Goal: Task Accomplishment & Management: Manage account settings

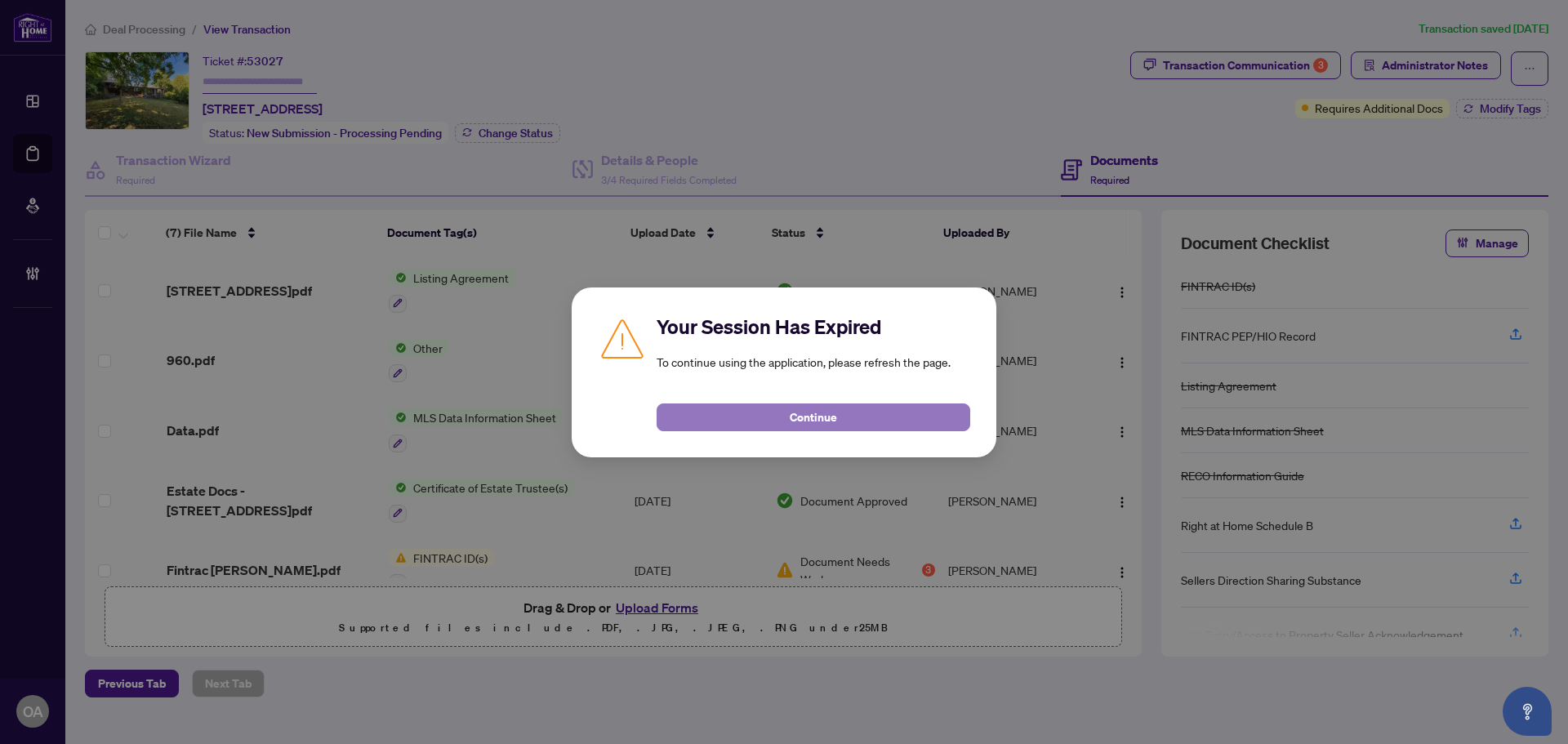
click at [793, 419] on span "Continue" at bounding box center [814, 417] width 48 height 26
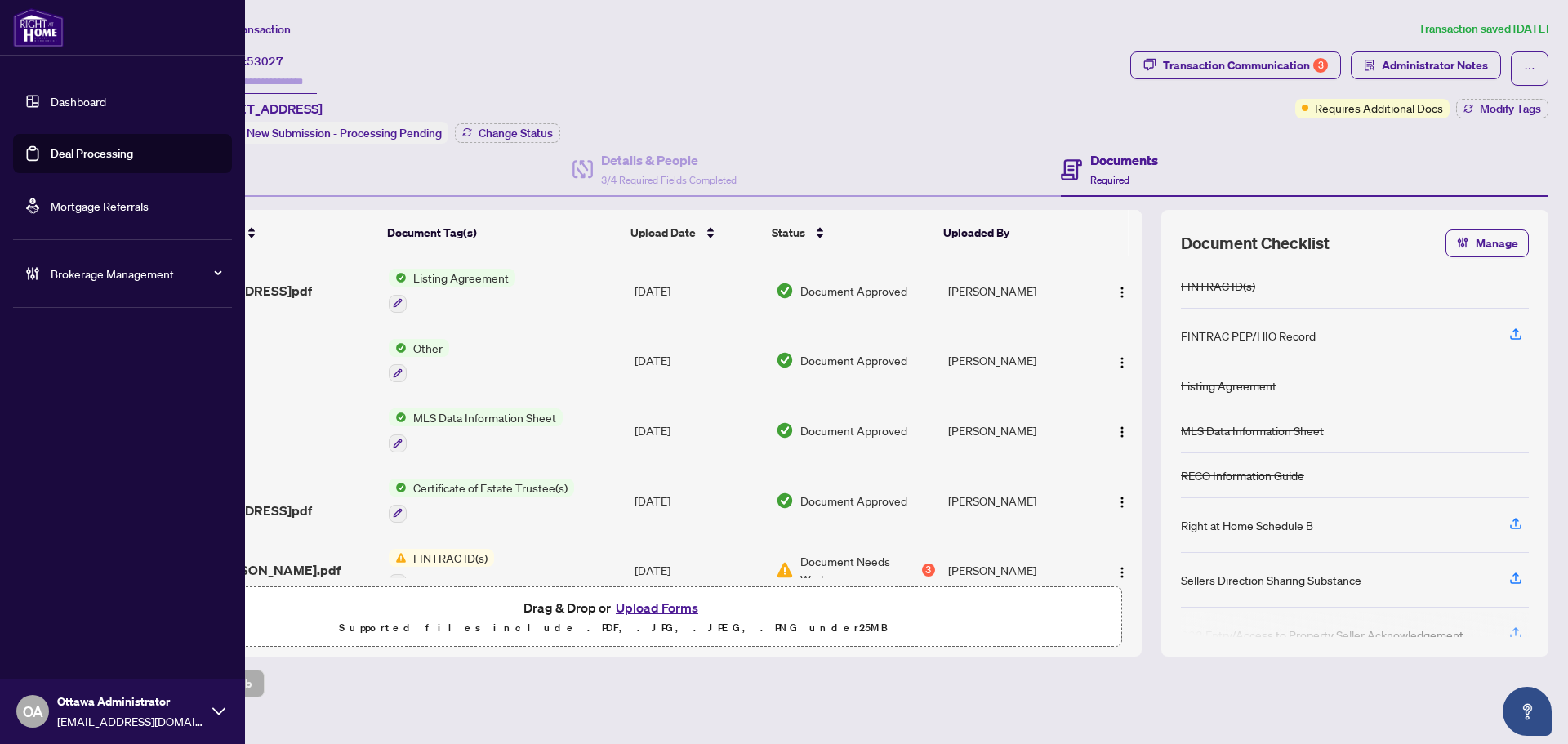
click at [51, 146] on link "Deal Processing" at bounding box center [92, 154] width 82 height 15
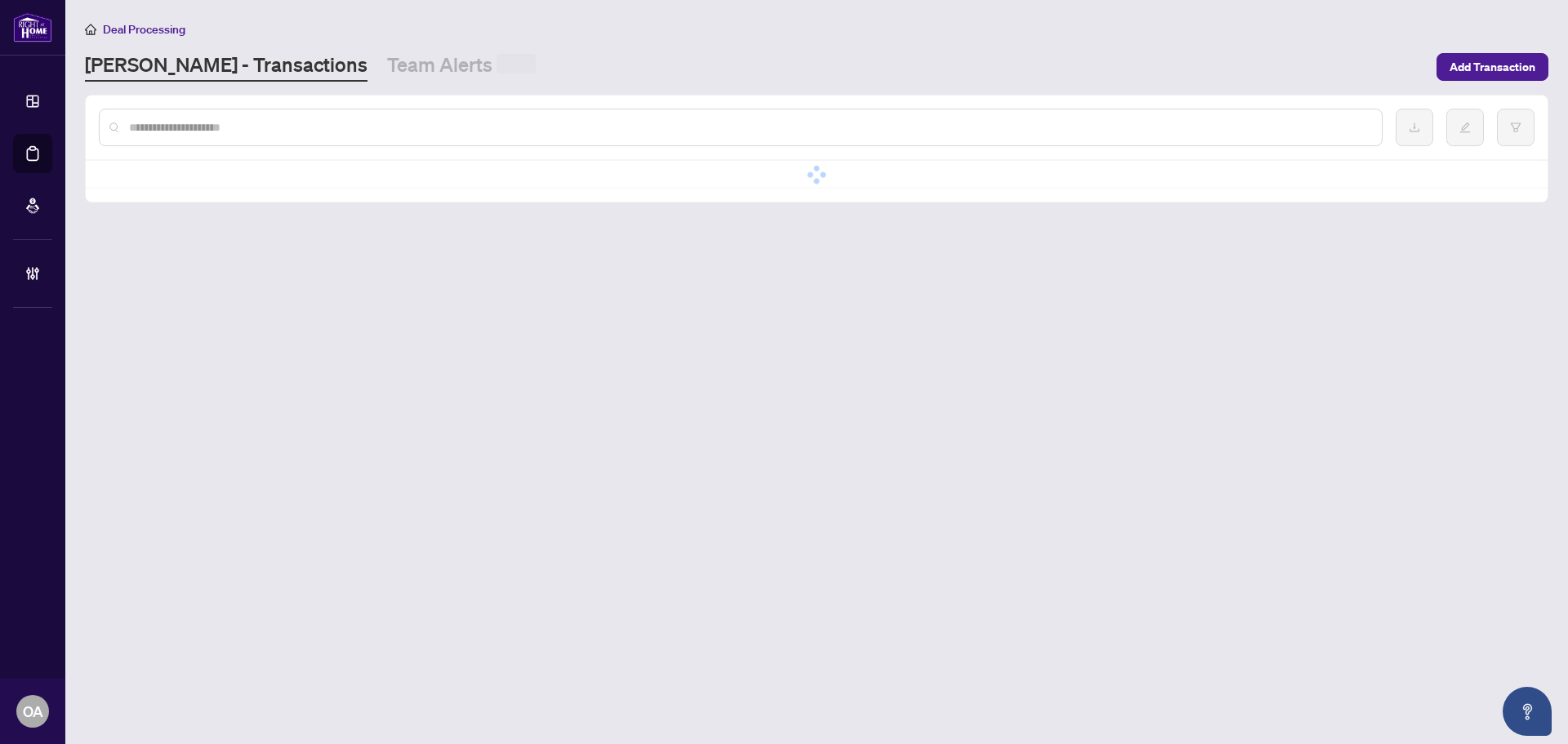
click at [231, 136] on div at bounding box center [740, 127] width 1284 height 37
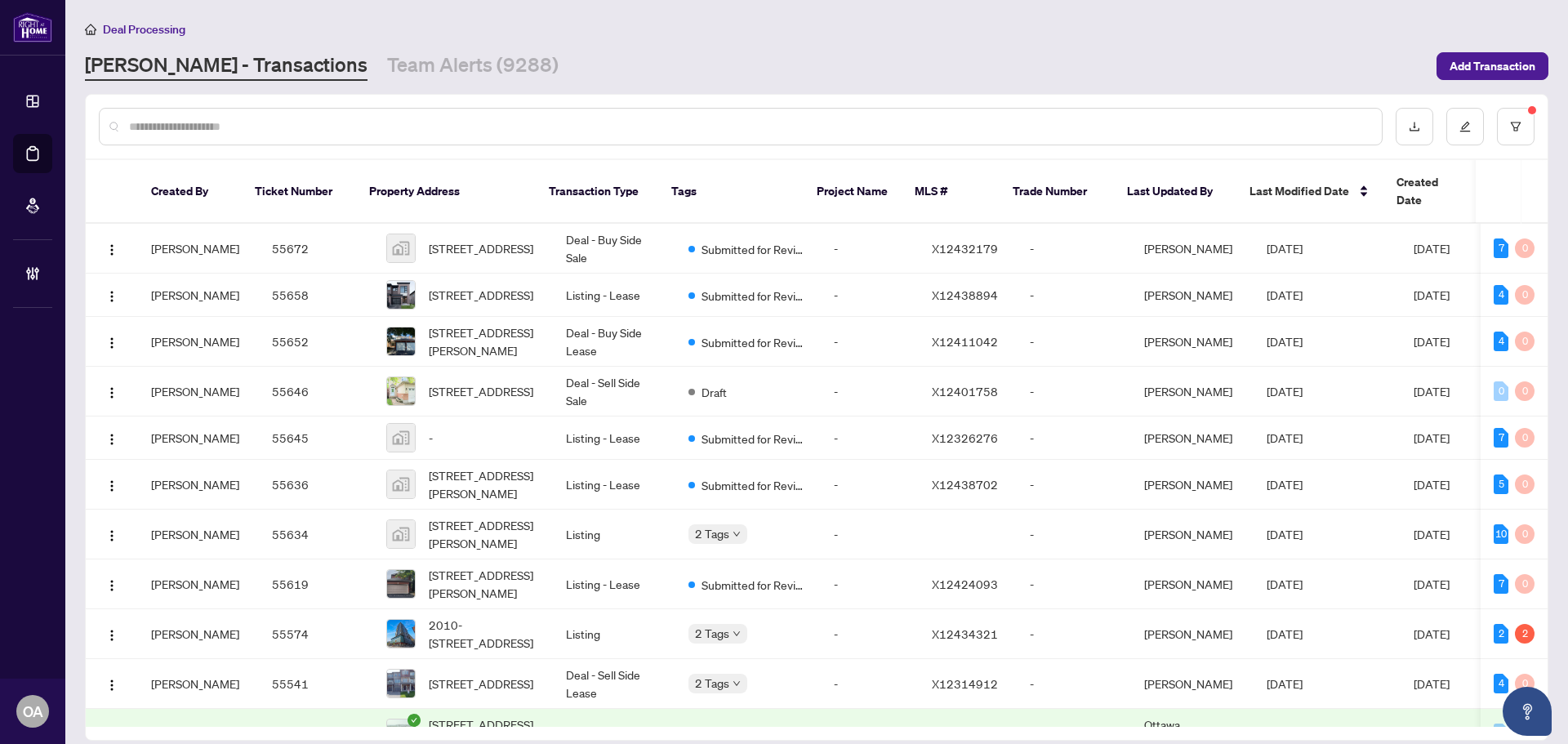
click at [263, 134] on input "text" at bounding box center [749, 126] width 1240 height 18
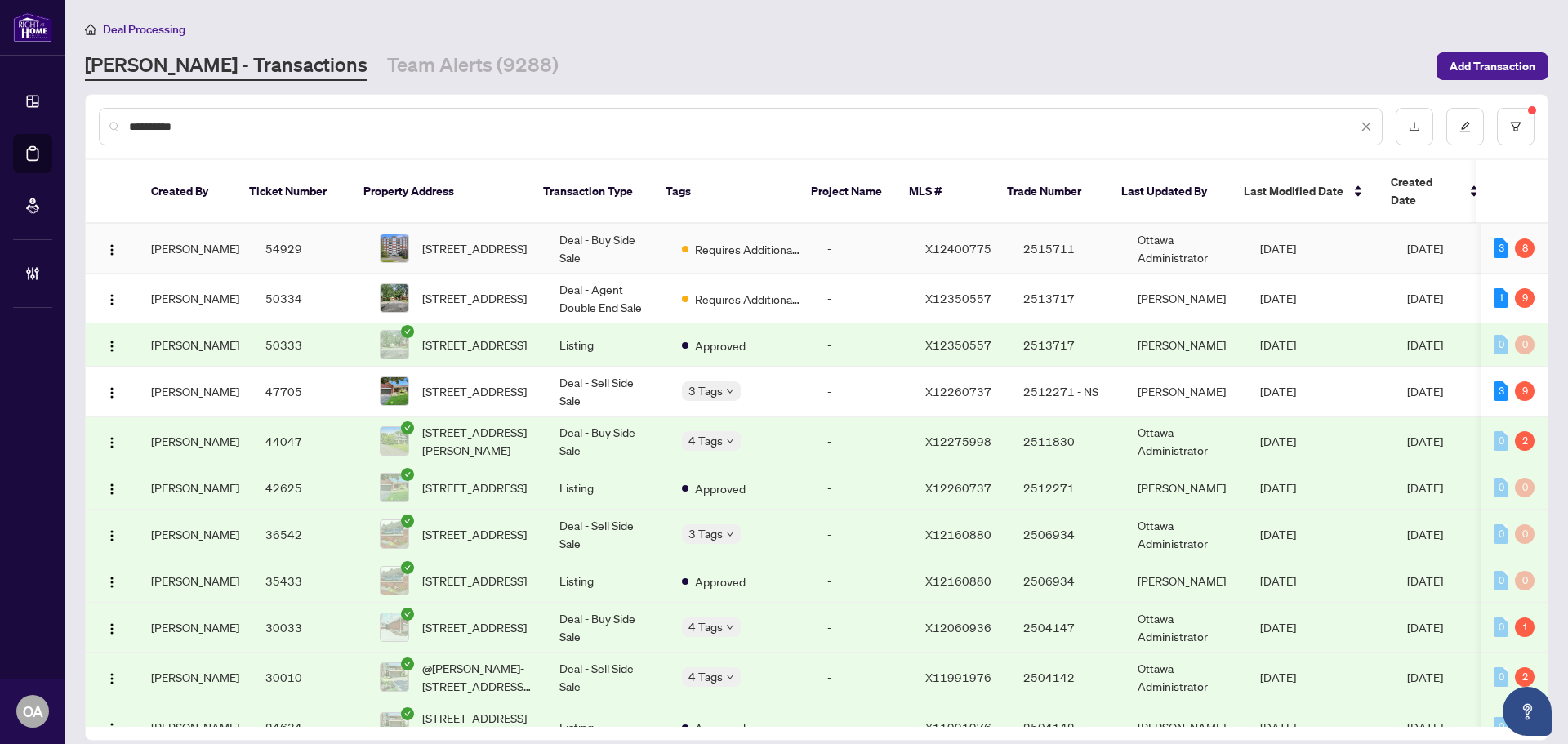
type input "**********"
drag, startPoint x: 268, startPoint y: 135, endPoint x: 290, endPoint y: 225, distance: 92.6
click at [290, 225] on td "54929" at bounding box center [309, 248] width 114 height 50
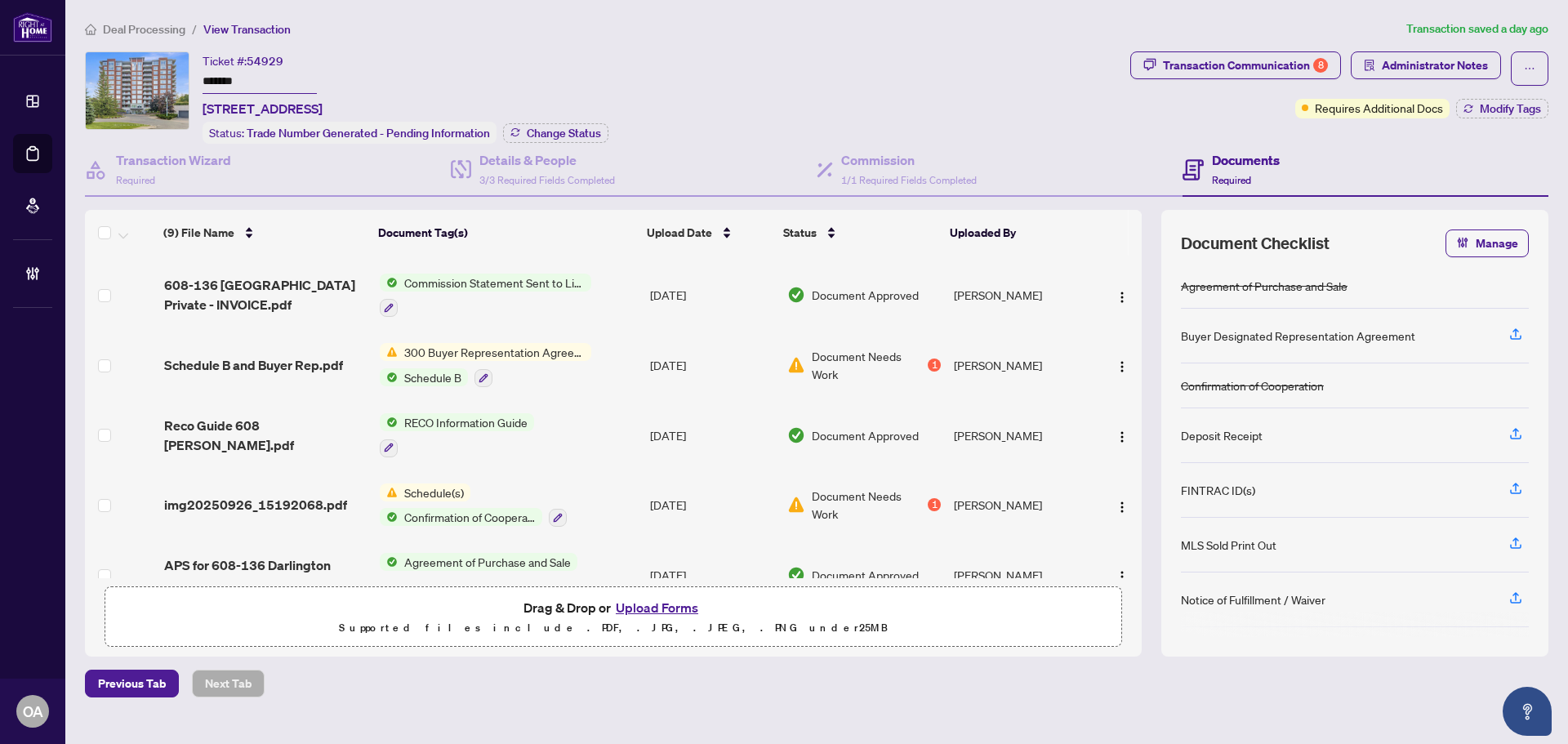
scroll to position [302, 0]
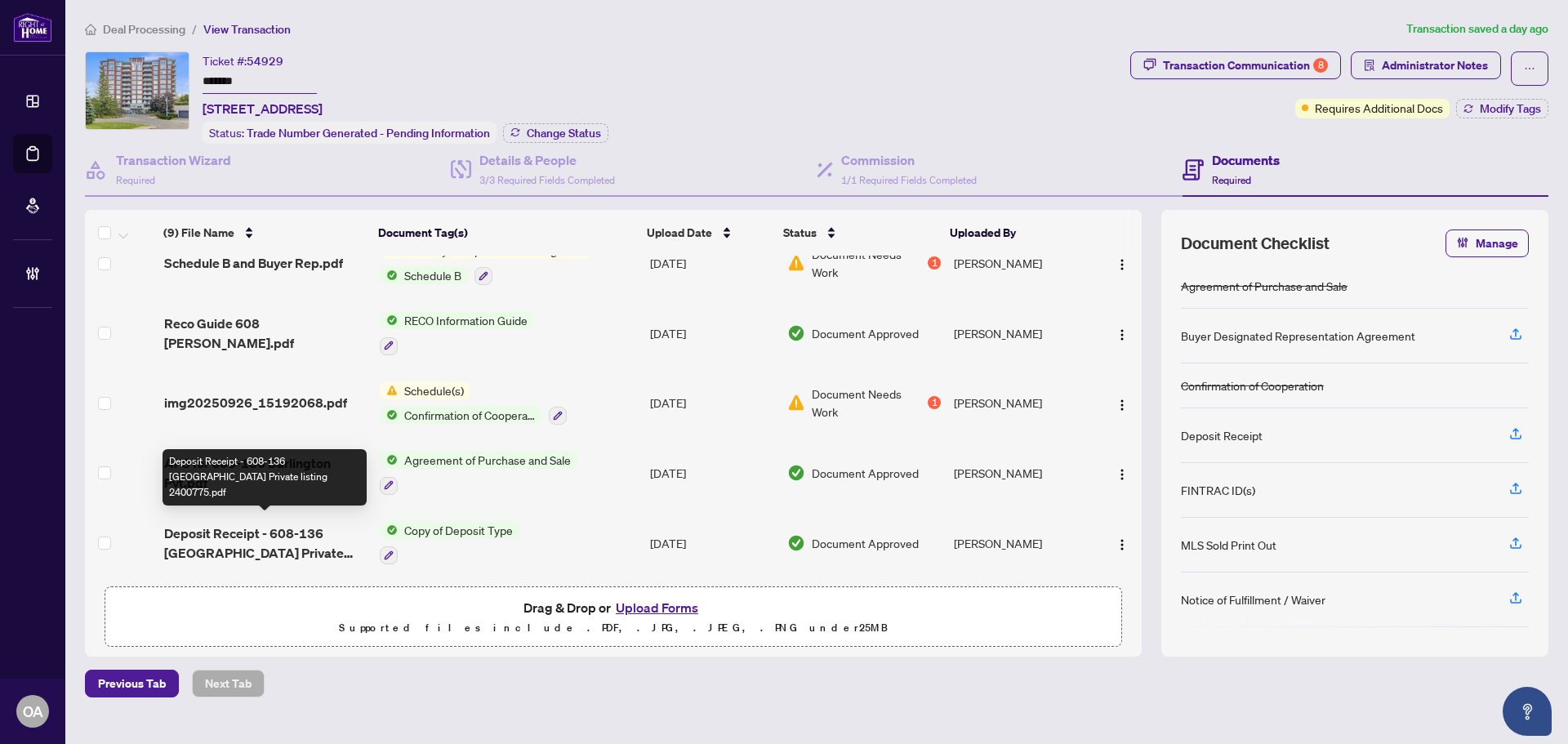
click at [294, 525] on span "Deposit Receipt - 608-136 Darlington Private listing 2400775.pdf" at bounding box center [265, 543] width 202 height 39
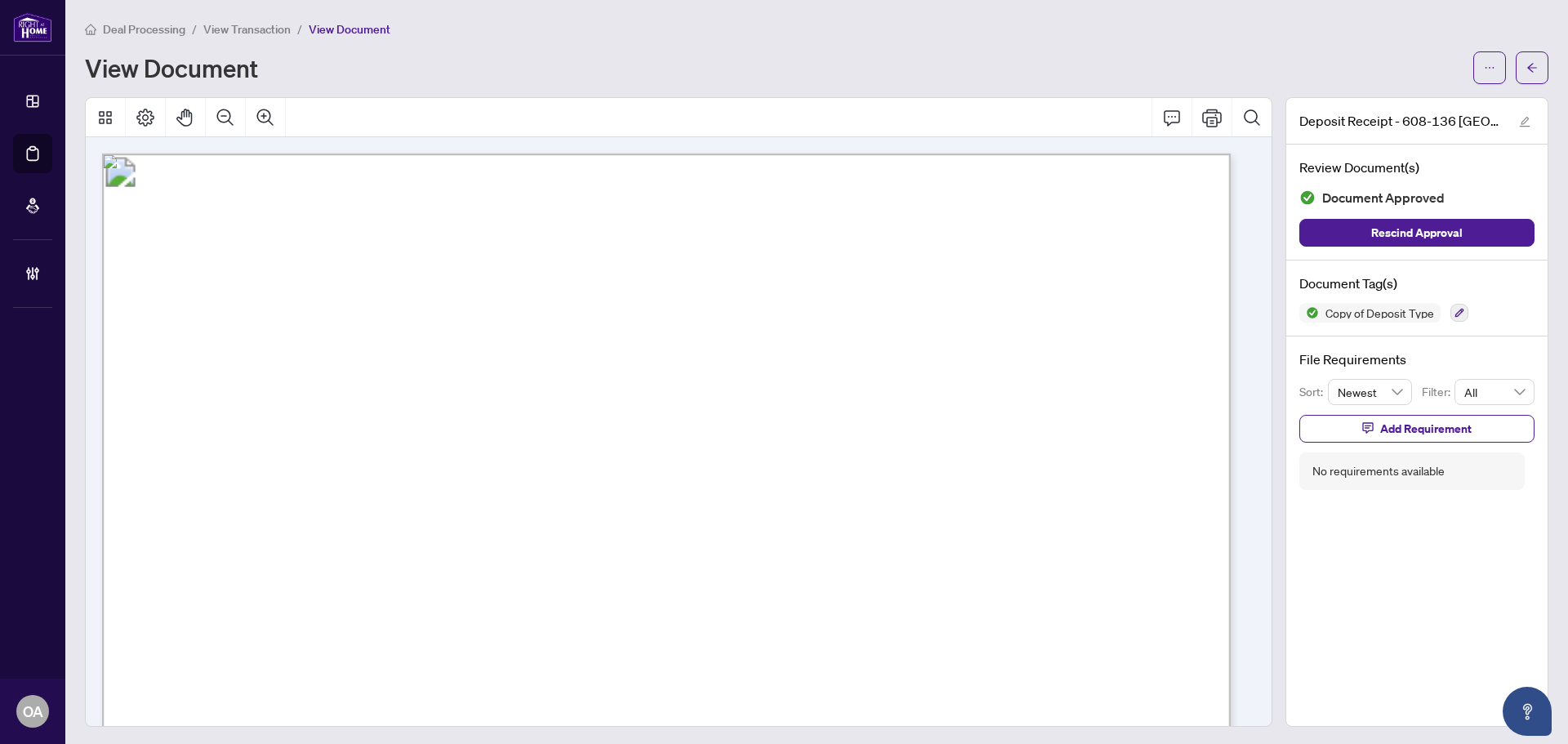
click at [1527, 75] on span "button" at bounding box center [1532, 67] width 11 height 26
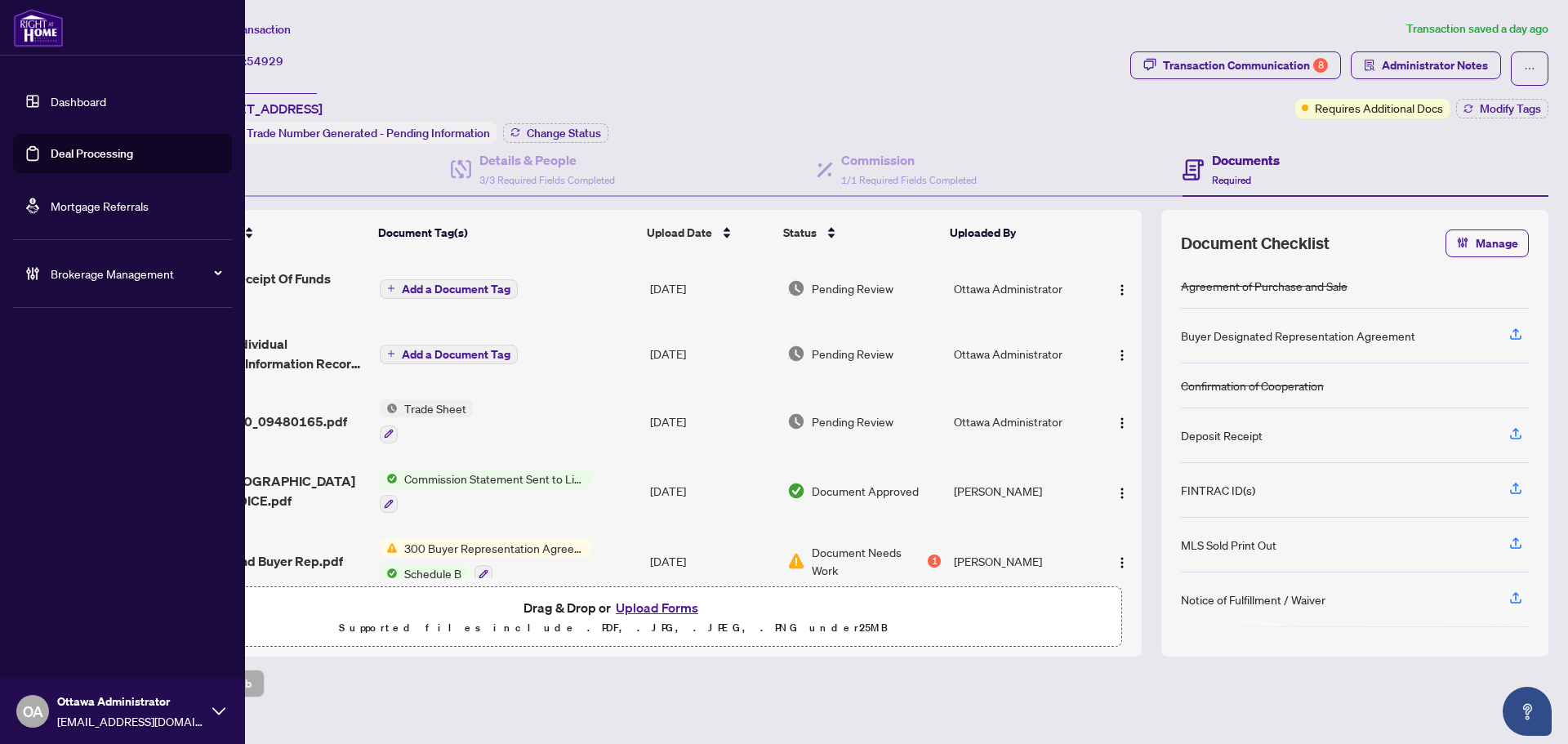
click at [133, 151] on link "Deal Processing" at bounding box center [92, 154] width 82 height 15
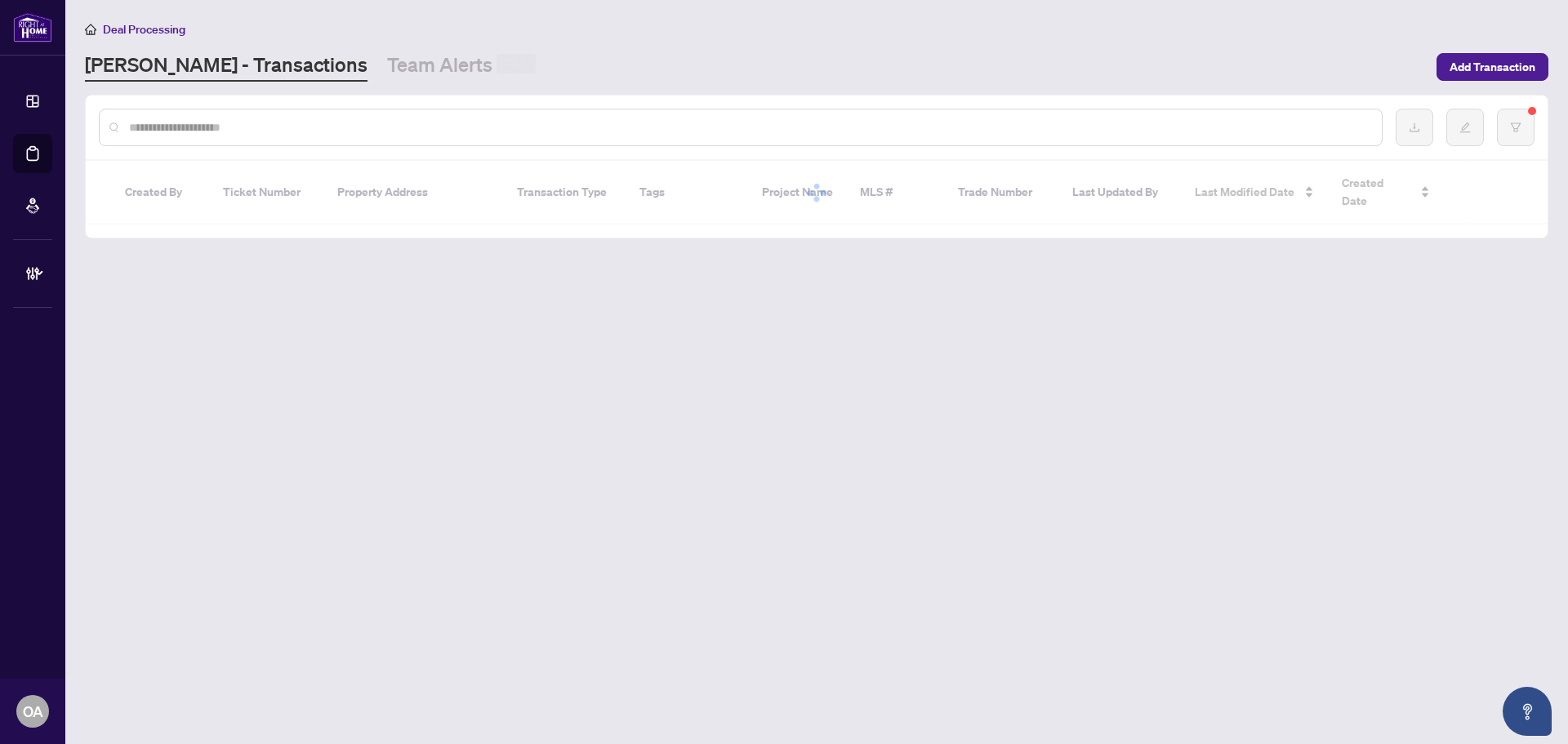
click at [290, 131] on input "text" at bounding box center [749, 126] width 1240 height 18
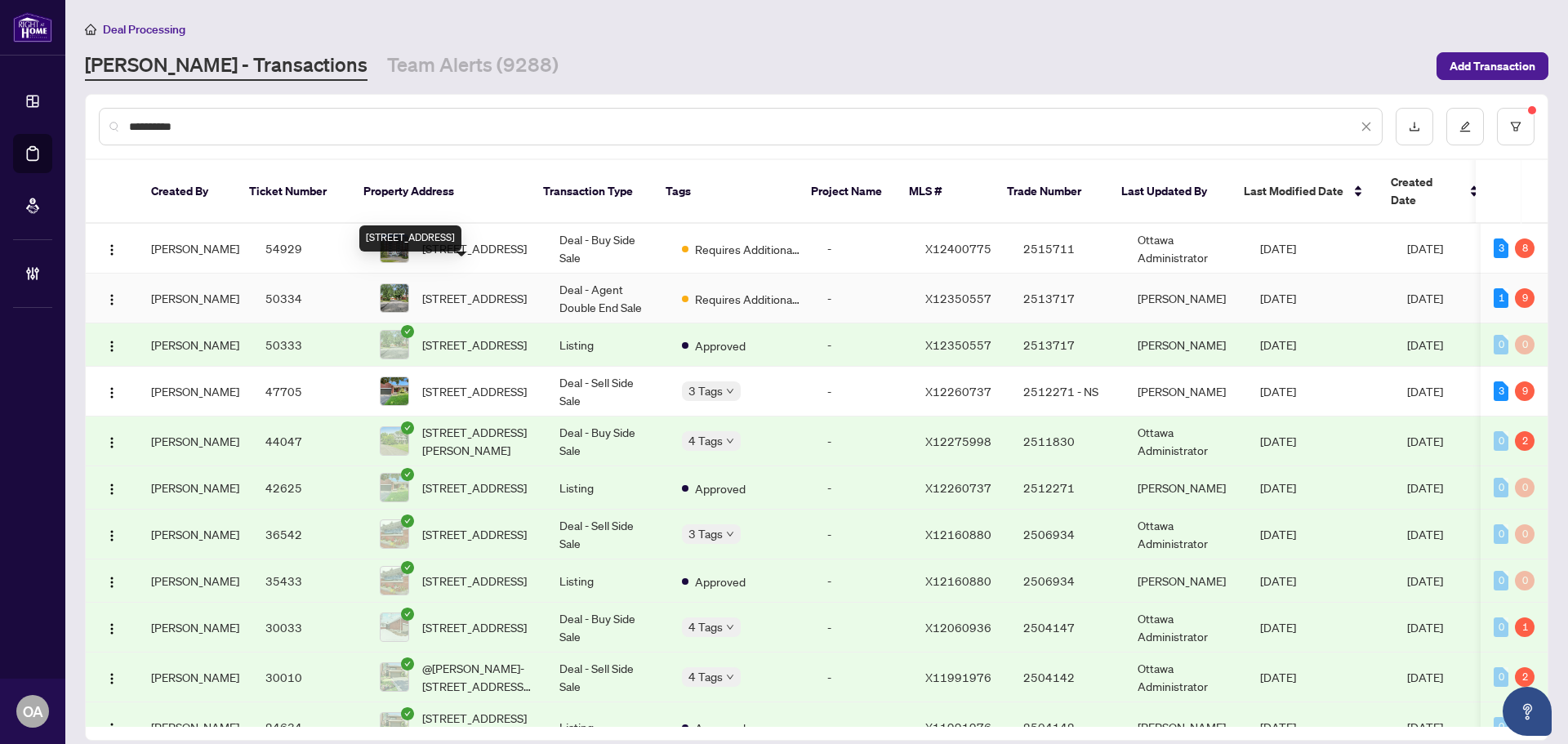
type input "**********"
click at [502, 290] on span "40 Kettering Private, Ottawa, Ontario K1V 0X8, Canada" at bounding box center [475, 298] width 105 height 18
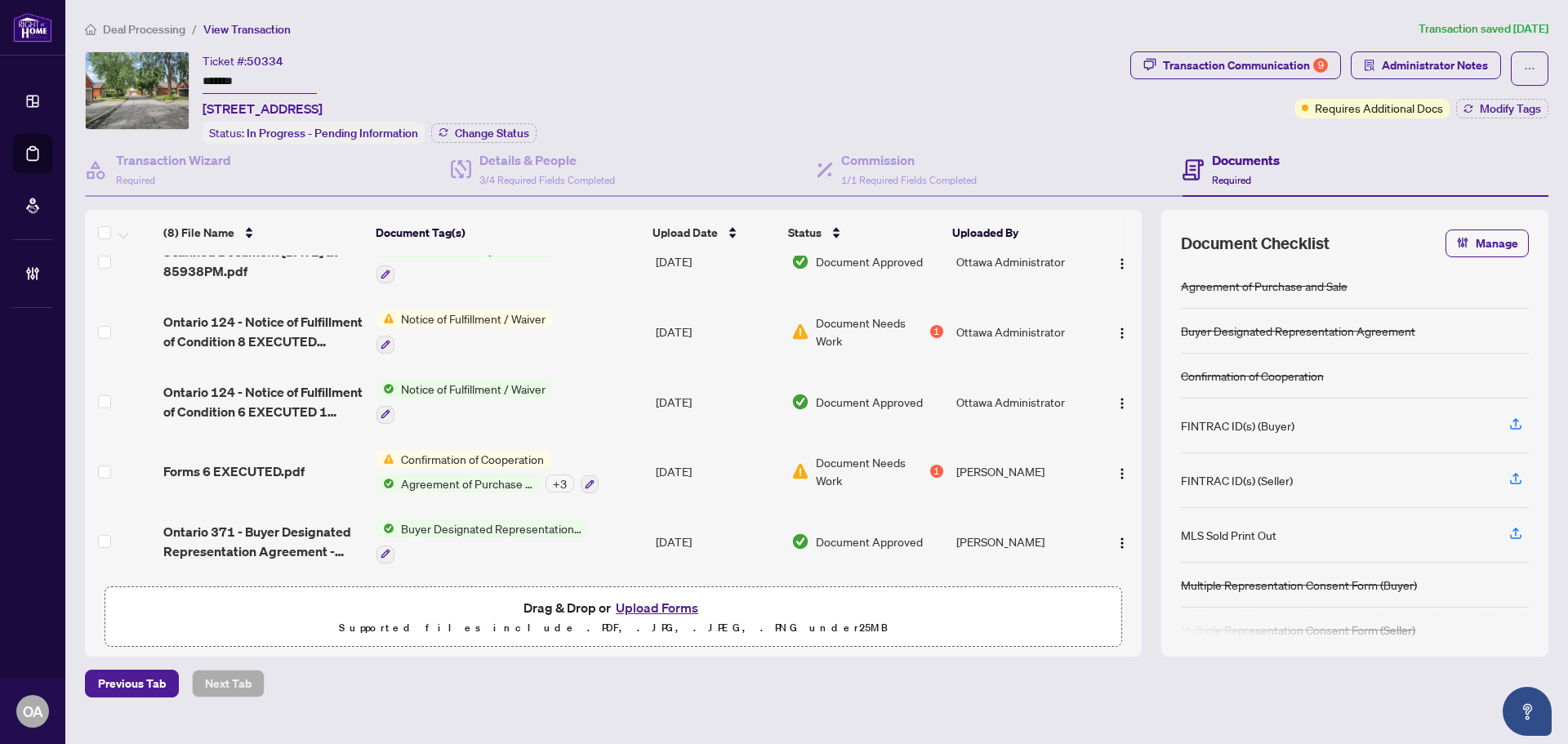
scroll to position [223, 0]
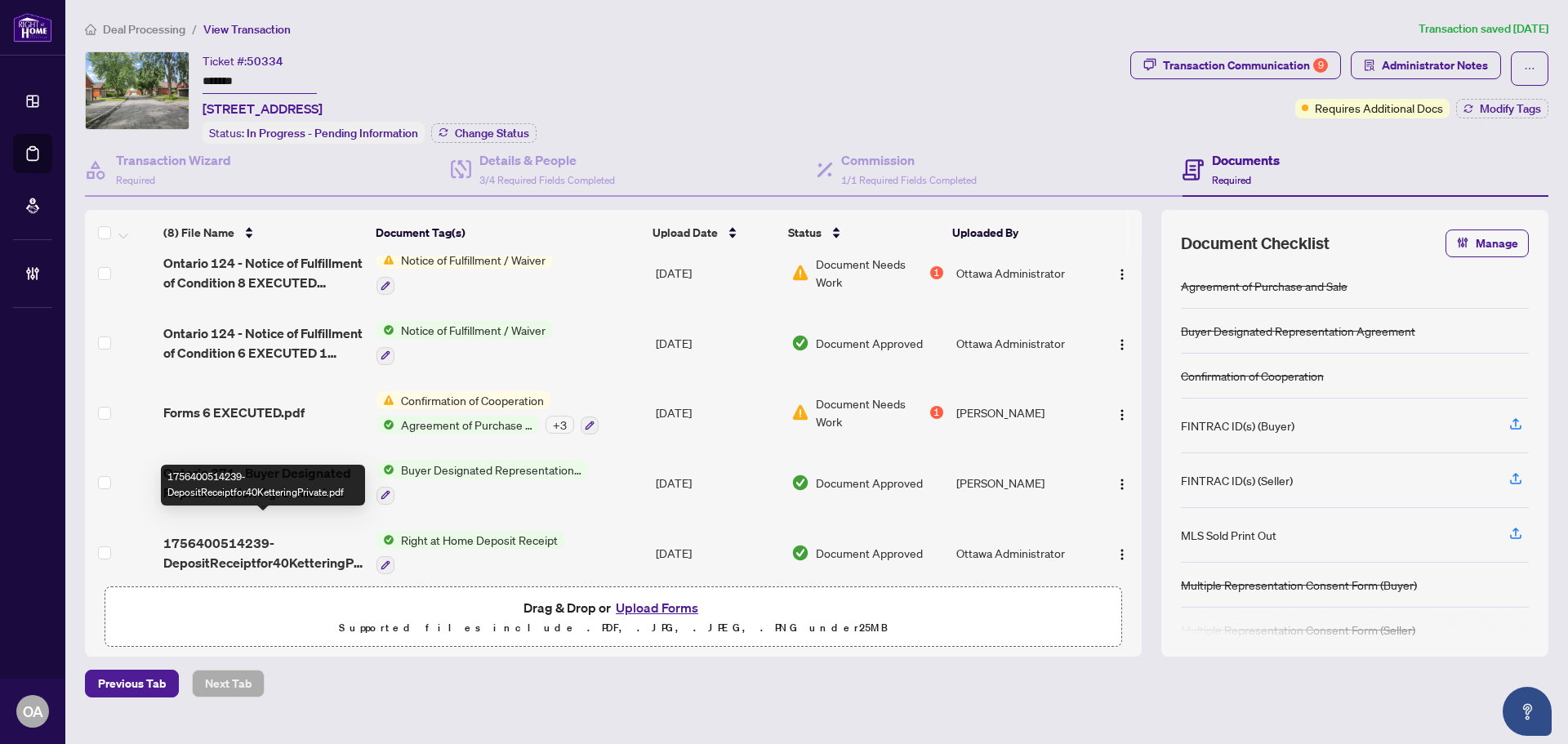
click at [271, 535] on span "1756400514239-DepositReceiptfor40KetteringPrivate.pdf" at bounding box center [263, 553] width 201 height 39
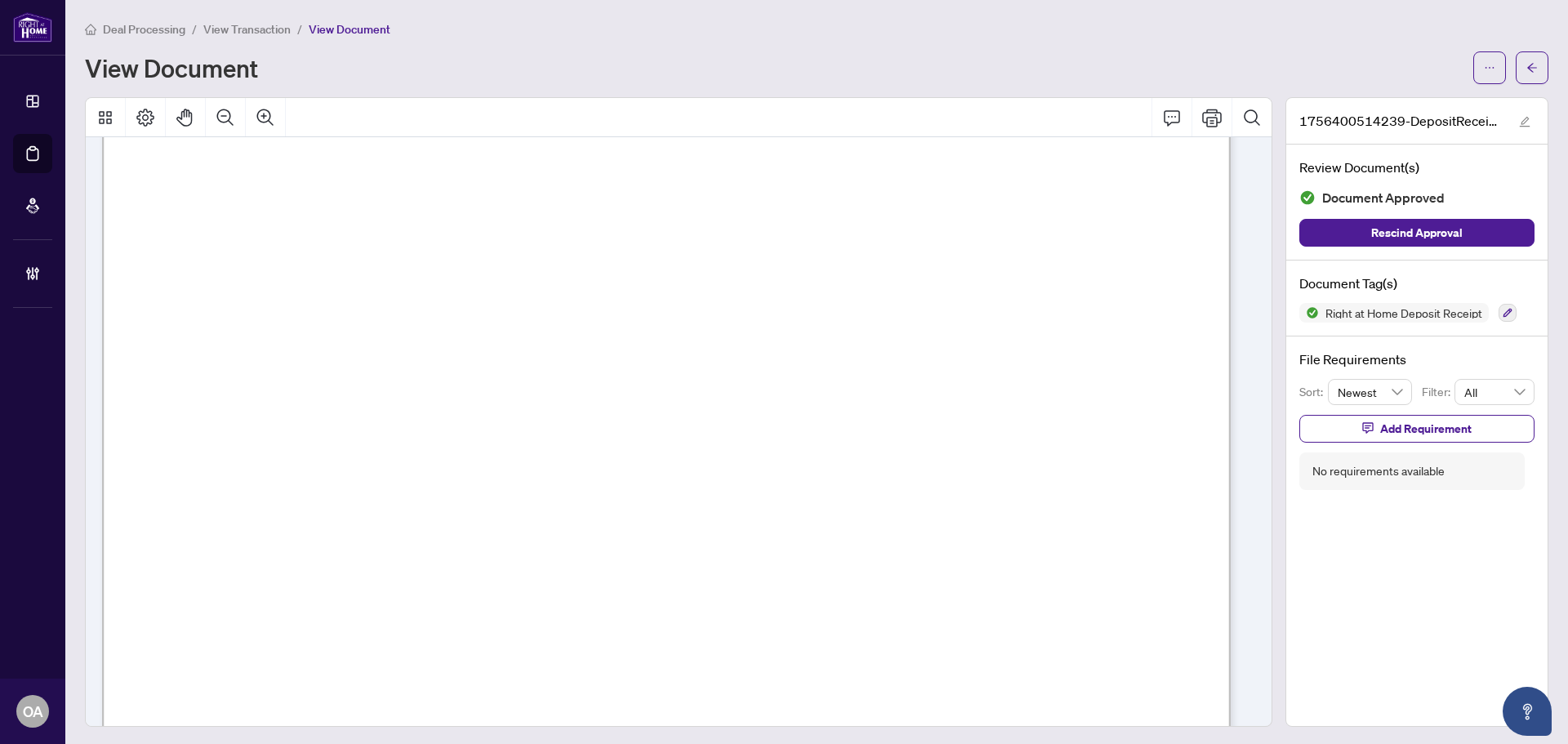
scroll to position [409, 0]
click at [1485, 62] on icon "ellipsis" at bounding box center [1490, 67] width 11 height 11
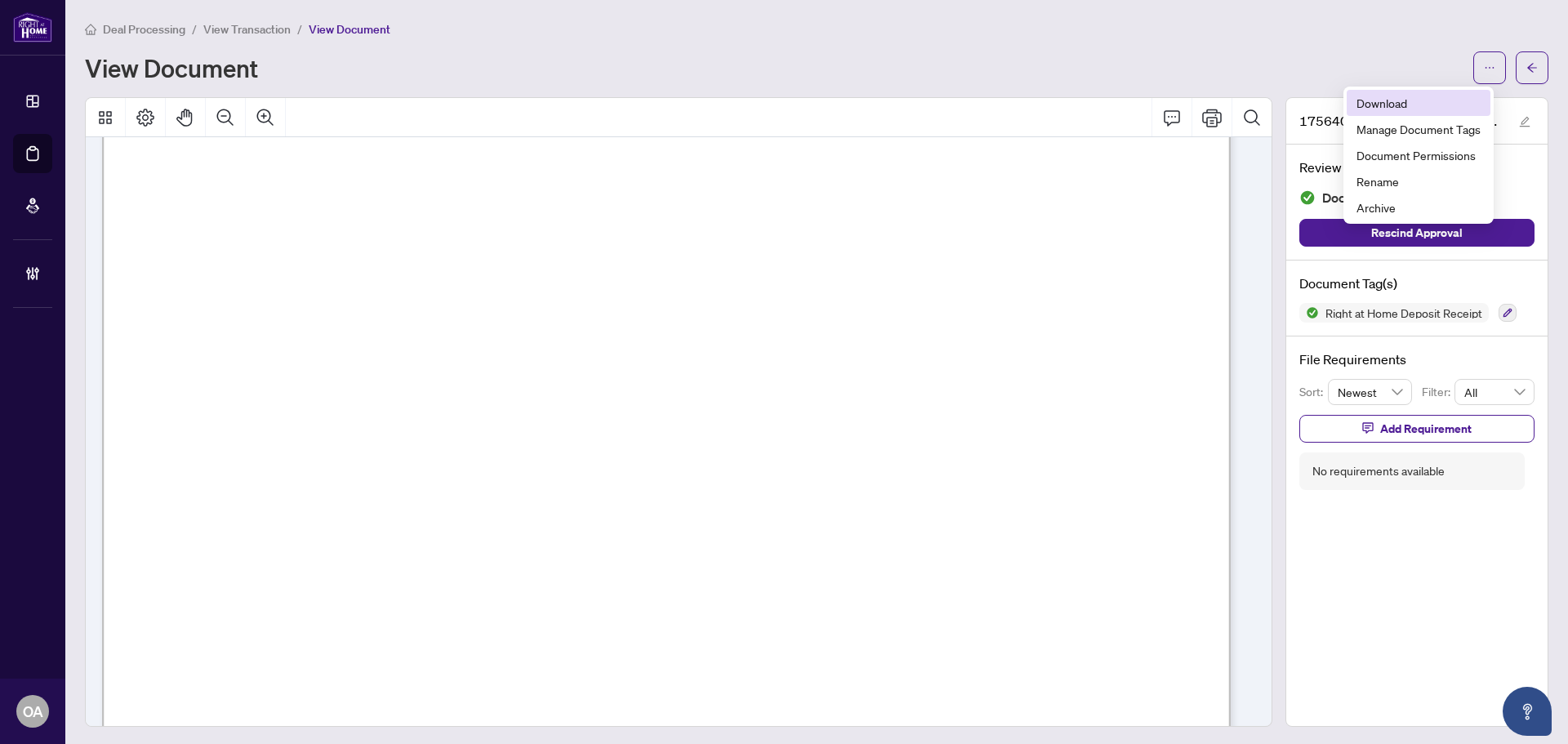
click at [1444, 105] on span "Download" at bounding box center [1419, 102] width 124 height 18
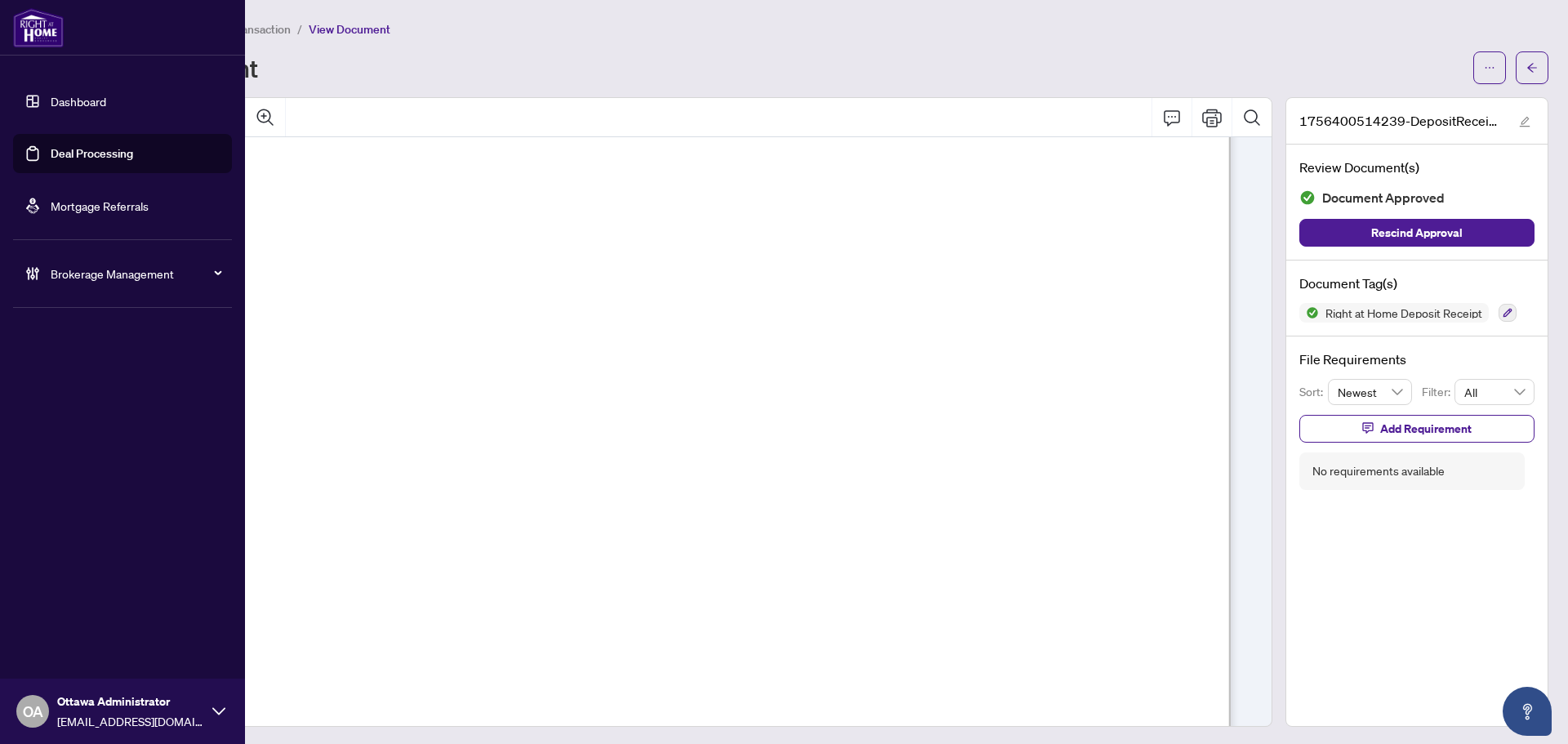
click at [55, 153] on link "Deal Processing" at bounding box center [92, 154] width 82 height 15
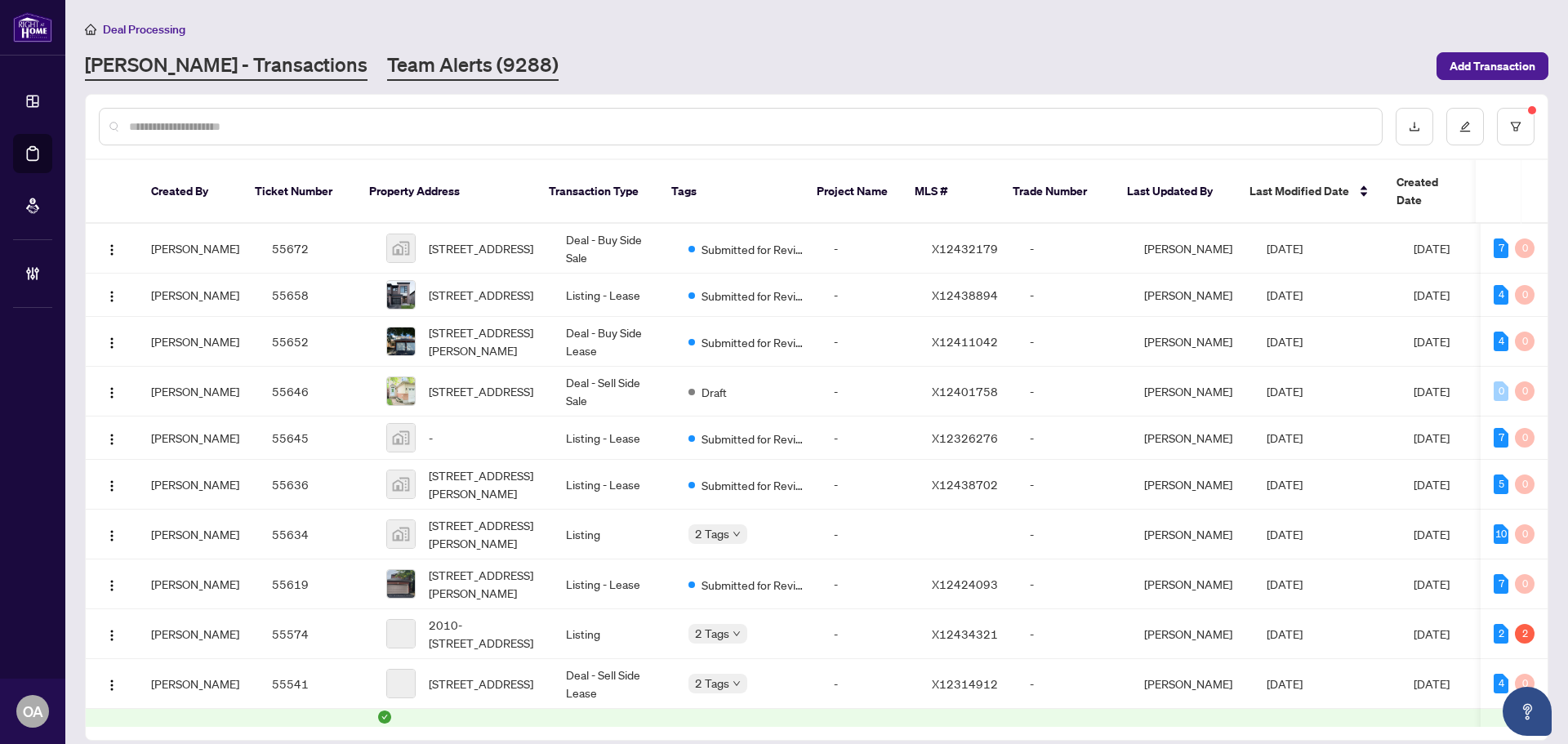
click at [387, 66] on link "Team Alerts (9288)" at bounding box center [472, 66] width 172 height 29
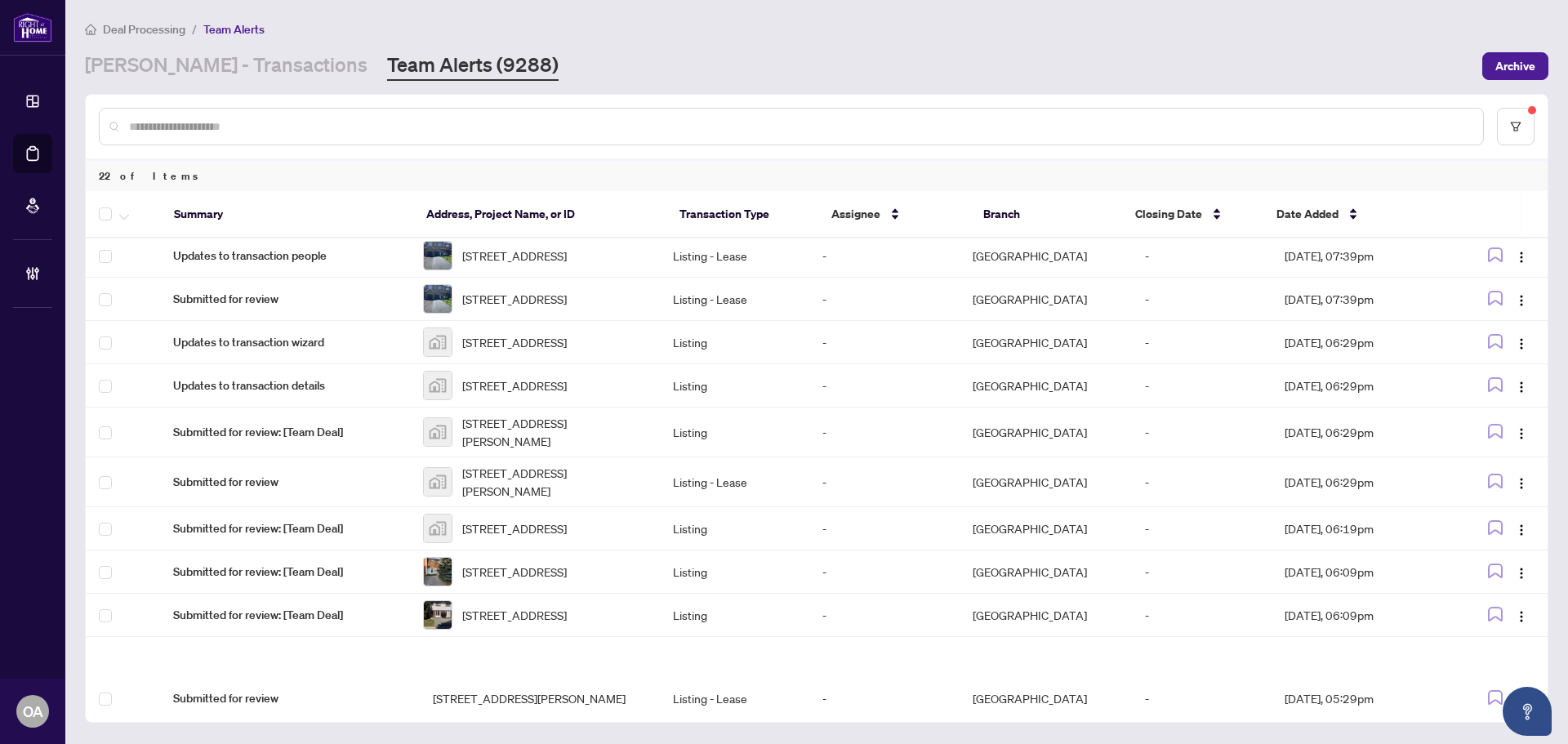
scroll to position [572, 0]
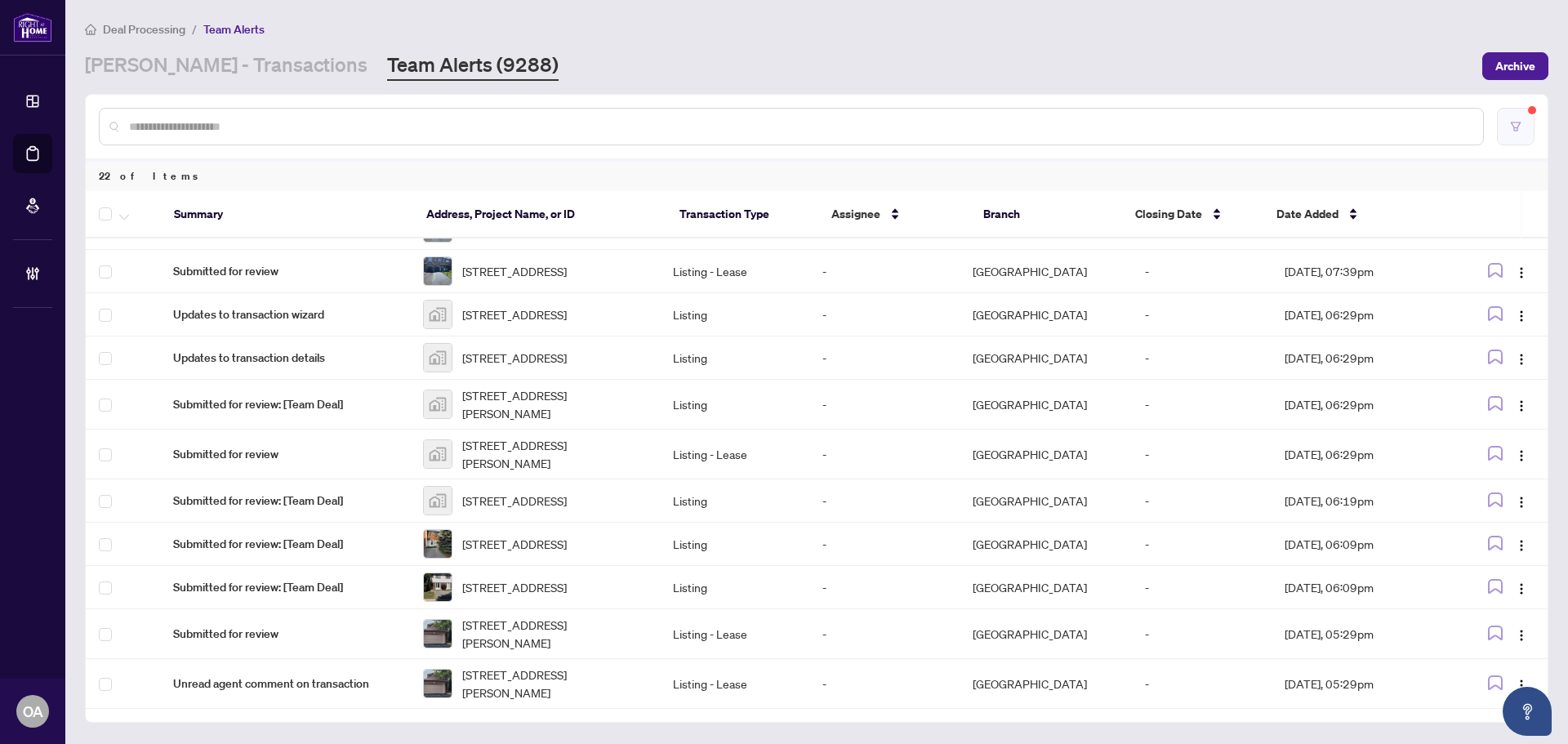
click at [1534, 129] on button "button" at bounding box center [1516, 126] width 37 height 37
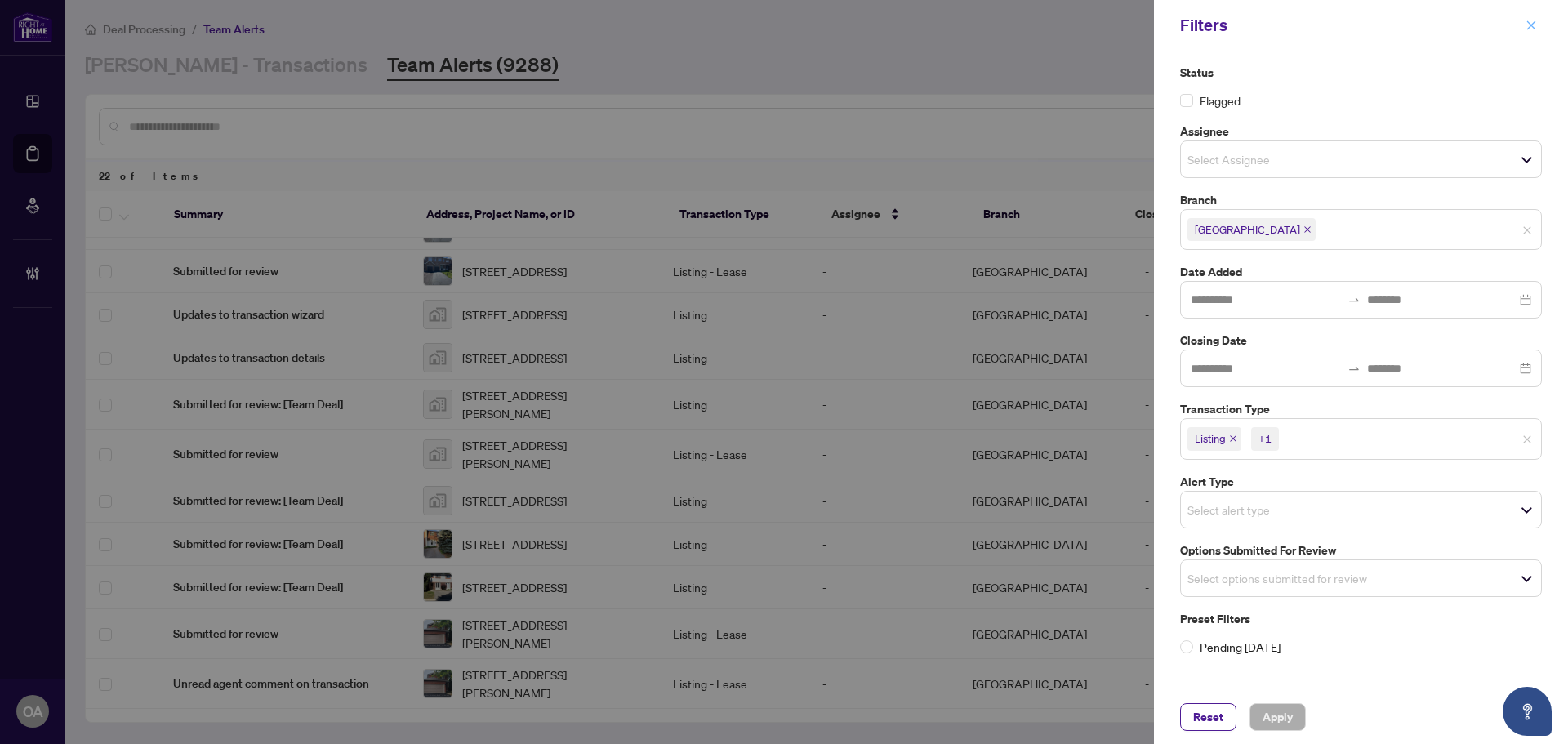
click at [1532, 22] on icon "close" at bounding box center [1531, 25] width 11 height 11
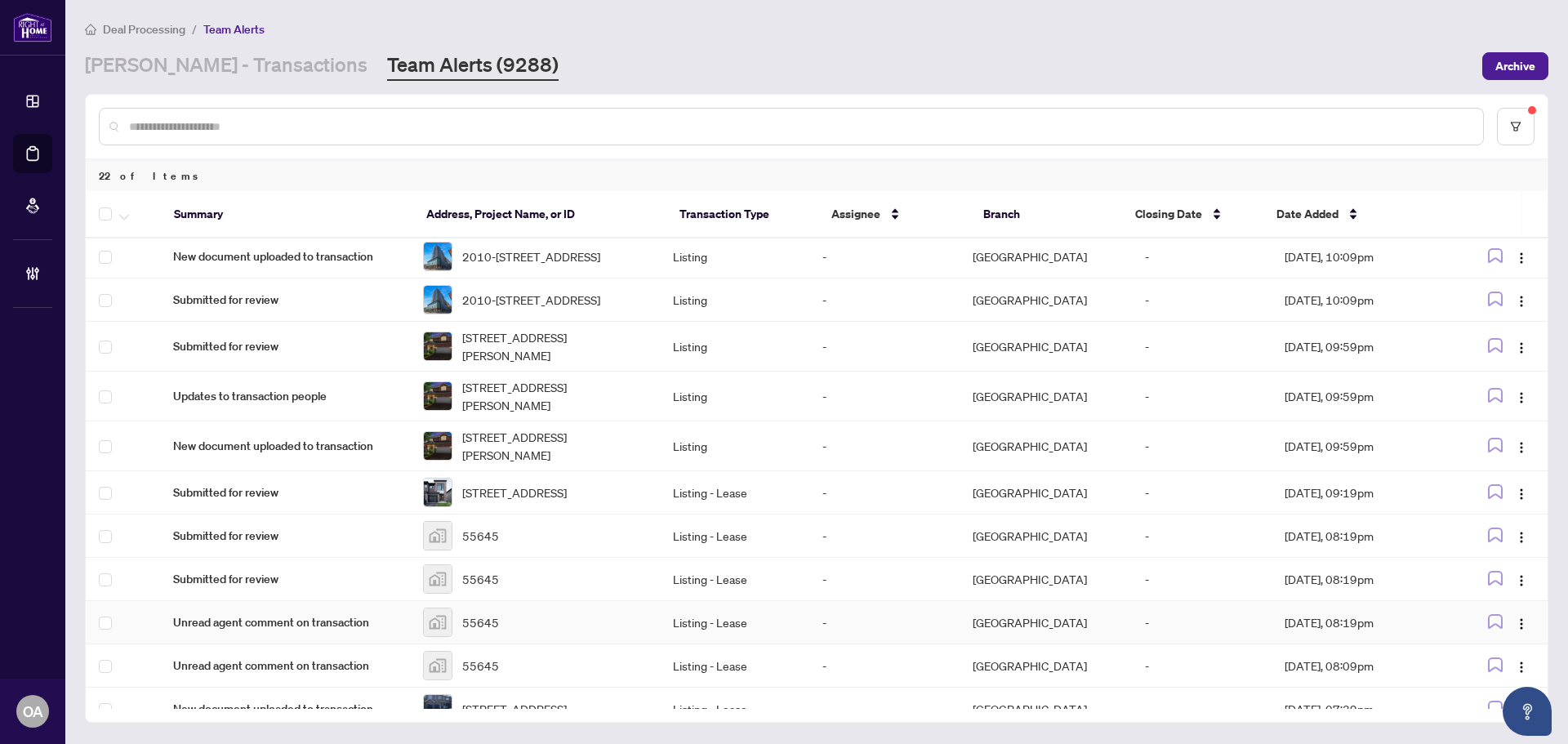
scroll to position [0, 0]
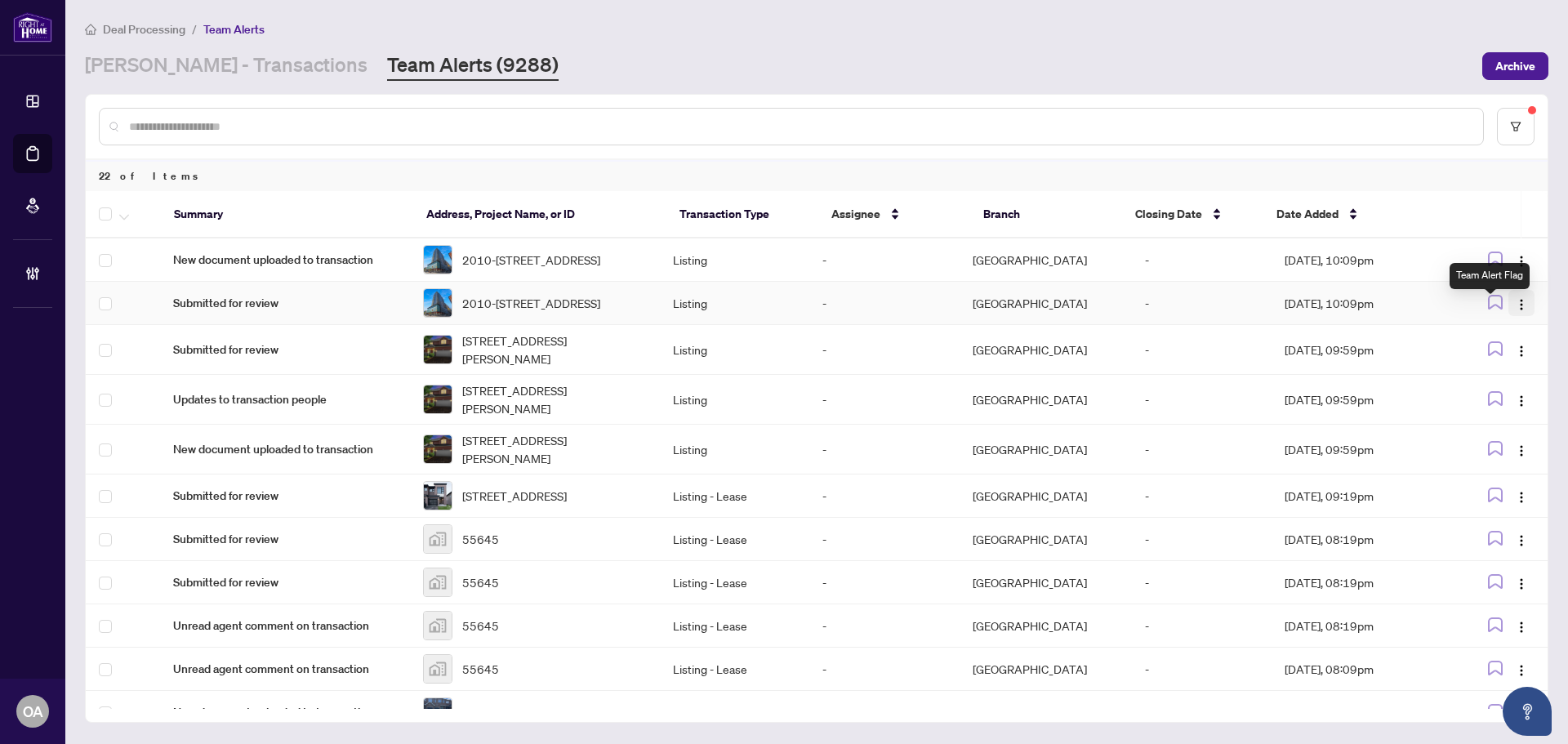
click at [1511, 308] on button "button" at bounding box center [1522, 303] width 26 height 26
click at [1506, 398] on span "Complete Item" at bounding box center [1478, 396] width 76 height 18
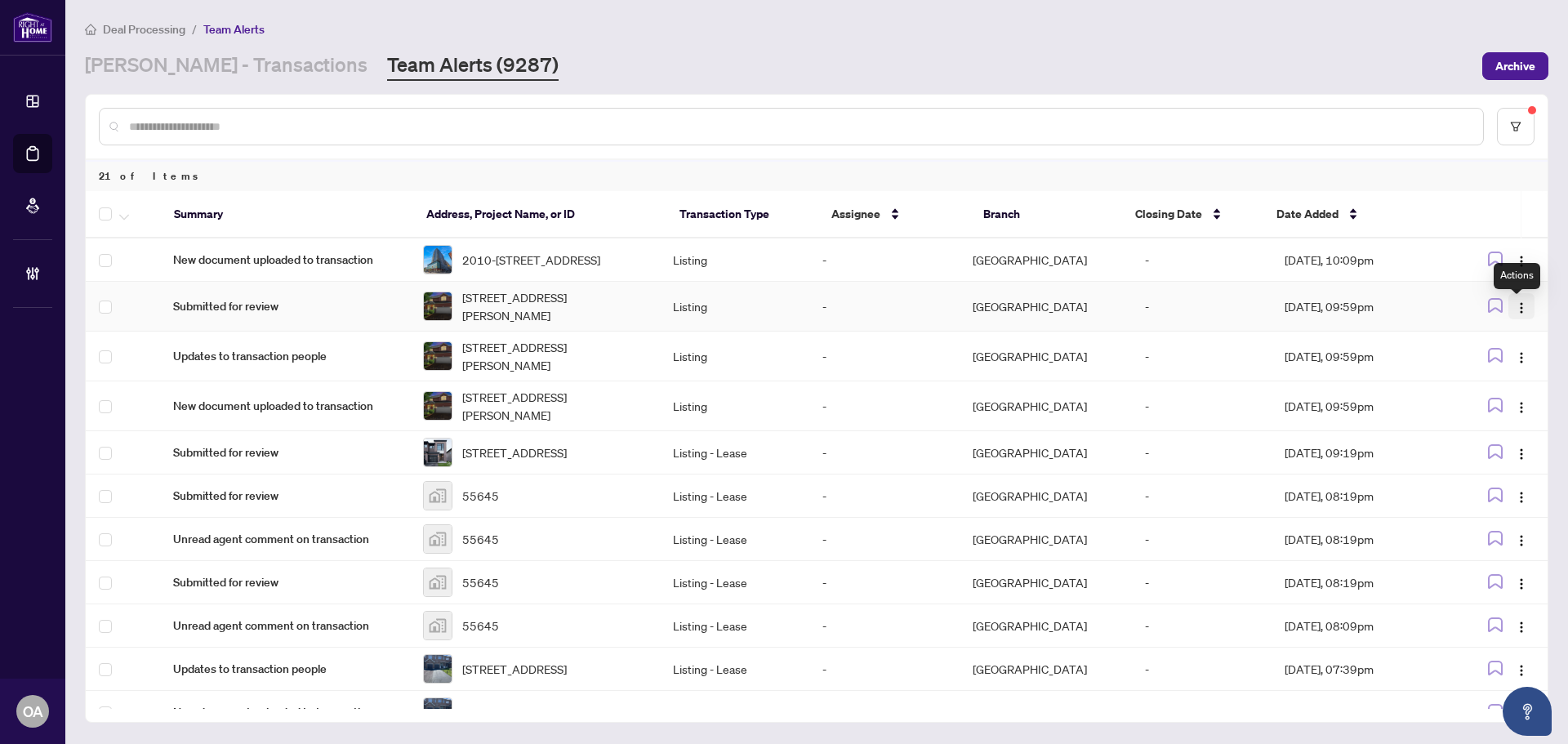
click at [1516, 315] on img "button" at bounding box center [1522, 308] width 13 height 13
click at [1516, 394] on li "Complete Item" at bounding box center [1479, 397] width 96 height 26
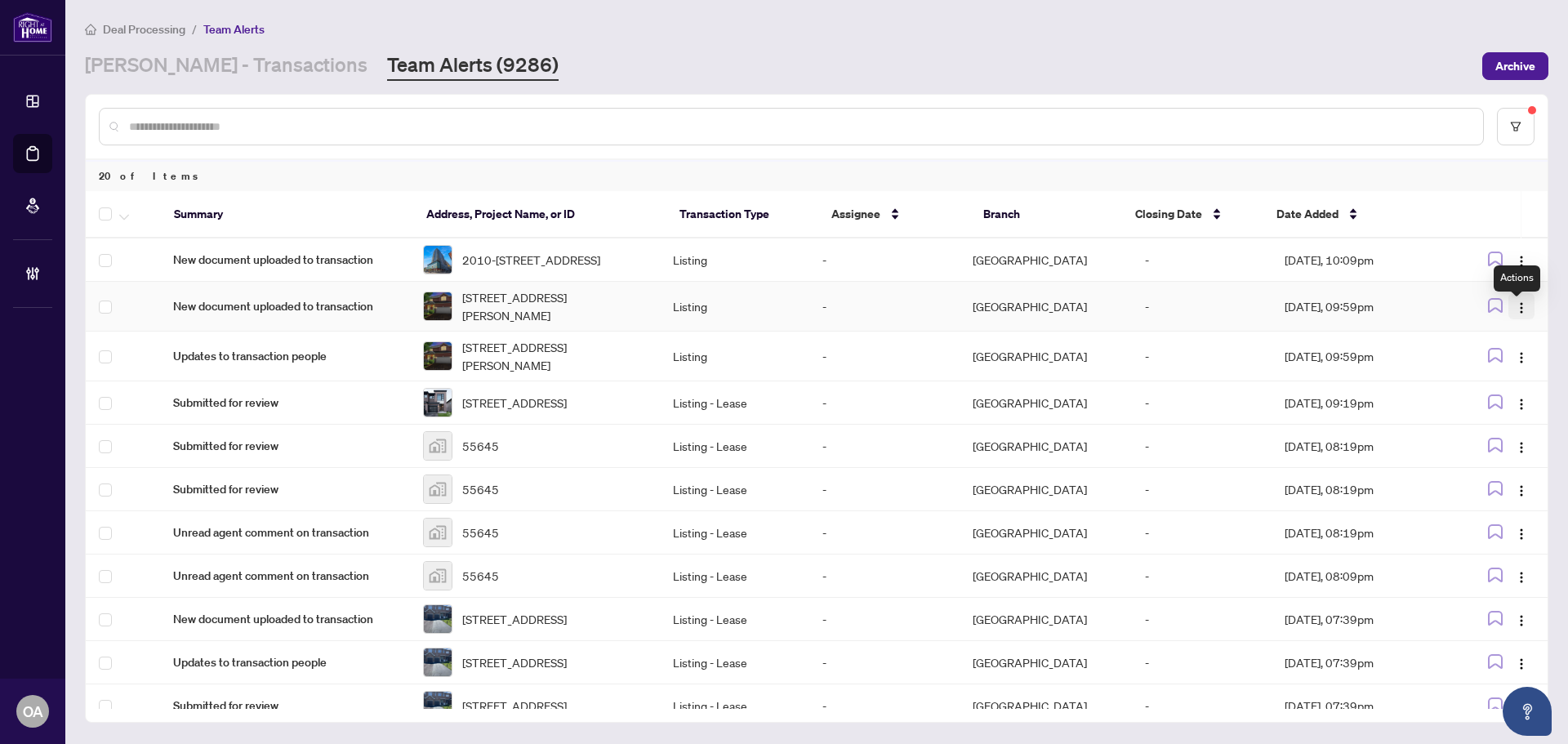
click at [1517, 311] on img "button" at bounding box center [1522, 308] width 13 height 13
click at [1514, 394] on span "Complete Item" at bounding box center [1478, 396] width 76 height 18
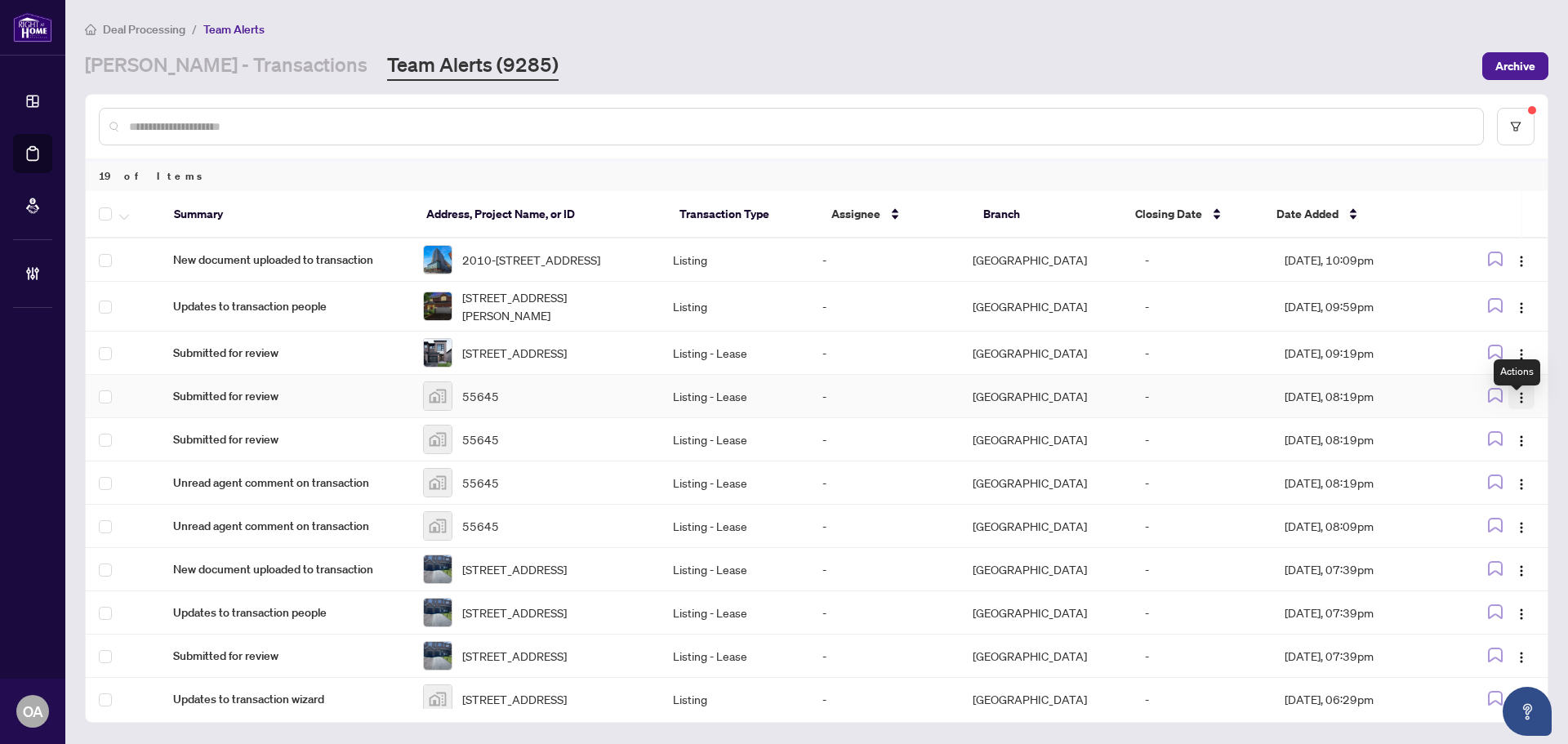
click at [1516, 404] on img "button" at bounding box center [1522, 397] width 13 height 13
click at [1514, 493] on span "Complete Item" at bounding box center [1478, 493] width 76 height 18
click at [1519, 404] on img "button" at bounding box center [1522, 397] width 13 height 13
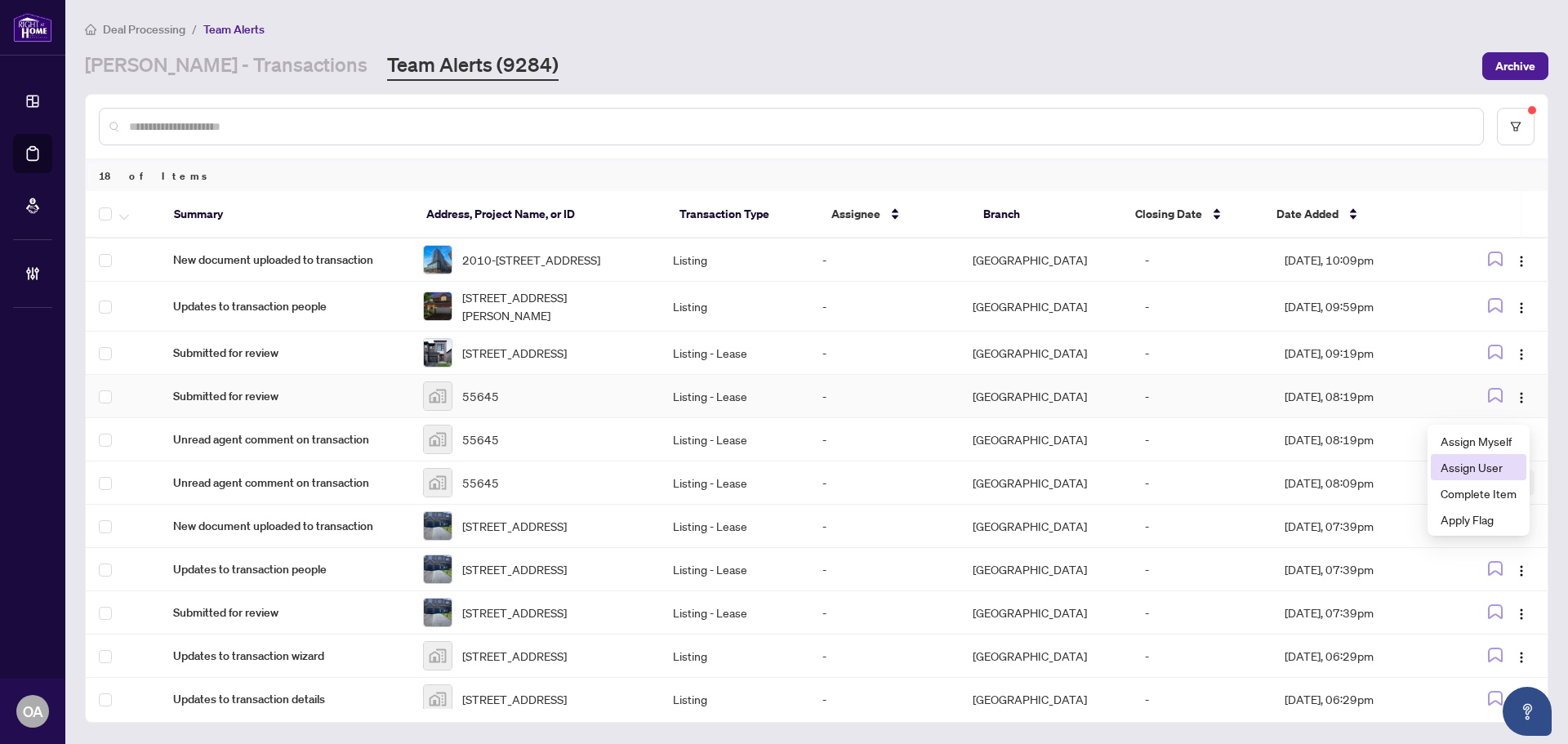
click at [1512, 487] on span "Complete Item" at bounding box center [1478, 493] width 76 height 18
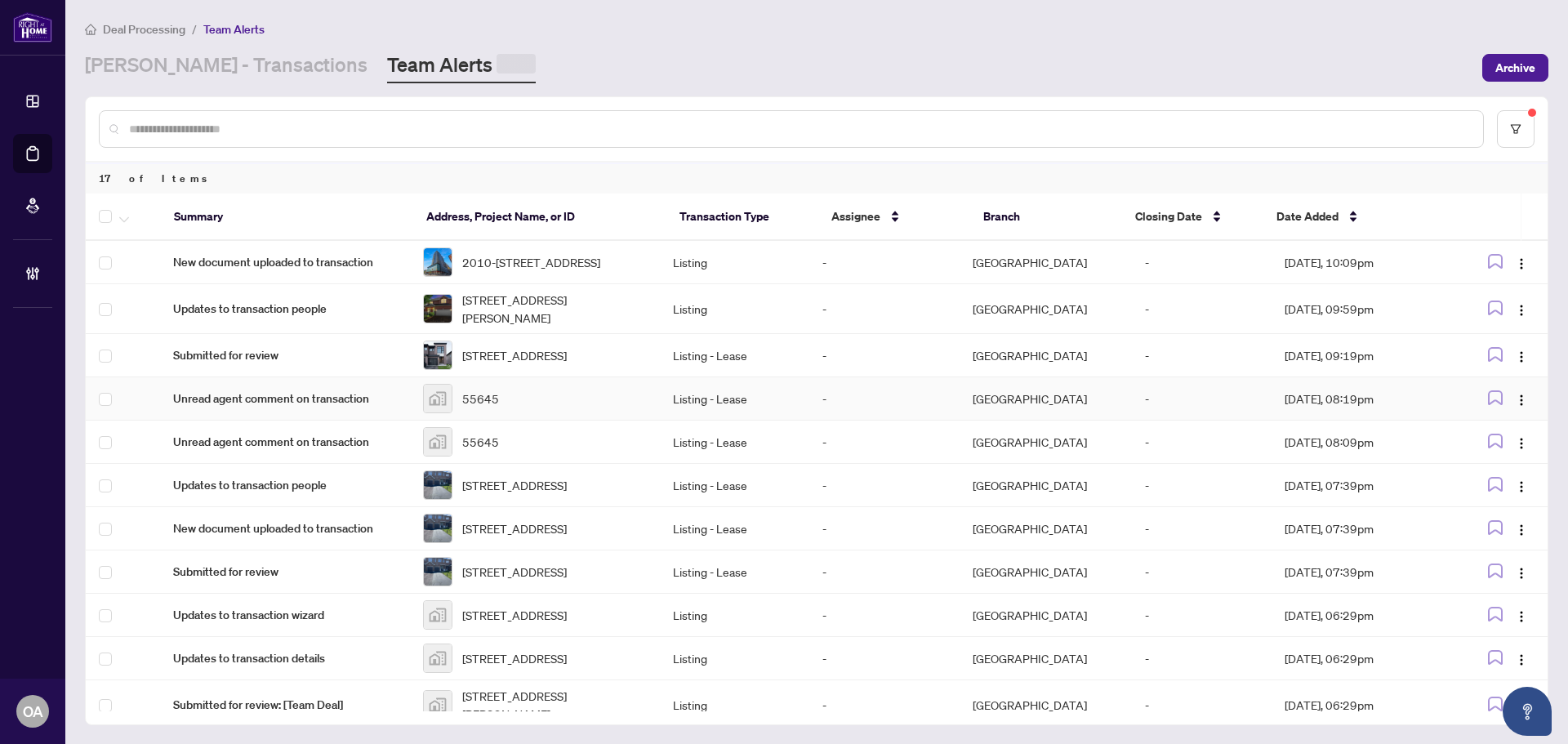
click at [1516, 407] on img "button" at bounding box center [1522, 400] width 13 height 13
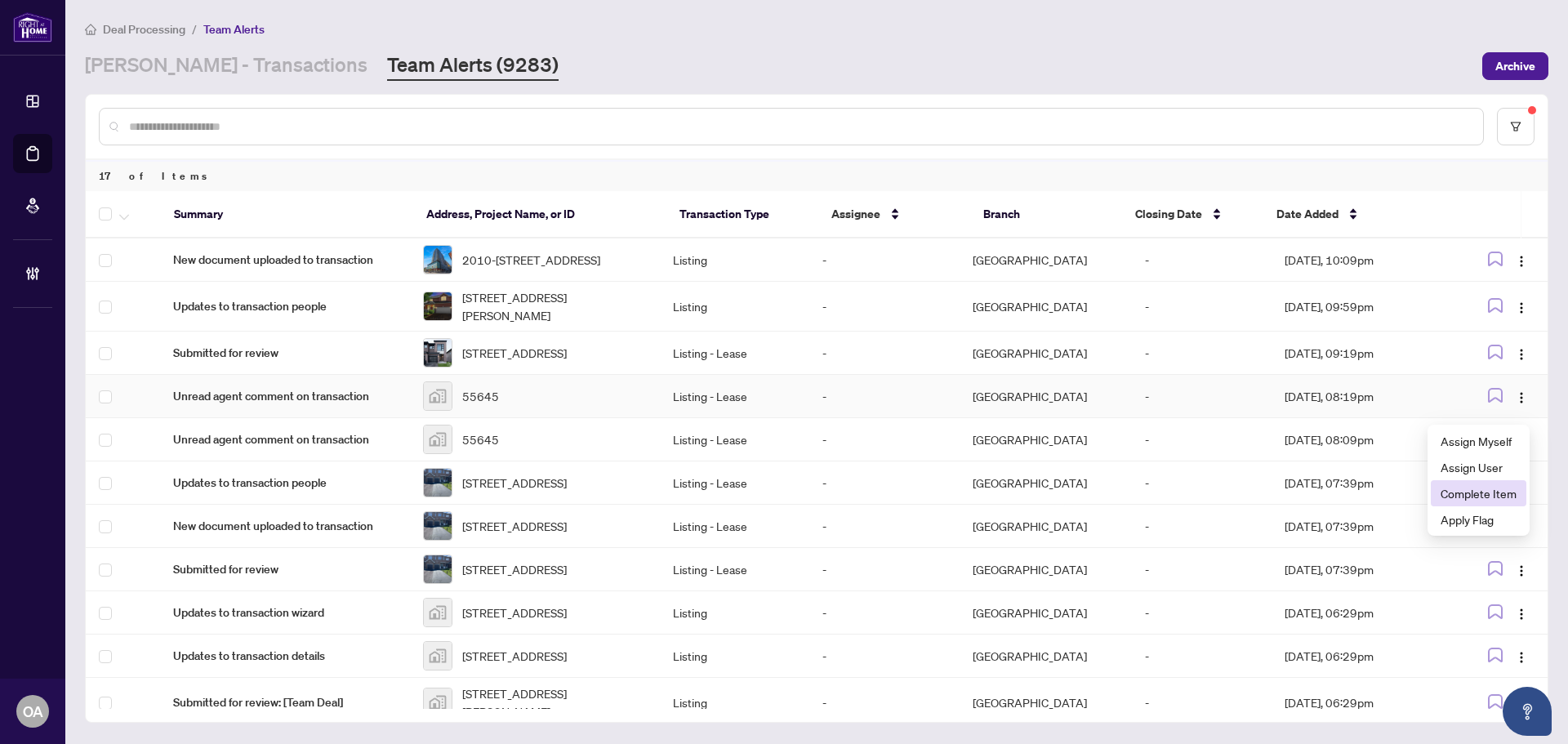
drag, startPoint x: 1511, startPoint y: 488, endPoint x: 1504, endPoint y: 477, distance: 13.0
click at [1511, 489] on span "Complete Item" at bounding box center [1478, 493] width 76 height 18
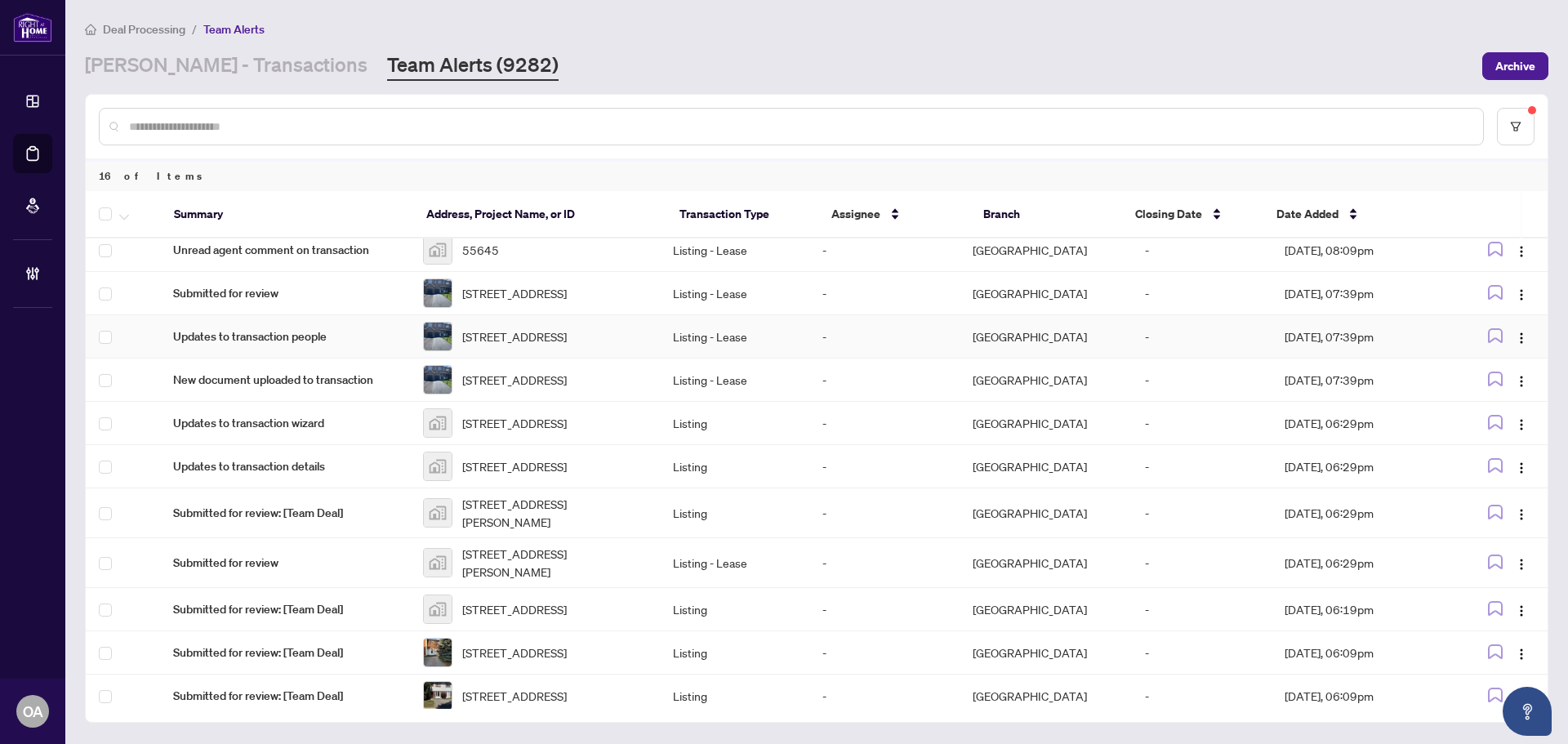
scroll to position [163, 0]
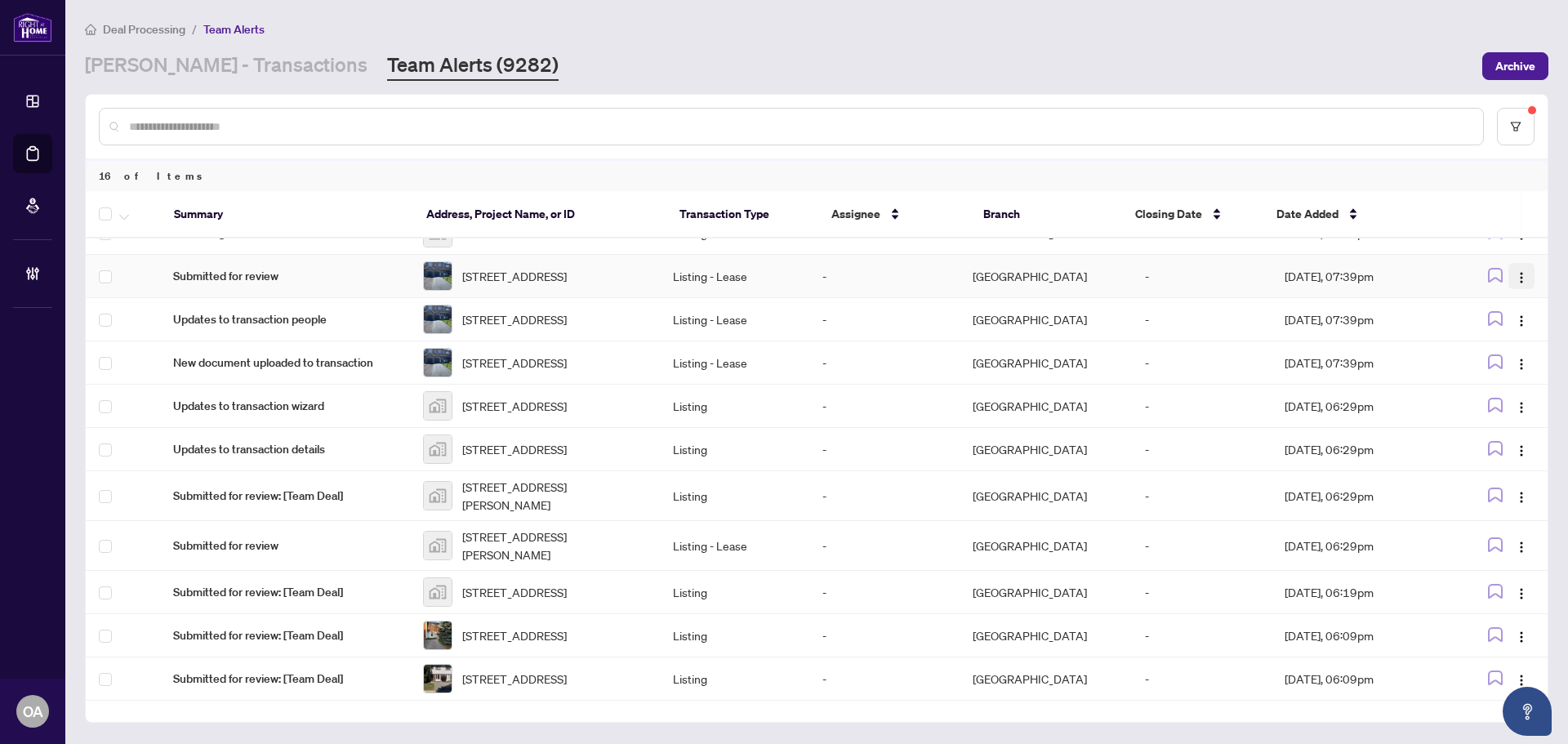
click at [1518, 284] on span "button" at bounding box center [1522, 275] width 13 height 18
click at [1503, 375] on span "Complete Item" at bounding box center [1478, 376] width 76 height 18
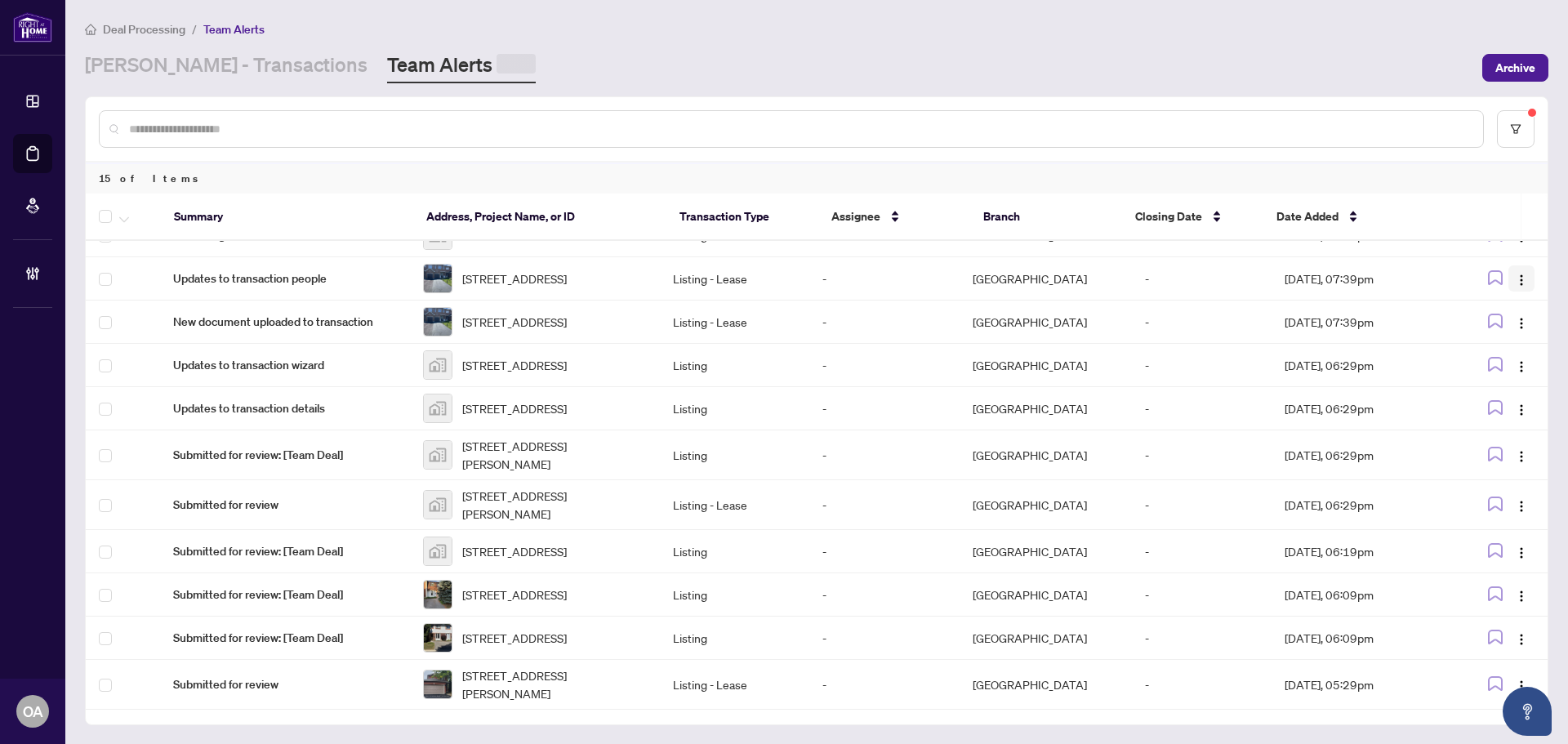
click at [1516, 287] on img "button" at bounding box center [1522, 280] width 13 height 13
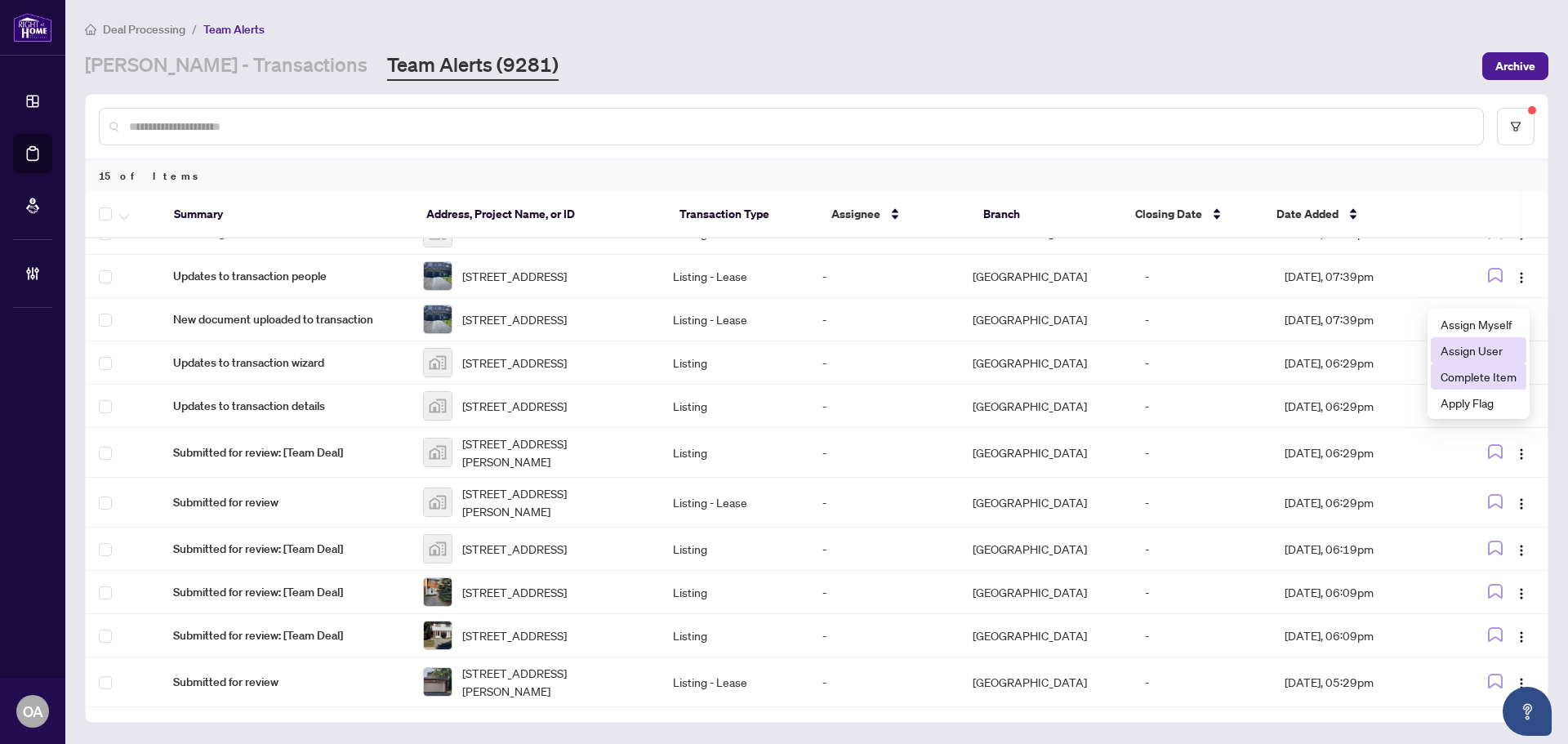
click at [1511, 376] on span "Complete Item" at bounding box center [1478, 376] width 76 height 18
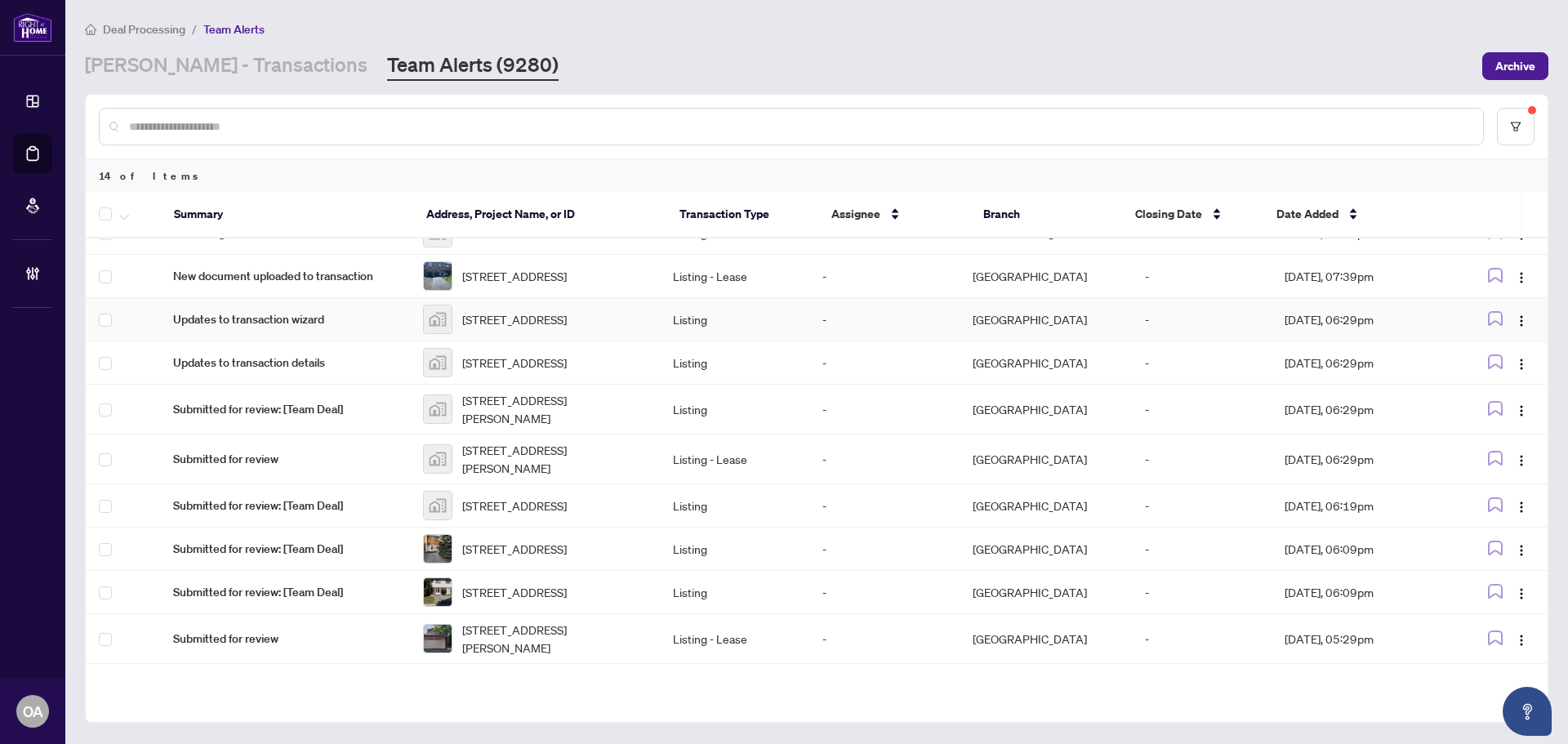
click at [1515, 320] on td at bounding box center [1500, 320] width 97 height 43
click at [1516, 327] on img "button" at bounding box center [1522, 321] width 13 height 13
click at [1516, 420] on span "Complete Item" at bounding box center [1478, 425] width 76 height 18
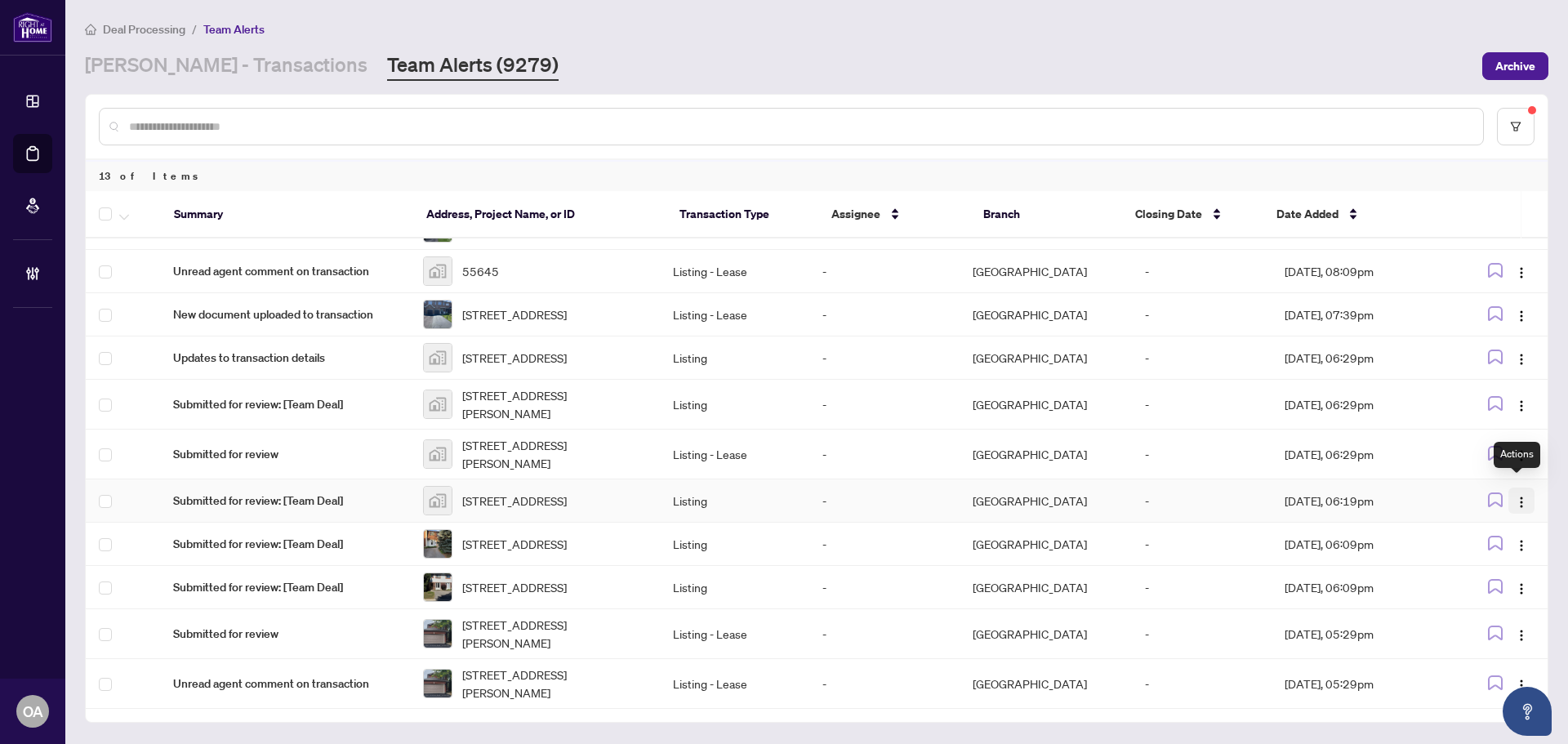
click at [1520, 496] on img "button" at bounding box center [1522, 502] width 13 height 13
click at [1486, 572] on span "Complete Item" at bounding box center [1478, 575] width 76 height 18
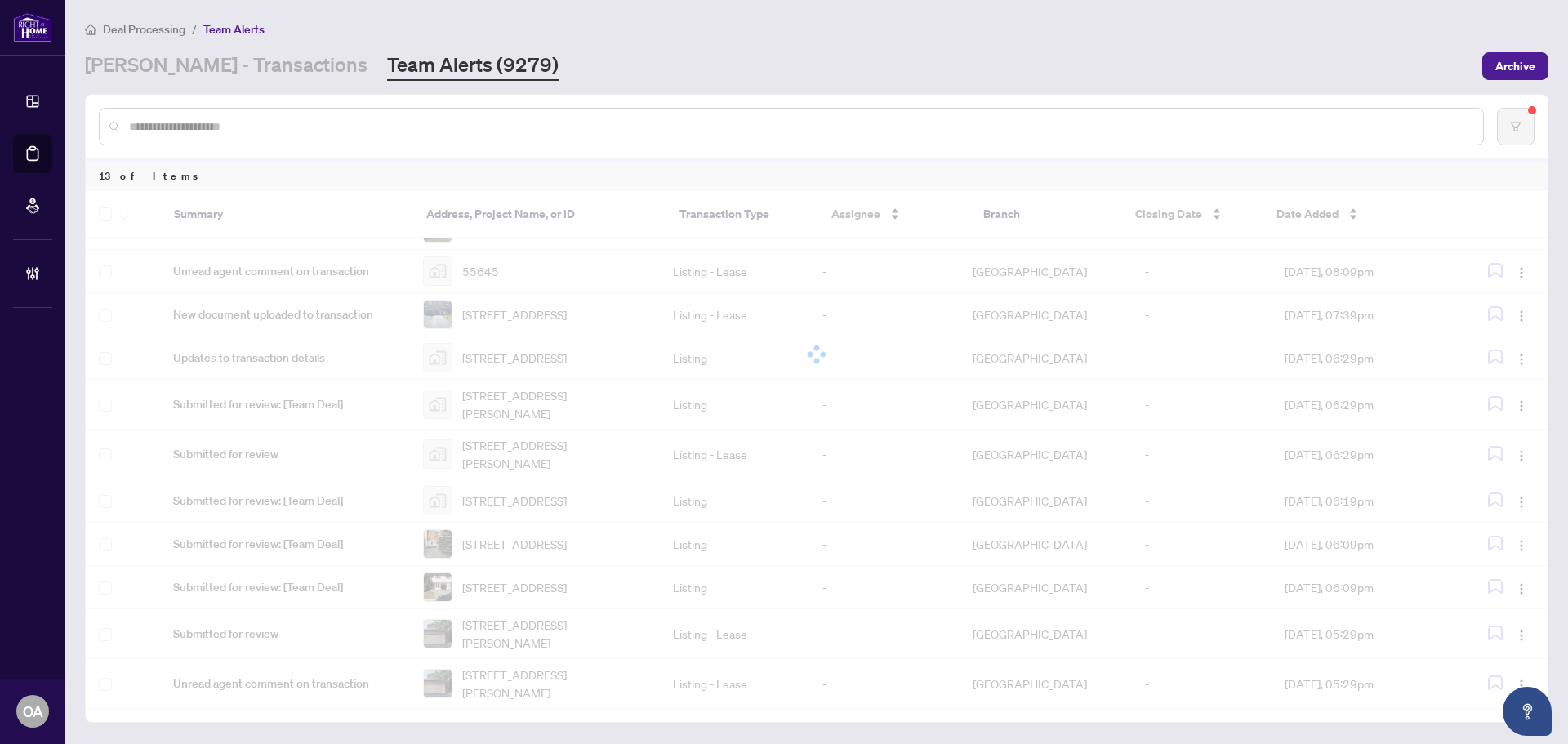
scroll to position [121, 0]
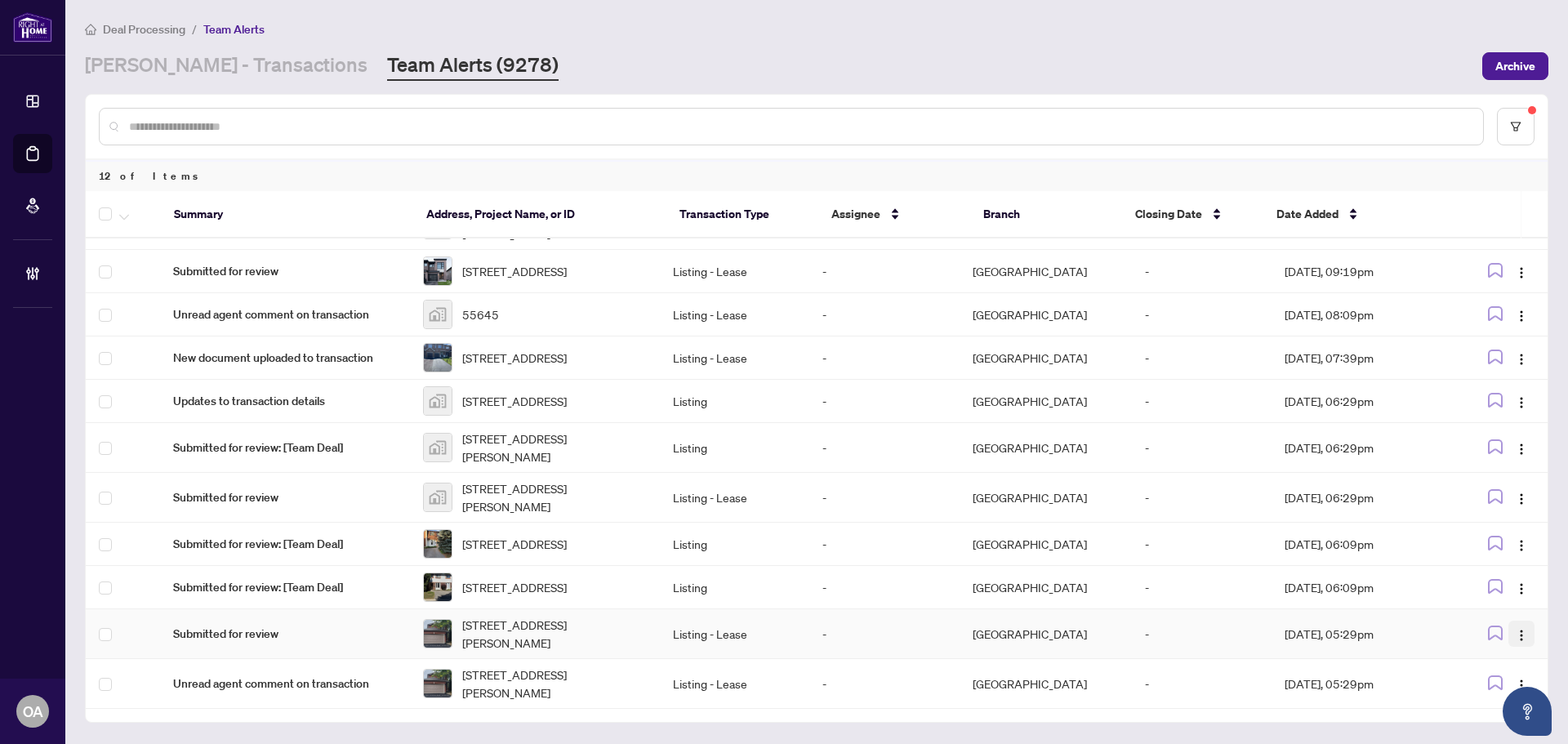
click at [1516, 626] on span "button" at bounding box center [1522, 633] width 13 height 18
click at [1487, 562] on li "Complete Item" at bounding box center [1479, 574] width 96 height 26
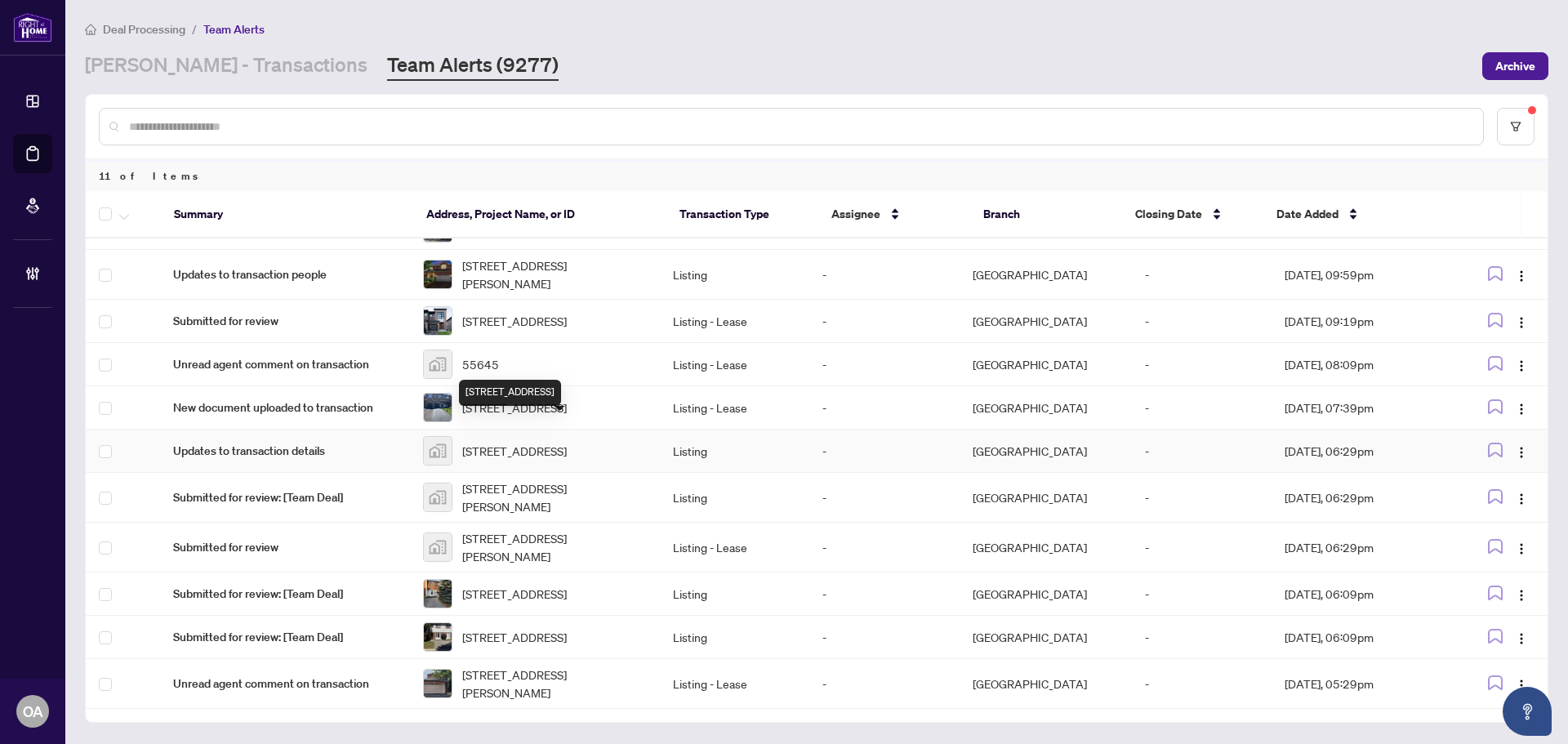
scroll to position [0, 0]
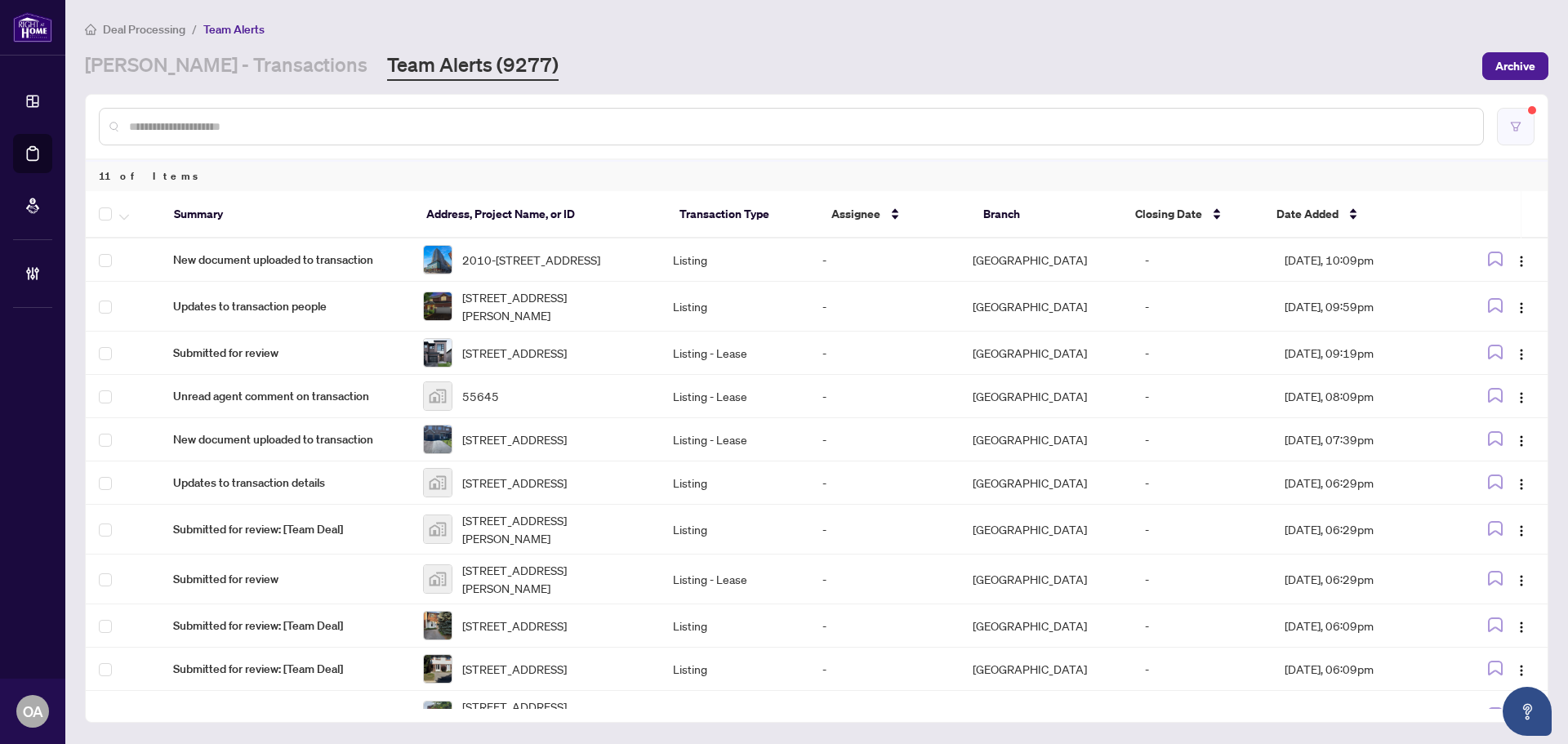
drag, startPoint x: 1546, startPoint y: 141, endPoint x: 1532, endPoint y: 129, distance: 18.4
click at [1544, 138] on div at bounding box center [817, 126] width 1462 height 64
click at [1531, 127] on button "button" at bounding box center [1516, 126] width 37 height 37
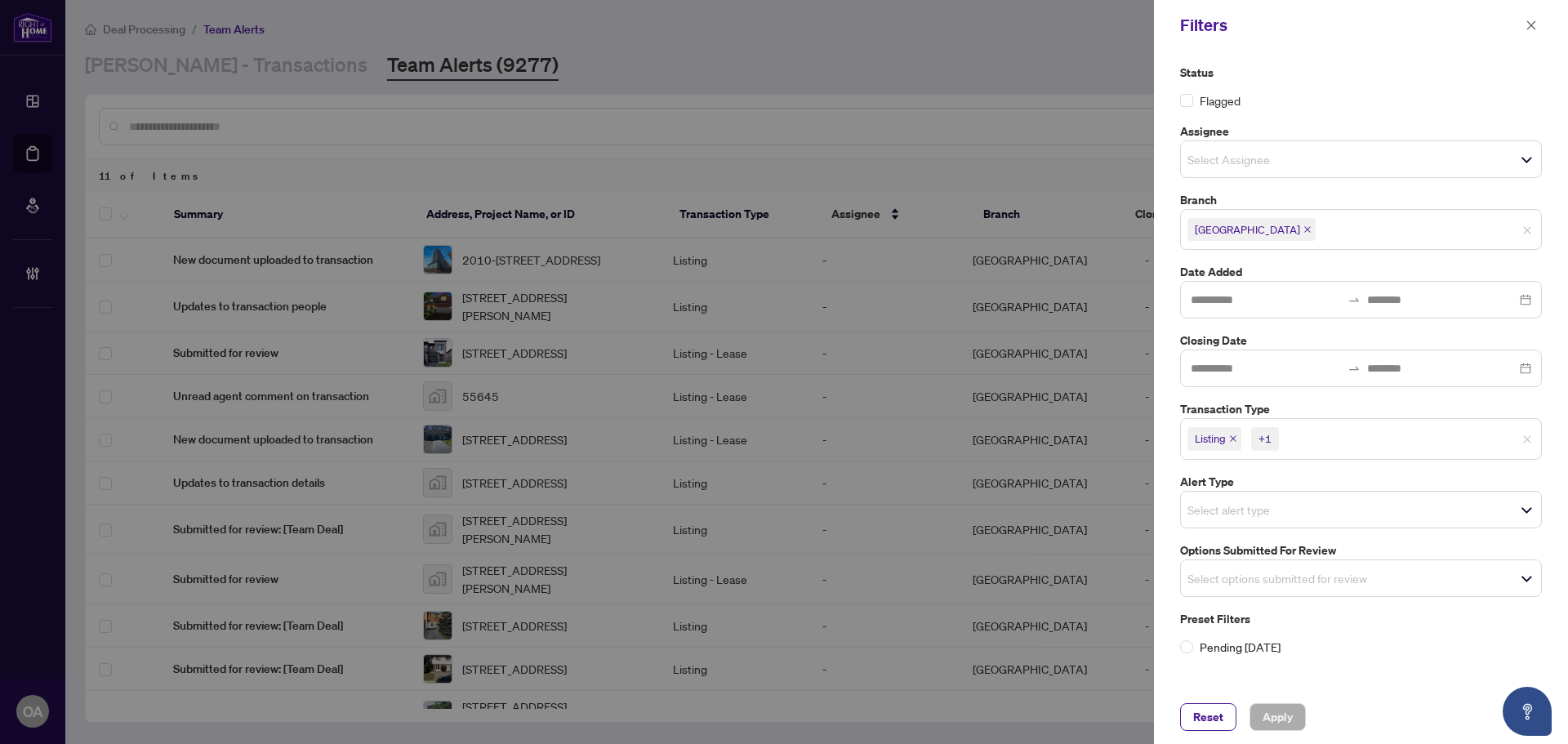
click at [1528, 433] on span "Listing +1" at bounding box center [1361, 439] width 360 height 26
click at [1409, 589] on div "Select options submitted for review" at bounding box center [1361, 574] width 362 height 37
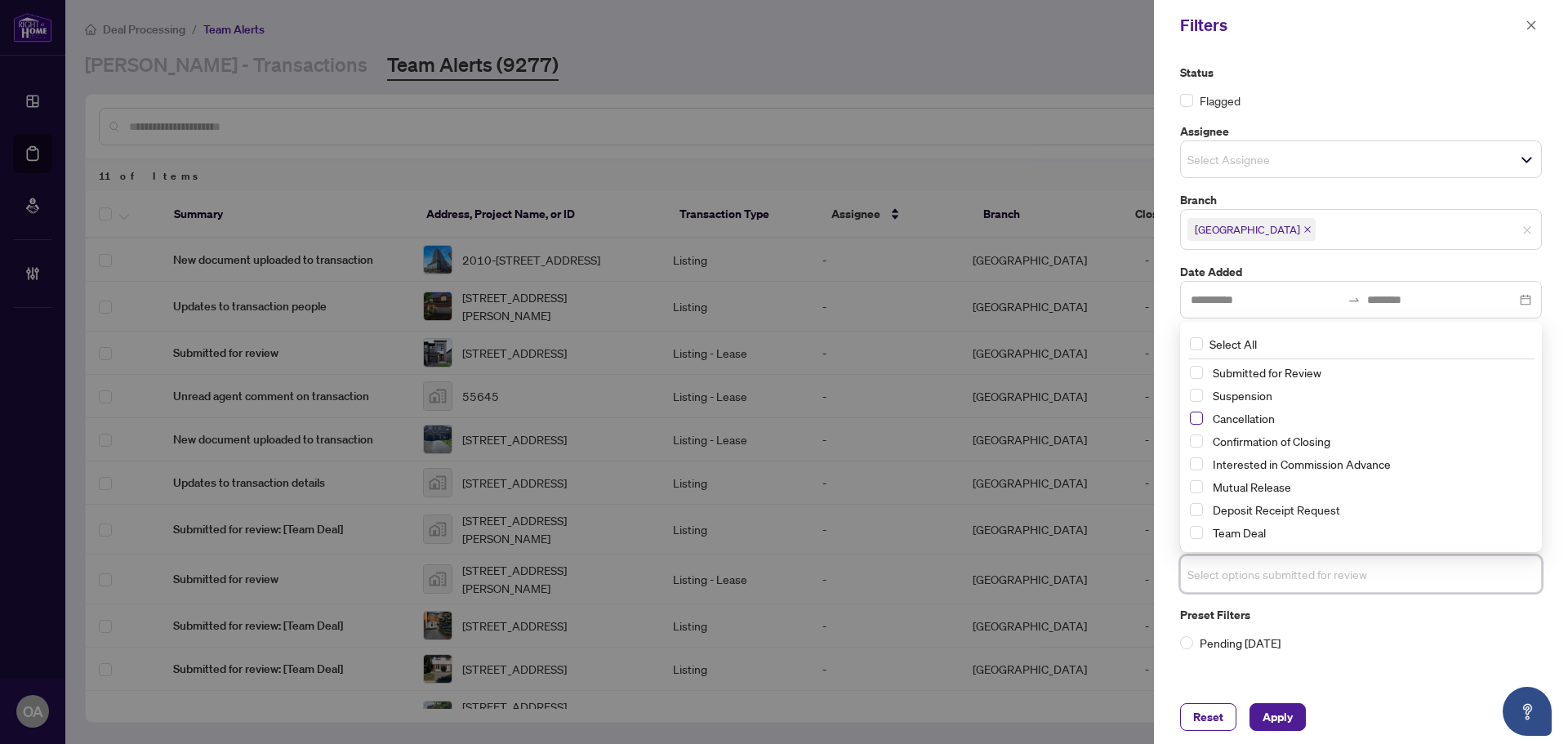
click at [1199, 416] on span "Select Cancellation" at bounding box center [1197, 418] width 13 height 13
click at [1199, 395] on span "Select Suspension" at bounding box center [1197, 396] width 13 height 13
click at [1198, 484] on span "Select Mutual Release" at bounding box center [1197, 487] width 13 height 13
click at [1273, 734] on div "Reset Apply" at bounding box center [1361, 717] width 414 height 54
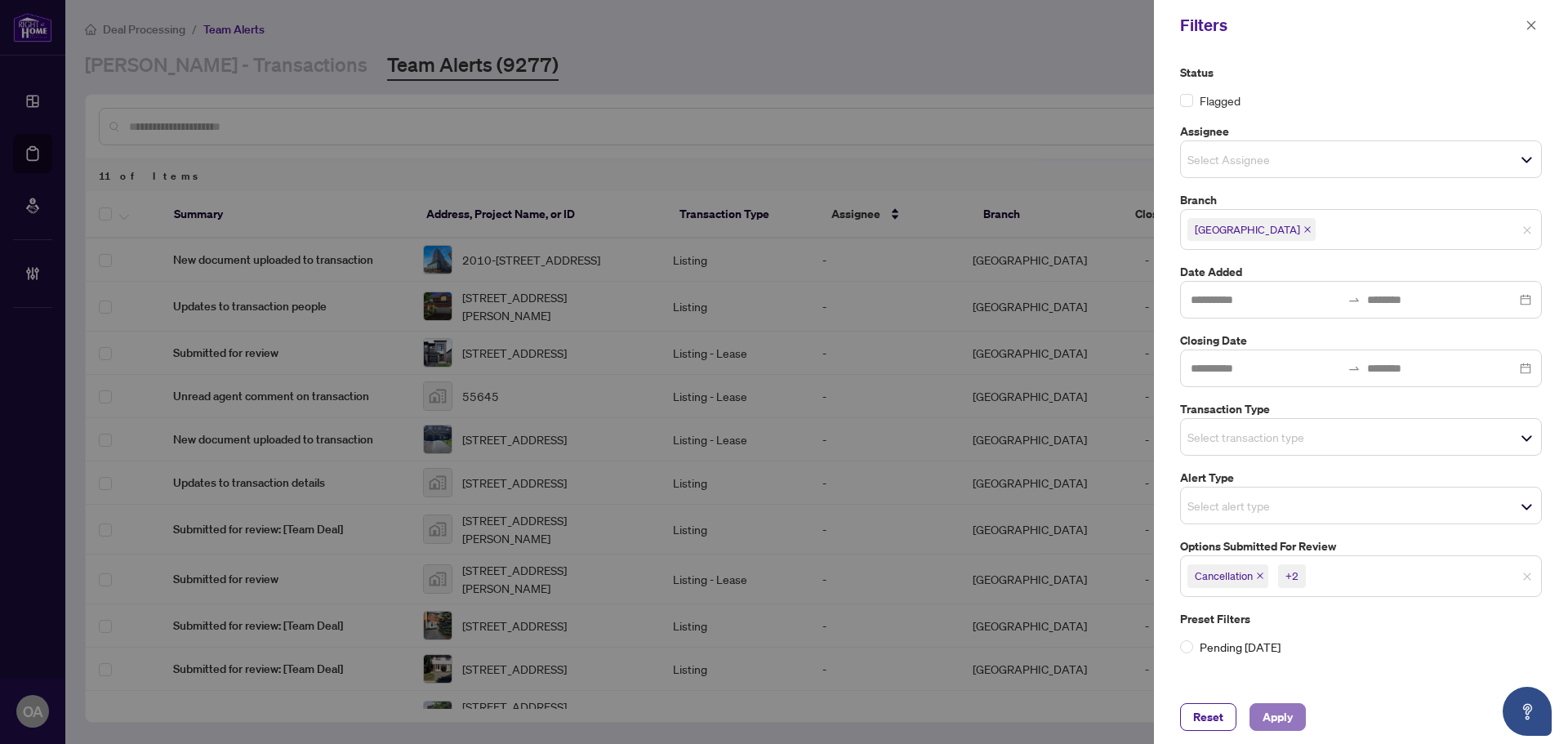
click at [1284, 722] on span "Apply" at bounding box center [1277, 717] width 30 height 26
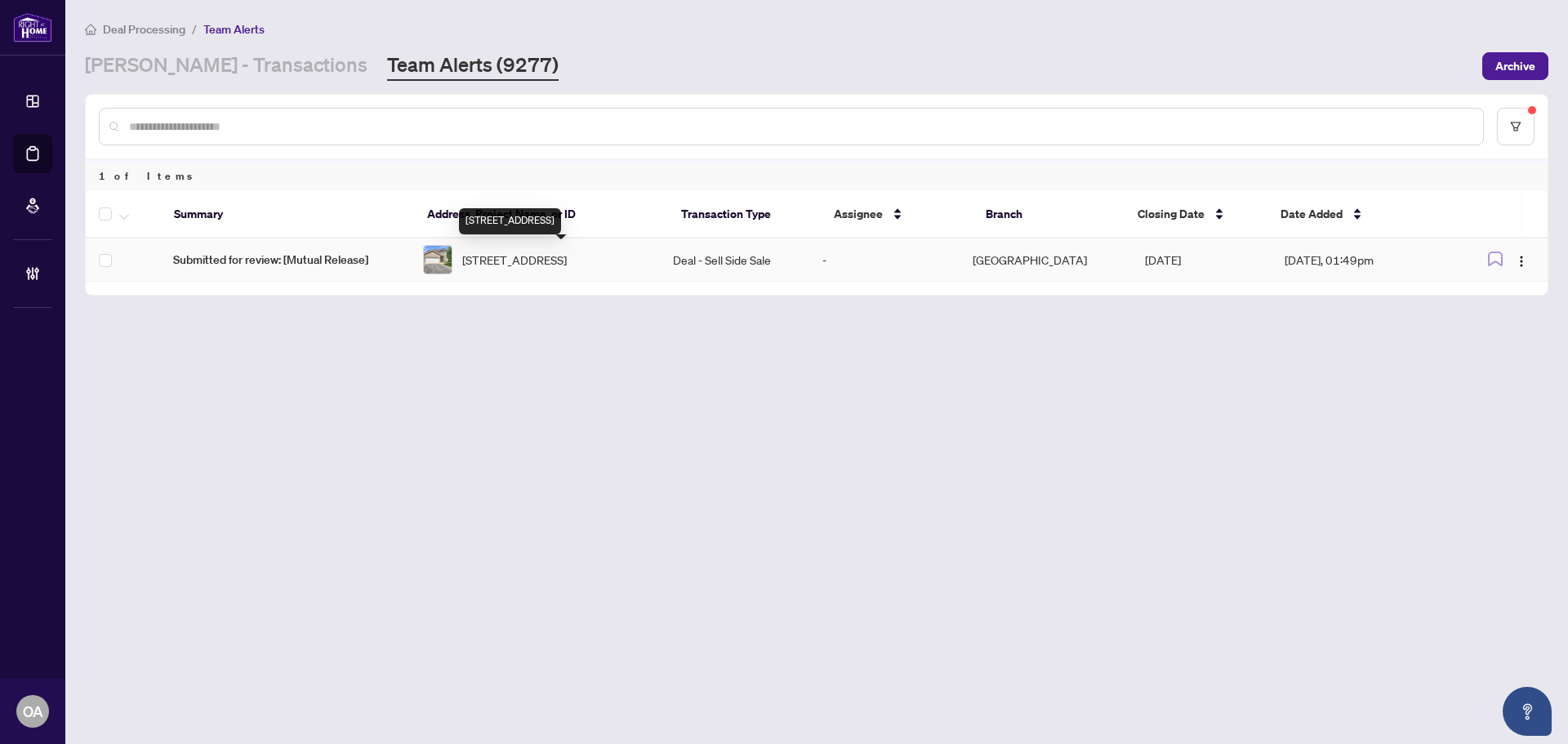
click at [547, 261] on span "[STREET_ADDRESS]" at bounding box center [515, 260] width 105 height 18
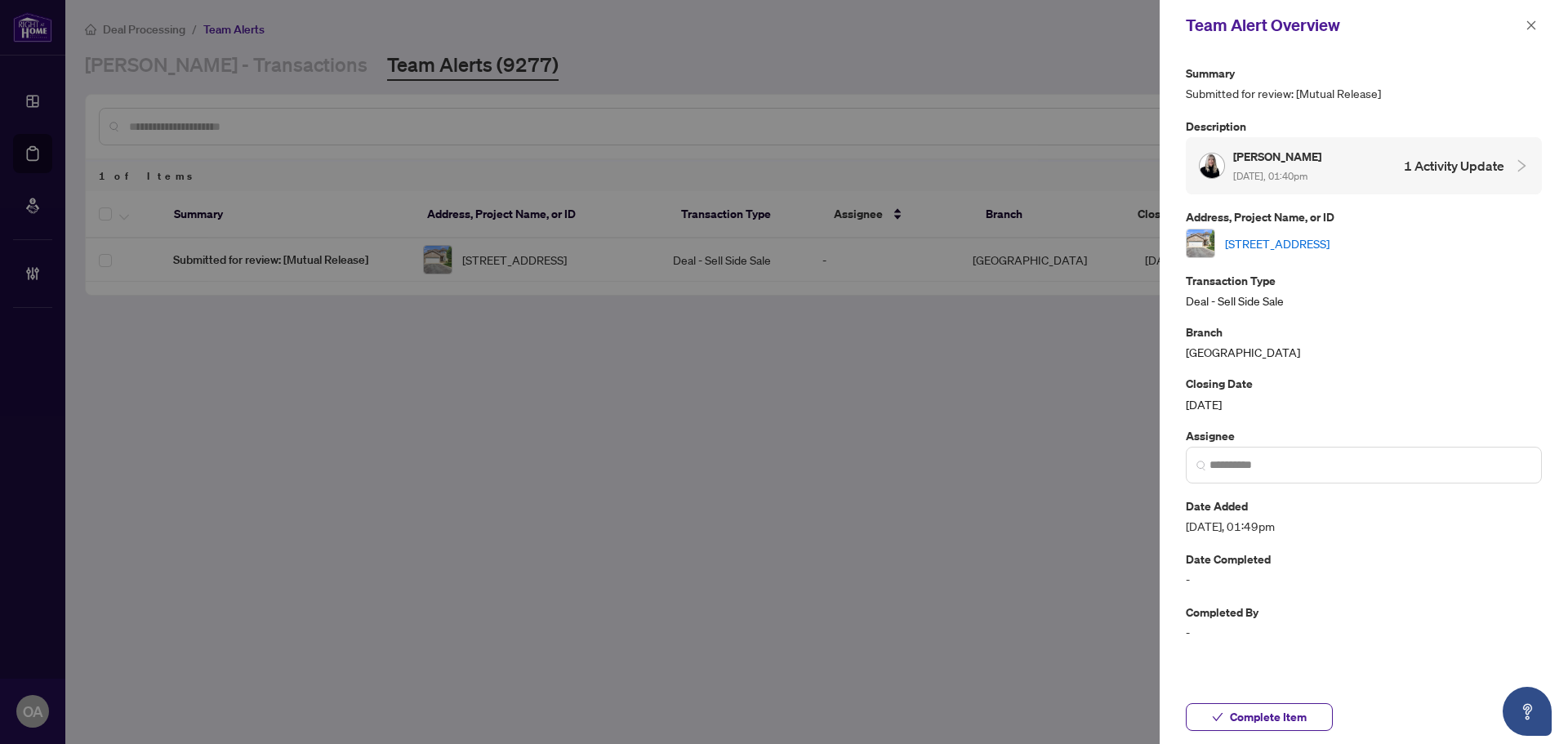
click at [1261, 248] on link "[STREET_ADDRESS]" at bounding box center [1277, 243] width 105 height 18
drag, startPoint x: 1533, startPoint y: 11, endPoint x: 1533, endPoint y: 27, distance: 16.0
click at [1533, 15] on div "Team Alert Overview" at bounding box center [1365, 25] width 409 height 51
click at [1533, 29] on icon "close" at bounding box center [1531, 25] width 11 height 11
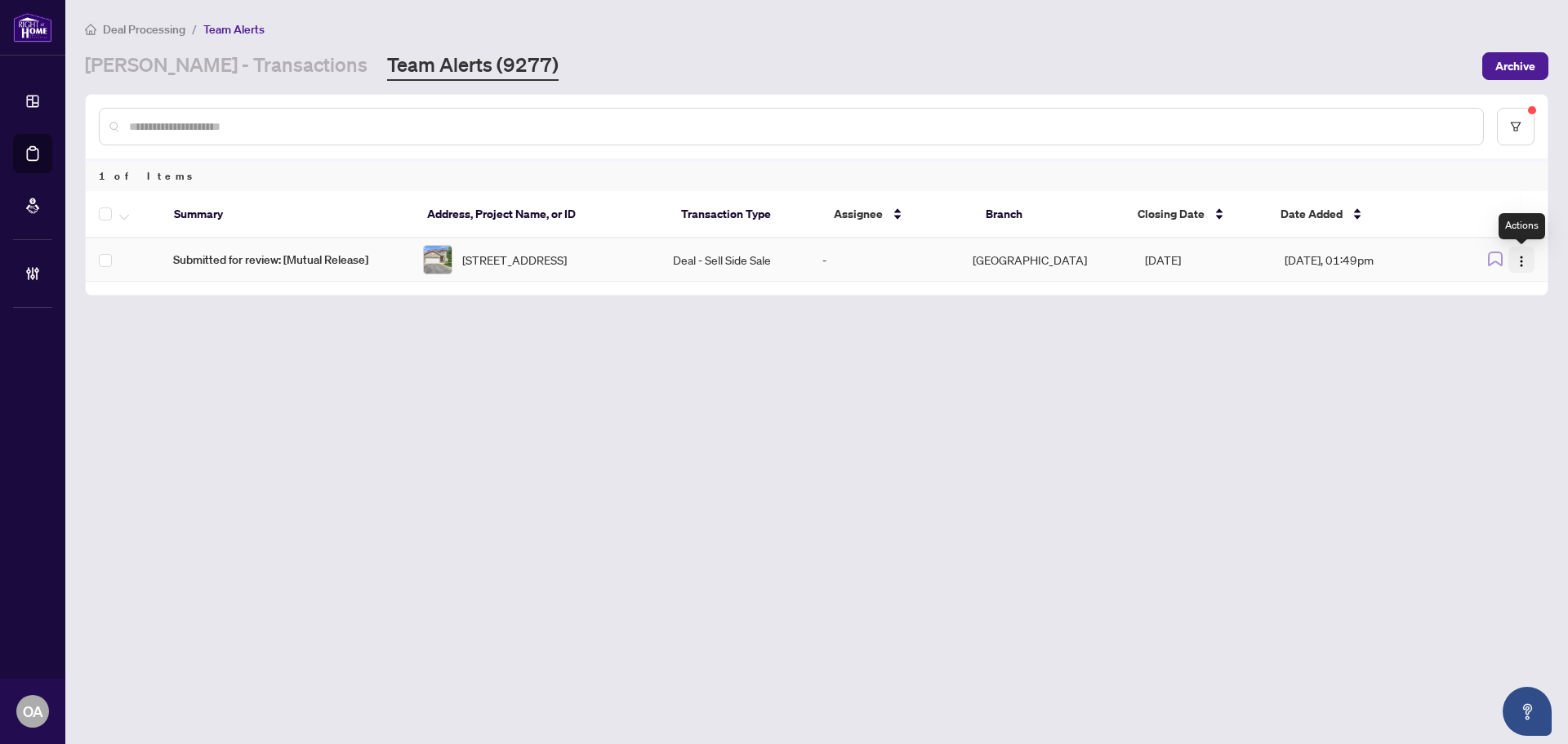
click at [1523, 249] on button "button" at bounding box center [1522, 260] width 26 height 26
click at [1518, 350] on span "Complete Item" at bounding box center [1484, 347] width 76 height 18
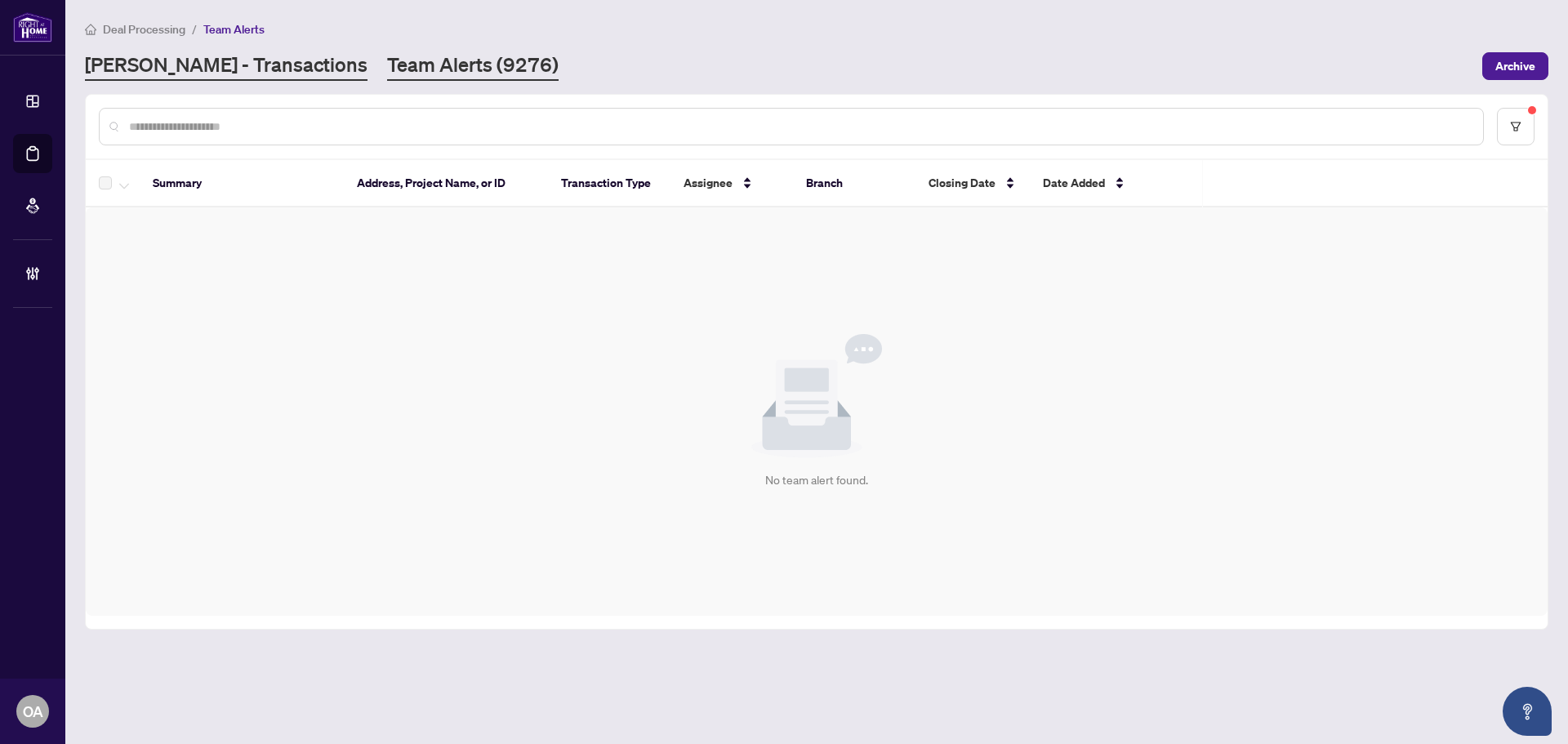
click at [175, 53] on link "RAHR - Transactions" at bounding box center [227, 66] width 283 height 29
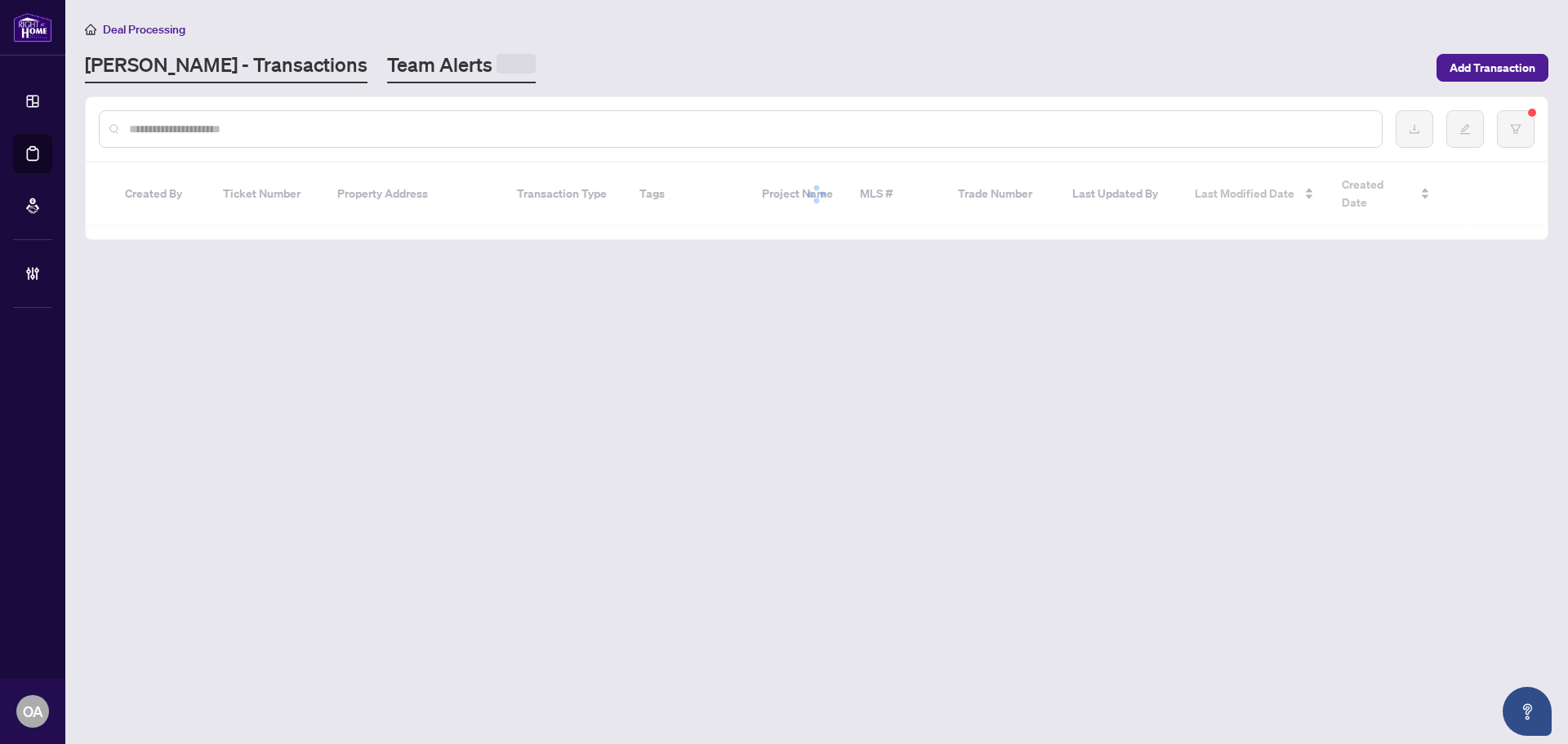
click at [387, 57] on link "Team Alerts" at bounding box center [461, 67] width 149 height 32
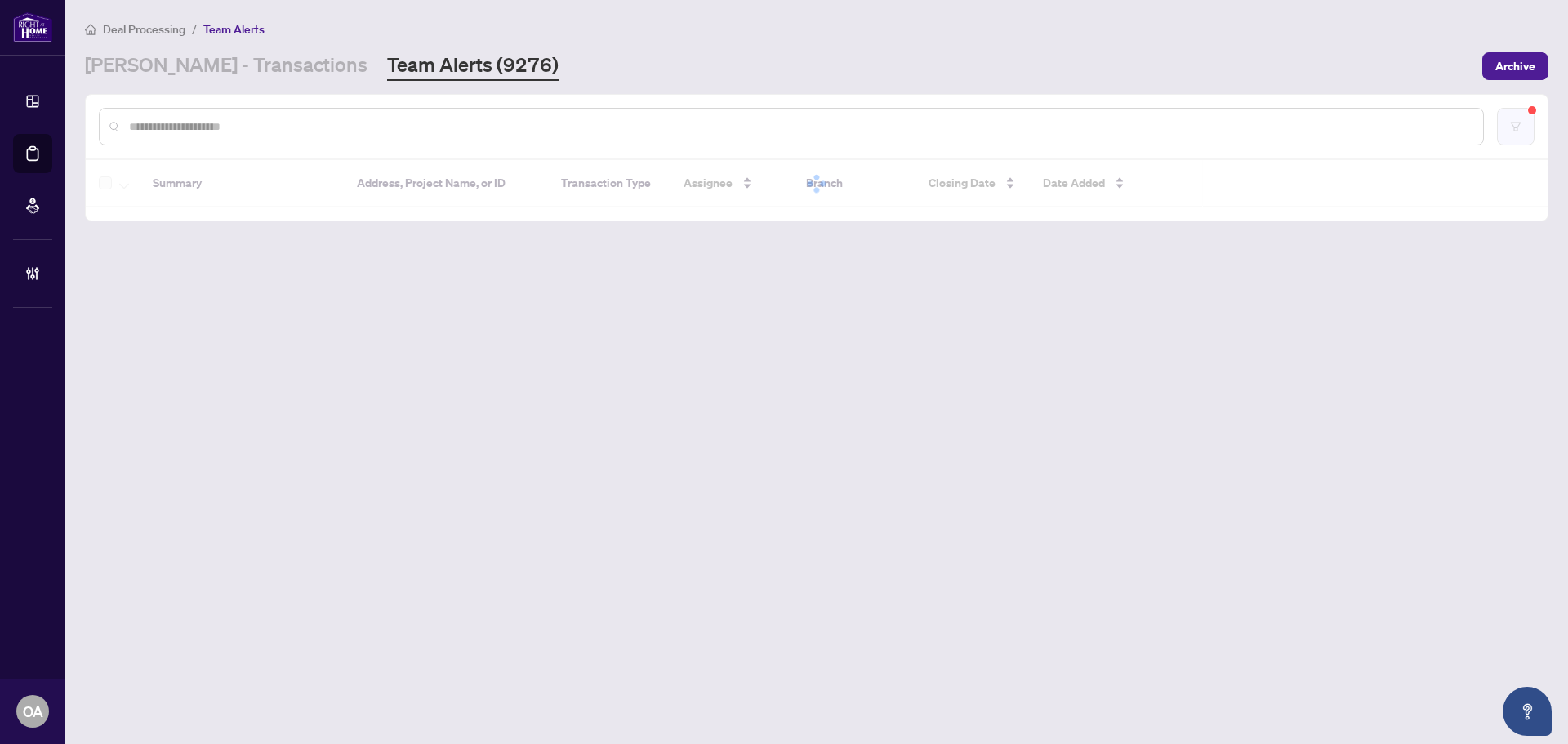
click at [1520, 127] on button "button" at bounding box center [1516, 126] width 37 height 37
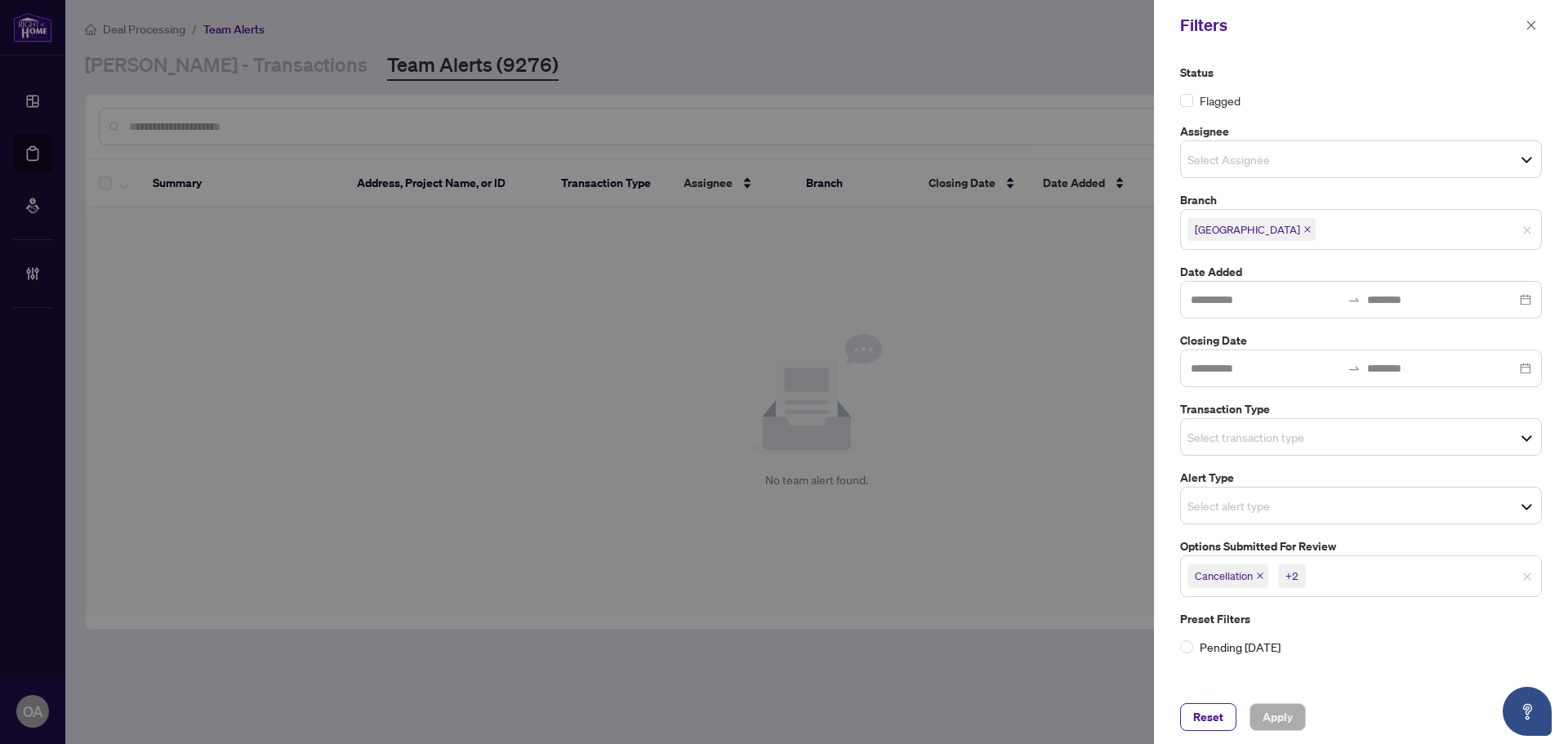
click at [1360, 424] on div "Select transaction type" at bounding box center [1361, 437] width 362 height 37
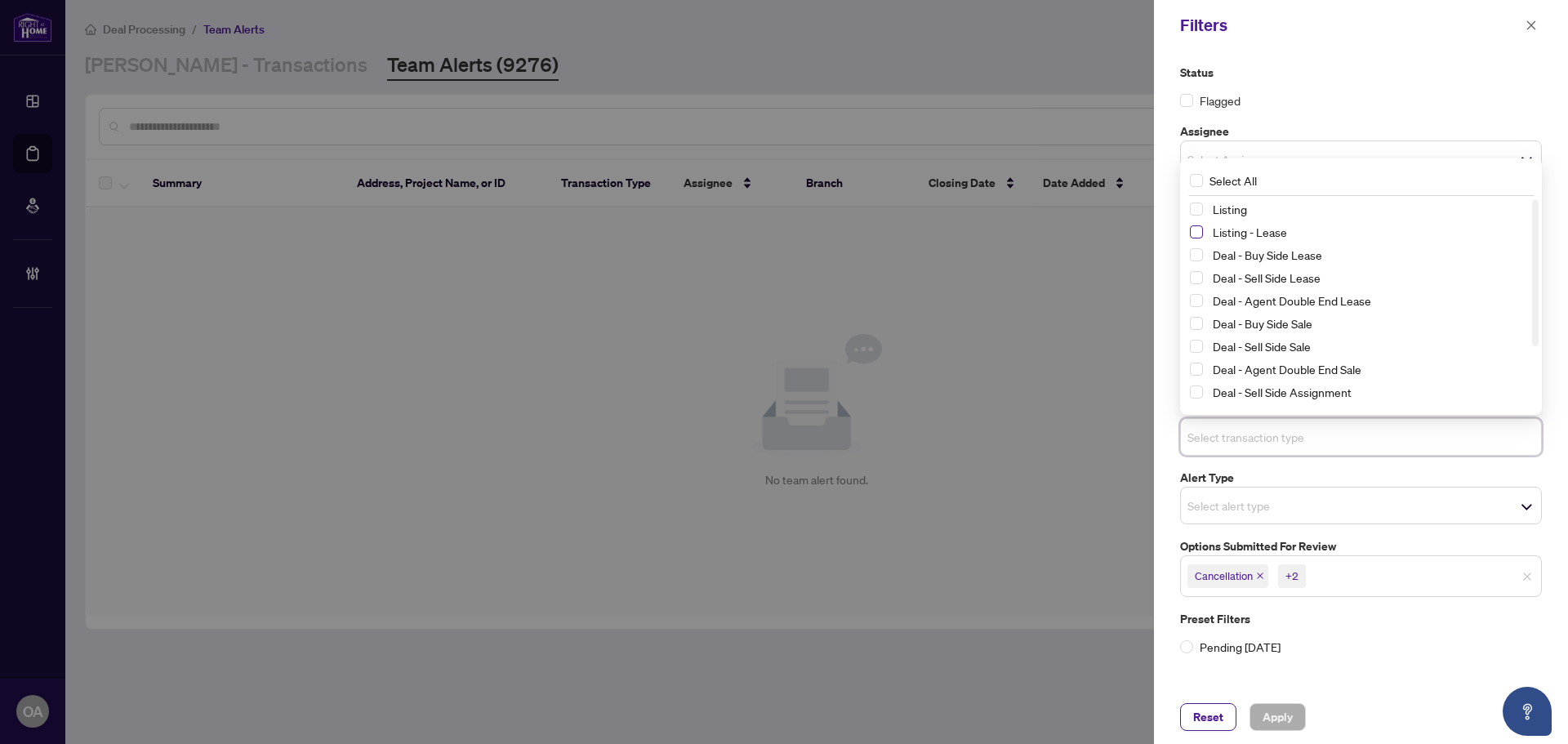
click at [1202, 232] on span "Select Listing - Lease" at bounding box center [1197, 232] width 13 height 13
click at [1199, 206] on span "Select Listing" at bounding box center [1197, 210] width 13 height 13
click at [1279, 728] on span "Apply" at bounding box center [1277, 717] width 30 height 26
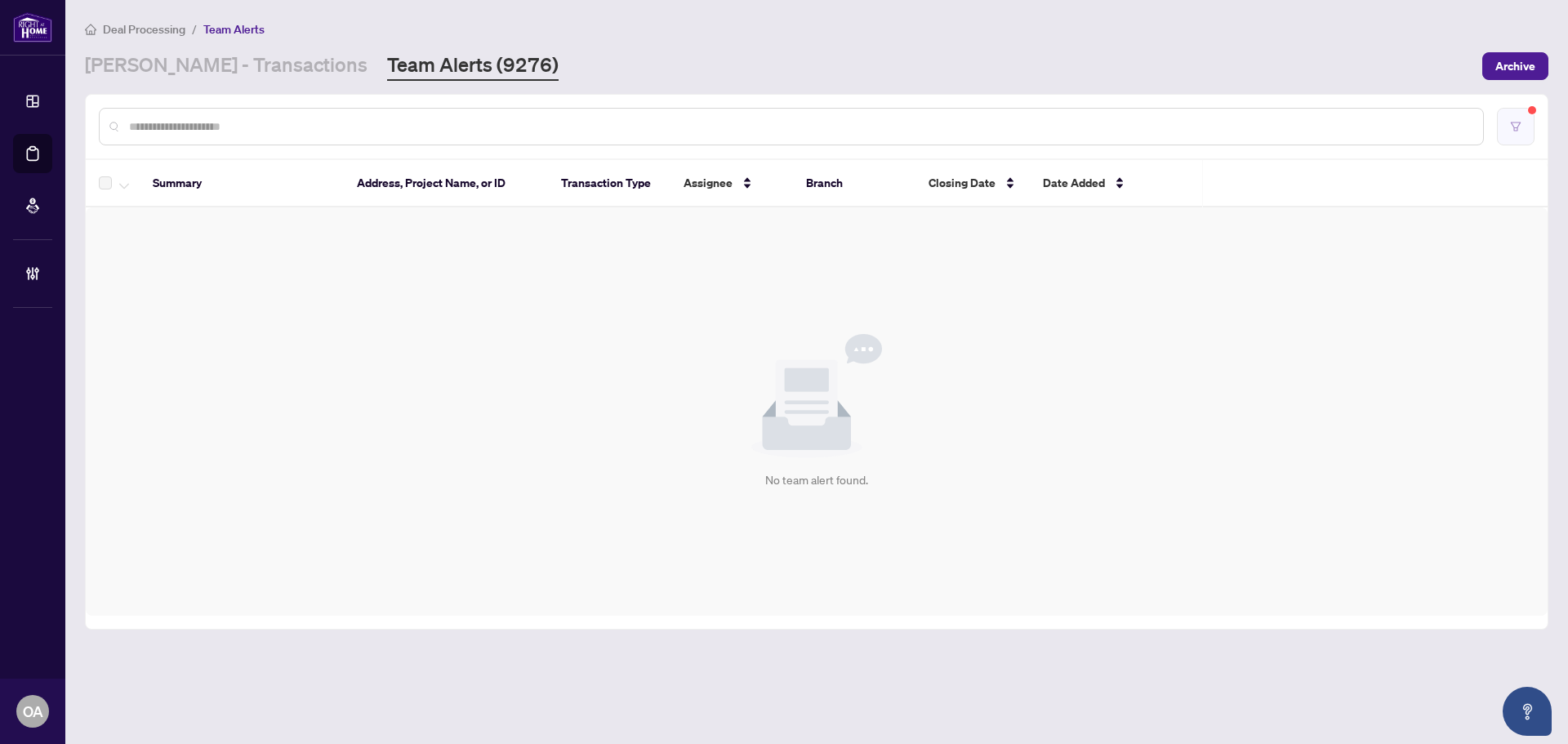
click at [1515, 130] on icon "filter" at bounding box center [1516, 126] width 9 height 9
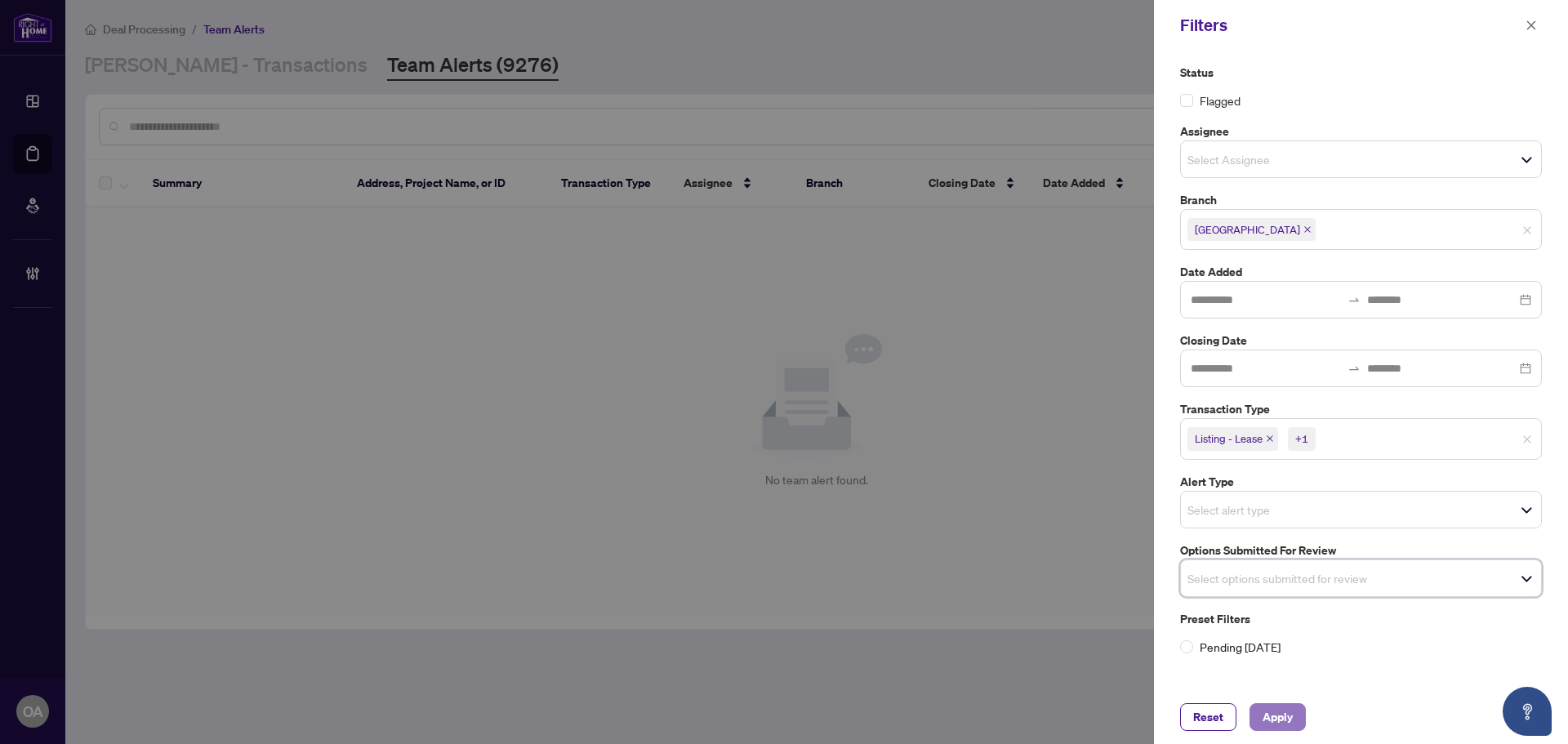
click at [1261, 714] on button "Apply" at bounding box center [1277, 717] width 56 height 28
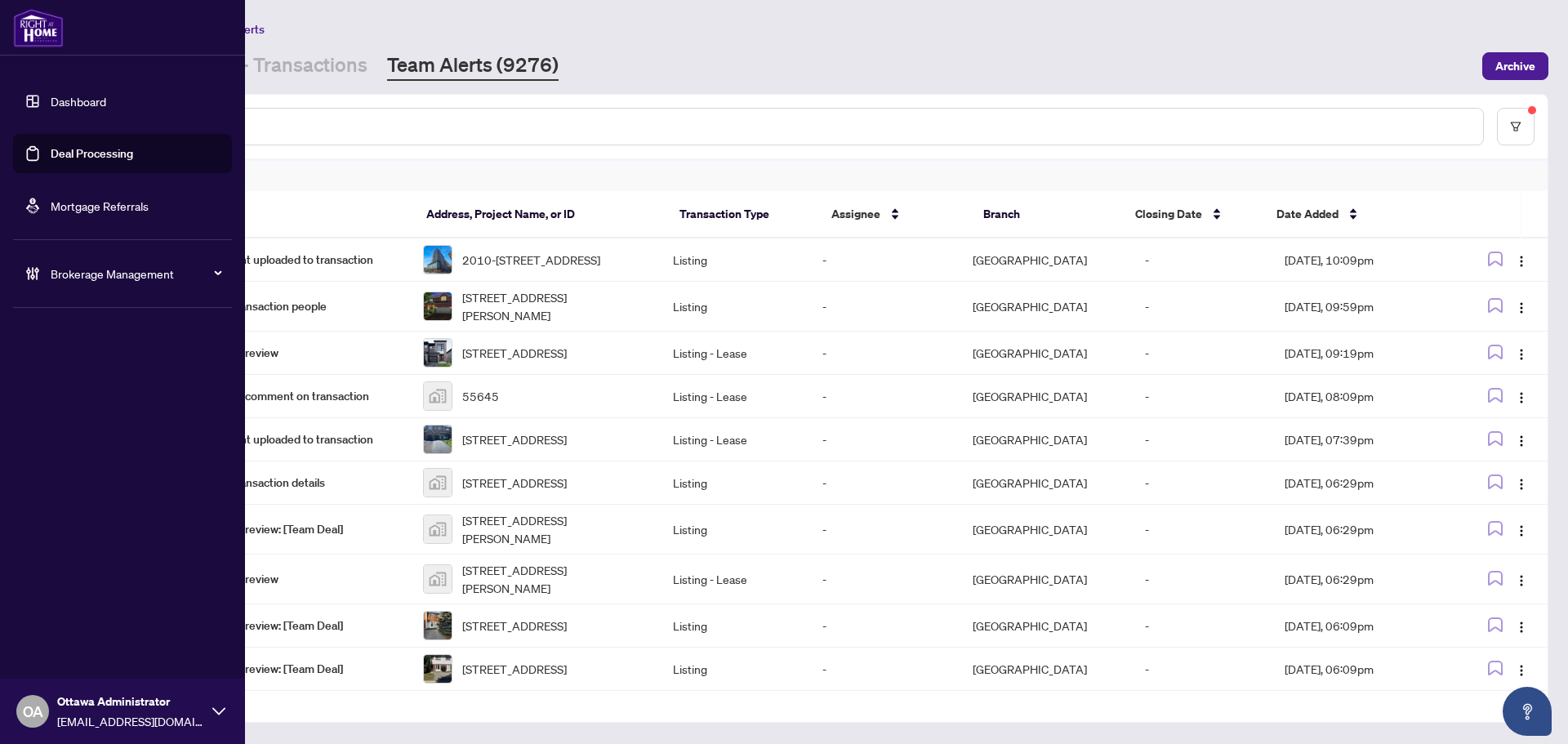
click at [51, 159] on link "Deal Processing" at bounding box center [92, 154] width 82 height 15
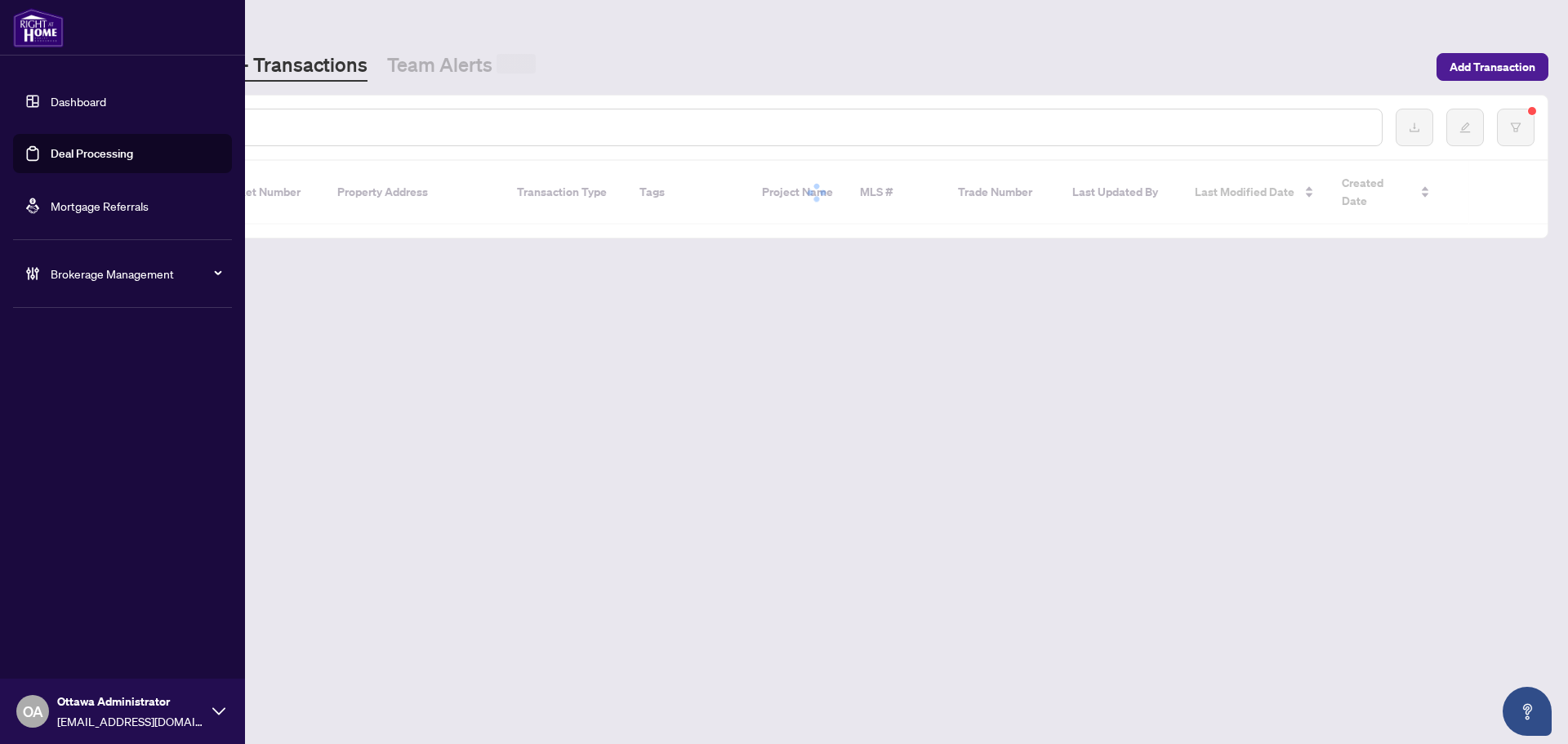
click at [275, 118] on input "text" at bounding box center [749, 126] width 1240 height 18
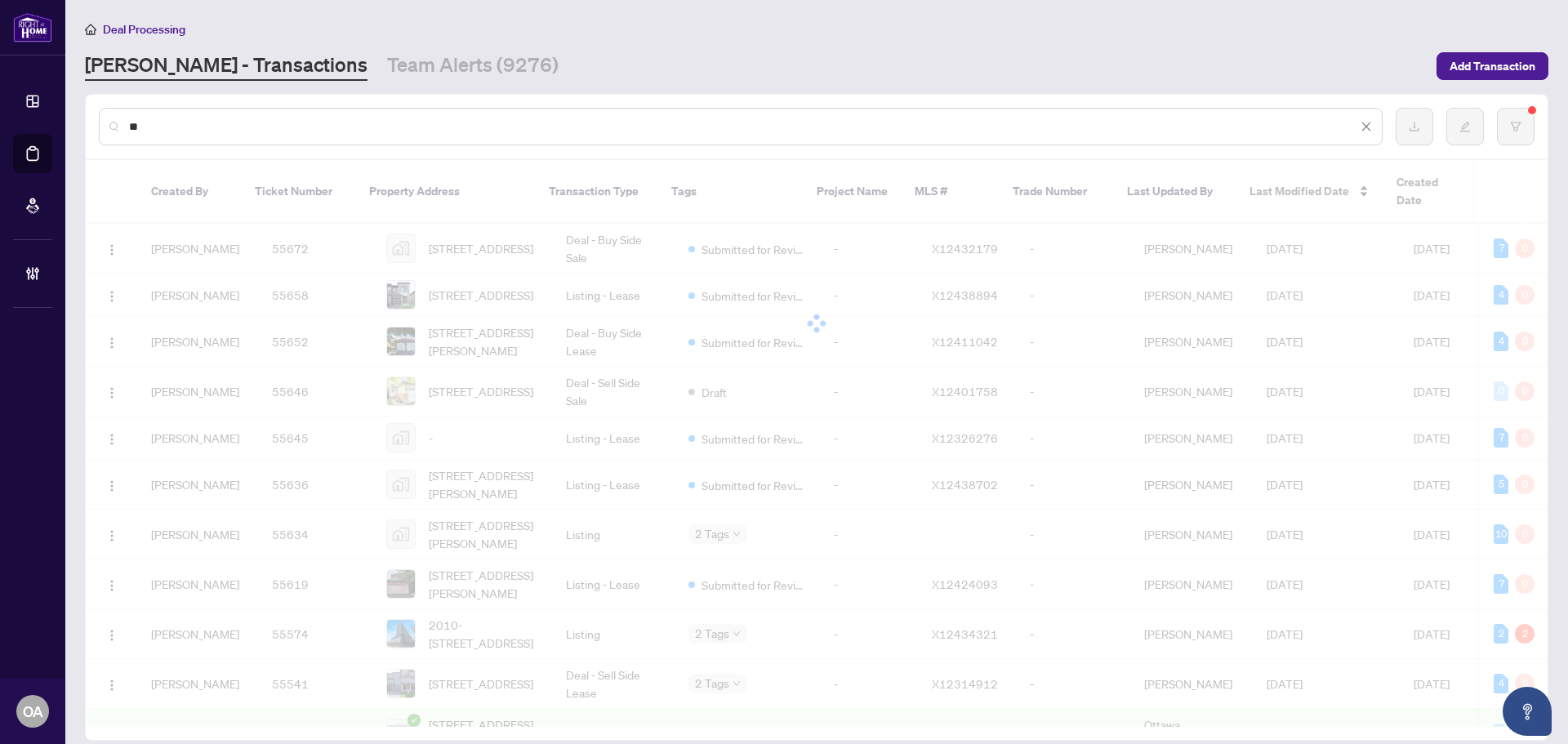
type input "*"
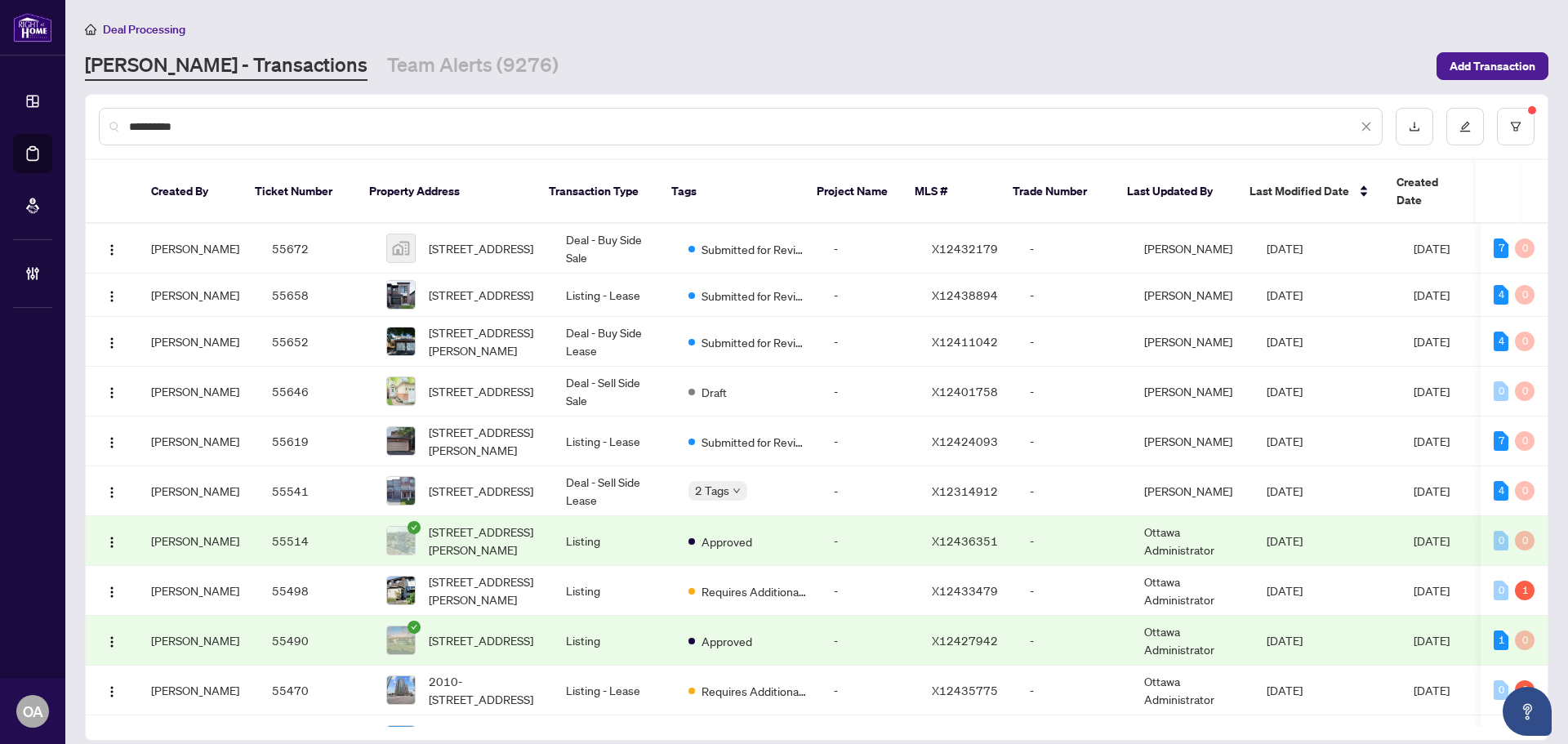
type input "**********"
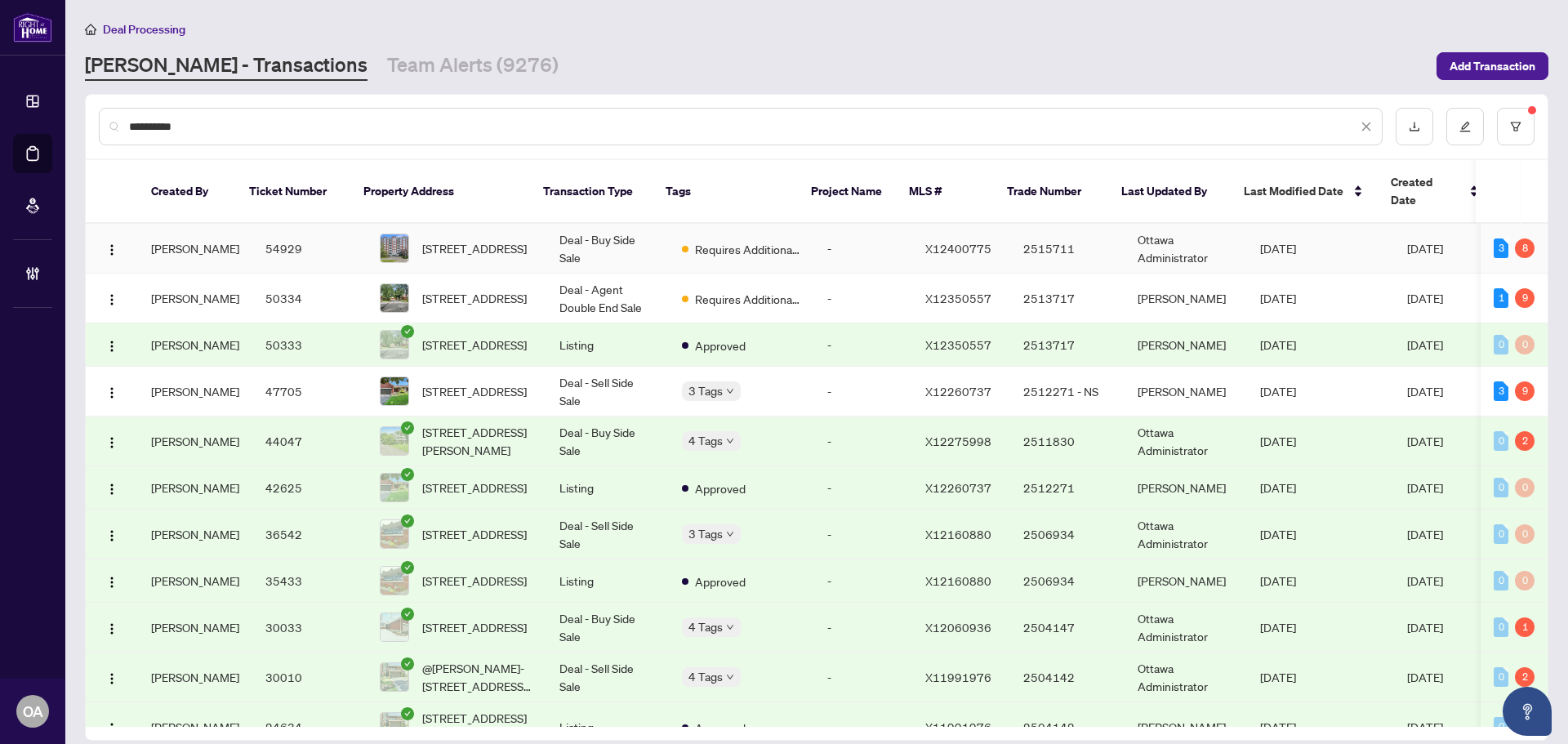
click at [552, 230] on td "Deal - Buy Side Sale" at bounding box center [607, 248] width 123 height 50
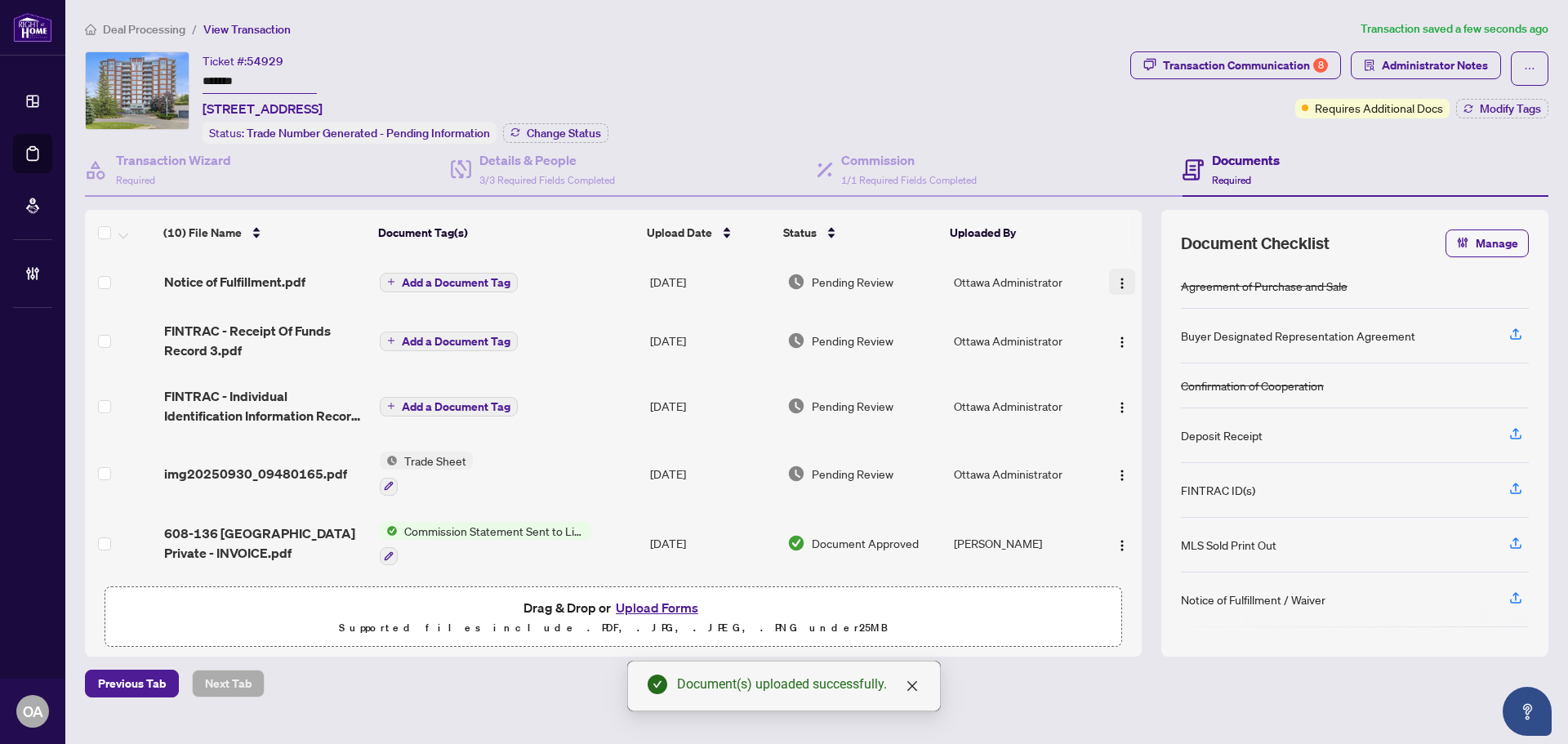
click at [1126, 278] on button "button" at bounding box center [1123, 282] width 26 height 26
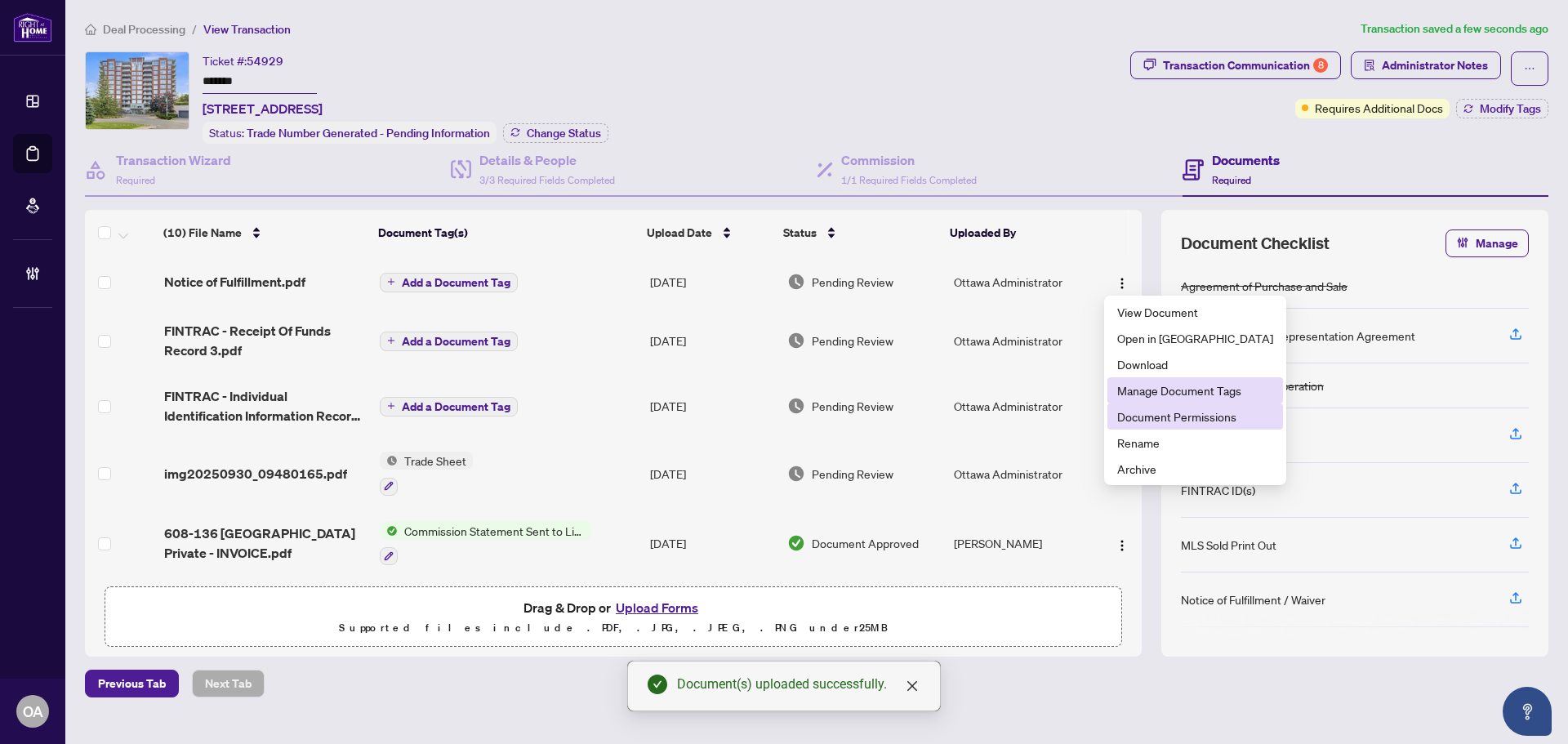
click at [1166, 411] on span "Document Permissions" at bounding box center [1195, 416] width 156 height 18
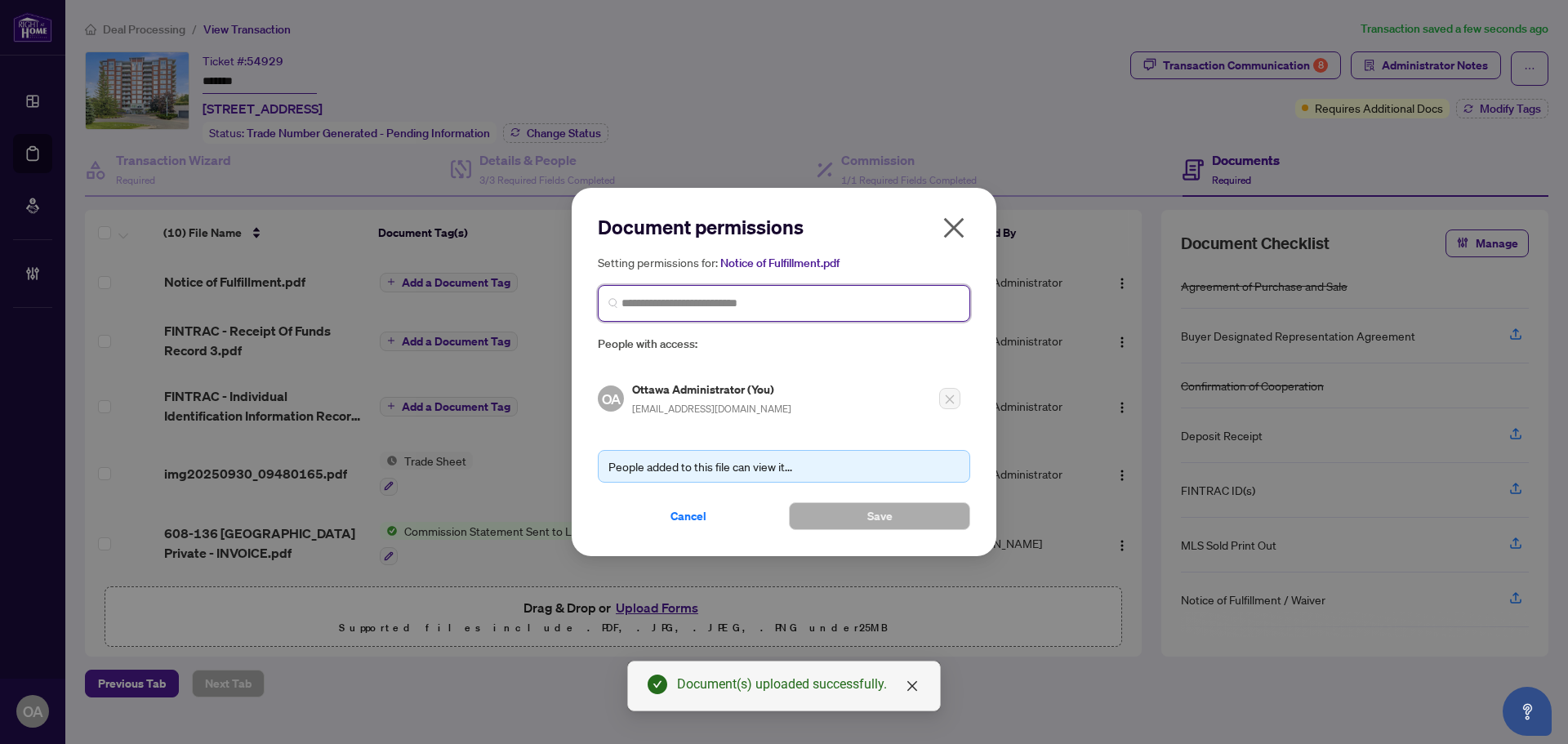
click at [792, 305] on input "search" at bounding box center [790, 304] width 338 height 17
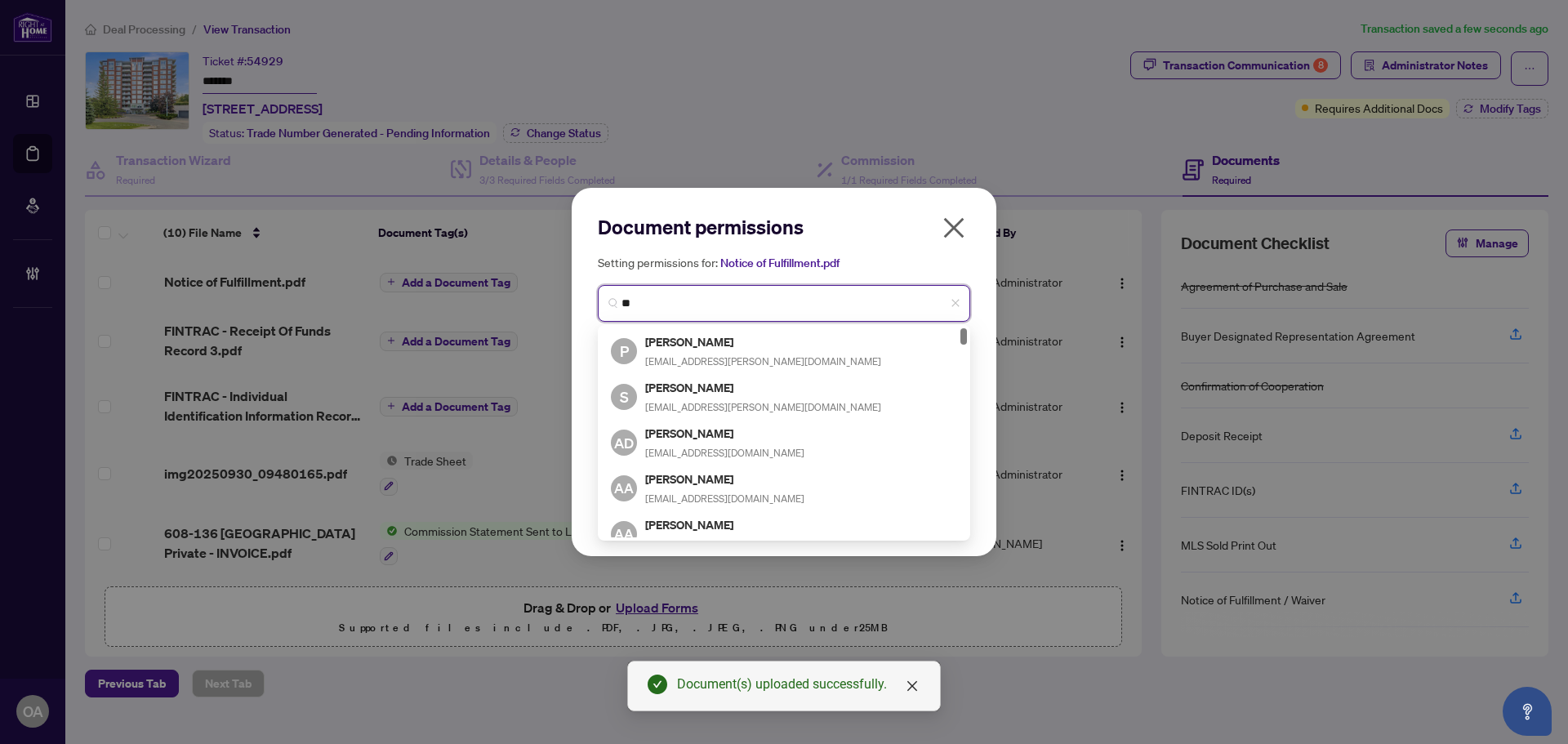
type input "*"
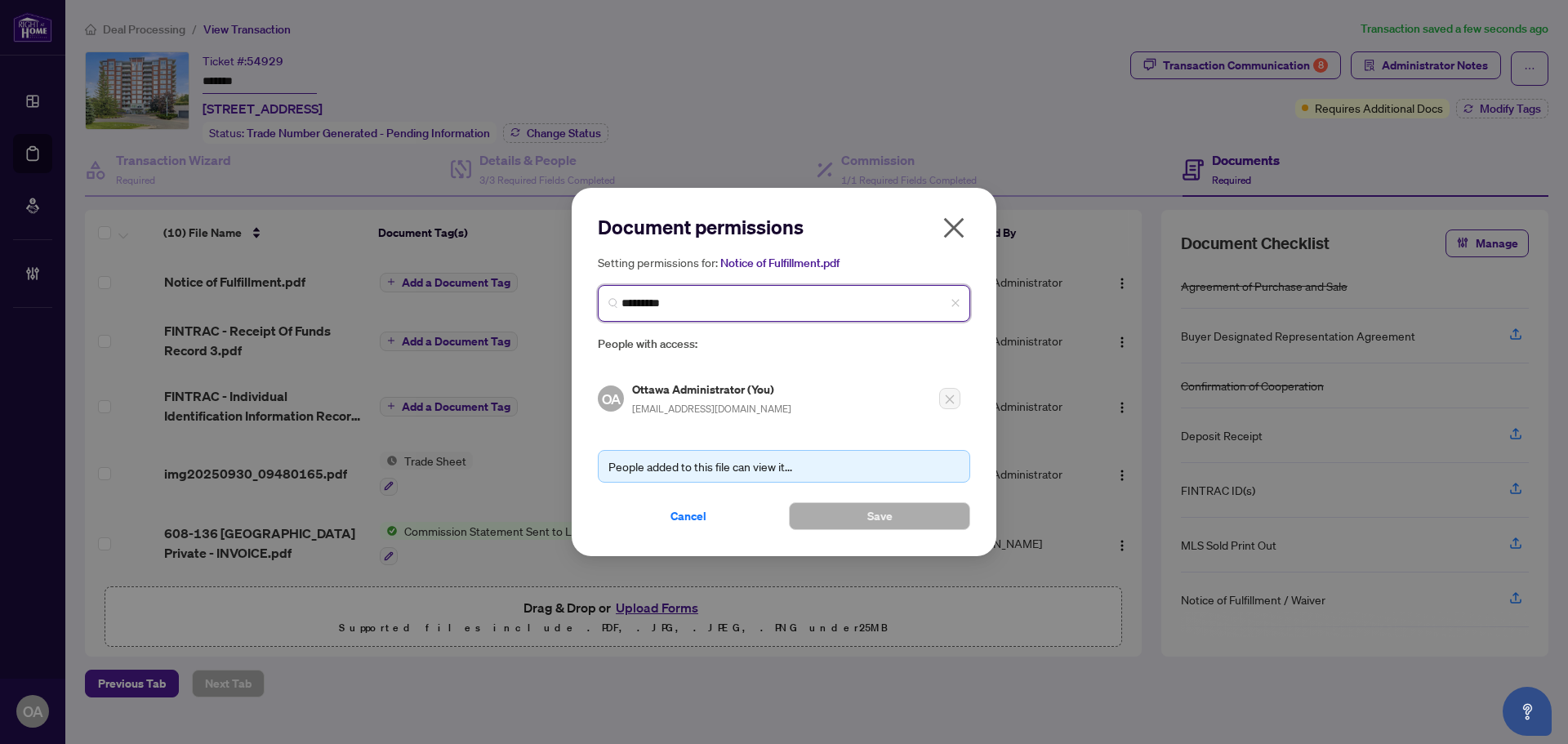
type input "**********"
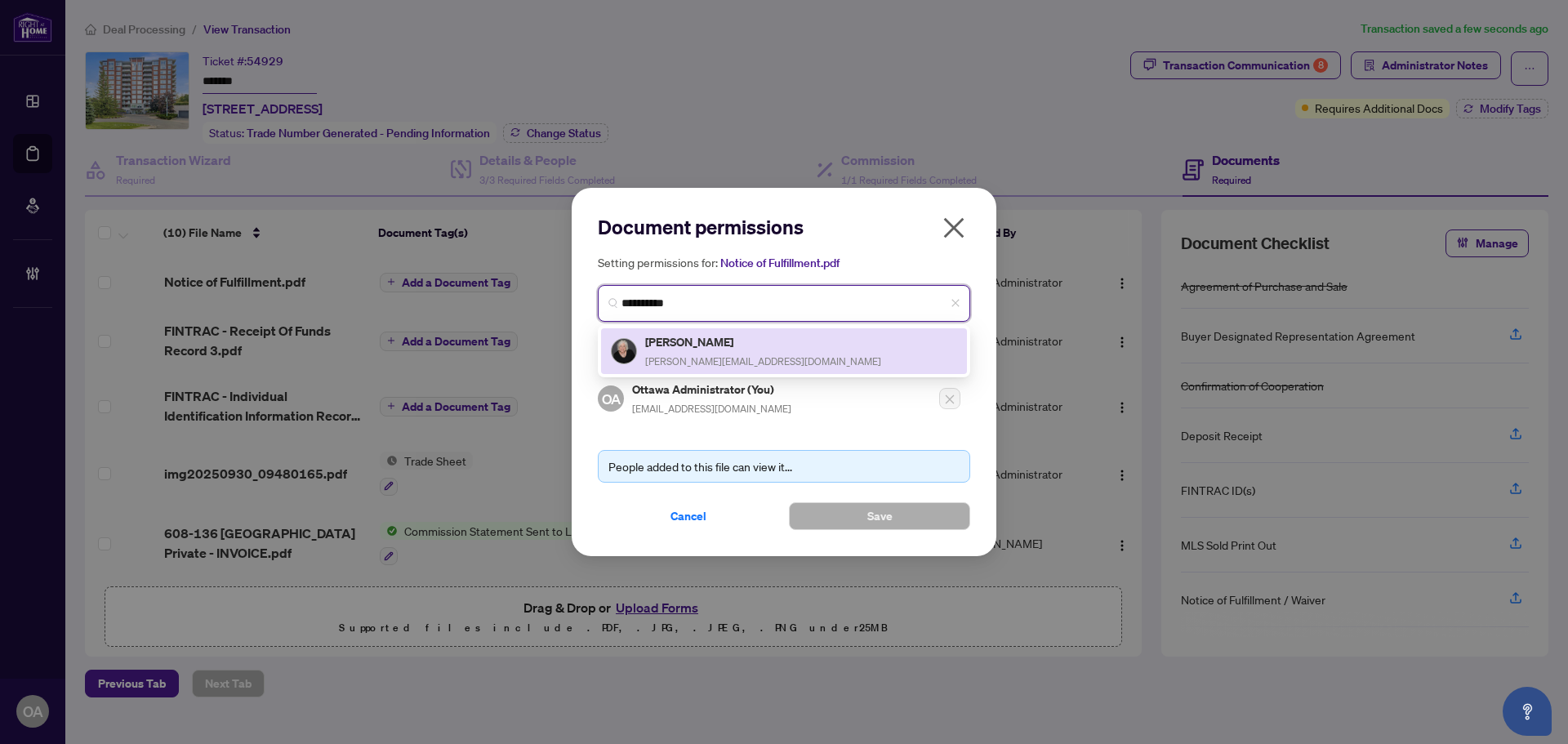
click at [807, 350] on div "Linda King linda@lindaking.com" at bounding box center [784, 351] width 347 height 37
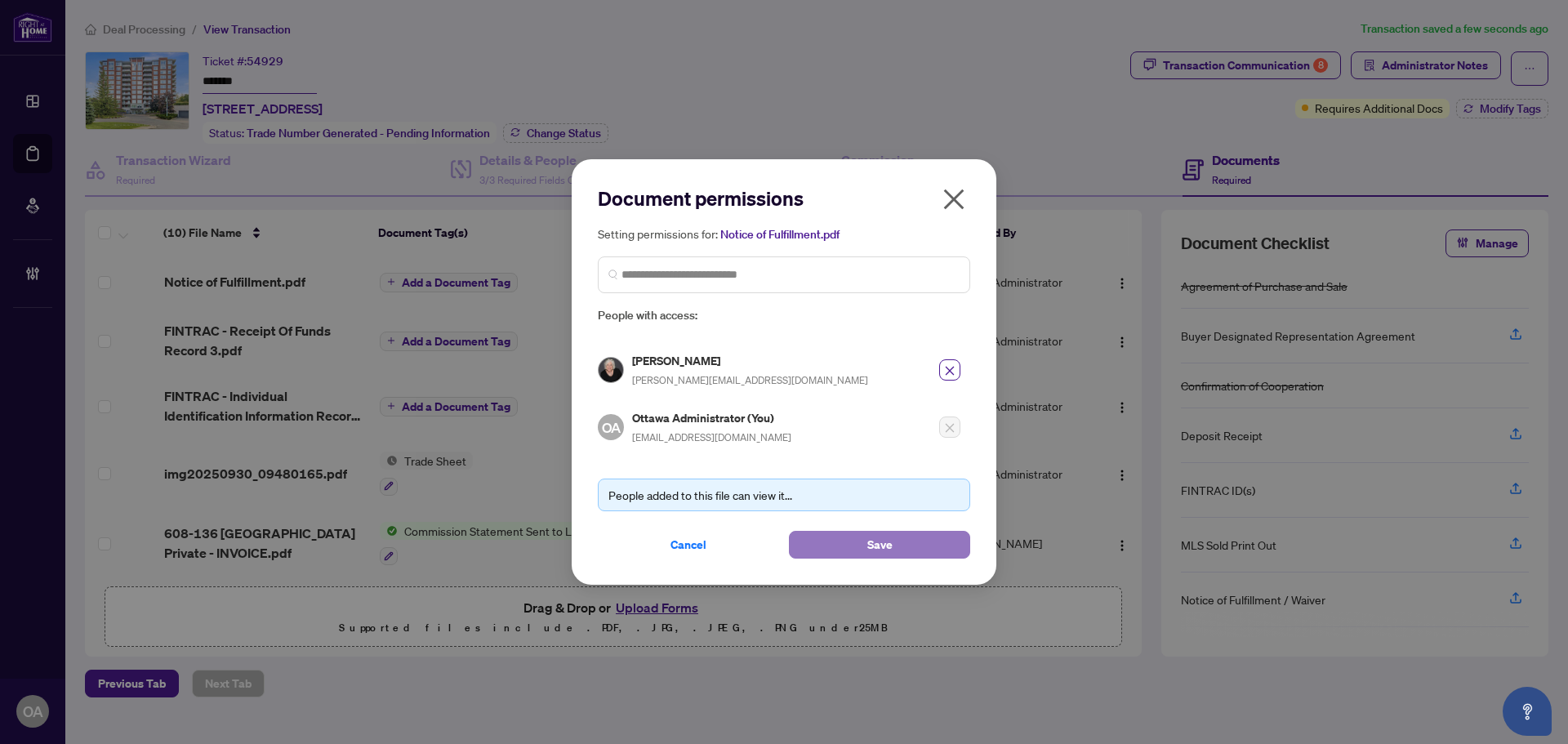
click at [885, 539] on span "Save" at bounding box center [880, 544] width 25 height 26
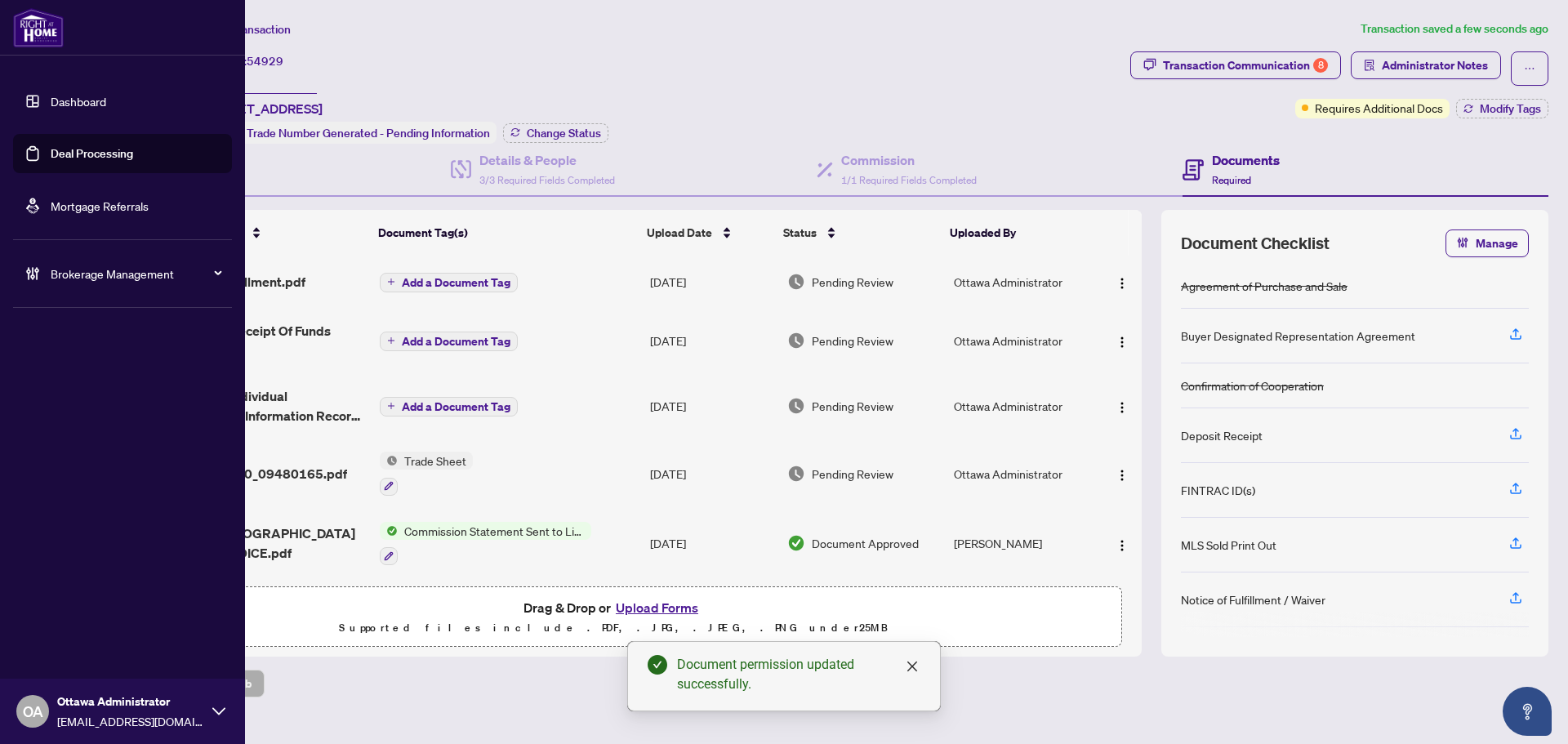
click at [51, 146] on link "Deal Processing" at bounding box center [92, 154] width 82 height 15
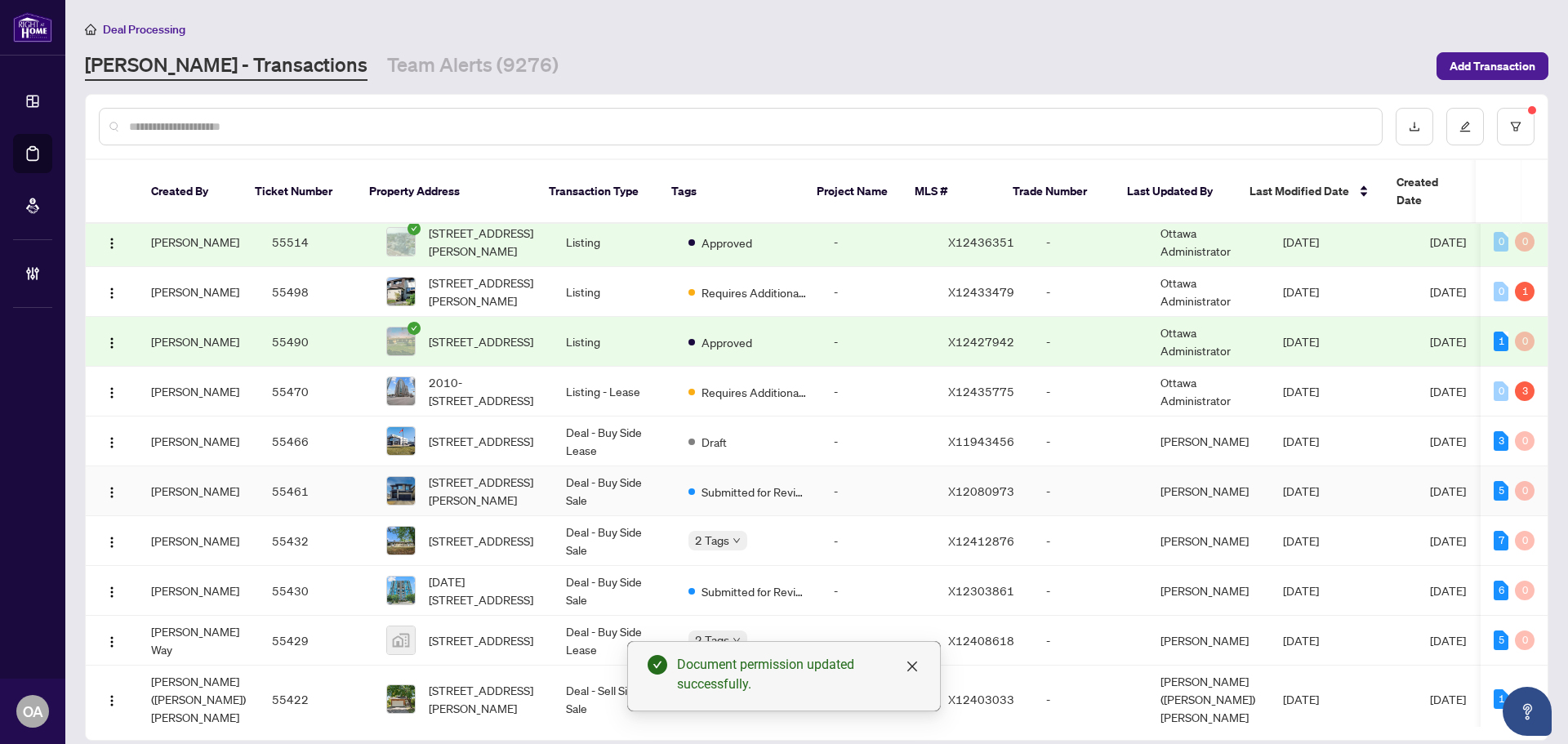
scroll to position [572, 0]
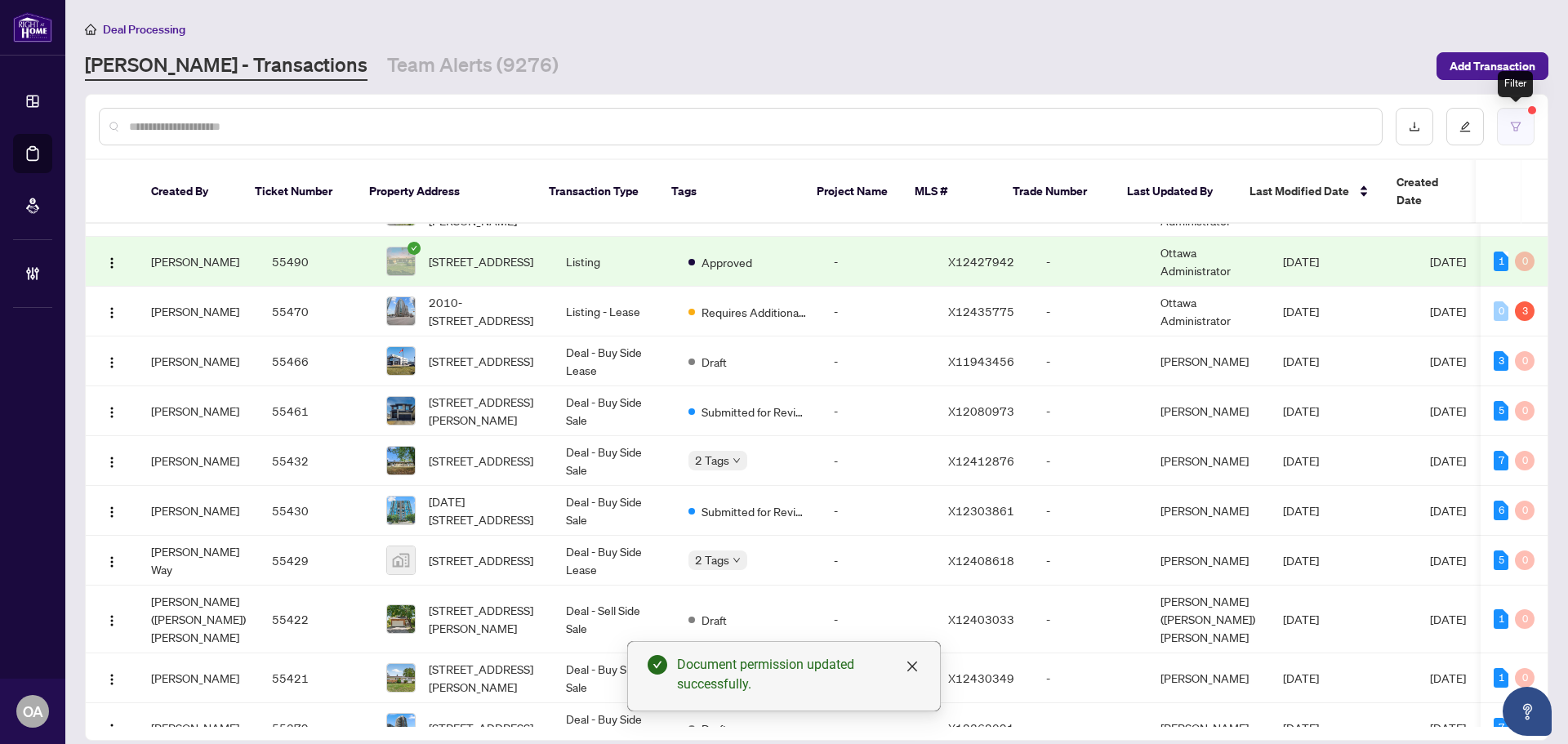
click at [1529, 126] on button "button" at bounding box center [1516, 126] width 37 height 37
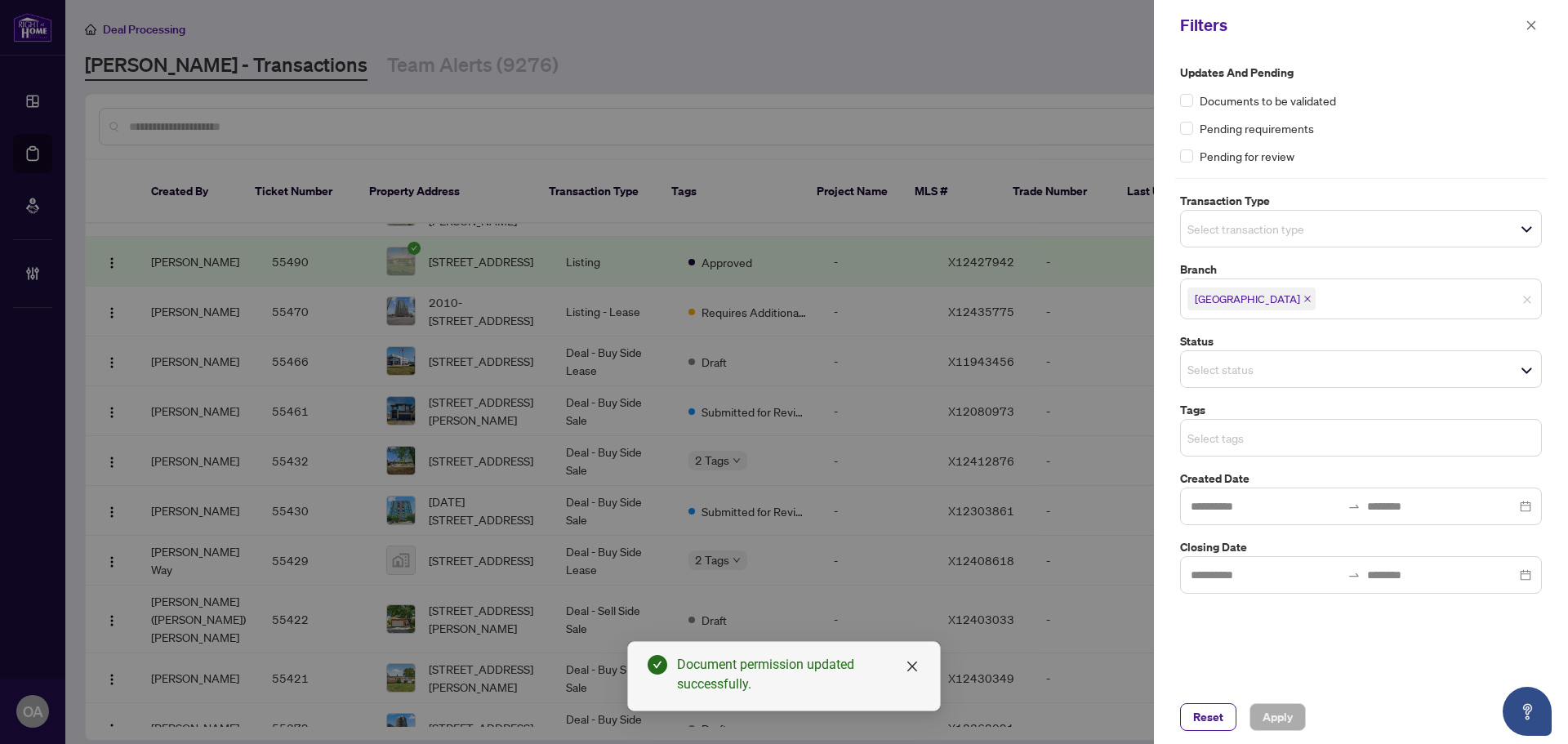
click at [1276, 431] on input "search" at bounding box center [1245, 438] width 114 height 20
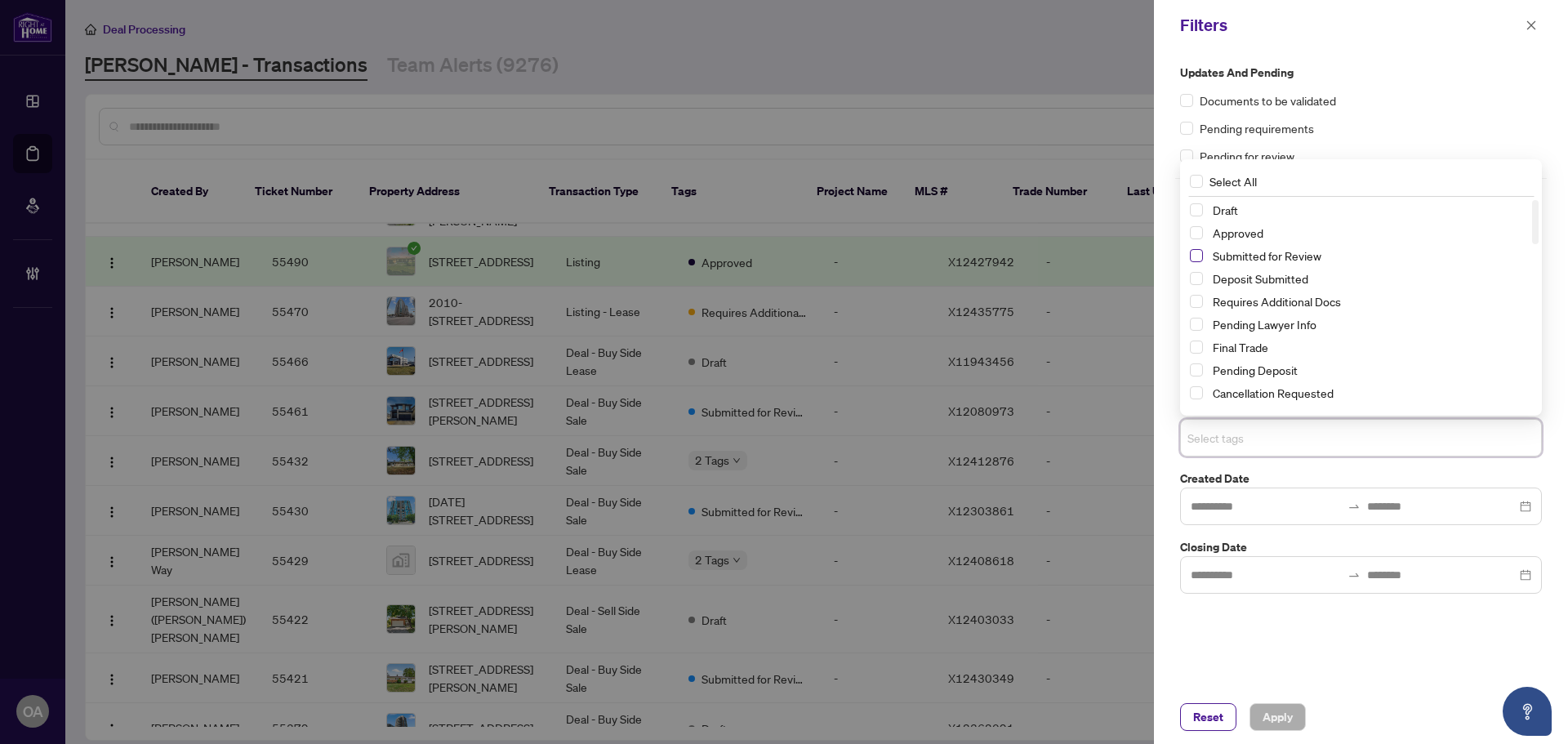
click at [1194, 254] on span "Select Submitted for Review" at bounding box center [1197, 256] width 13 height 13
click at [1396, 105] on div "Documents to be validated" at bounding box center [1361, 100] width 362 height 18
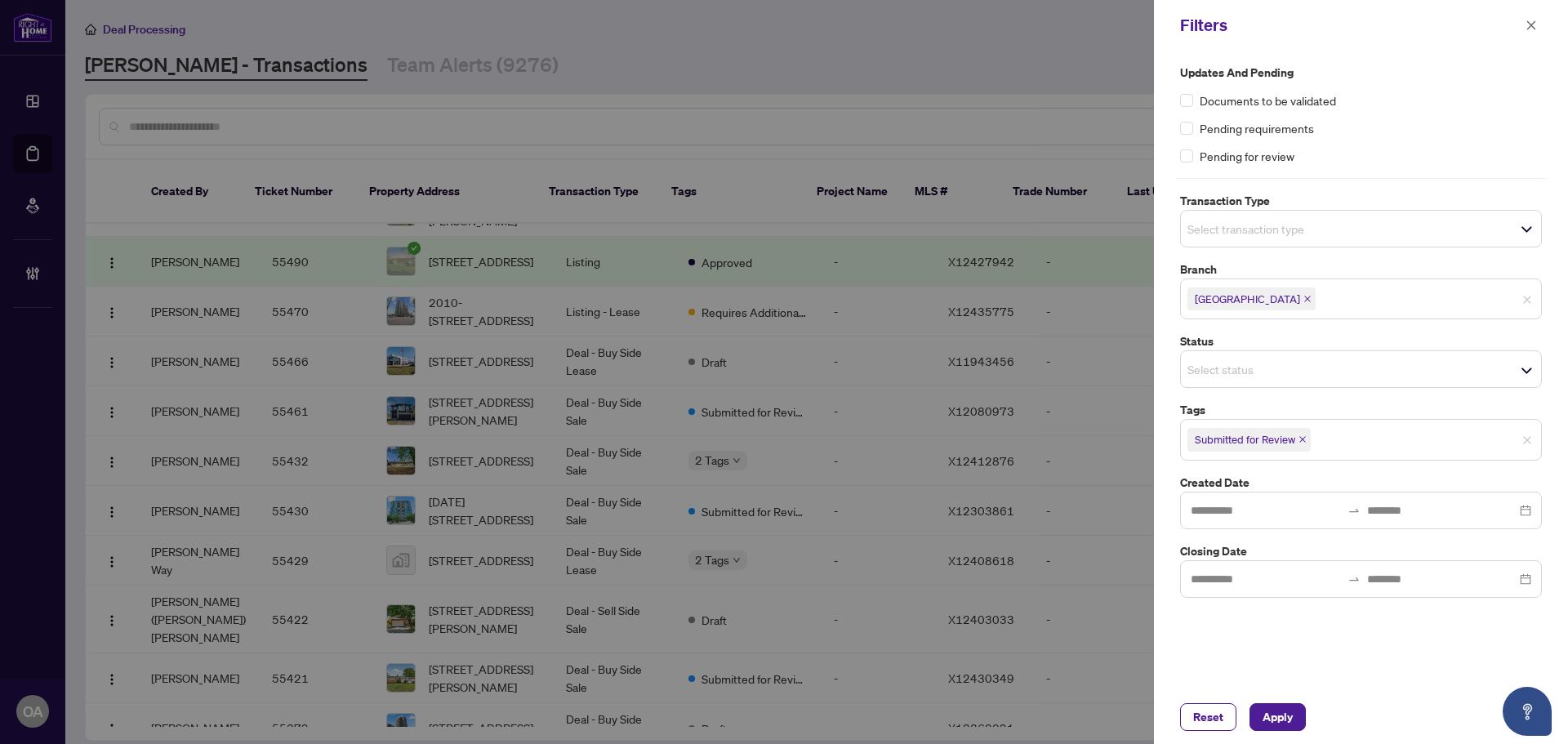
click at [1288, 224] on input "search" at bounding box center [1245, 229] width 114 height 20
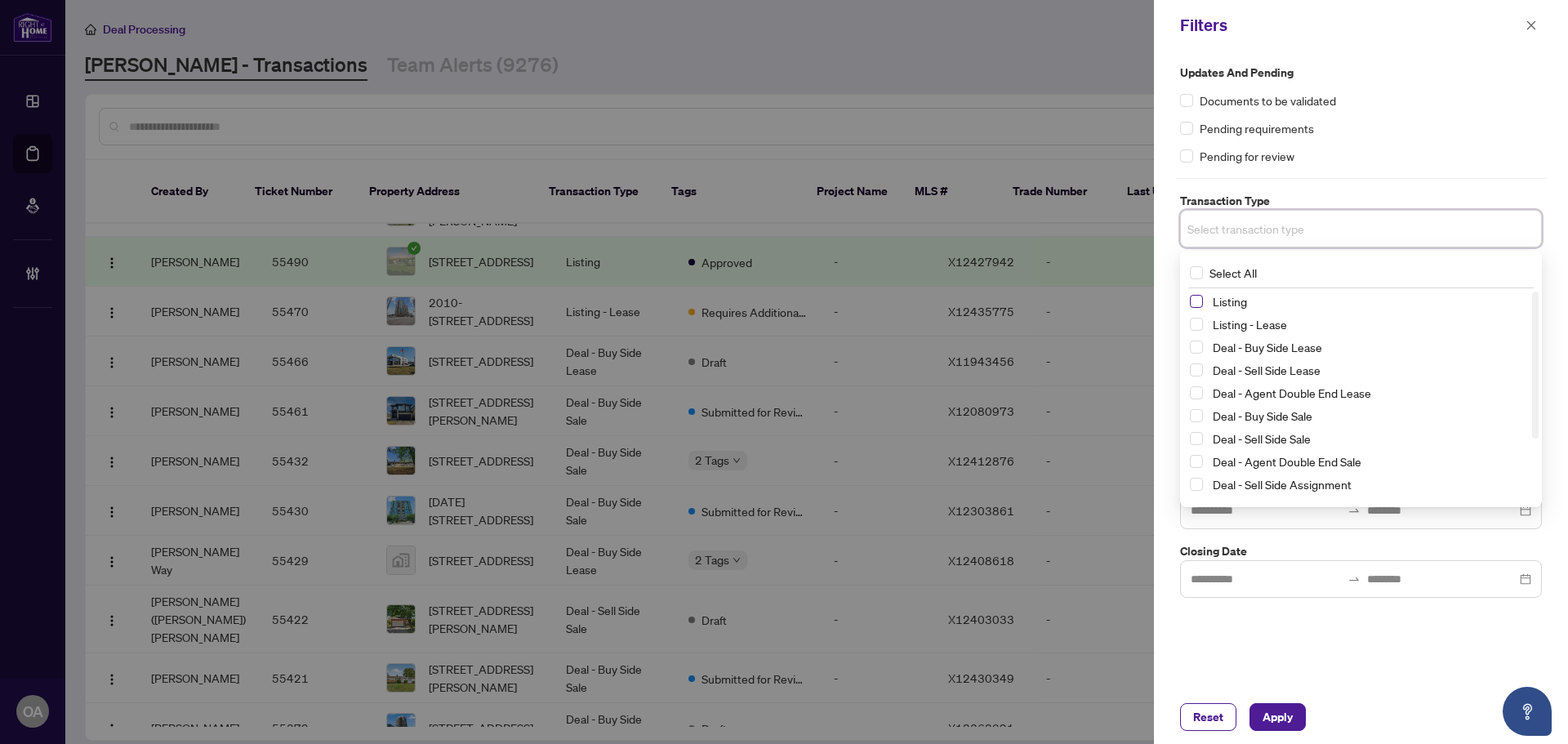
click at [1200, 302] on span "Select Listing" at bounding box center [1197, 302] width 13 height 13
click at [1194, 328] on span "Select Listing - Lease" at bounding box center [1197, 328] width 13 height 13
click at [1300, 722] on button "Apply" at bounding box center [1277, 717] width 56 height 28
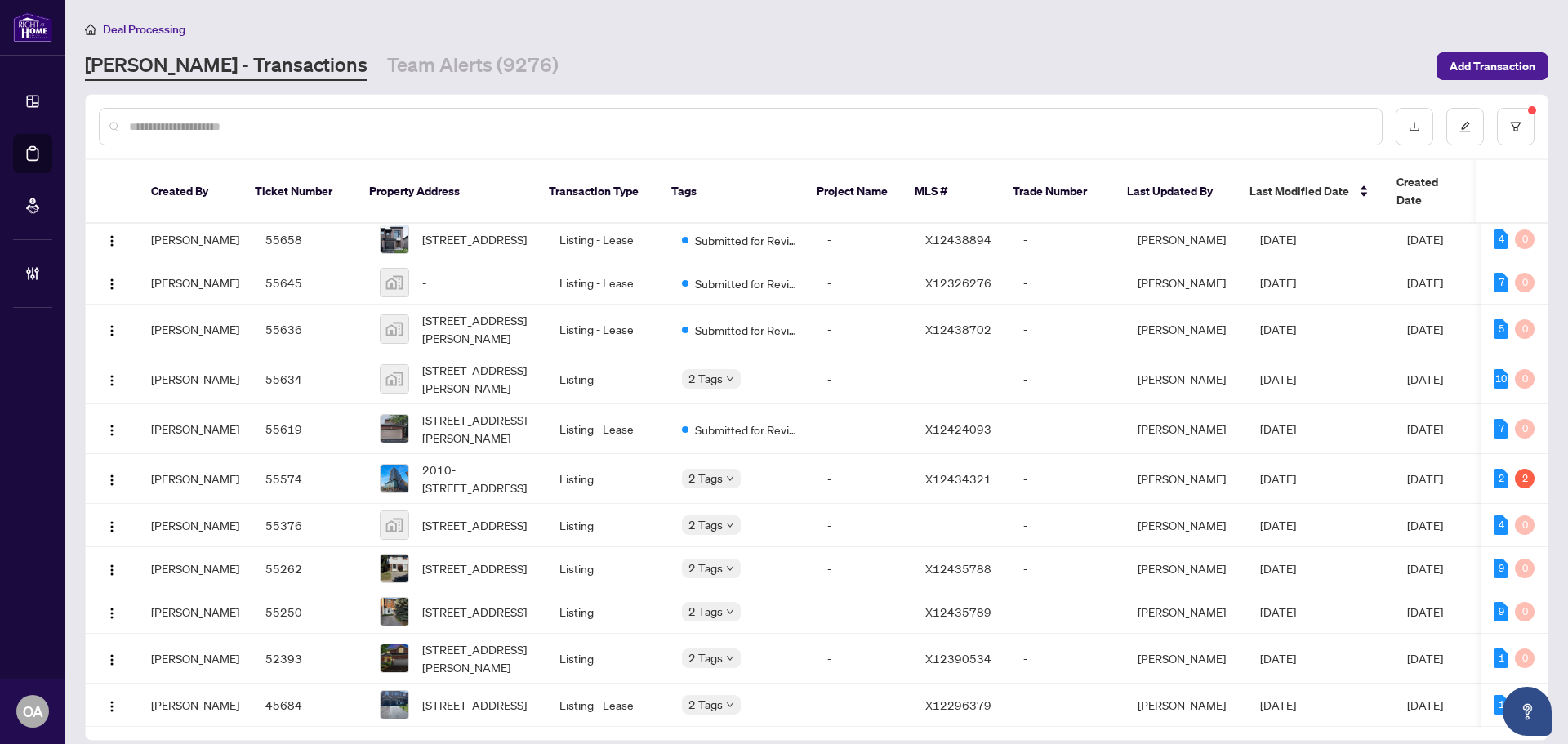
scroll to position [0, 0]
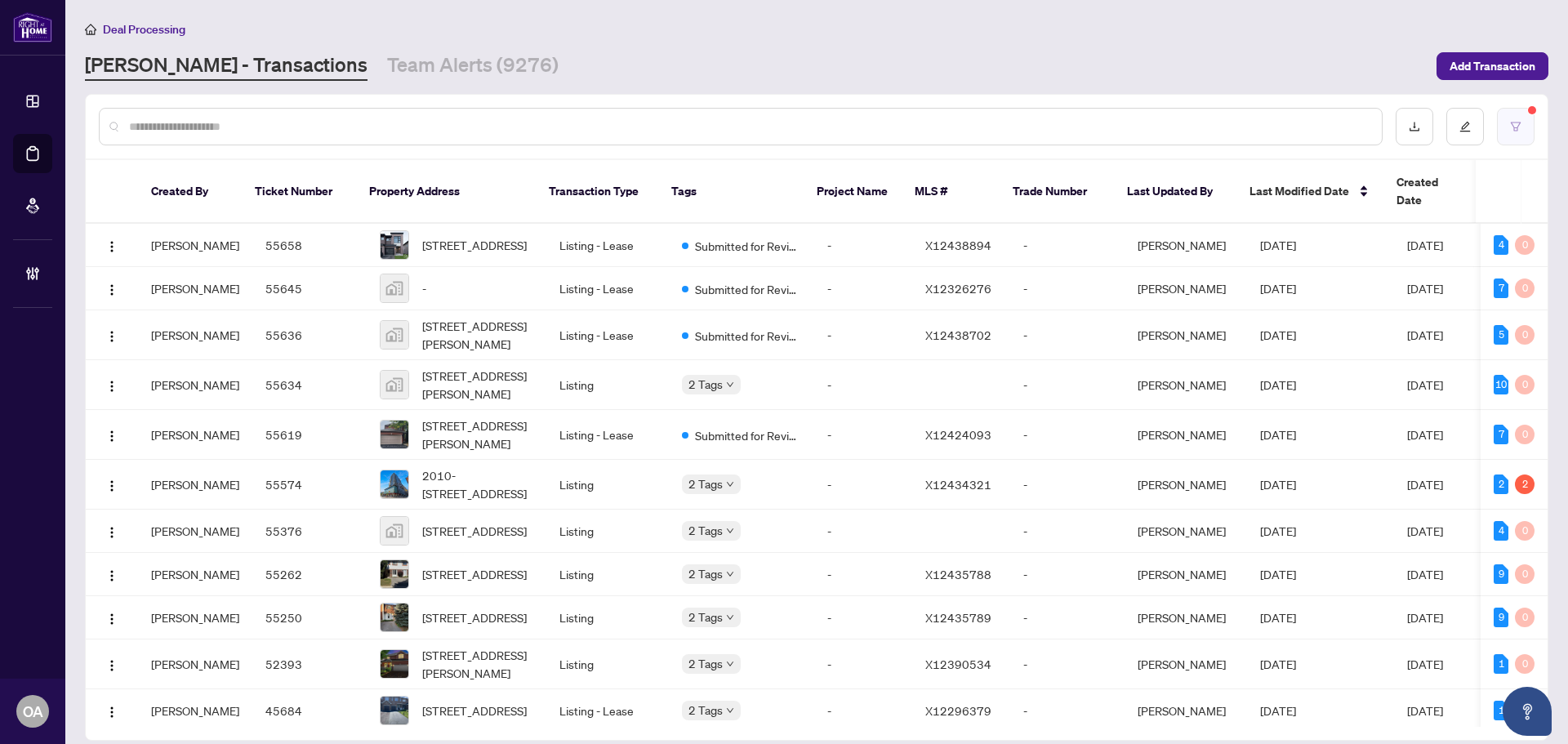
click at [1519, 113] on button "button" at bounding box center [1516, 126] width 37 height 37
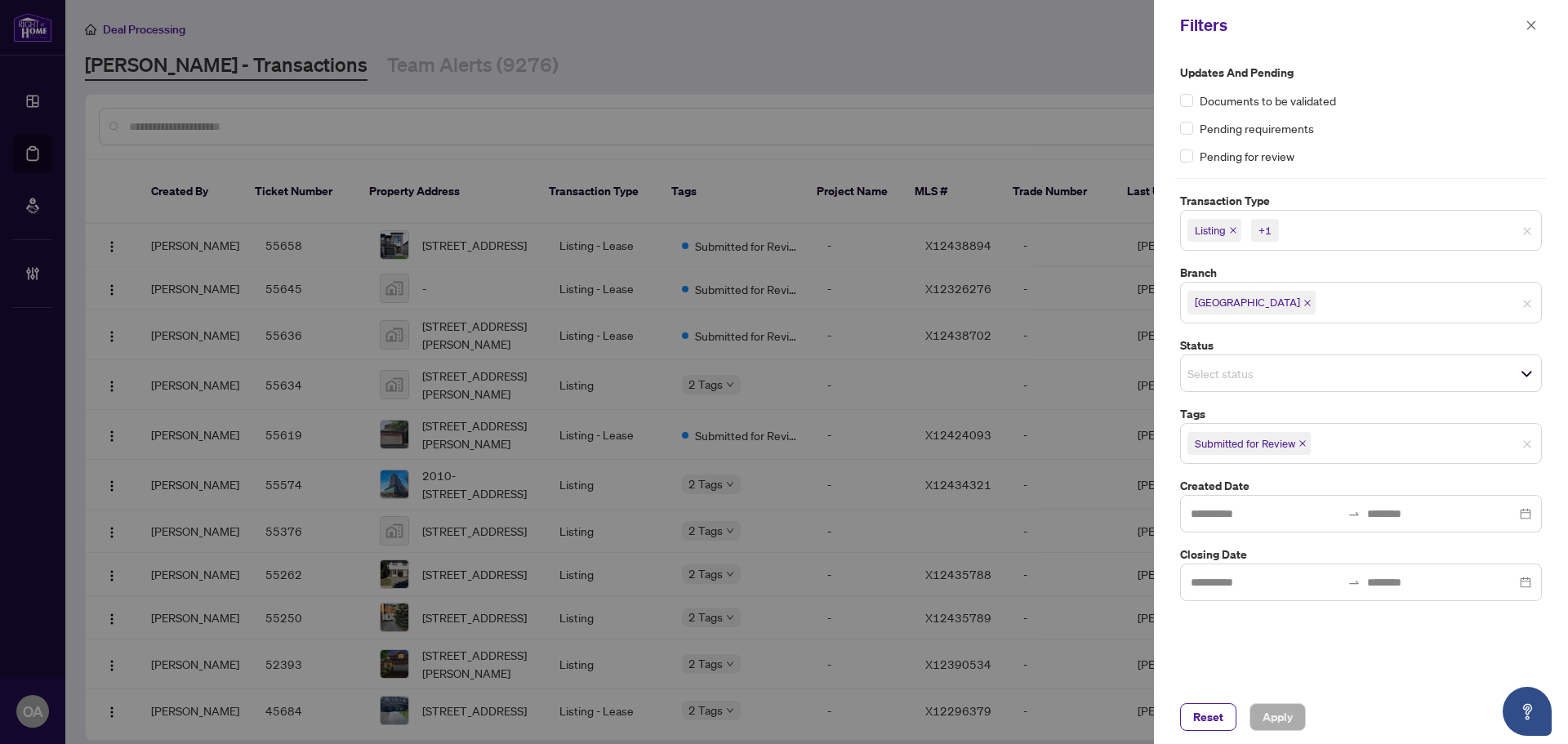
click at [1313, 233] on input "search" at bounding box center [1339, 230] width 114 height 20
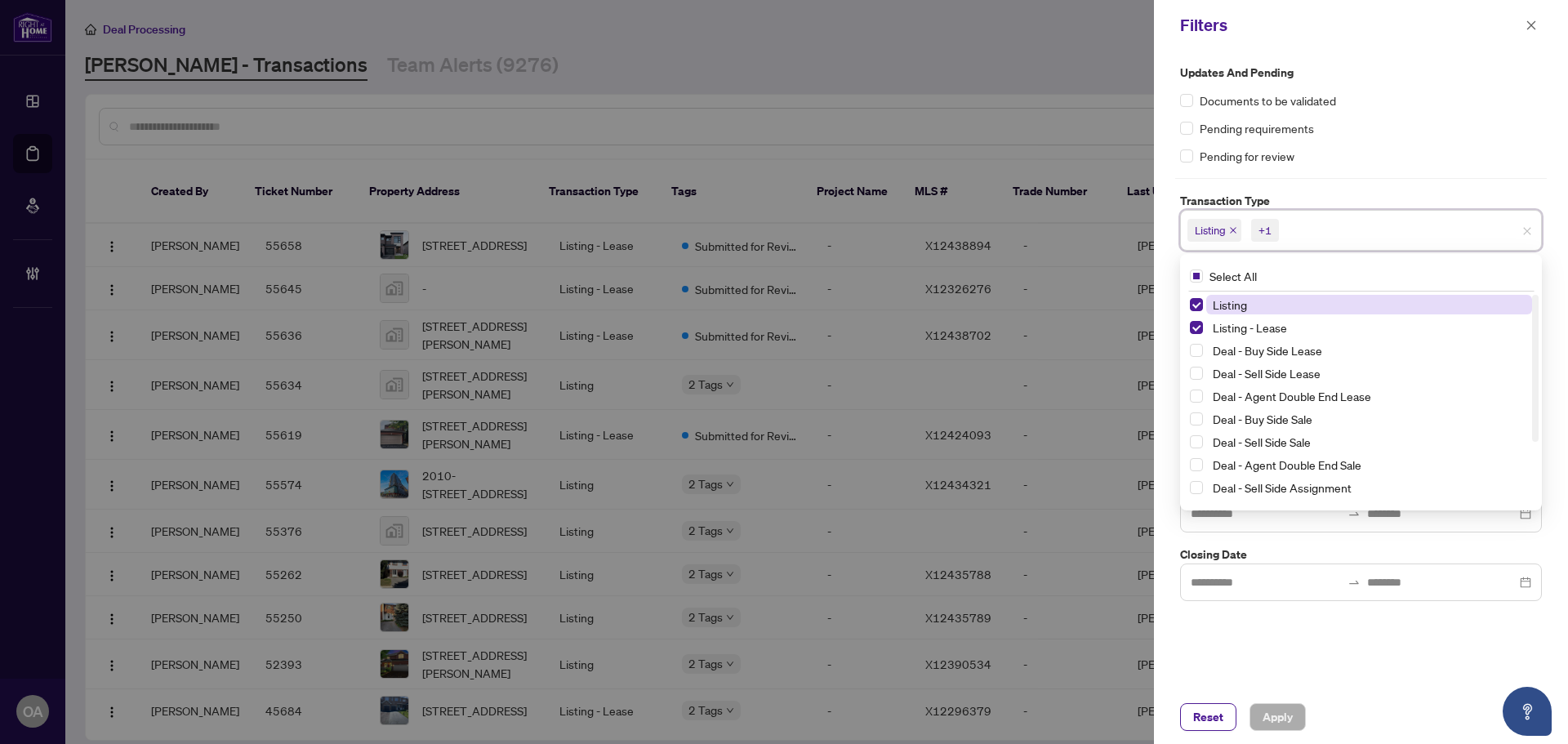
click at [1313, 233] on input "search" at bounding box center [1339, 230] width 114 height 20
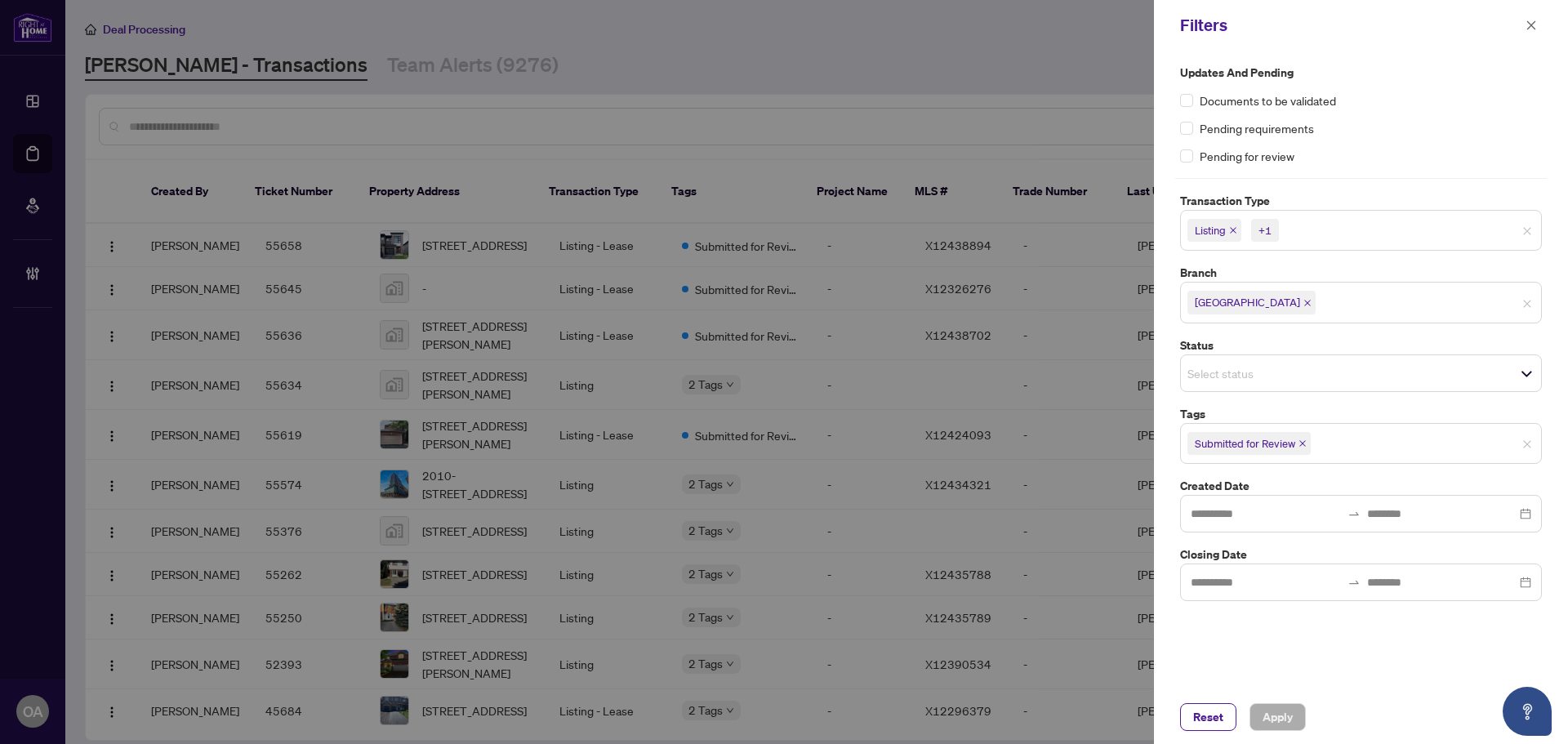
click at [1394, 117] on div "Updates and Pending Documents to be validated Pending requirements Pending for …" at bounding box center [1361, 114] width 362 height 101
click at [1338, 448] on input "search" at bounding box center [1371, 443] width 114 height 20
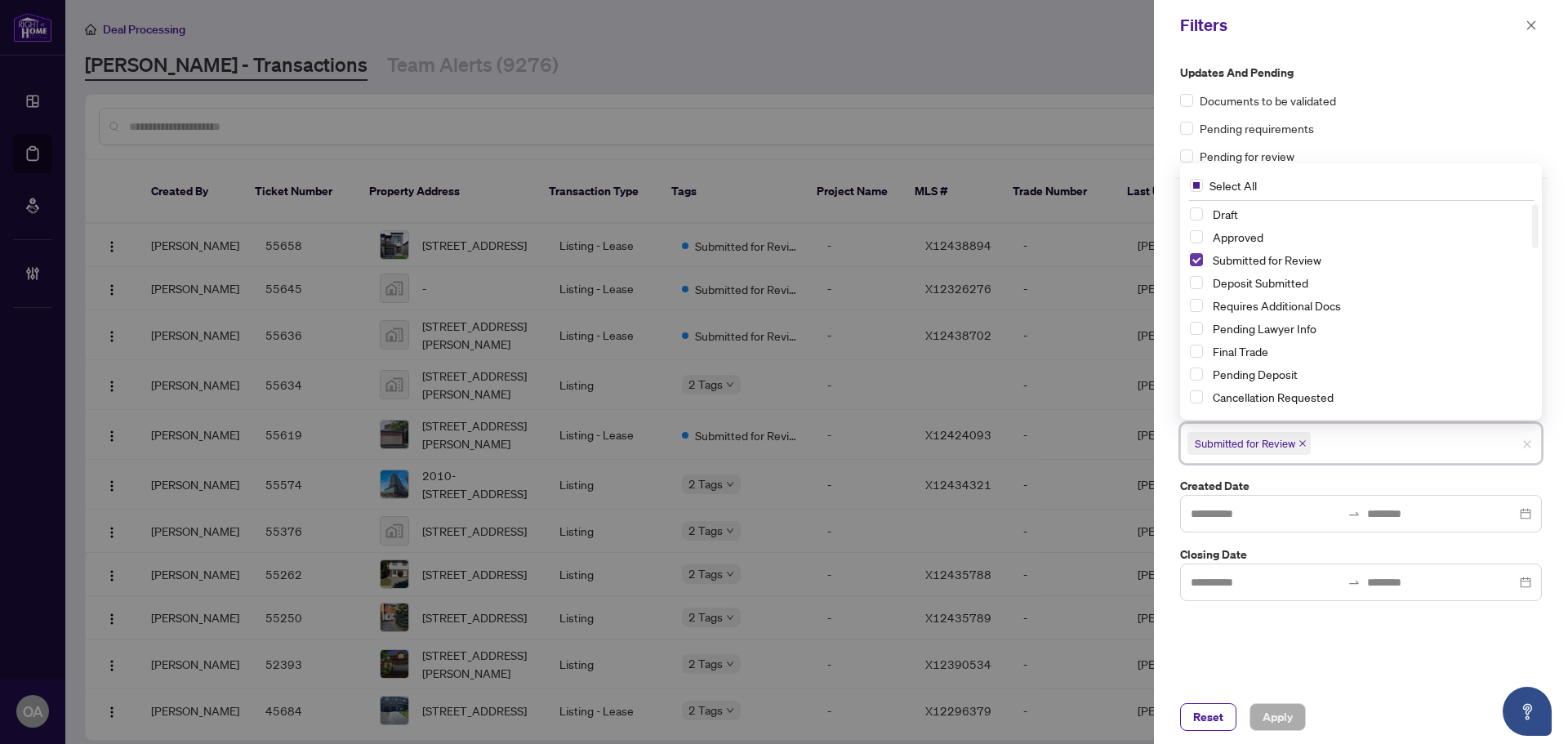
click at [1198, 264] on span "Select Submitted for Review" at bounding box center [1197, 260] width 13 height 13
click at [1198, 263] on span "Select Submitted for Review" at bounding box center [1197, 260] width 13 height 13
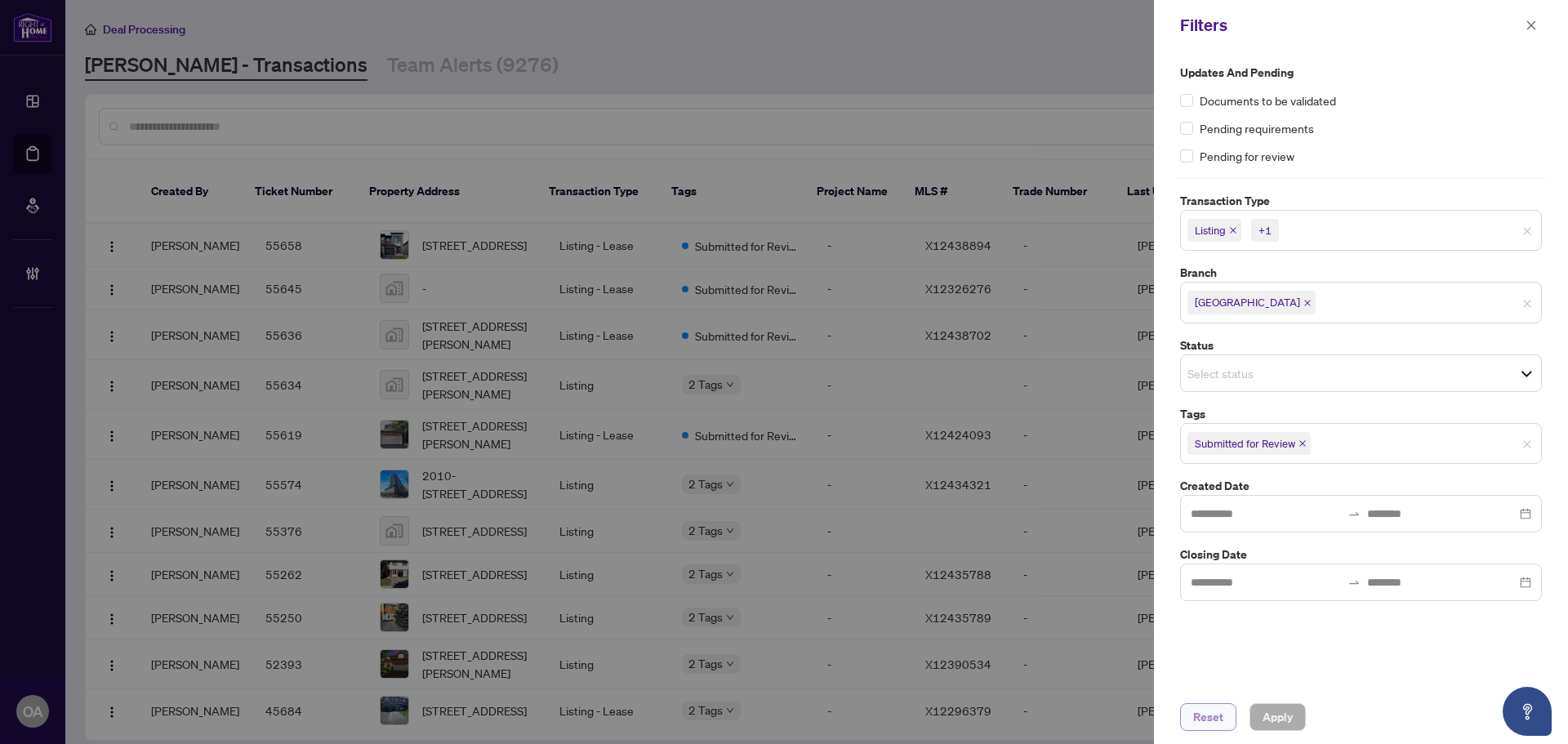
click at [1213, 722] on span "Reset" at bounding box center [1208, 717] width 30 height 26
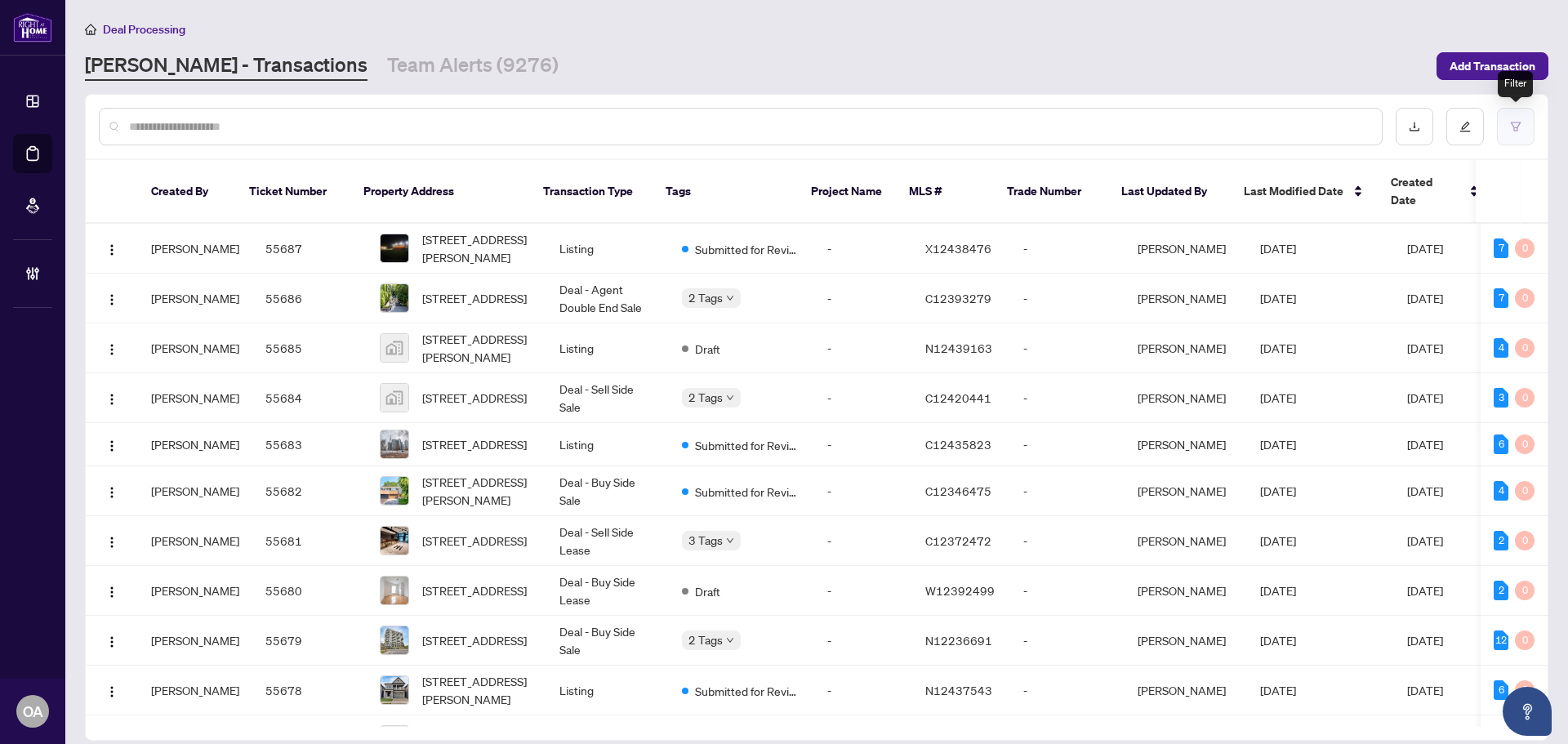
click at [1512, 129] on icon "filter" at bounding box center [1516, 126] width 11 height 11
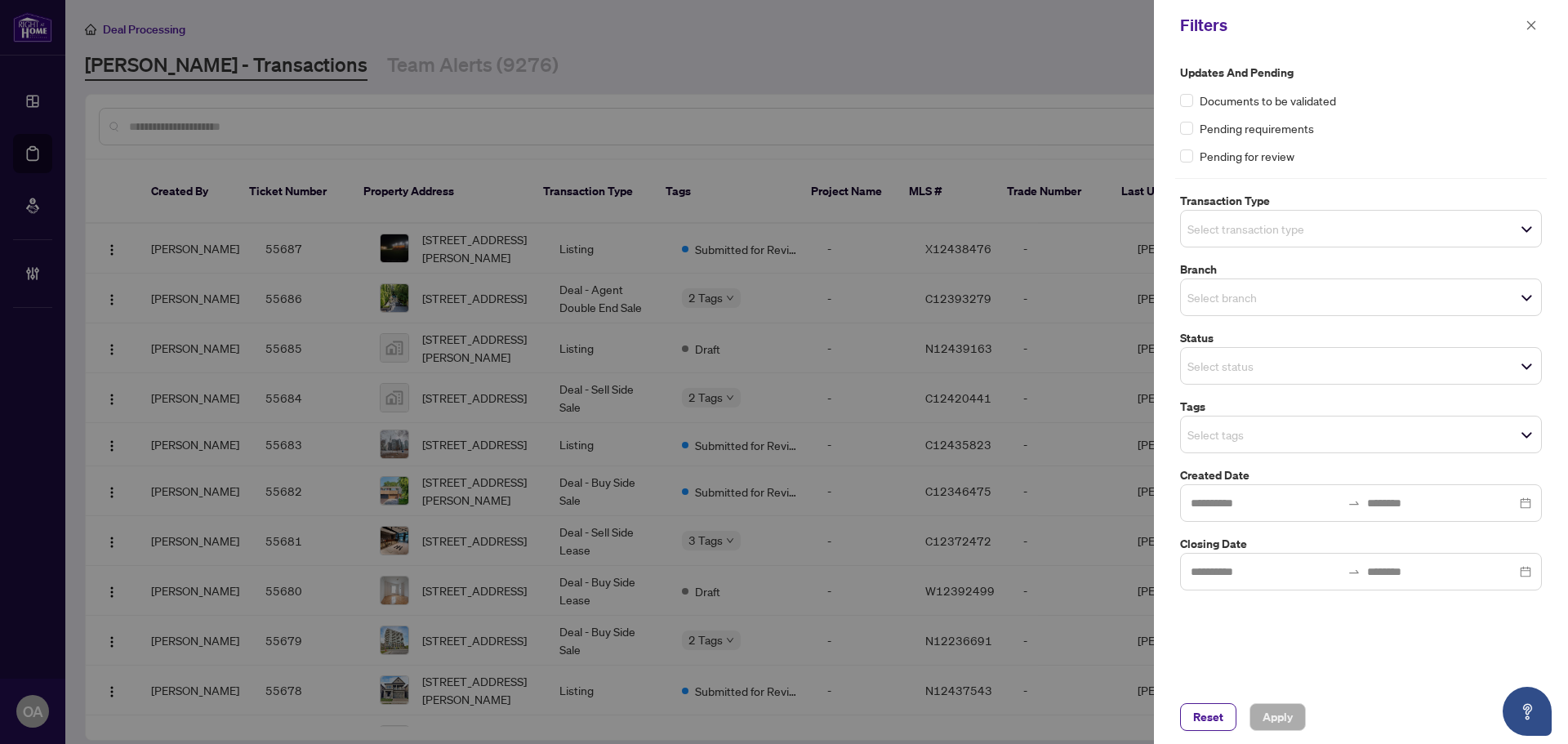
click at [1271, 236] on input "search" at bounding box center [1245, 229] width 114 height 20
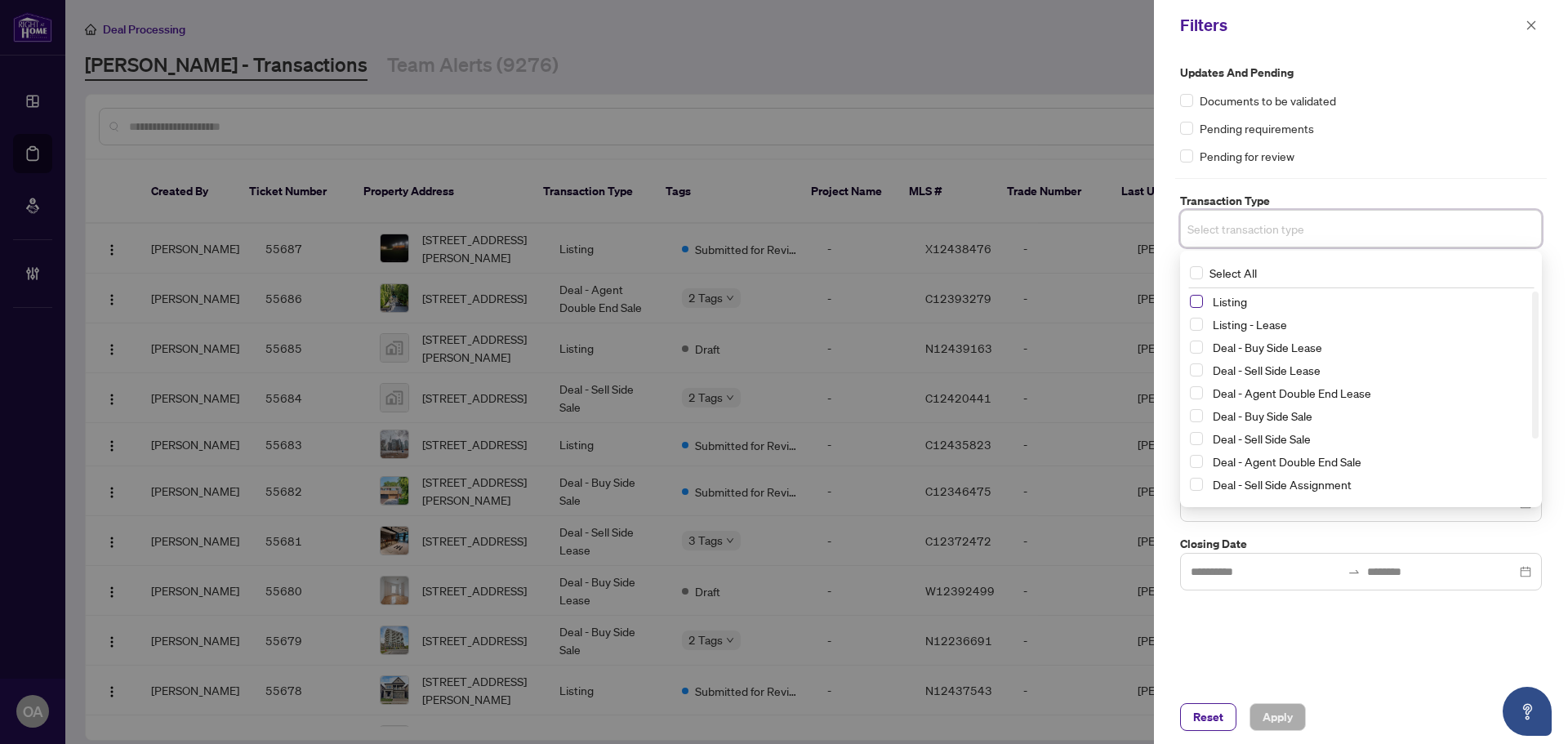
click at [1201, 307] on span "Select Listing" at bounding box center [1197, 302] width 13 height 13
click at [1197, 327] on span "Select Listing - Lease" at bounding box center [1197, 328] width 13 height 13
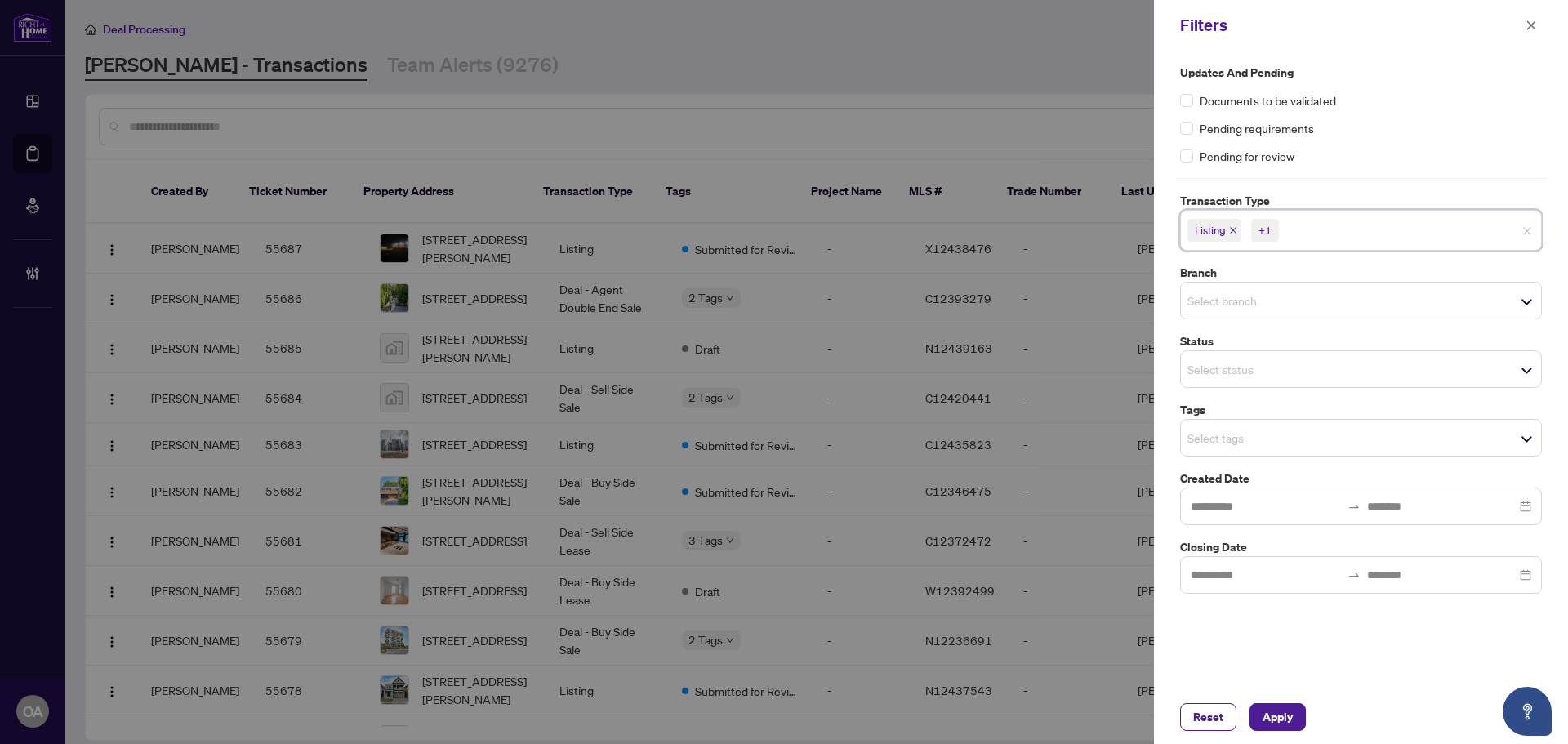
click at [1381, 172] on div "Updates and Pending Documents to be validated Pending requirements Pending for …" at bounding box center [1361, 329] width 372 height 530
click at [1262, 343] on label "Status" at bounding box center [1361, 341] width 362 height 18
click at [1262, 305] on input "search" at bounding box center [1245, 300] width 114 height 20
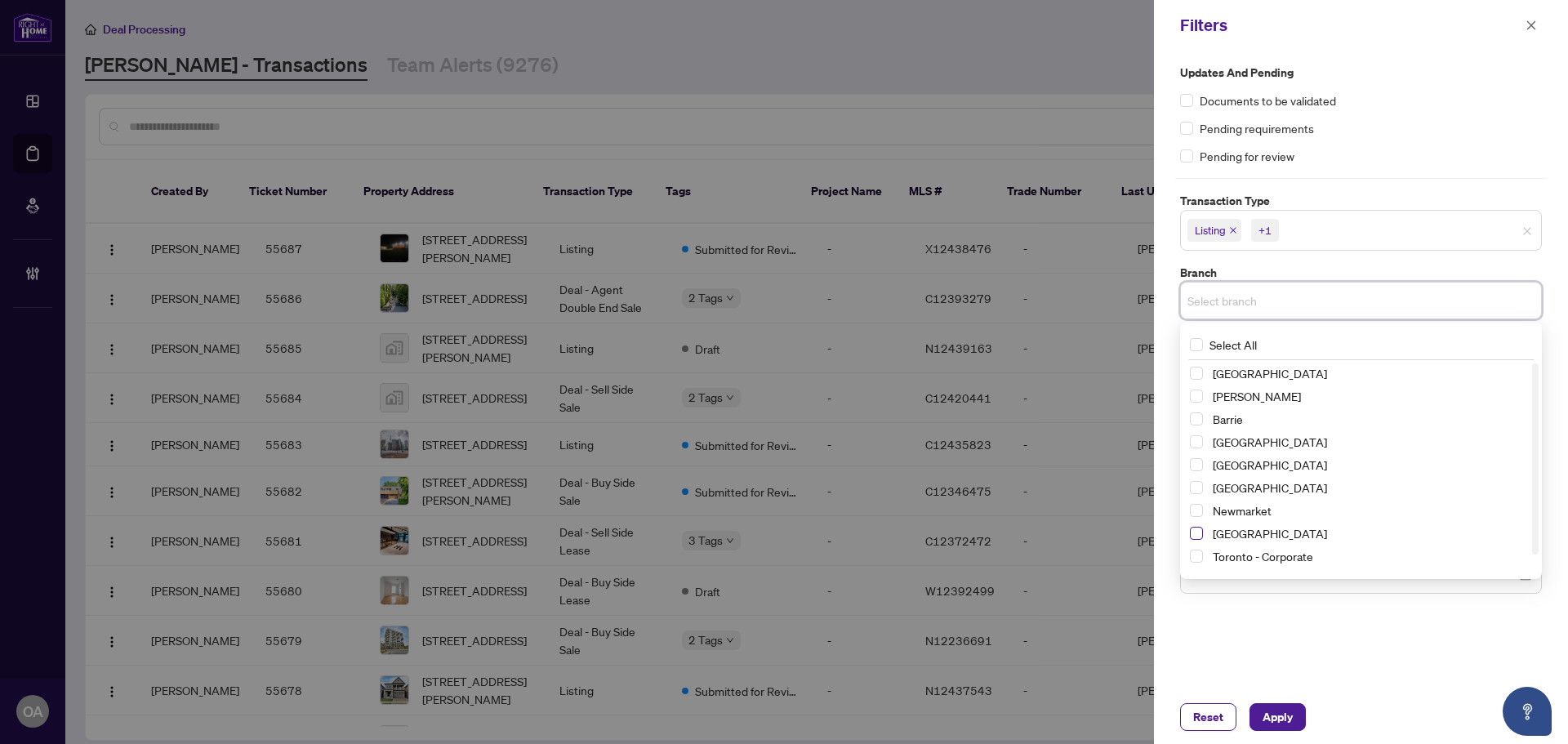
click at [1196, 540] on span "Select Ottawa" at bounding box center [1197, 533] width 13 height 13
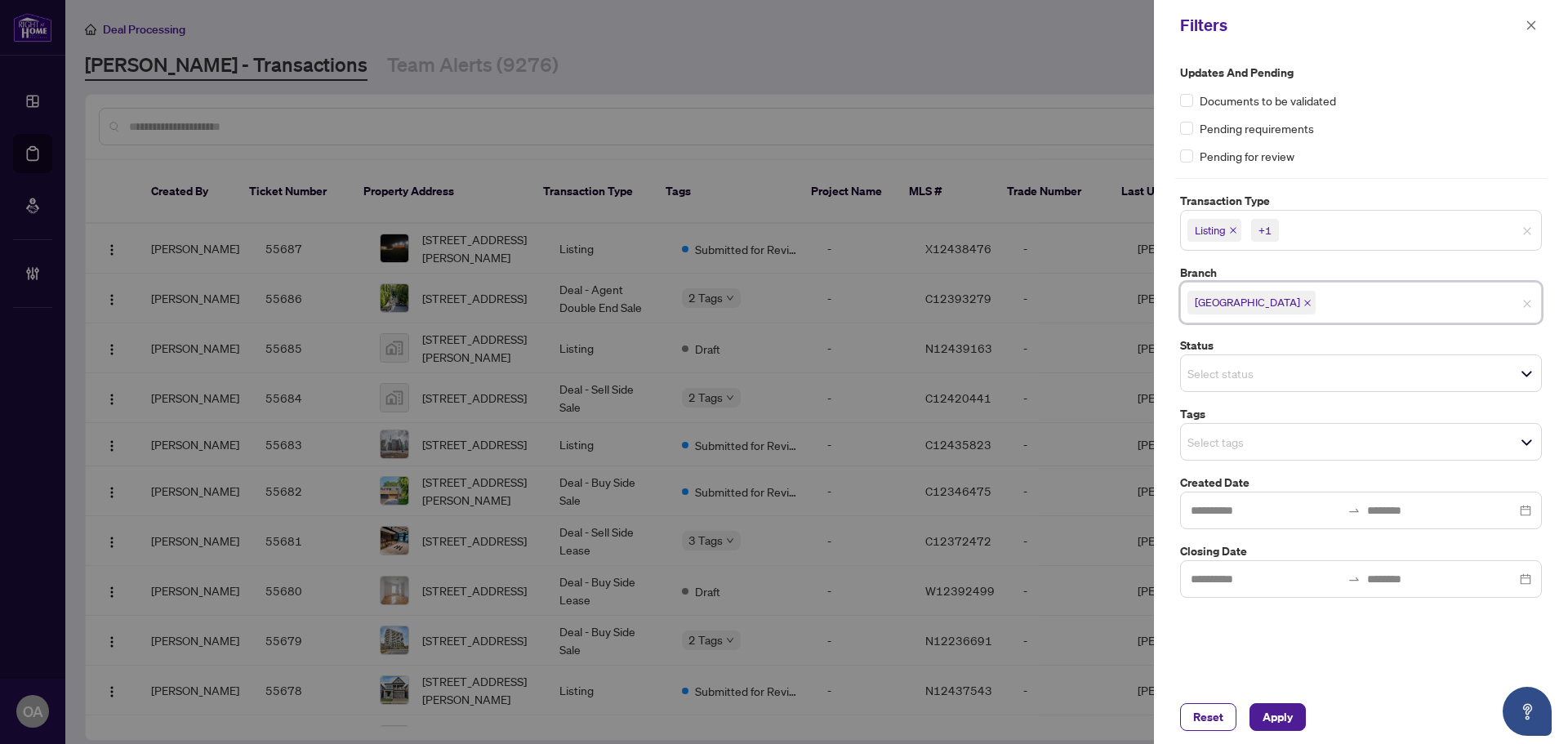
click at [1444, 64] on label "Updates and Pending" at bounding box center [1361, 72] width 362 height 18
click at [1272, 438] on input "search" at bounding box center [1245, 441] width 114 height 20
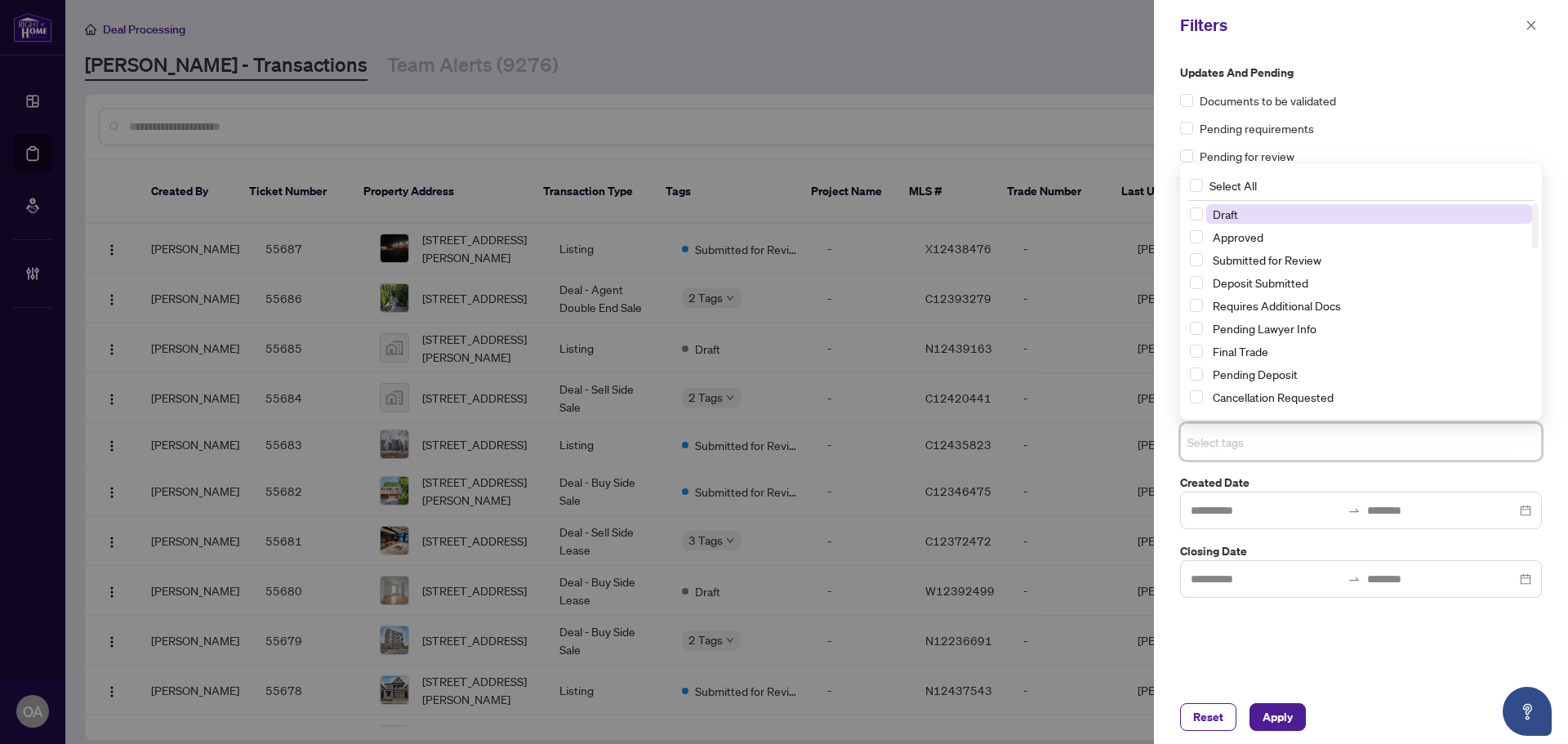
click at [1262, 434] on input "search" at bounding box center [1245, 441] width 114 height 20
click at [1197, 262] on span "Select Submitted for Review" at bounding box center [1197, 260] width 13 height 13
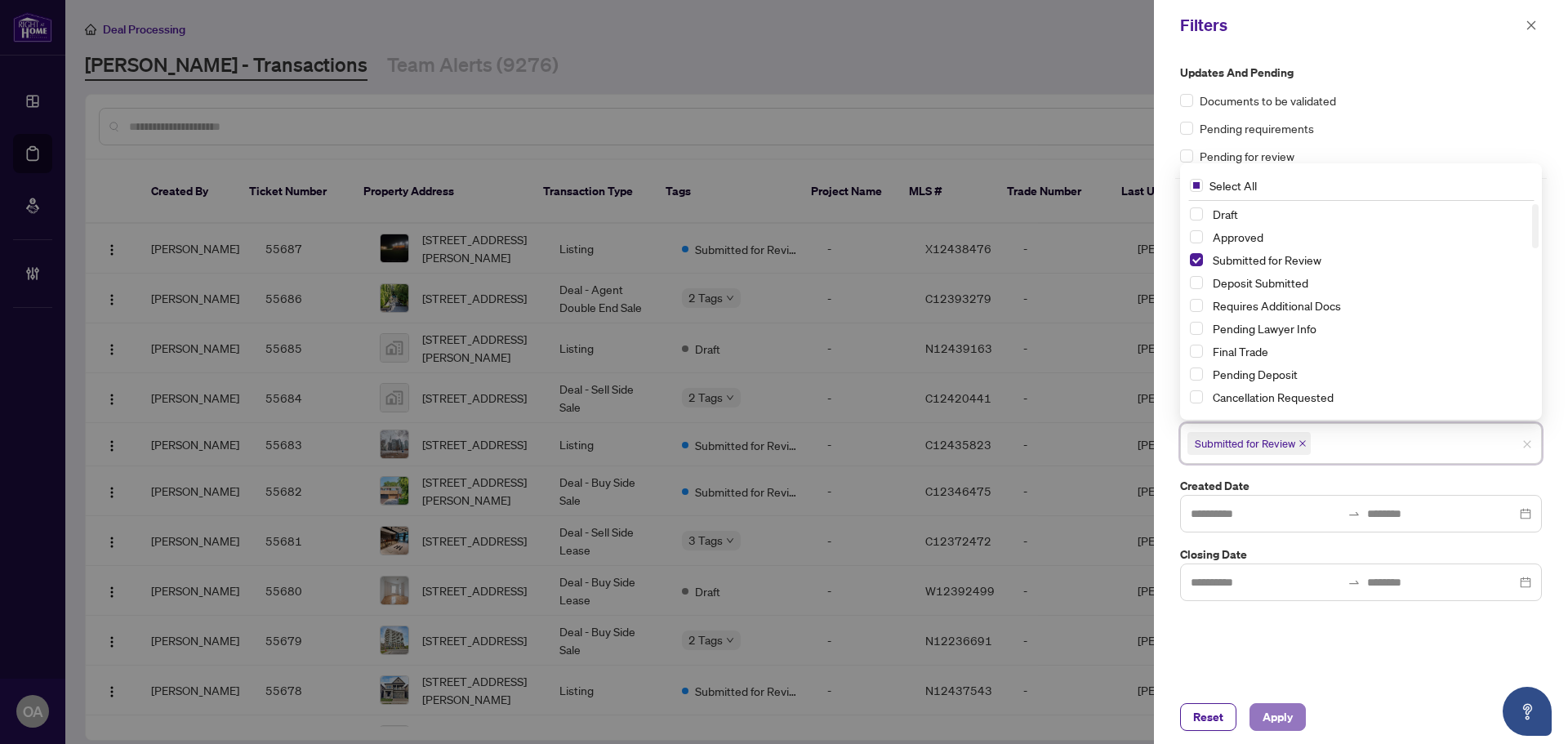
click at [1273, 716] on span "Apply" at bounding box center [1277, 717] width 30 height 26
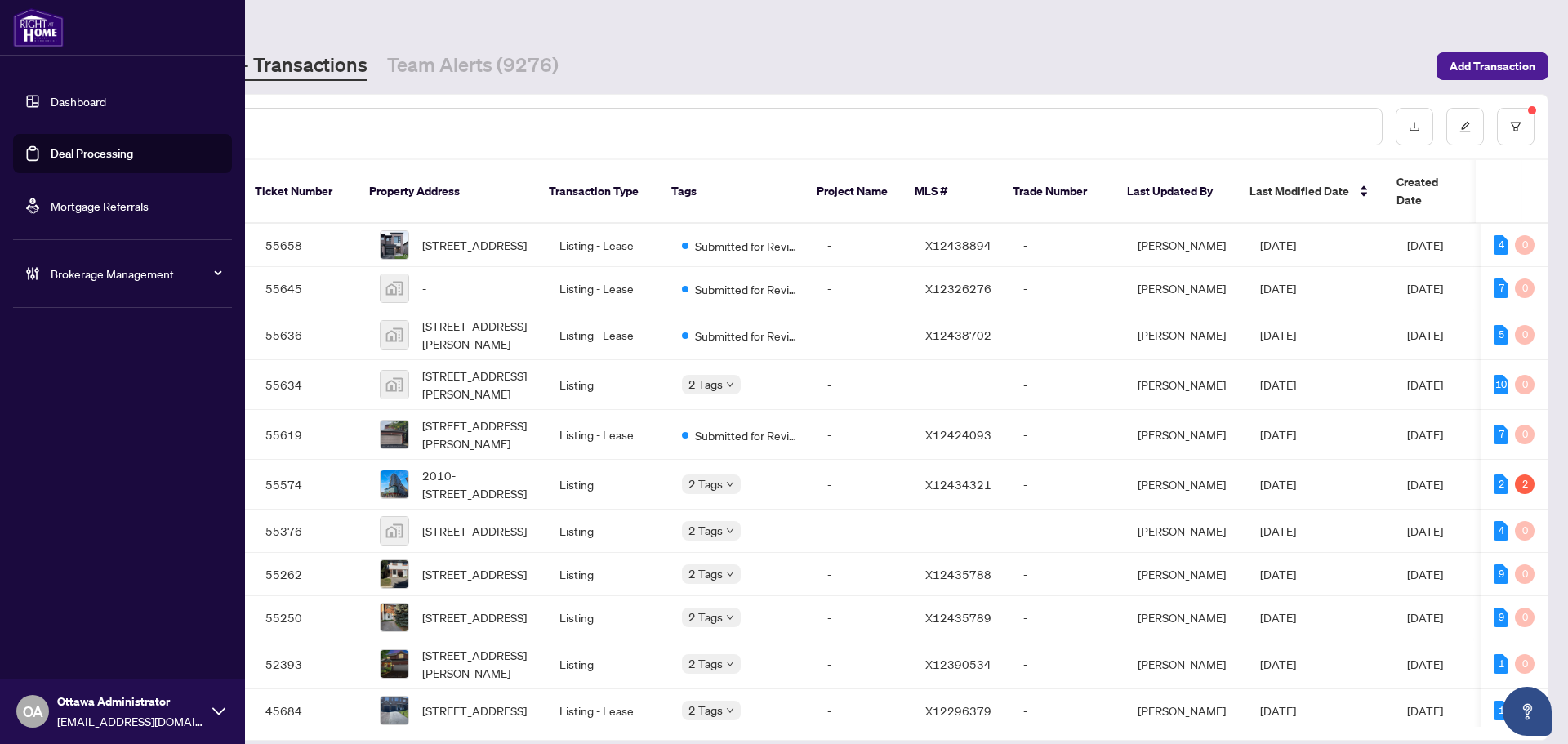
click at [51, 157] on link "Deal Processing" at bounding box center [92, 154] width 82 height 15
click at [300, 136] on div at bounding box center [740, 126] width 1284 height 37
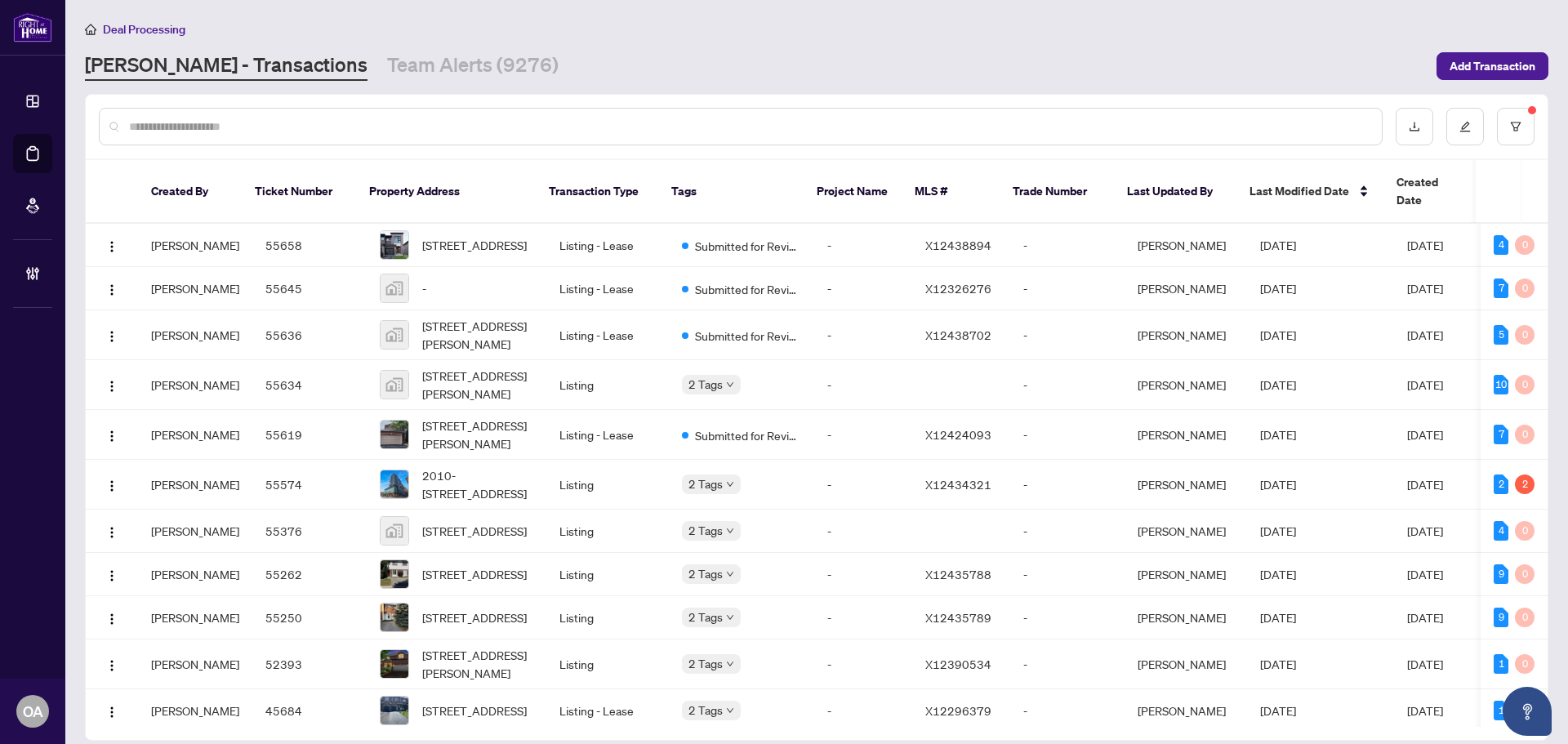
click at [304, 130] on input "text" at bounding box center [749, 126] width 1240 height 18
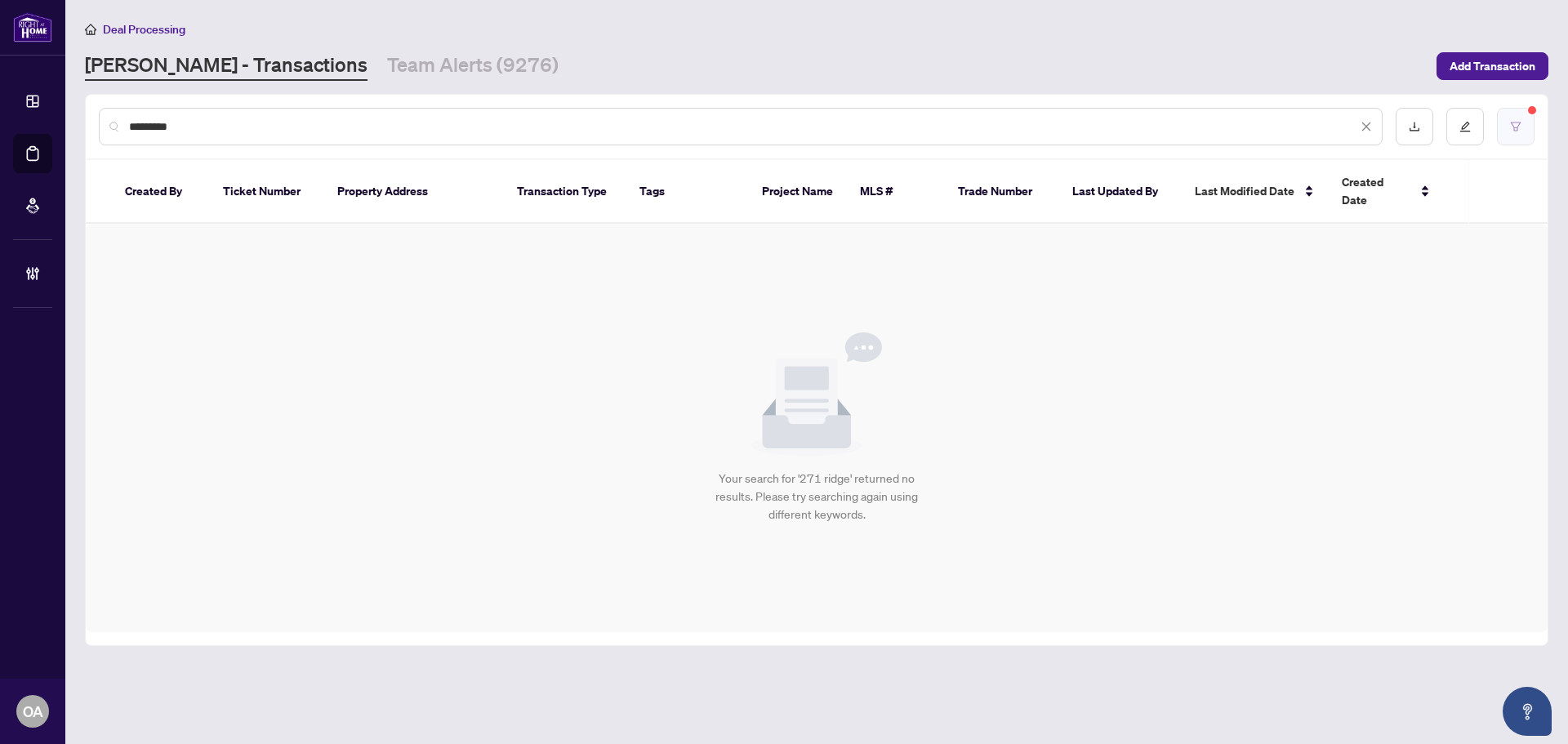
type input "*********"
click at [1523, 133] on button "button" at bounding box center [1516, 126] width 37 height 37
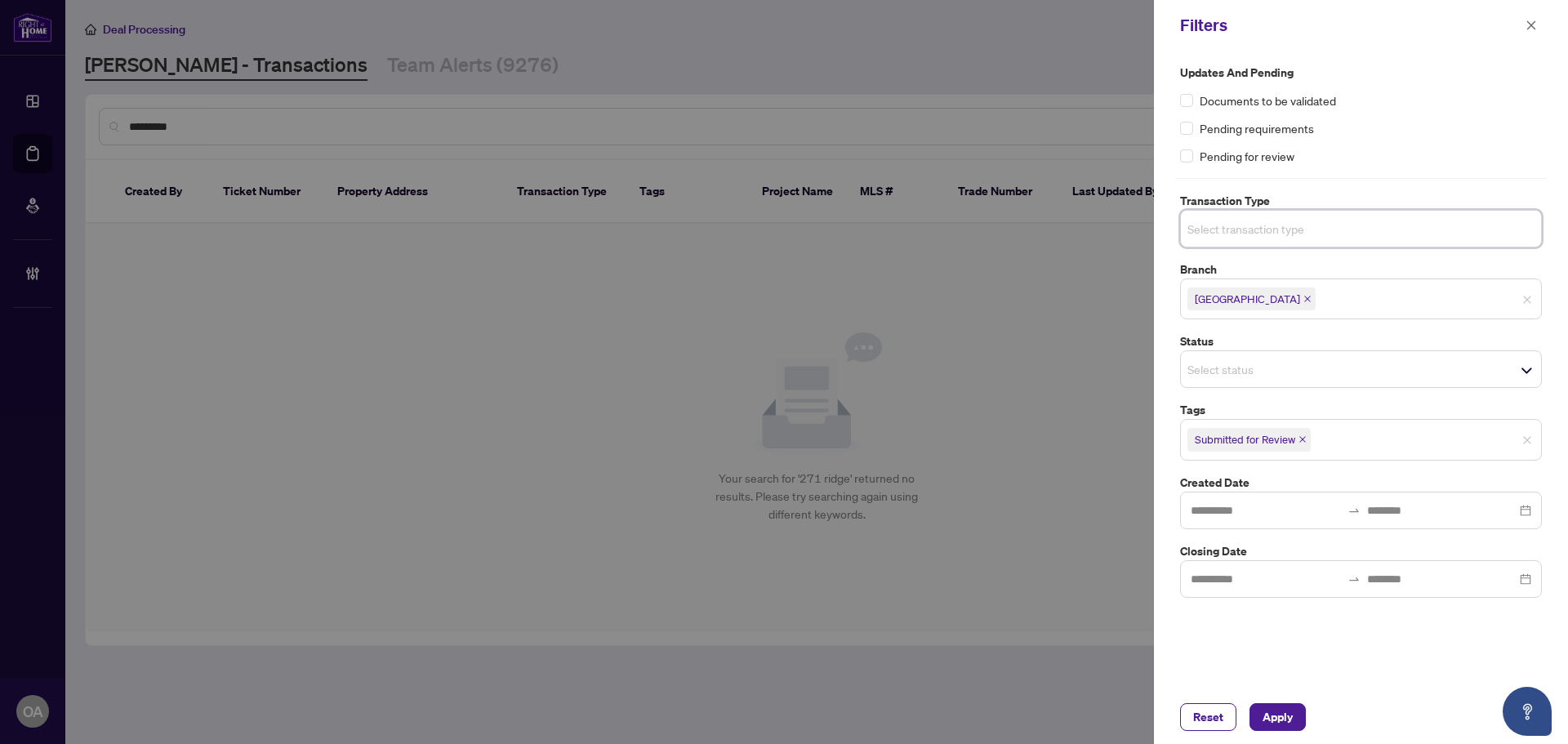
click at [1525, 447] on span "Submitted for Review" at bounding box center [1361, 439] width 360 height 26
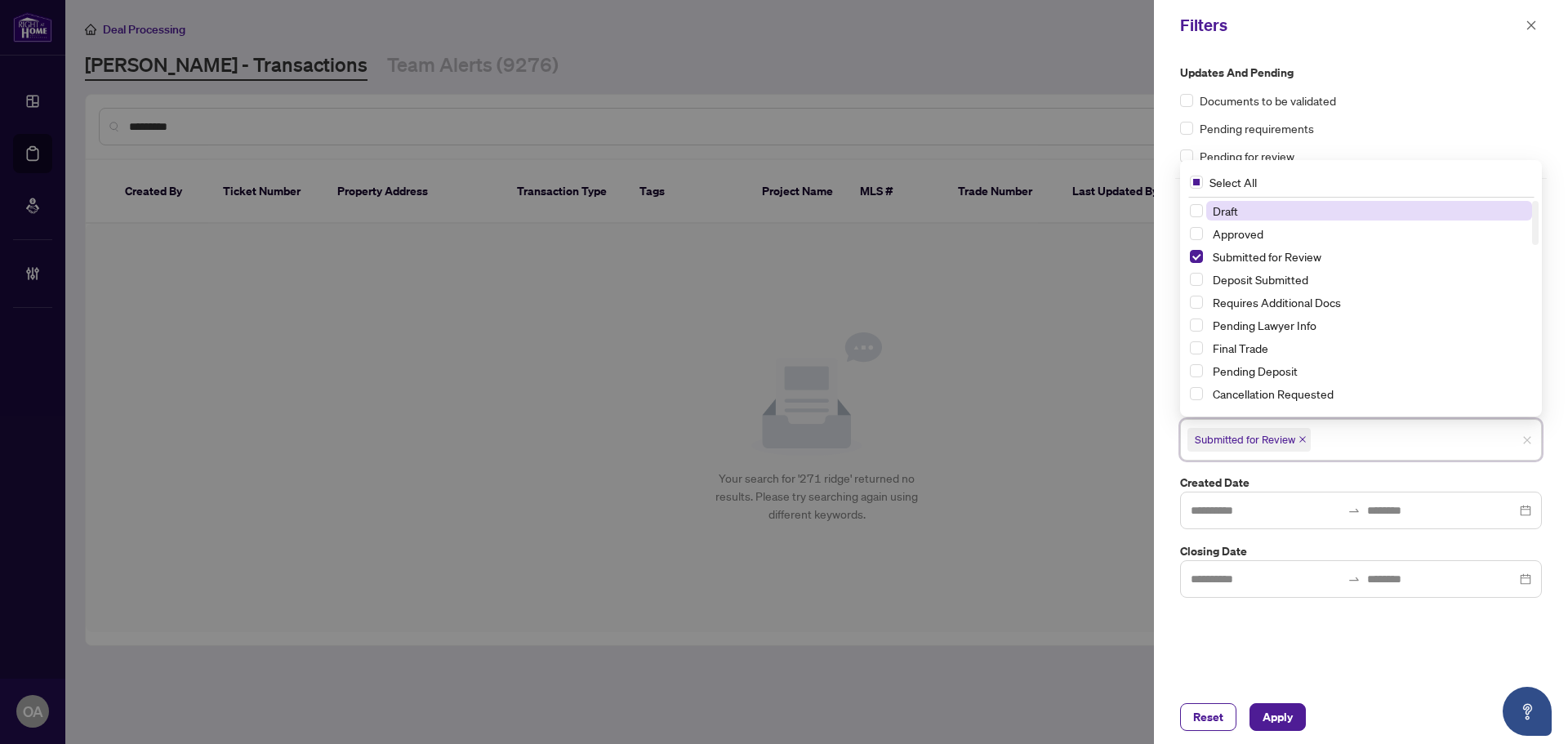
drag, startPoint x: 1303, startPoint y: 682, endPoint x: 1309, endPoint y: 707, distance: 25.7
click at [1313, 703] on div "Filters Updates and Pending Documents to be validated Pending requirements Pend…" at bounding box center [1361, 372] width 414 height 744
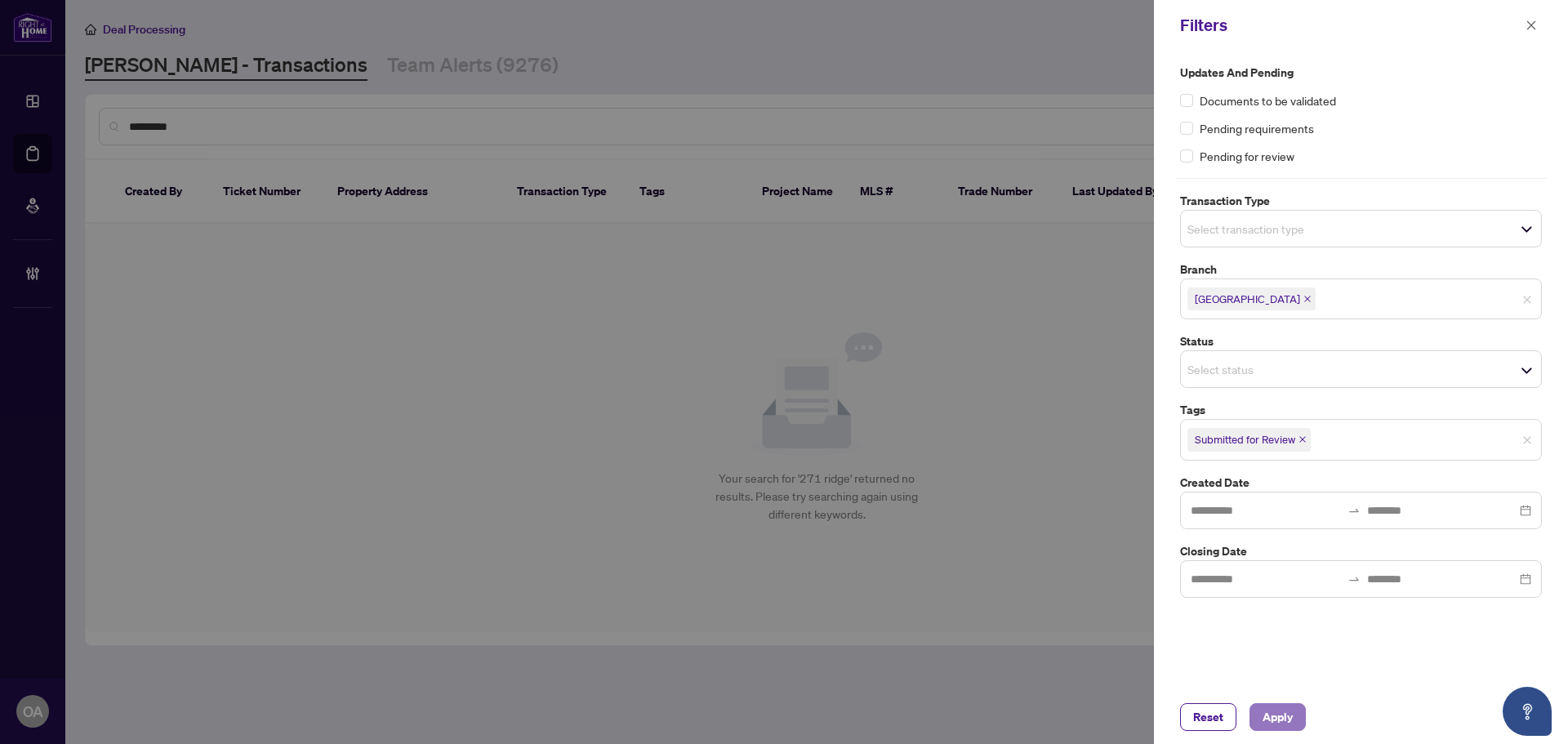
click at [1302, 716] on button "Apply" at bounding box center [1277, 717] width 56 height 28
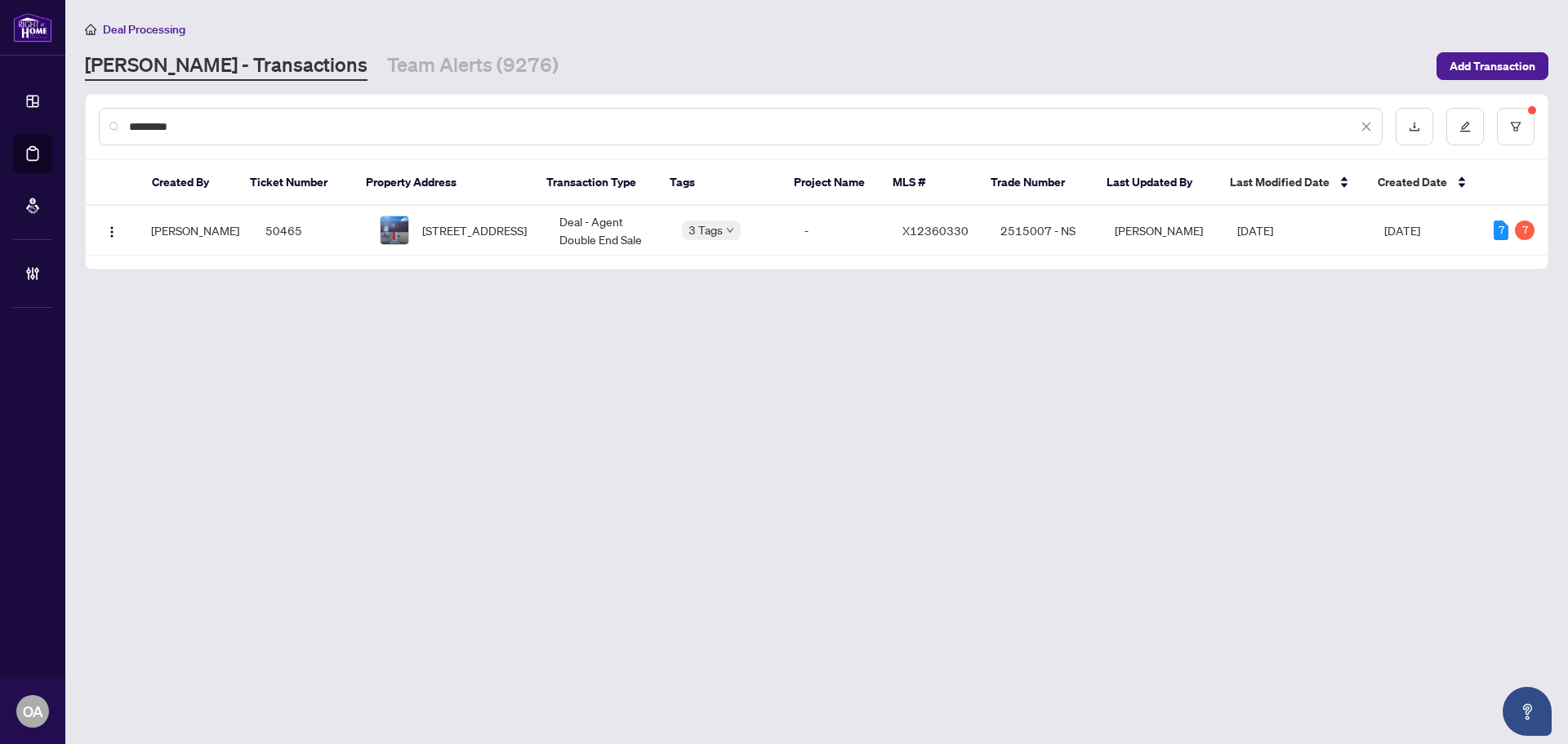
click at [428, 230] on span "271 RIDGEPARK Private, Ottawa, Ontario K2G 1H1, Canada" at bounding box center [475, 230] width 105 height 18
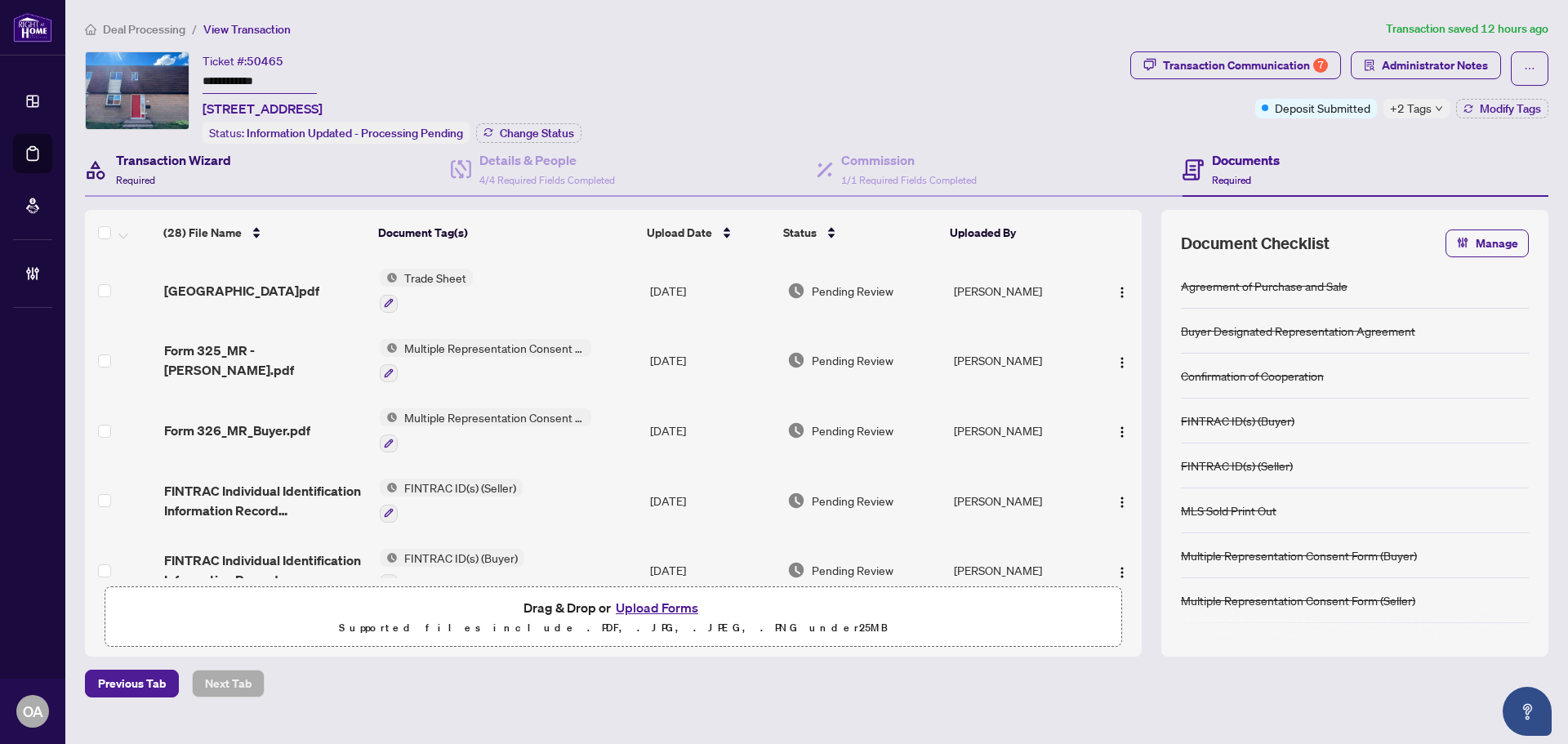
click at [213, 173] on div "Transaction Wizard Required" at bounding box center [173, 169] width 115 height 38
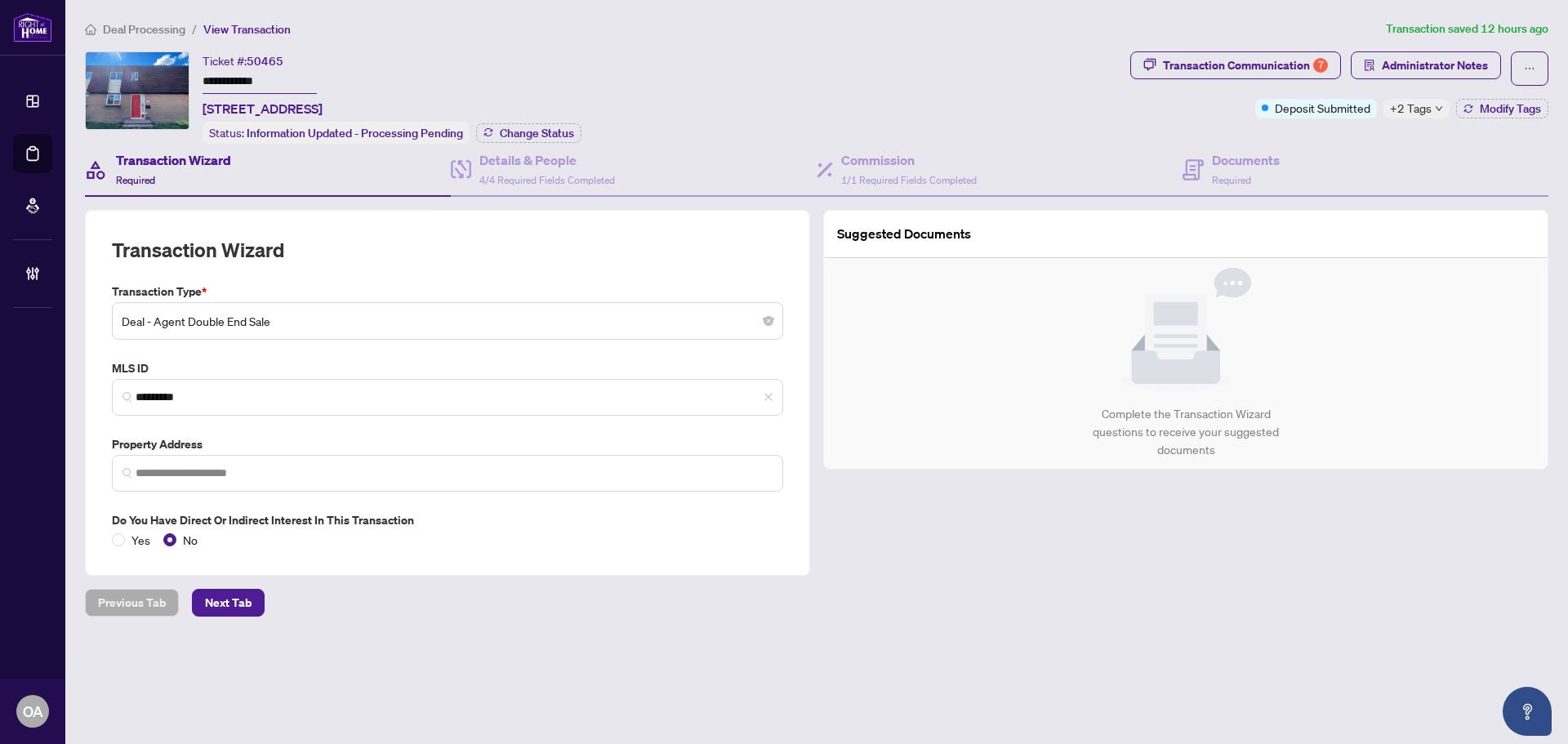
type input "**********"
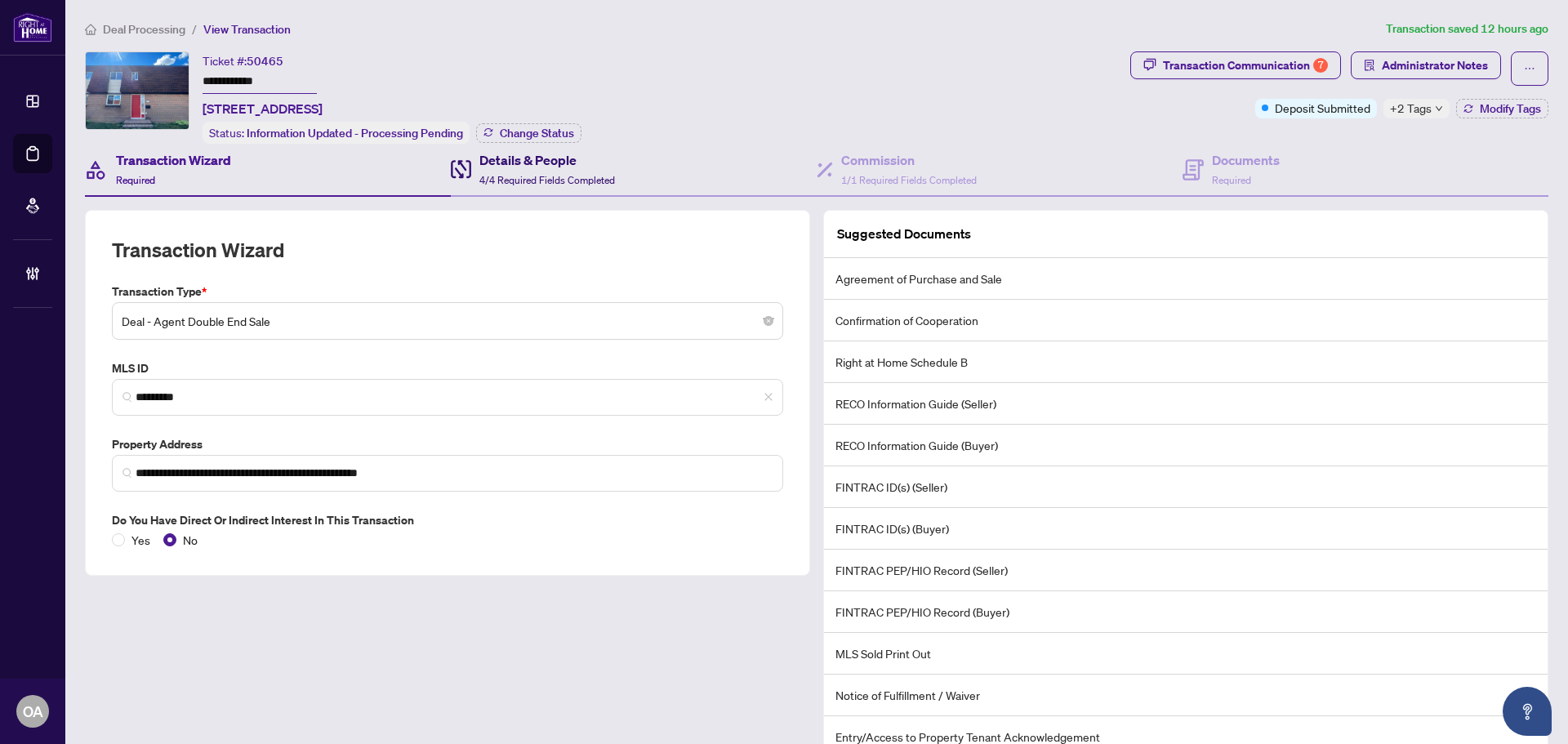
click at [499, 174] on span "4/4 Required Fields Completed" at bounding box center [547, 180] width 136 height 12
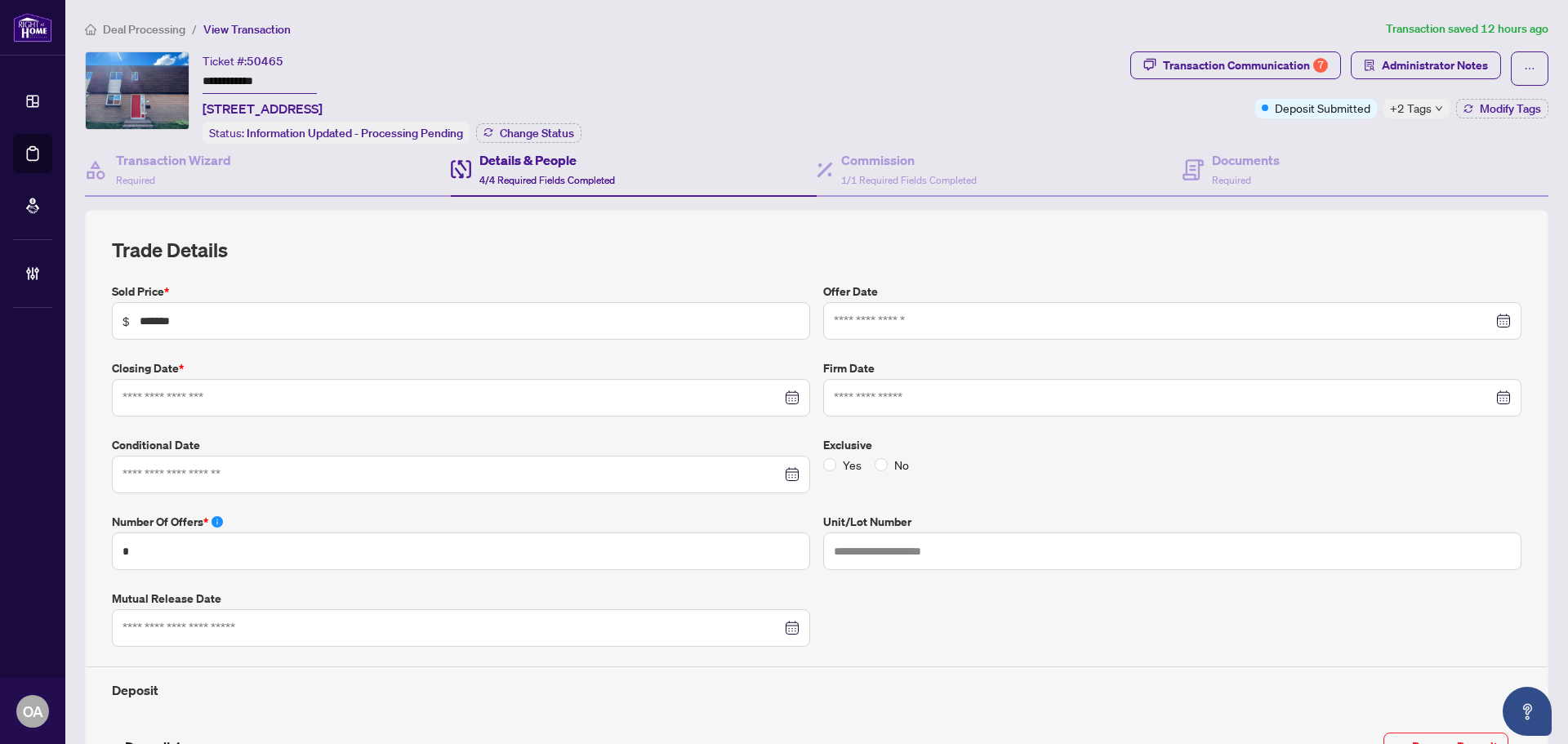
type input "**********"
click at [254, 193] on div "Transaction Wizard Required" at bounding box center [268, 170] width 366 height 53
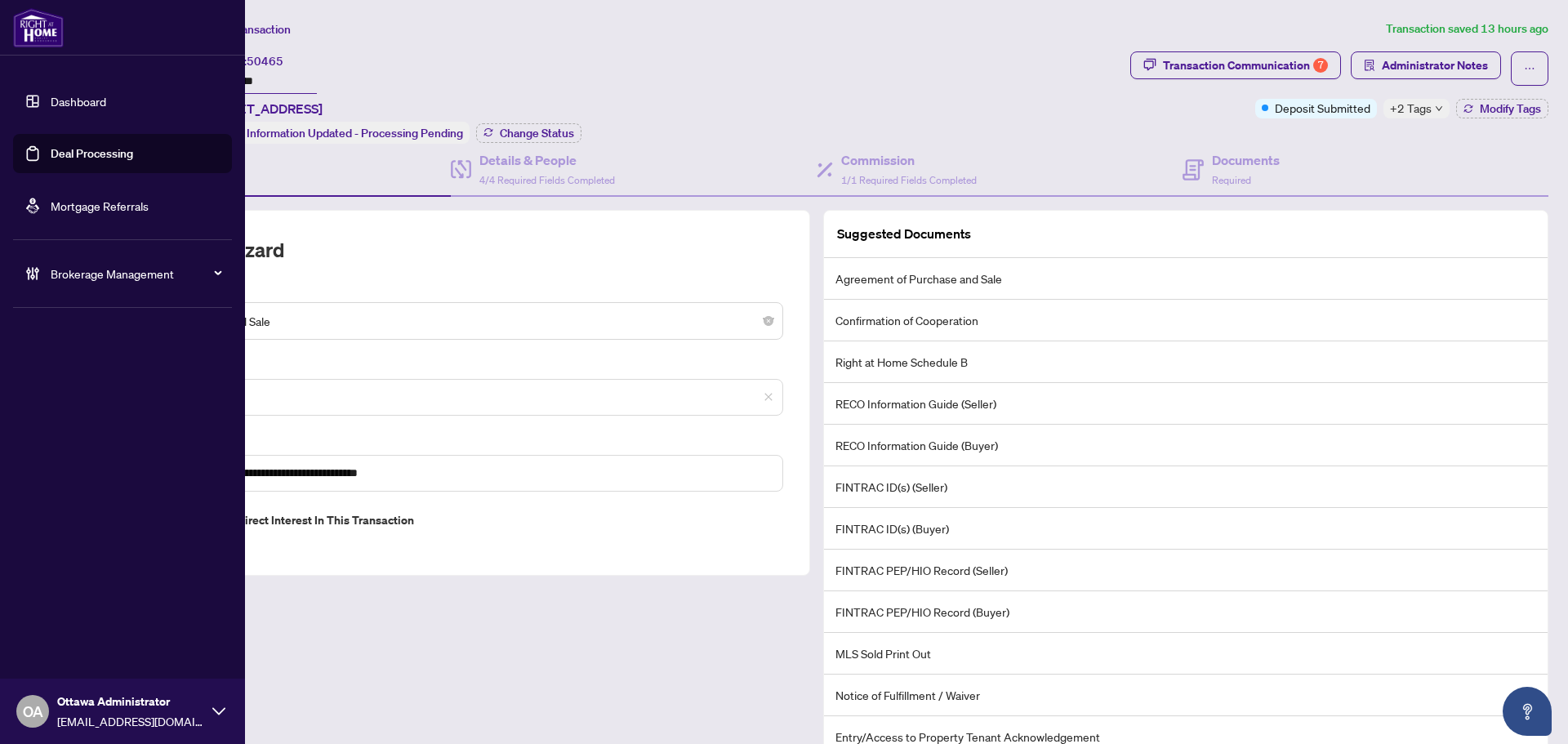
click at [50, 262] on div "Brokerage Management" at bounding box center [123, 274] width 219 height 39
click at [105, 387] on link "Manage Agents" at bounding box center [75, 392] width 81 height 15
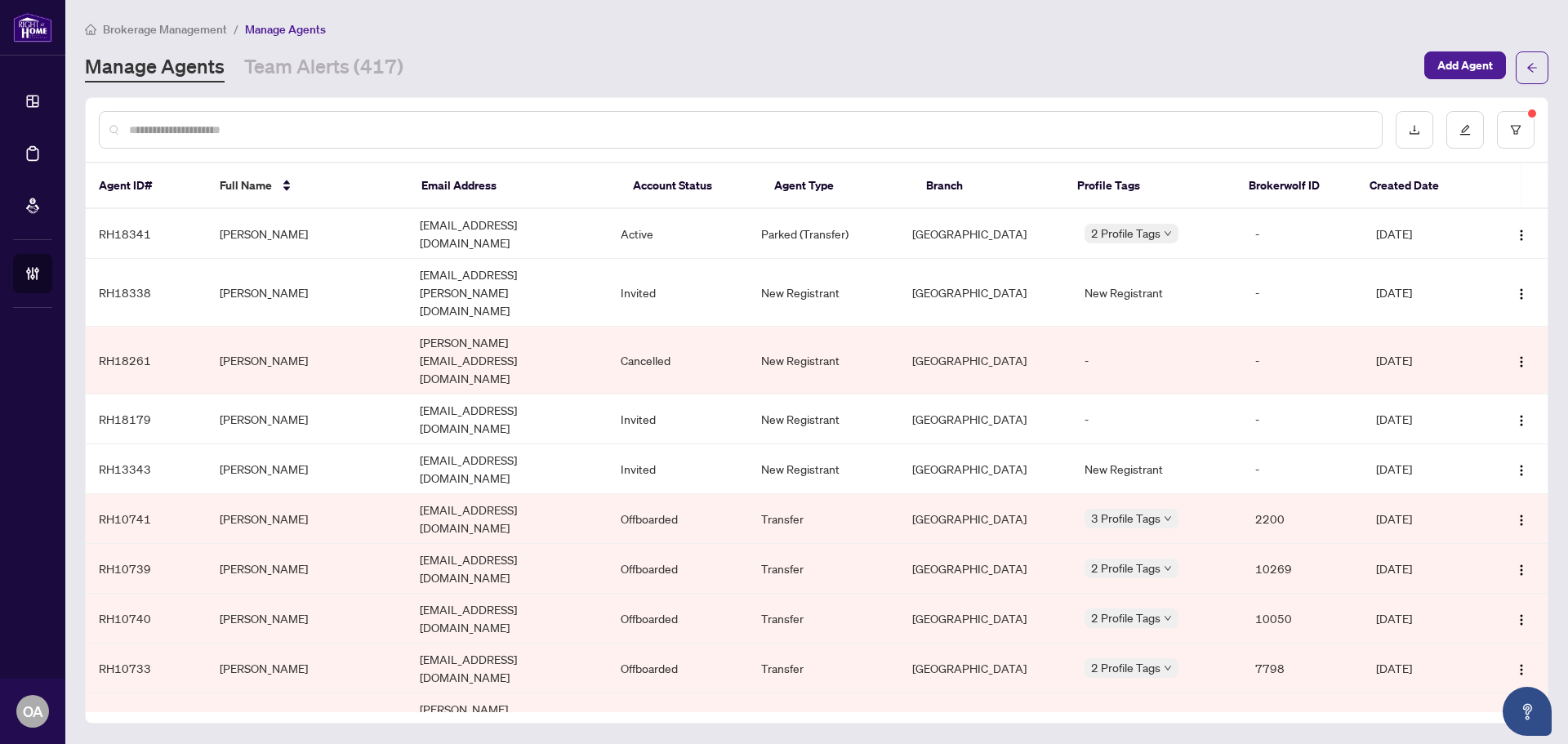
click at [264, 130] on input "text" at bounding box center [749, 129] width 1240 height 18
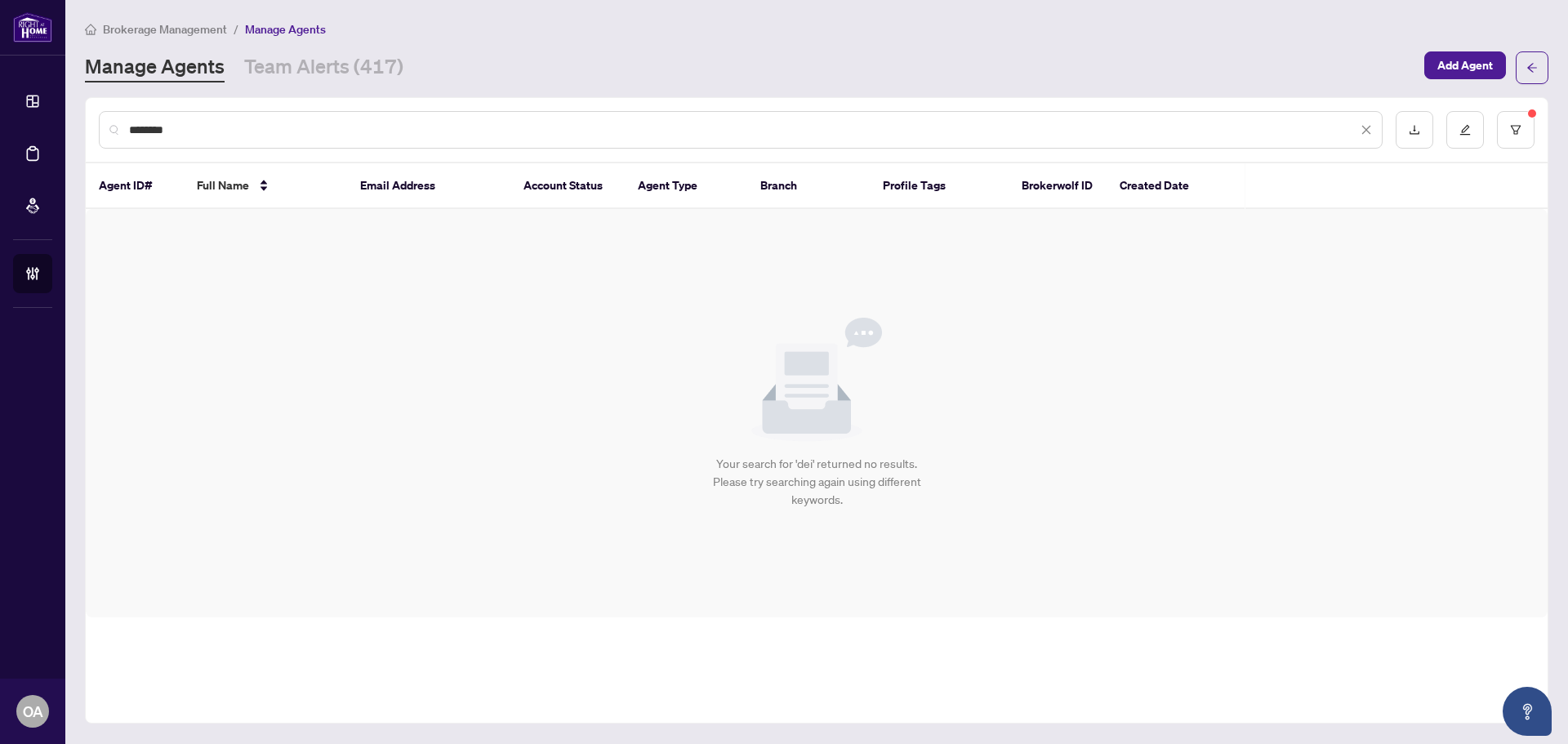
type input "********"
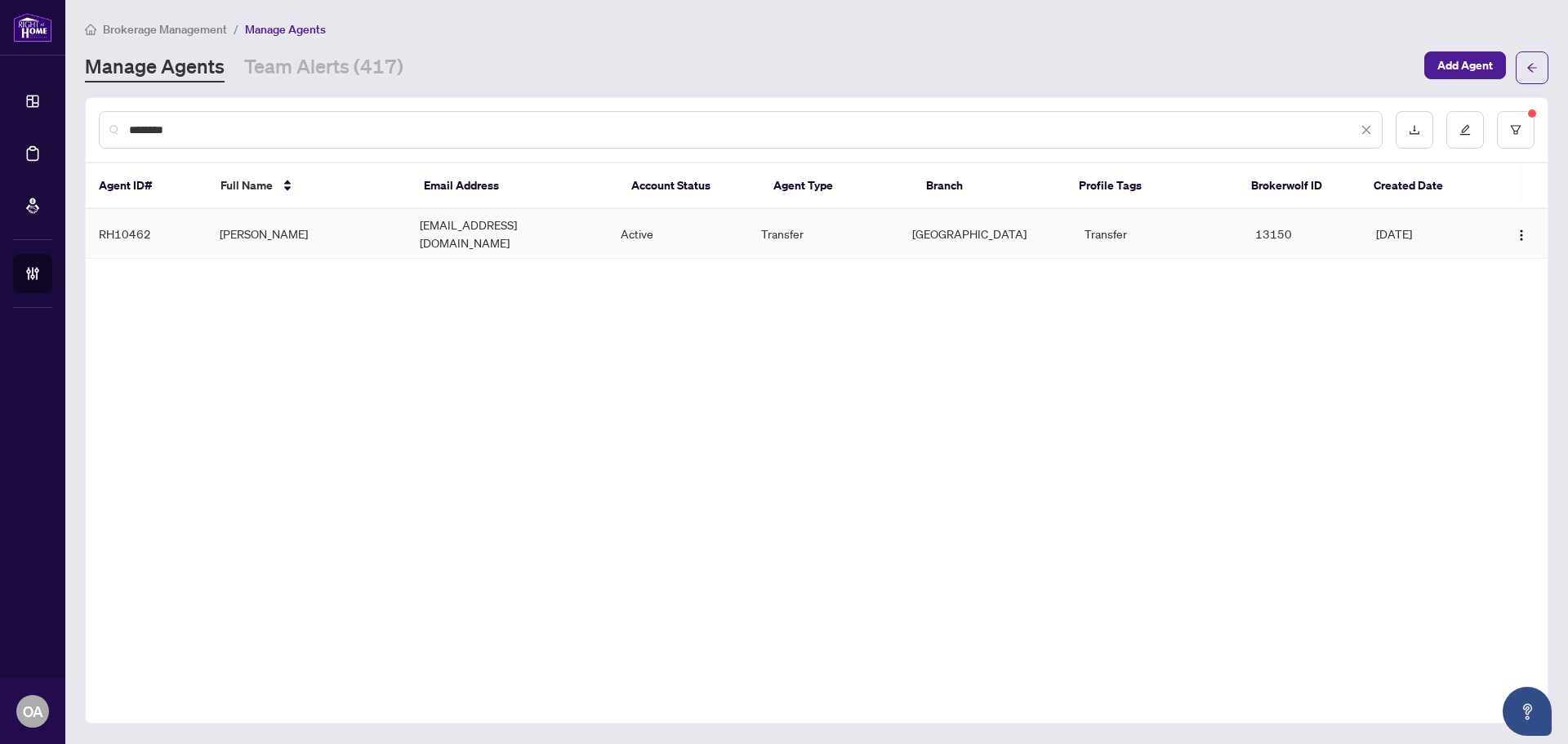
click at [460, 234] on td "denisroyrealtor@gmail.com" at bounding box center [507, 233] width 201 height 50
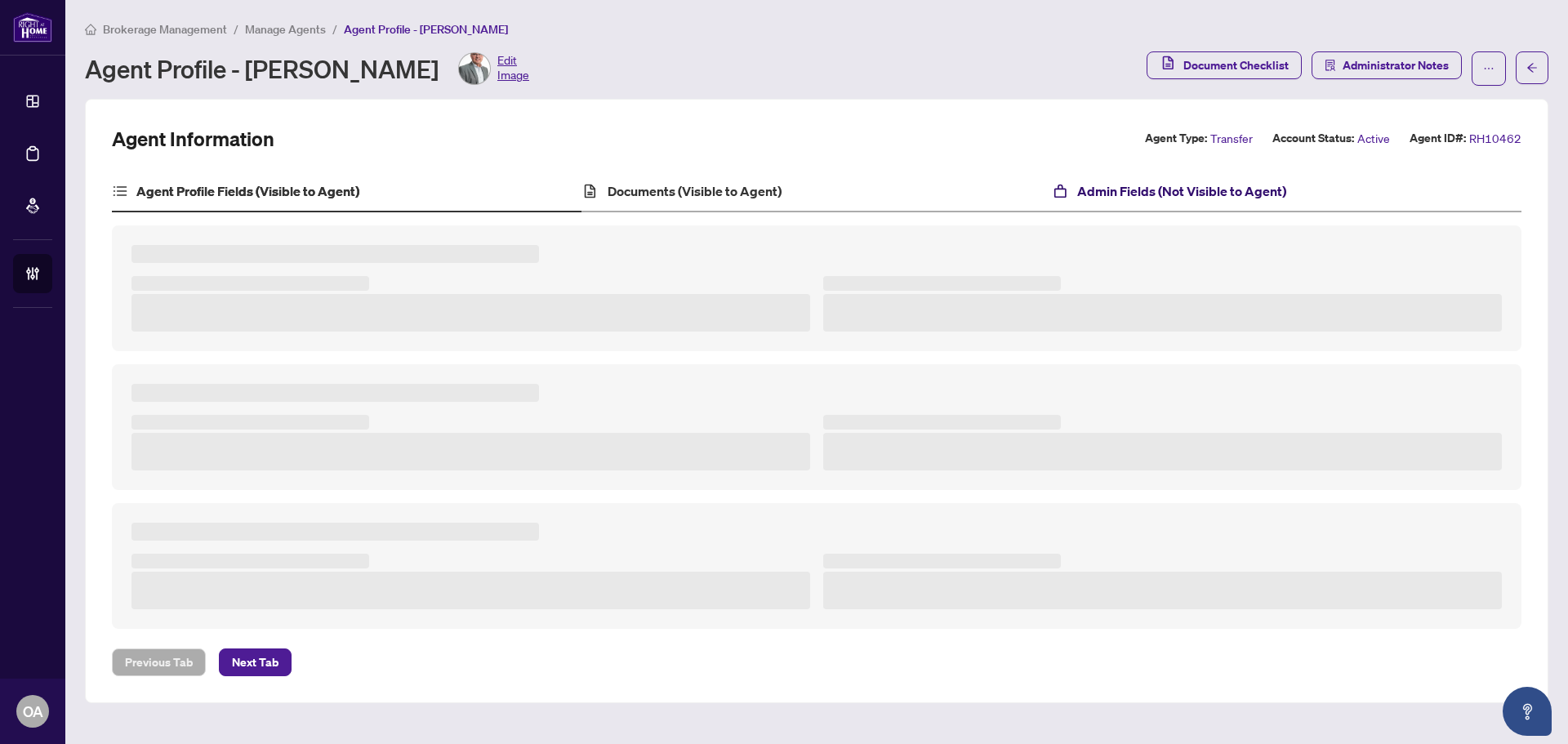
click at [1129, 181] on h4 "Admin Fields (Not Visible to Agent)" at bounding box center [1182, 190] width 209 height 20
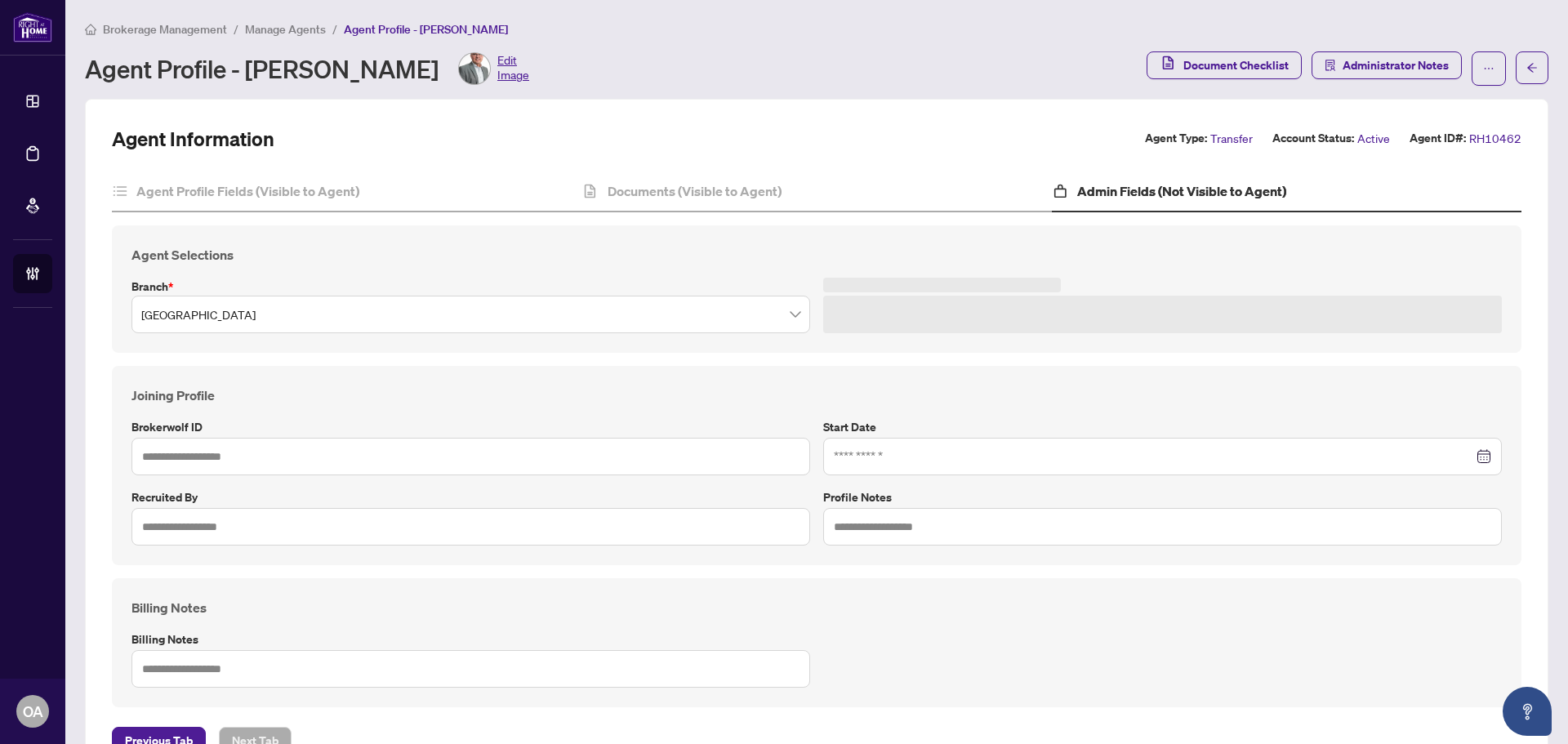
type input "*****"
type input "**********"
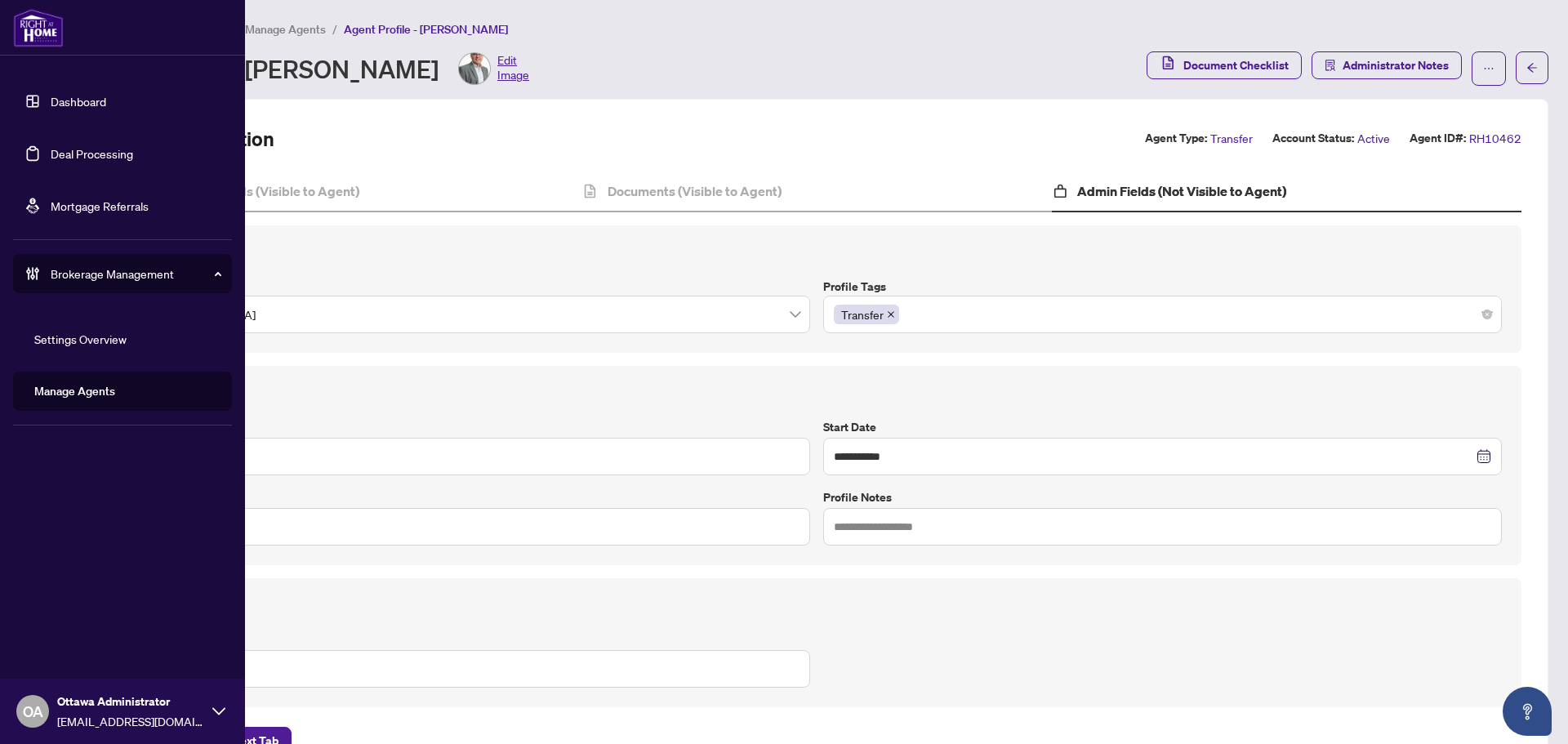
click at [51, 148] on link "Deal Processing" at bounding box center [92, 154] width 82 height 15
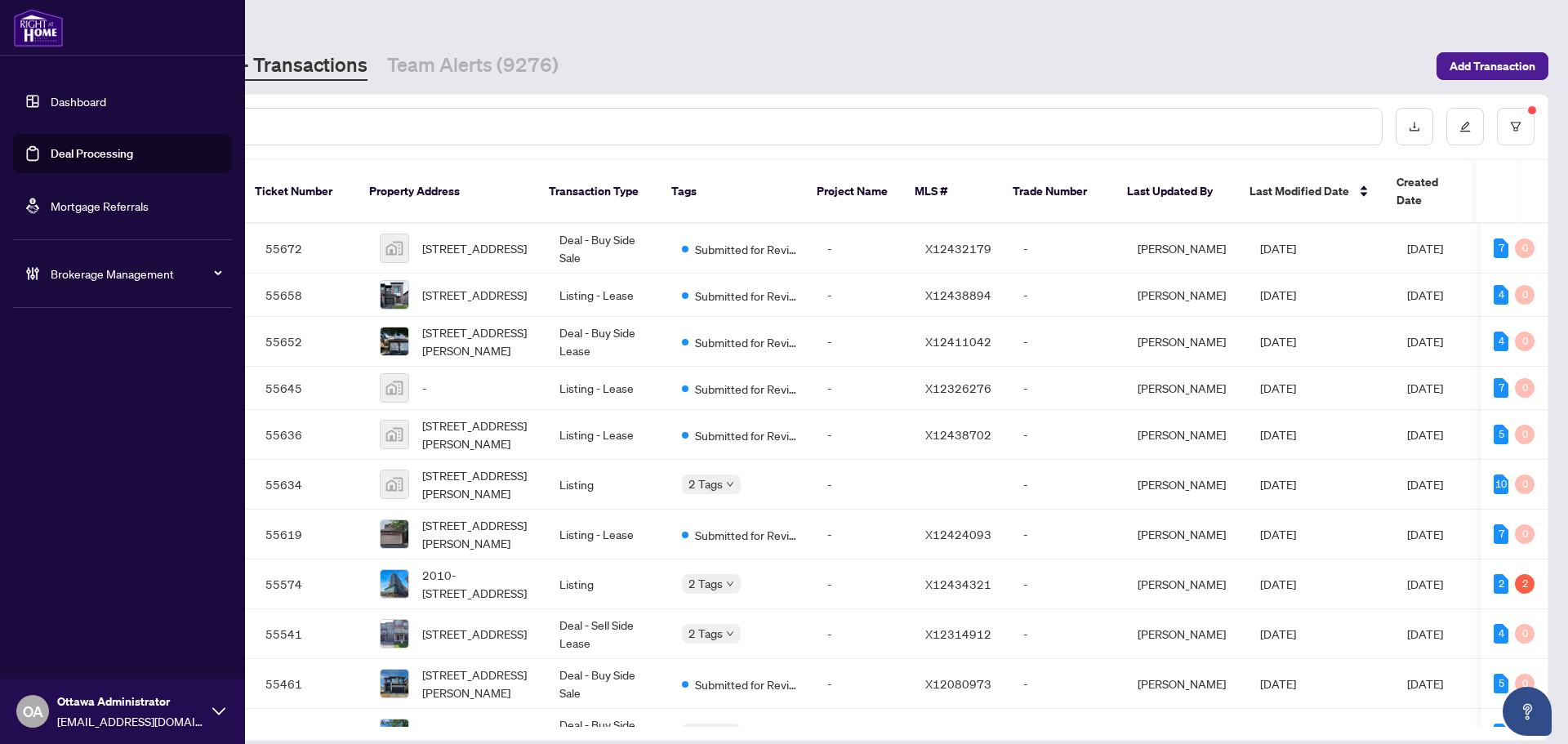
click at [107, 275] on span "Brokerage Management" at bounding box center [135, 273] width 170 height 18
click at [98, 385] on link "Manage Agents" at bounding box center [75, 392] width 81 height 15
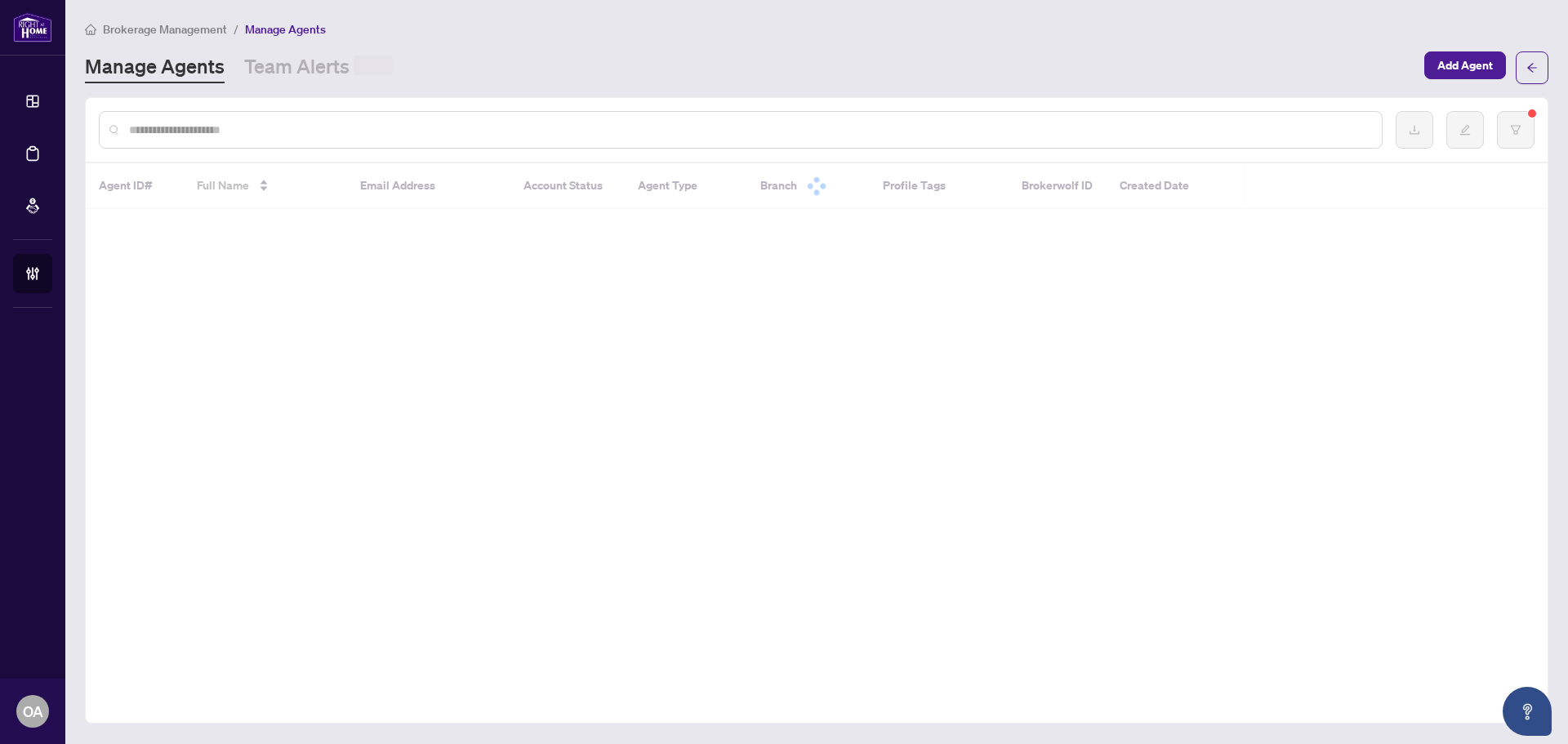
click at [287, 140] on div at bounding box center [740, 130] width 1284 height 37
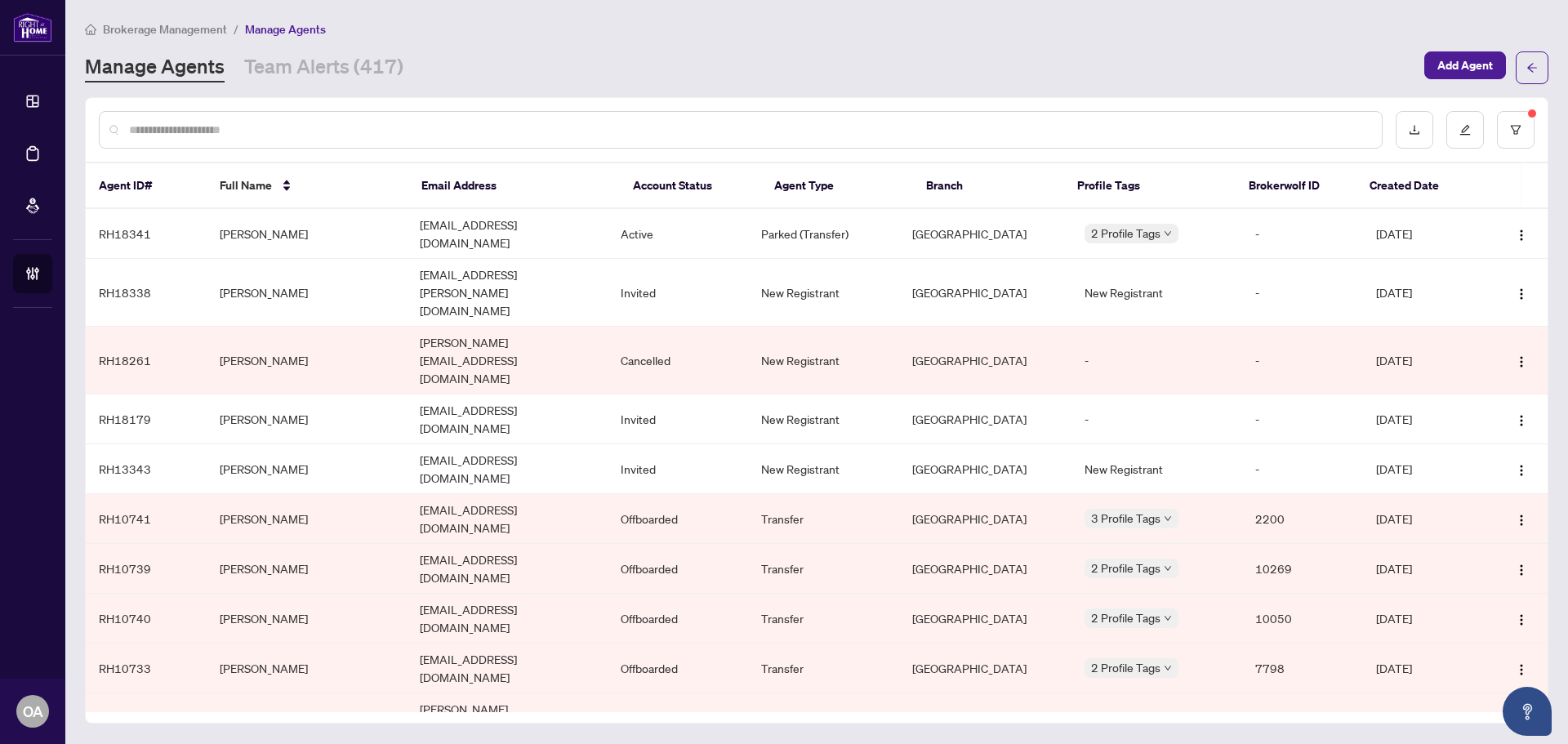
click at [245, 106] on div at bounding box center [817, 130] width 1462 height 64
click at [242, 117] on div at bounding box center [740, 130] width 1284 height 37
click at [195, 123] on input "text" at bounding box center [749, 129] width 1240 height 18
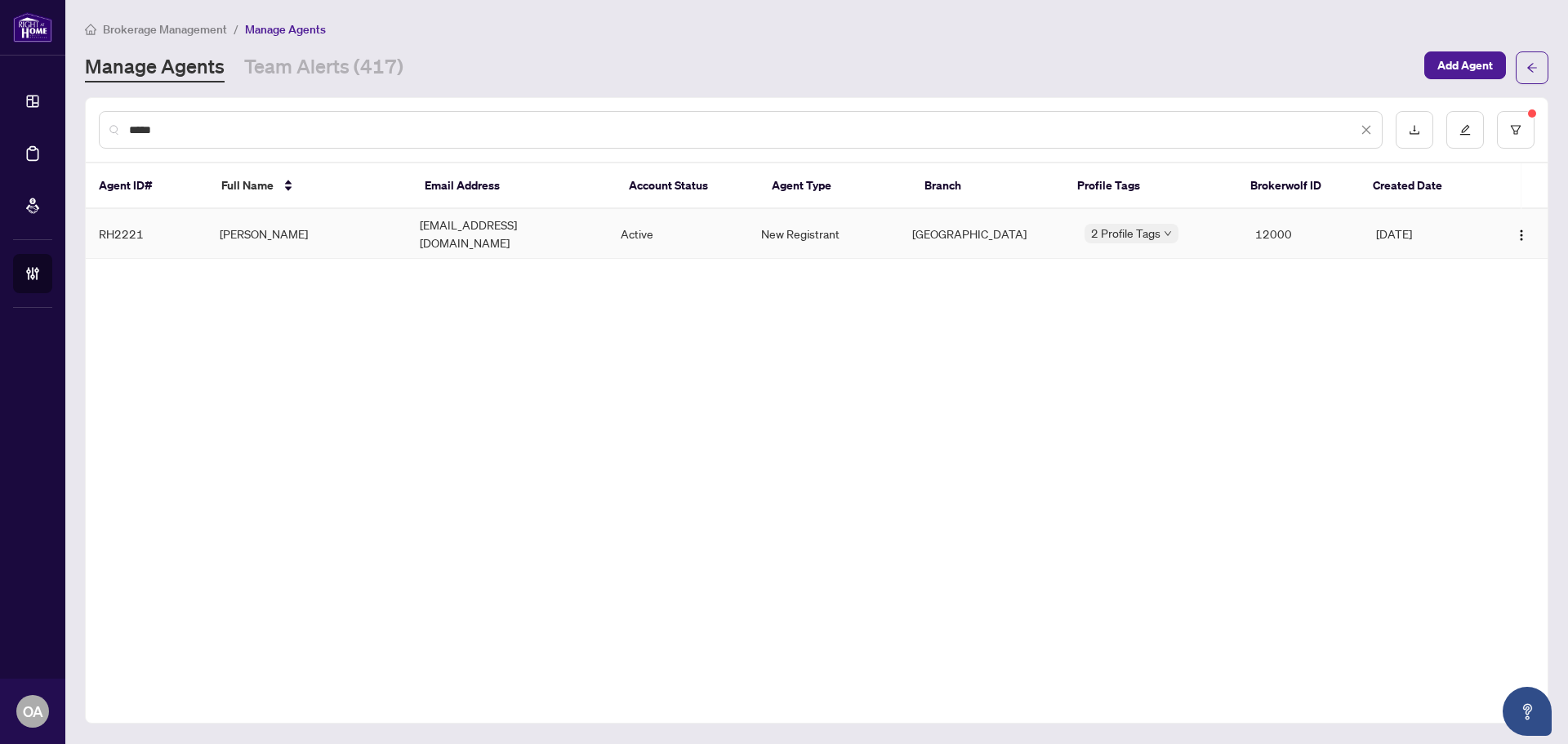
type input "*****"
click at [521, 231] on td "mspepran@gmail.com" at bounding box center [507, 233] width 201 height 50
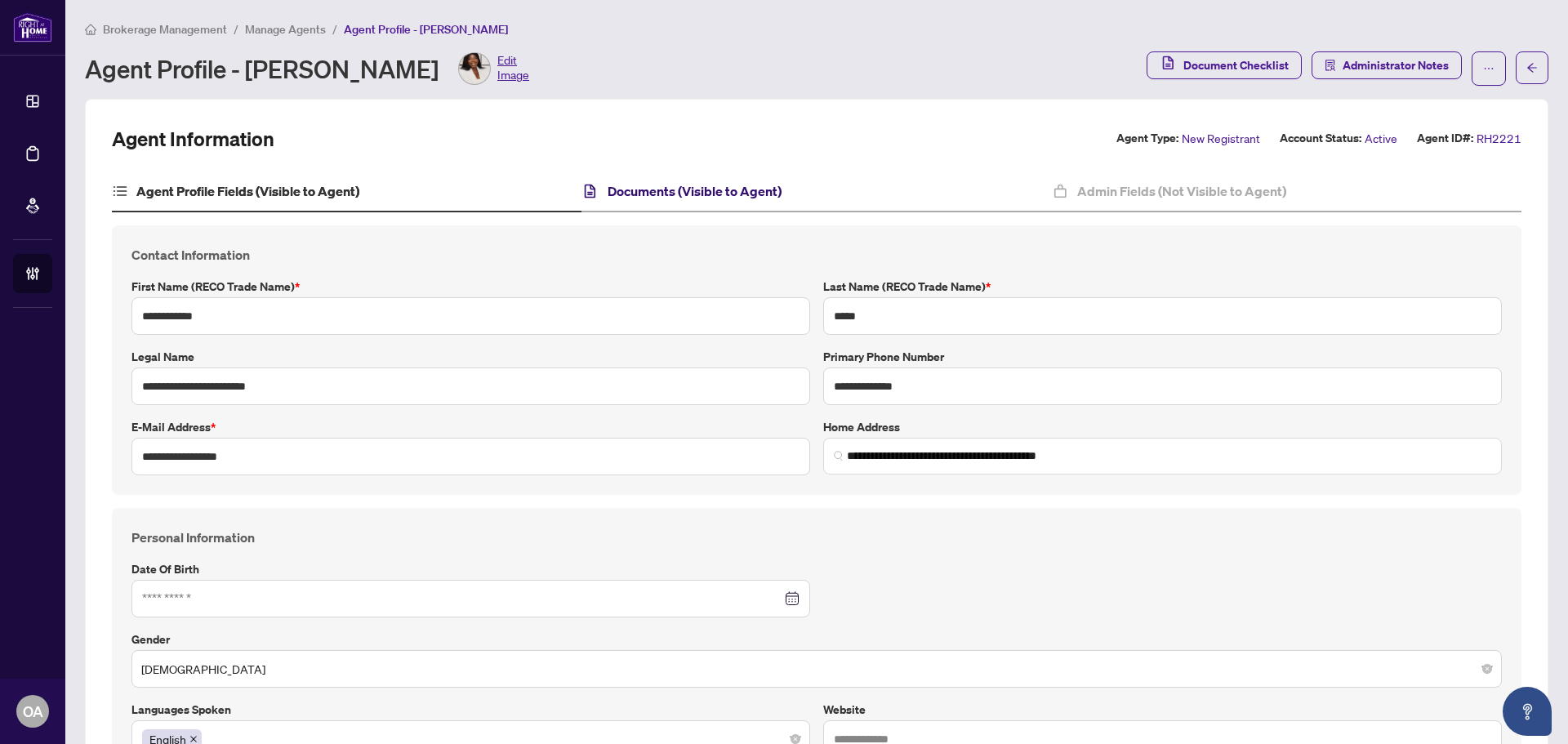
click at [684, 187] on h4 "Documents (Visible to Agent)" at bounding box center [694, 190] width 174 height 20
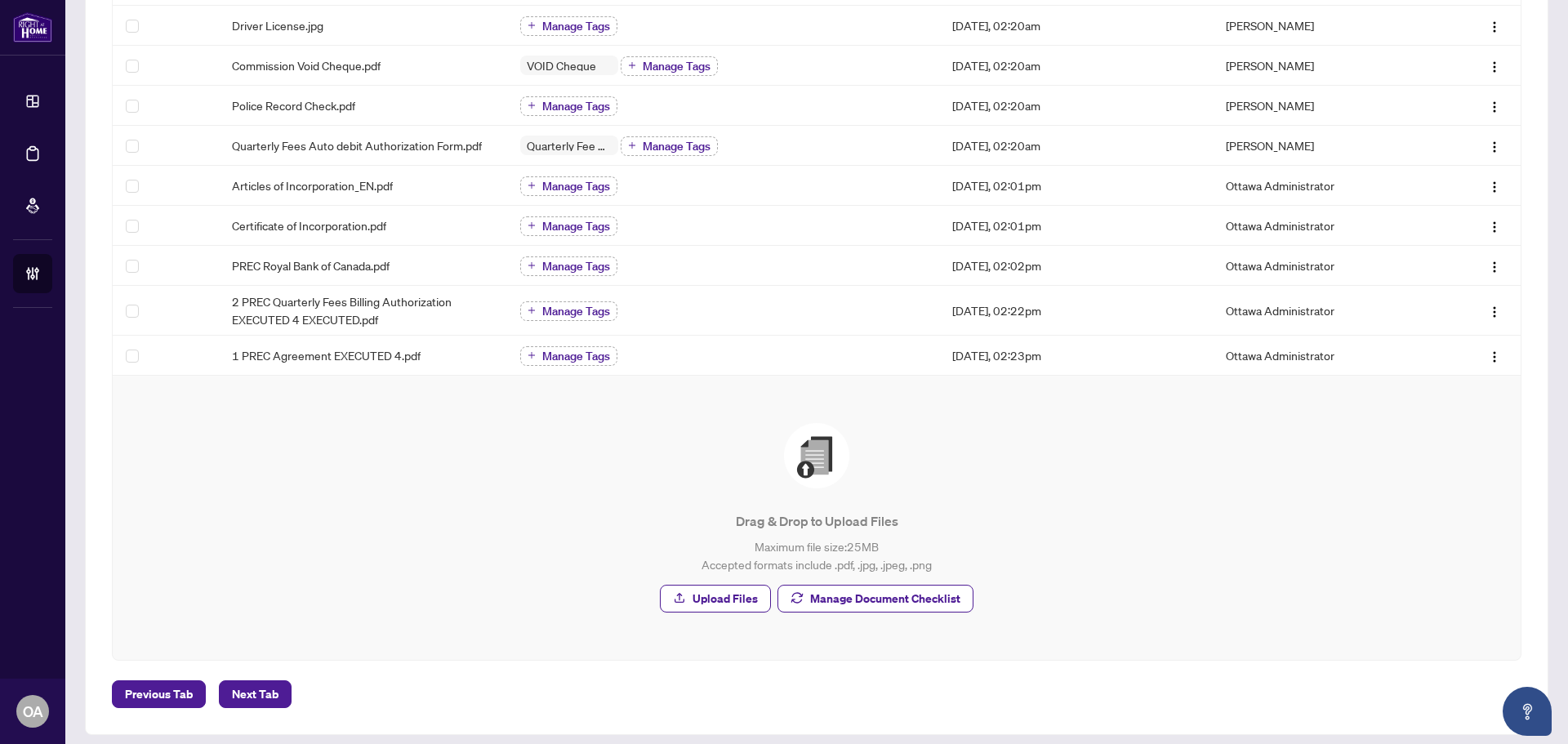
scroll to position [647, 0]
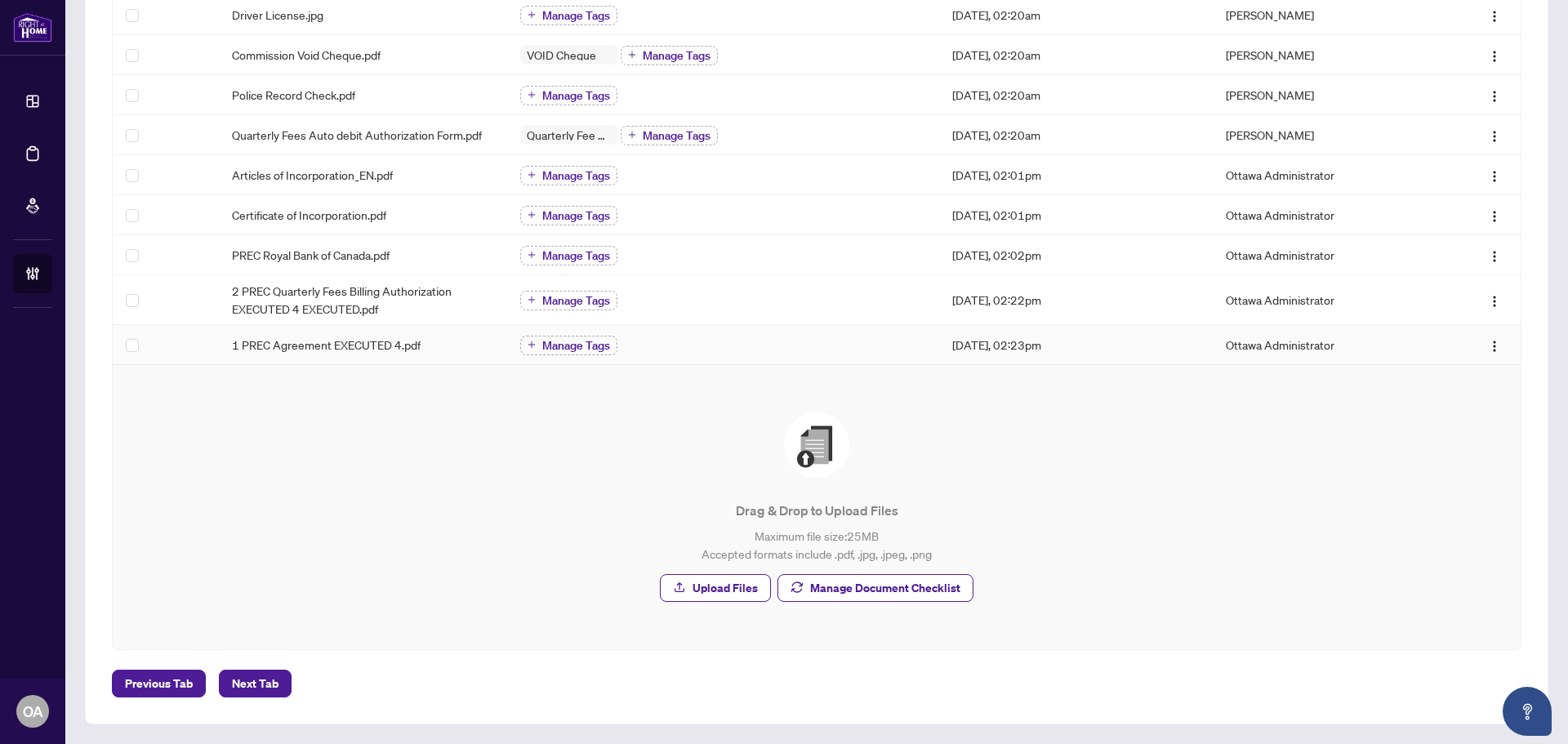
click at [360, 347] on span "1 PREC Agreement EXECUTED 4.pdf" at bounding box center [326, 344] width 188 height 18
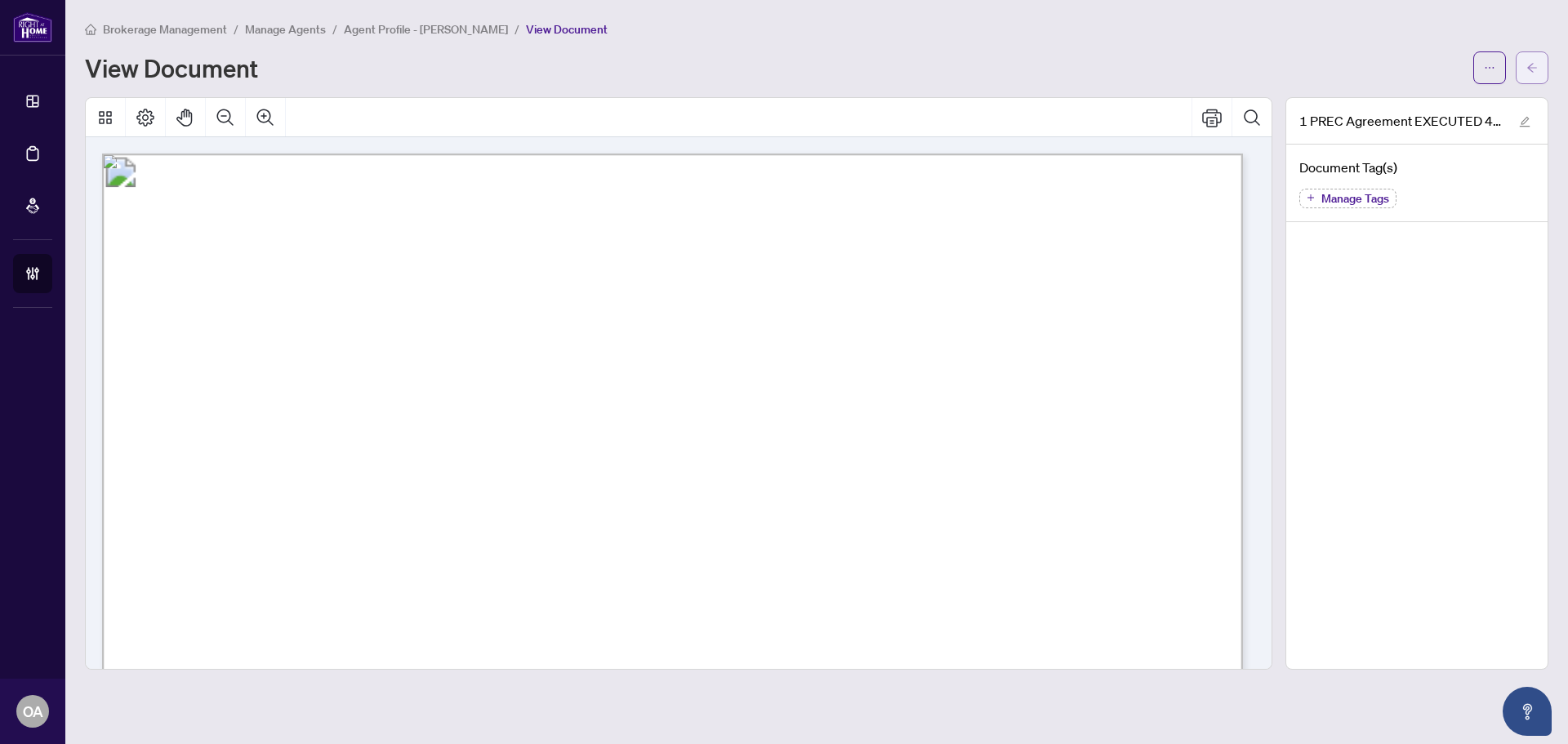
click at [1535, 77] on span "button" at bounding box center [1532, 67] width 11 height 26
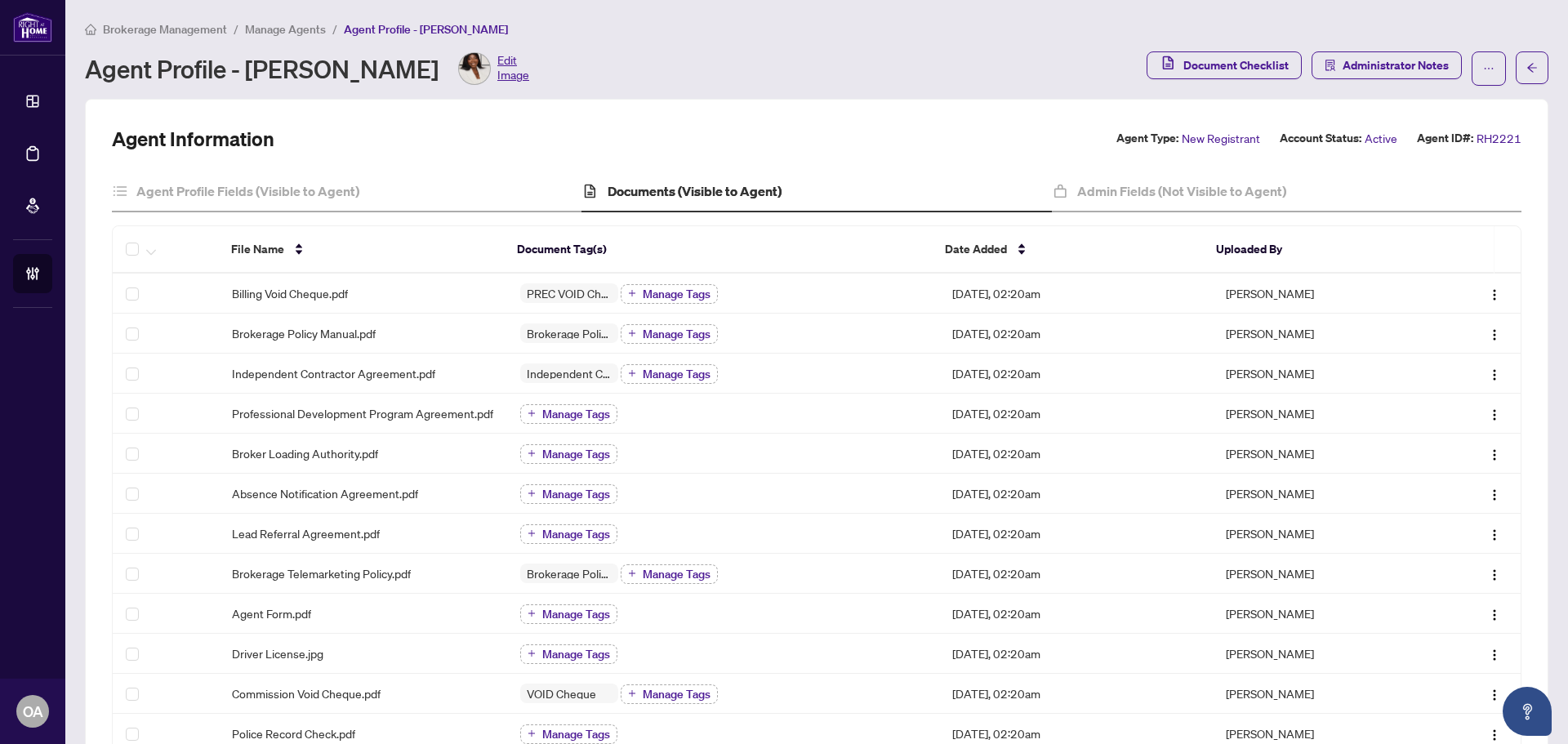
scroll to position [647, 0]
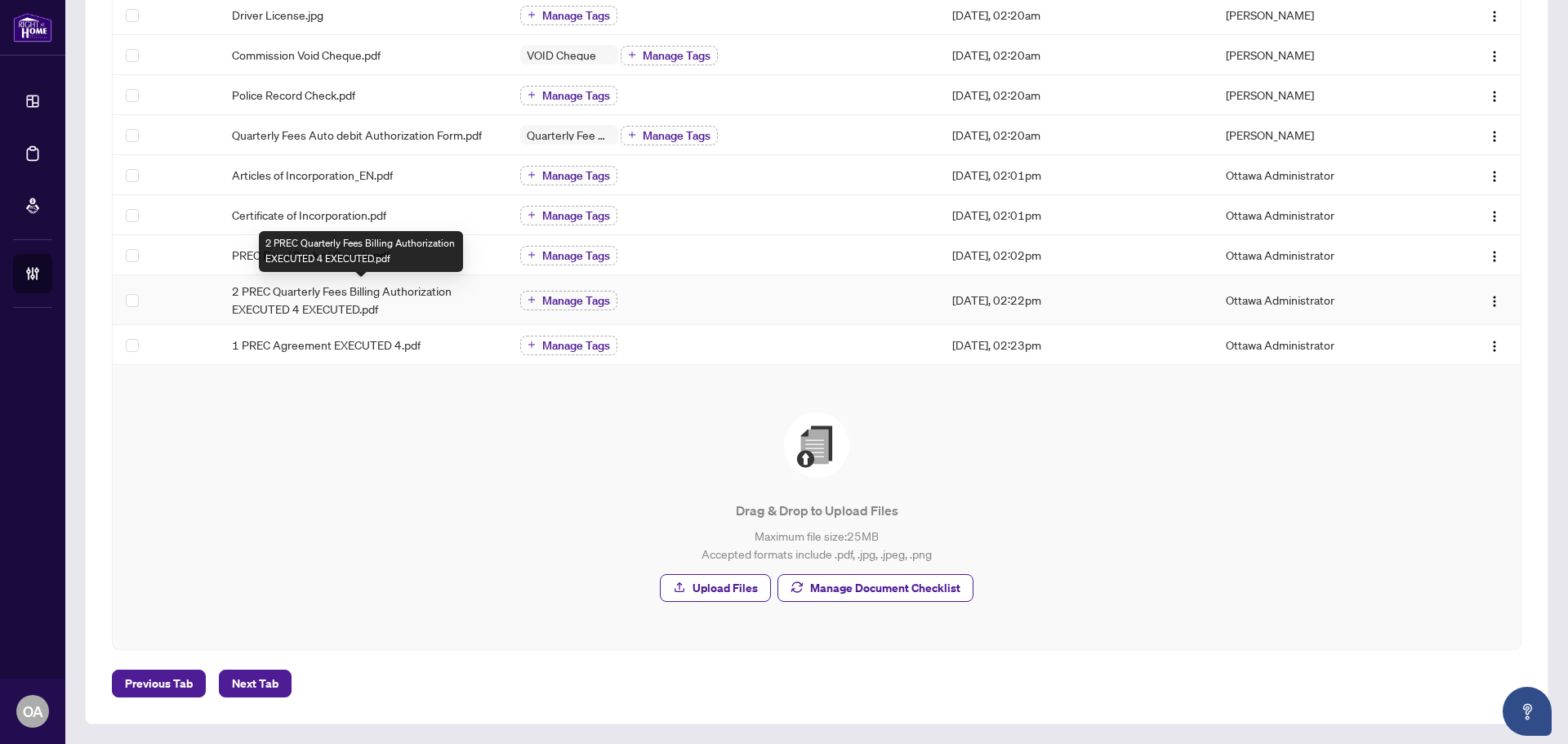
click at [326, 300] on span "2 PREC Quarterly Fees Billing Authorization EXECUTED 4 EXECUTED.pdf" at bounding box center [364, 300] width 262 height 36
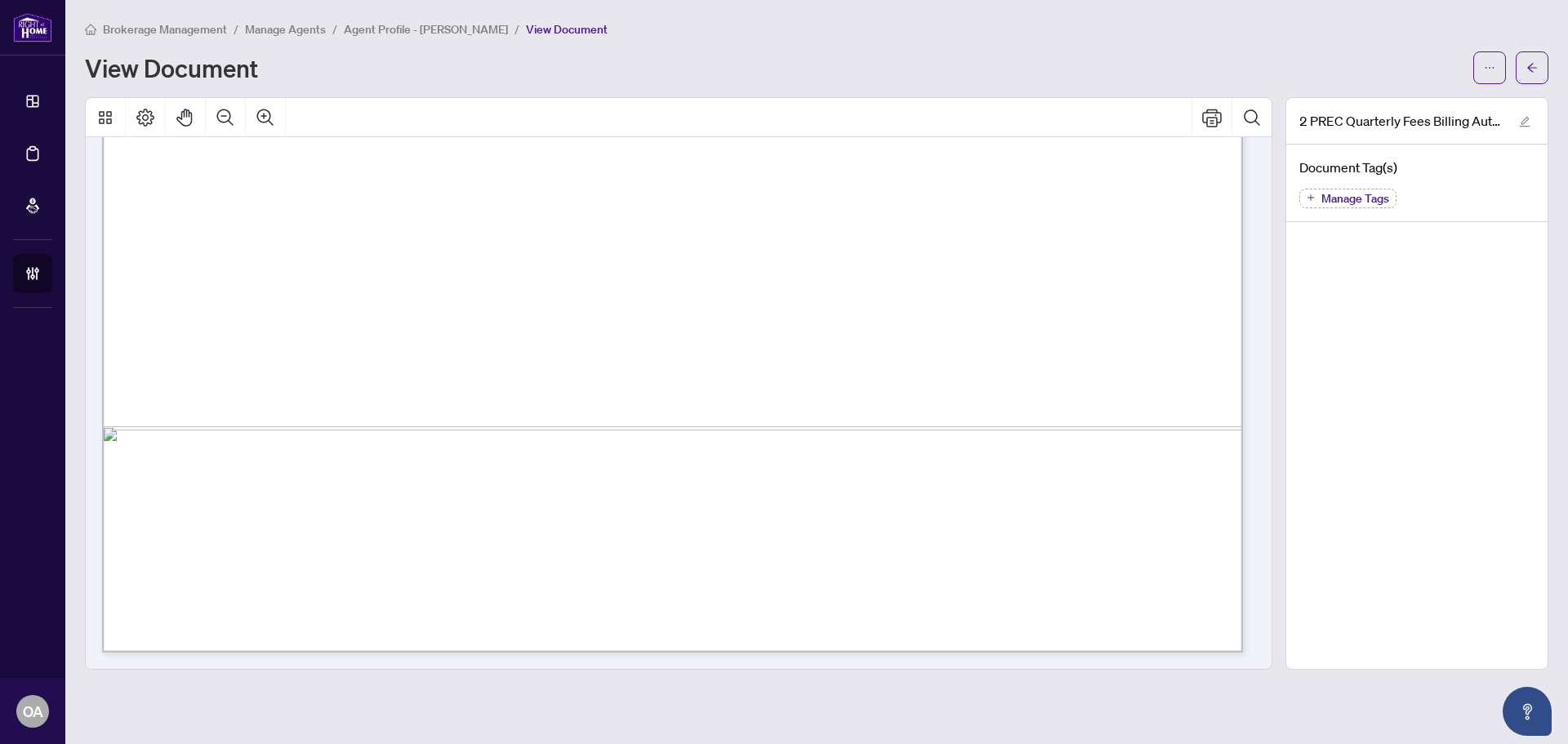
scroll to position [569, 0]
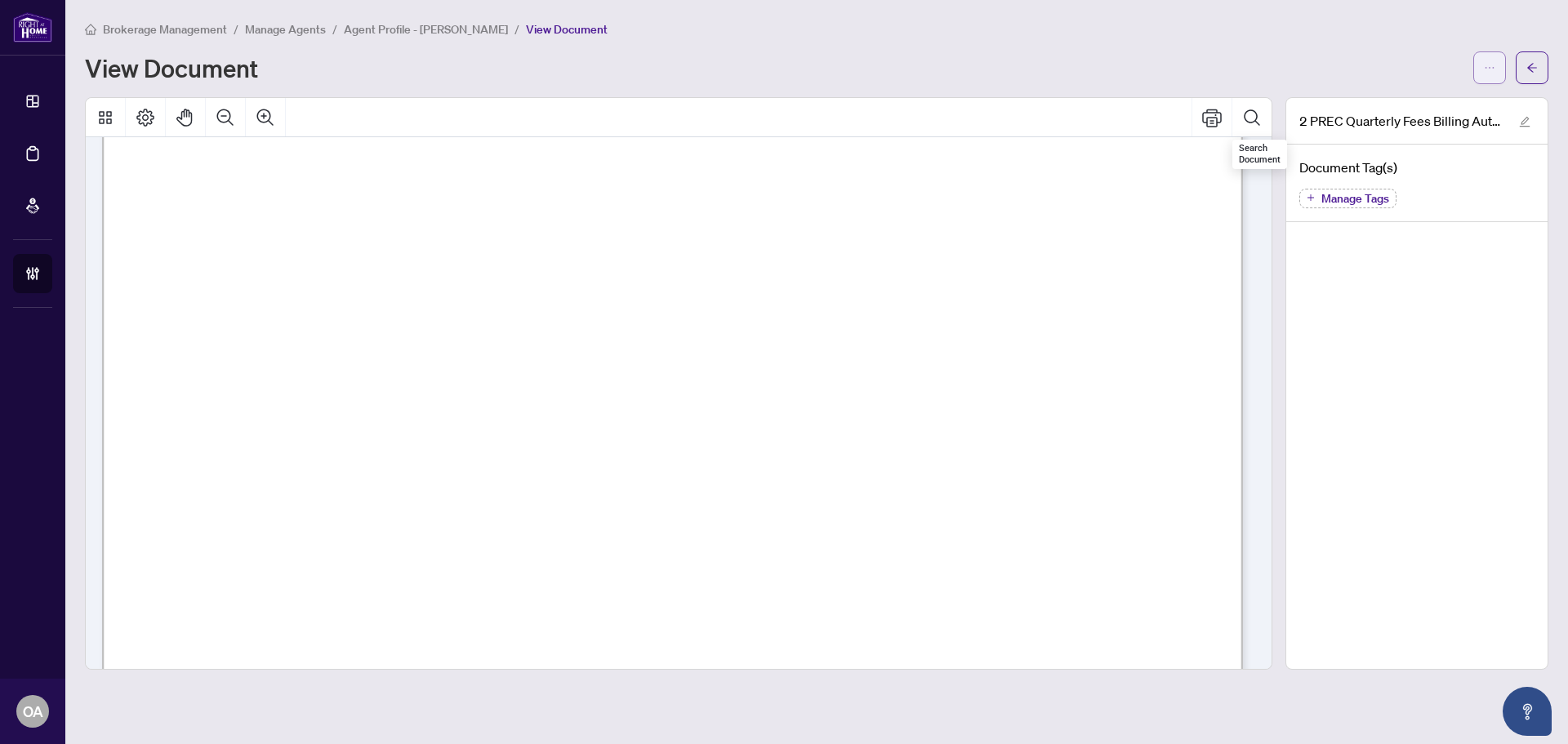
click at [1478, 70] on button "button" at bounding box center [1489, 67] width 33 height 33
click at [1459, 101] on span "Download" at bounding box center [1431, 102] width 124 height 18
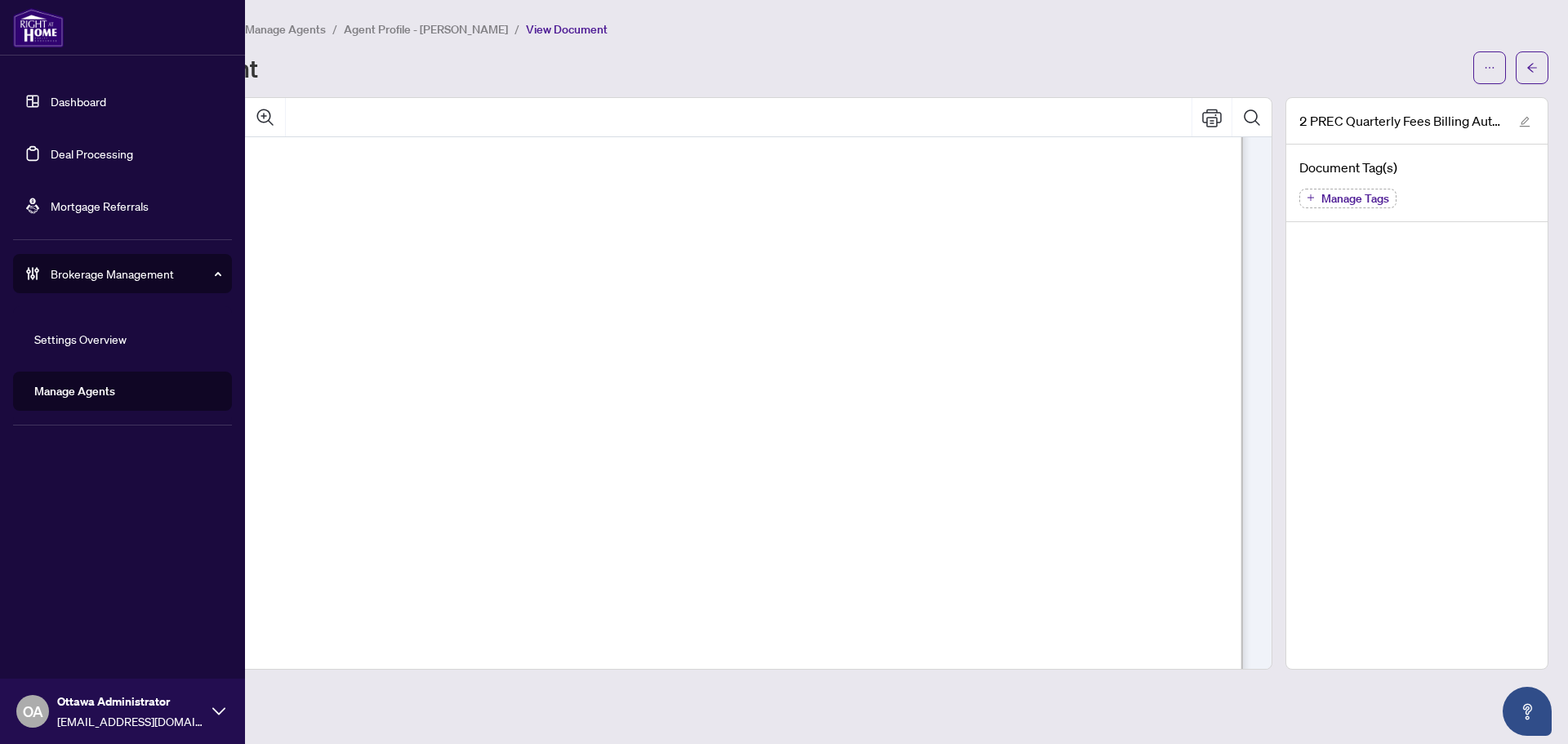
click at [50, 276] on div "Brokerage Management" at bounding box center [123, 274] width 219 height 39
drag, startPoint x: 94, startPoint y: 418, endPoint x: 92, endPoint y: 377, distance: 41.0
click at [94, 418] on div "Dashboard Deal Processing Mortgage Referrals Brokerage Management Settings Over…" at bounding box center [122, 372] width 245 height 744
click at [87, 286] on div "Brokerage Management" at bounding box center [123, 274] width 219 height 39
click at [76, 391] on link "Manage Agents" at bounding box center [75, 392] width 81 height 15
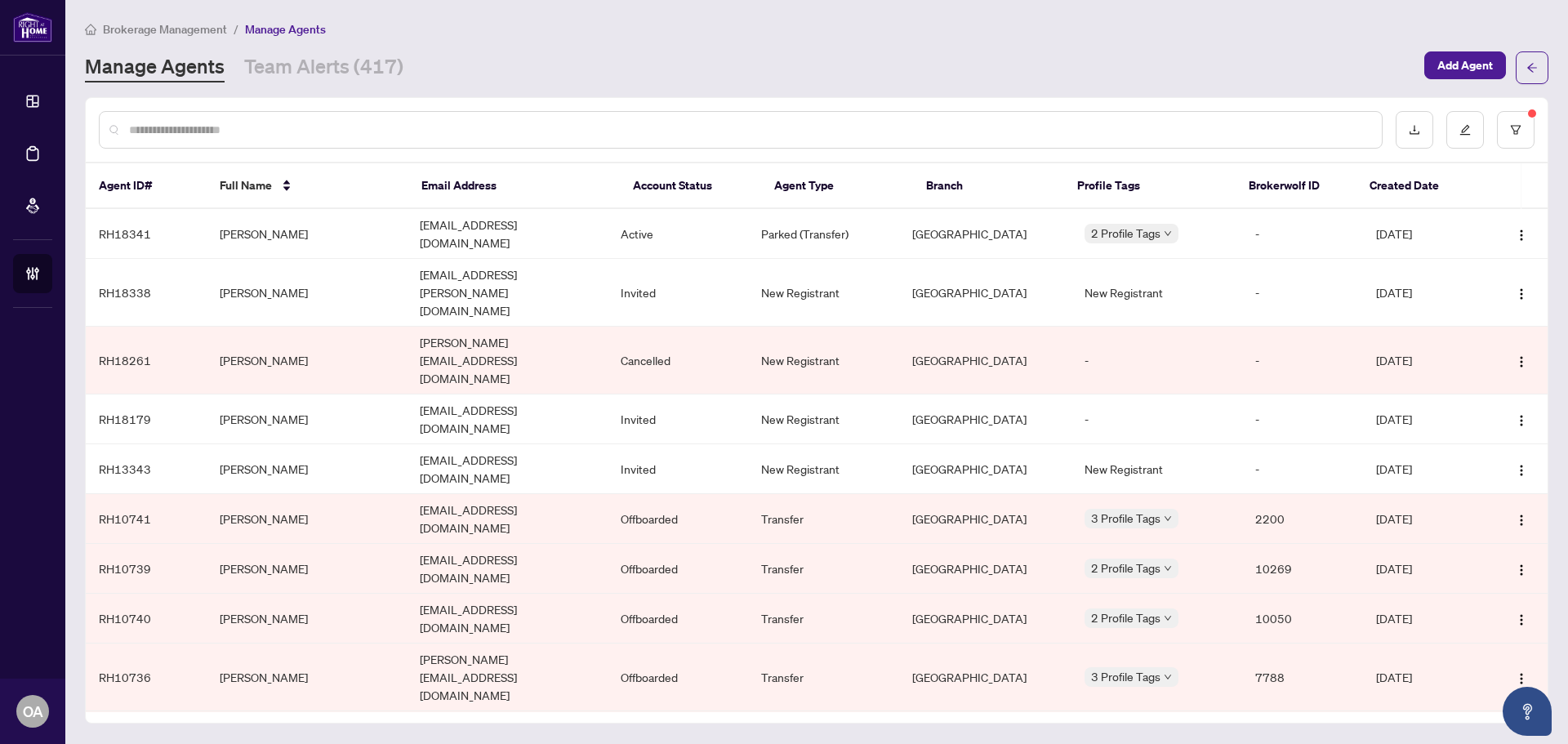
click at [210, 126] on input "text" at bounding box center [749, 129] width 1240 height 18
type input "*****"
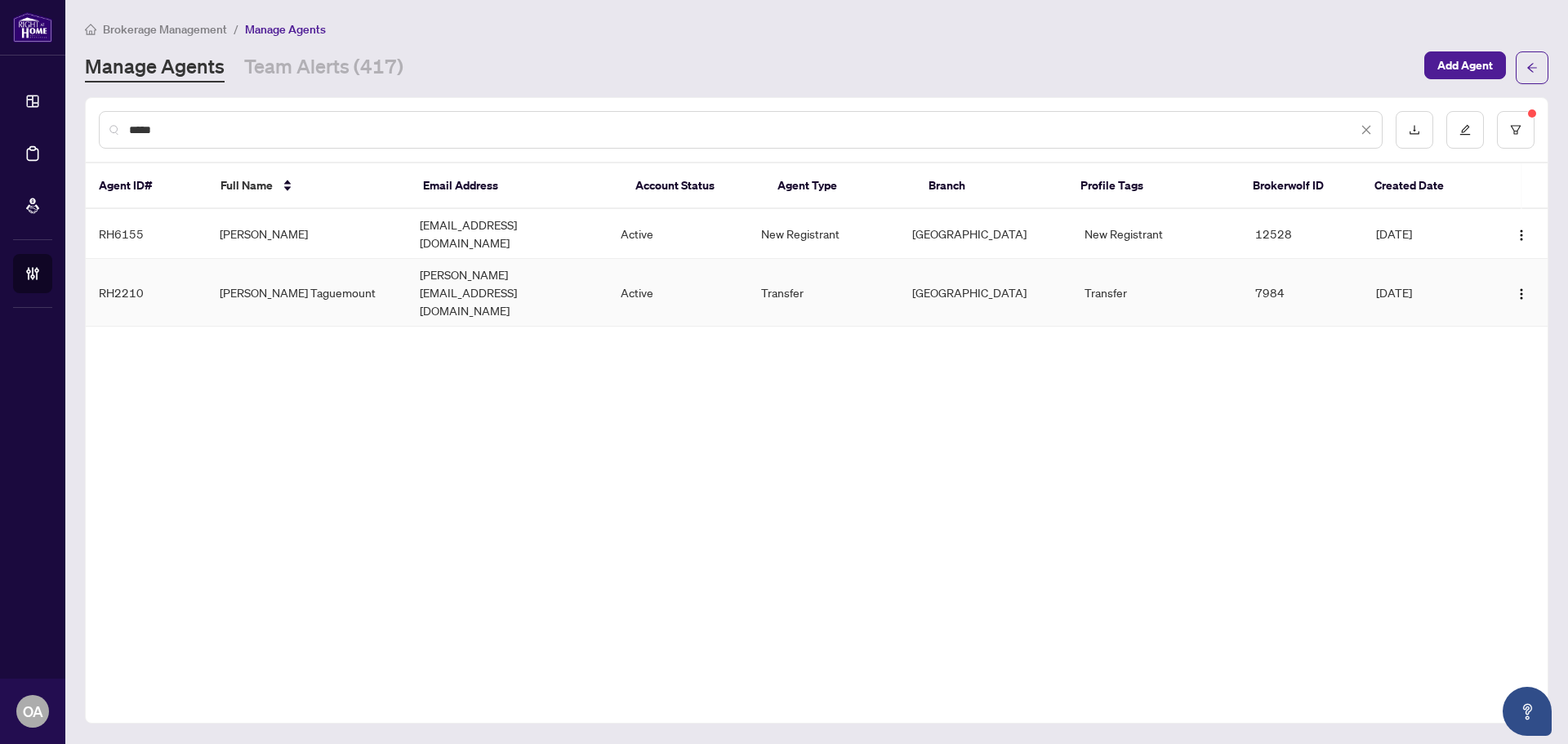
click at [302, 262] on td "Ramzi Taguemount" at bounding box center [306, 292] width 201 height 67
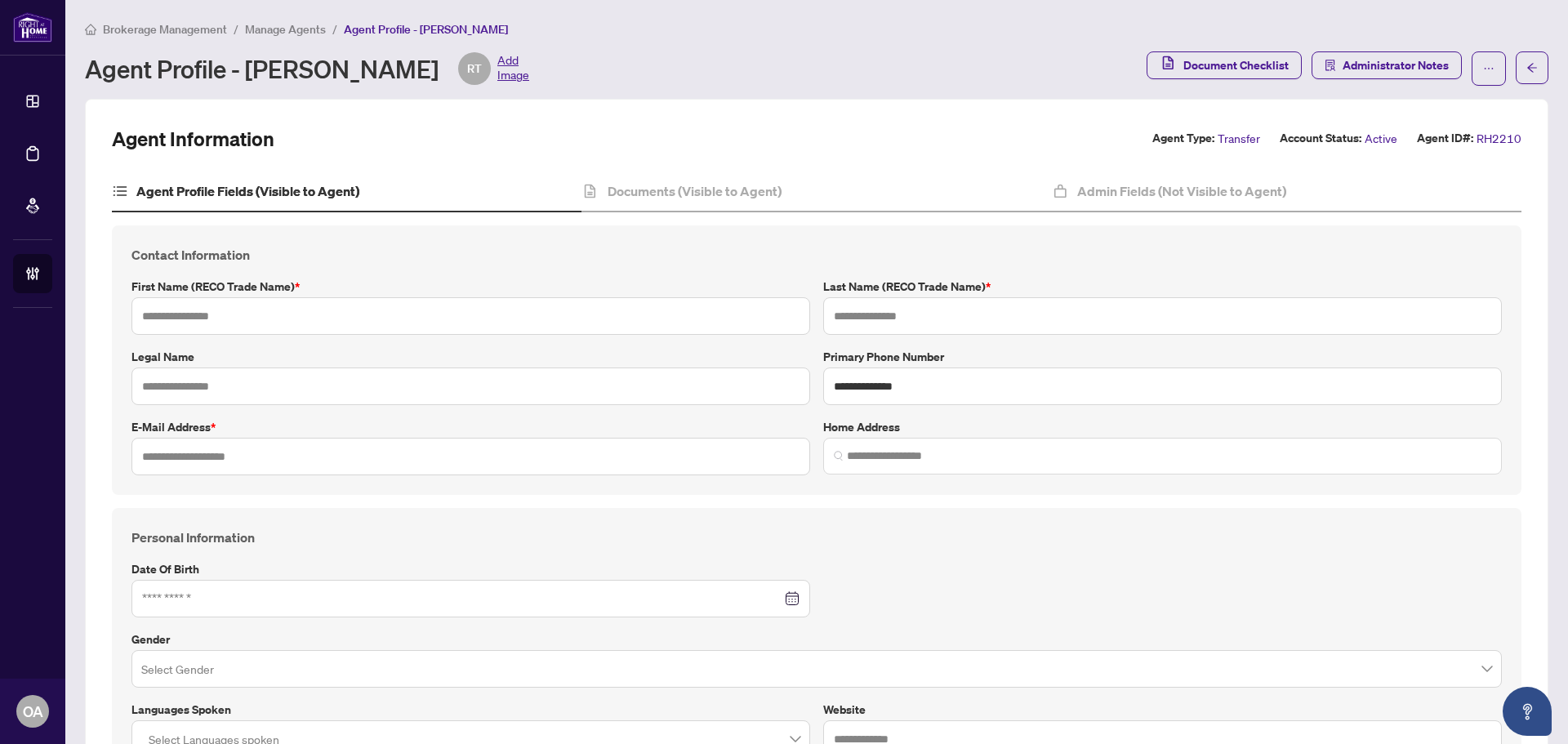
type input "*****"
type input "**********"
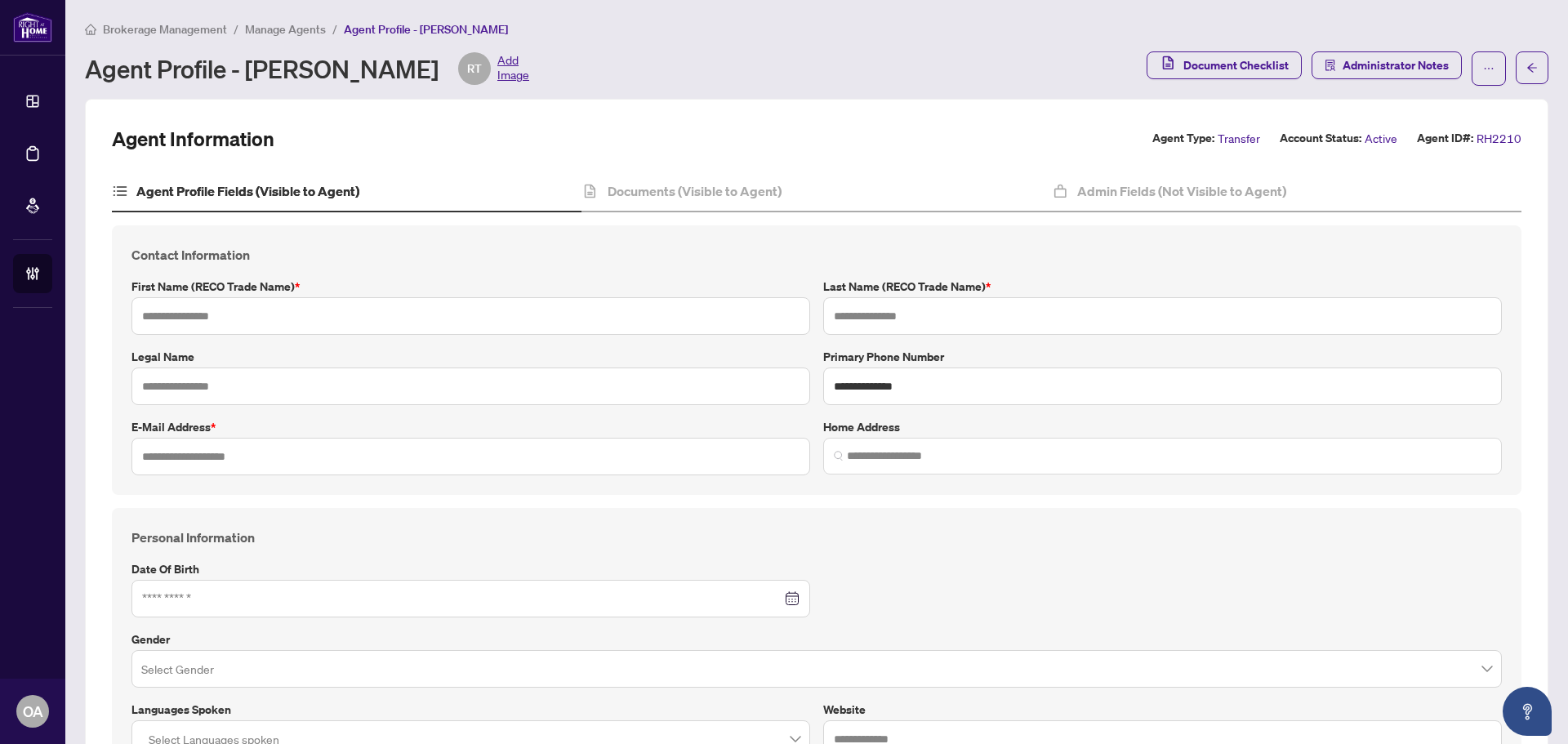
type input "*********"
type input "*"
type input "*******"
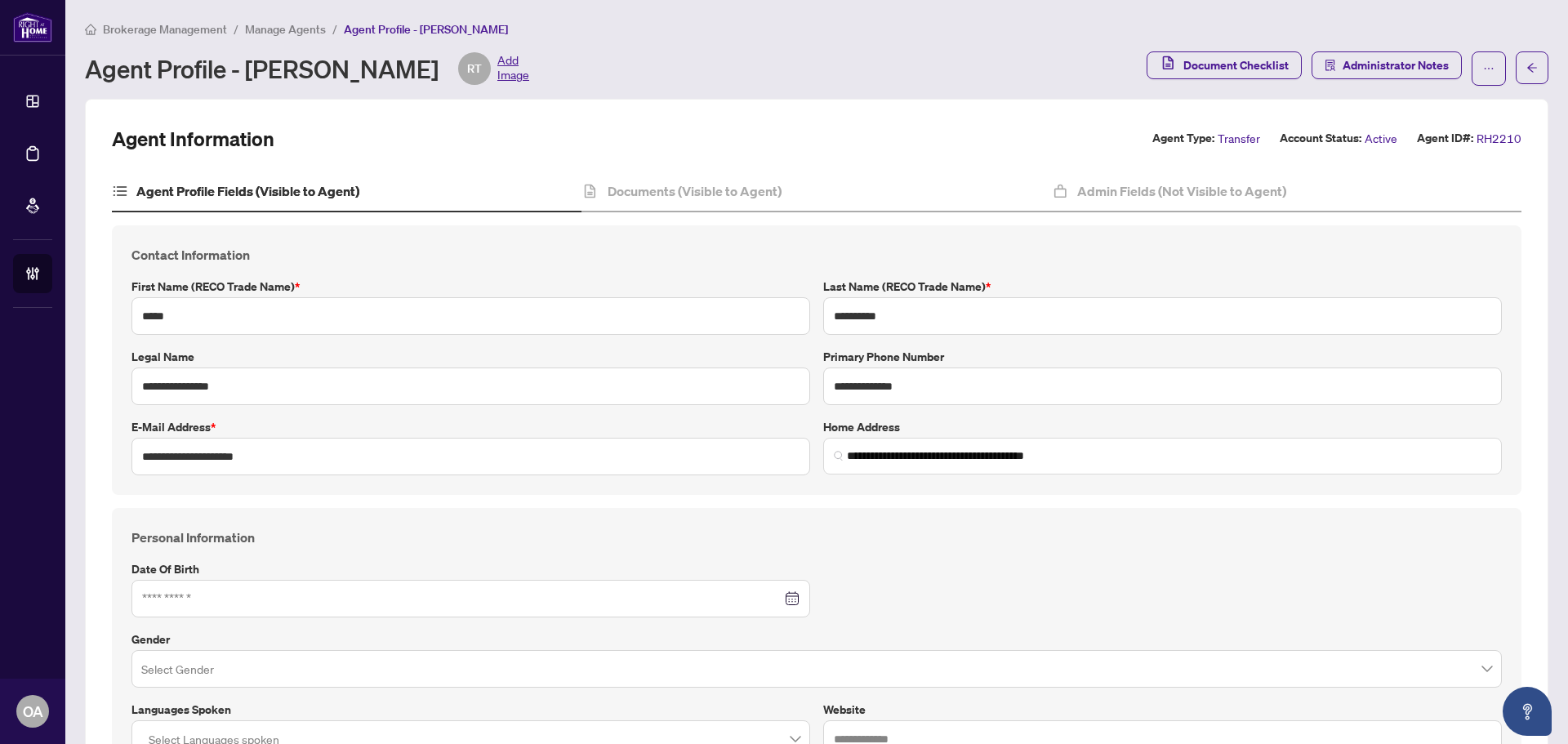
type input "**********"
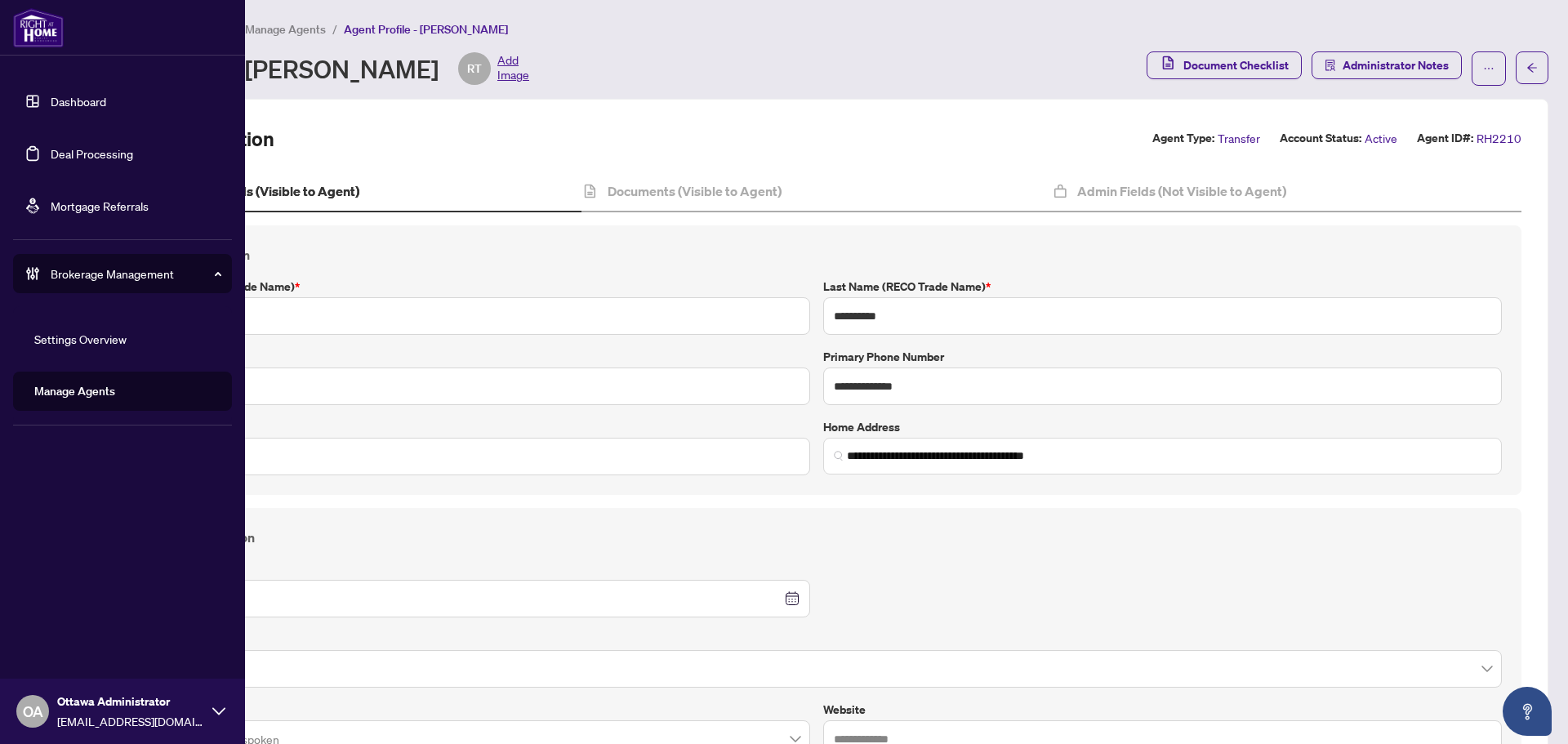
click at [51, 154] on link "Deal Processing" at bounding box center [92, 154] width 82 height 15
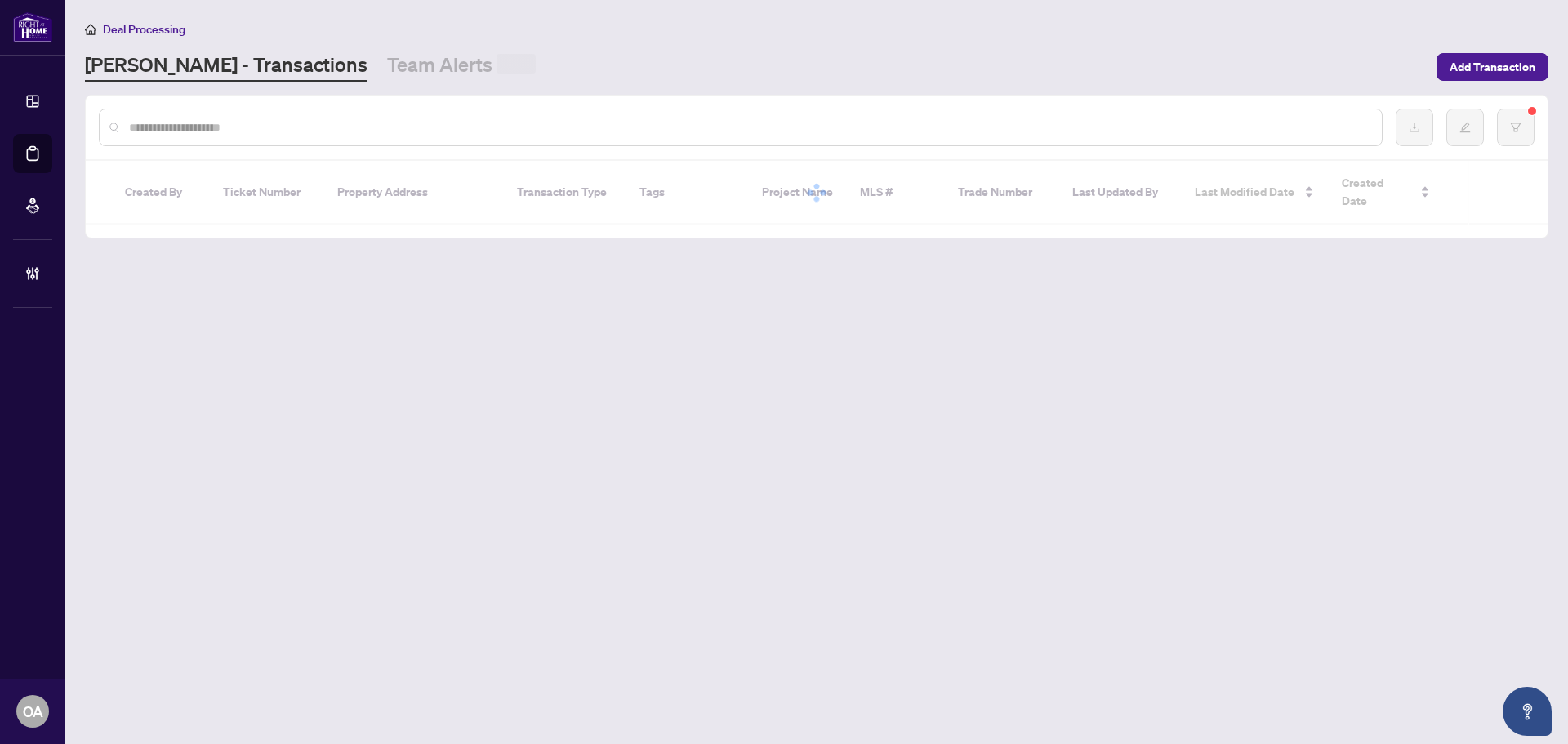
click at [300, 133] on input "text" at bounding box center [749, 126] width 1240 height 18
paste input "*********"
click at [300, 128] on input "text" at bounding box center [749, 126] width 1240 height 18
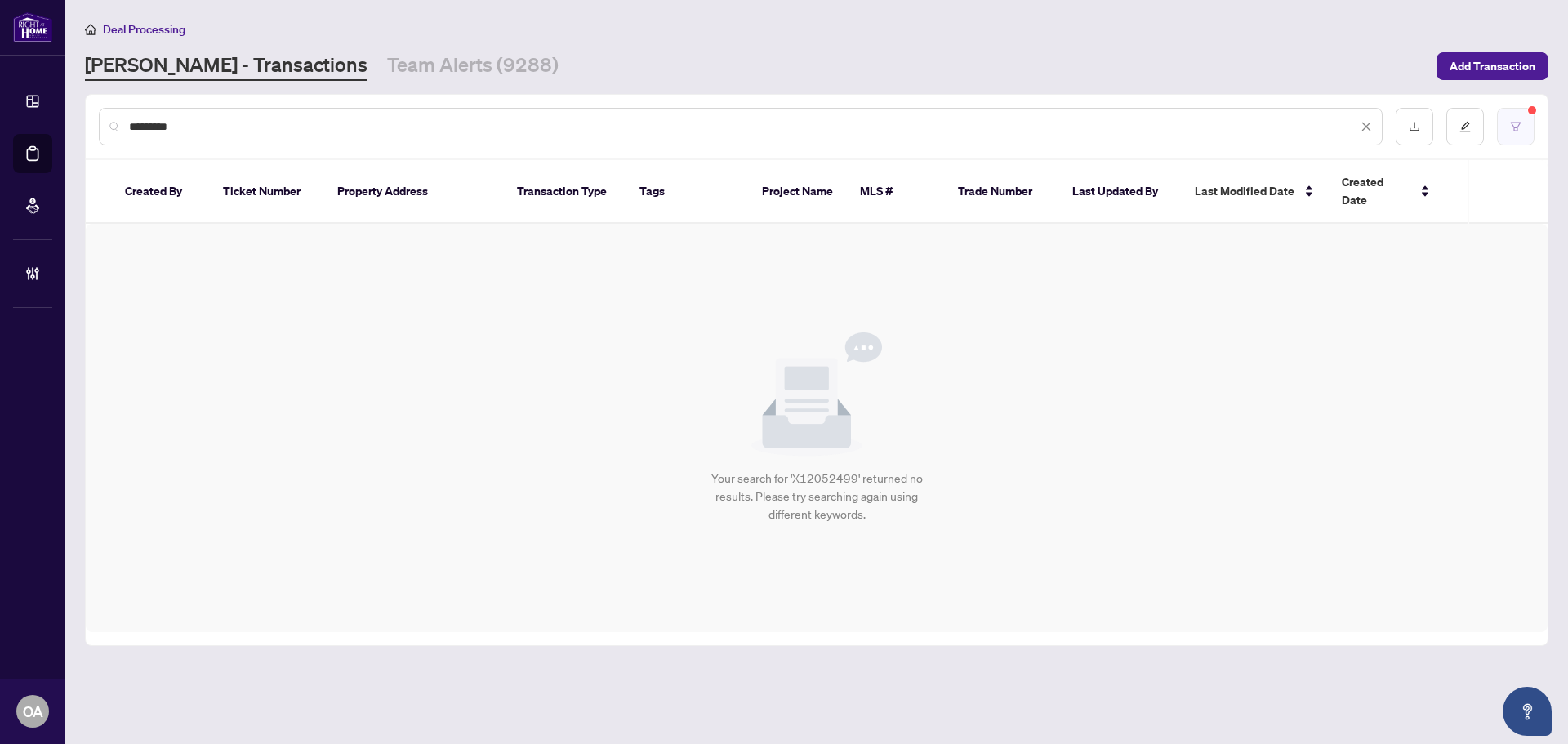
type input "*********"
click at [1520, 119] on button "button" at bounding box center [1516, 126] width 37 height 37
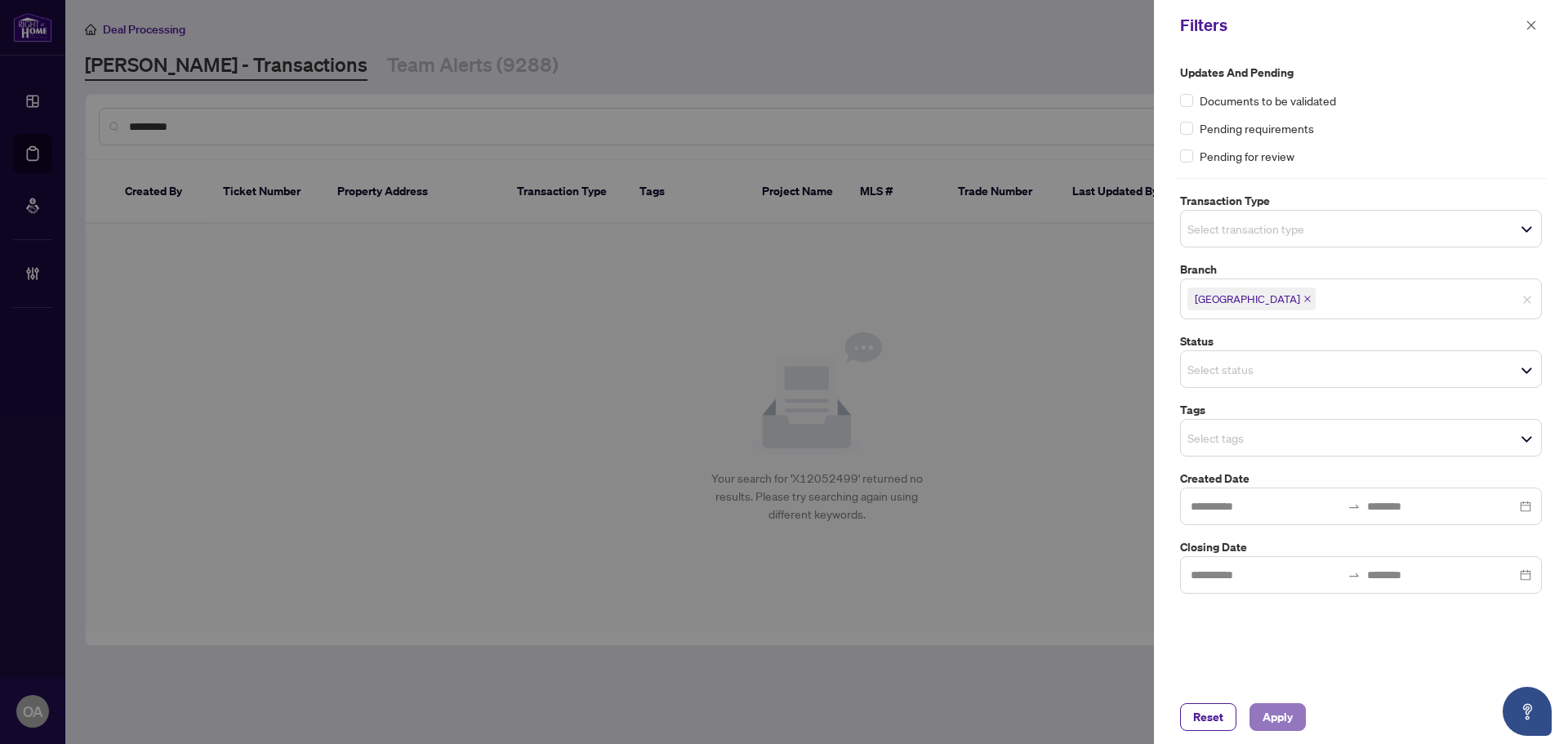
click at [1281, 707] on button "Apply" at bounding box center [1277, 717] width 56 height 28
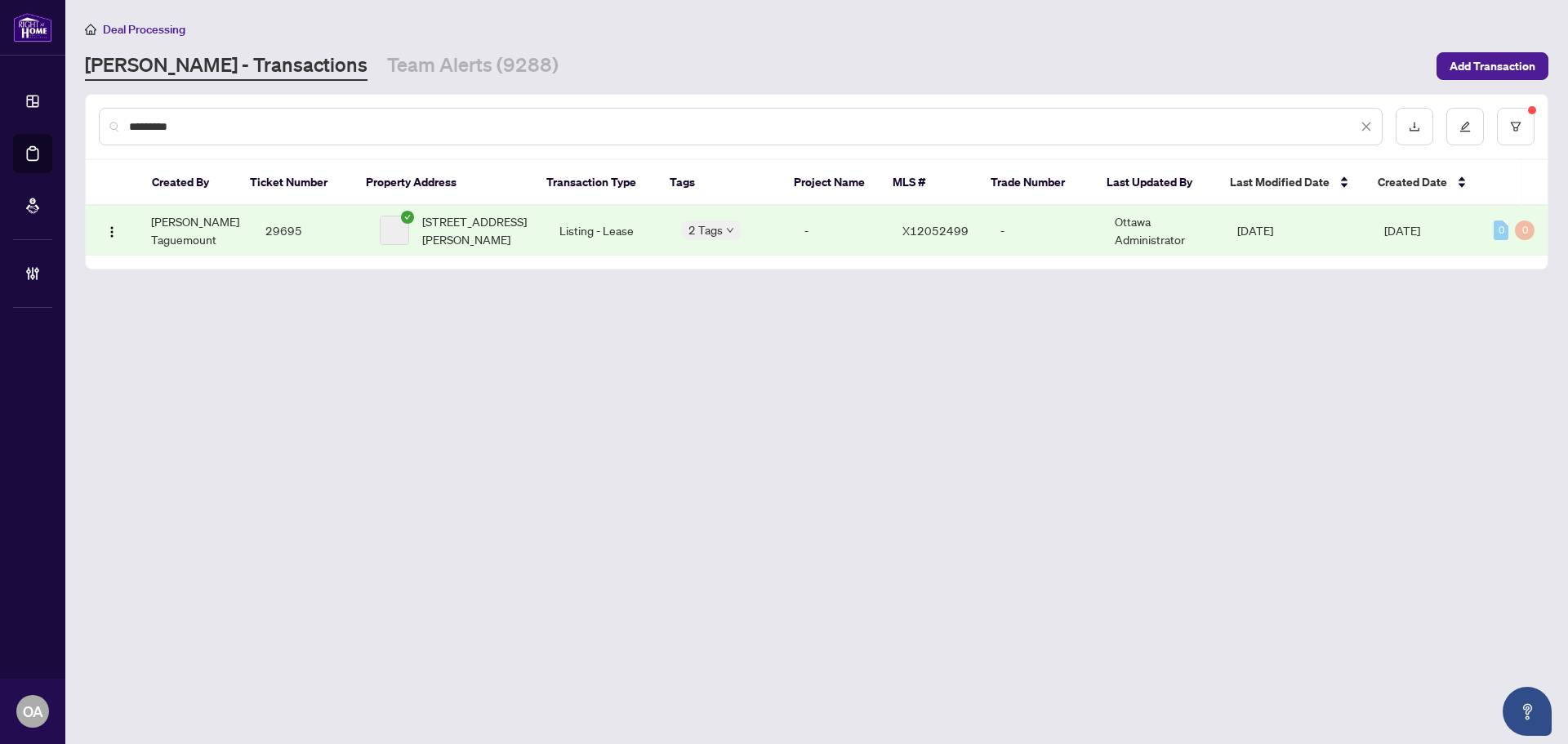
click at [500, 243] on span "140 Prince Albert St, Ottawa, Ontario K1K 2A1, Canada" at bounding box center [478, 231] width 112 height 36
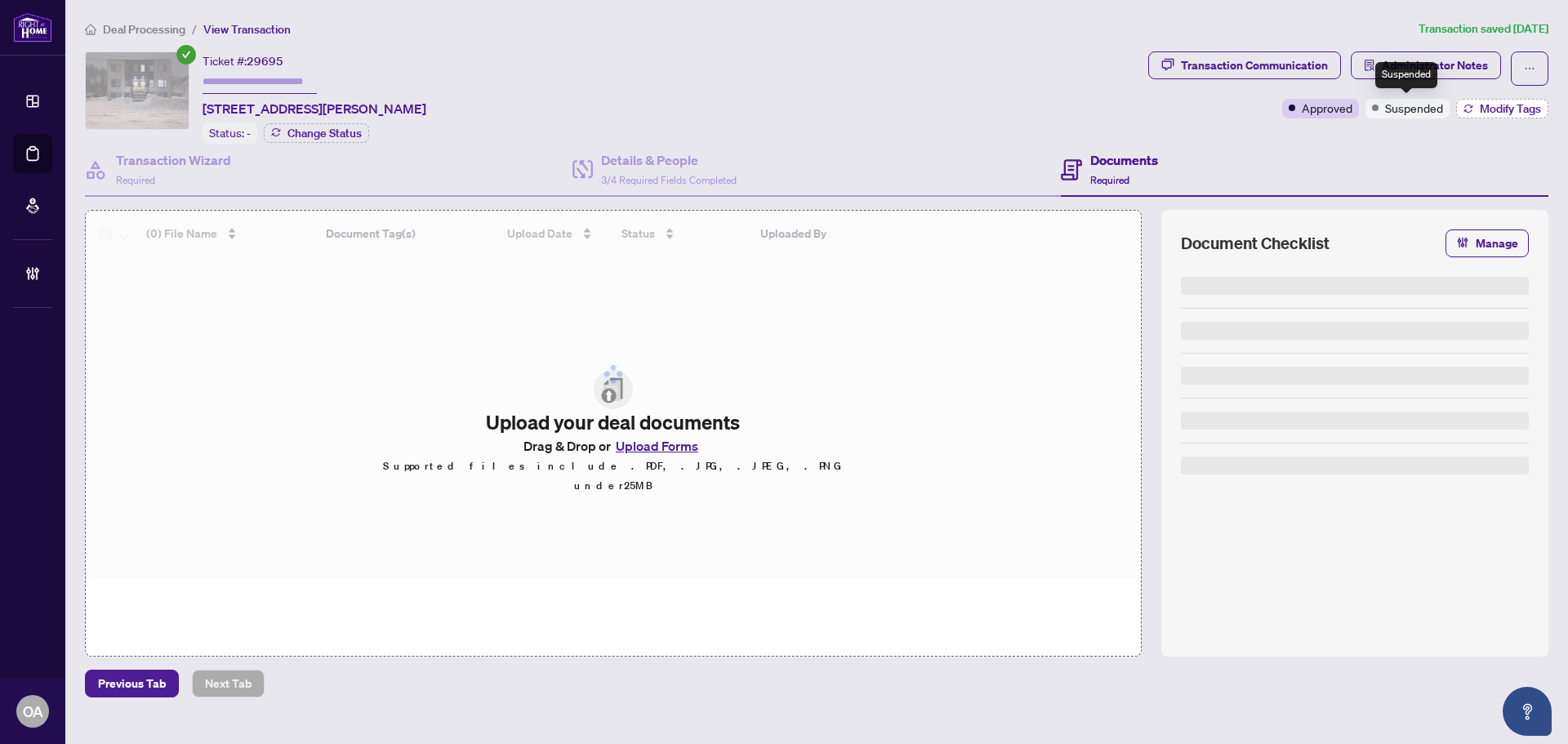
click at [1504, 109] on span "Modify Tags" at bounding box center [1510, 109] width 61 height 11
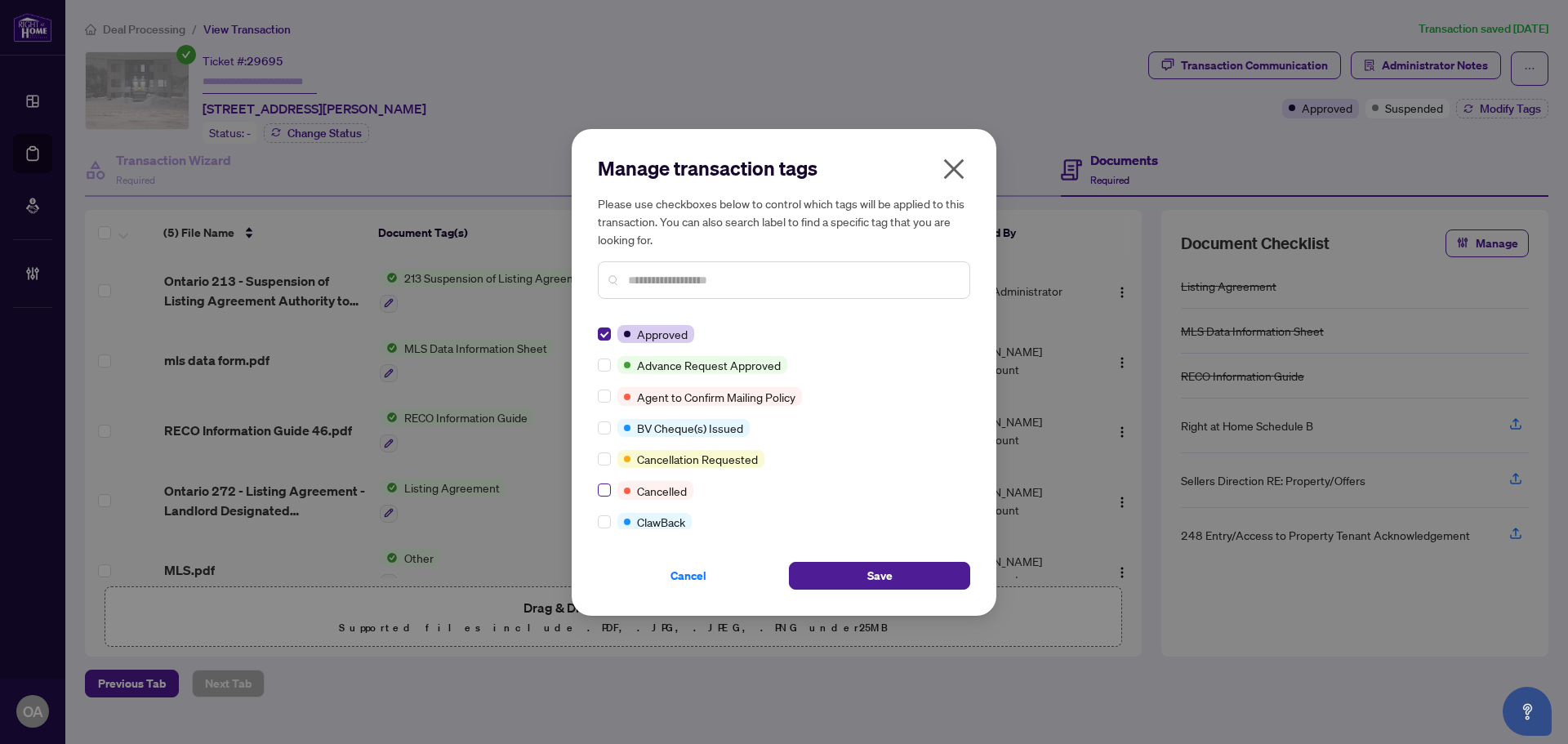
click at [604, 498] on label at bounding box center [605, 489] width 13 height 18
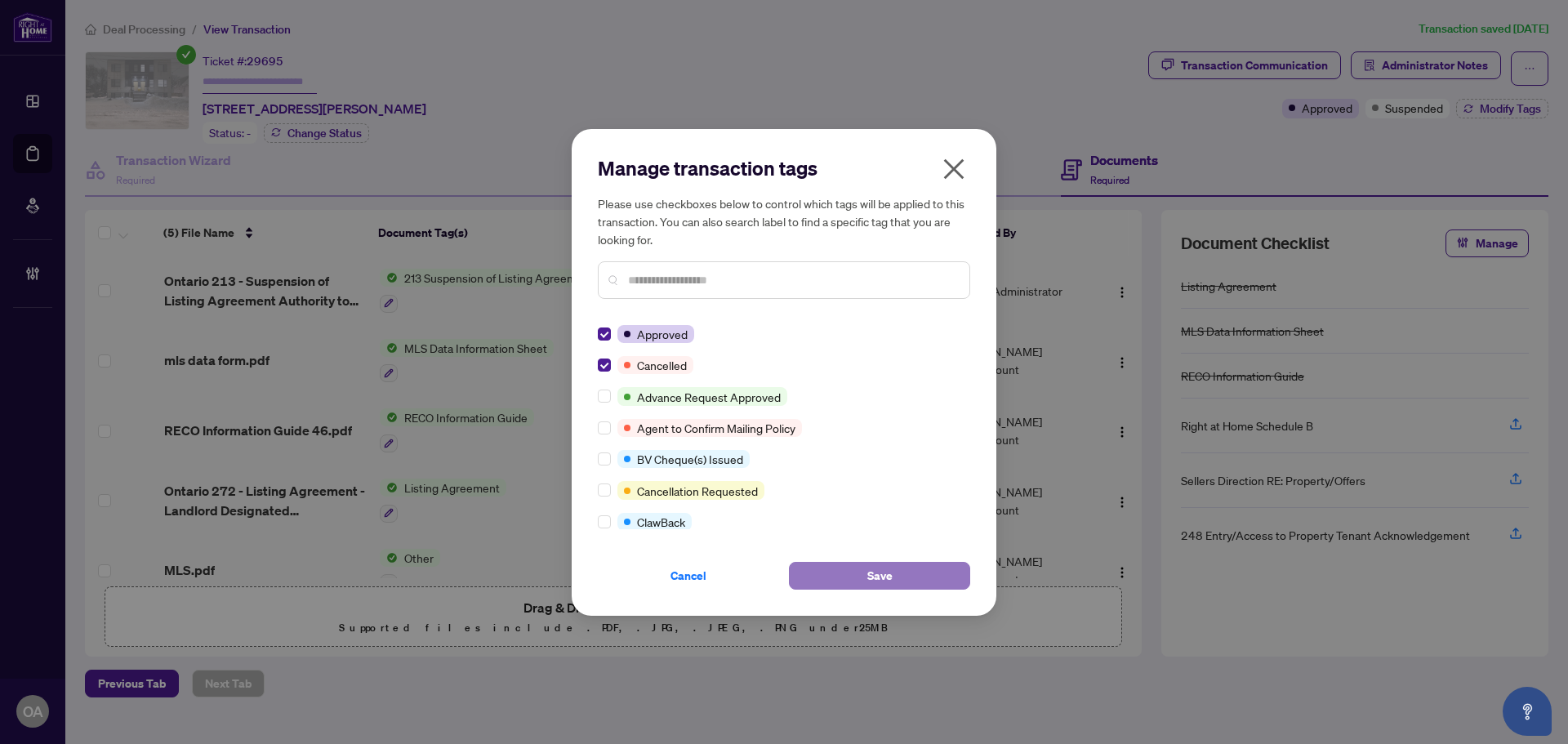
click at [889, 576] on span "Save" at bounding box center [880, 575] width 25 height 26
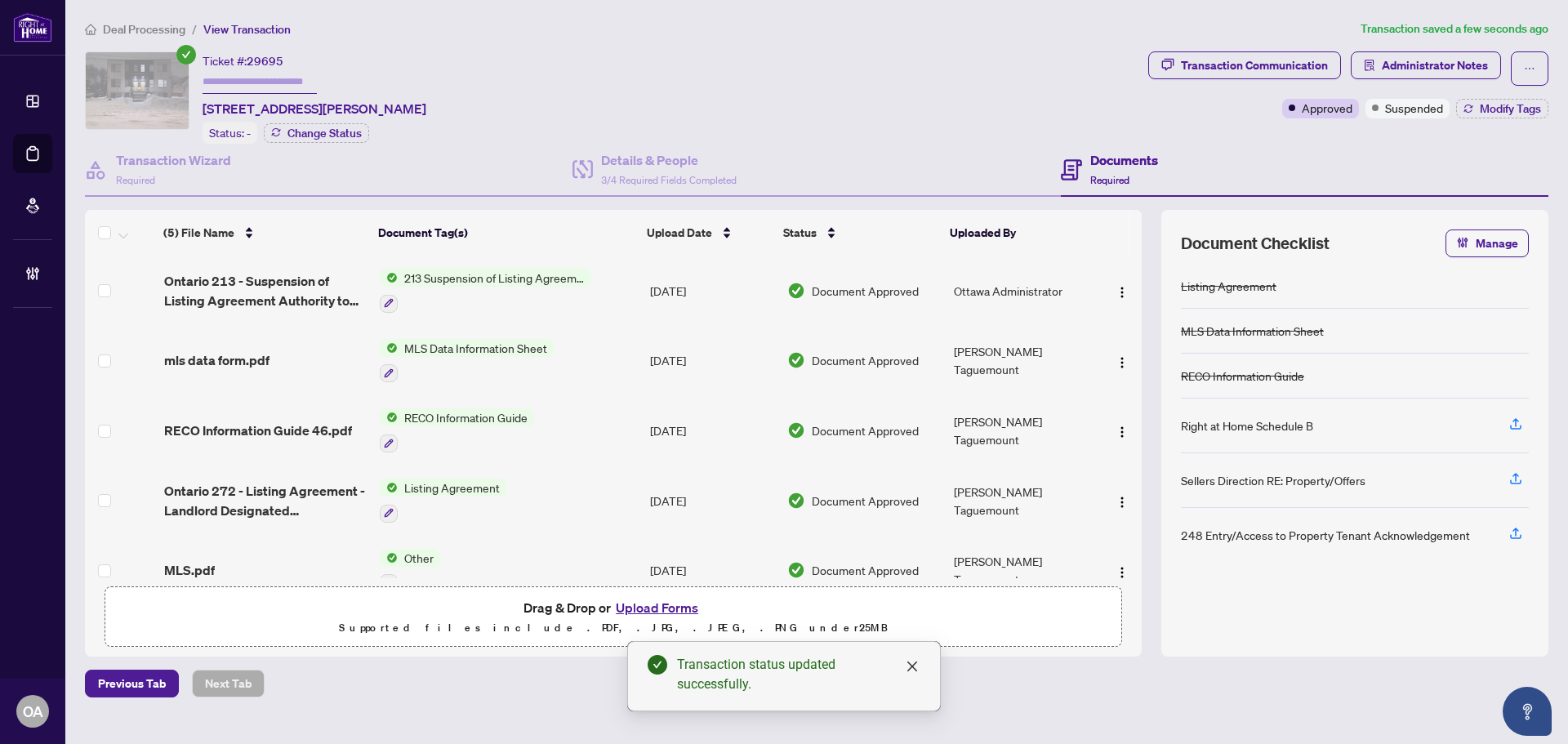
click at [1561, 57] on main "Deal Processing / View Transaction Transaction saved a few seconds ago Ticket #…" at bounding box center [817, 372] width 1503 height 744
click at [1539, 68] on button "button" at bounding box center [1530, 68] width 37 height 35
click at [893, 102] on div "Ticket #: 29695 140 Prince Albert St, Ottawa, Ontario K1K 2A1, Canada Status: -…" at bounding box center [614, 97] width 1057 height 92
click at [0, 0] on link "Deal Processing" at bounding box center [0, 0] width 0 height 0
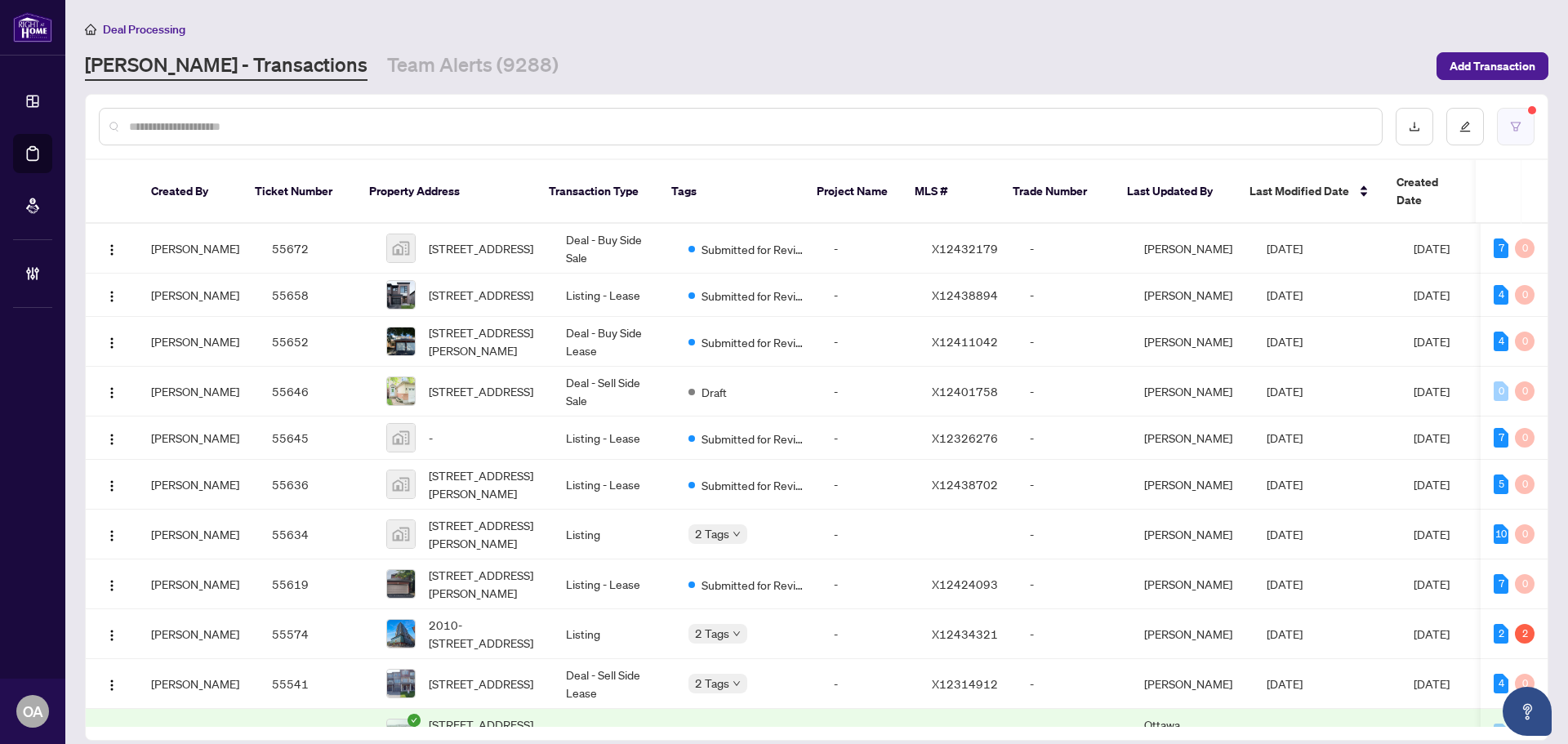
click at [1525, 128] on button "button" at bounding box center [1516, 126] width 37 height 37
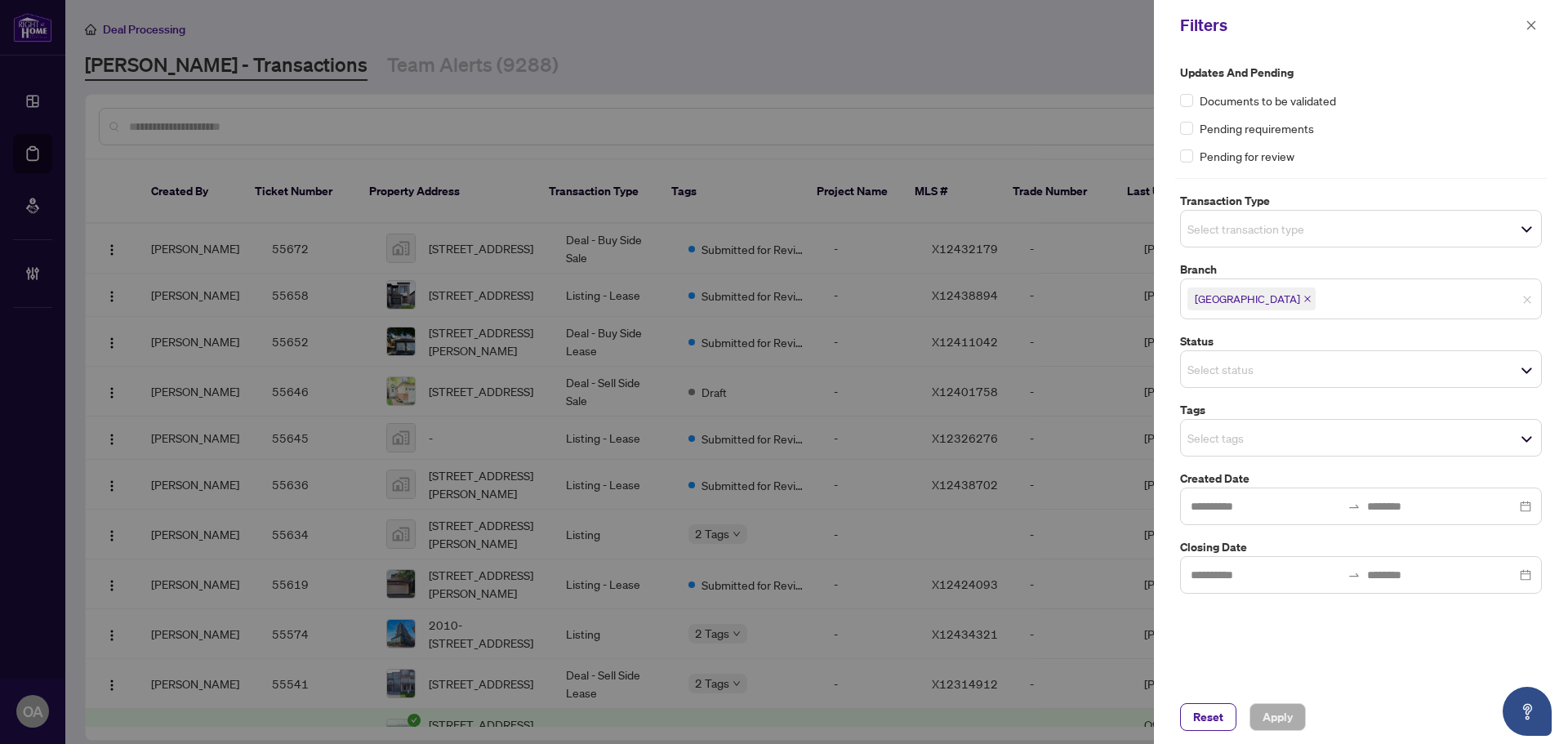
click at [1265, 228] on input "search" at bounding box center [1245, 229] width 114 height 20
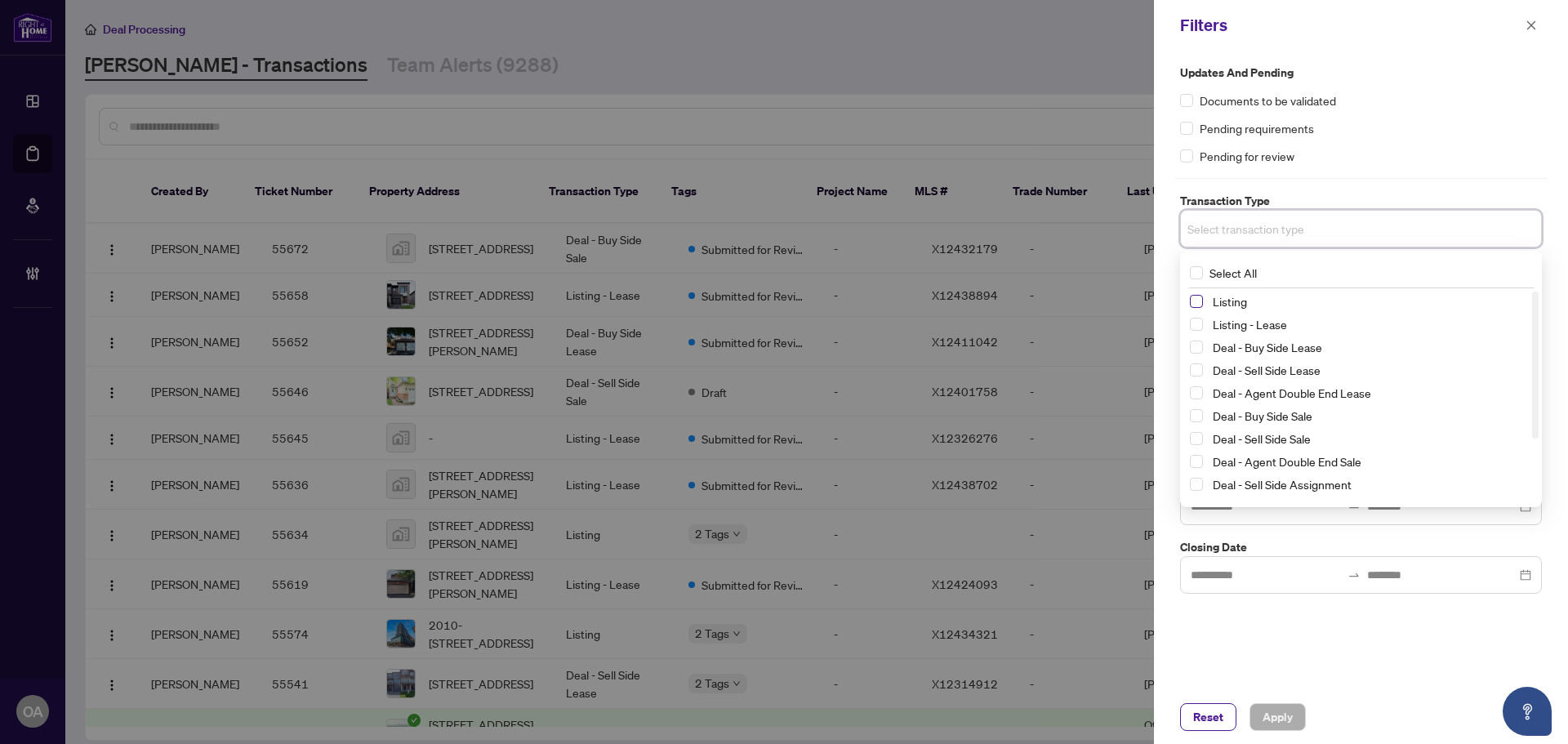
click at [1199, 299] on span "Select Listing" at bounding box center [1197, 302] width 13 height 13
click at [1199, 327] on span "Select Listing - Lease" at bounding box center [1197, 328] width 13 height 13
click at [1386, 169] on div "Updates and Pending Documents to be validated Pending requirements Pending for …" at bounding box center [1361, 331] width 372 height 534
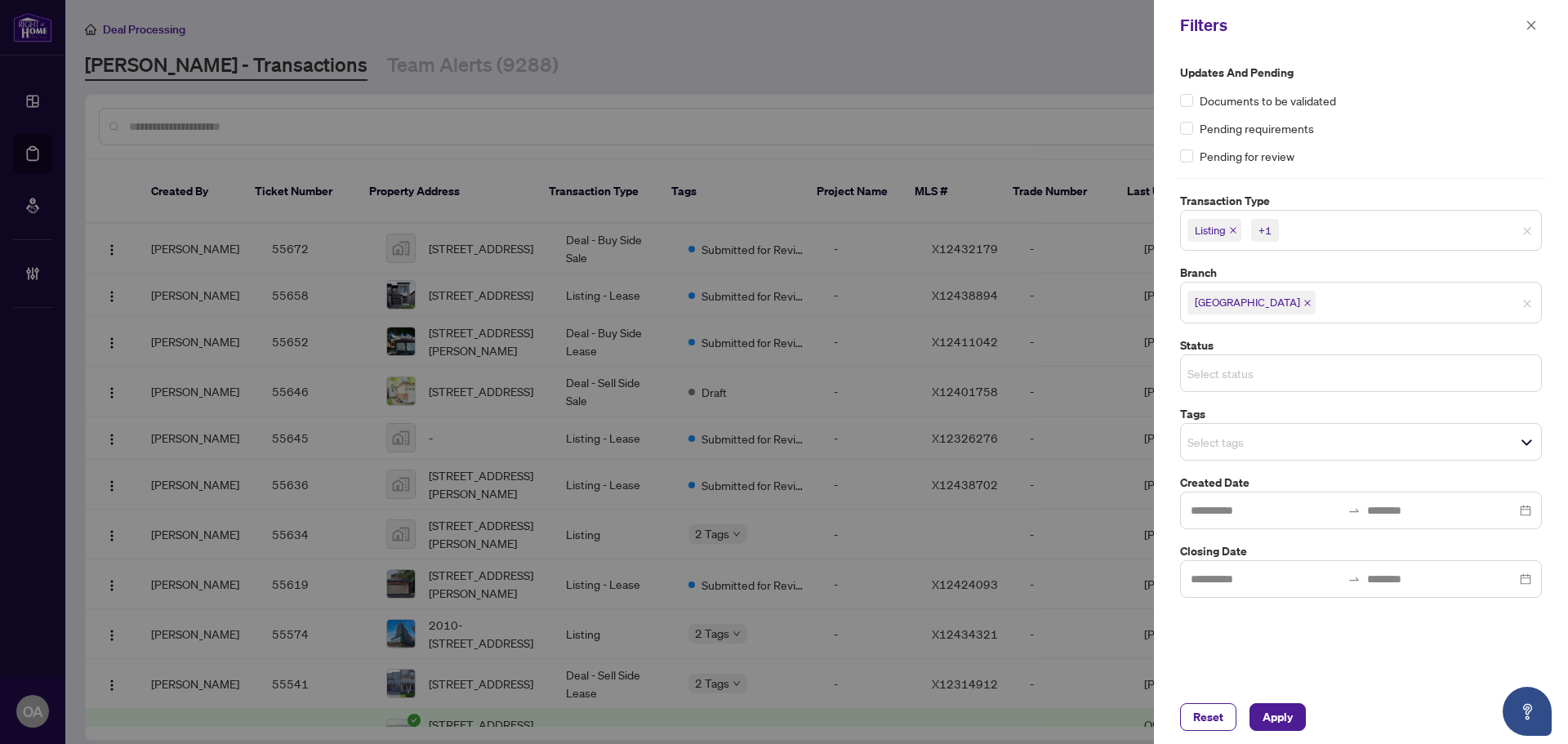
click at [1219, 367] on input "search" at bounding box center [1245, 373] width 114 height 20
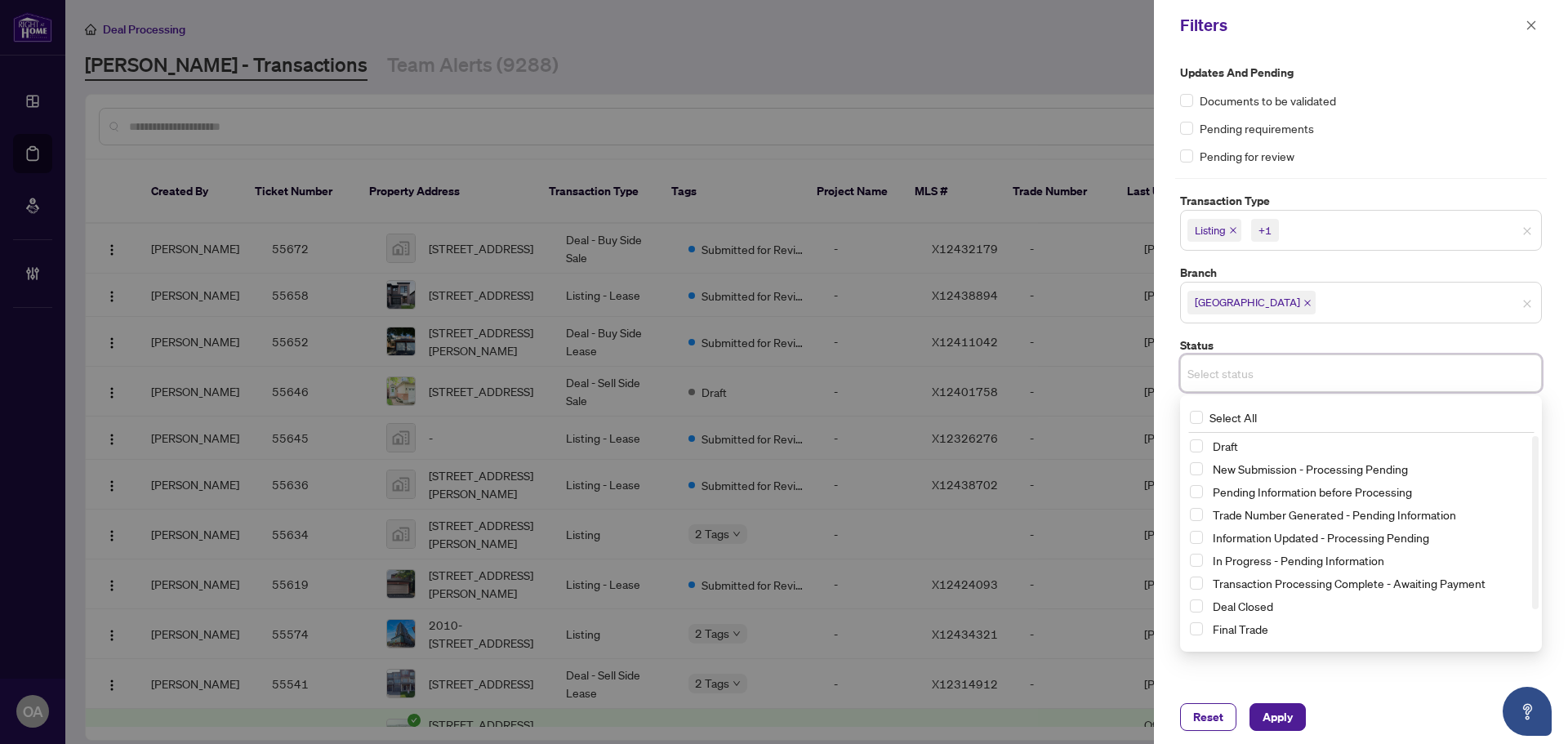
click at [1423, 131] on div "Pending requirements" at bounding box center [1361, 127] width 362 height 18
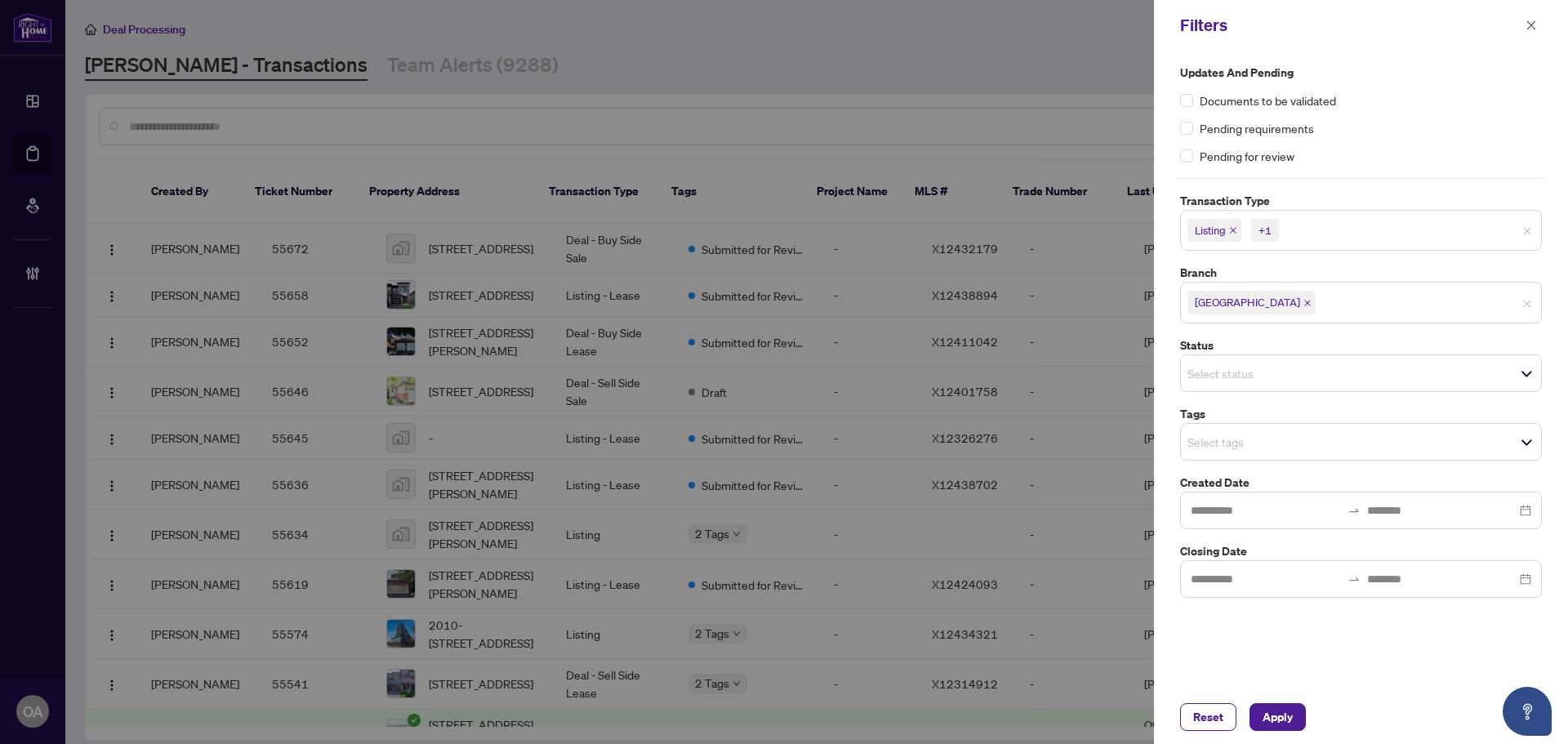
click at [1245, 450] on input "search" at bounding box center [1245, 441] width 114 height 20
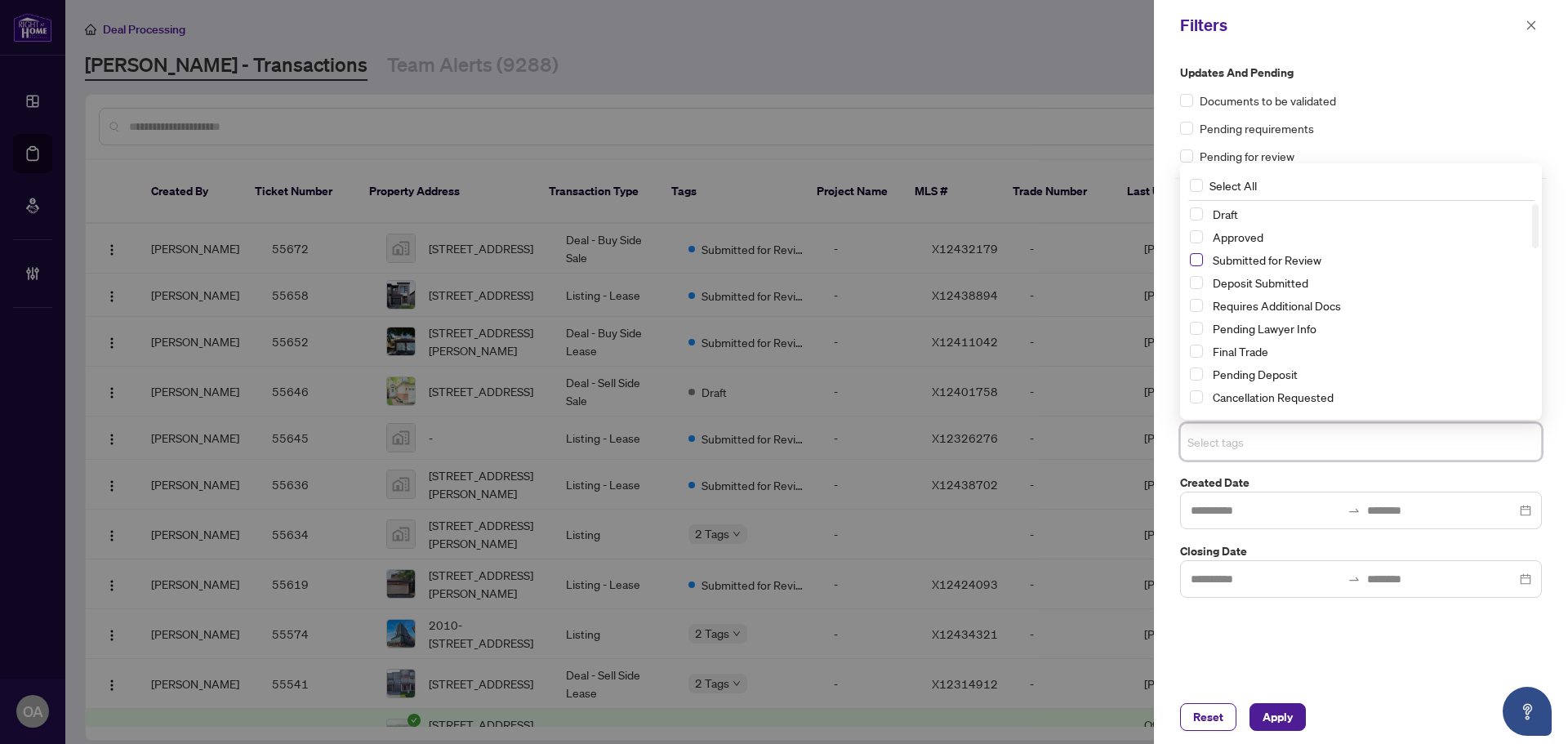
click at [1195, 262] on span "Select Submitted for Review" at bounding box center [1197, 260] width 13 height 13
click at [1296, 722] on button "Apply" at bounding box center [1277, 717] width 56 height 28
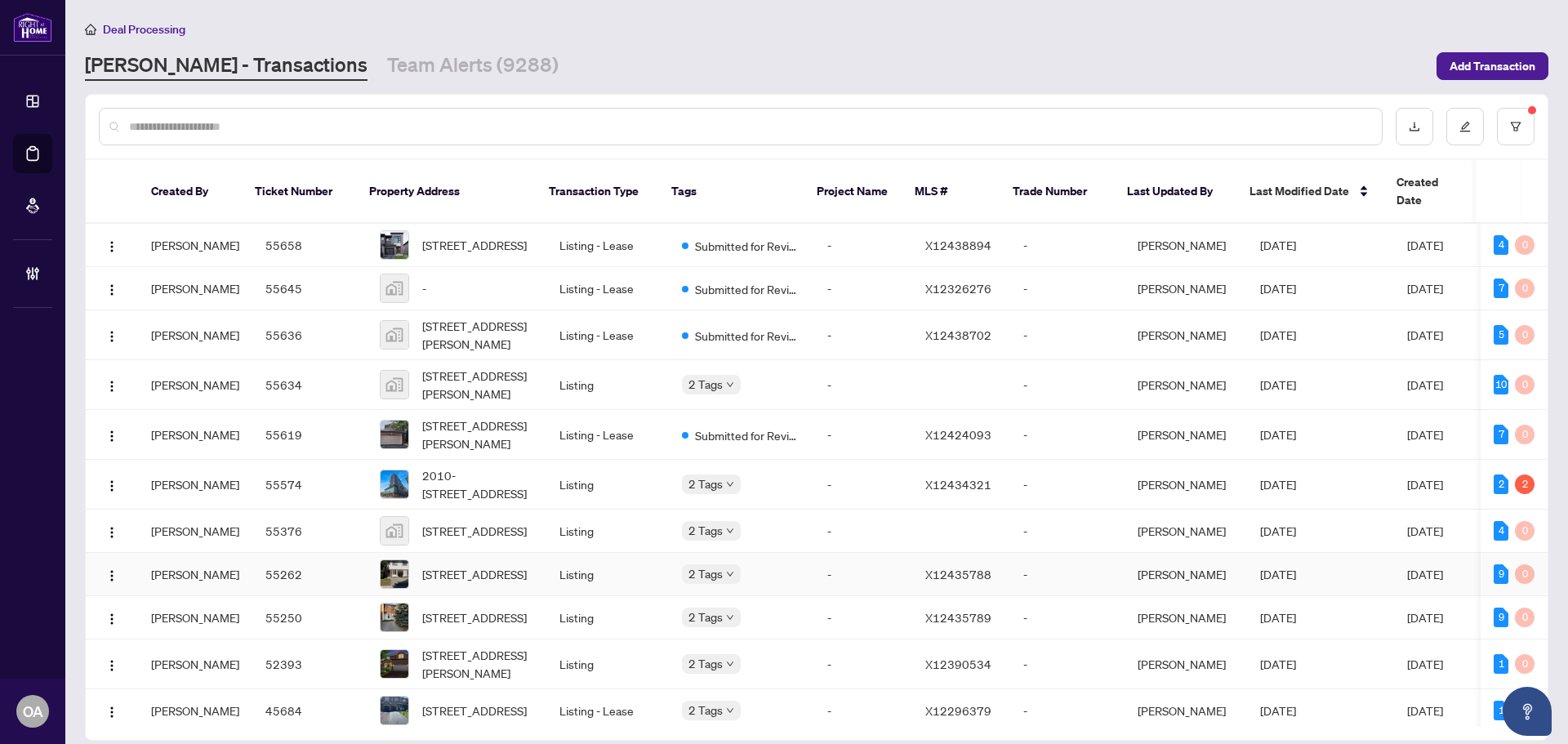
scroll to position [43, 0]
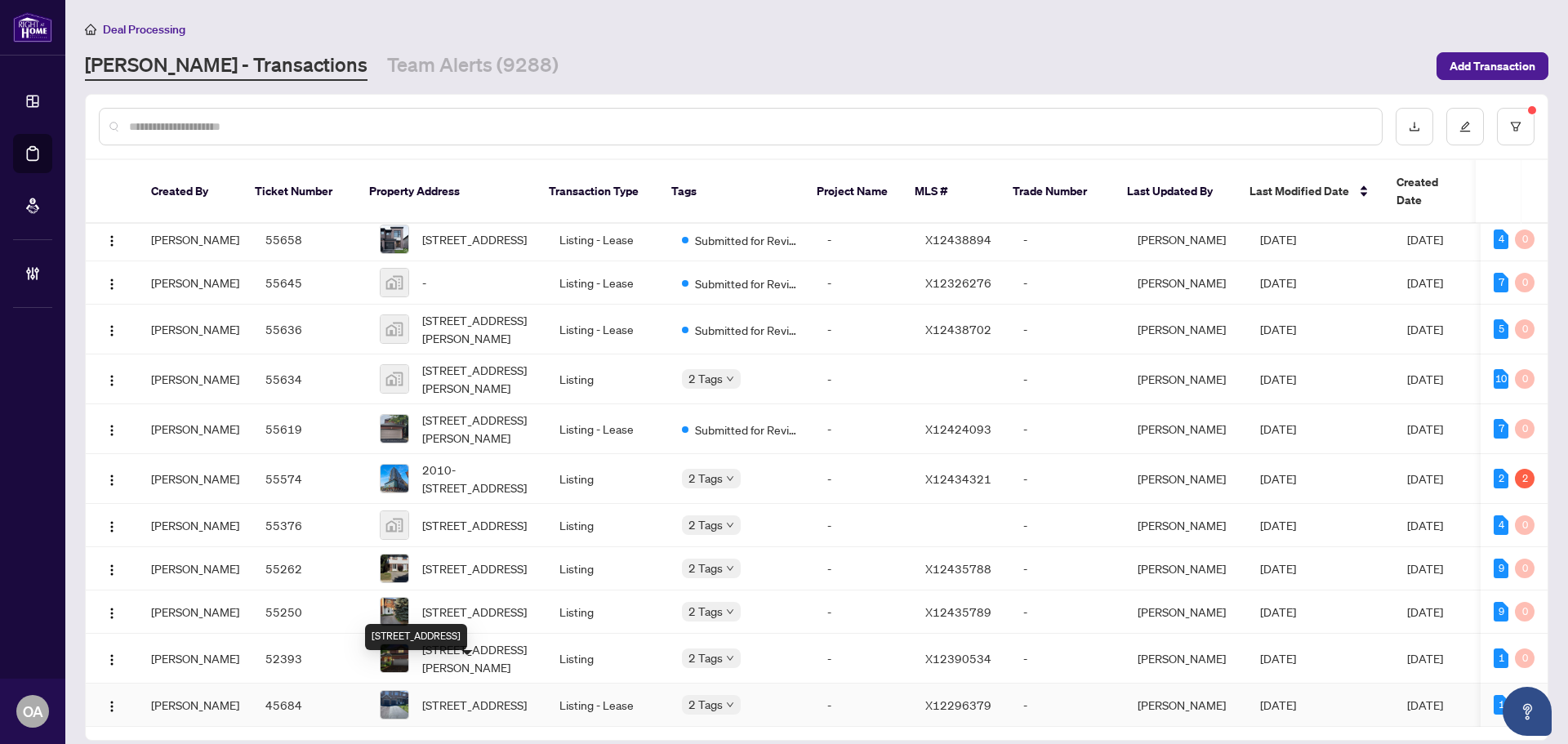
click at [459, 696] on span "253 WAYMARK Cres, Ottawa, Ontario K2M 0A5, Canada" at bounding box center [475, 705] width 105 height 18
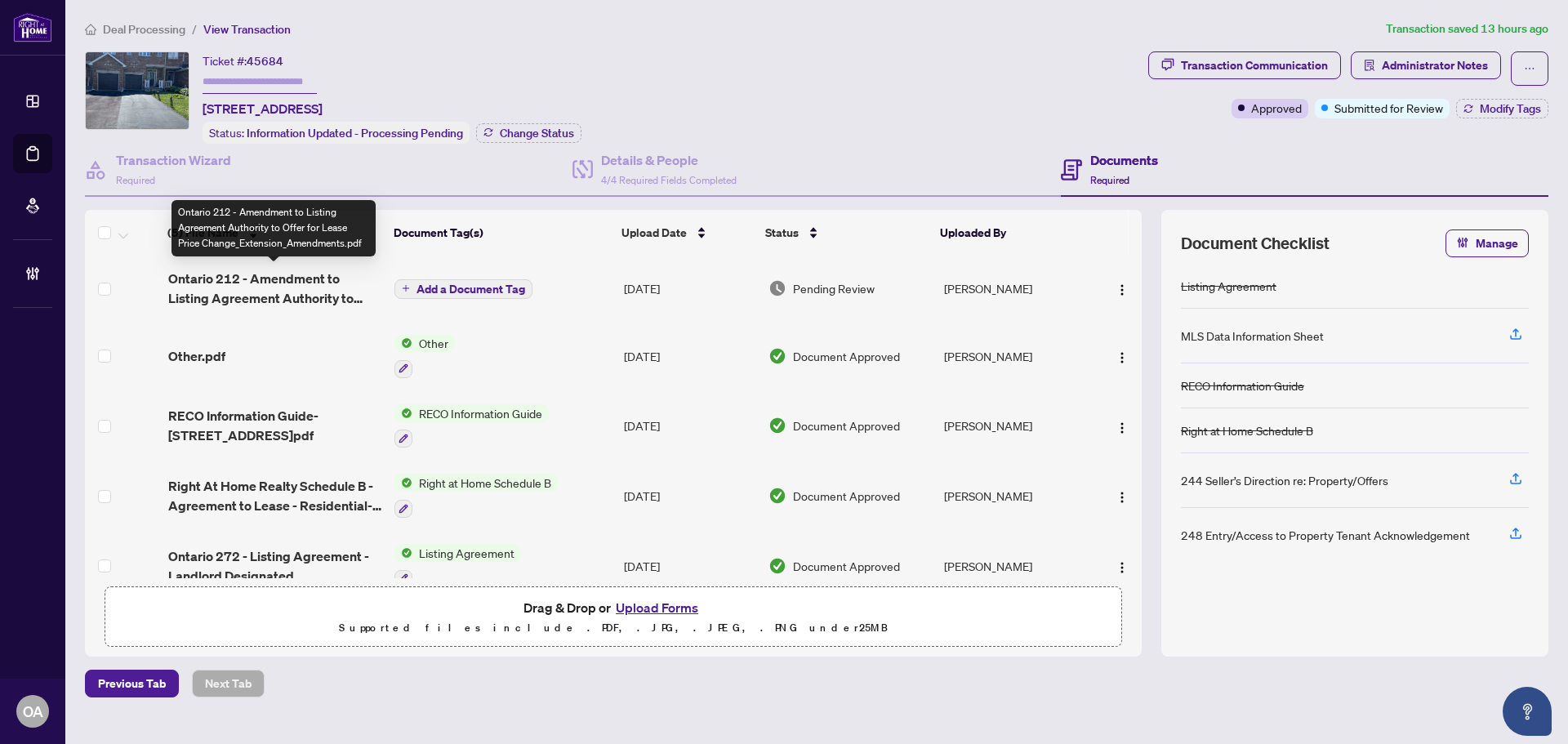
click at [316, 281] on span "Ontario 212 - Amendment to Listing Agreement Authority to Offer for Lease Price…" at bounding box center [276, 289] width 214 height 39
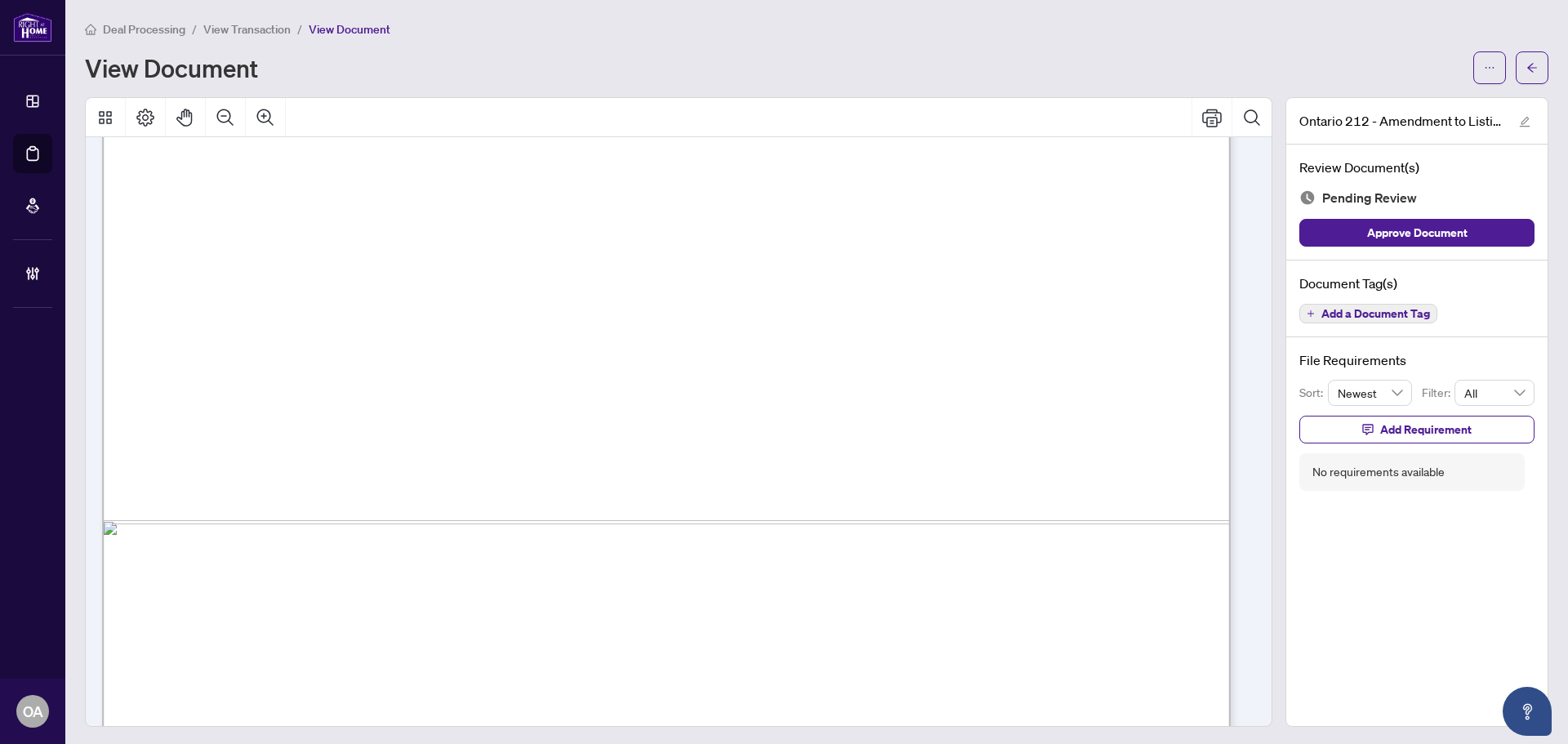
scroll to position [899, 0]
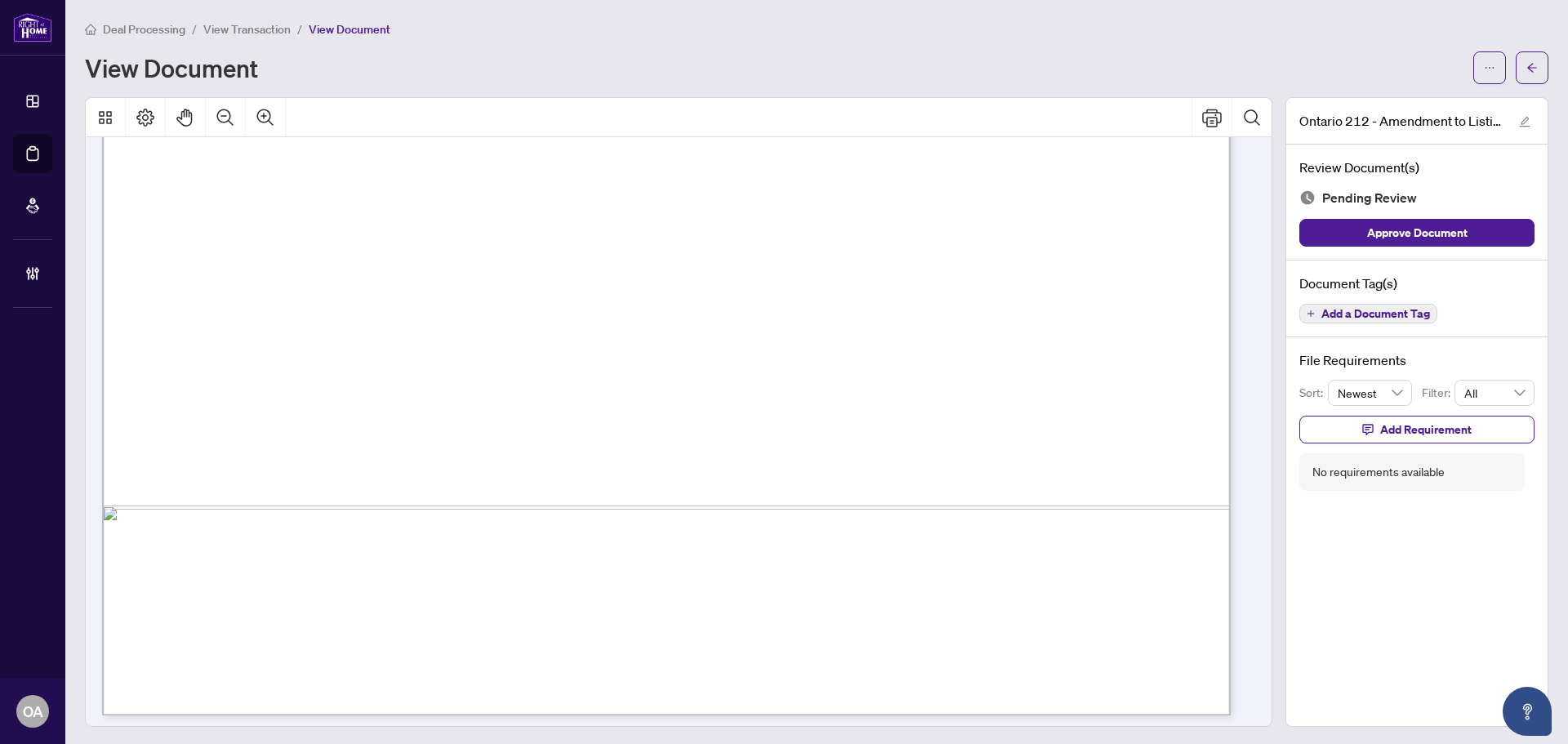
click at [1420, 314] on button "Add a Document Tag" at bounding box center [1368, 313] width 138 height 20
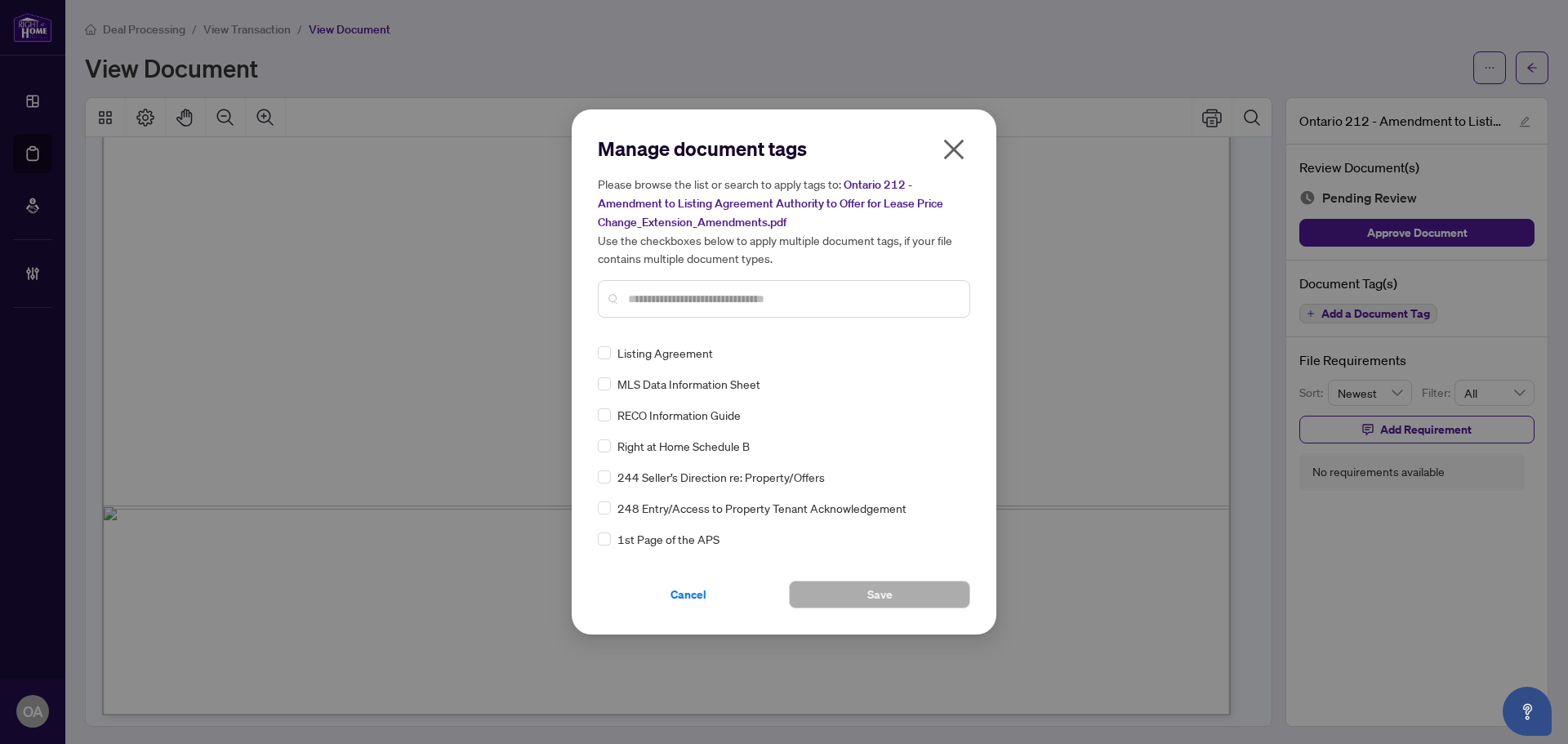
click at [799, 288] on div at bounding box center [784, 299] width 372 height 37
click at [786, 294] on input "text" at bounding box center [792, 298] width 328 height 18
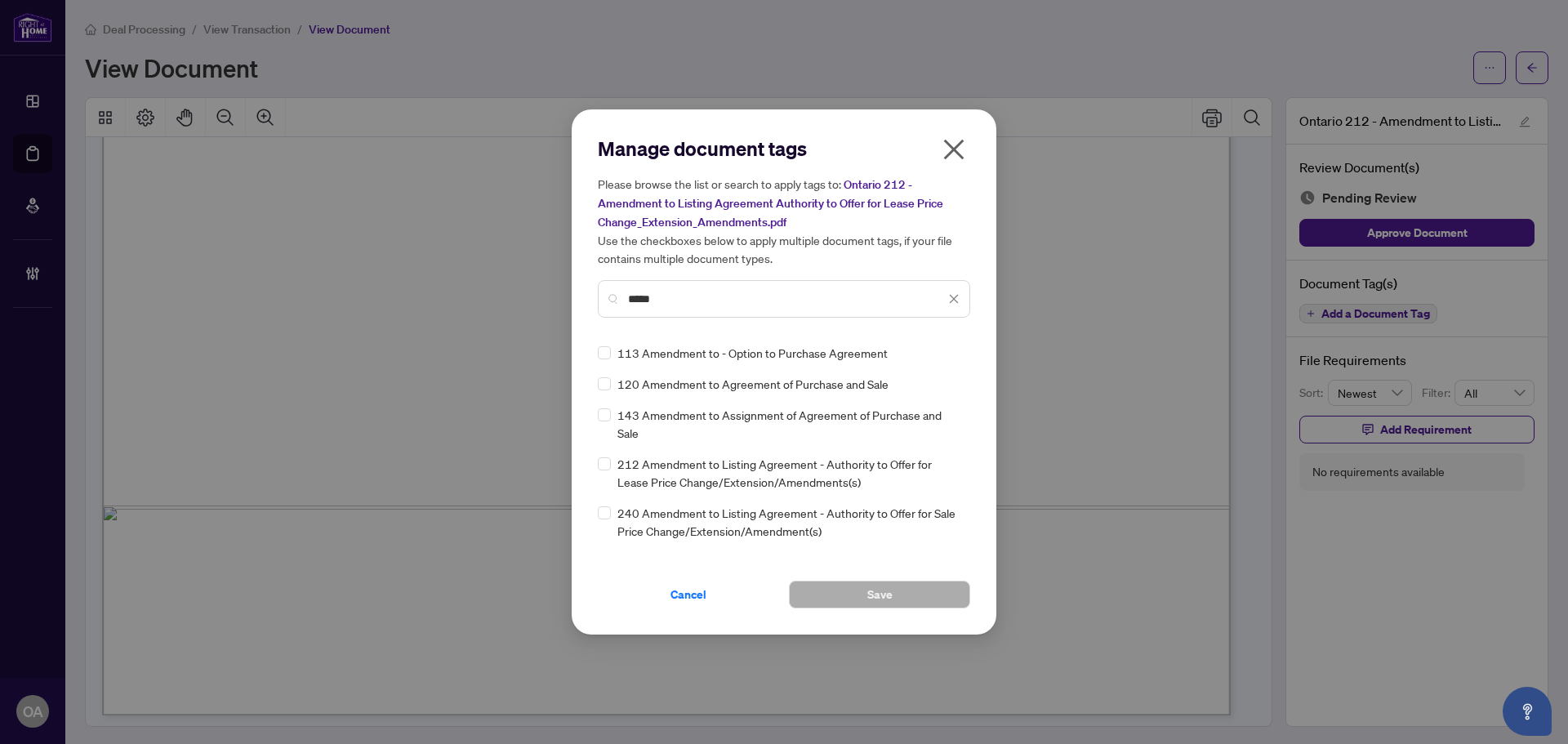
type input "*****"
click at [957, 155] on icon "close" at bounding box center [954, 150] width 21 height 21
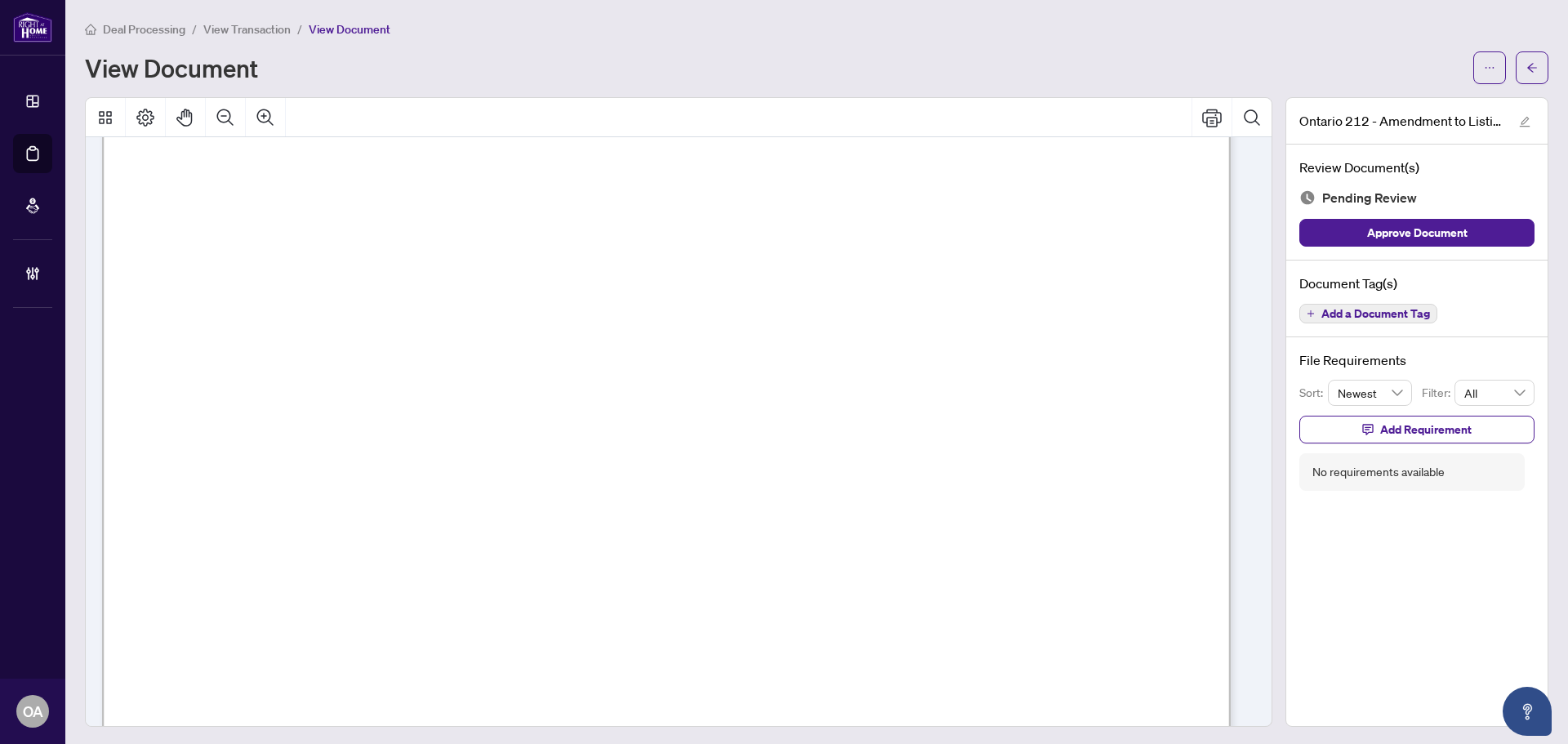
scroll to position [0, 0]
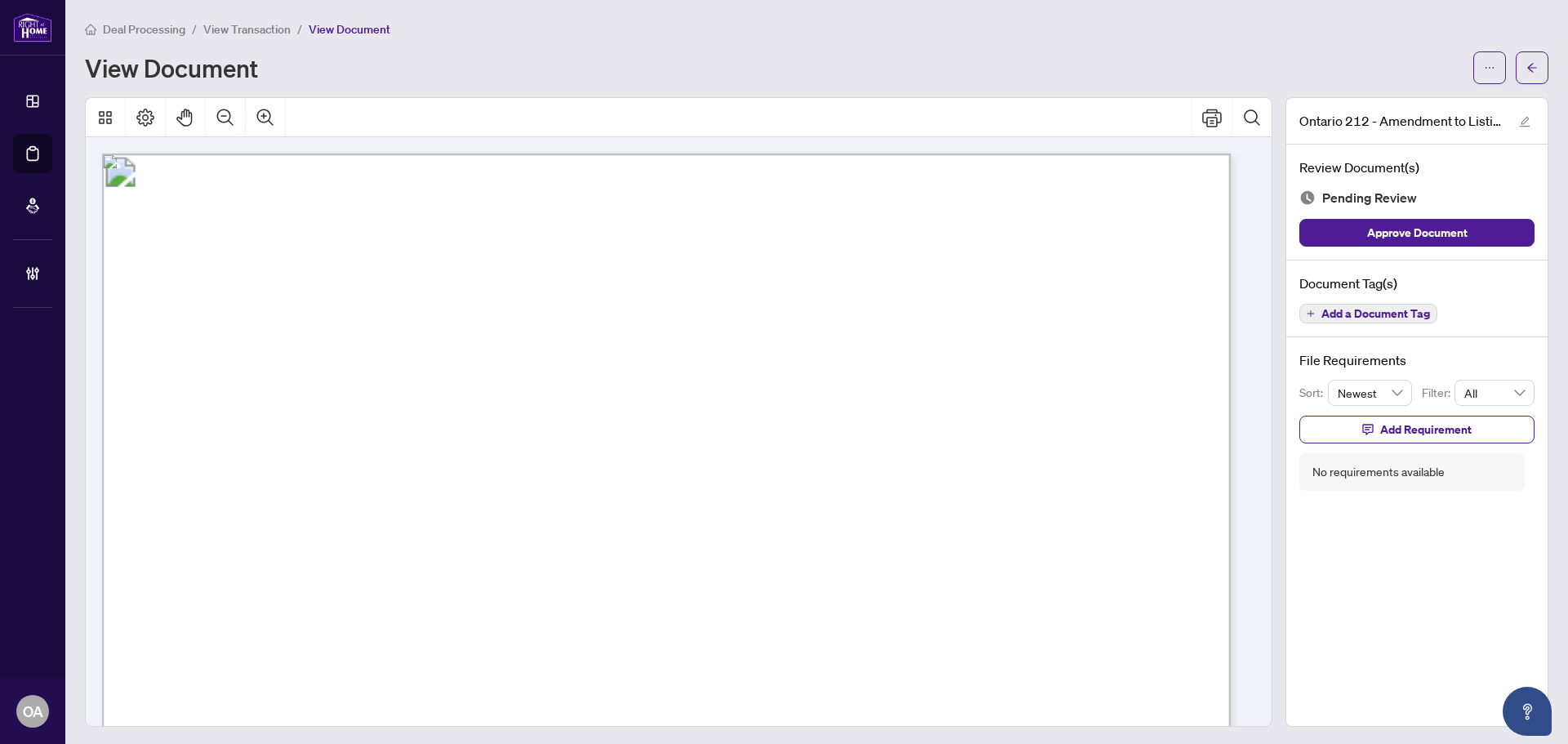
click at [1305, 307] on button "Add a Document Tag" at bounding box center [1368, 313] width 138 height 20
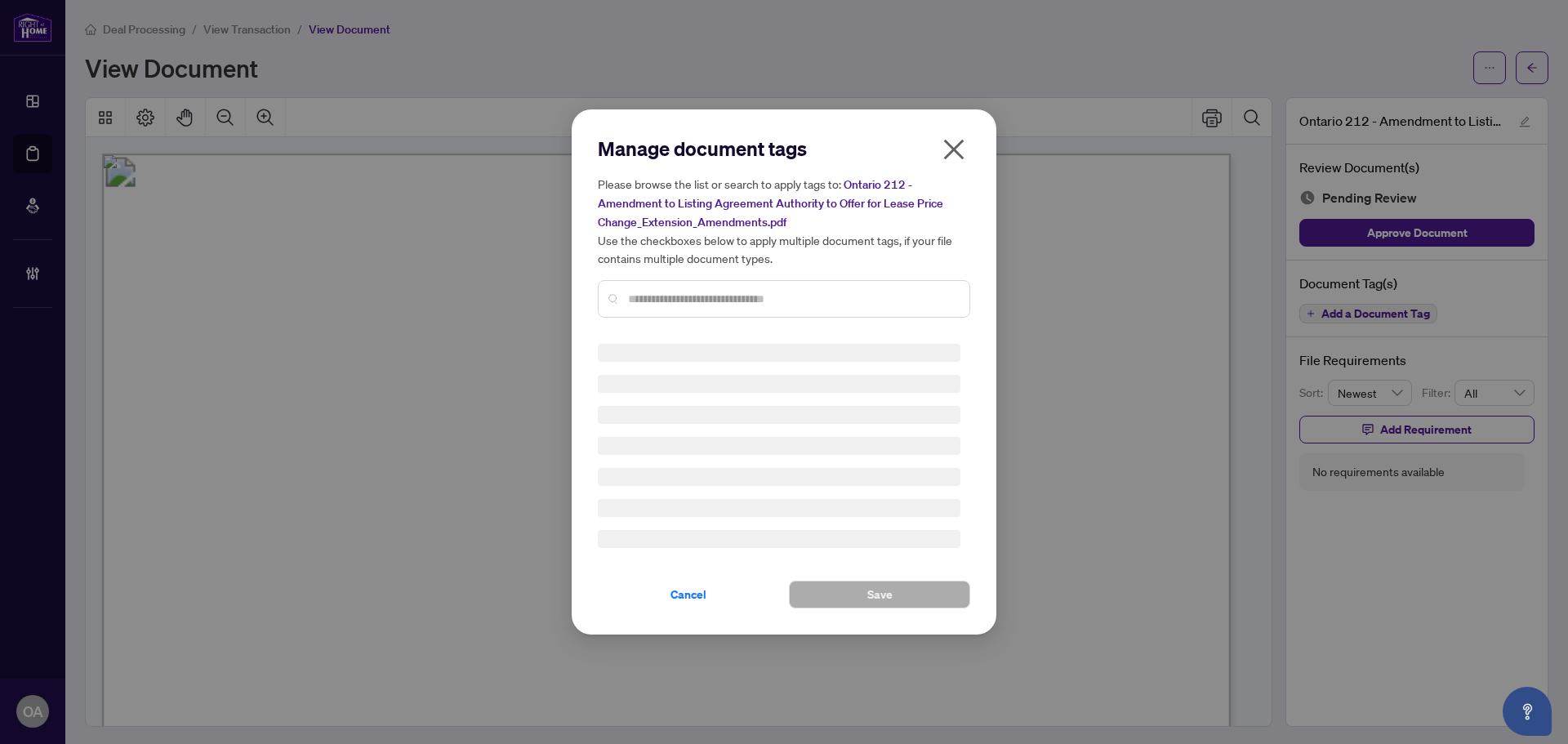
click at [645, 291] on input "text" at bounding box center [792, 298] width 328 height 18
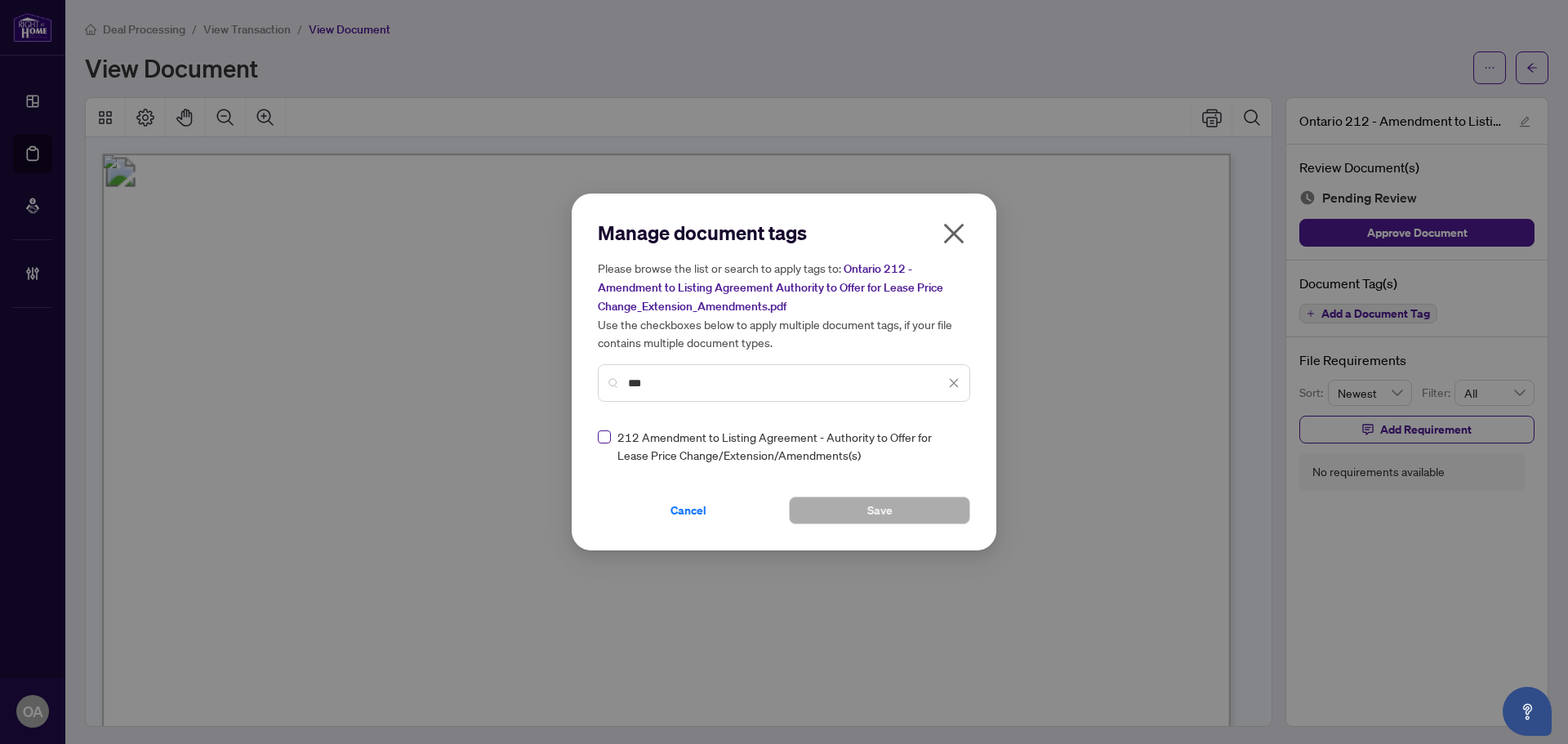
type input "***"
click at [938, 446] on img at bounding box center [936, 445] width 16 height 16
click at [902, 527] on div "Approved" at bounding box center [895, 525] width 105 height 18
click at [906, 504] on button "Save" at bounding box center [879, 511] width 181 height 28
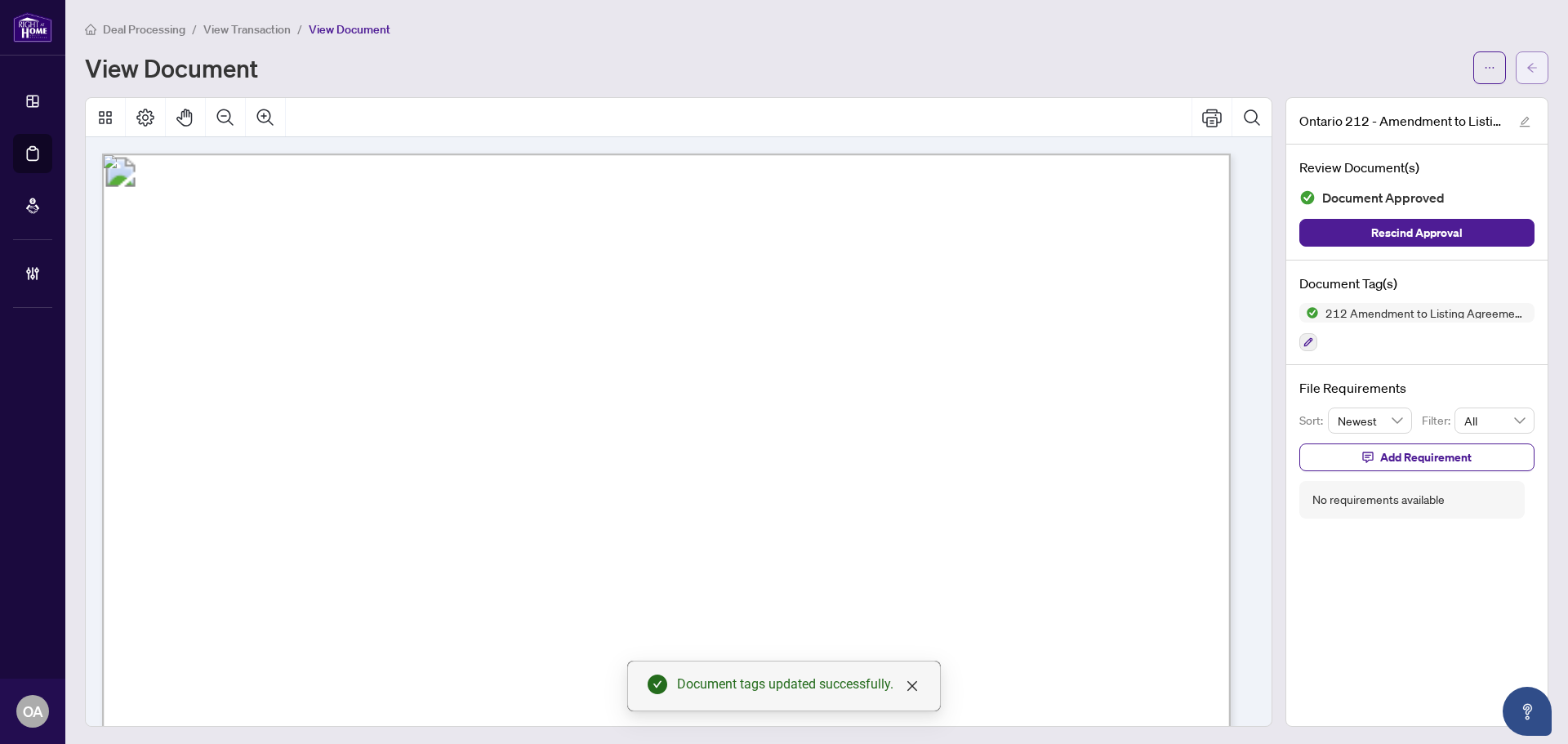
click at [1529, 70] on button "button" at bounding box center [1532, 67] width 33 height 33
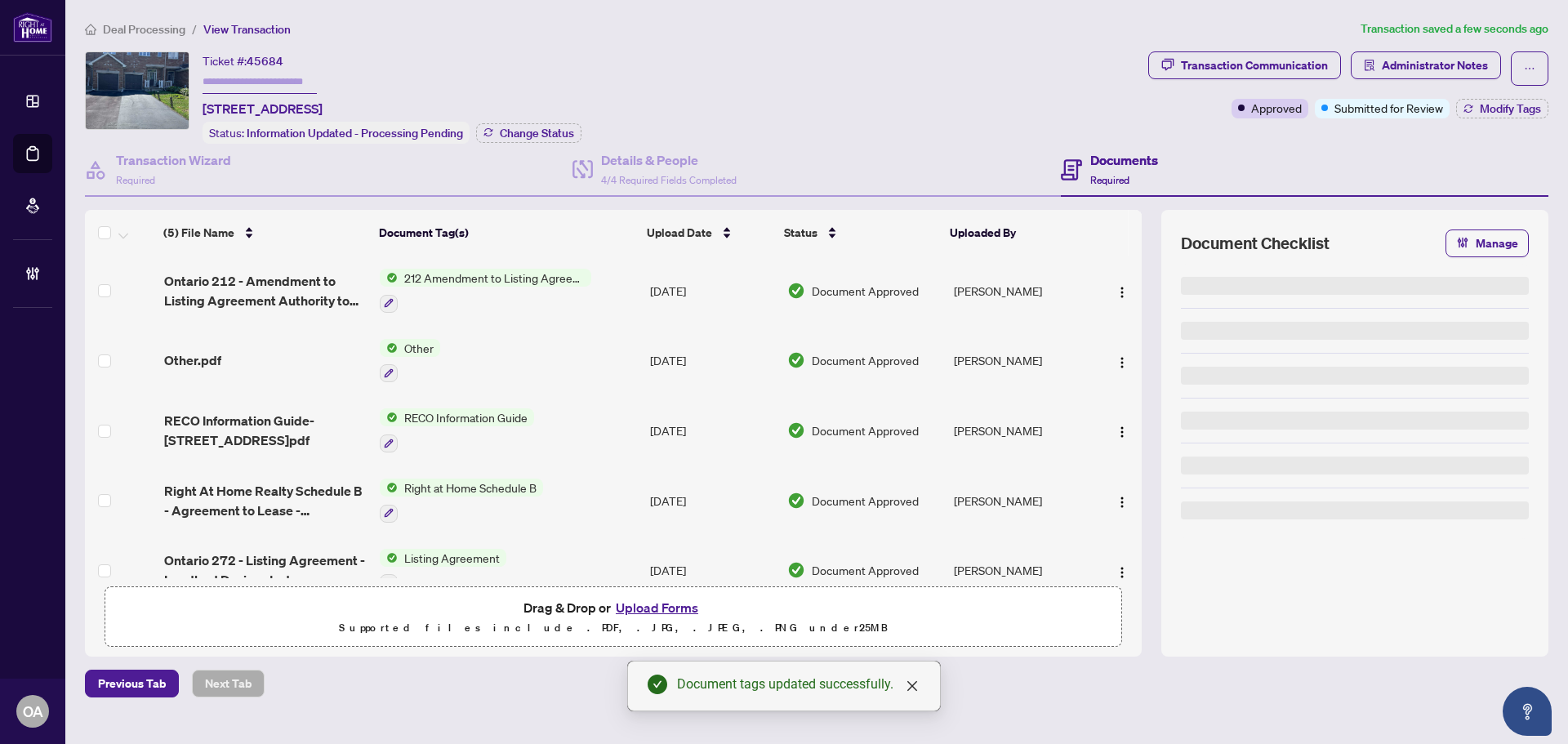
click at [1512, 93] on div "Transaction Communication Administrator Notes Approved Submitted for Review Mod…" at bounding box center [1348, 84] width 400 height 67
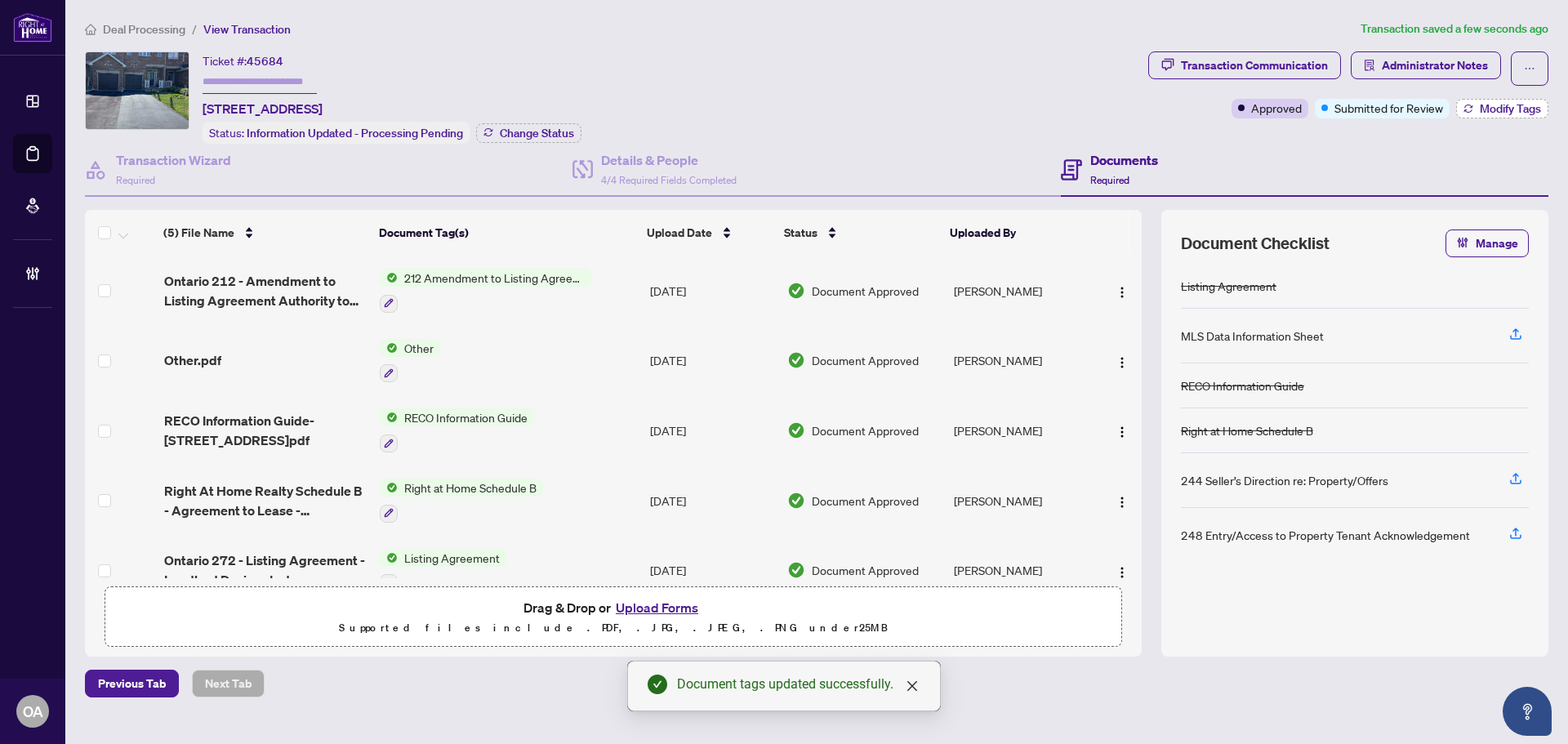
click at [1472, 111] on button "Modify Tags" at bounding box center [1502, 108] width 92 height 20
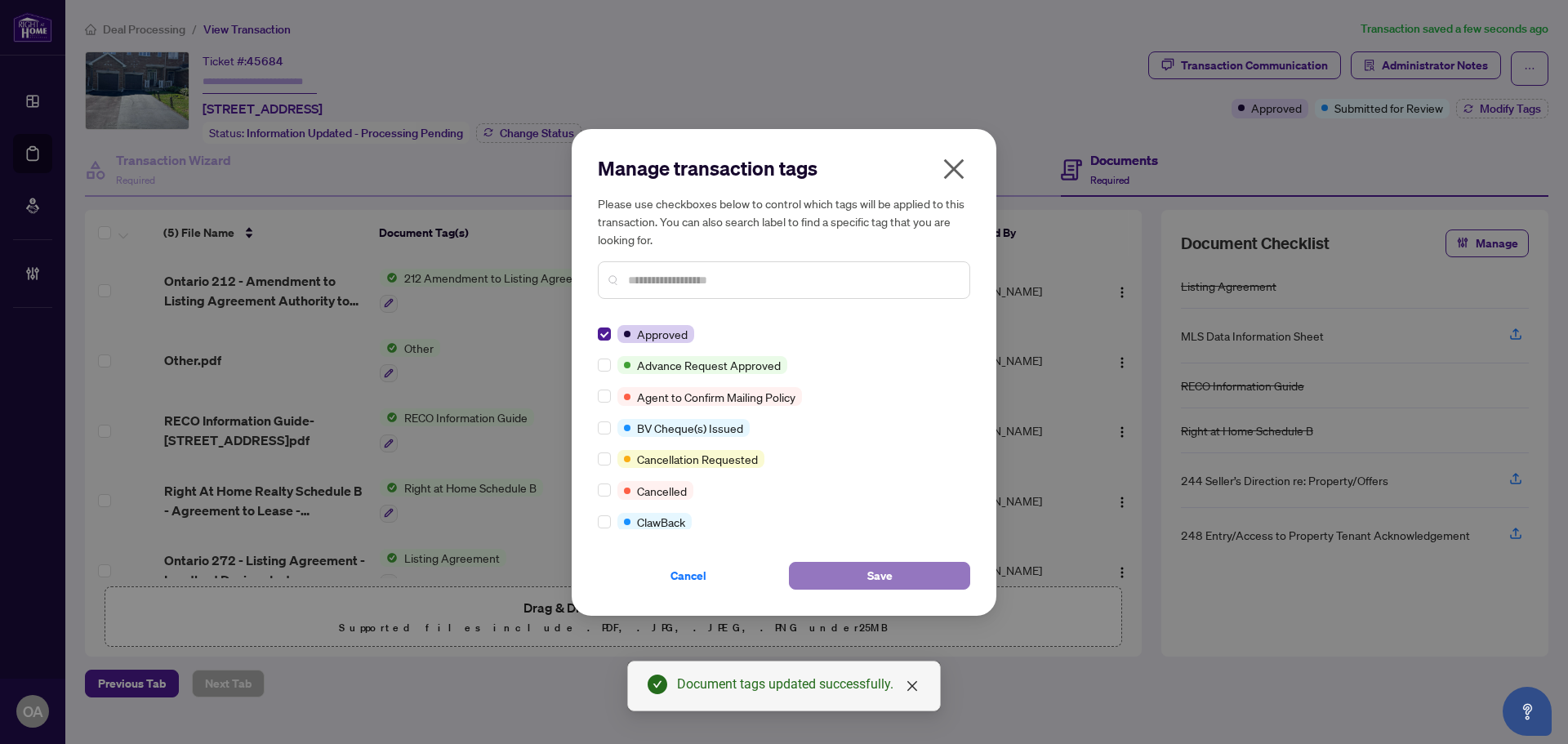
click at [823, 571] on button "Save" at bounding box center [879, 576] width 181 height 28
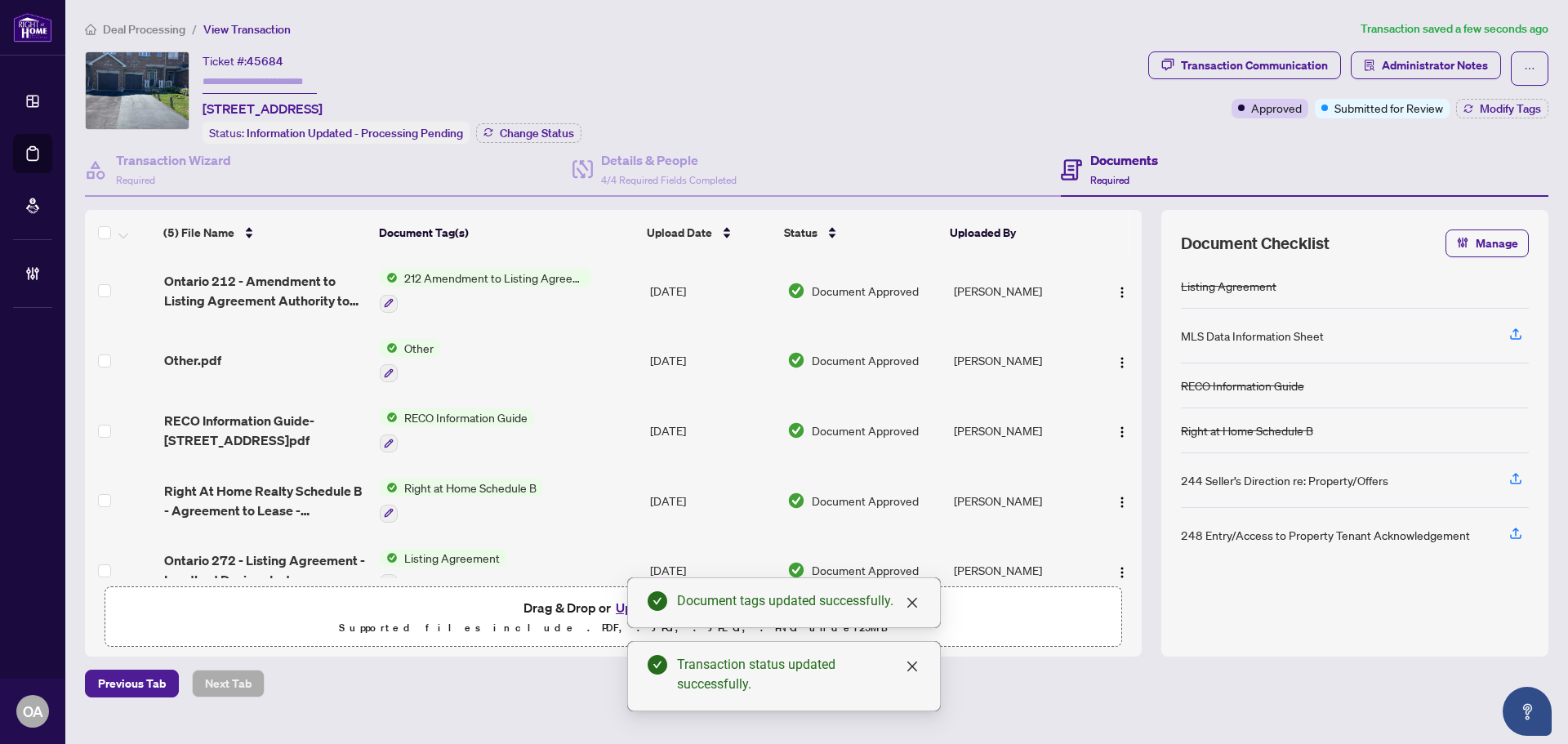
click at [949, 169] on div "Details & People 4/4 Required Fields Completed" at bounding box center [816, 170] width 487 height 53
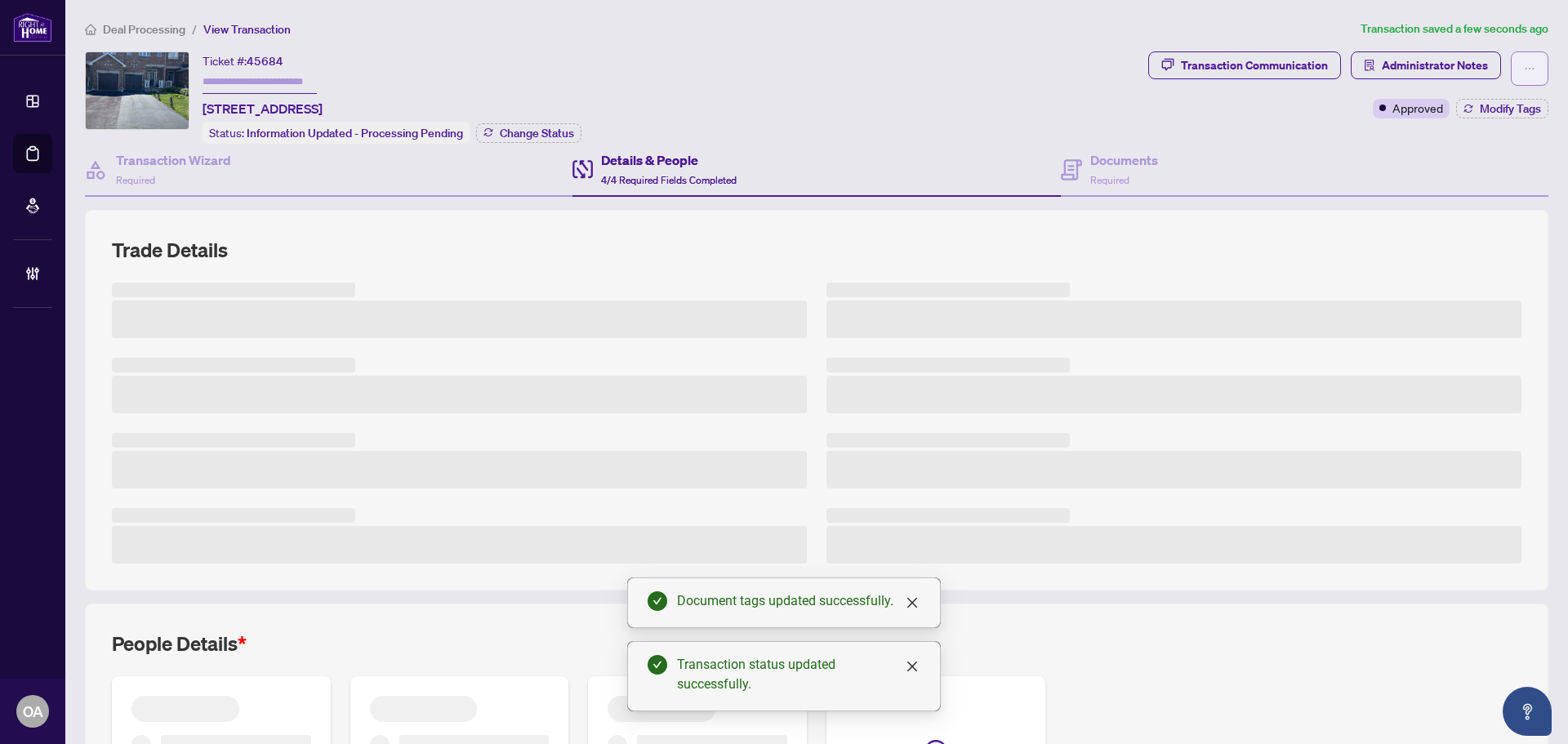
click at [1511, 69] on button "button" at bounding box center [1530, 68] width 37 height 35
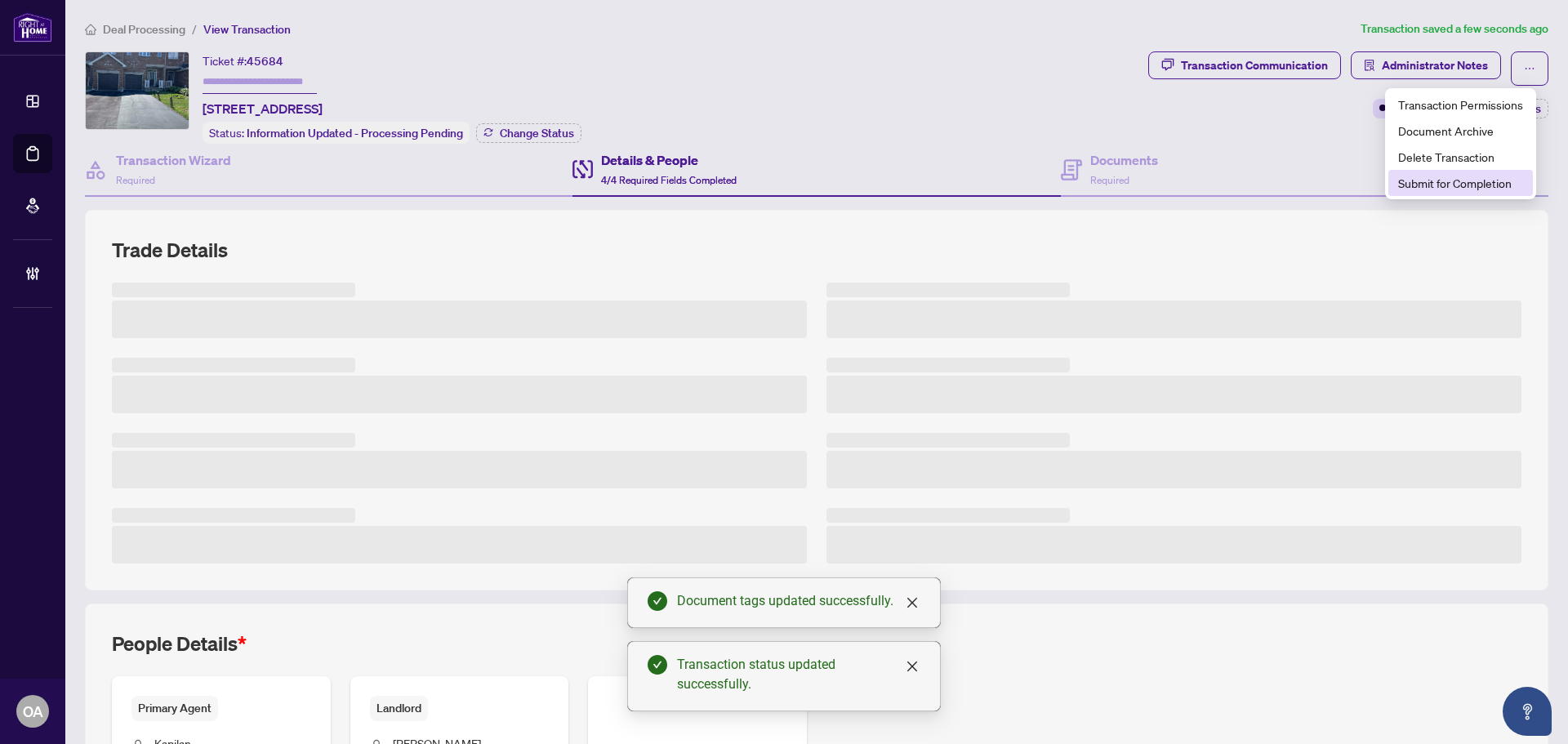
click at [1427, 187] on span "Submit for Completion" at bounding box center [1460, 183] width 125 height 18
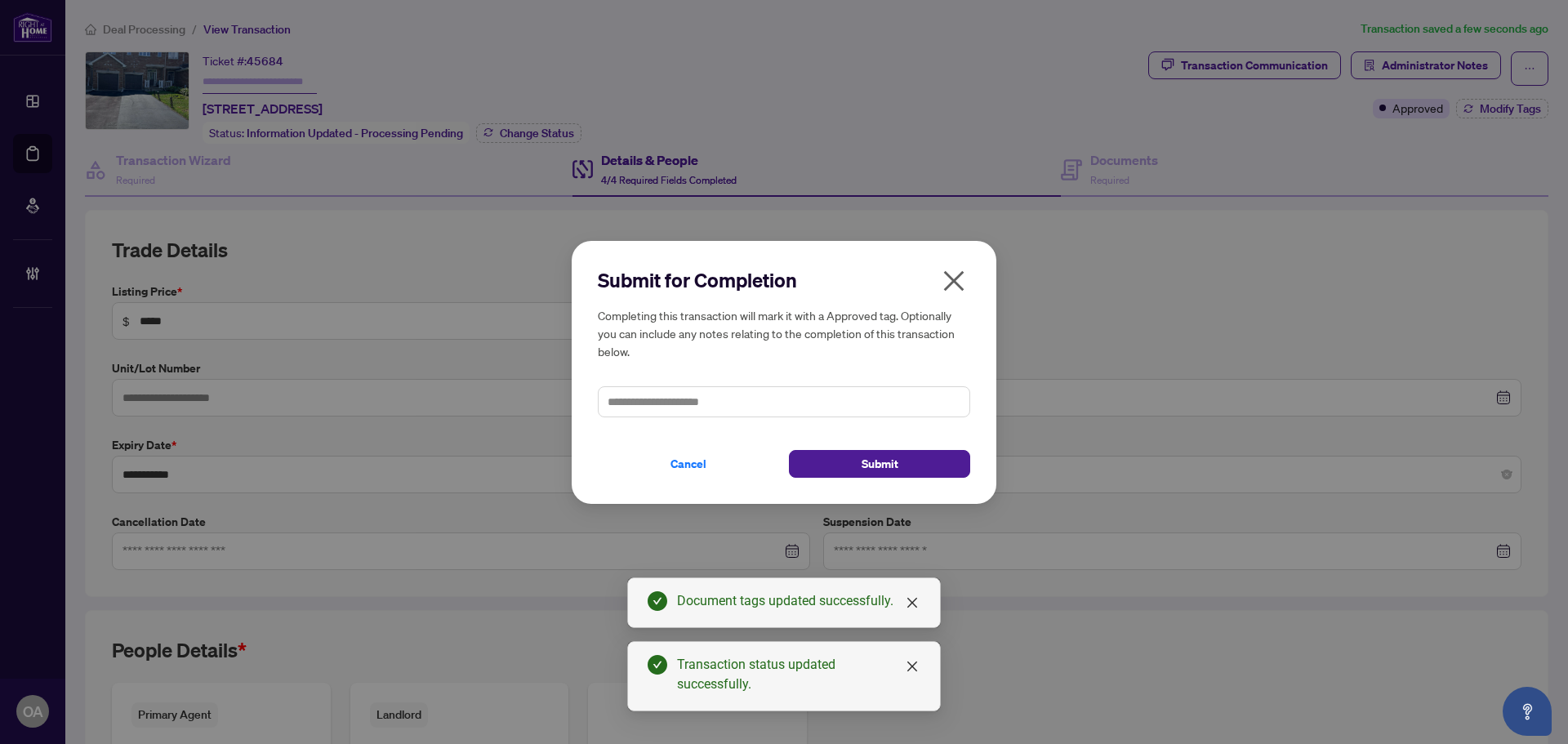
click at [909, 480] on div "Submit for Completion Completing this transaction will mark it with a Approved …" at bounding box center [784, 372] width 425 height 263
click at [922, 473] on button "Submit" at bounding box center [879, 464] width 181 height 28
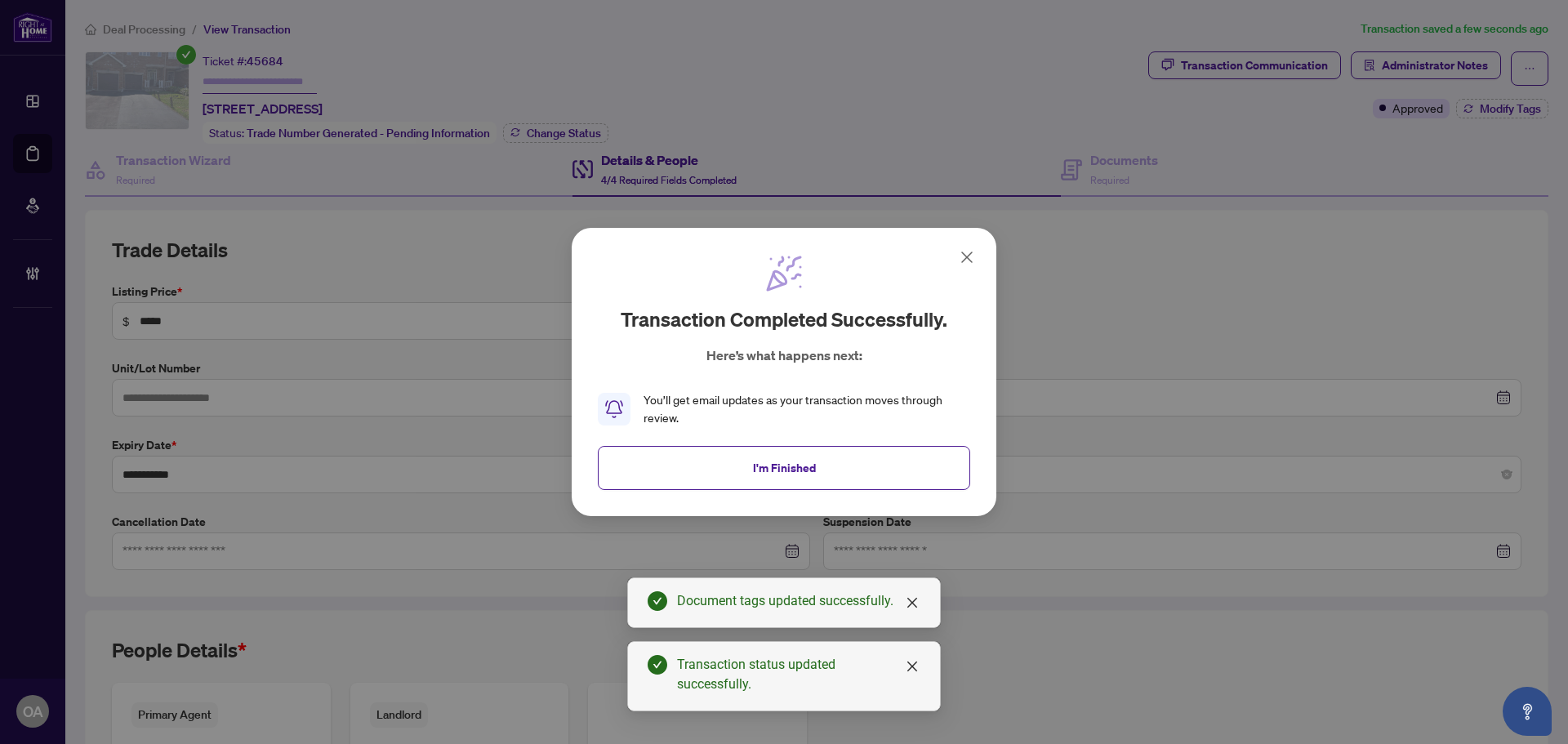
click at [771, 472] on keeper-lock "Open Keeper Popup" at bounding box center [763, 474] width 20 height 20
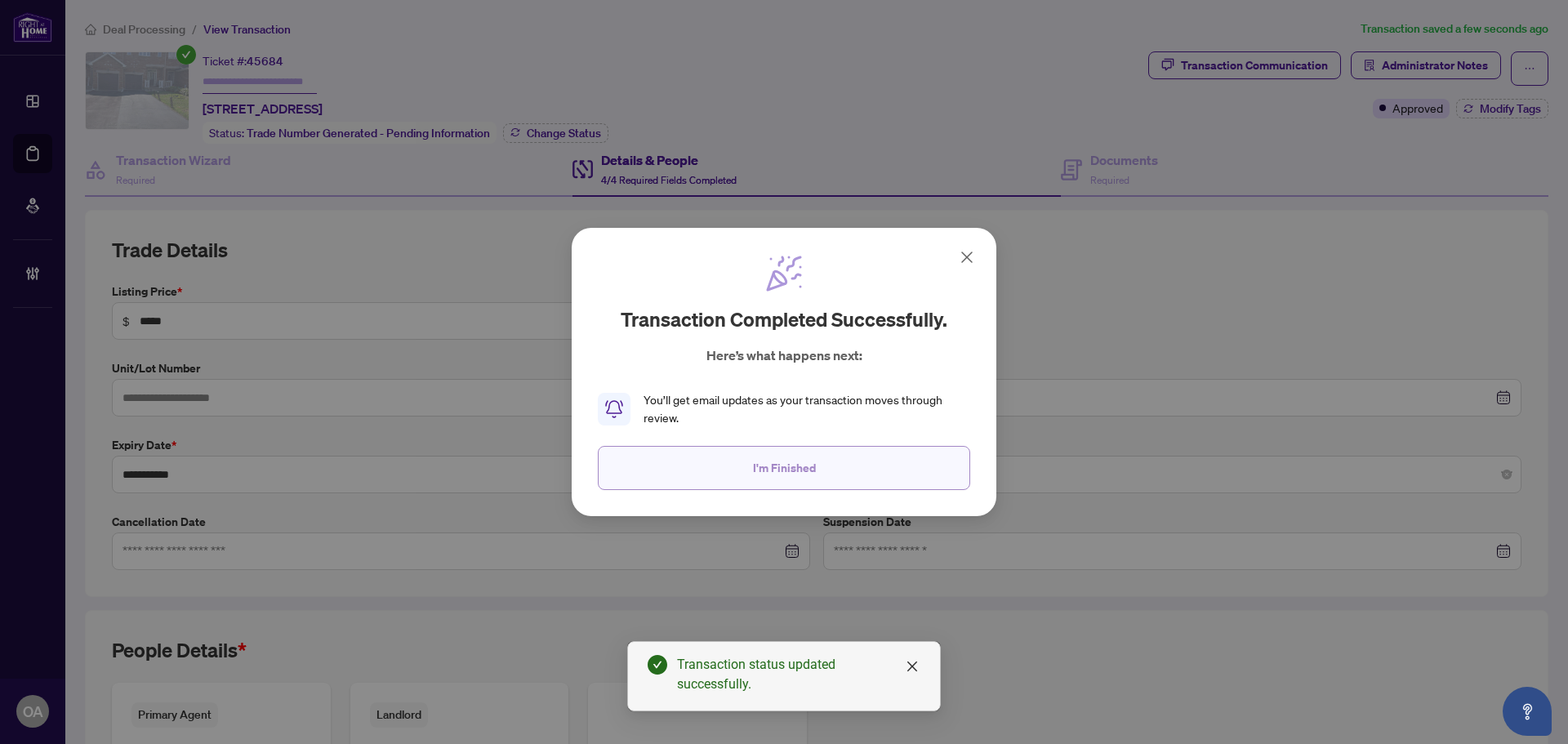
click at [872, 465] on button "I'm Finished" at bounding box center [784, 468] width 372 height 44
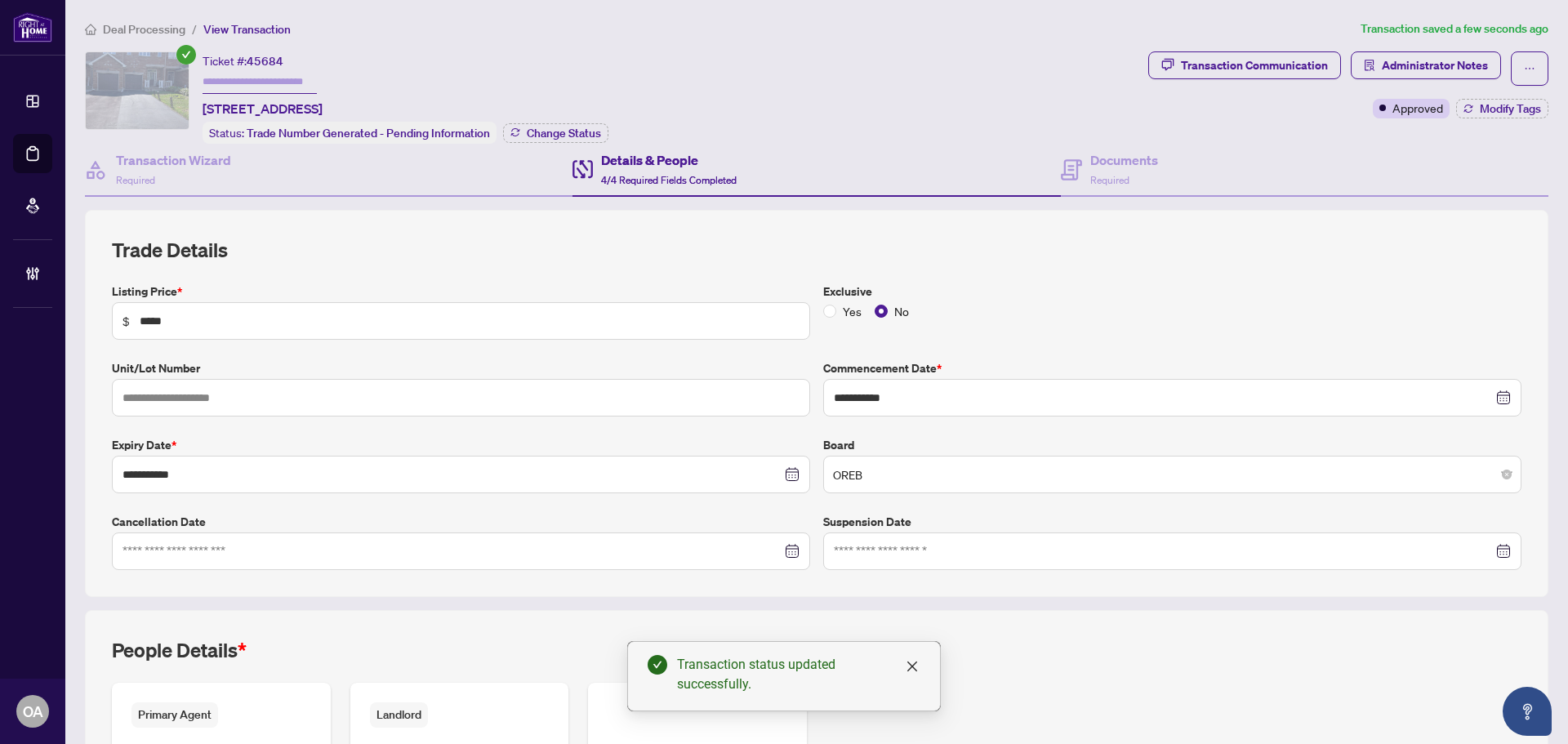
click at [842, 213] on div "**********" at bounding box center [817, 403] width 1464 height 387
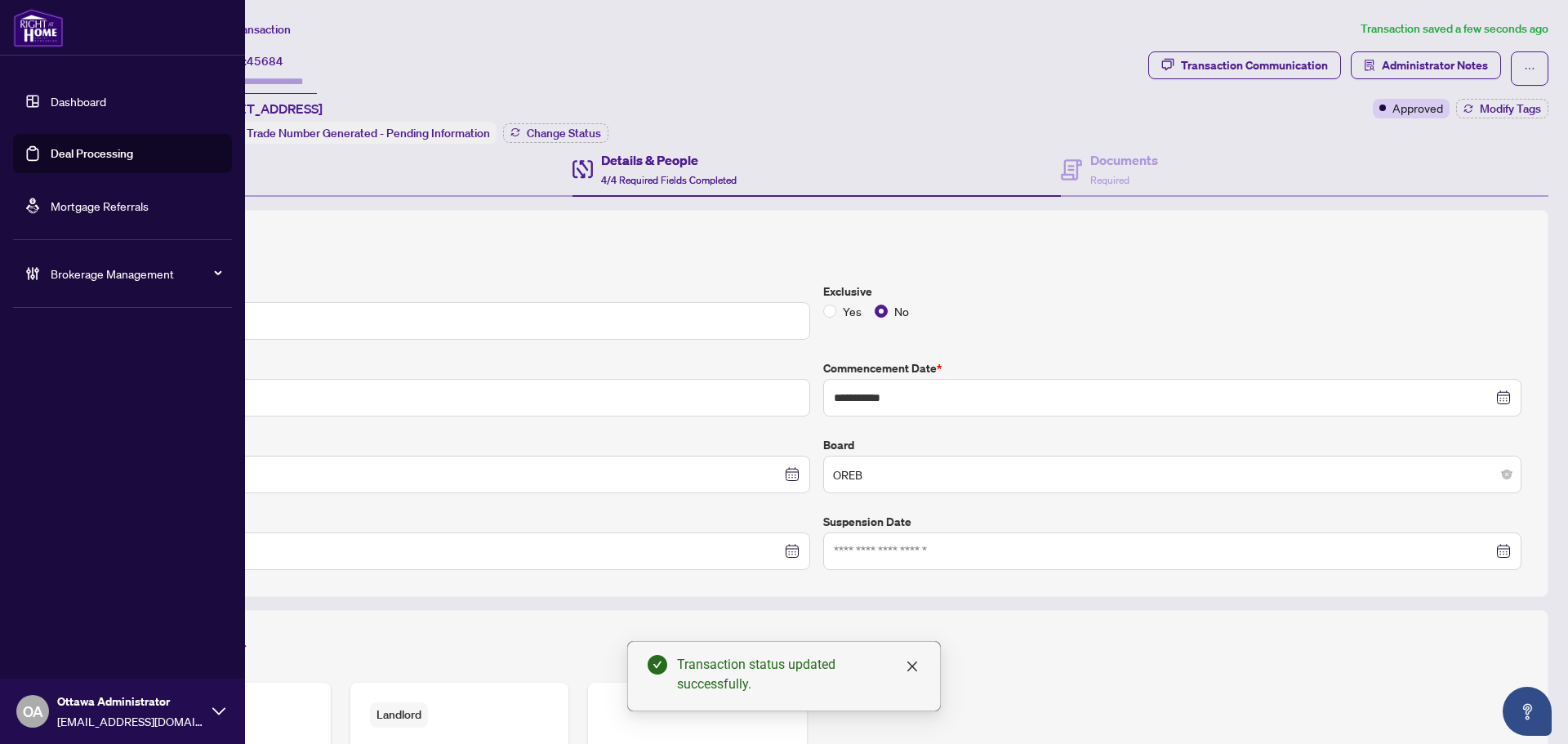
click at [51, 150] on link "Deal Processing" at bounding box center [92, 154] width 82 height 15
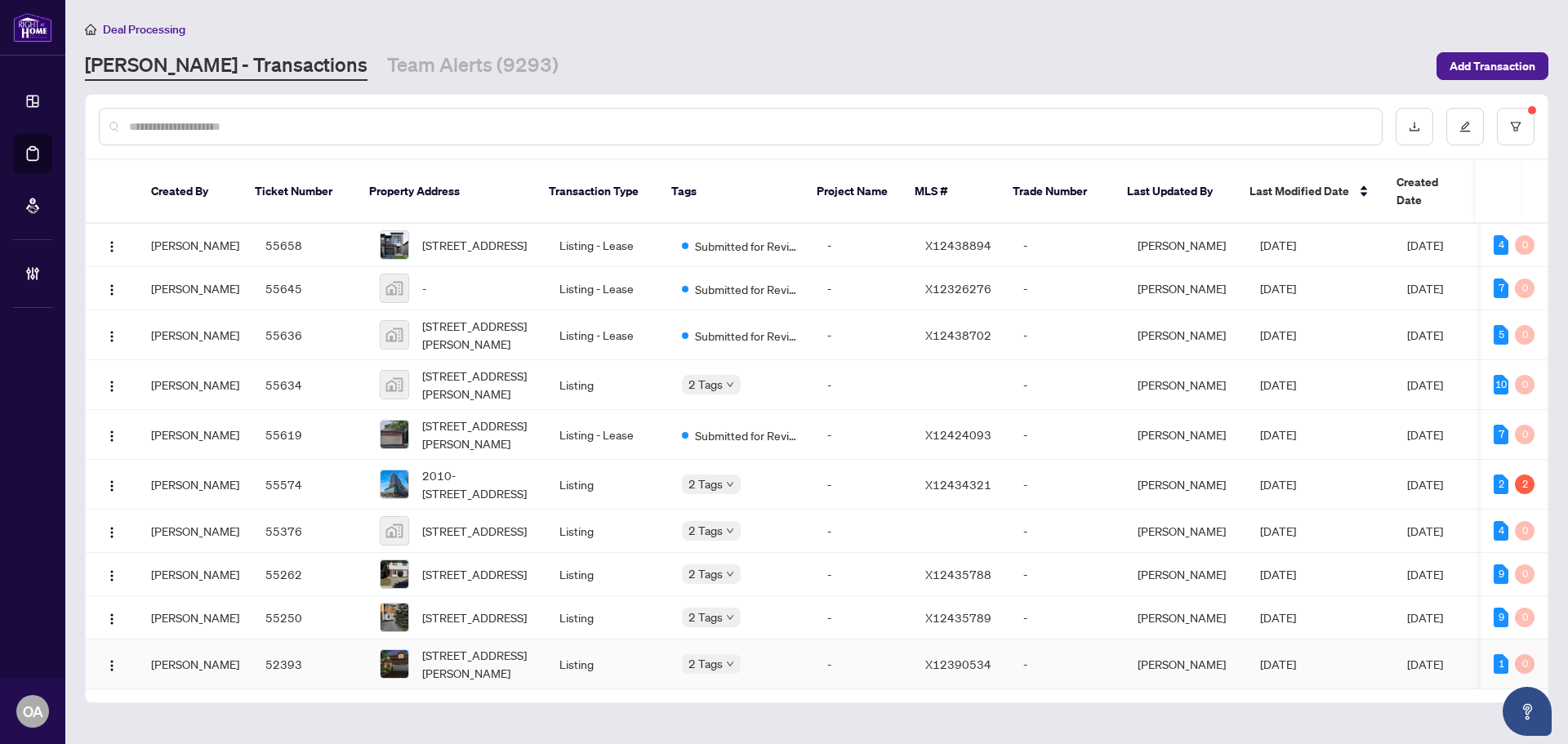
click at [473, 671] on span "409 Beatrice Dr, Ottawa, Ontario K2J 4W9, Canada" at bounding box center [478, 663] width 112 height 36
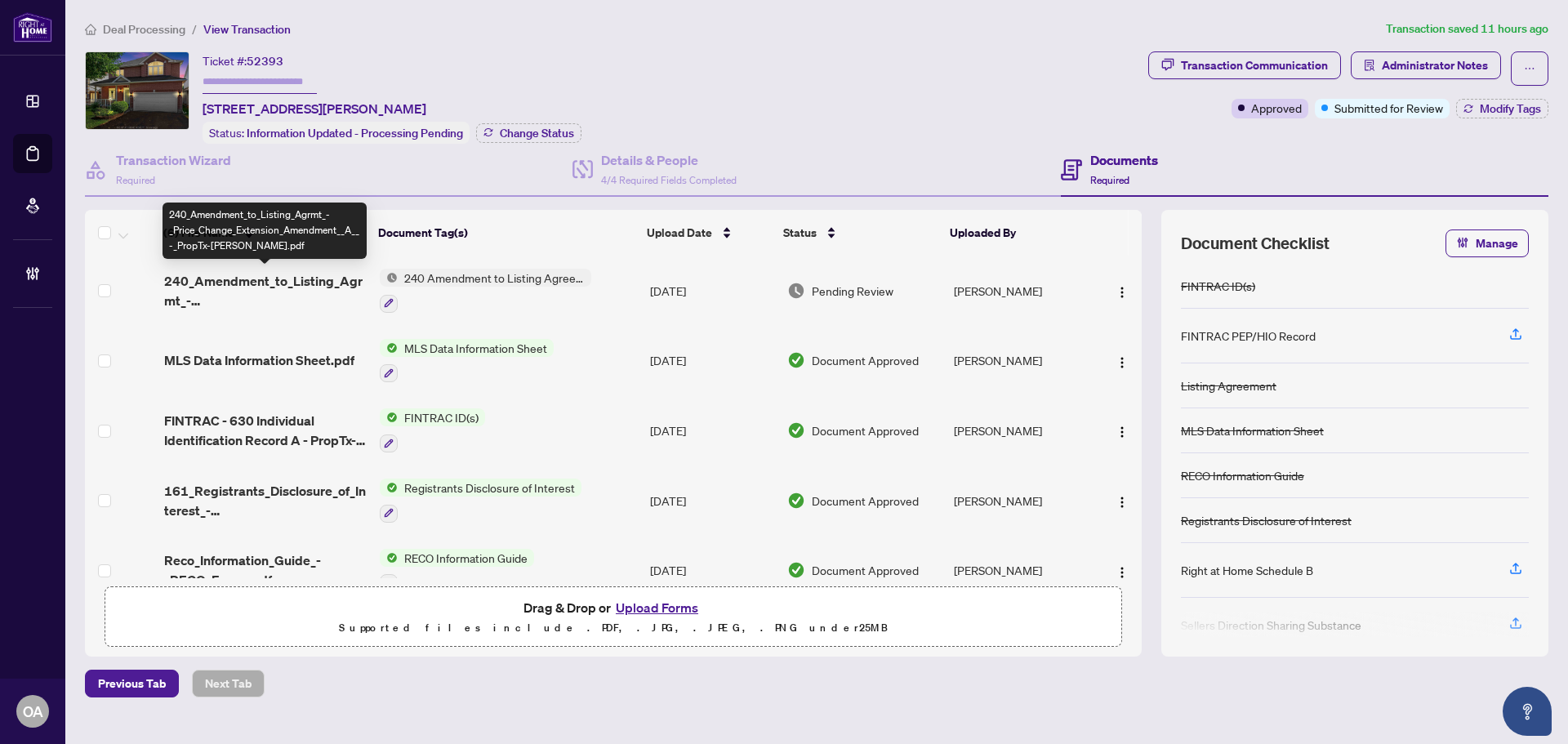
click at [246, 286] on span "240_Amendment_to_Listing_Agrmt_-_Price_Change_Extension_Amendment__A__-_PropTx-…" at bounding box center [265, 290] width 202 height 39
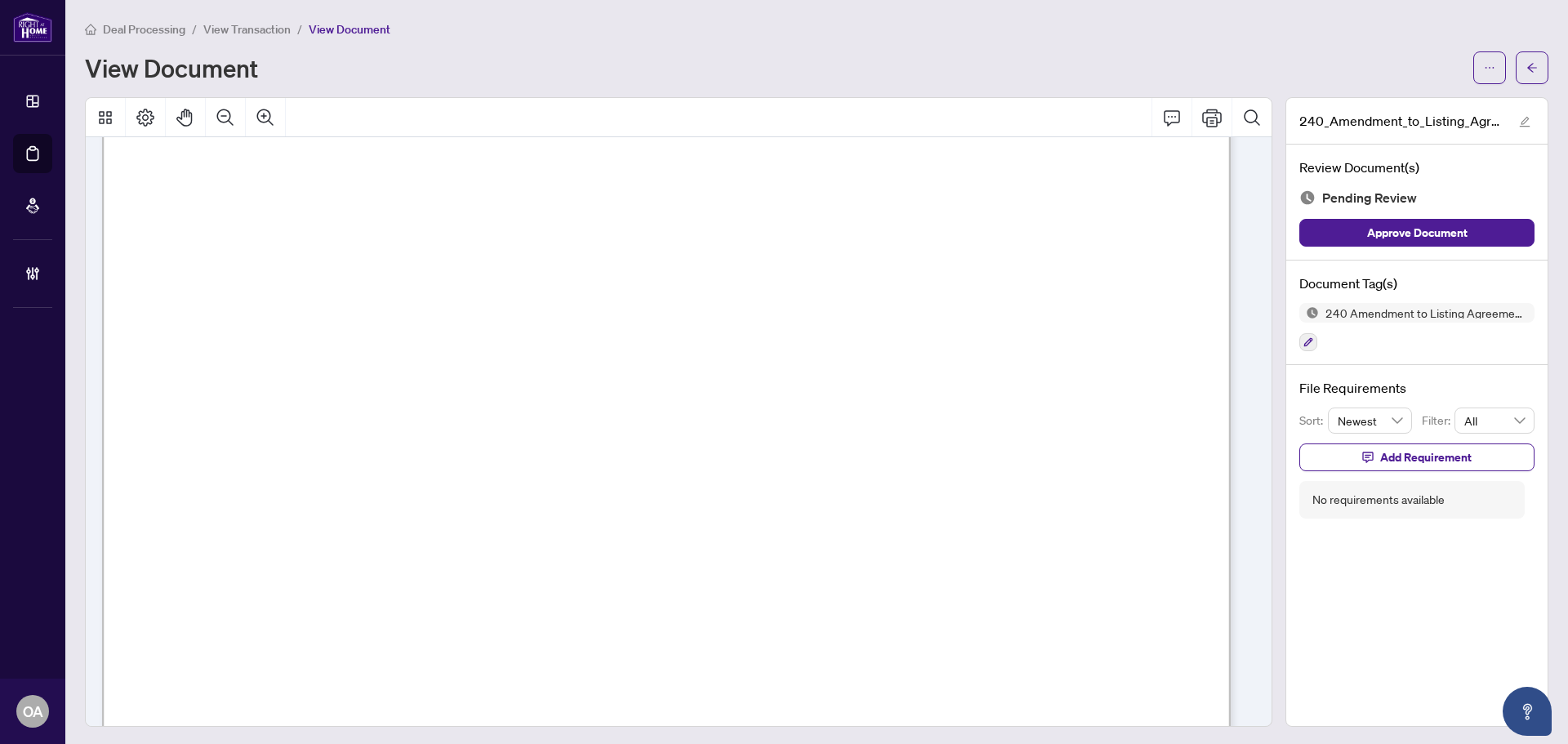
scroll to position [409, 0]
click at [1304, 344] on icon "button" at bounding box center [1308, 342] width 9 height 9
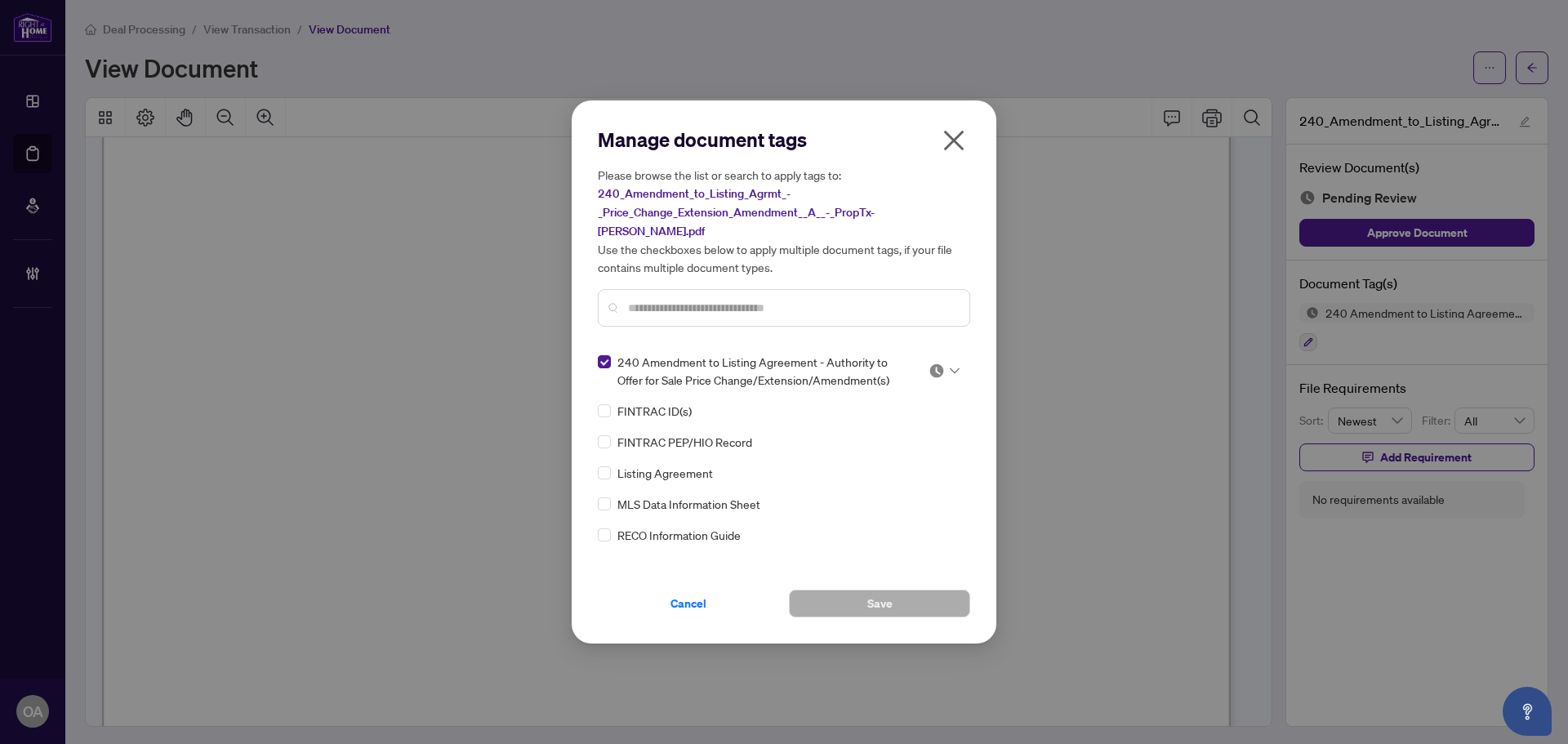
click at [958, 359] on div "240 Amendment to Listing Agreement - Authority to Offer for Sale Price Change/E…" at bounding box center [784, 454] width 372 height 204
click at [933, 363] on img at bounding box center [936, 370] width 16 height 16
click at [915, 448] on div "Approved" at bounding box center [890, 440] width 105 height 18
click at [911, 594] on button "Save" at bounding box center [879, 603] width 181 height 28
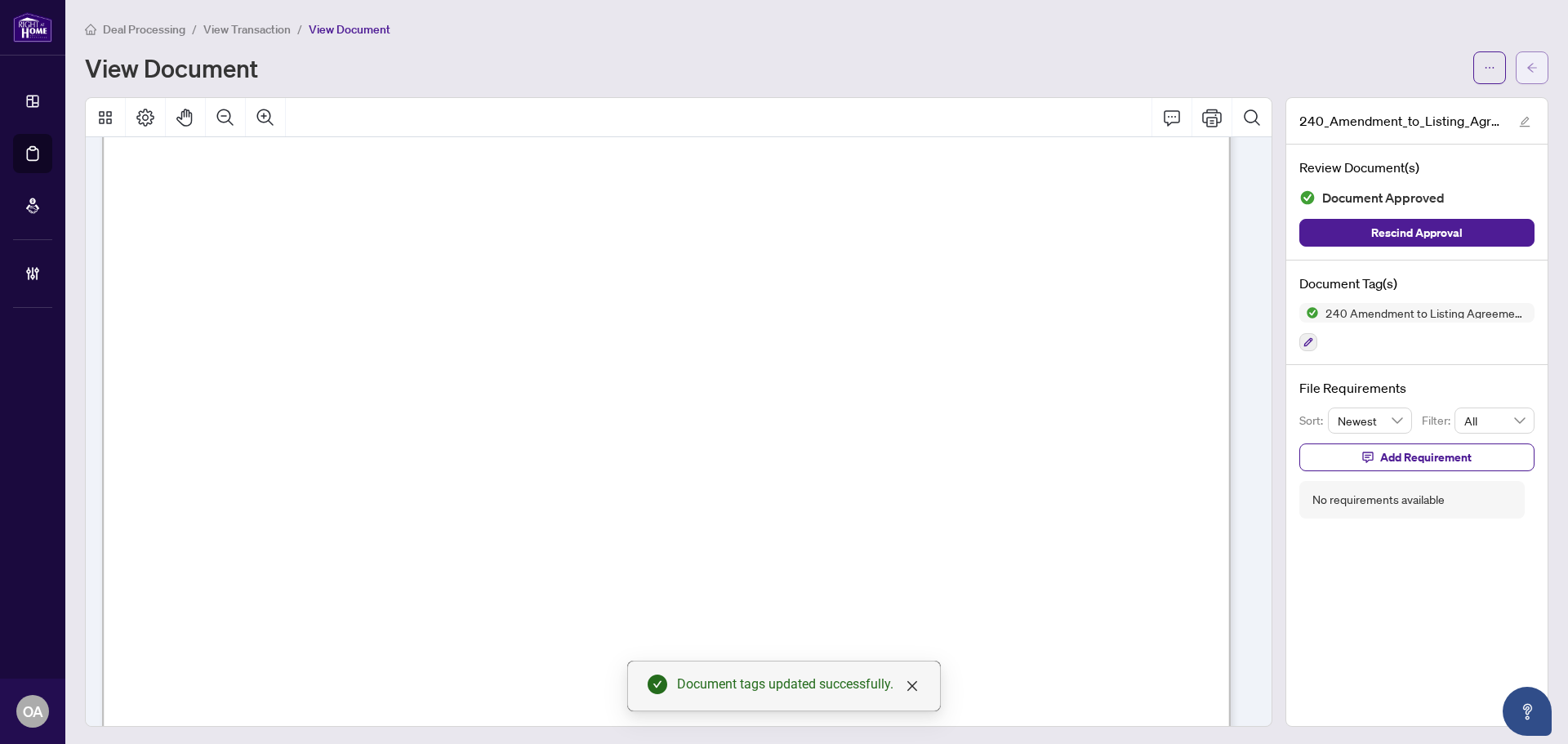
click at [1527, 68] on icon "arrow-left" at bounding box center [1532, 67] width 11 height 11
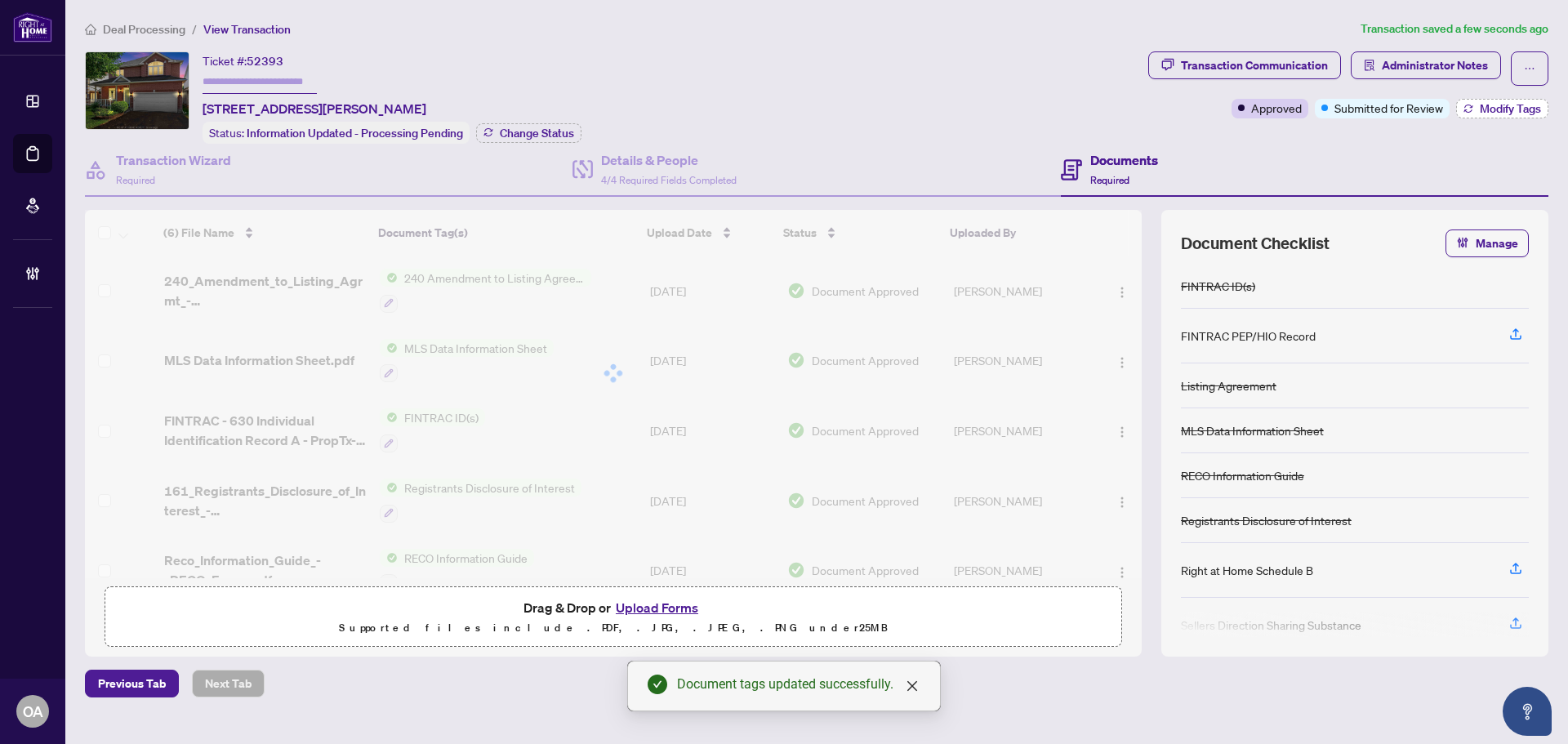
click at [1512, 111] on span "Modify Tags" at bounding box center [1510, 109] width 61 height 11
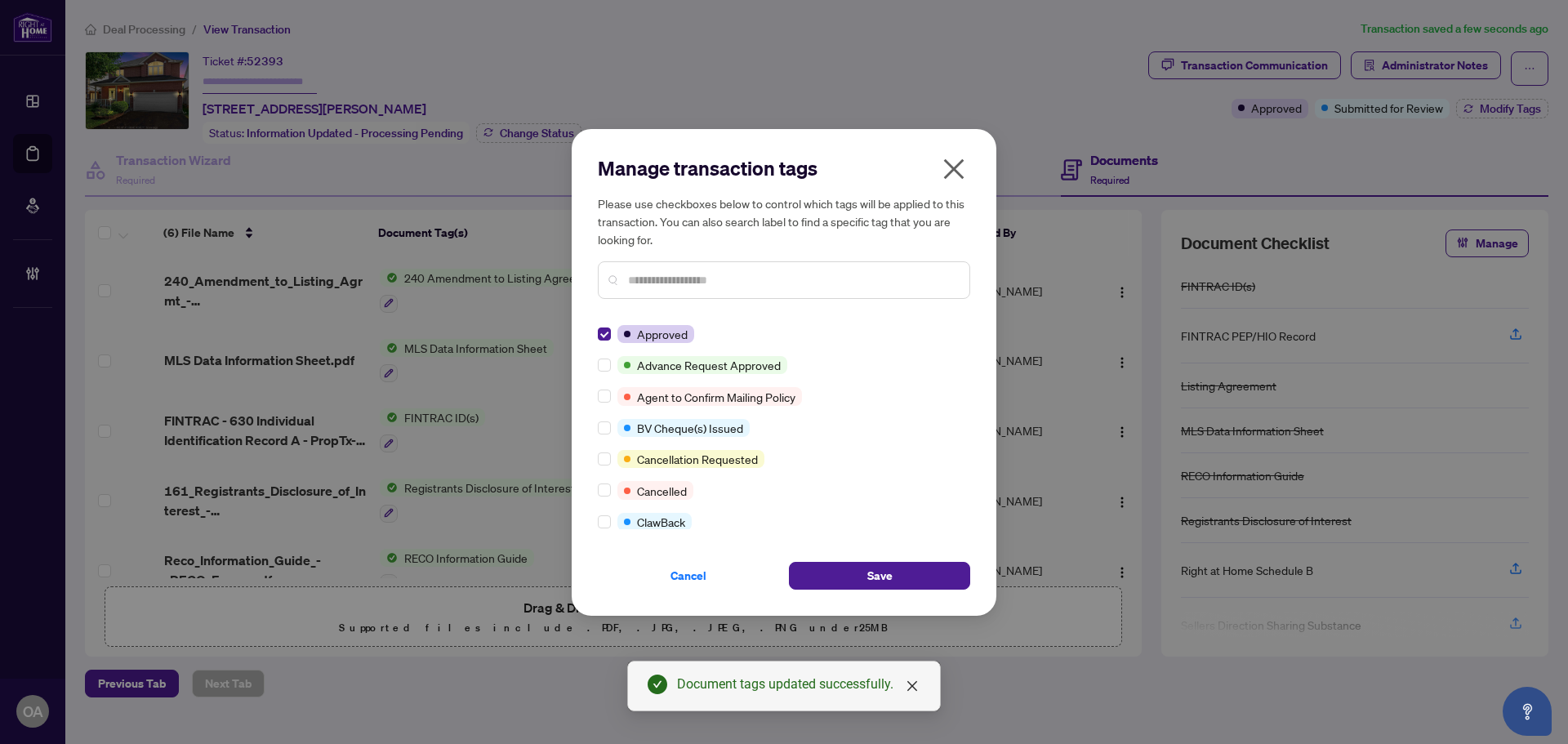
click at [832, 541] on div "Manage transaction tags Please use checkboxes below to control which tags will …" at bounding box center [784, 373] width 372 height 435
click at [864, 562] on button "Save" at bounding box center [879, 576] width 181 height 28
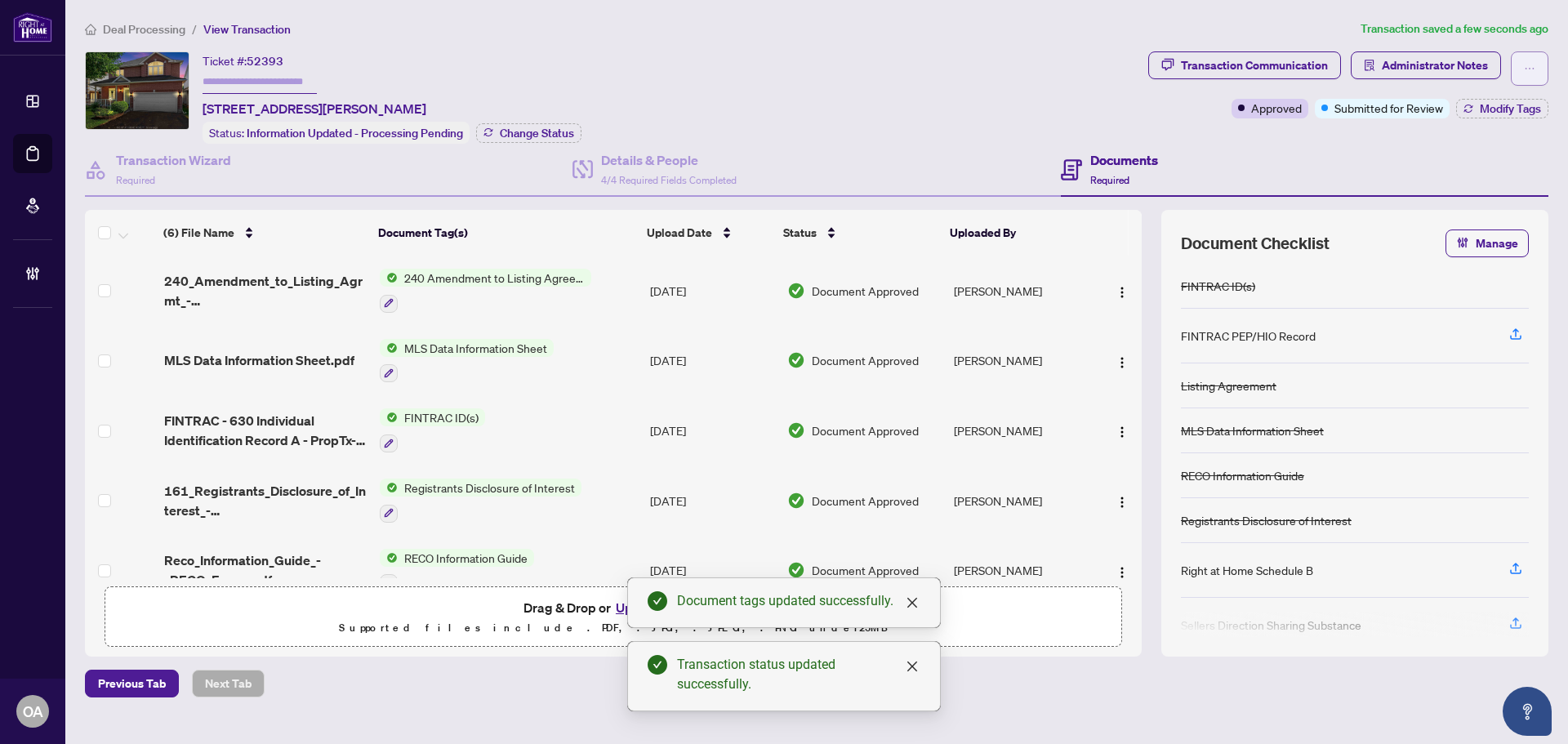
click at [1535, 70] on button "button" at bounding box center [1530, 68] width 37 height 35
click at [1455, 183] on span "Submit for Completion" at bounding box center [1472, 183] width 125 height 18
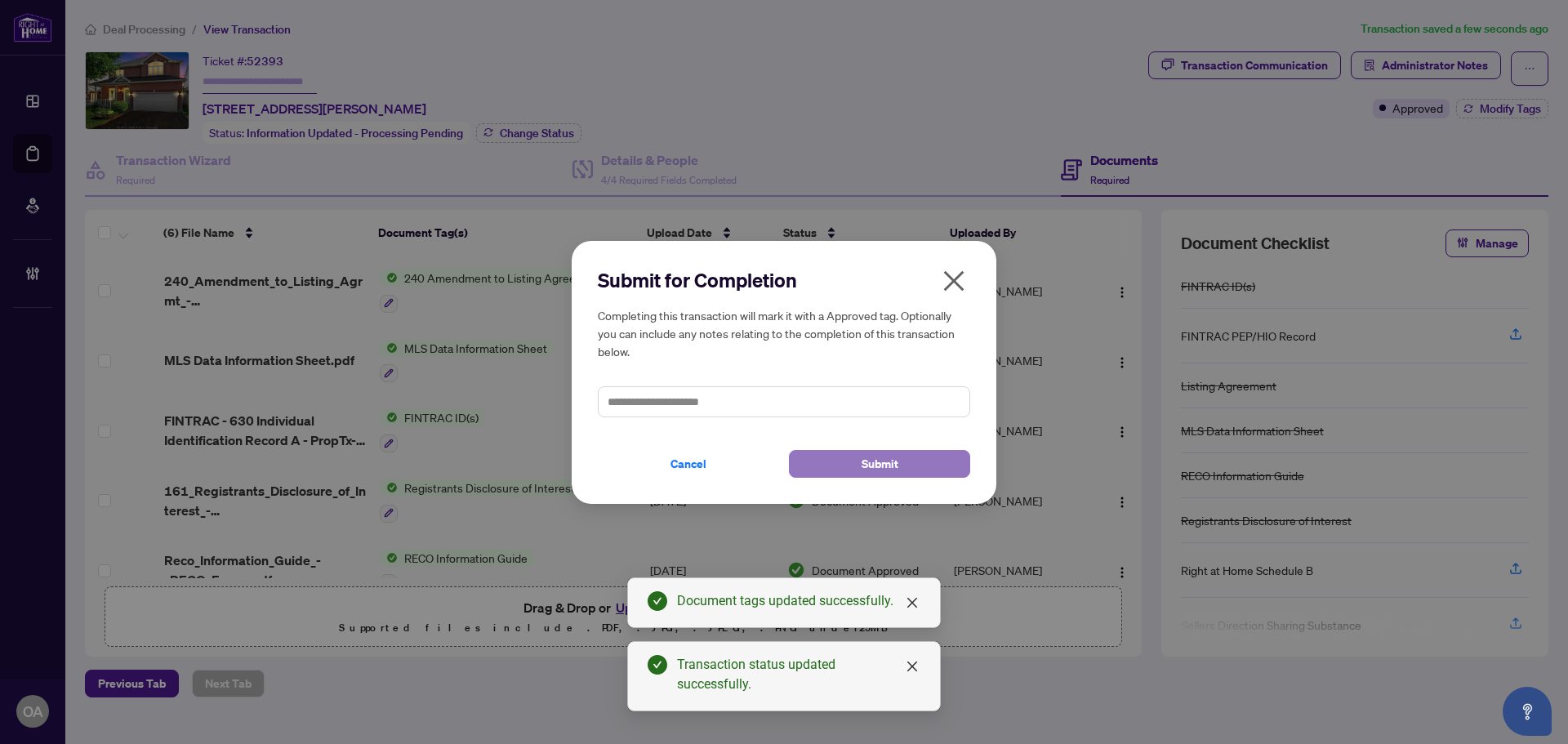
click at [875, 469] on span "Submit" at bounding box center [879, 464] width 37 height 26
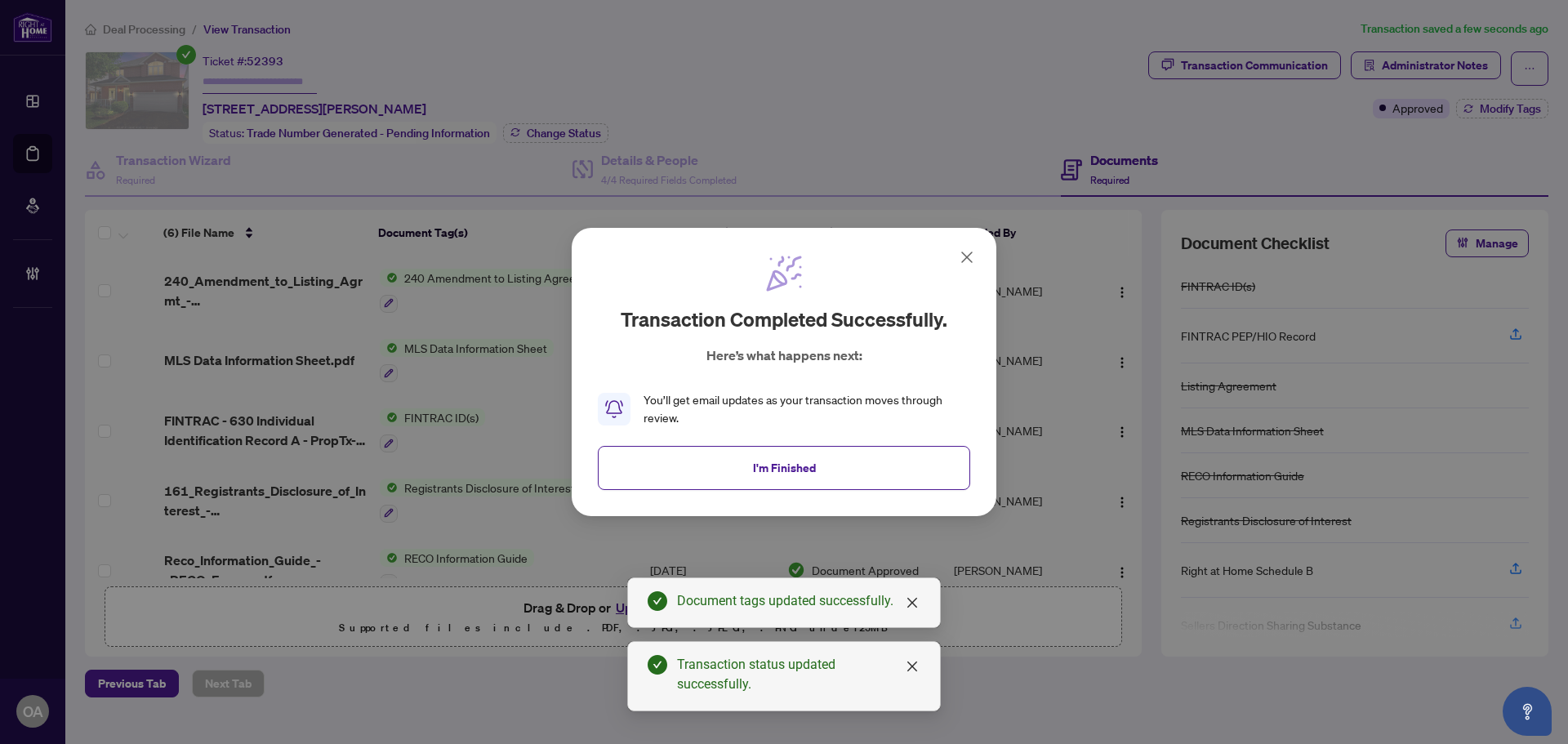
click at [777, 488] on button "I'm Finished" at bounding box center [784, 468] width 372 height 44
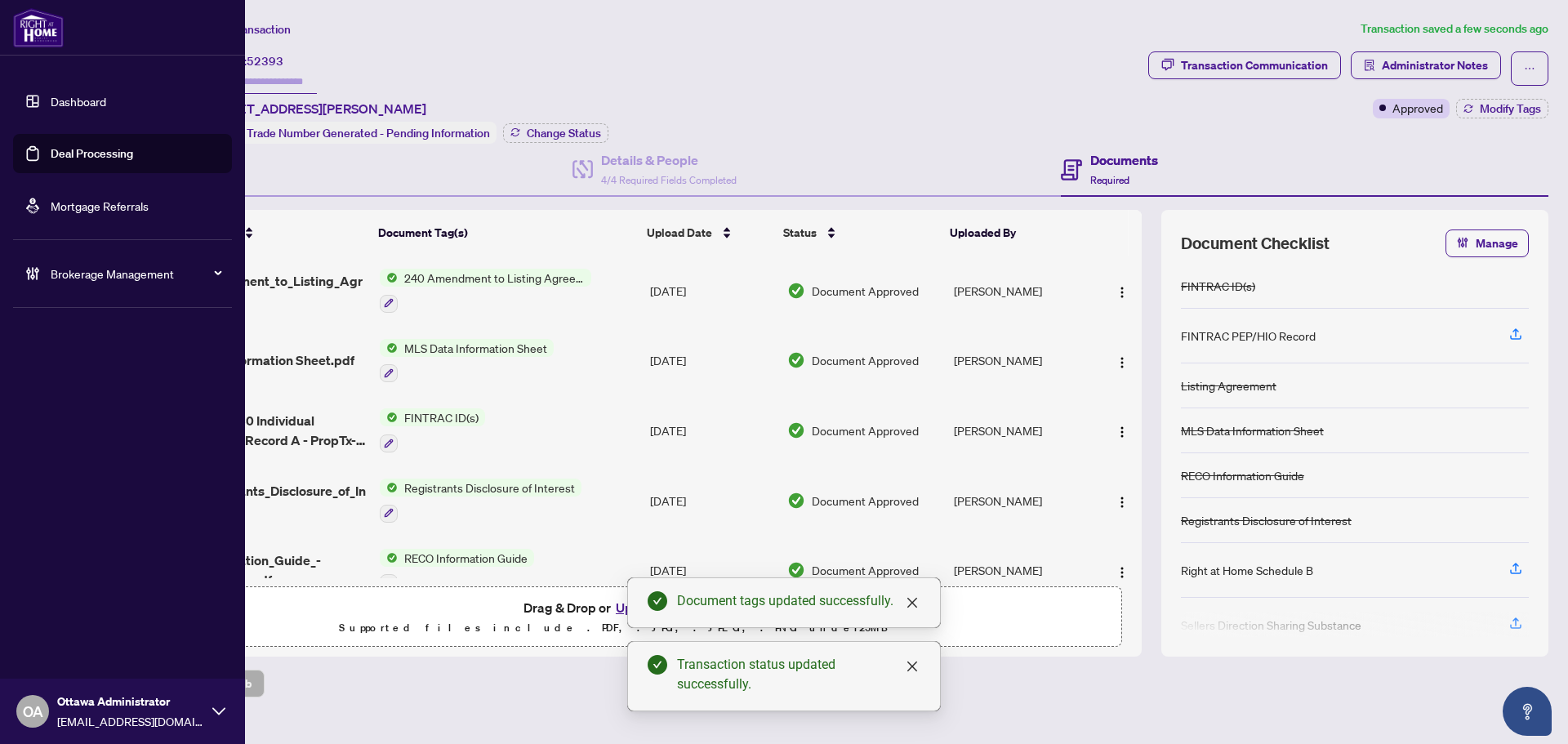
click at [53, 155] on link "Deal Processing" at bounding box center [92, 154] width 82 height 15
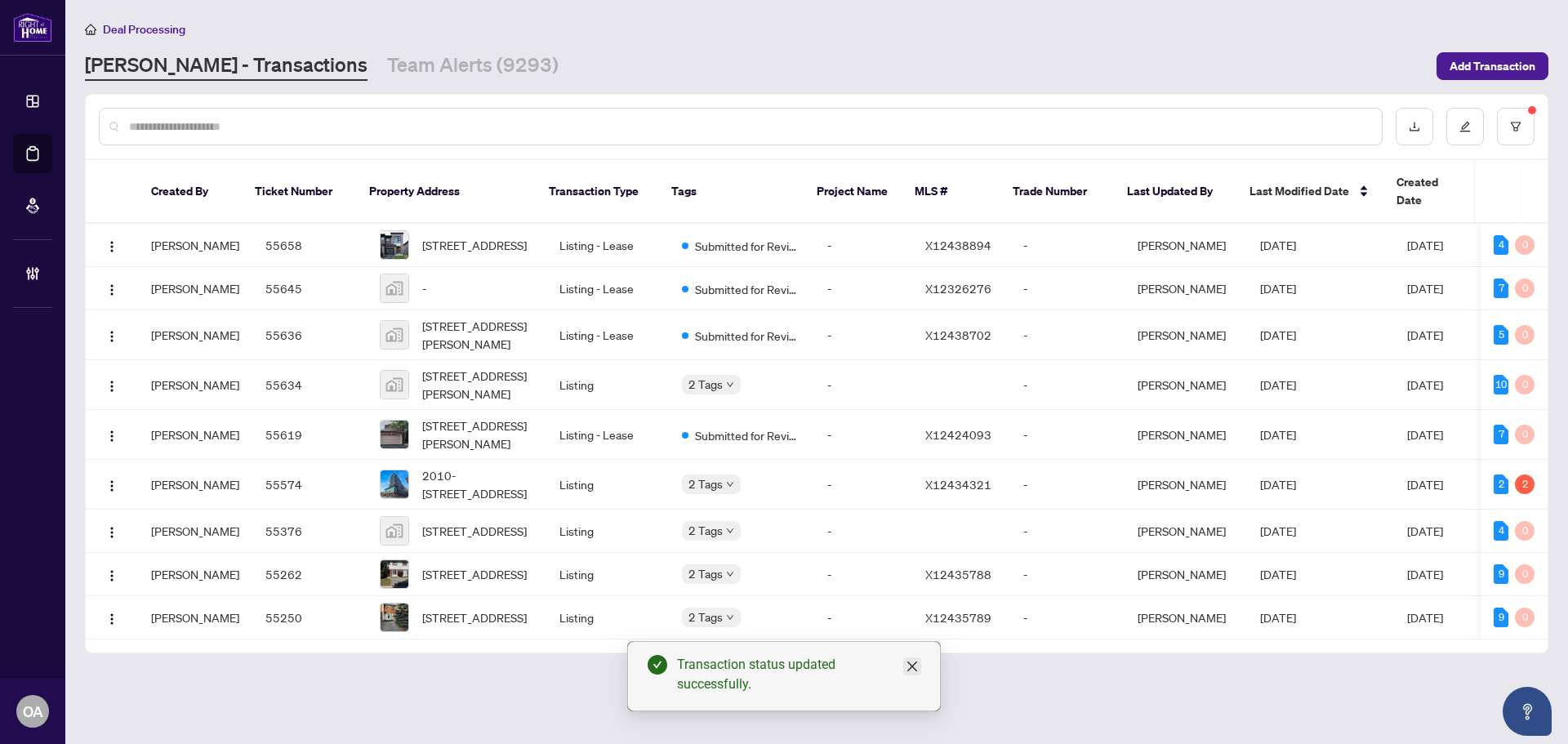
click at [916, 664] on icon "close" at bounding box center [913, 666] width 13 height 13
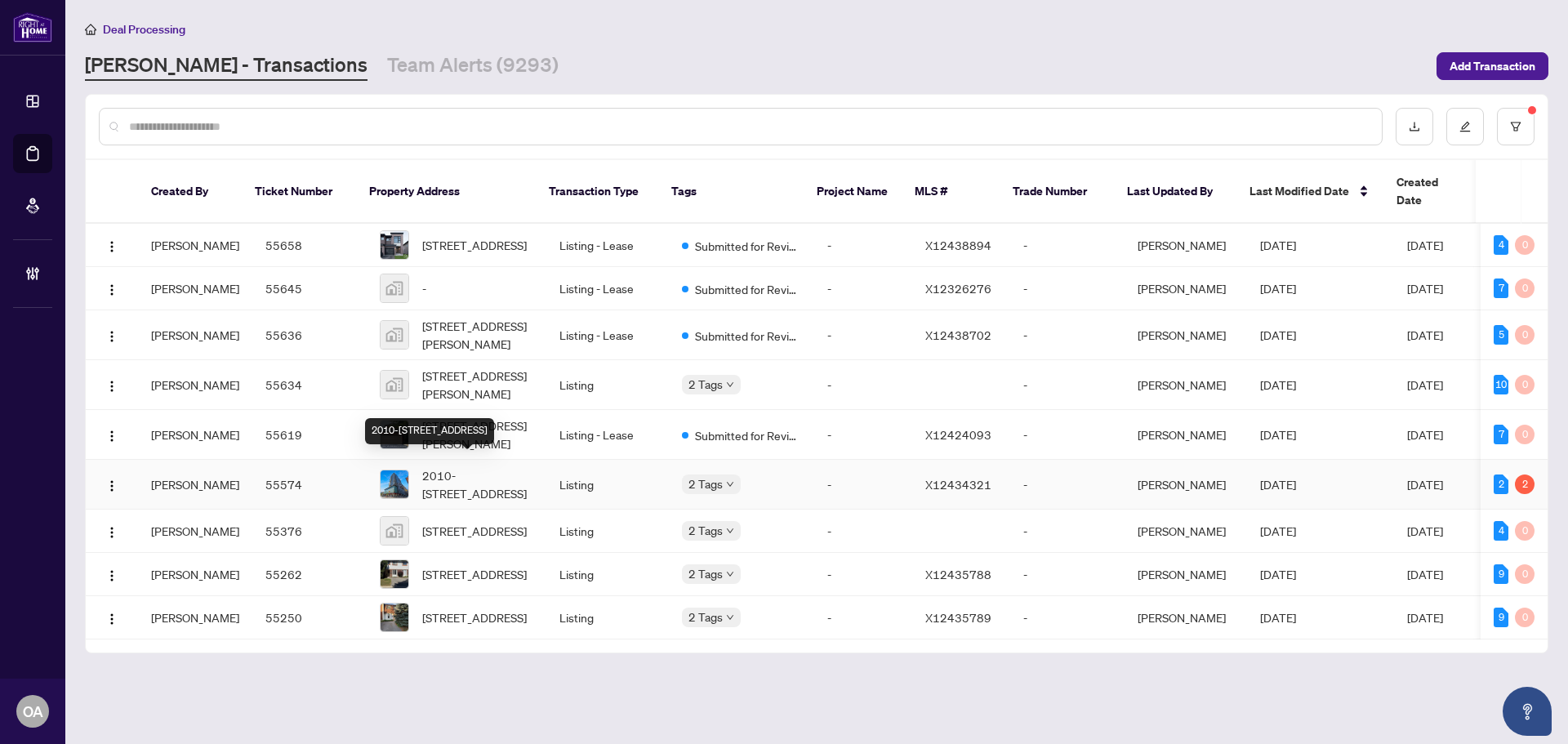
click at [451, 470] on span "2010-324 Laurier Ave, Ottawa, Ontario K1P 0A4, Canada" at bounding box center [478, 484] width 112 height 36
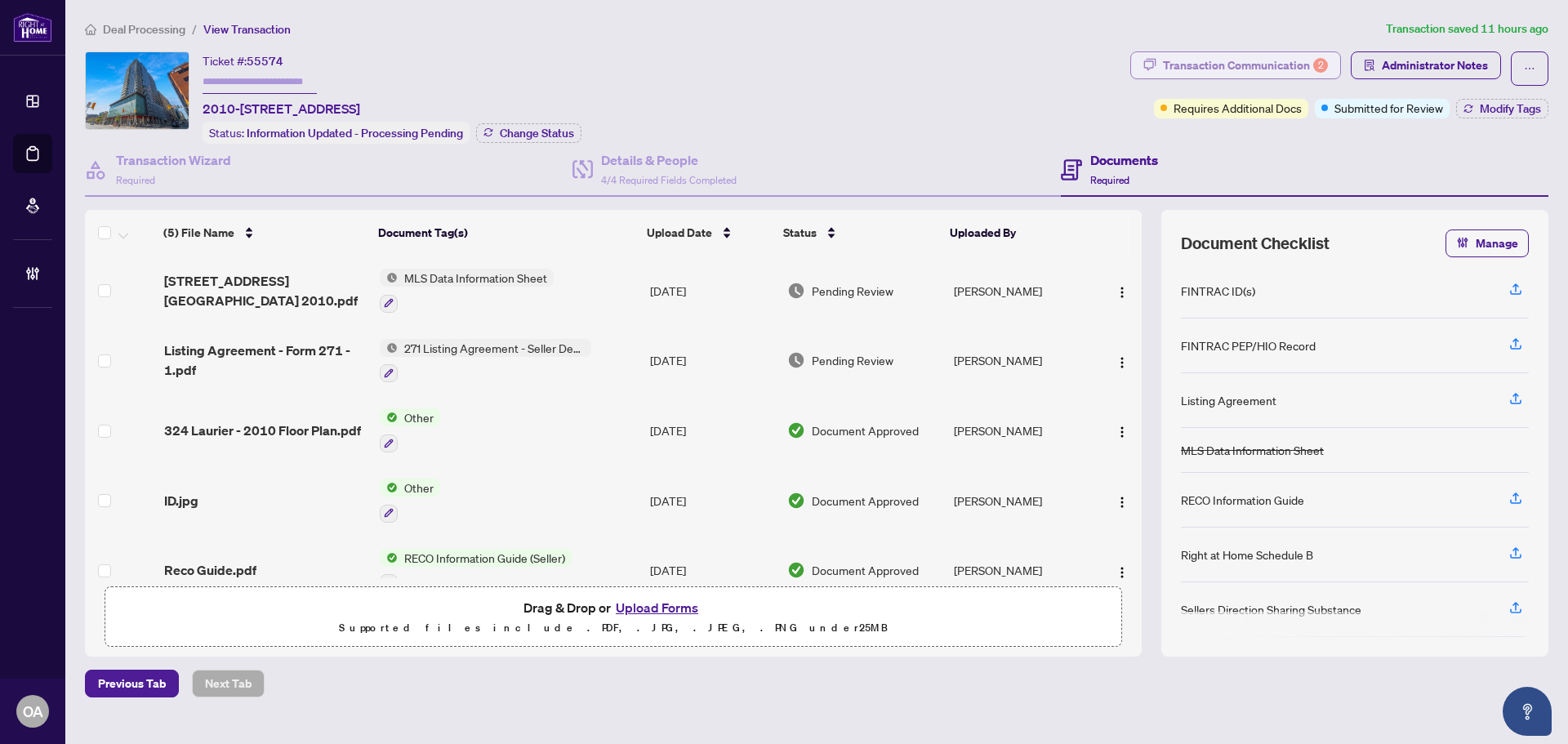
click at [1272, 75] on div "Transaction Communication 2" at bounding box center [1246, 66] width 165 height 26
type textarea "**********"
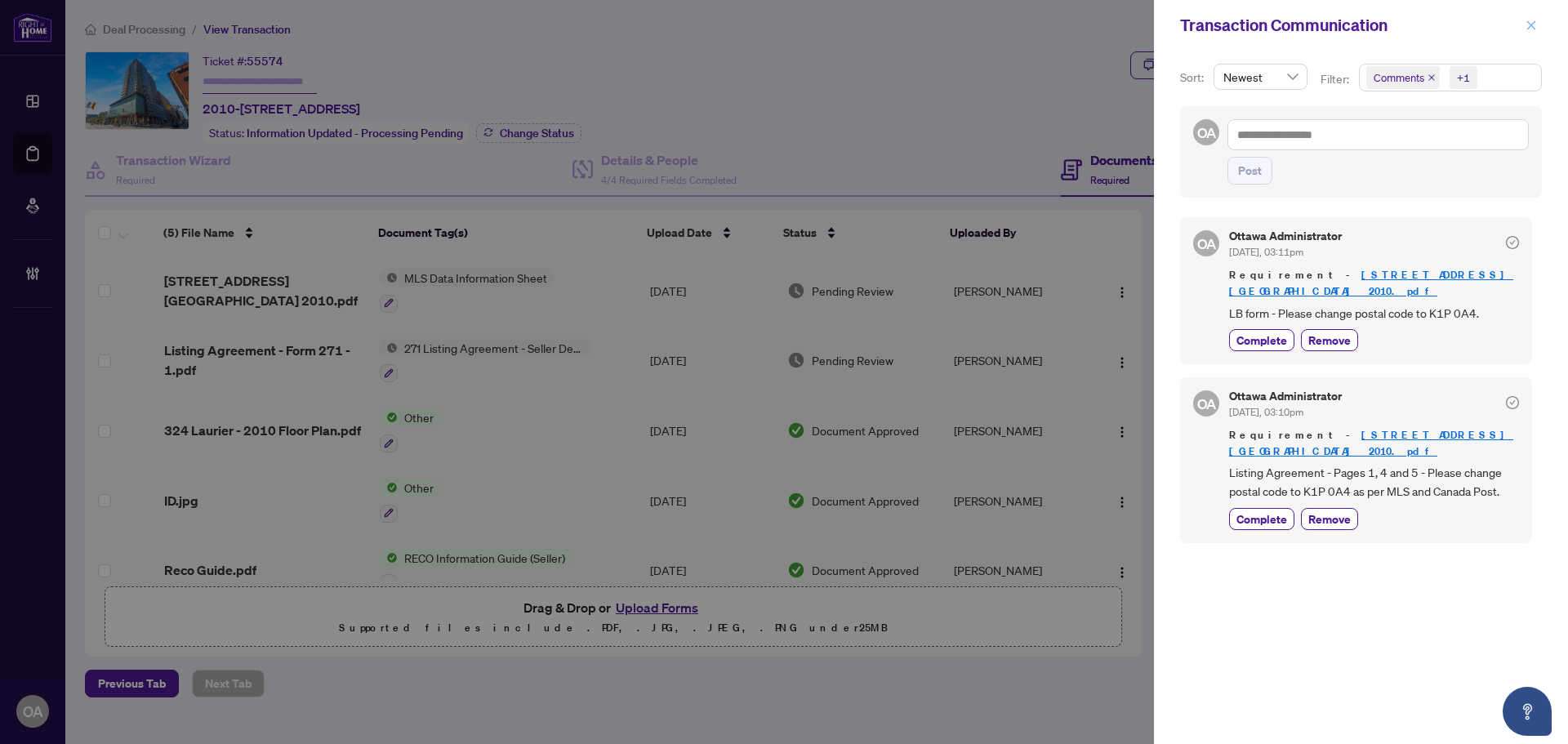
click at [1535, 22] on icon "close" at bounding box center [1532, 25] width 9 height 9
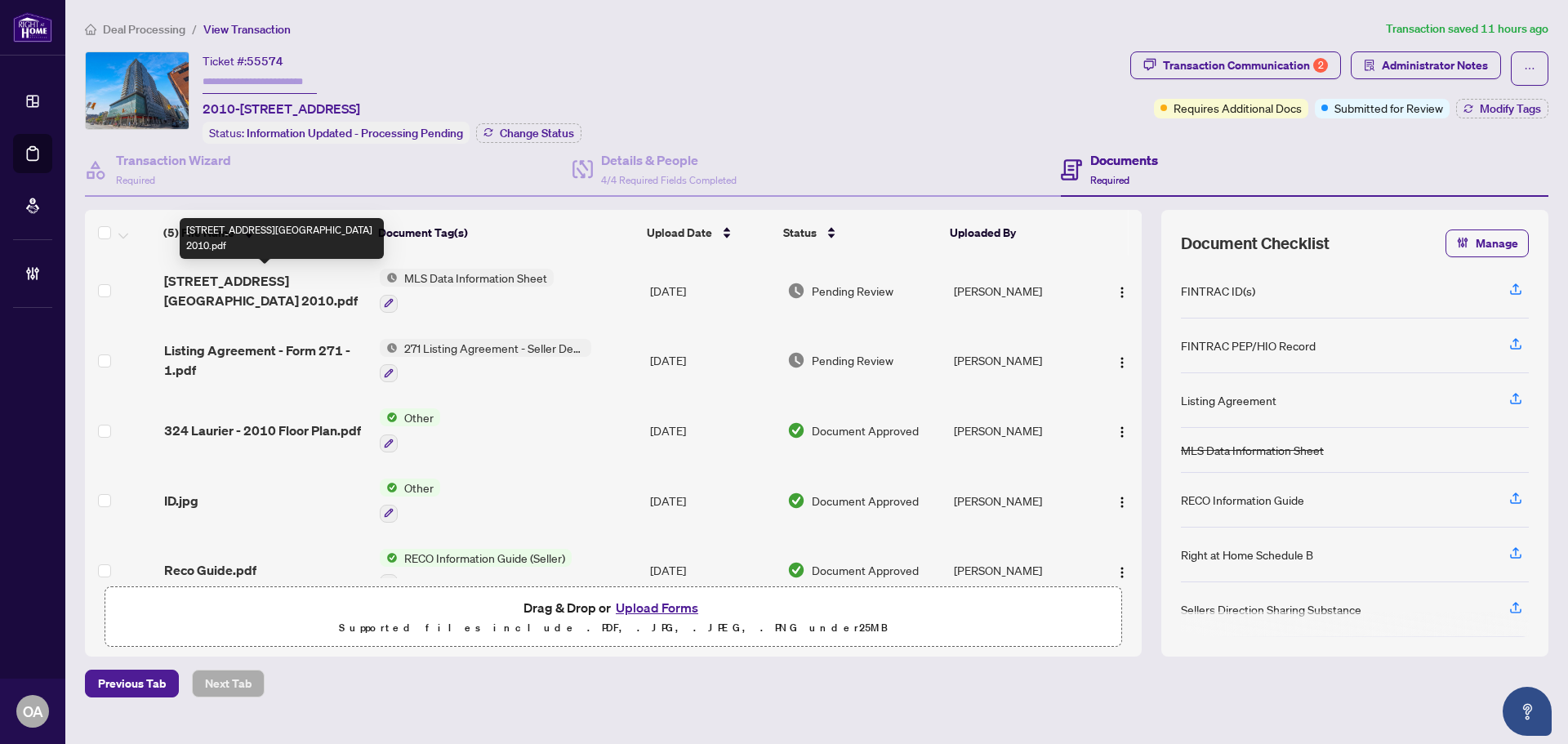
click at [257, 278] on span "324 Laurier Ave West Unit 2010.pdf" at bounding box center [265, 290] width 202 height 39
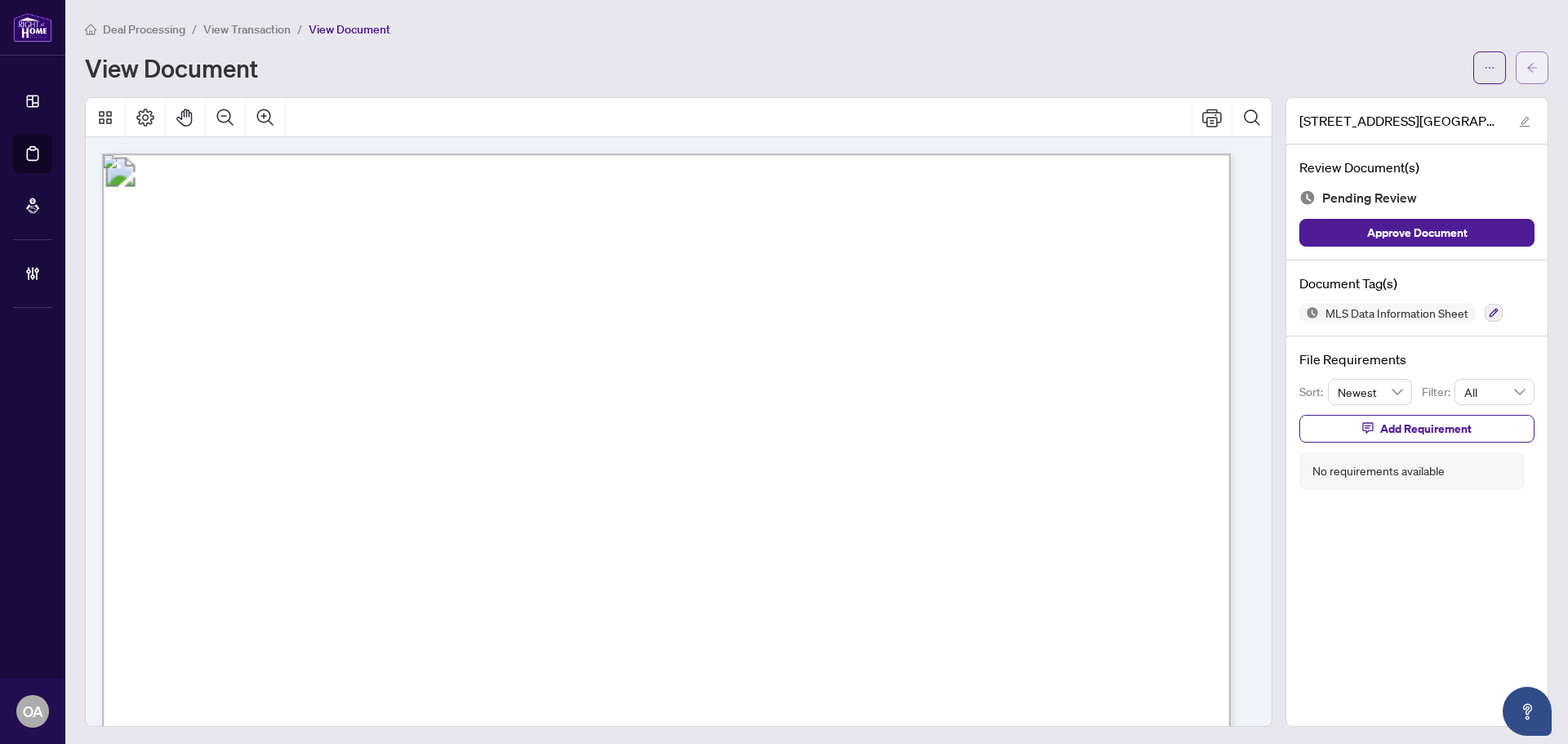
click at [1525, 68] on button "button" at bounding box center [1532, 67] width 33 height 33
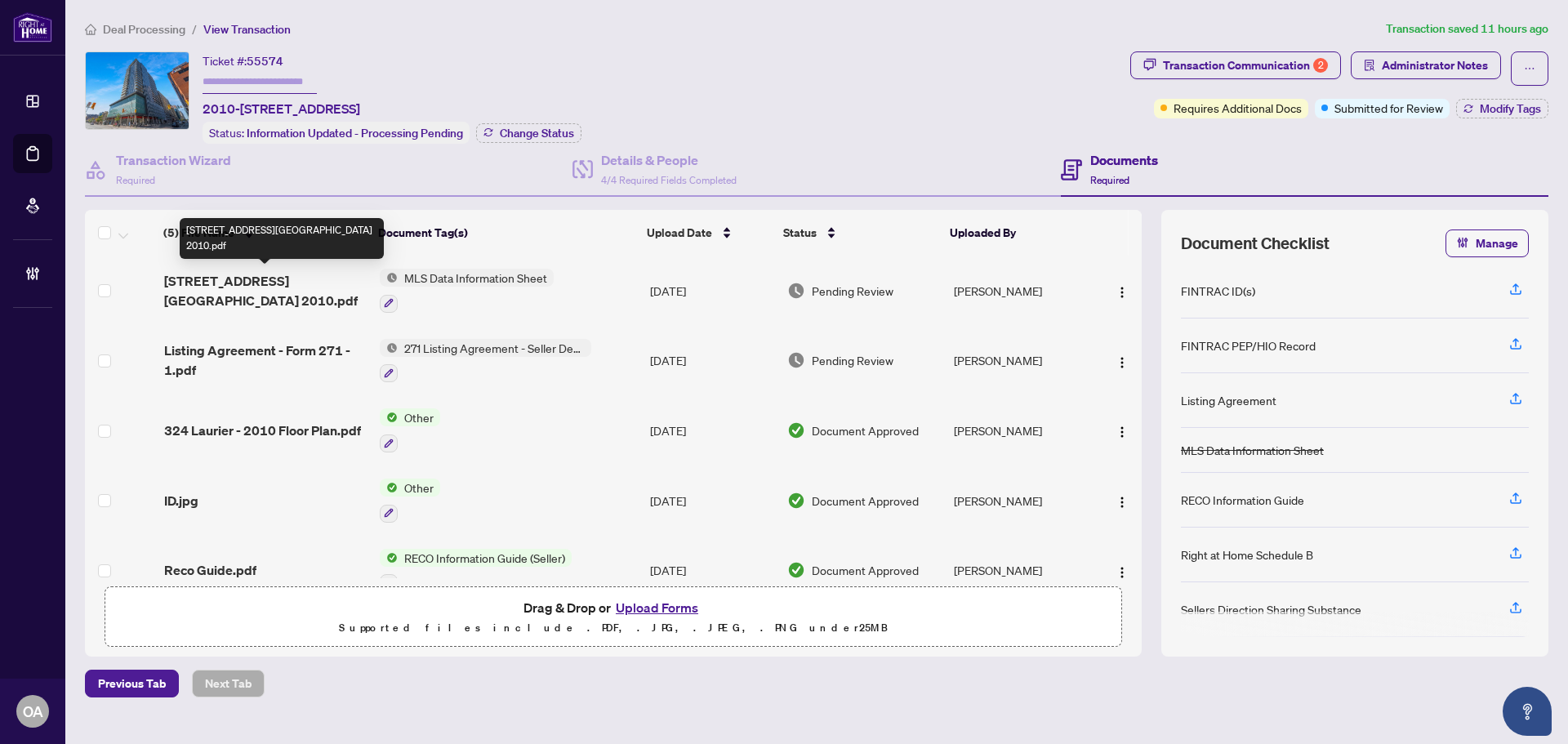
click at [242, 277] on span "324 Laurier Ave West Unit 2010.pdf" at bounding box center [265, 290] width 202 height 39
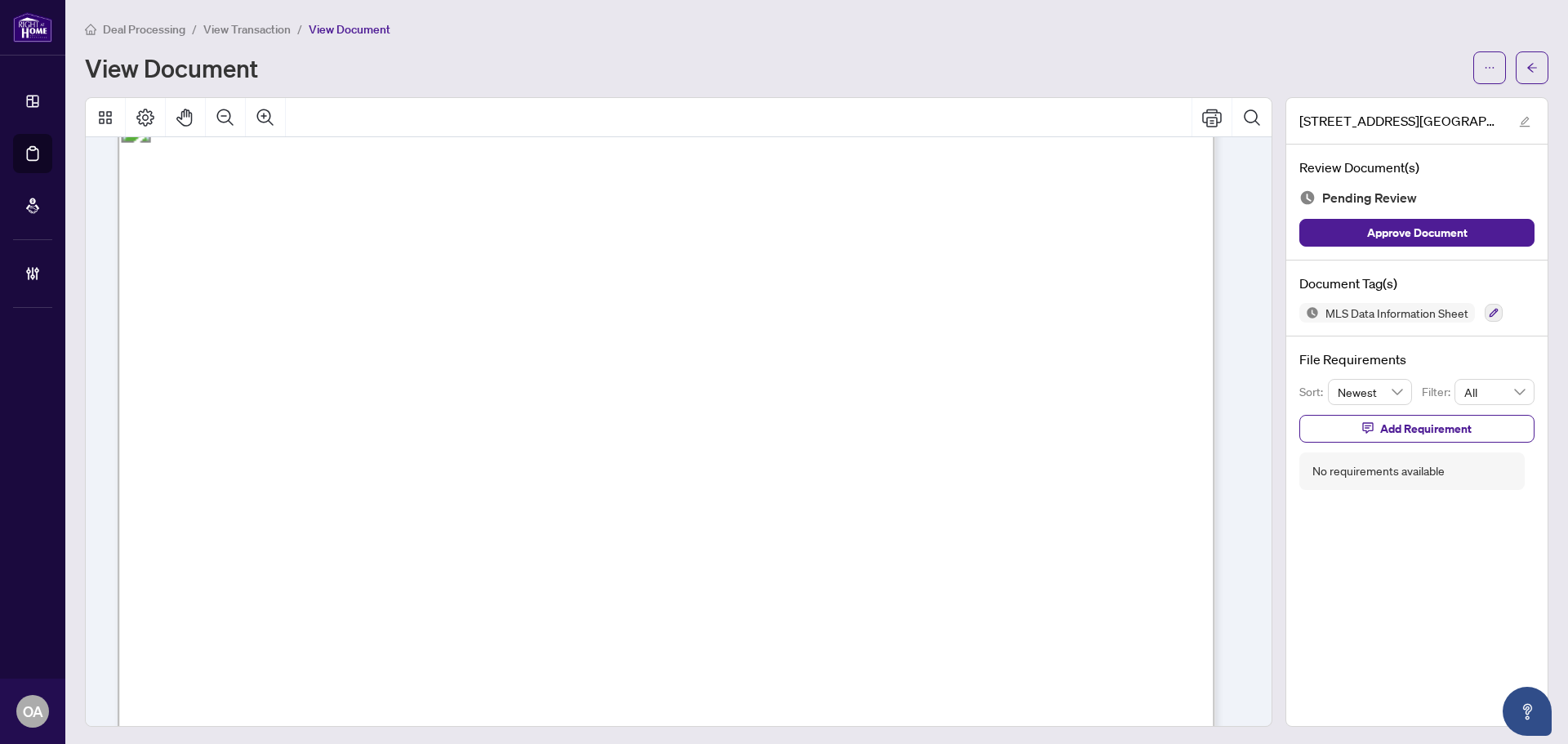
scroll to position [28467, 0]
drag, startPoint x: 401, startPoint y: 258, endPoint x: 302, endPoint y: 258, distance: 99.0
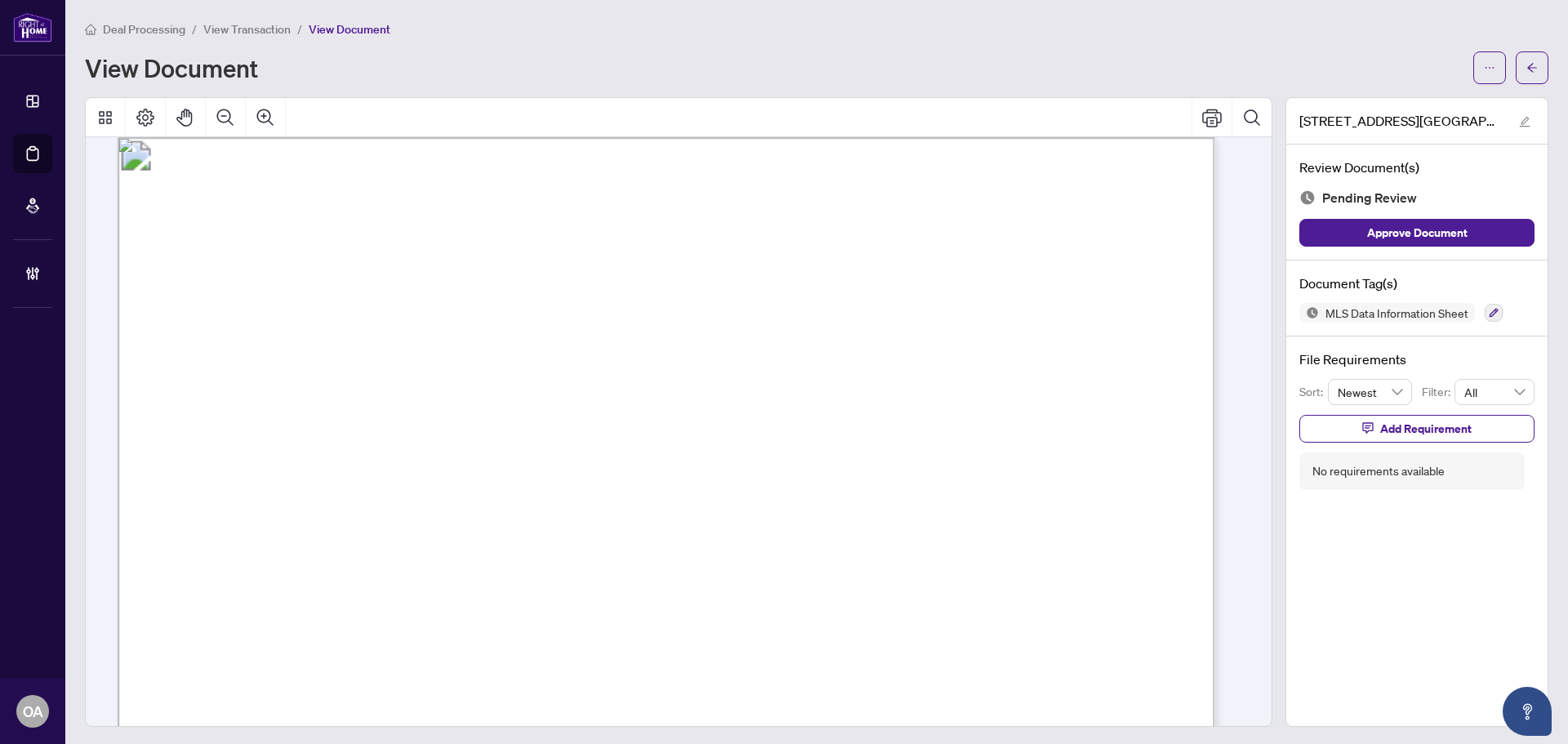
drag, startPoint x: 324, startPoint y: 264, endPoint x: 1033, endPoint y: 247, distance: 709.2
click at [1526, 59] on button "button" at bounding box center [1532, 67] width 33 height 33
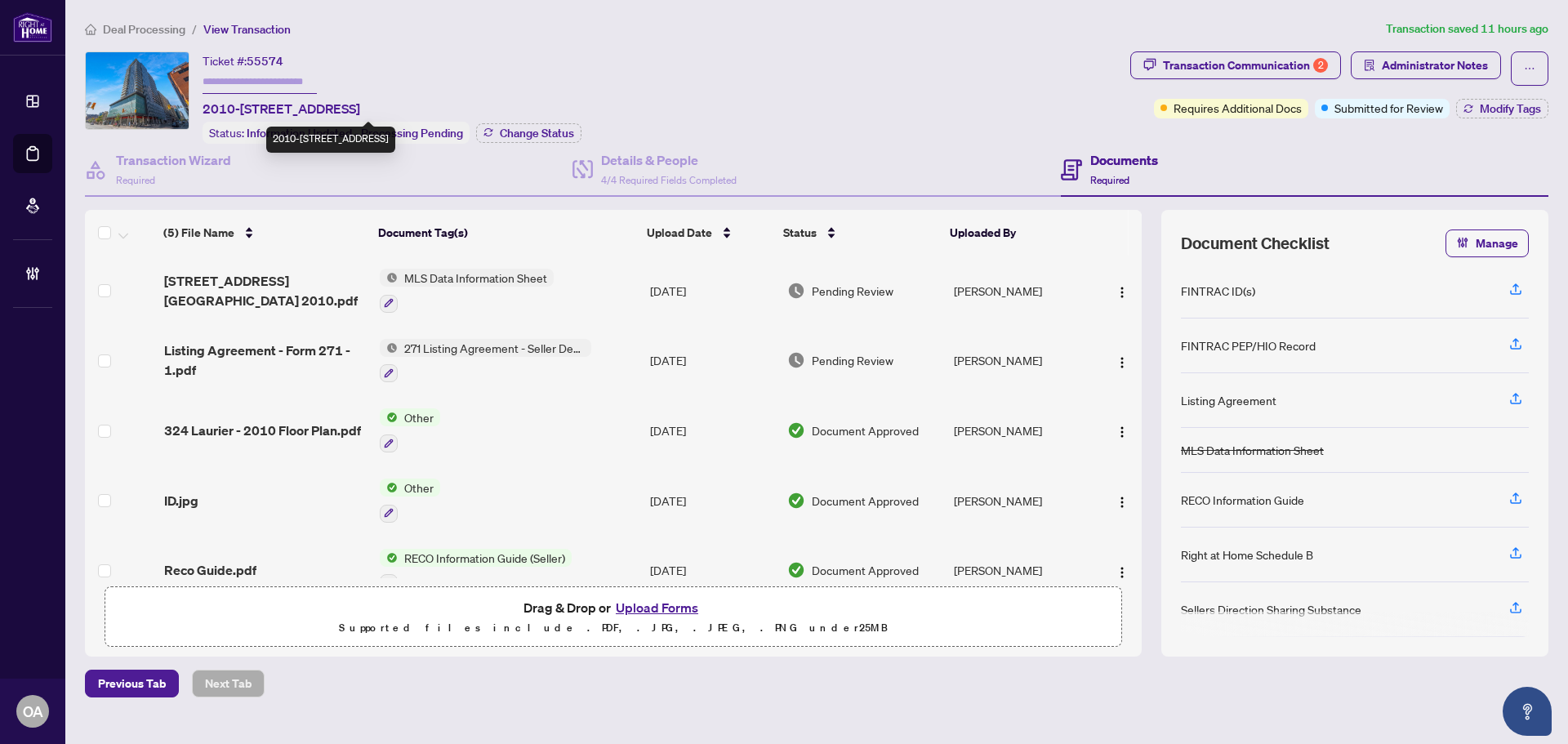
drag, startPoint x: 461, startPoint y: 106, endPoint x: 494, endPoint y: 106, distance: 33.0
click at [360, 106] on span "2010-324 Laurier Ave, Ottawa, Ontario K1P 0A4, Canada" at bounding box center [281, 108] width 157 height 20
click at [360, 102] on span "2010-324 Laurier Ave, Ottawa, Ontario K1P 0A4, Canada" at bounding box center [281, 108] width 157 height 20
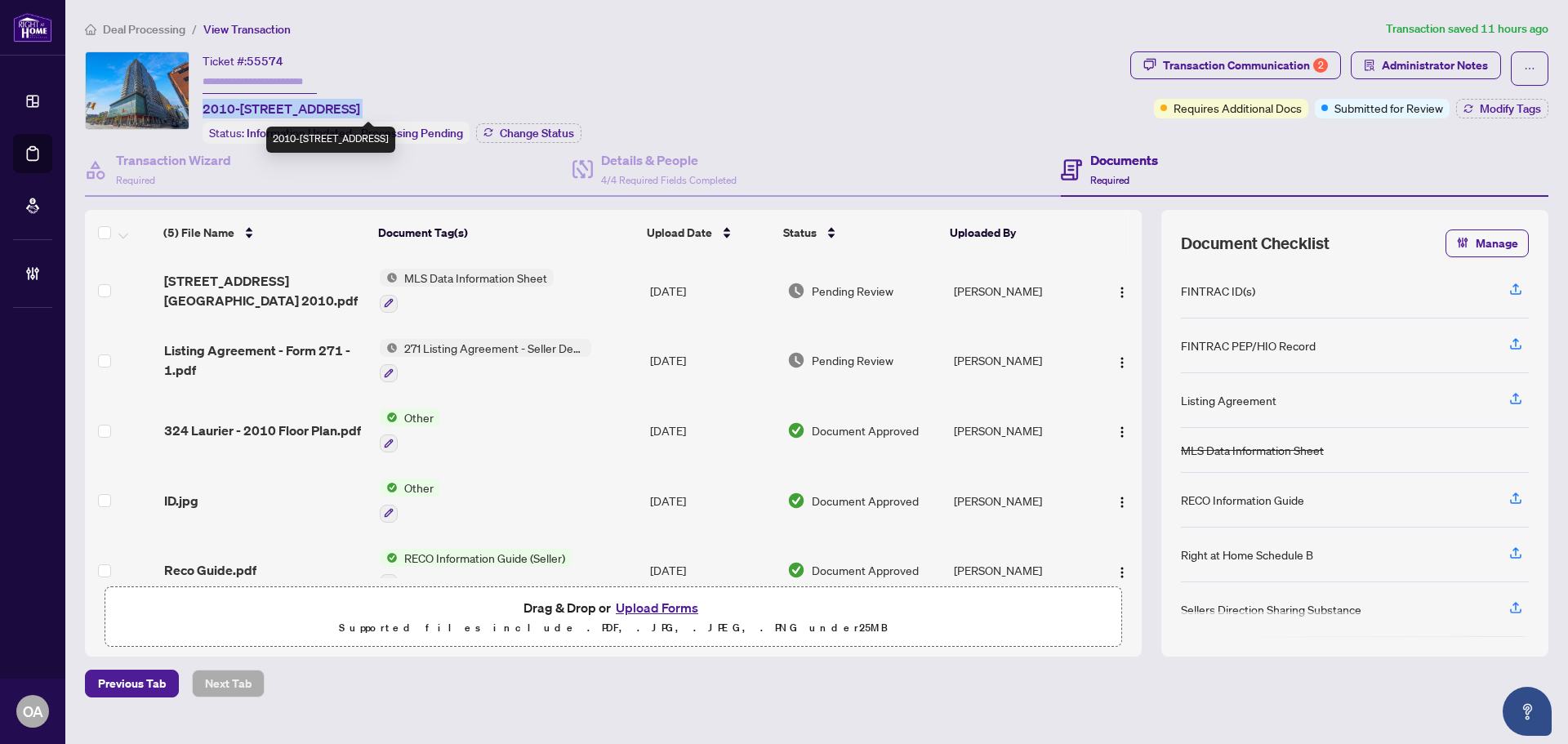
click at [360, 102] on span "2010-324 Laurier Ave, Ottawa, Ontario K1P 0A4, Canada" at bounding box center [281, 108] width 157 height 20
click at [360, 101] on span "2010-324 Laurier Ave, Ottawa, Ontario K1P 0A4, Canada" at bounding box center [281, 108] width 157 height 20
click at [267, 358] on span "Listing Agreement - Form 271 - 1.pdf" at bounding box center [265, 360] width 202 height 39
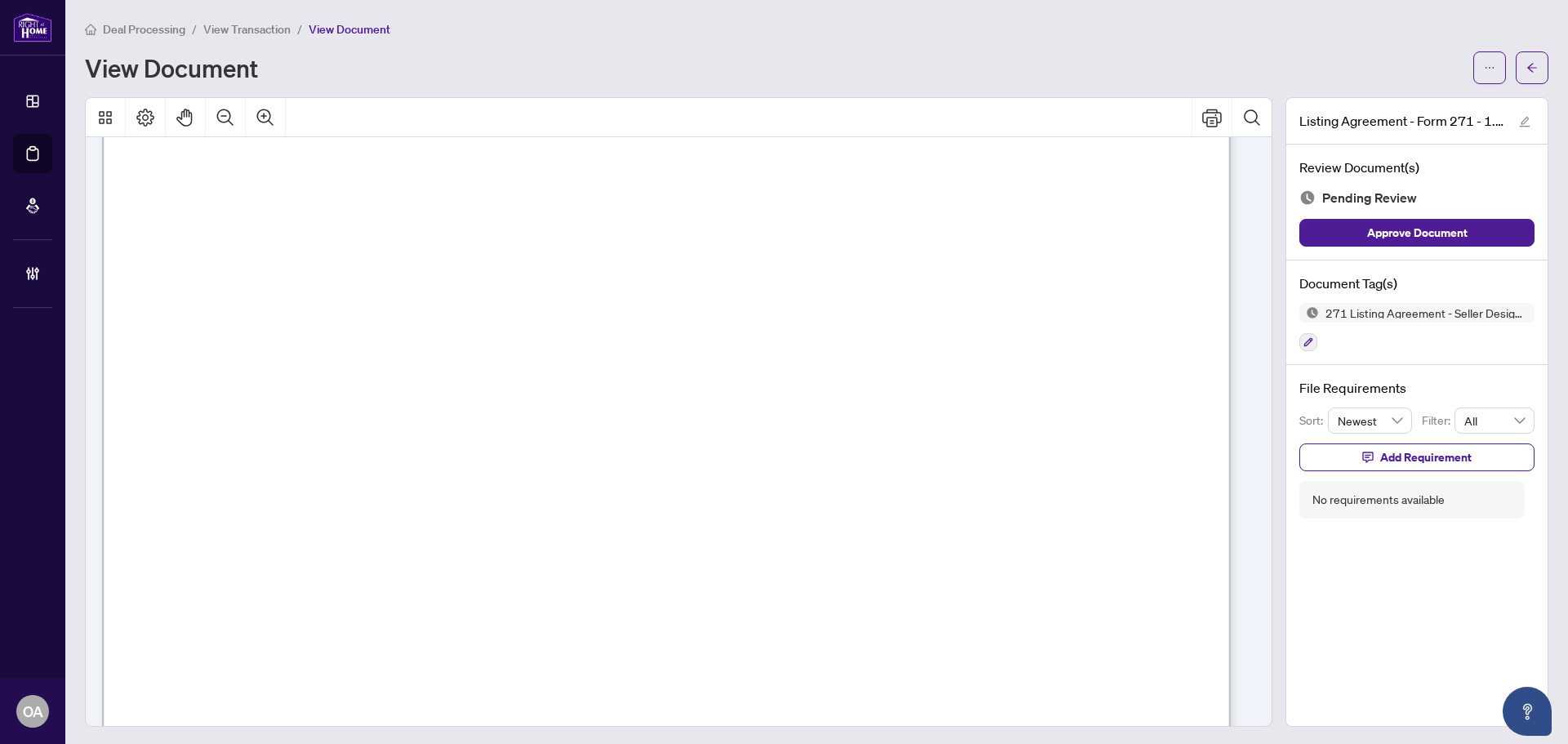
scroll to position [245, 0]
drag, startPoint x: 957, startPoint y: 402, endPoint x: 1051, endPoint y: 402, distance: 94.0
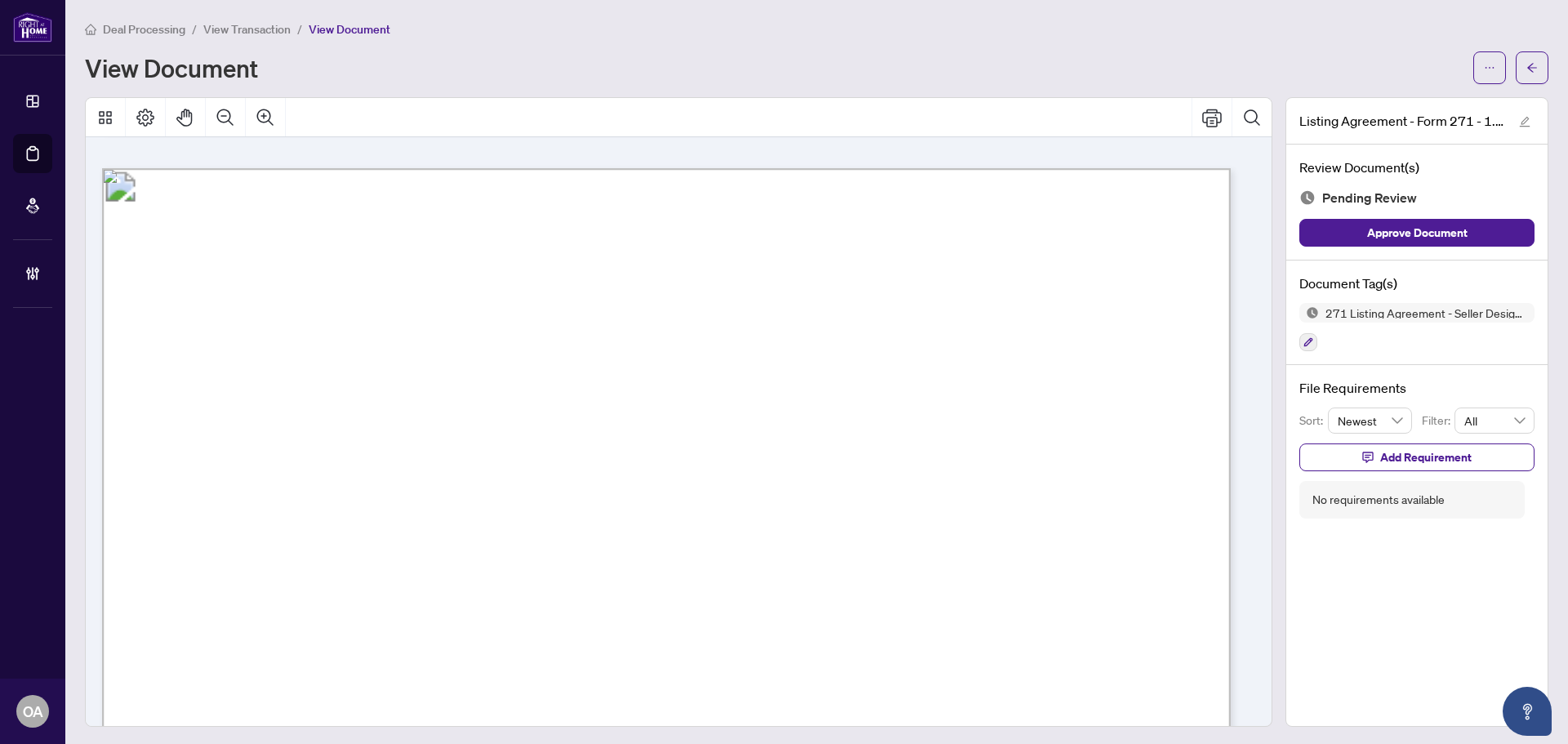
scroll to position [5832, 0]
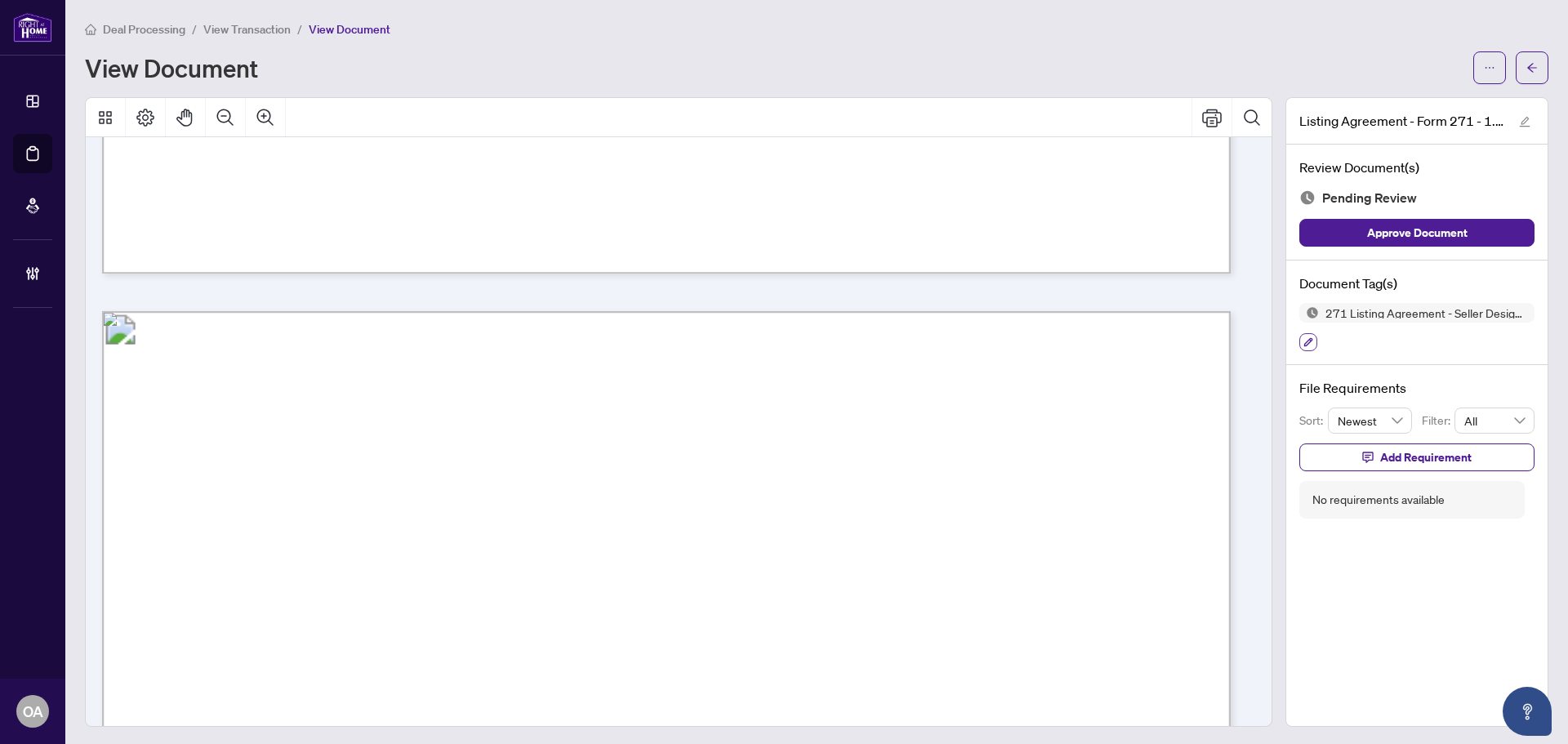
click at [1304, 337] on icon "button" at bounding box center [1308, 342] width 9 height 9
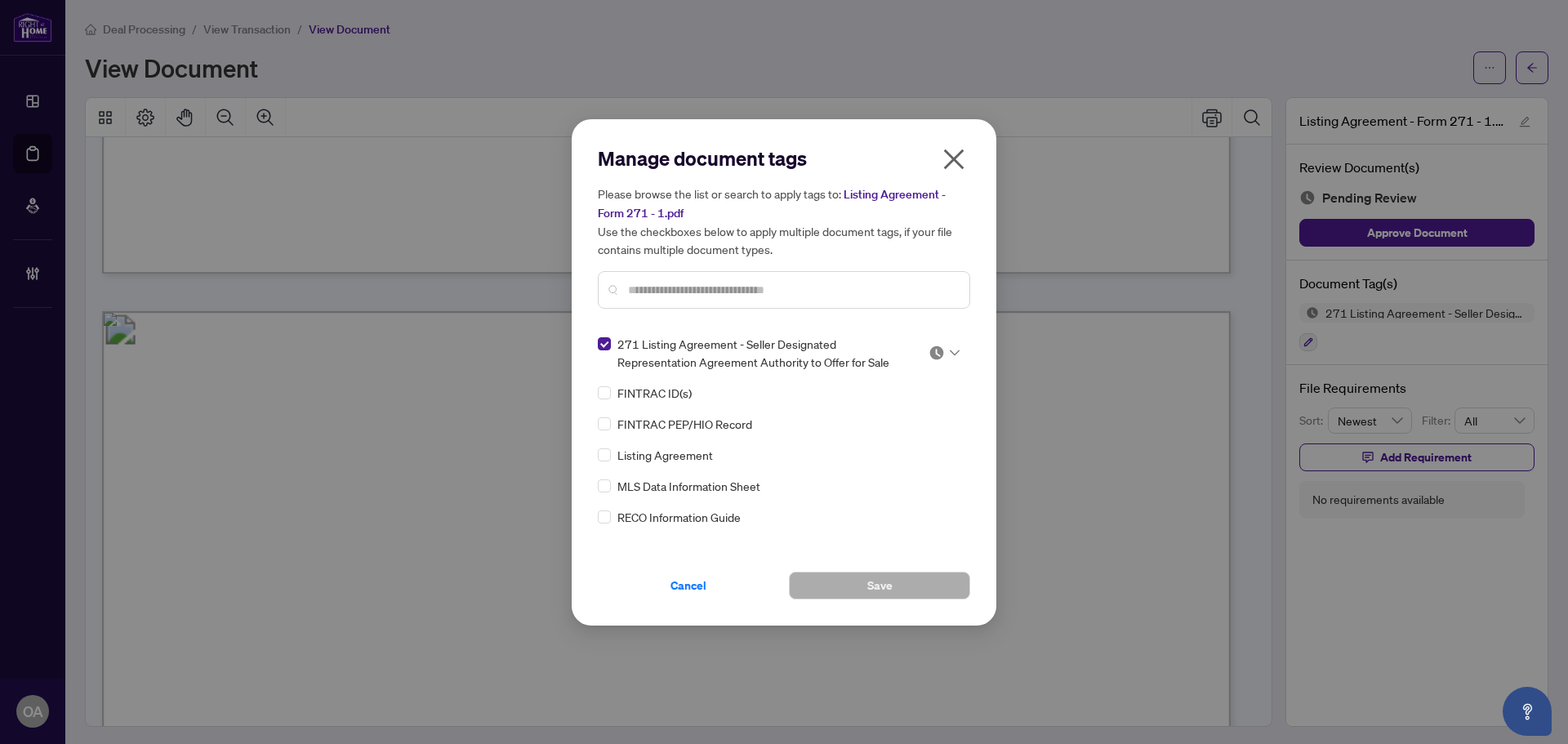
click at [935, 350] on img at bounding box center [936, 352] width 16 height 16
click at [914, 426] on div "Approved" at bounding box center [890, 431] width 105 height 18
click at [918, 594] on button "Save" at bounding box center [879, 586] width 181 height 28
click at [1523, 70] on div "Manage document tags Please browse the list or search to apply tags to: Listing…" at bounding box center [784, 372] width 1568 height 744
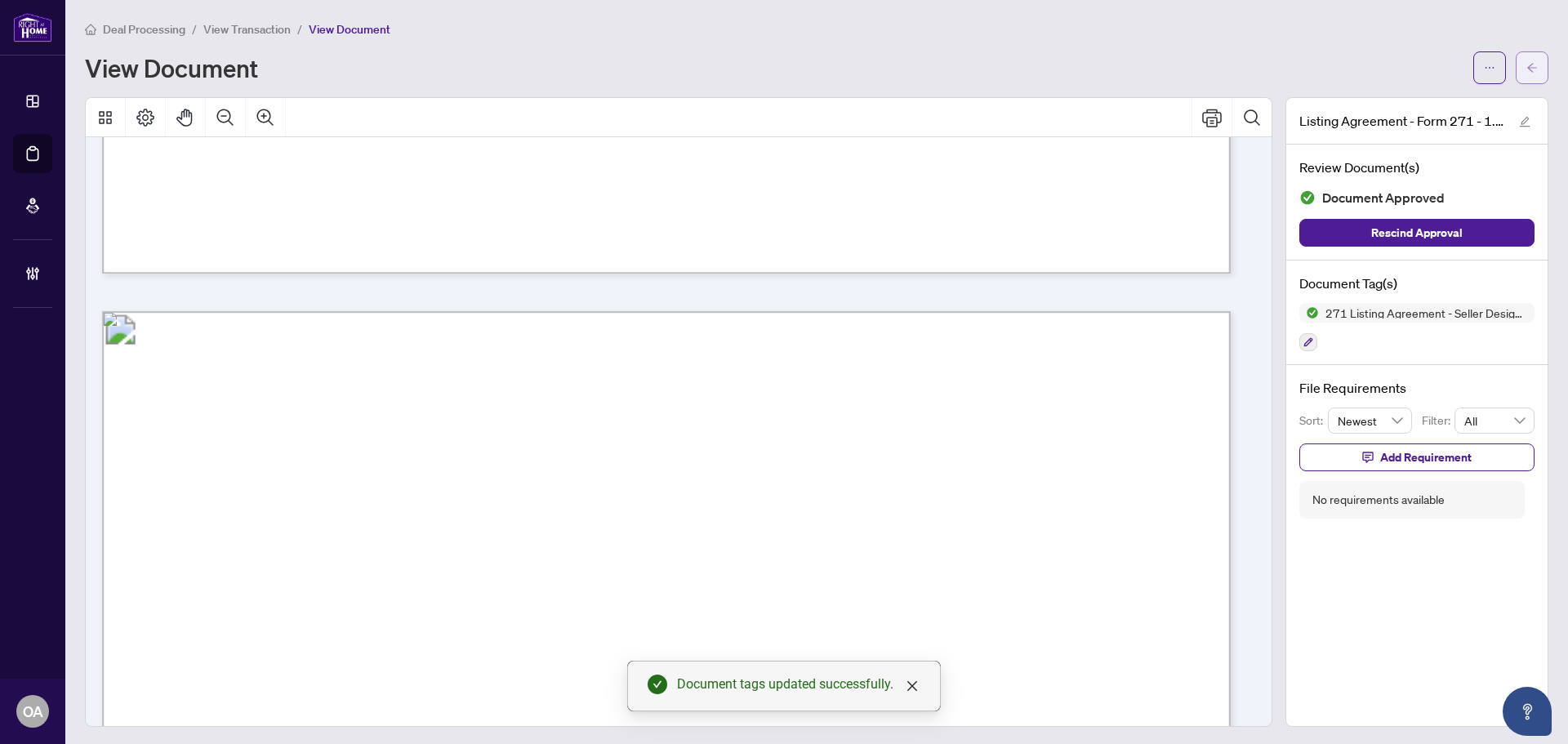
click at [1516, 73] on button "button" at bounding box center [1532, 67] width 33 height 33
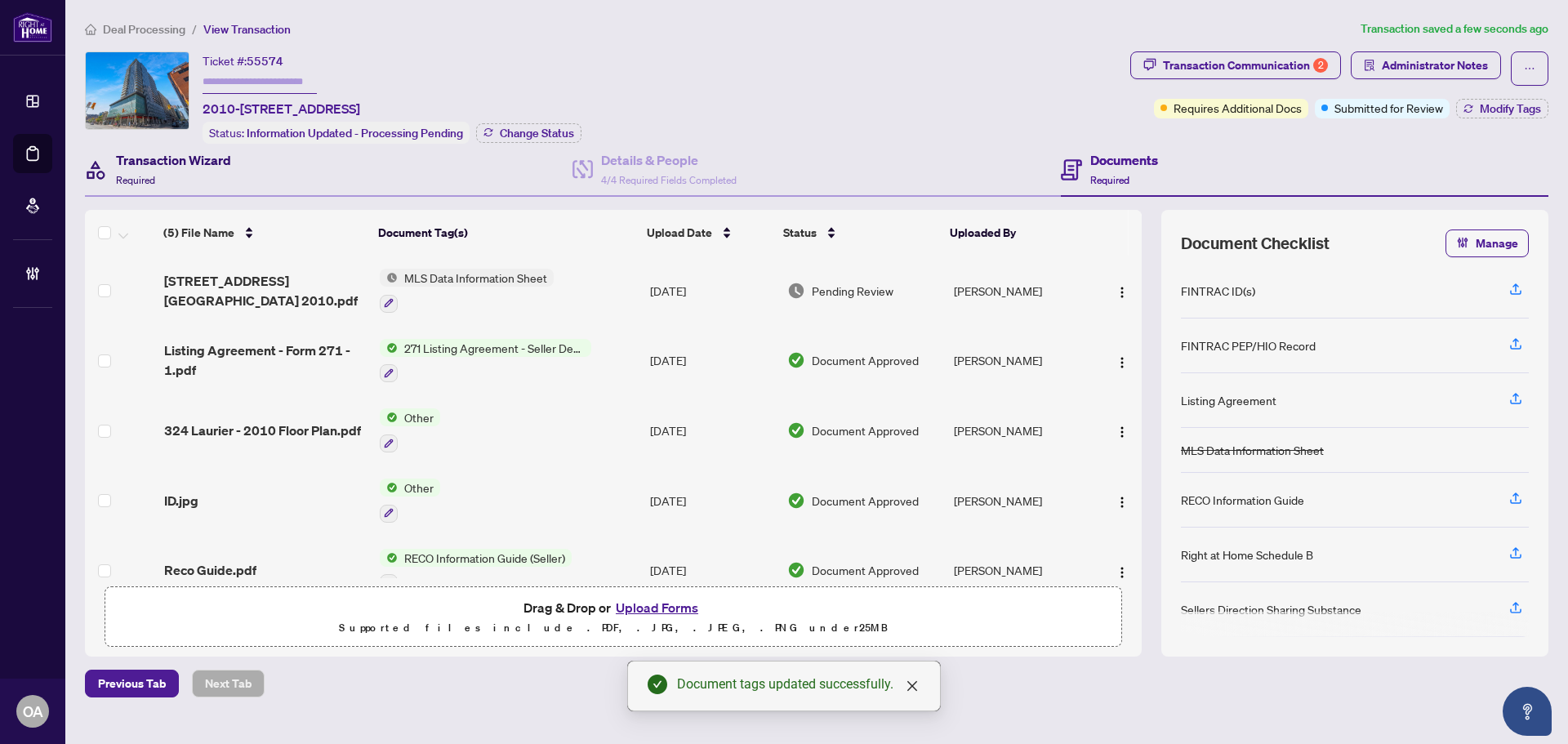
click at [202, 171] on div "Transaction Wizard Required" at bounding box center [173, 169] width 115 height 38
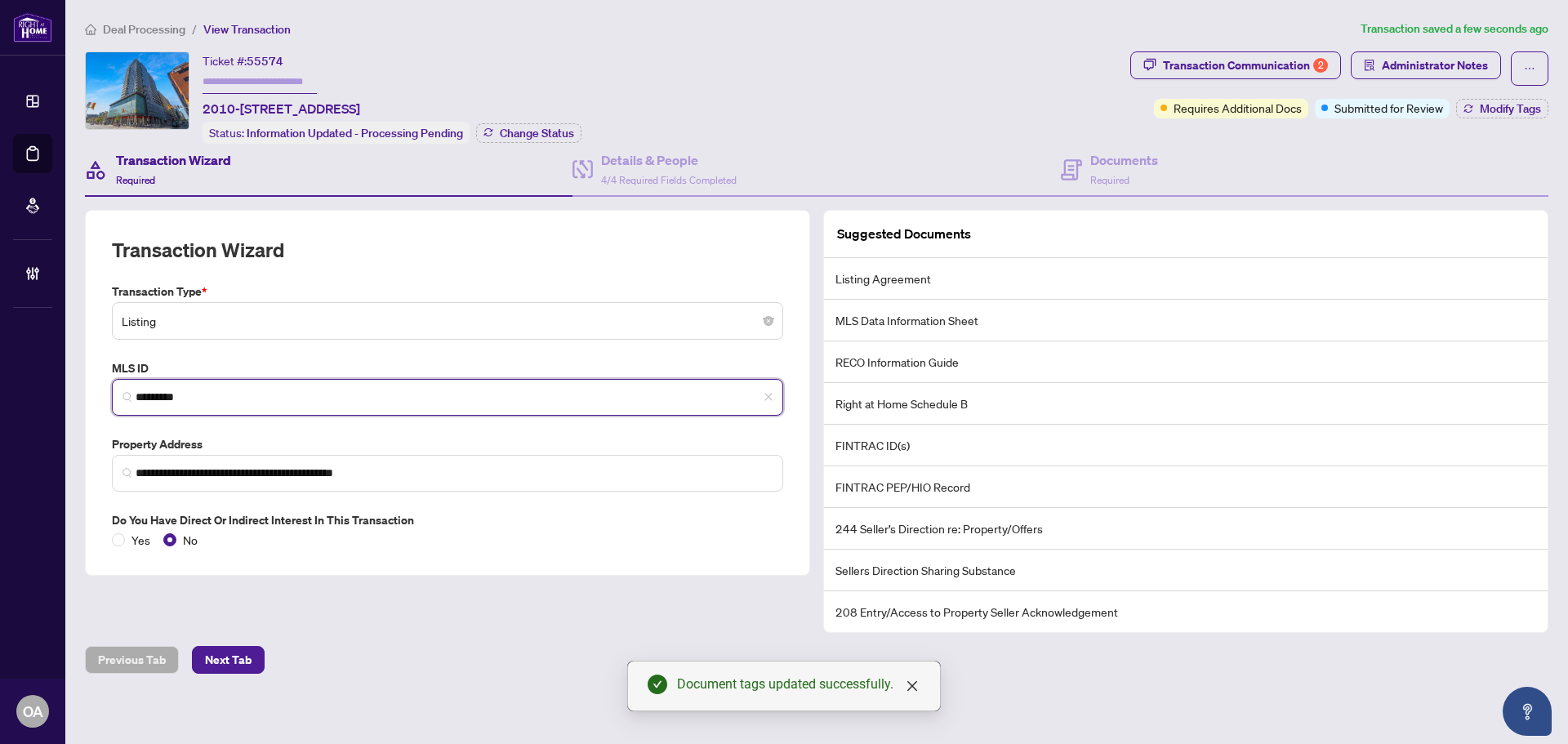
click at [172, 393] on input "*********" at bounding box center [455, 397] width 637 height 17
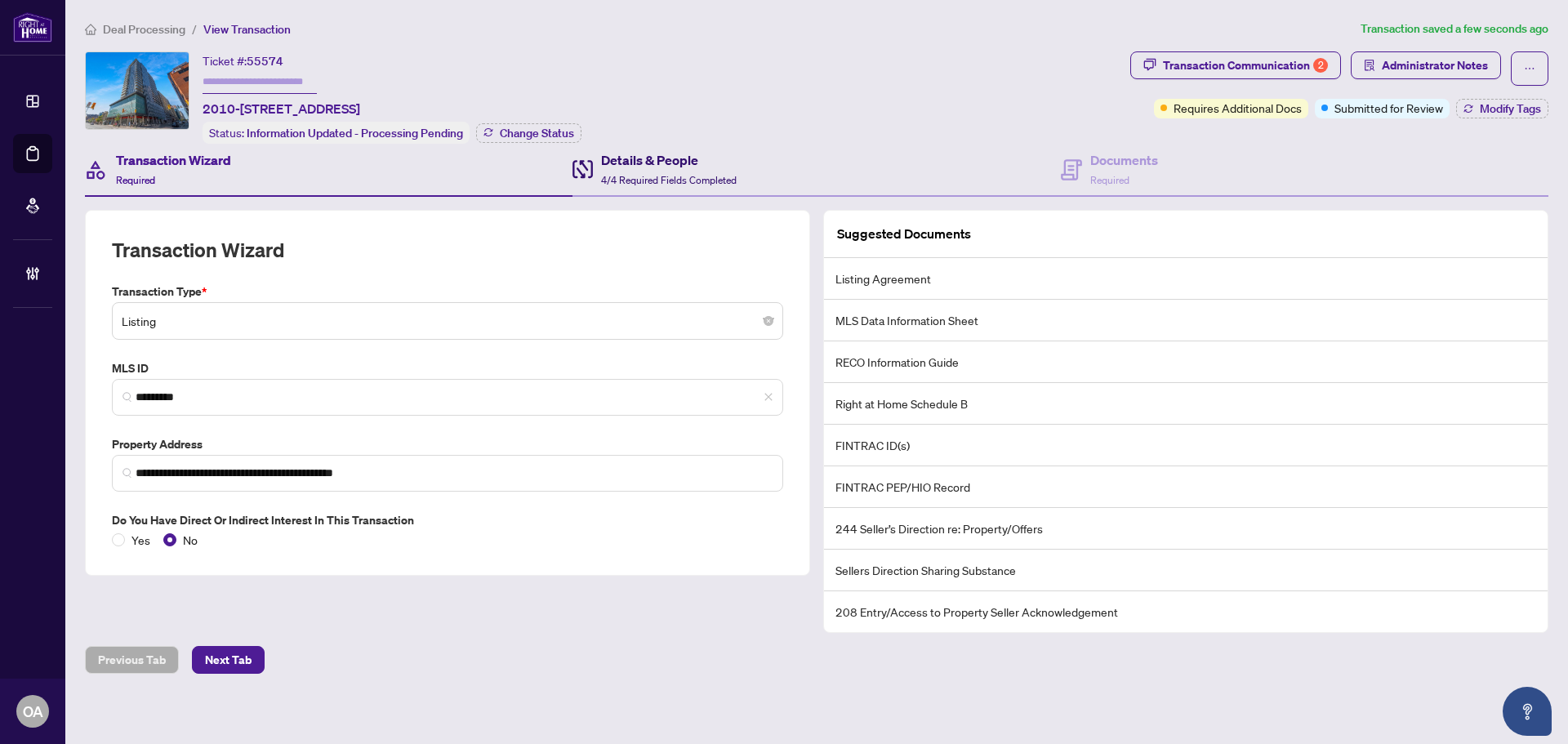
click at [697, 164] on h4 "Details & People" at bounding box center [668, 159] width 136 height 20
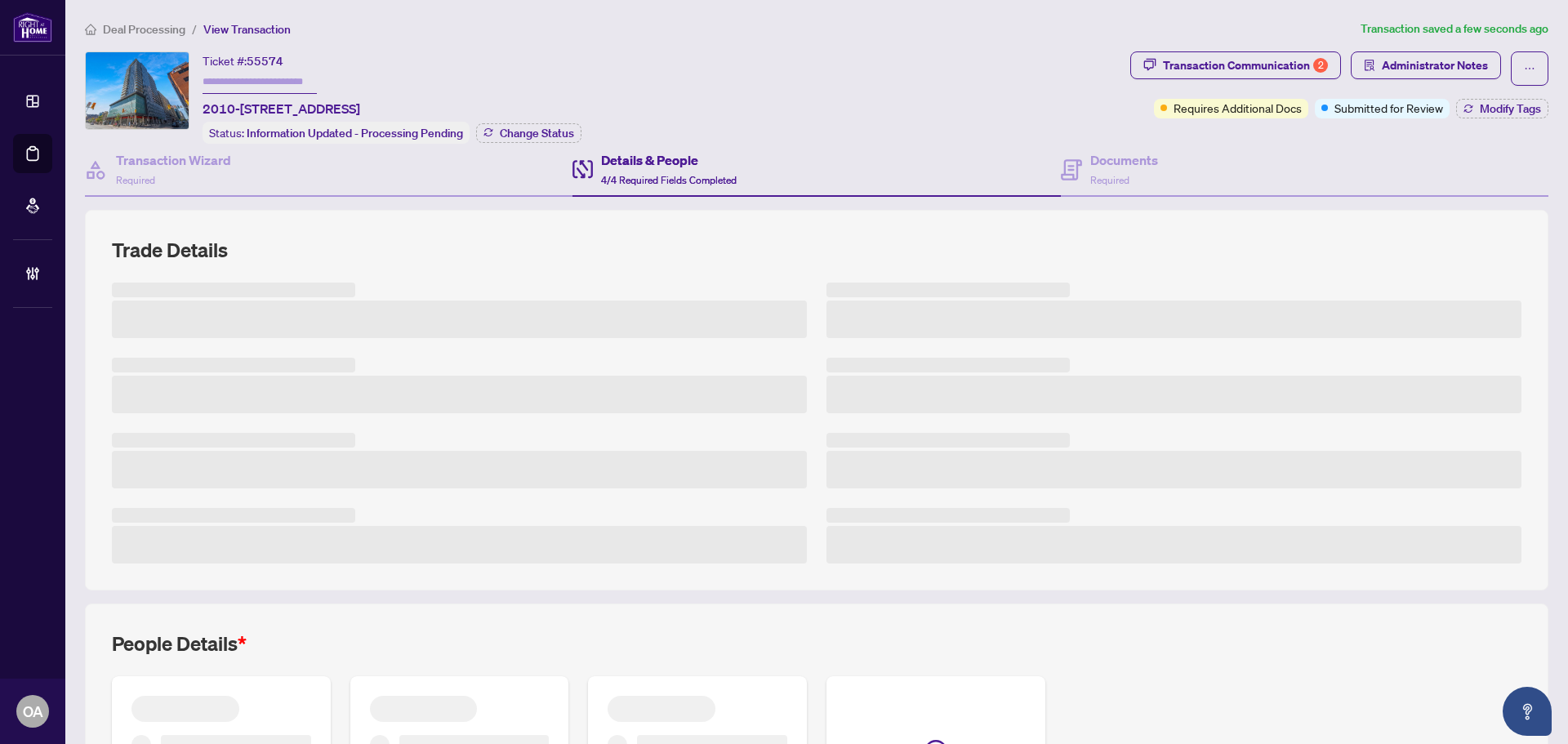
click at [1046, 167] on div "Details & People 4/4 Required Fields Completed" at bounding box center [816, 170] width 487 height 53
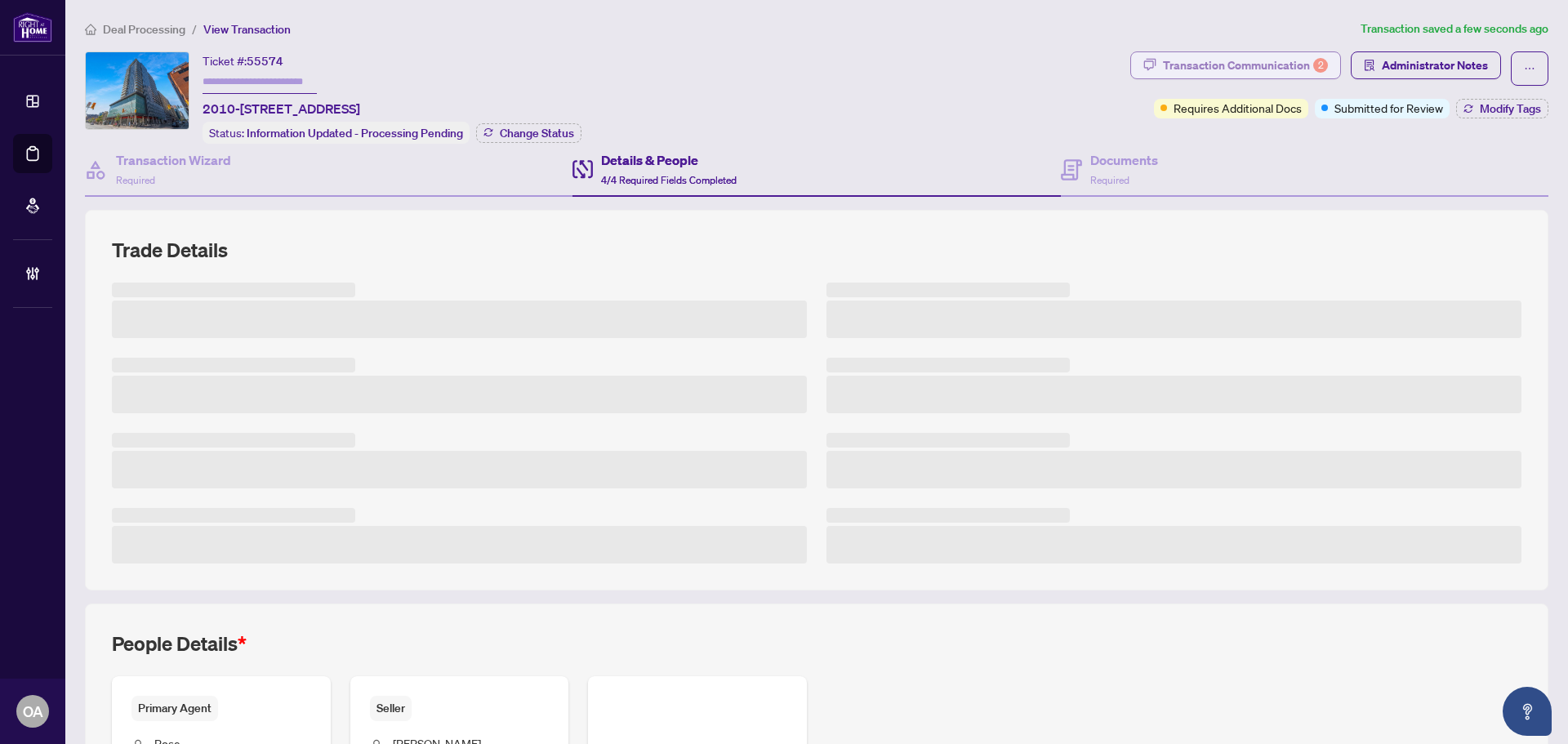
click at [1206, 60] on div "Transaction Communication 2" at bounding box center [1246, 66] width 165 height 26
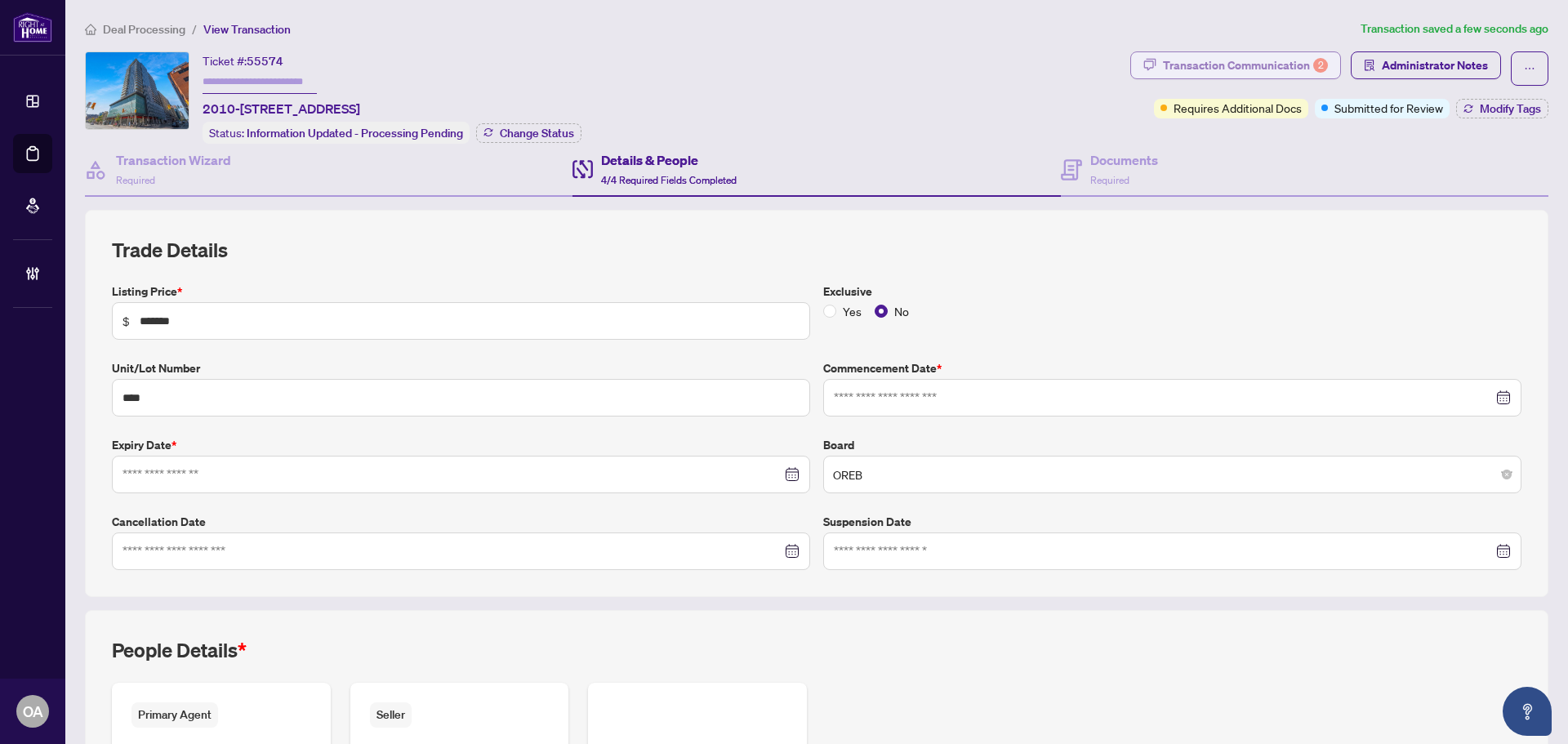
type input "**********"
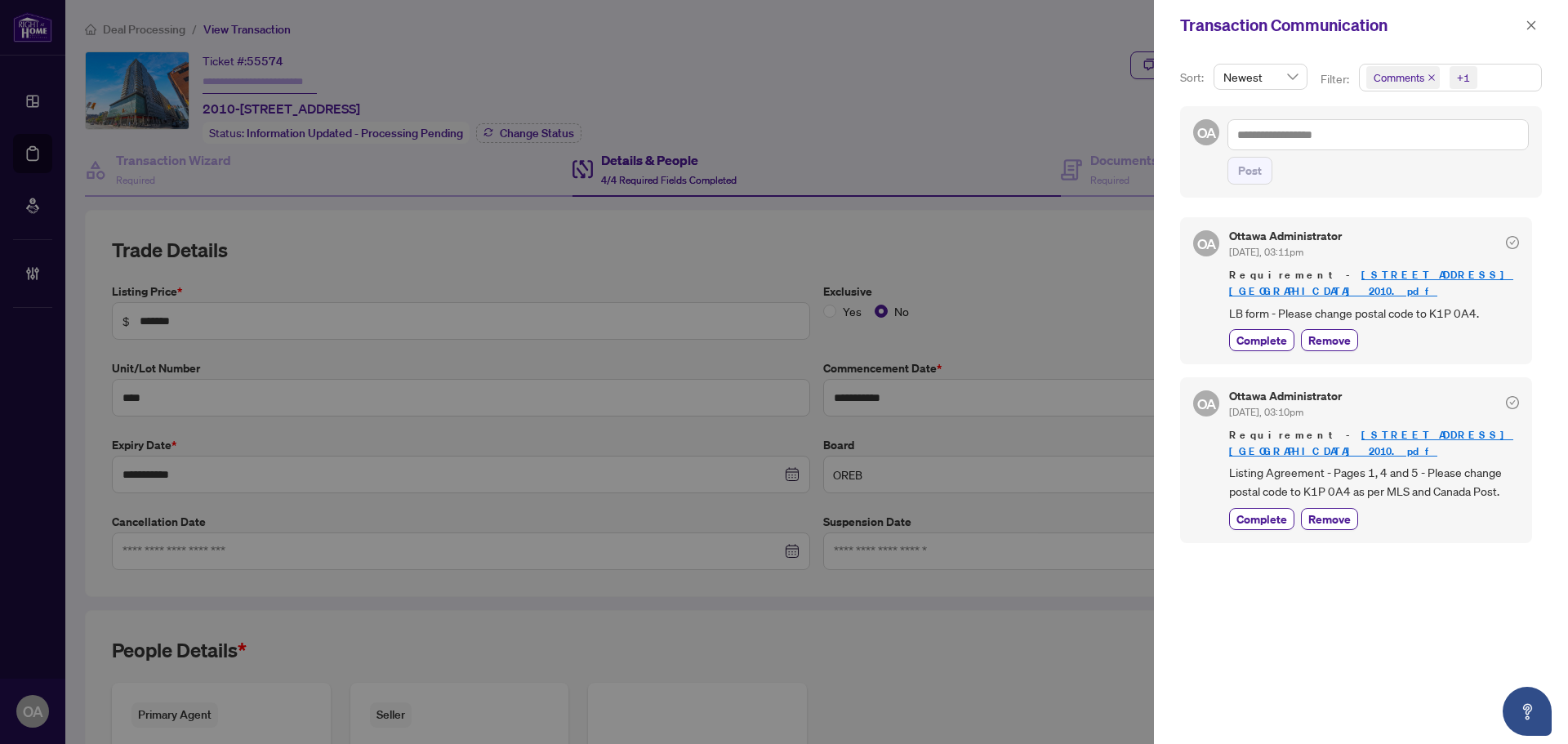
drag, startPoint x: 1260, startPoint y: 478, endPoint x: 1319, endPoint y: 391, distance: 105.1
click at [1260, 511] on span "Complete" at bounding box center [1262, 519] width 51 height 17
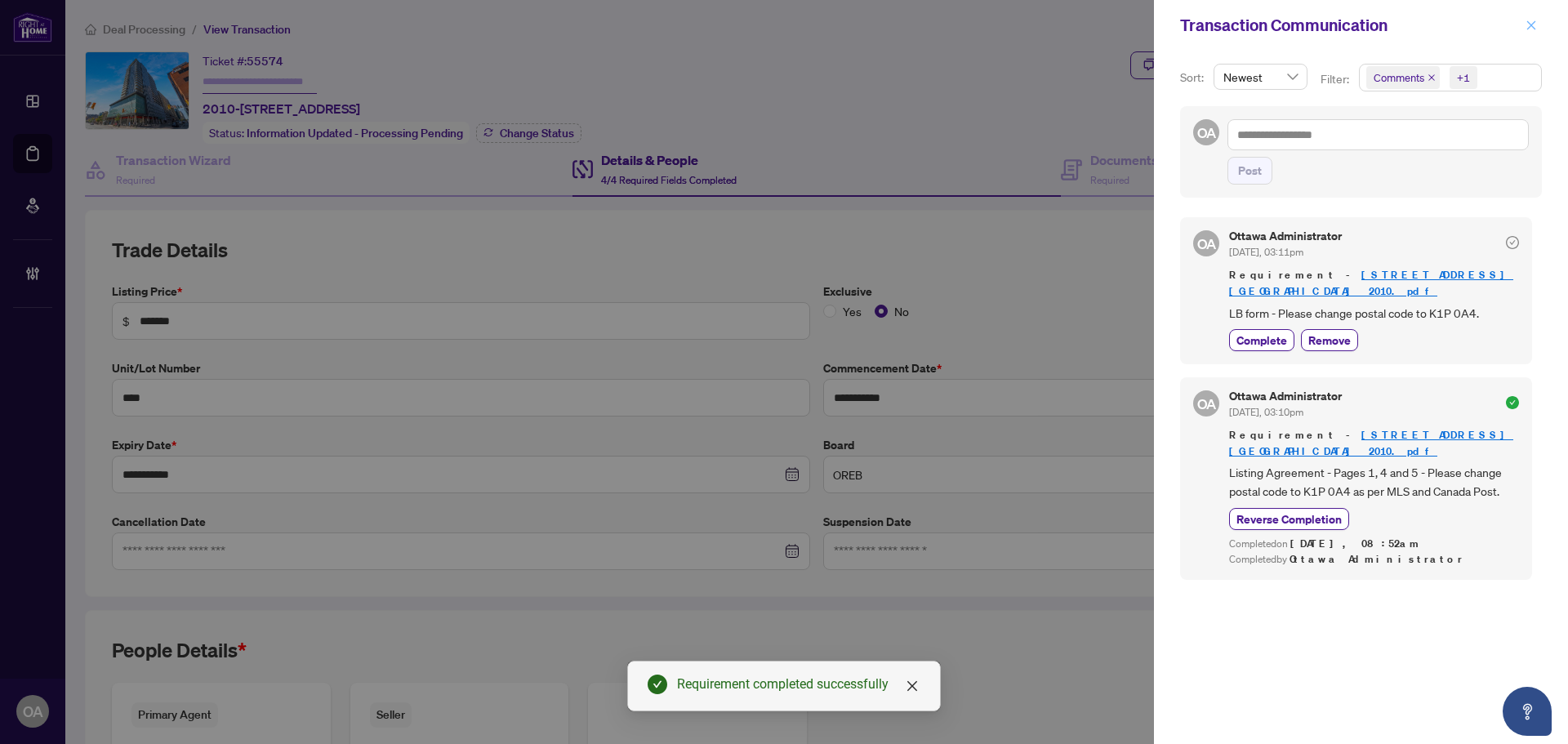
click at [1536, 28] on icon "close" at bounding box center [1531, 25] width 11 height 11
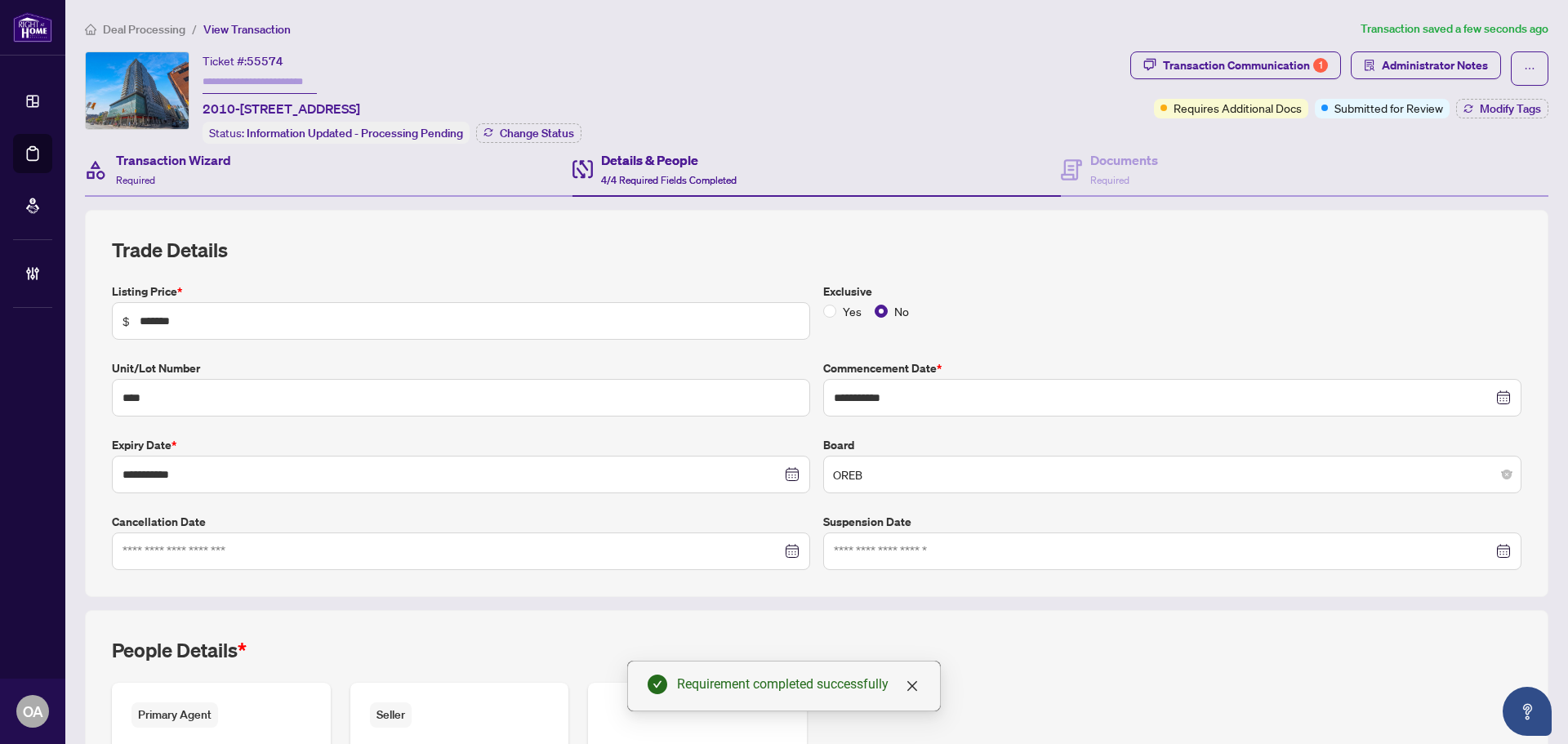
click at [261, 178] on div "Transaction Wizard Required" at bounding box center [329, 170] width 487 height 53
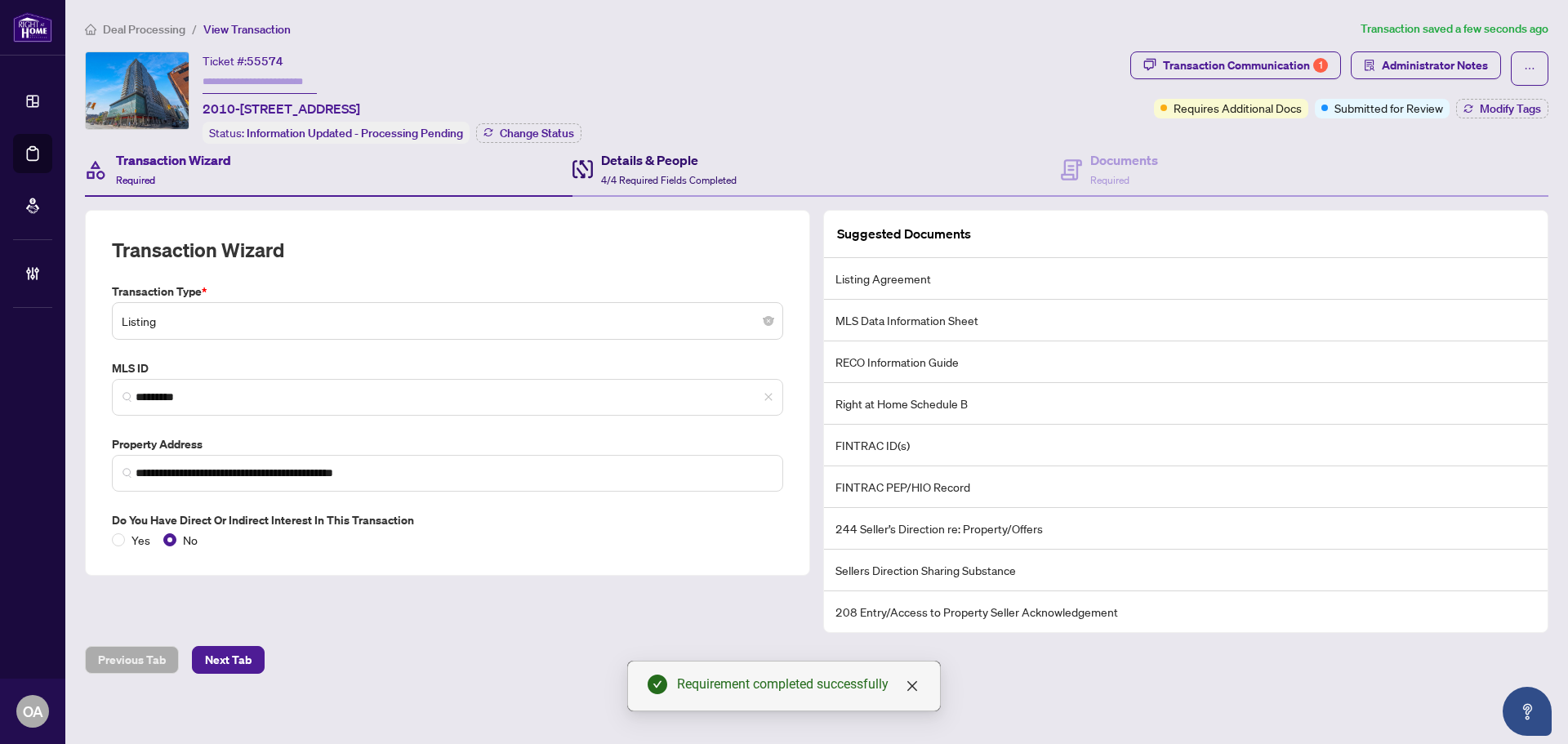
click at [694, 162] on h4 "Details & People" at bounding box center [668, 159] width 136 height 20
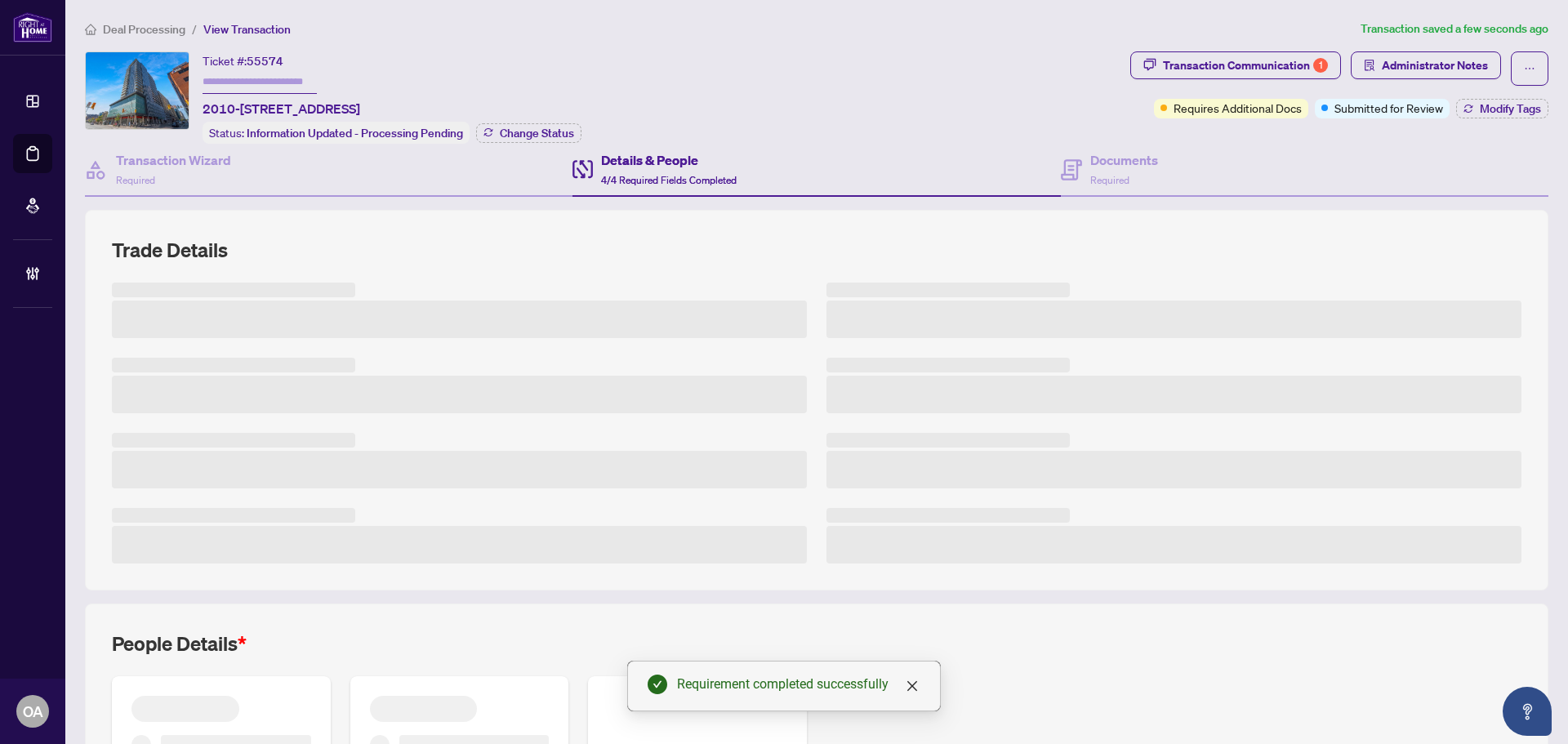
click at [1001, 162] on div "Details & People 4/4 Required Fields Completed" at bounding box center [816, 170] width 487 height 53
click at [1090, 174] on span "Required" at bounding box center [1110, 180] width 39 height 12
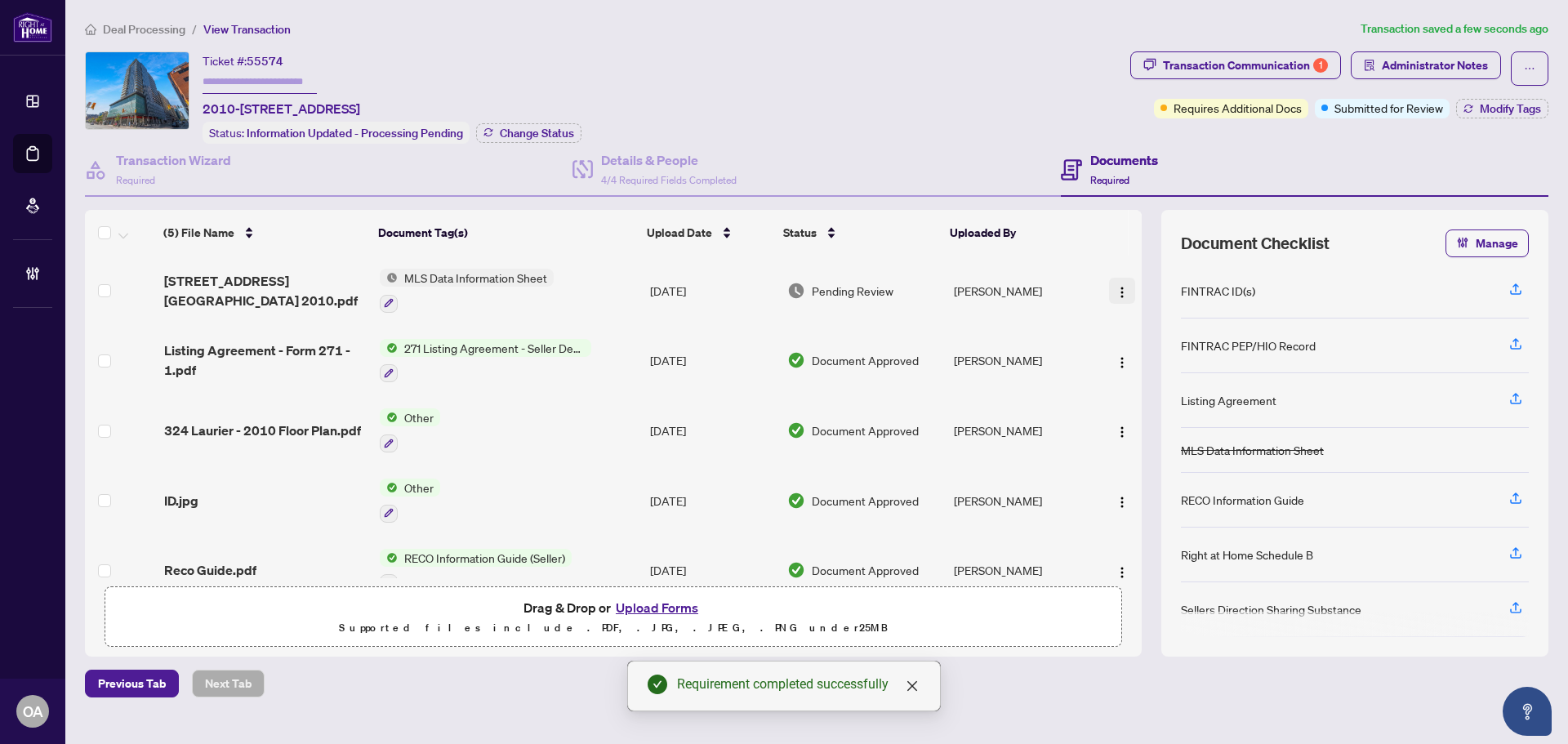
click at [1120, 290] on img "button" at bounding box center [1122, 292] width 13 height 13
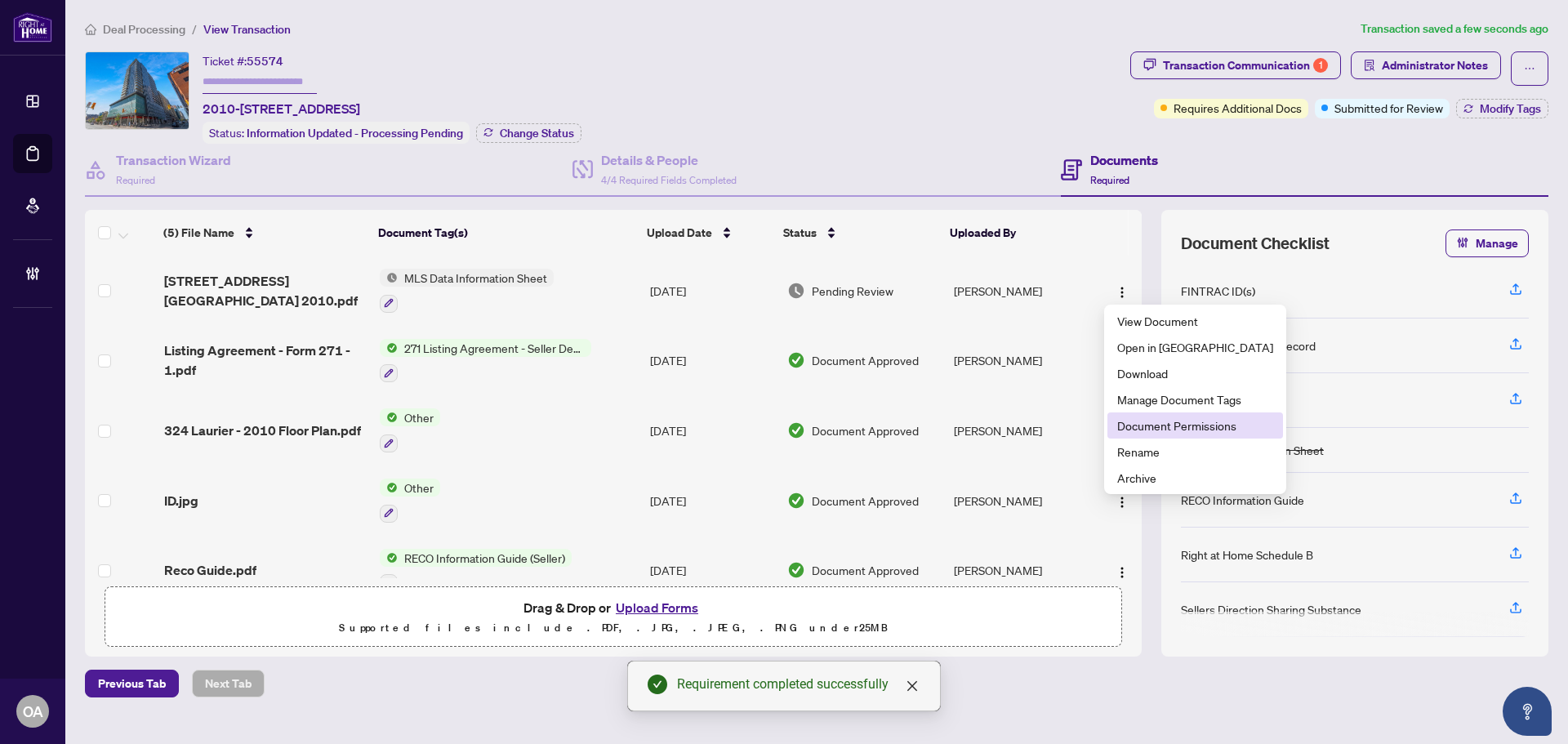
click at [1145, 422] on span "Document Permissions" at bounding box center [1195, 424] width 156 height 18
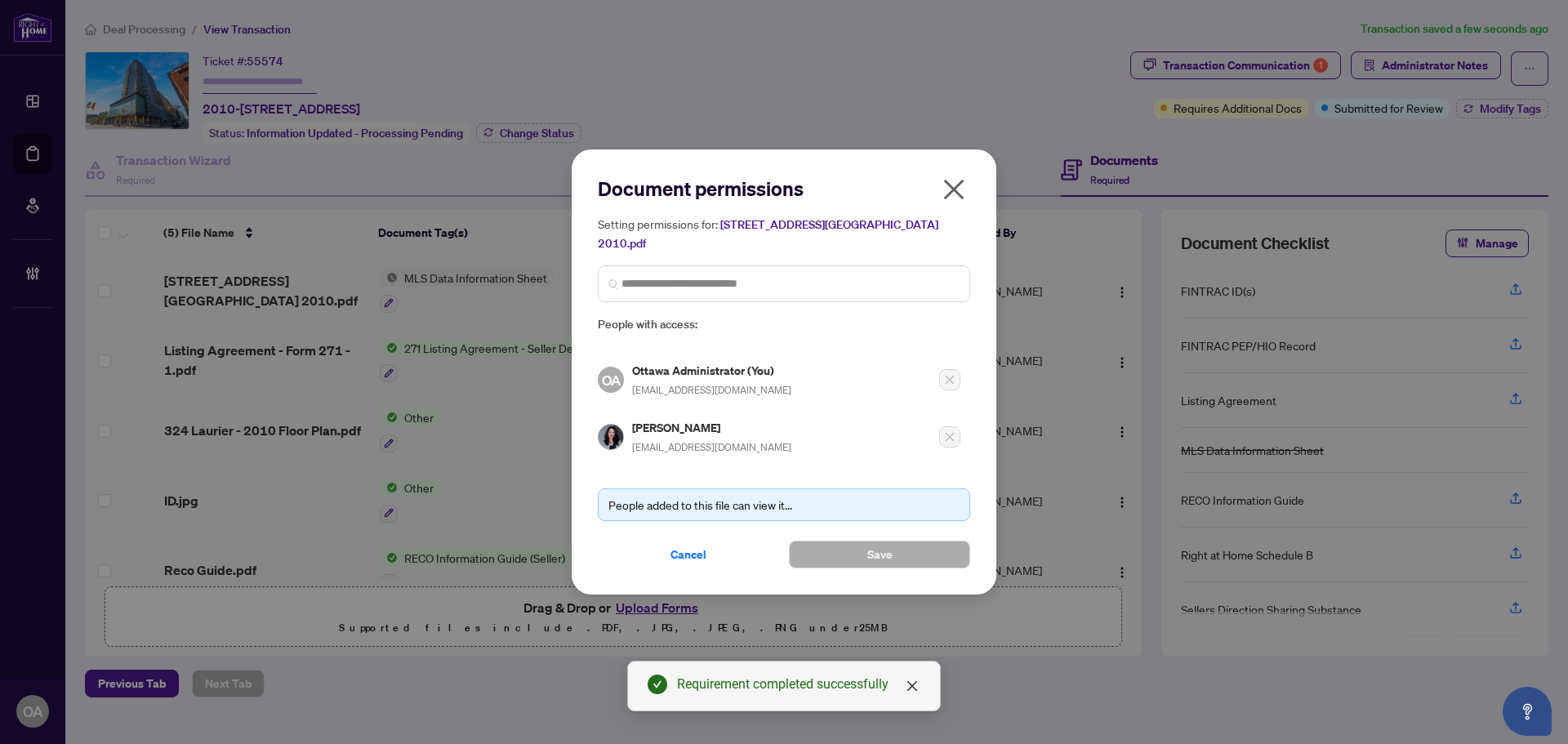
click at [957, 201] on icon "close" at bounding box center [954, 189] width 26 height 26
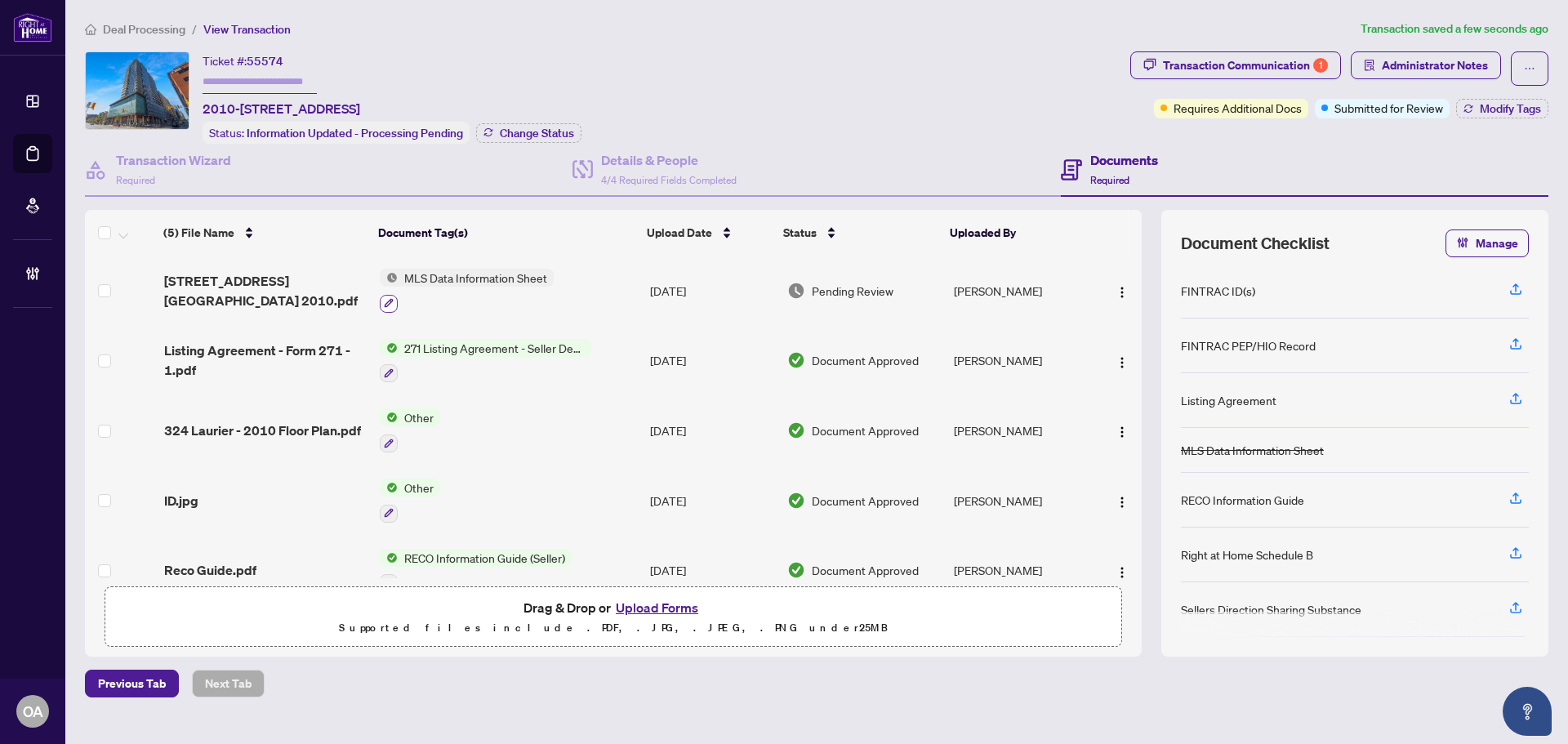
click at [387, 301] on icon "button" at bounding box center [389, 303] width 9 height 9
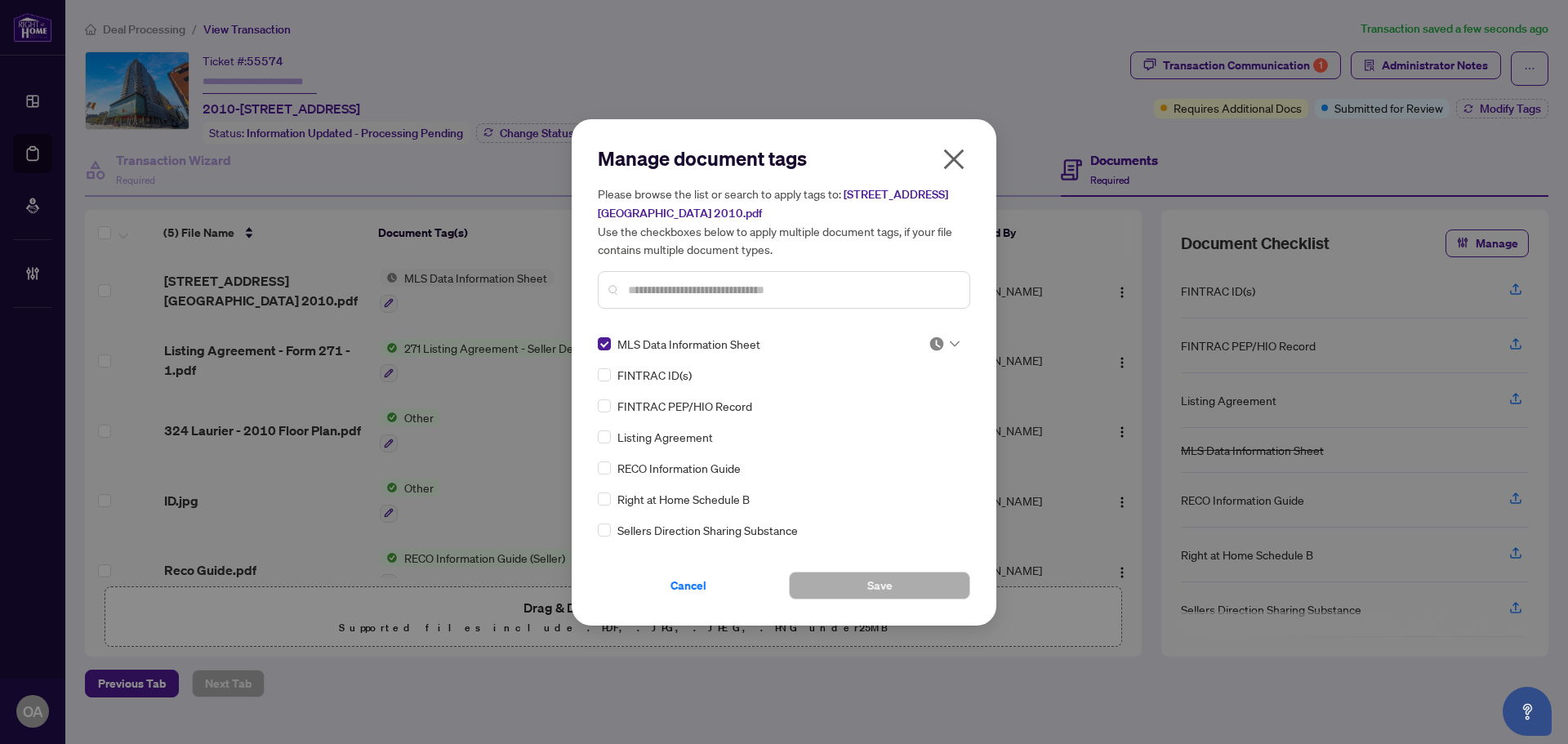
click at [936, 344] on img at bounding box center [936, 343] width 16 height 16
click at [932, 395] on div "Needs Work" at bounding box center [890, 396] width 105 height 18
click at [891, 588] on span "Save" at bounding box center [880, 586] width 25 height 26
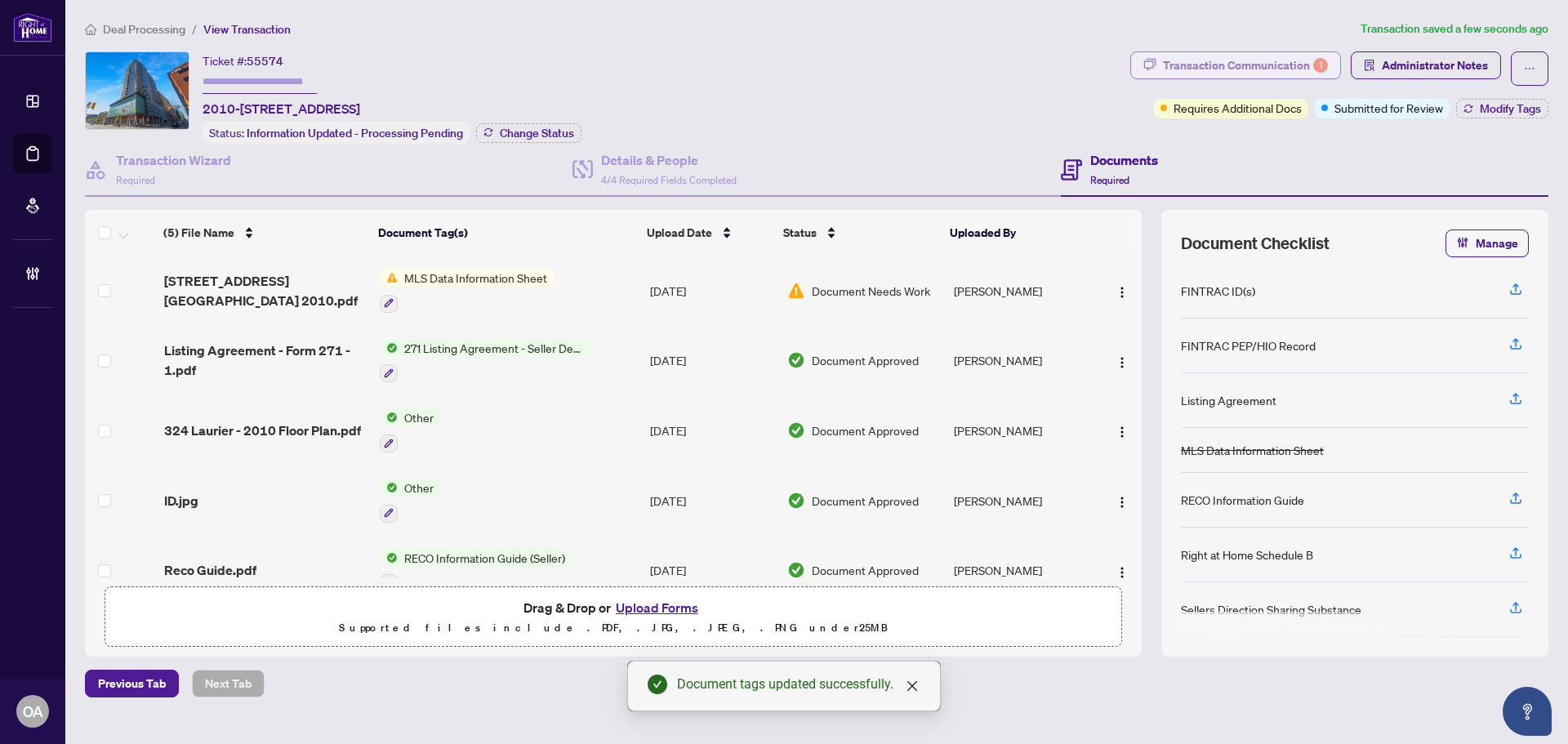
click at [1293, 55] on div "Transaction Communication 1" at bounding box center [1246, 66] width 165 height 26
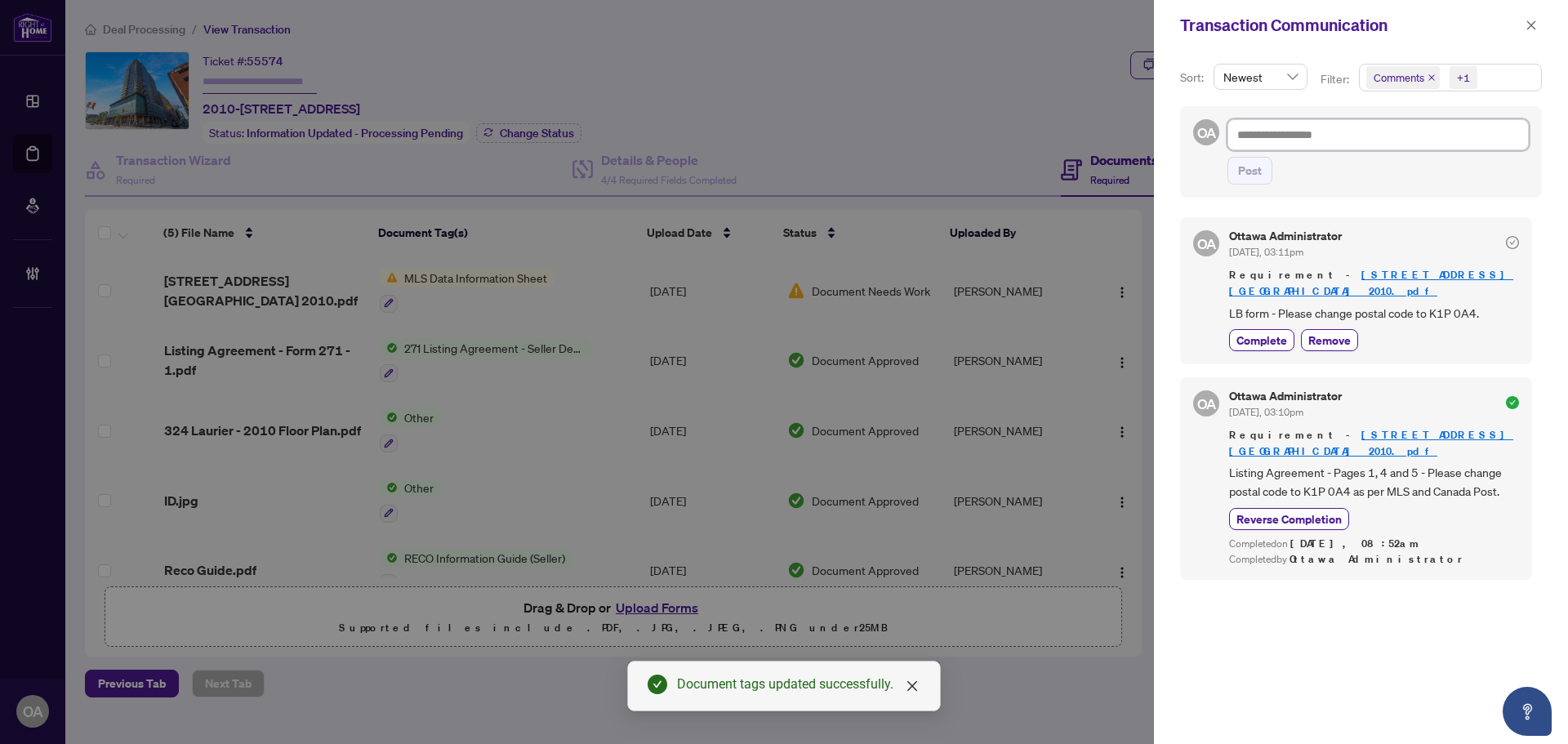
click at [1307, 136] on textarea at bounding box center [1379, 134] width 302 height 31
type textarea "*"
type textarea "**"
type textarea "***"
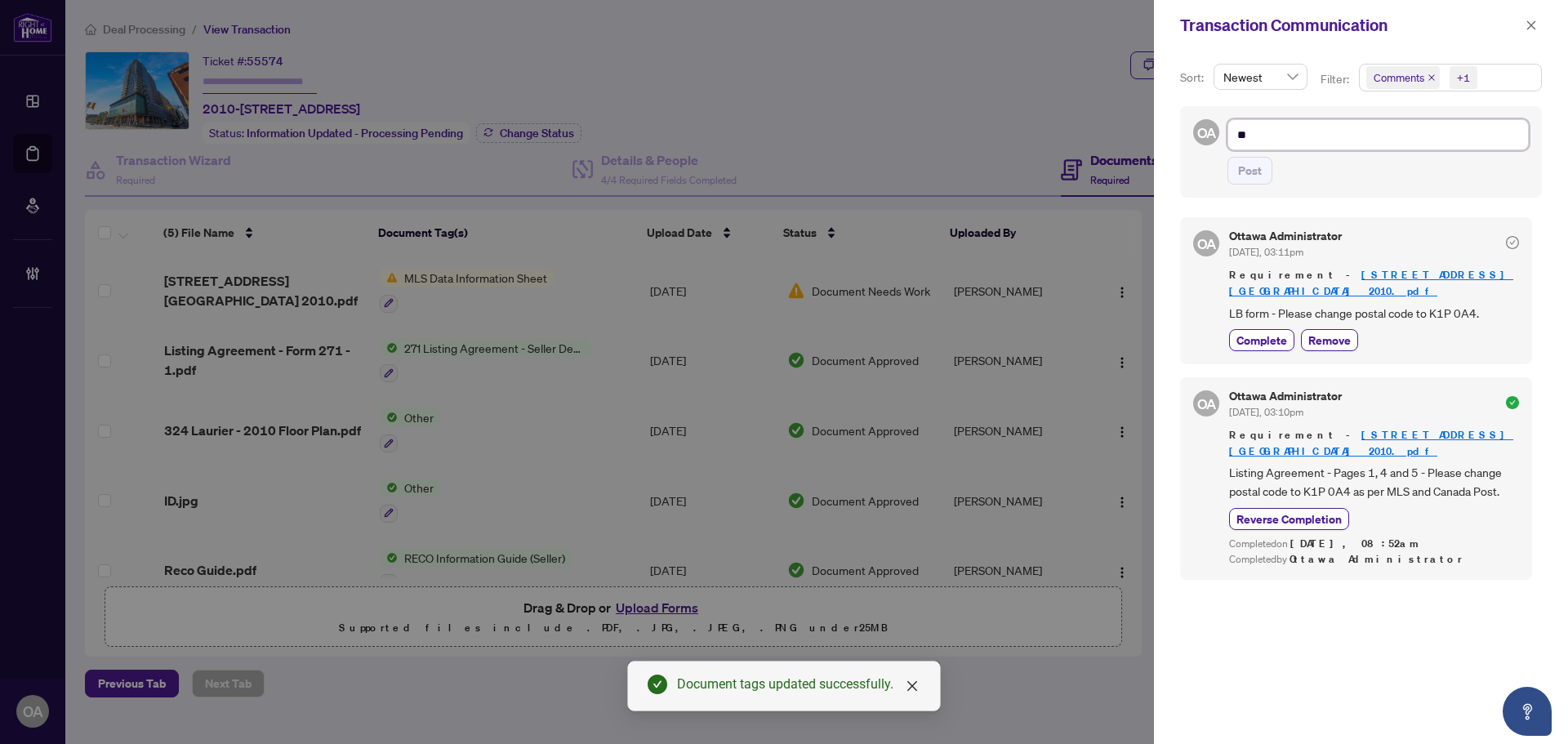
type textarea "***"
type textarea "****"
type textarea "*****"
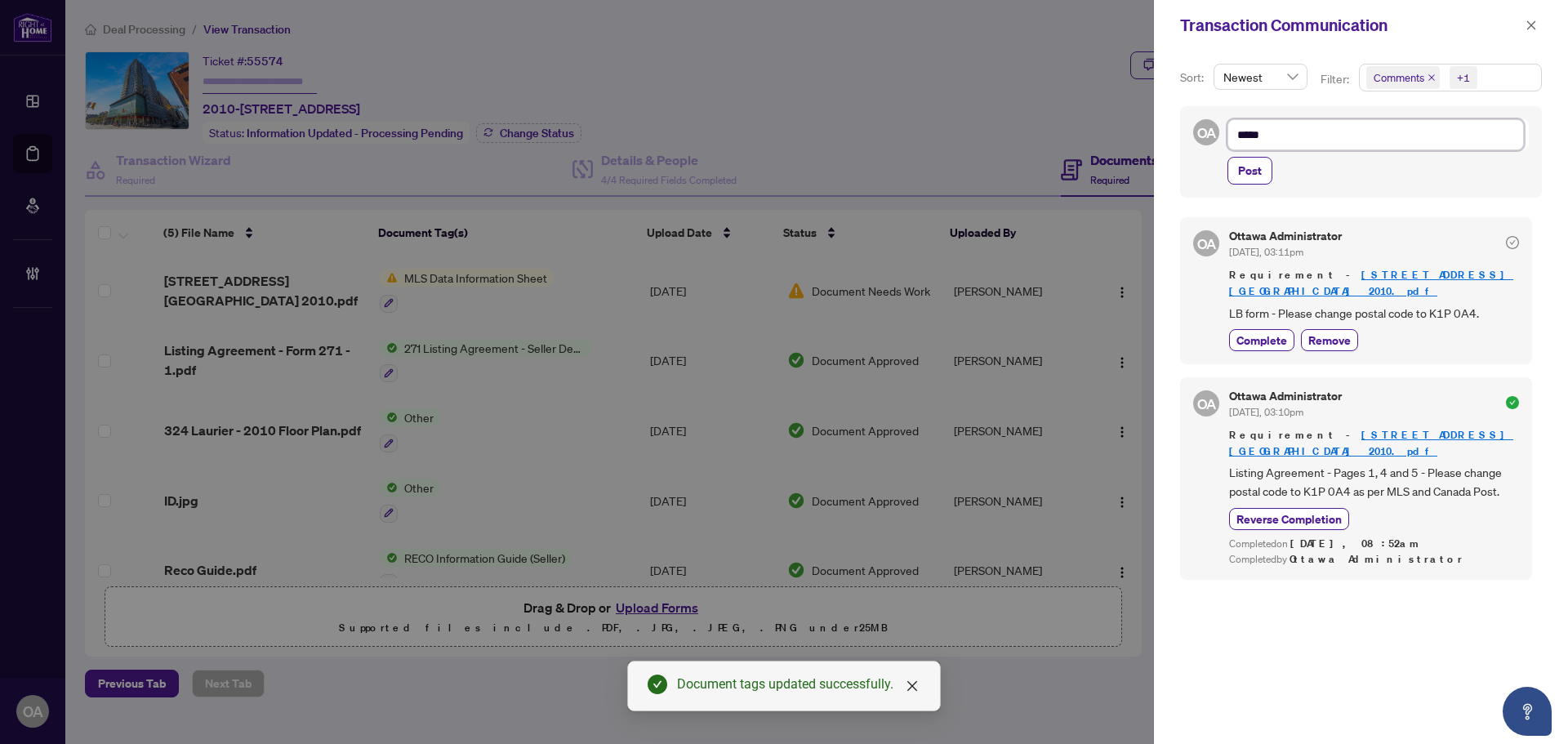
type textarea "*****"
type textarea "*******"
type textarea "********"
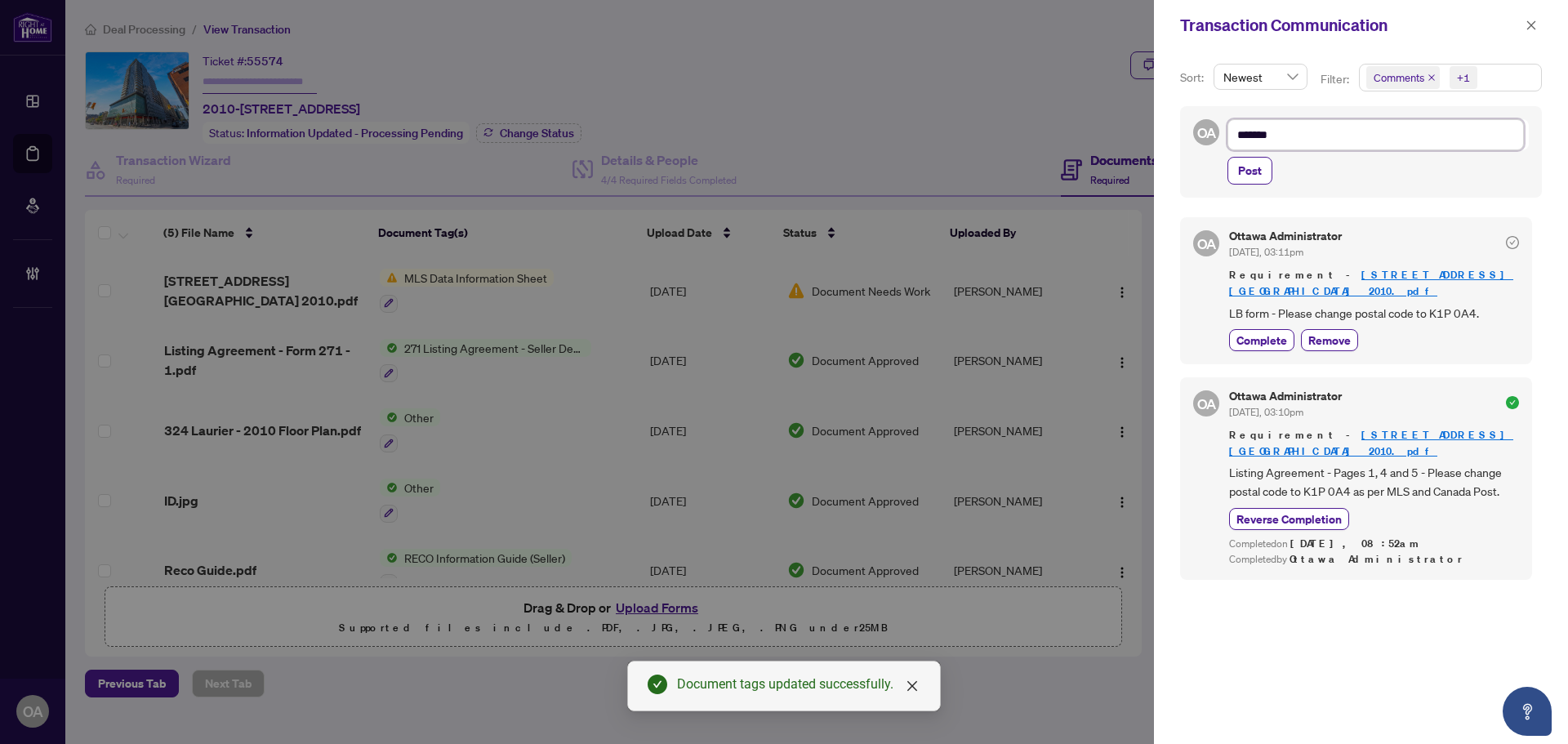
type textarea "********"
type textarea "*********"
type textarea "**********"
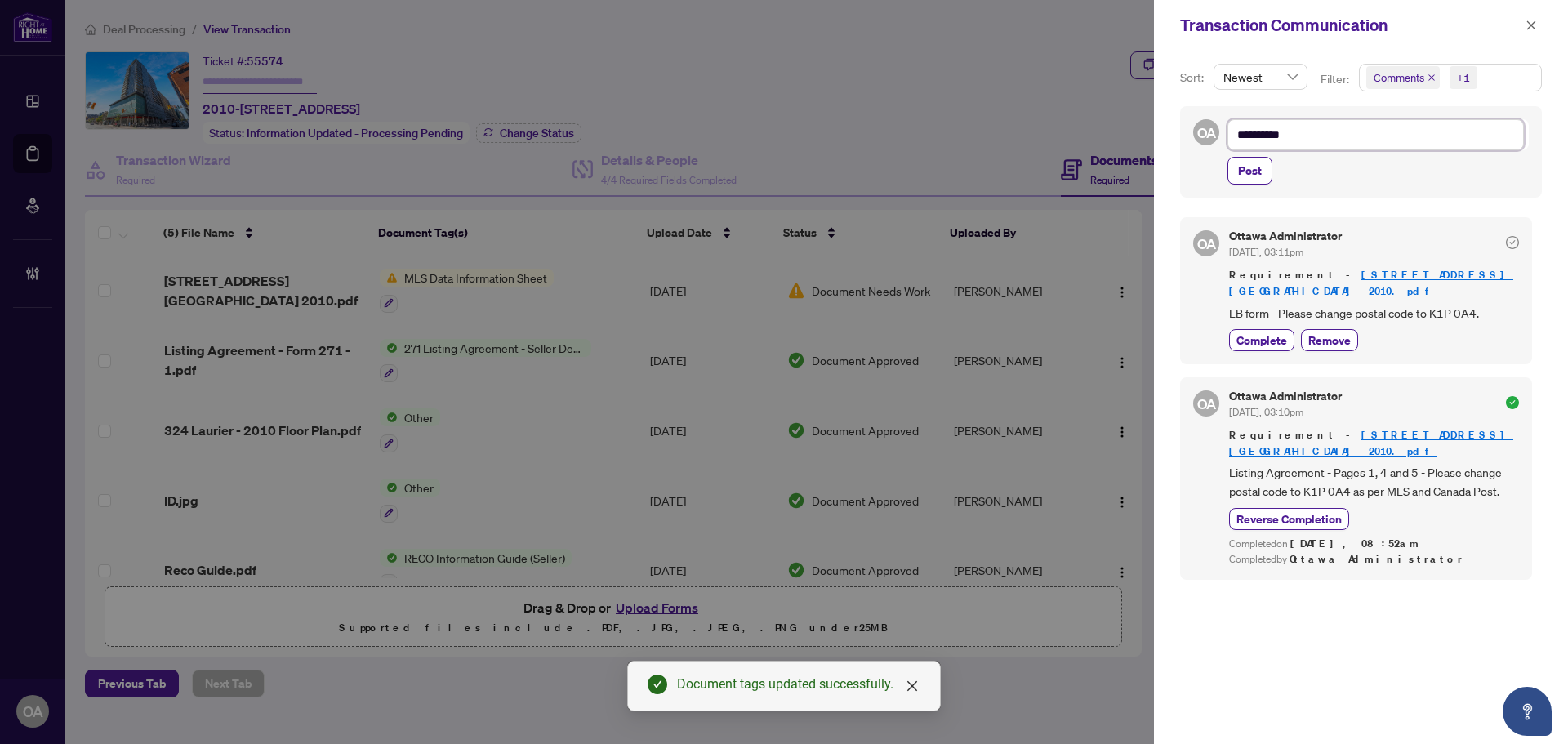
type textarea "**********"
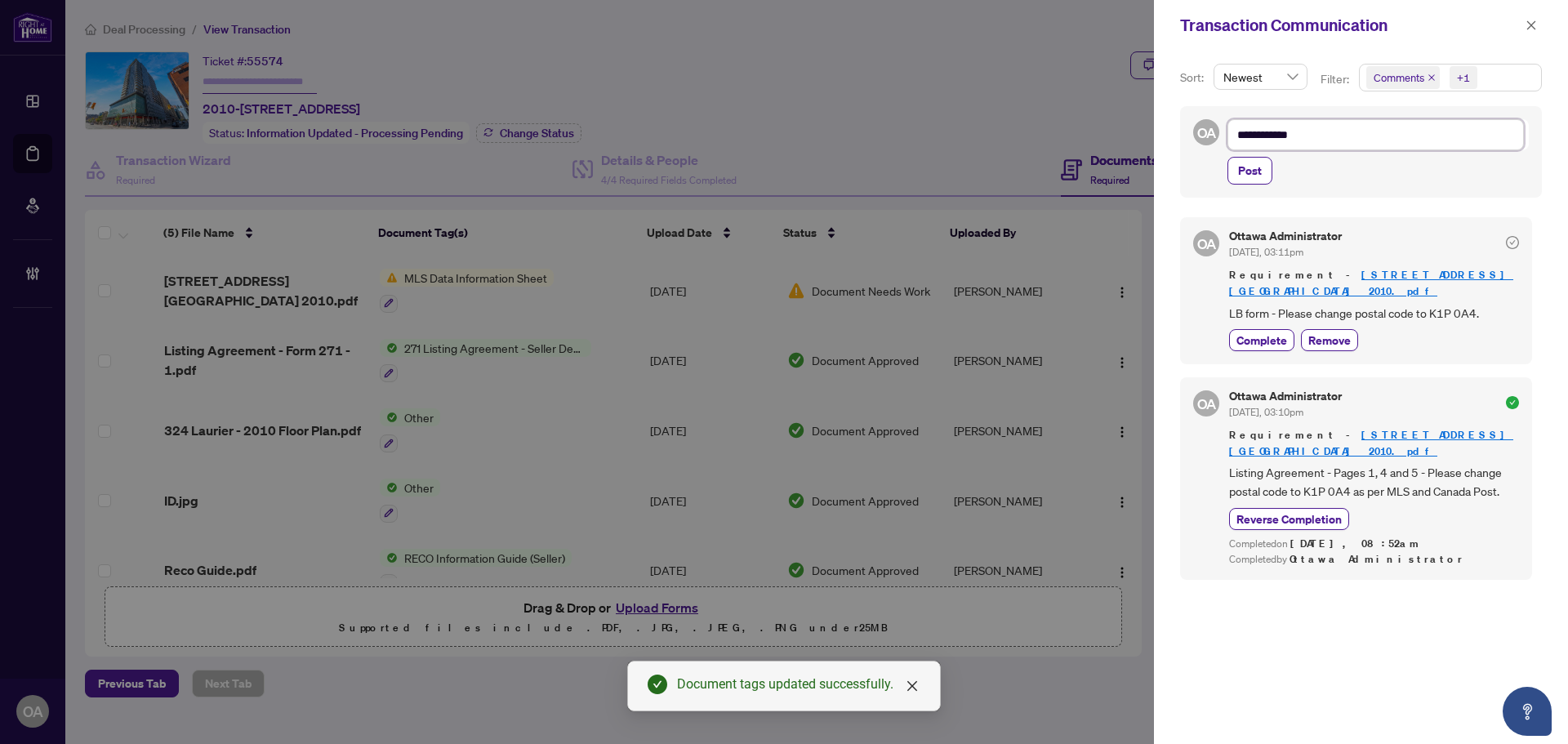
type textarea "**********"
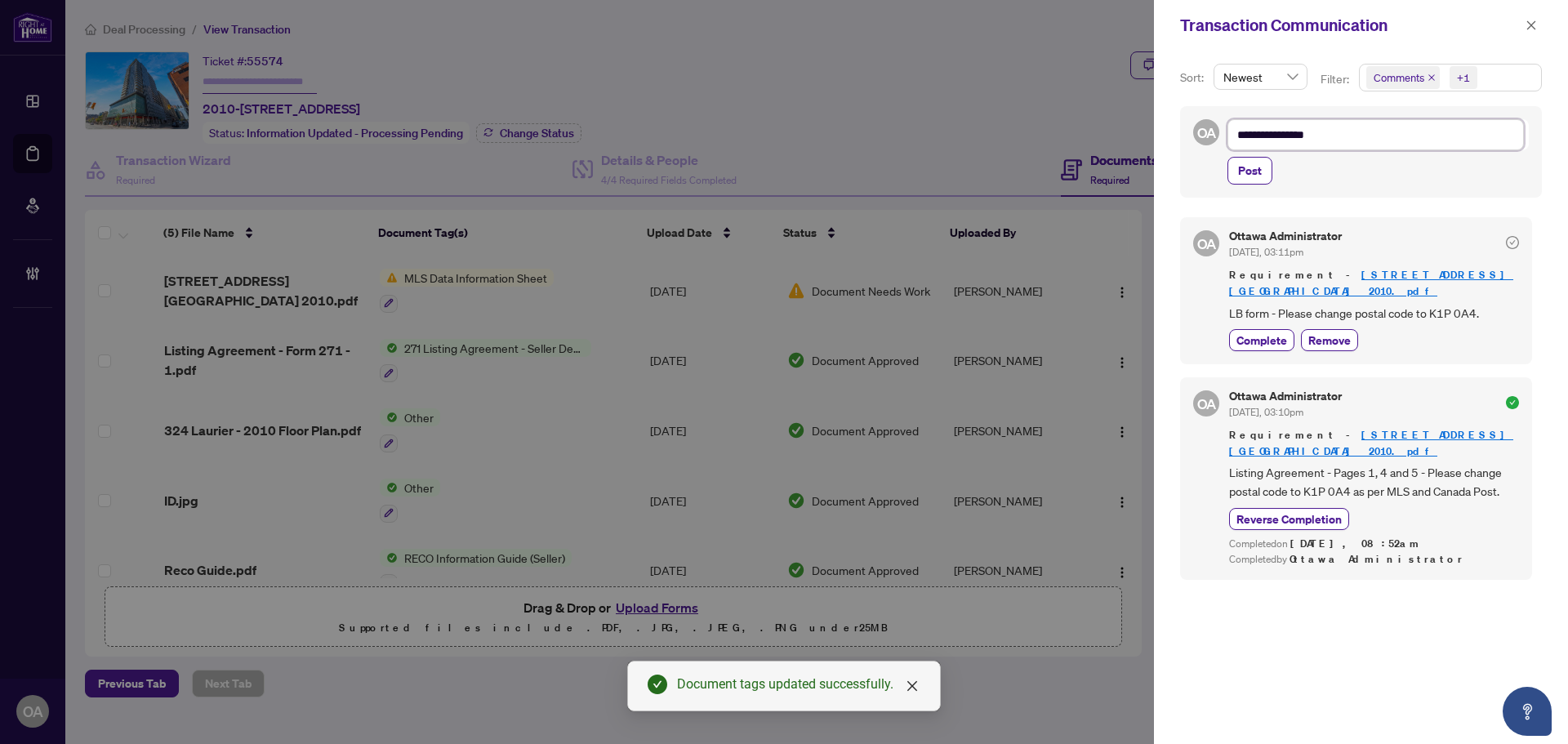
type textarea "**********"
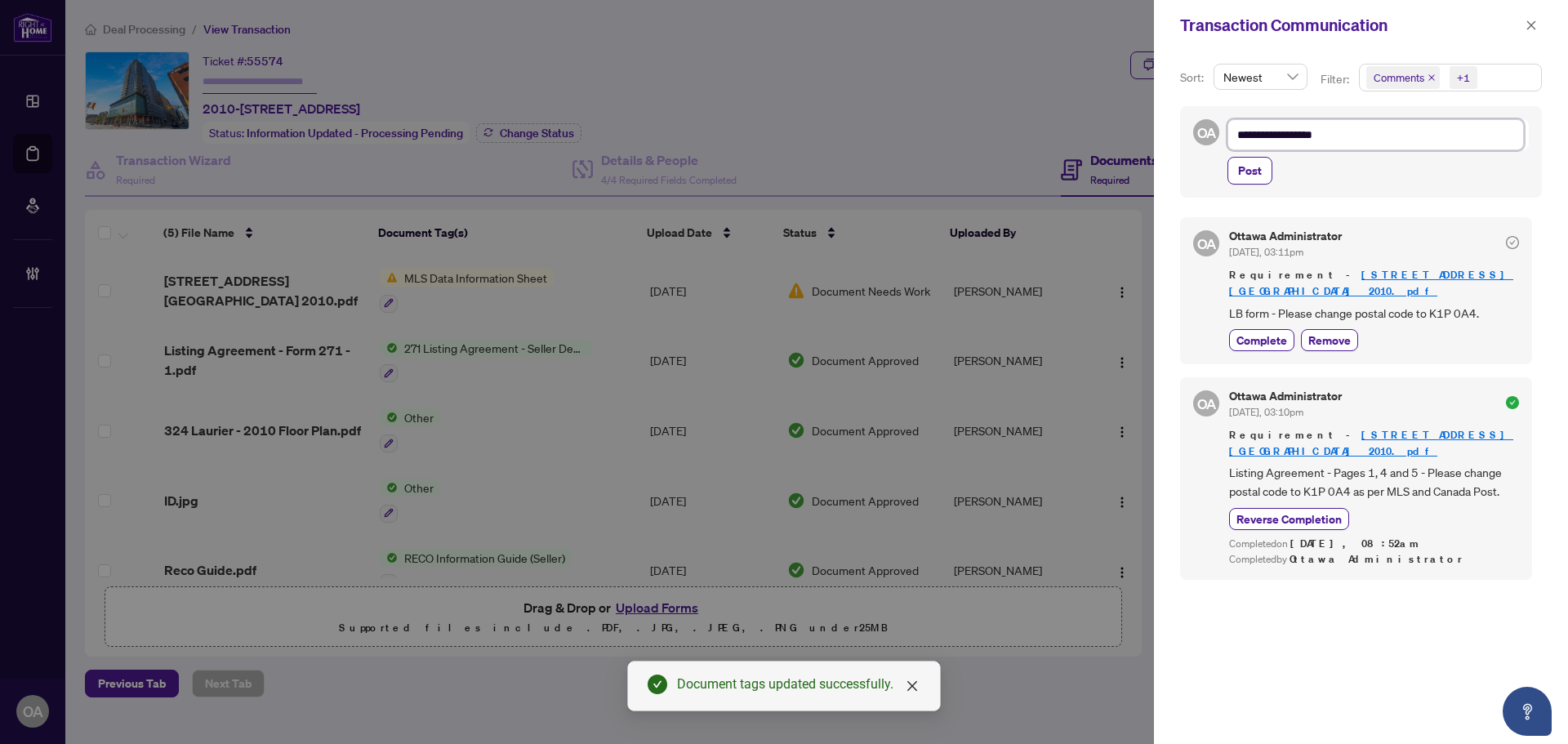
type textarea "**********"
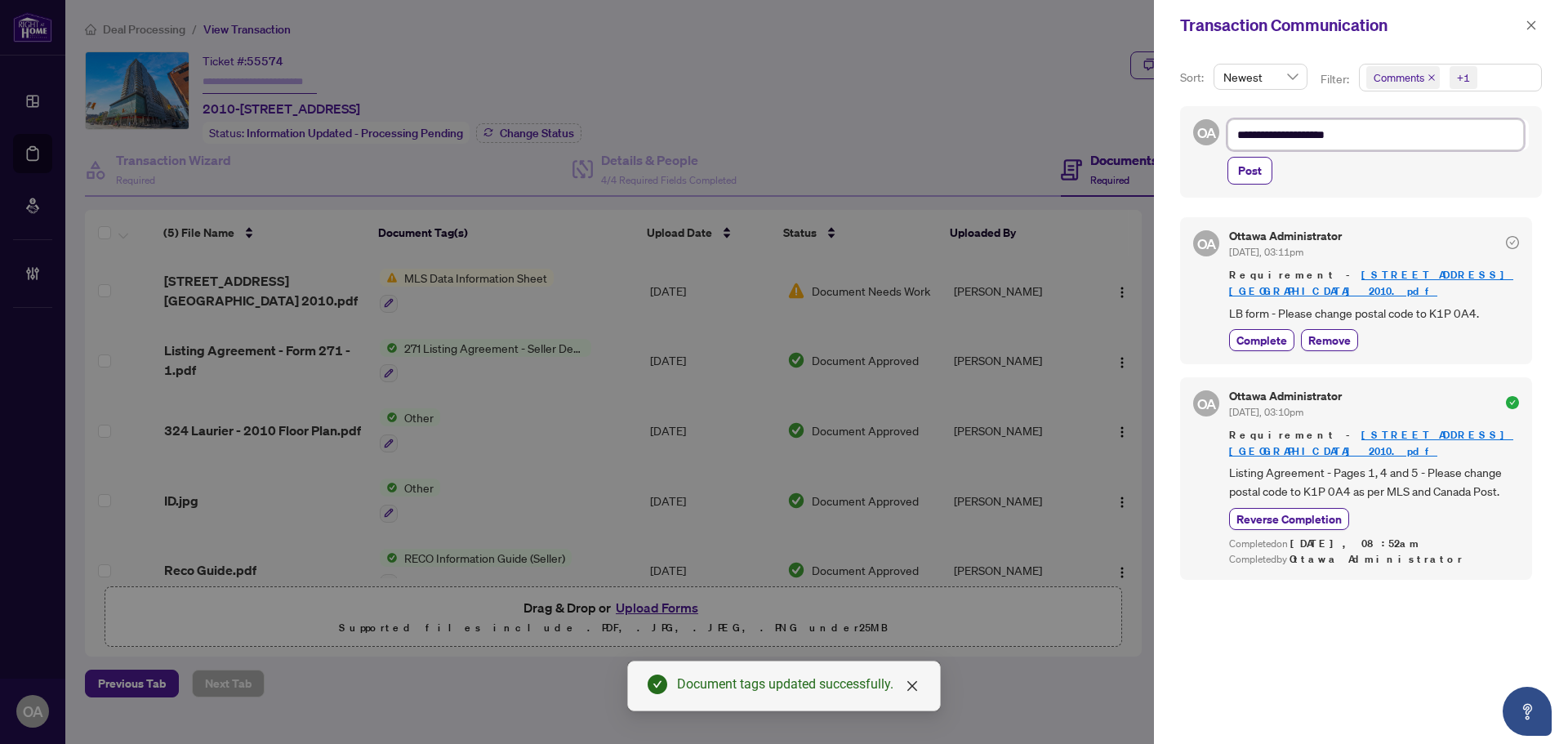
type textarea "**********"
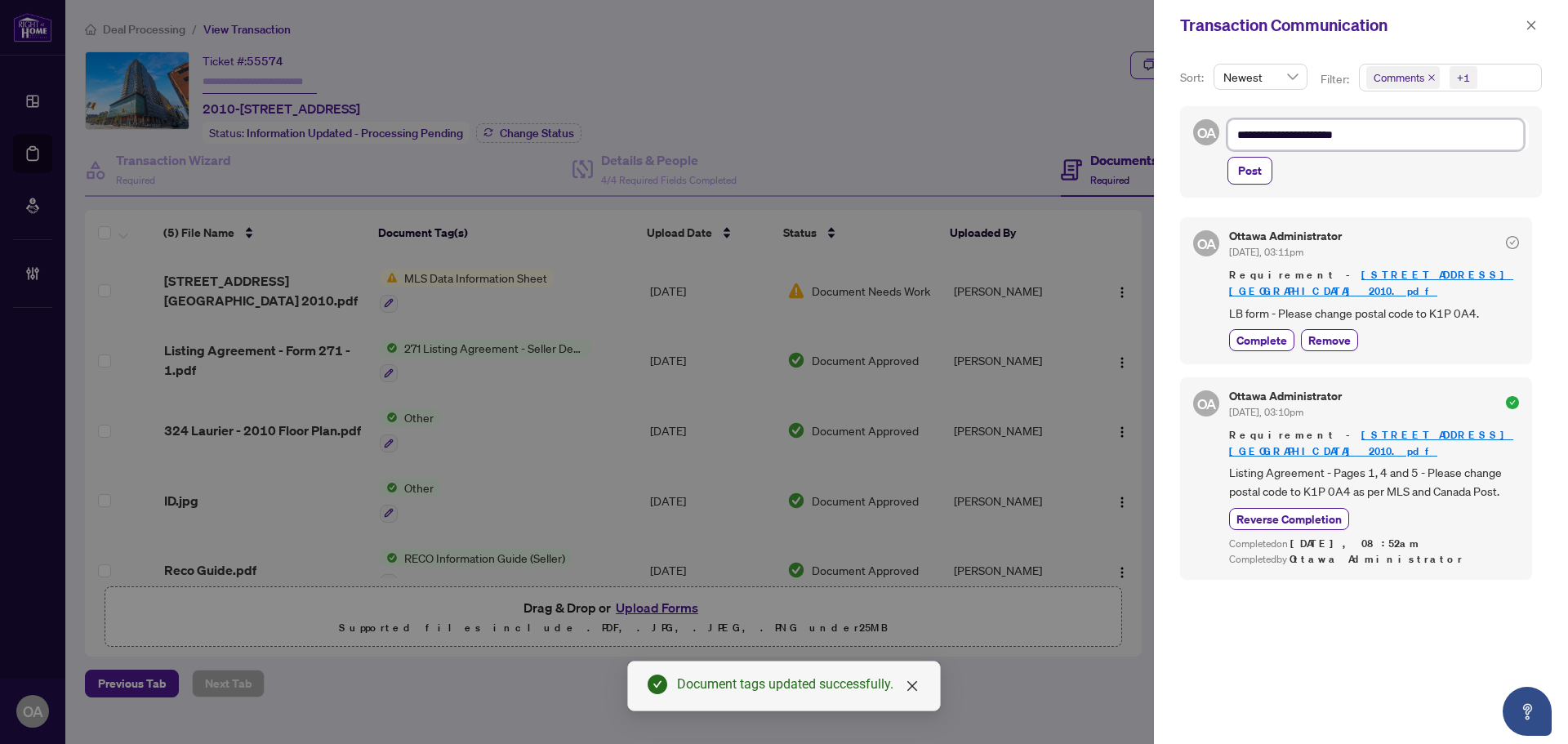
type textarea "**********"
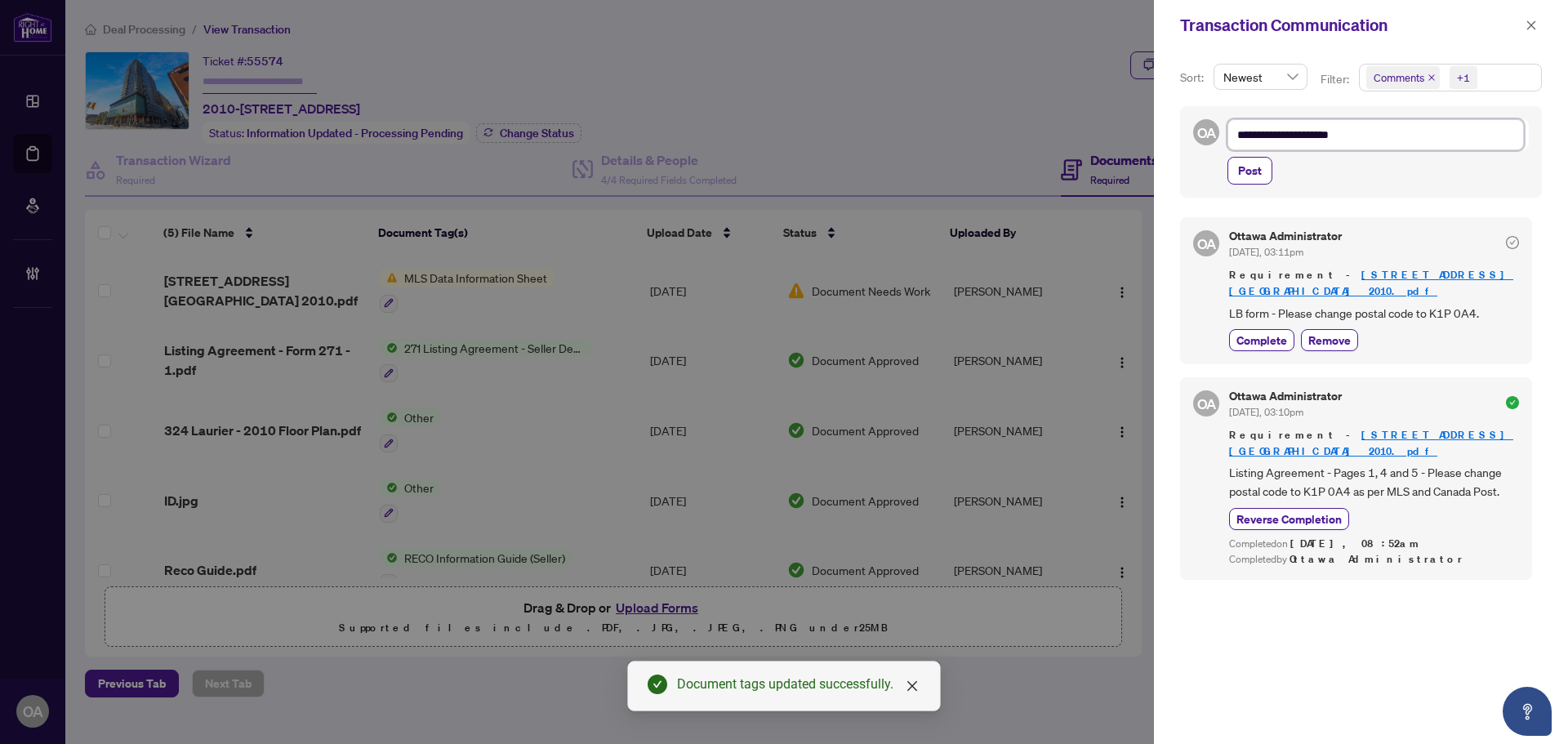
type textarea "**********"
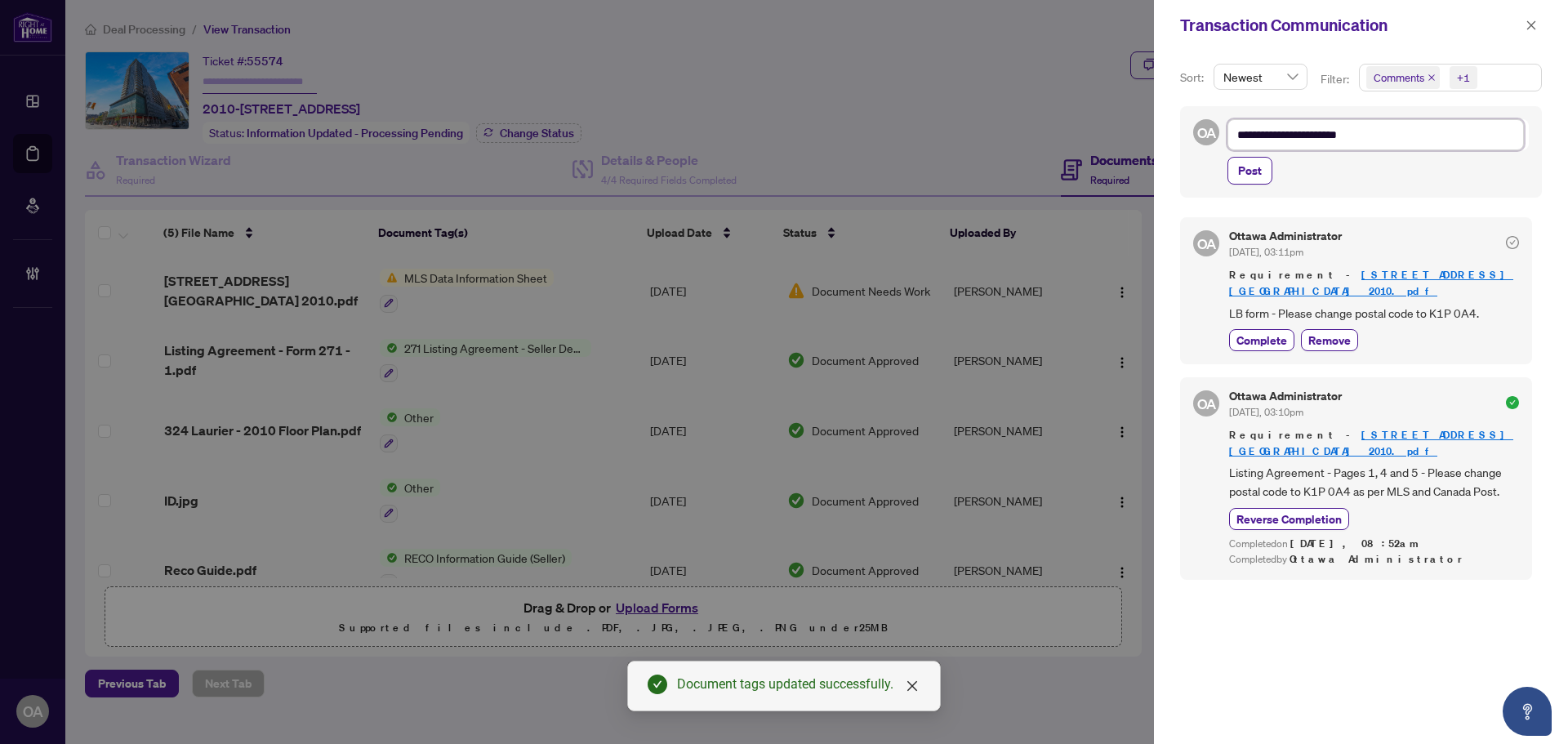
type textarea "**********"
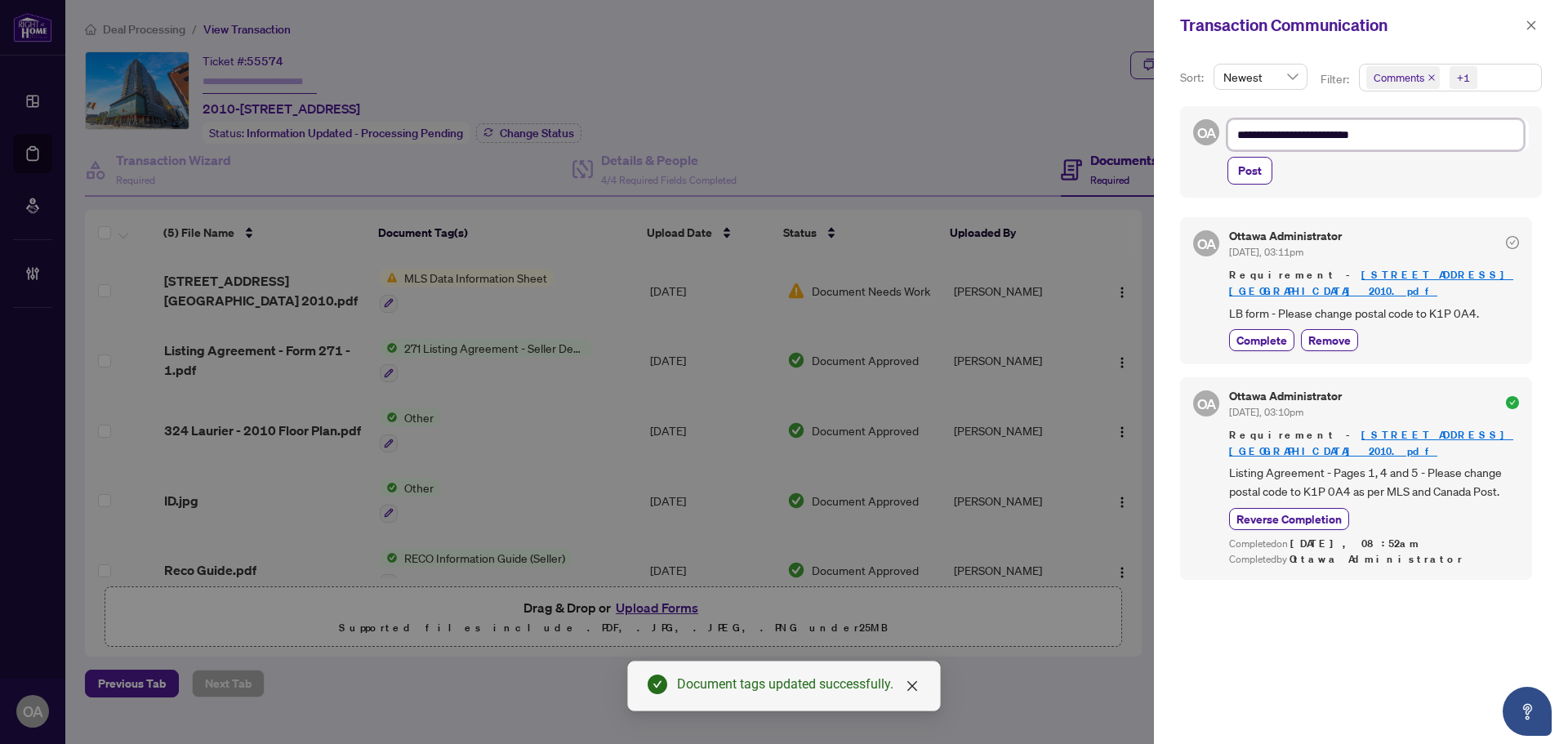
type textarea "**********"
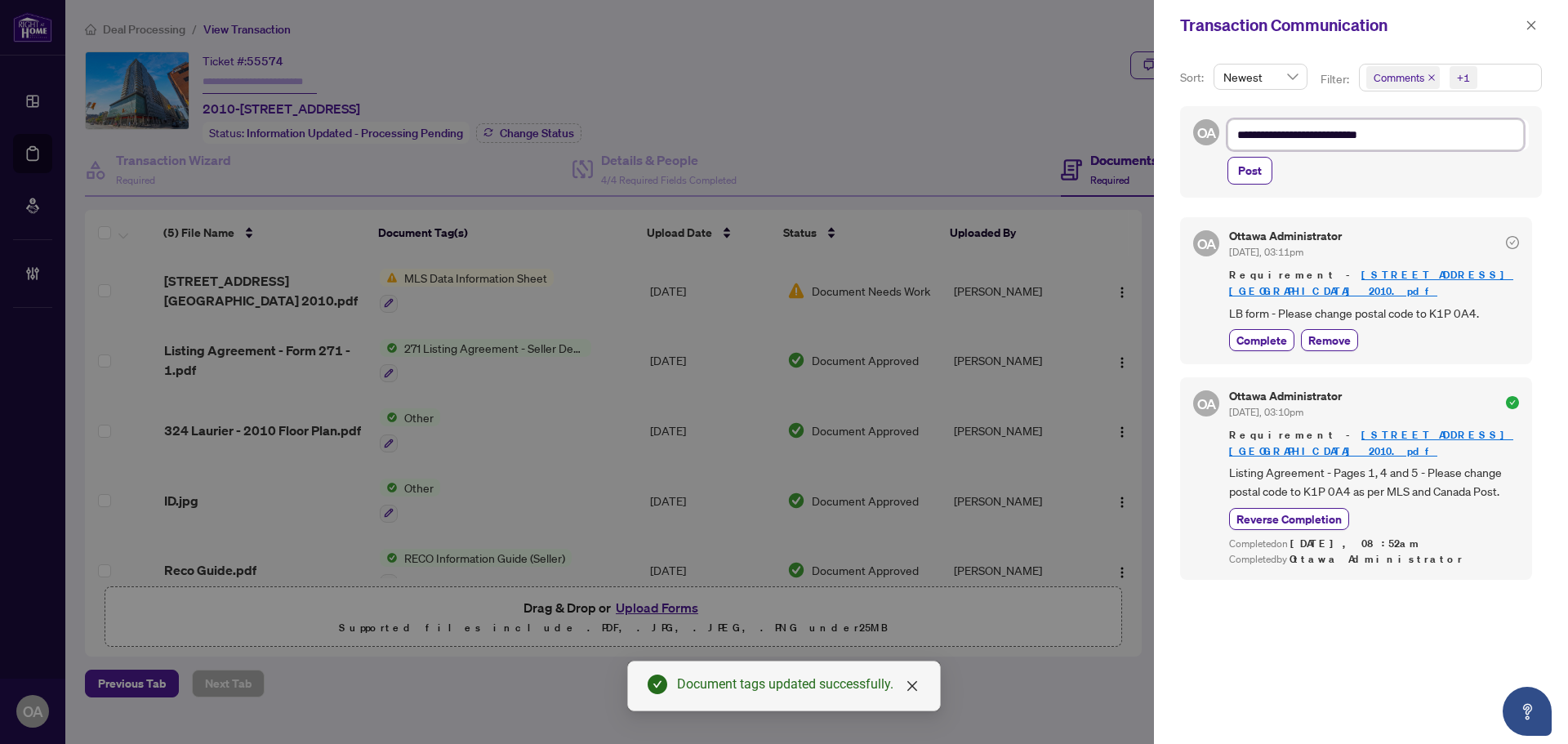
type textarea "**********"
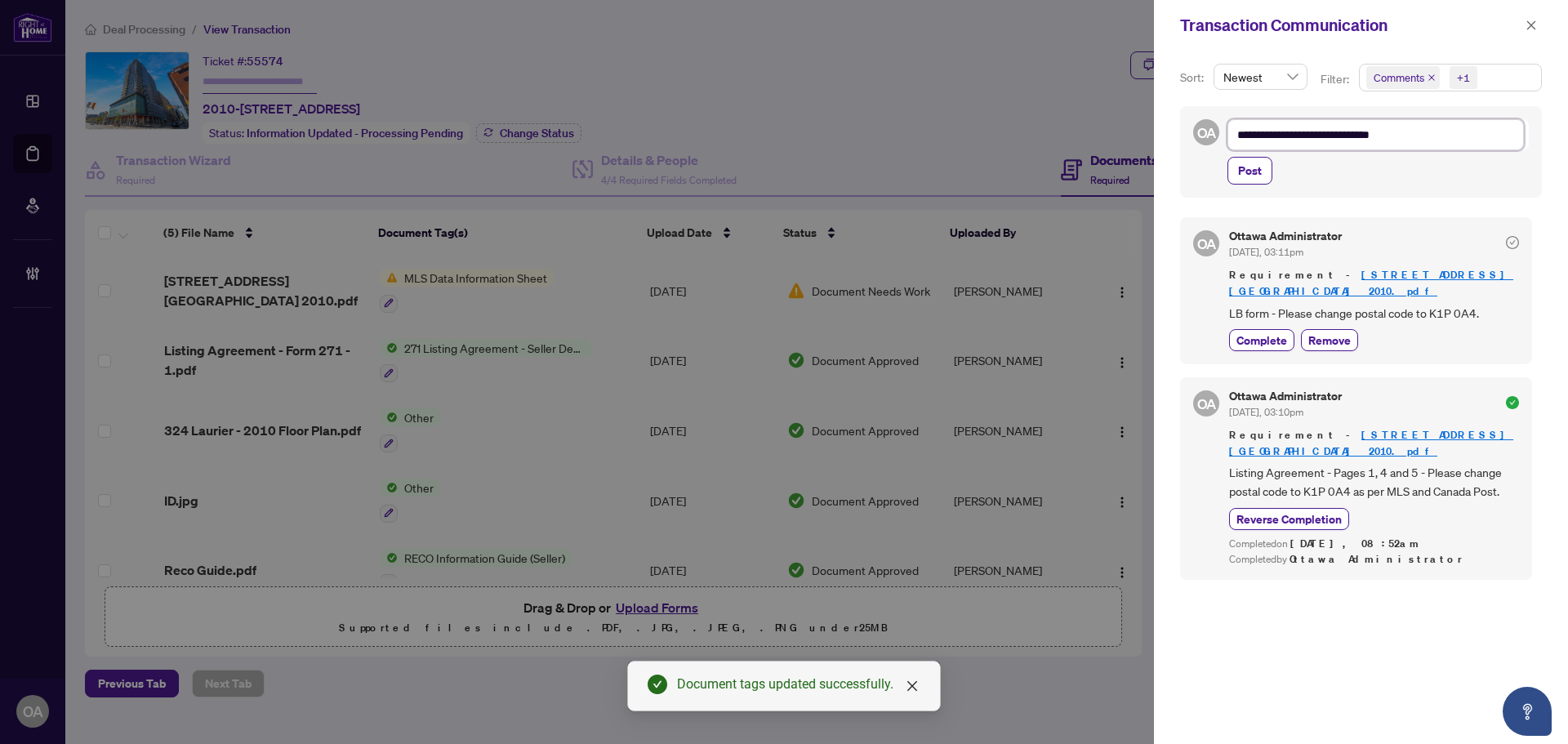
type textarea "**********"
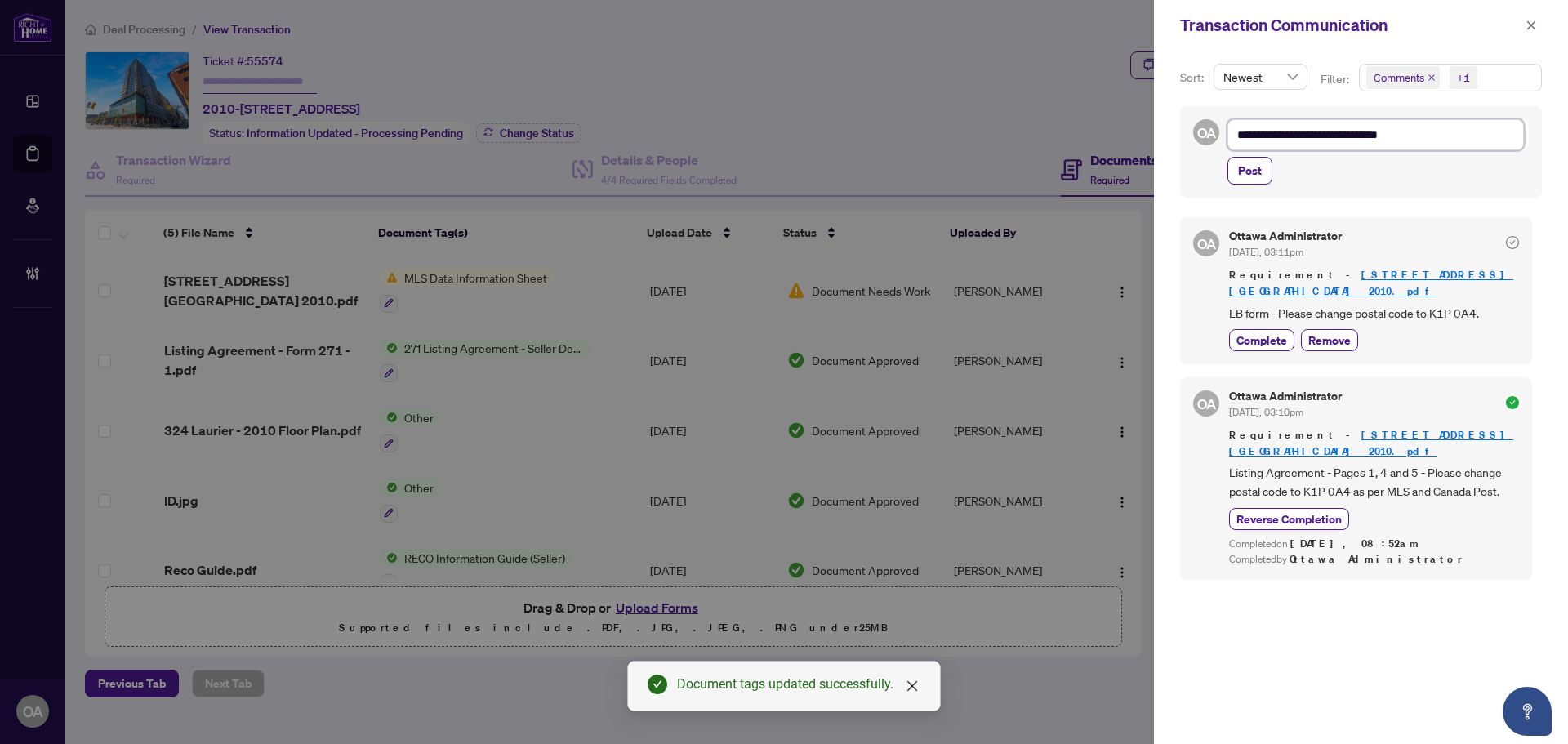
type textarea "**********"
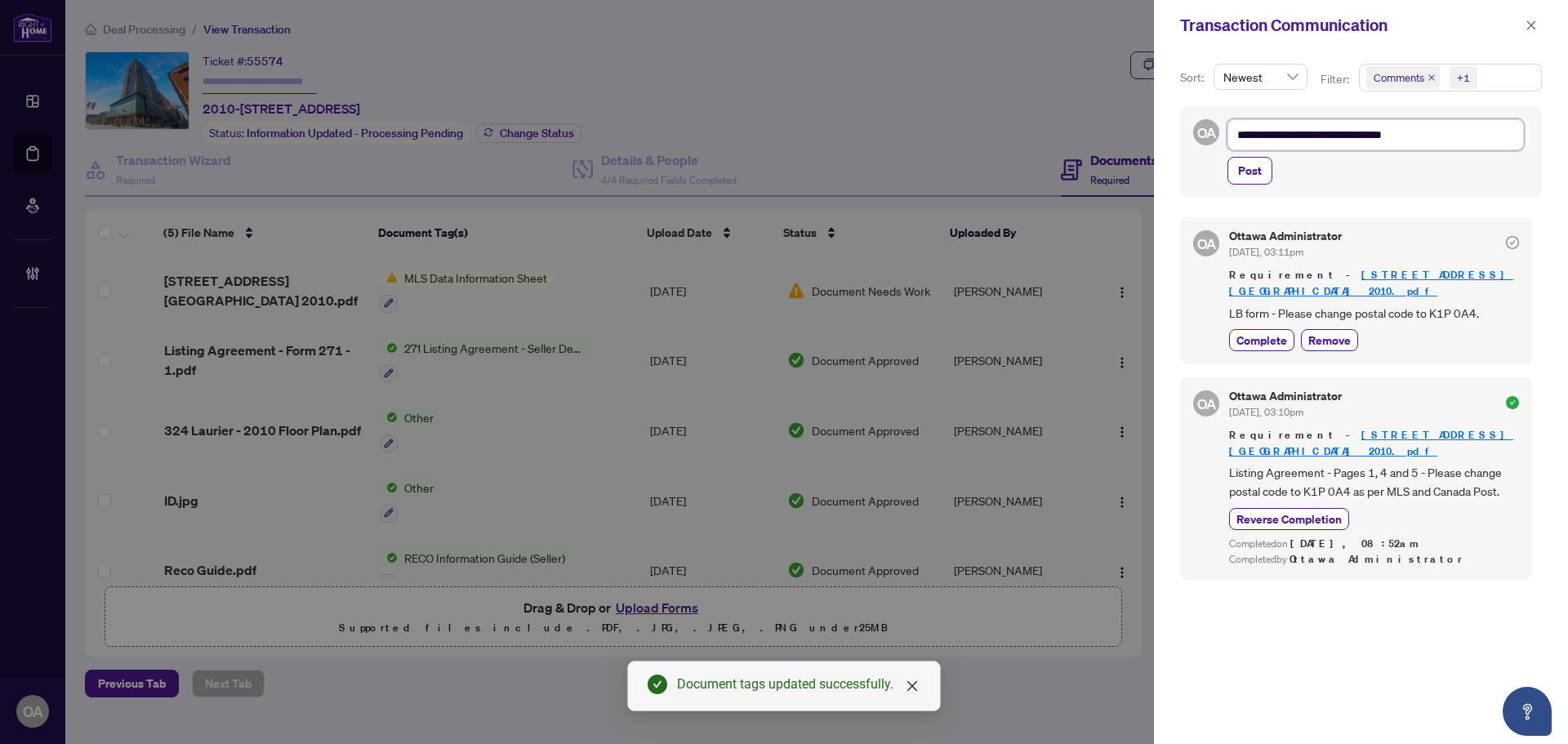
type textarea "**********"
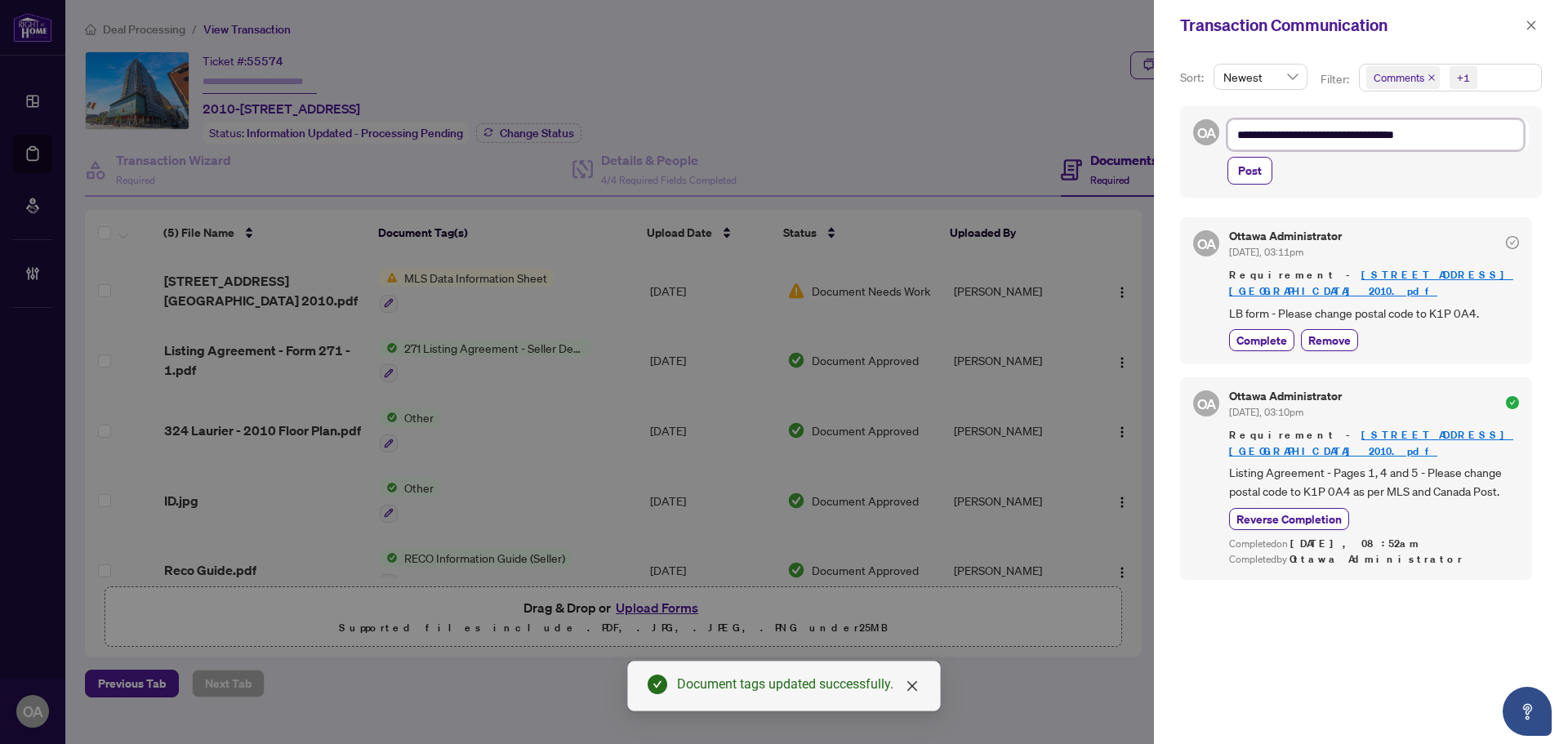
type textarea "**********"
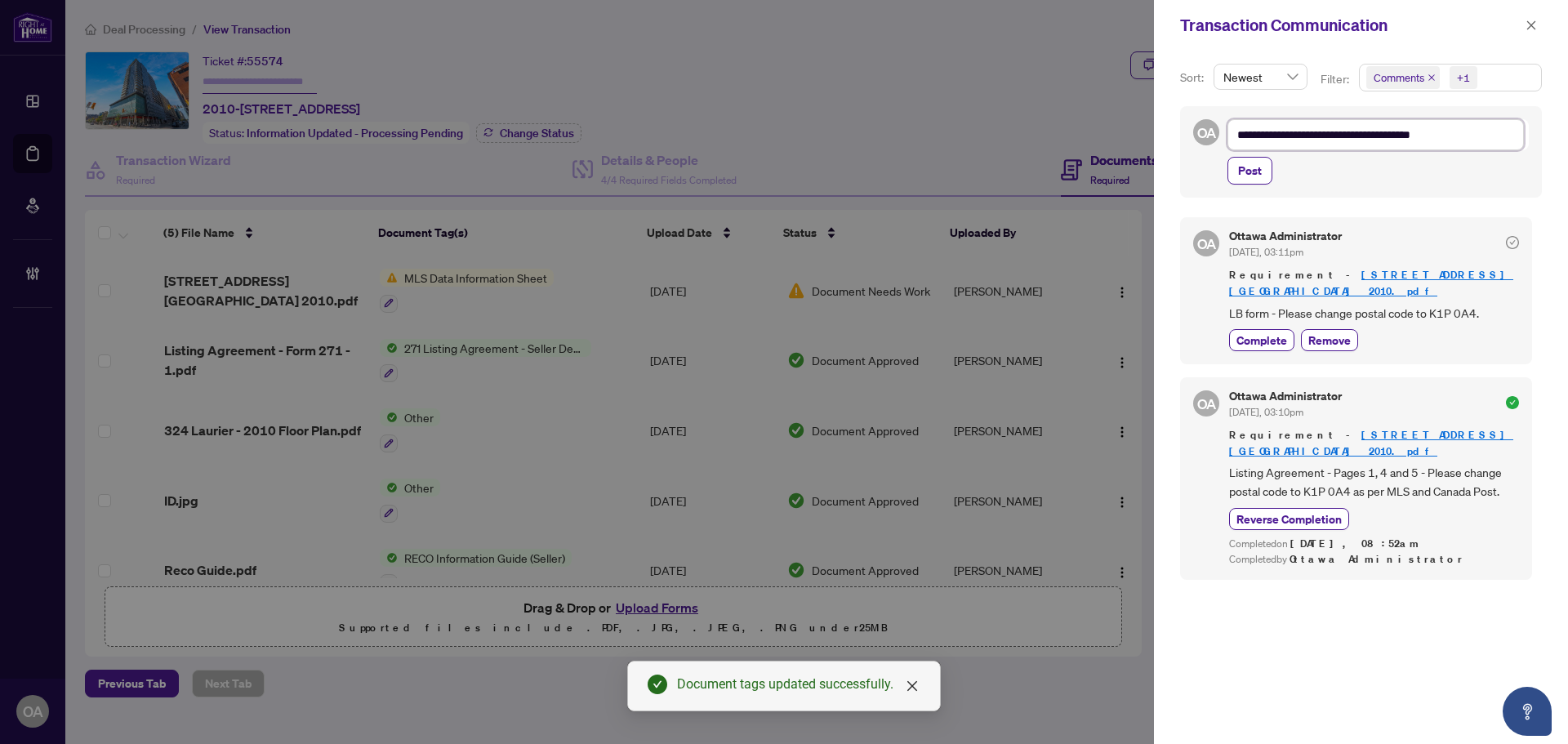
type textarea "**********"
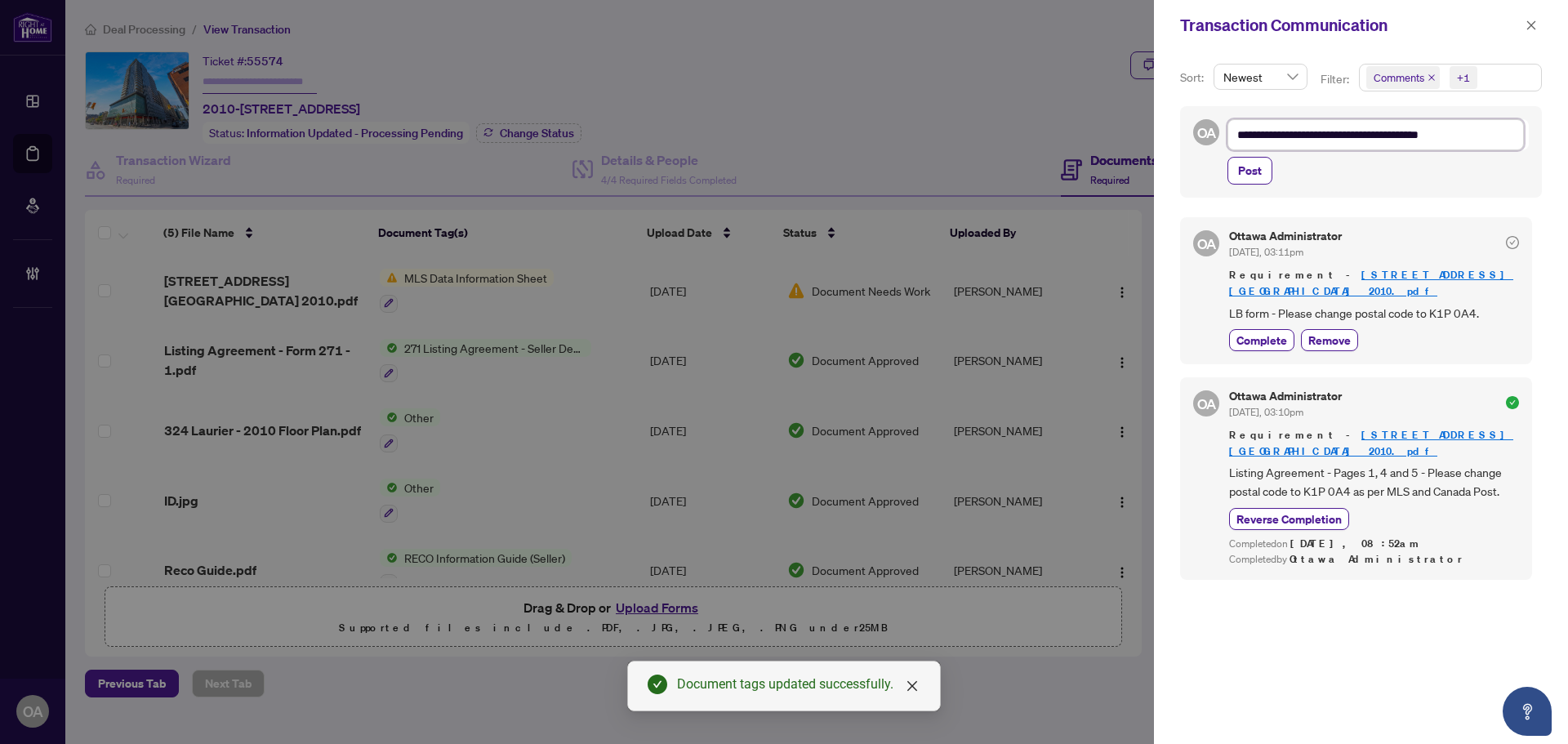
type textarea "**********"
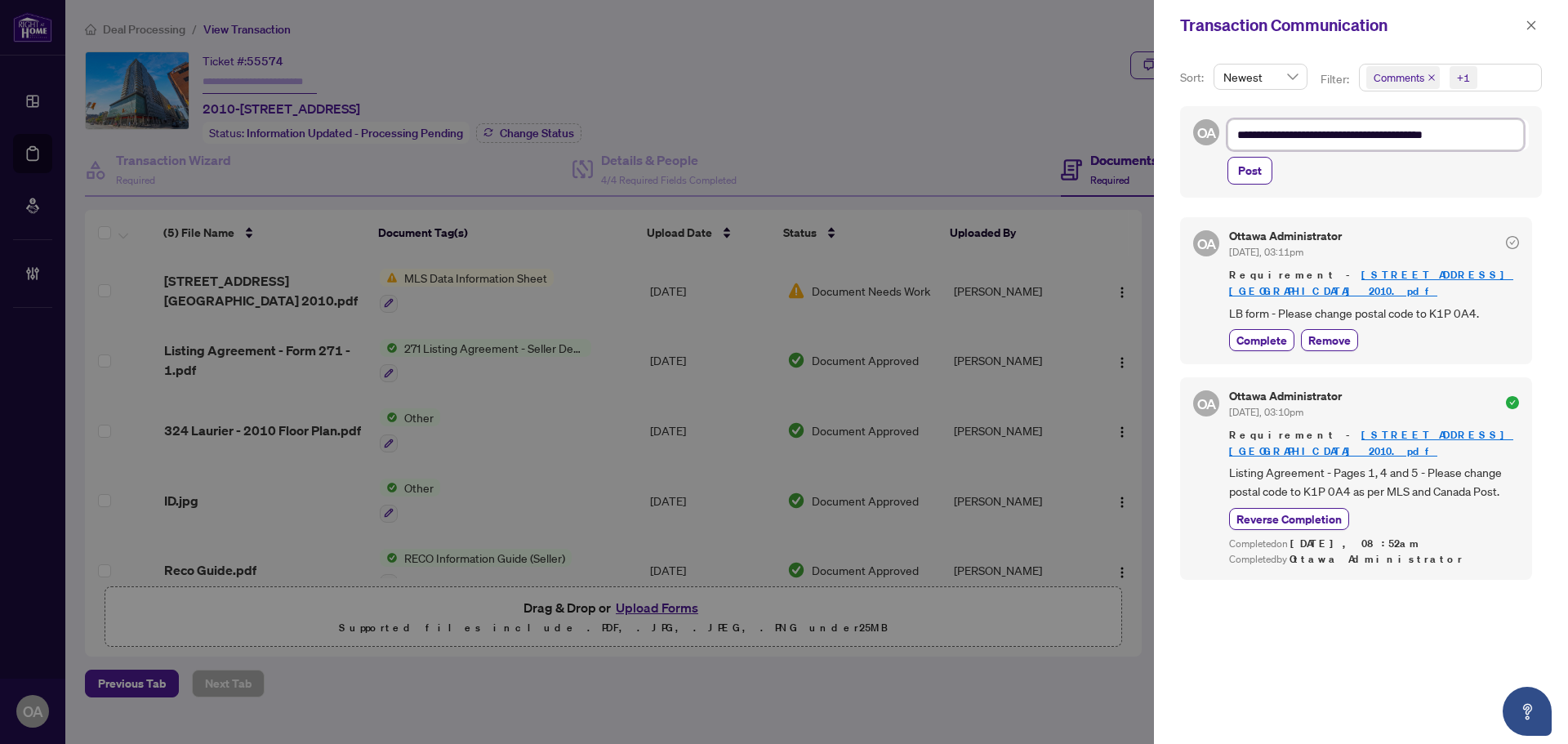
type textarea "**********"
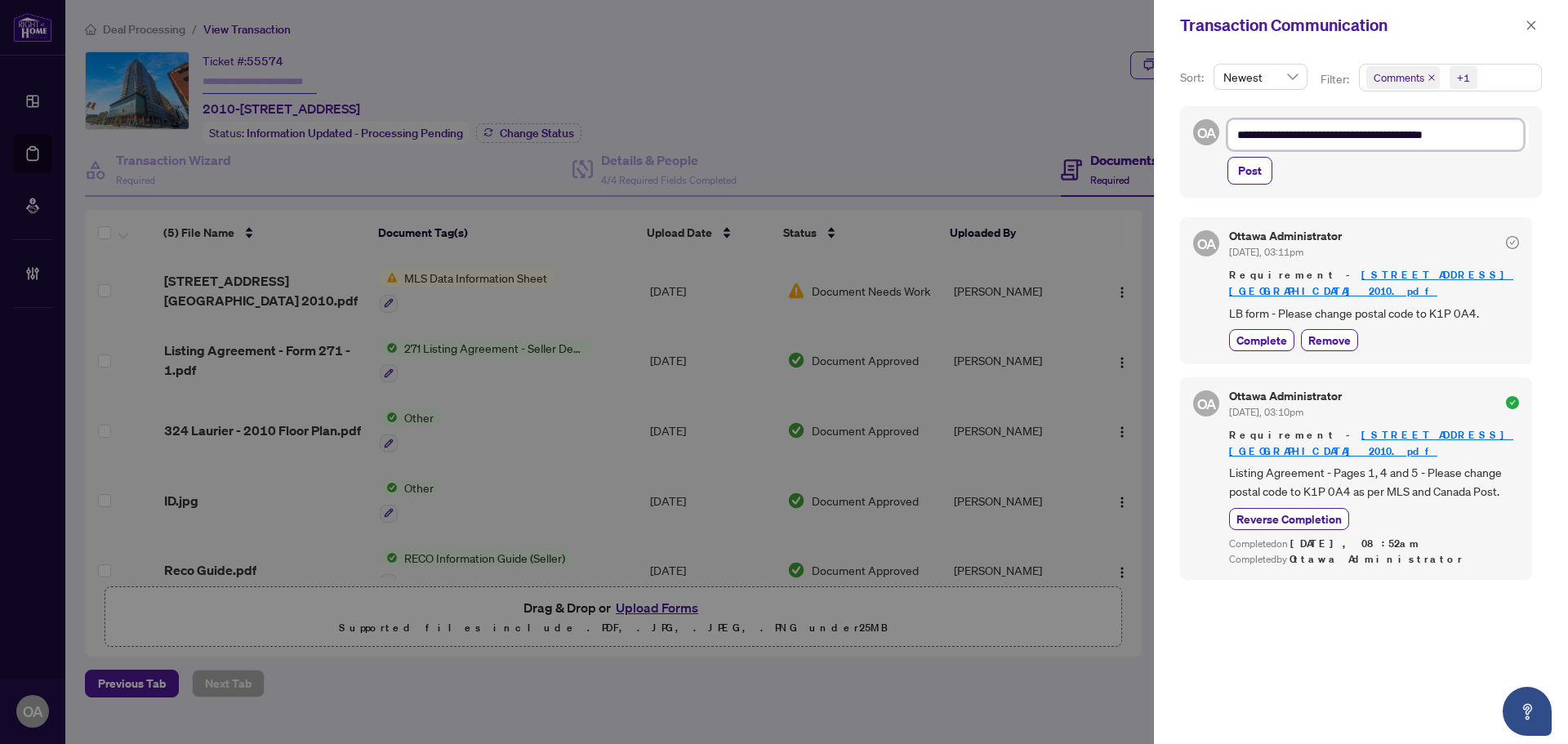
type textarea "**********"
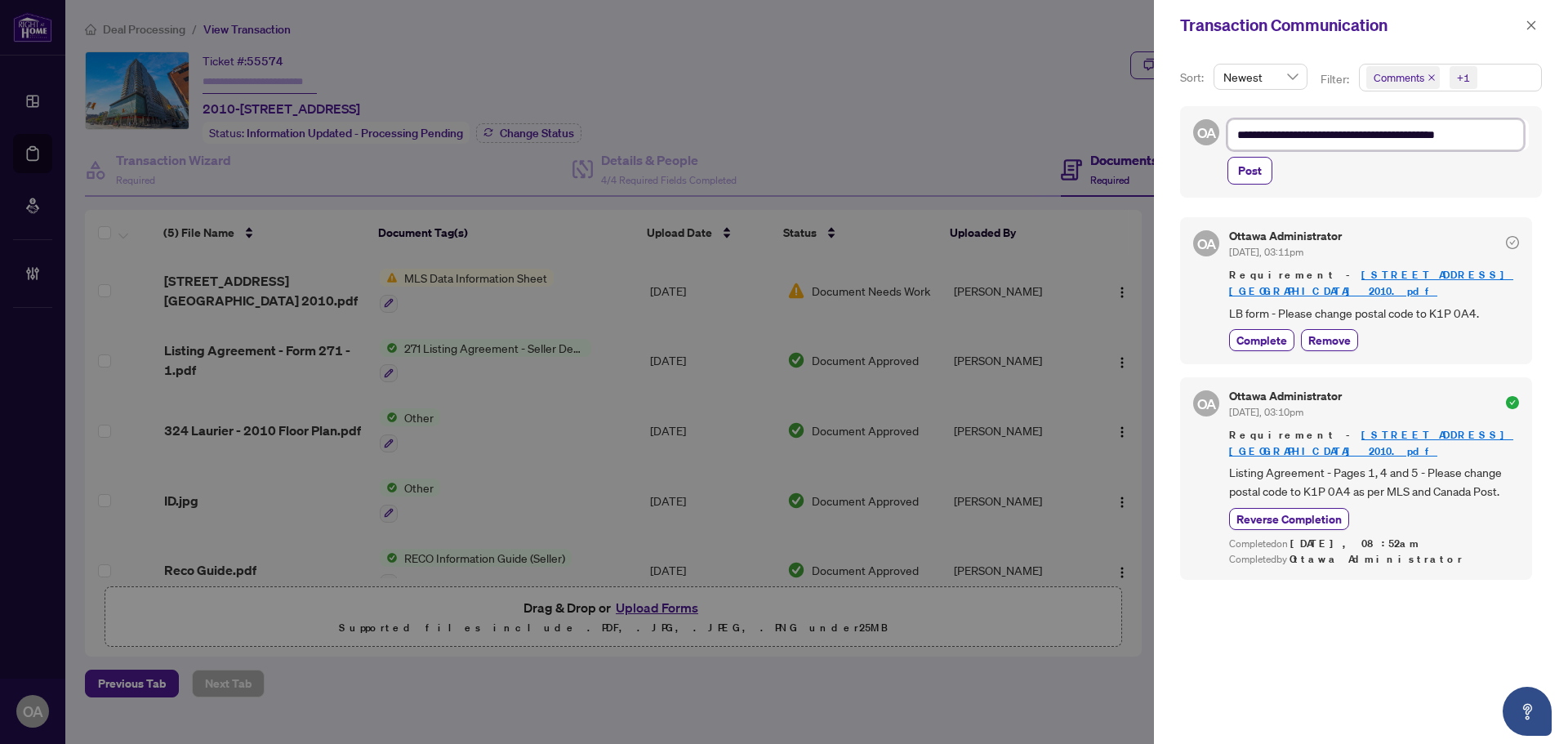
type textarea "**********"
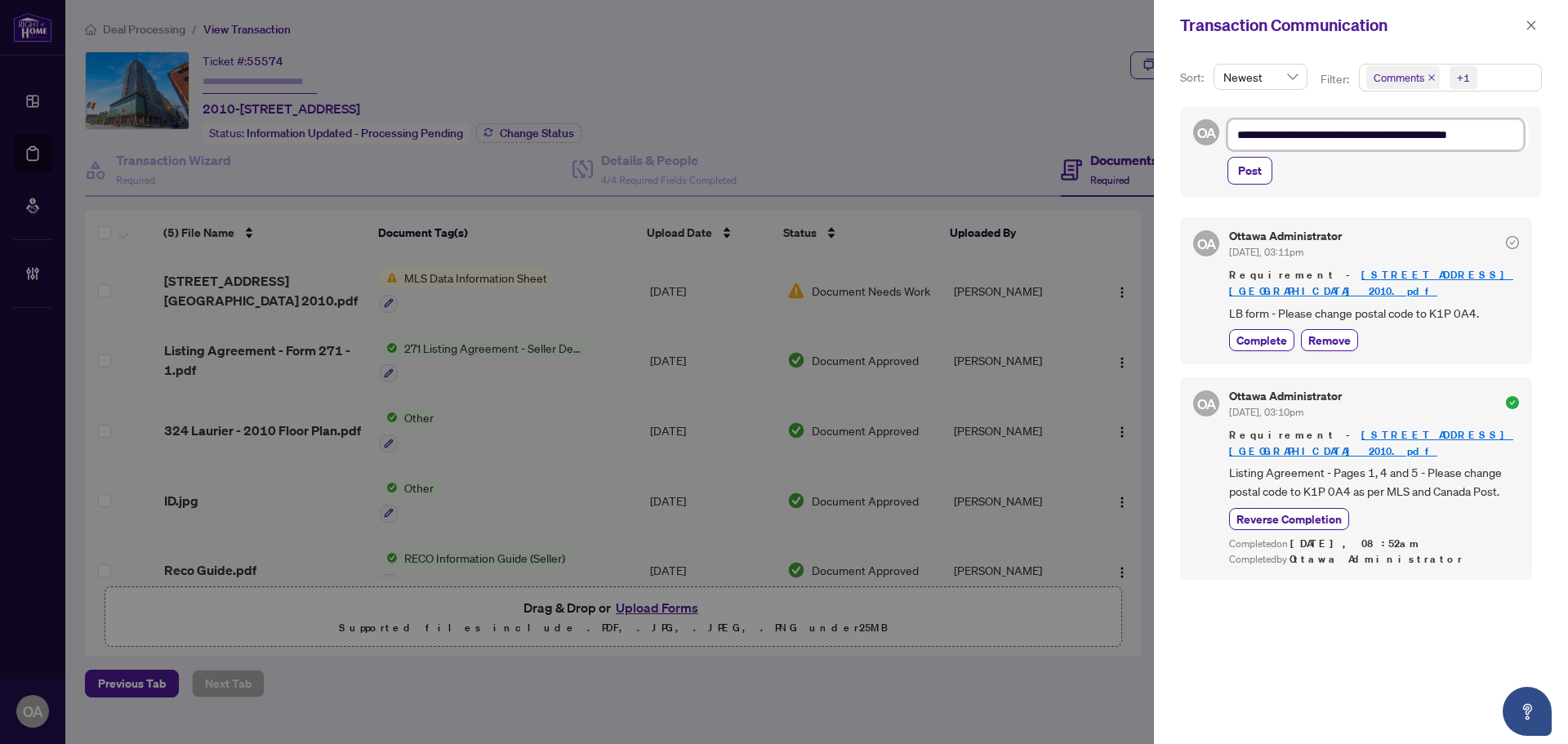
type textarea "**********"
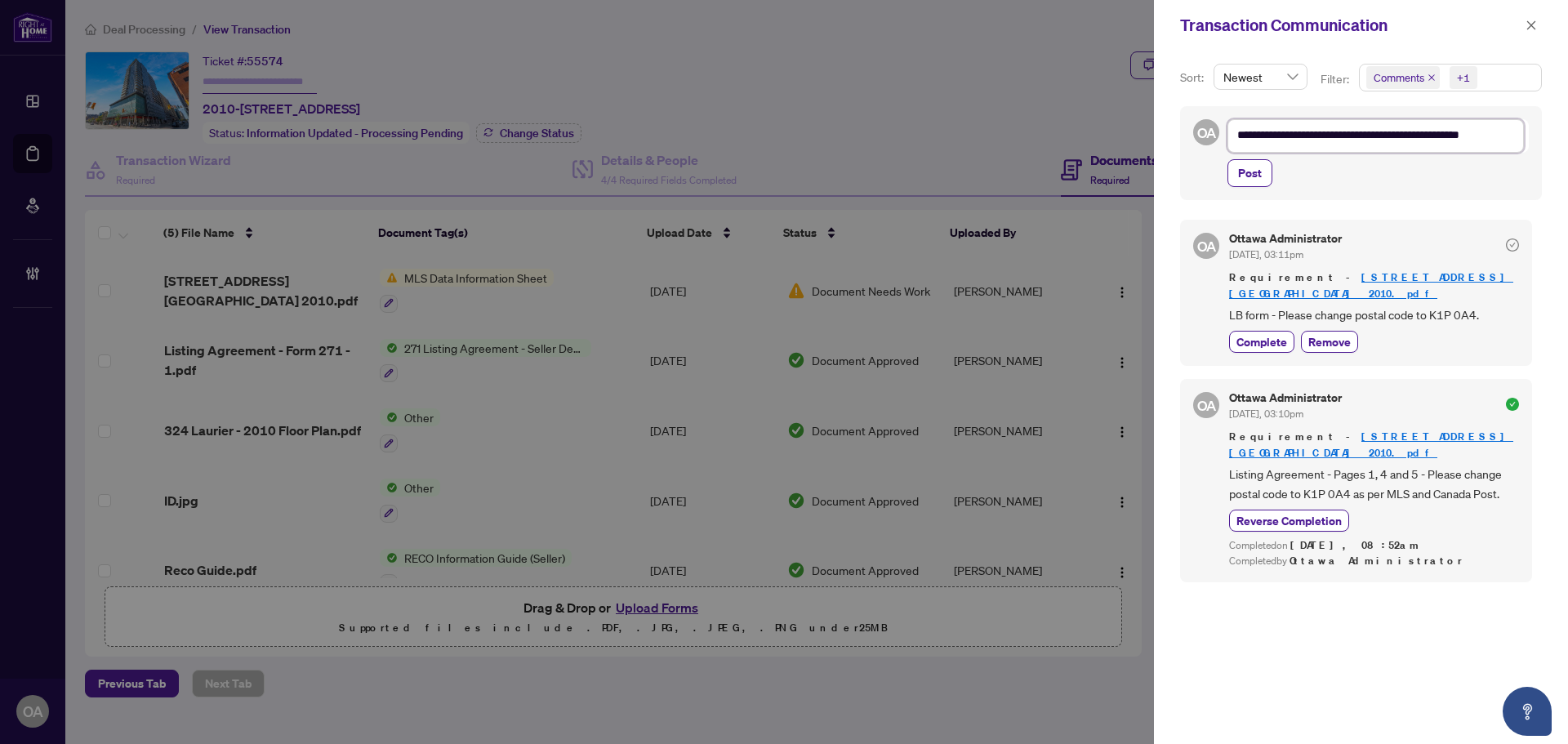
type textarea "**********"
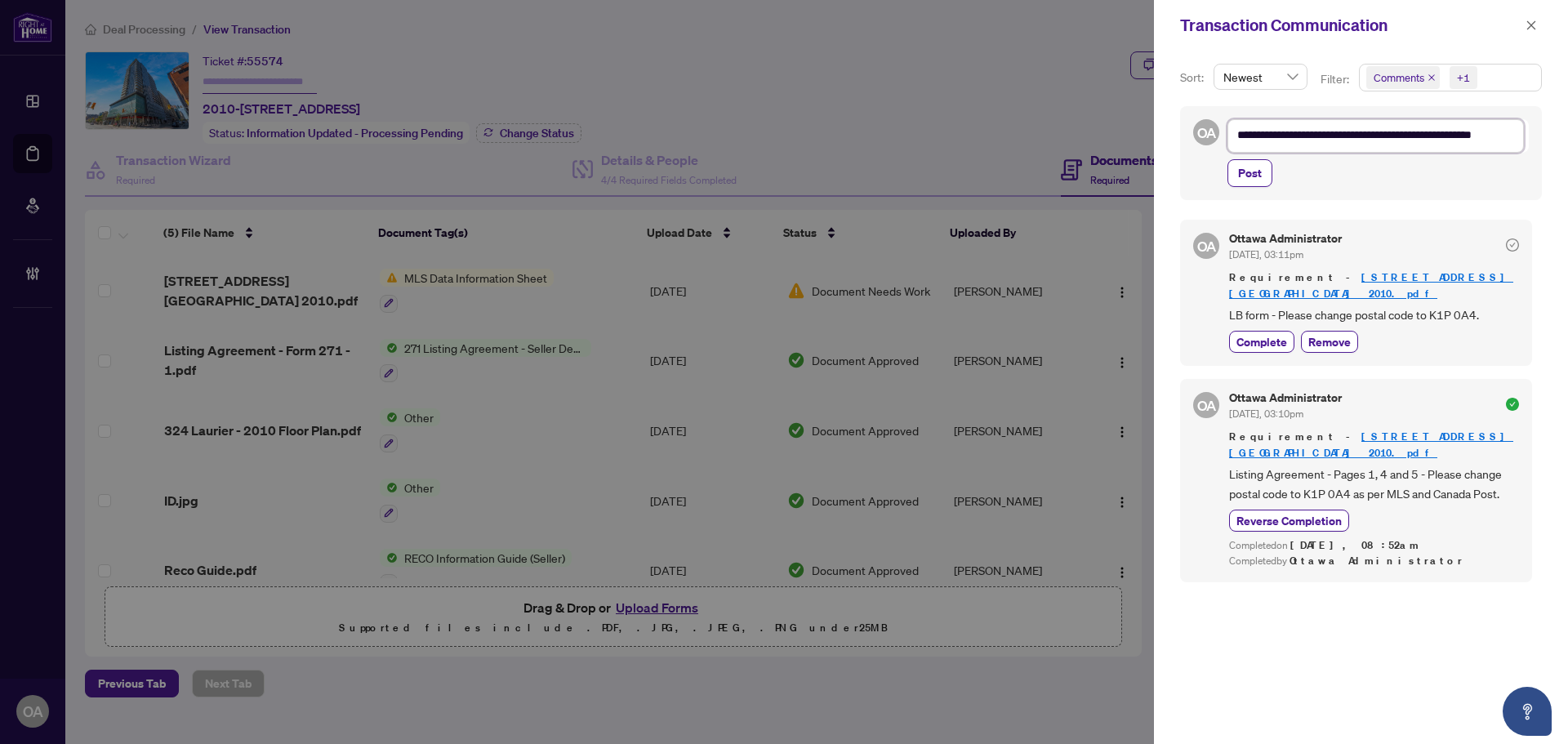
type textarea "**********"
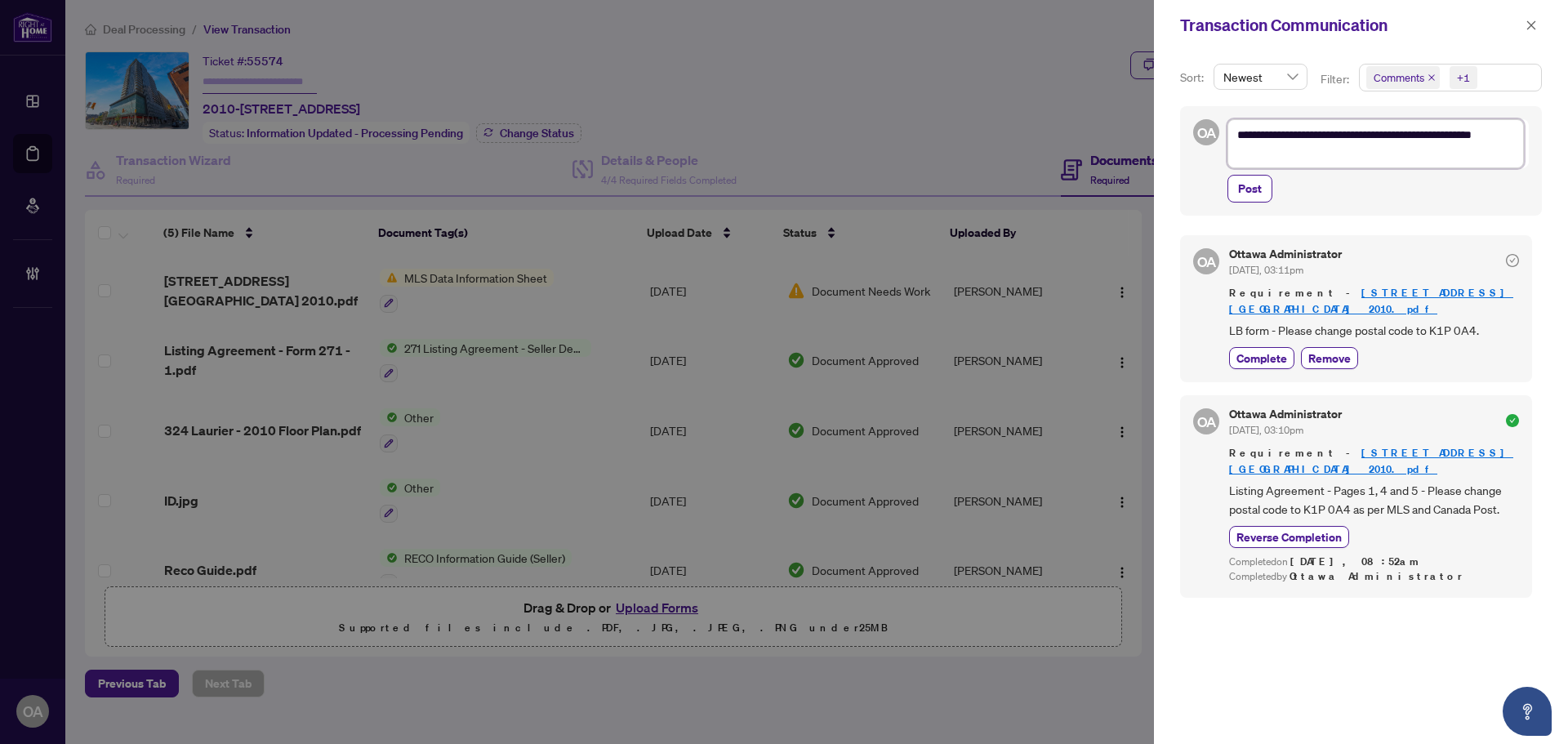
scroll to position [0, 0]
type textarea "**********"
click at [1529, 27] on icon "close" at bounding box center [1531, 25] width 11 height 11
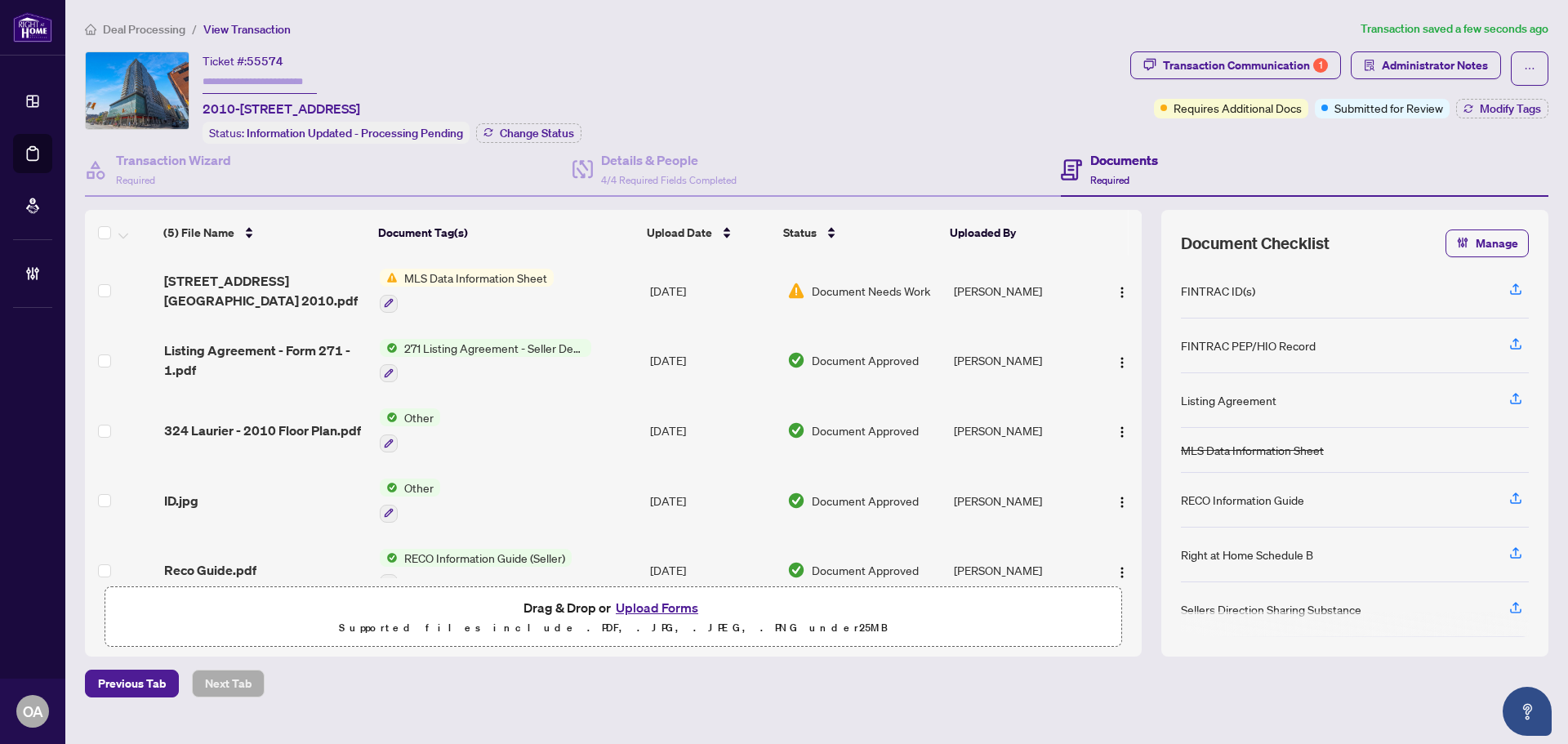
click at [275, 275] on span "324 Laurier Ave West Unit 2010.pdf" at bounding box center [265, 290] width 202 height 39
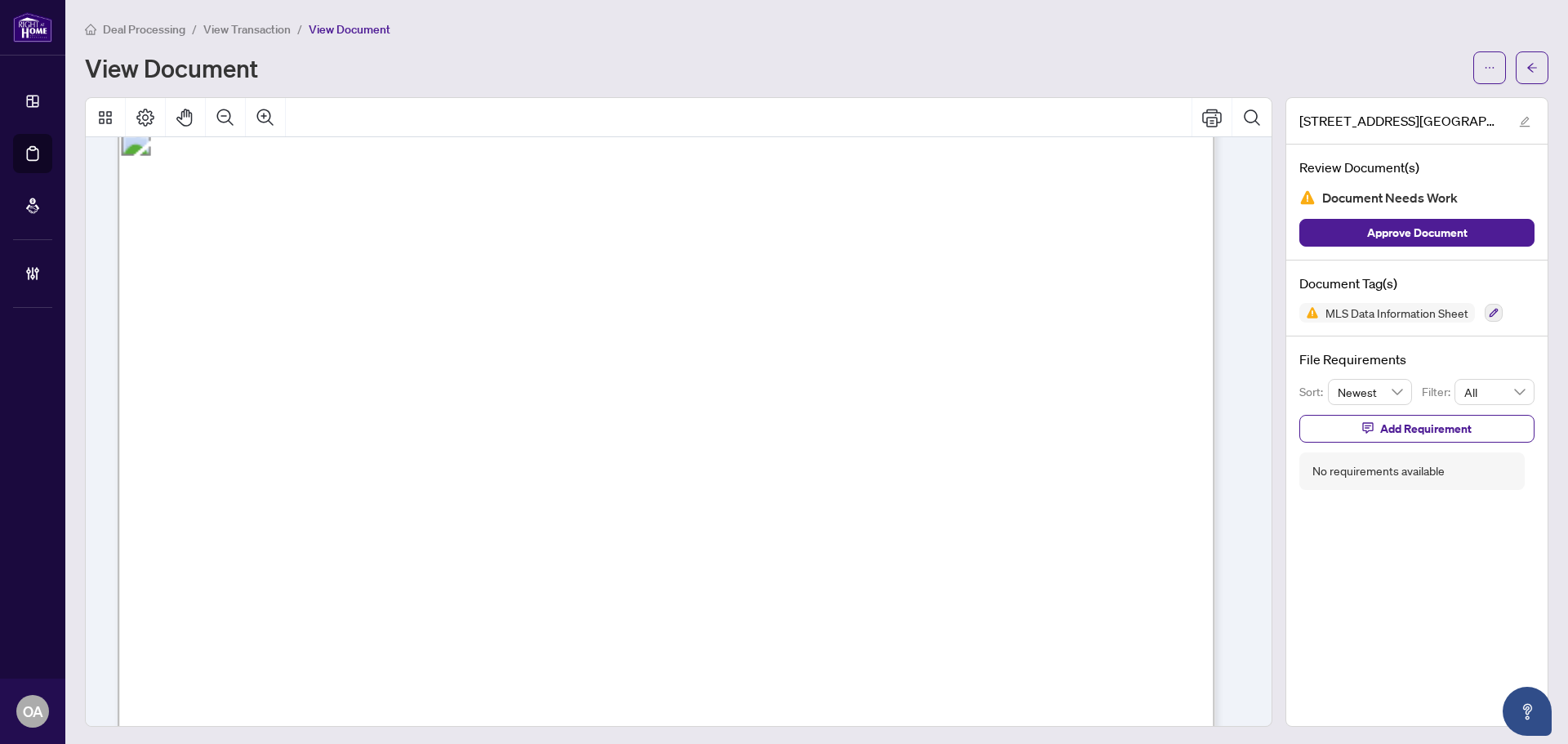
scroll to position [28467, 0]
drag, startPoint x: 304, startPoint y: 263, endPoint x: 377, endPoint y: 260, distance: 73.1
drag, startPoint x: 255, startPoint y: 228, endPoint x: 612, endPoint y: 226, distance: 357.0
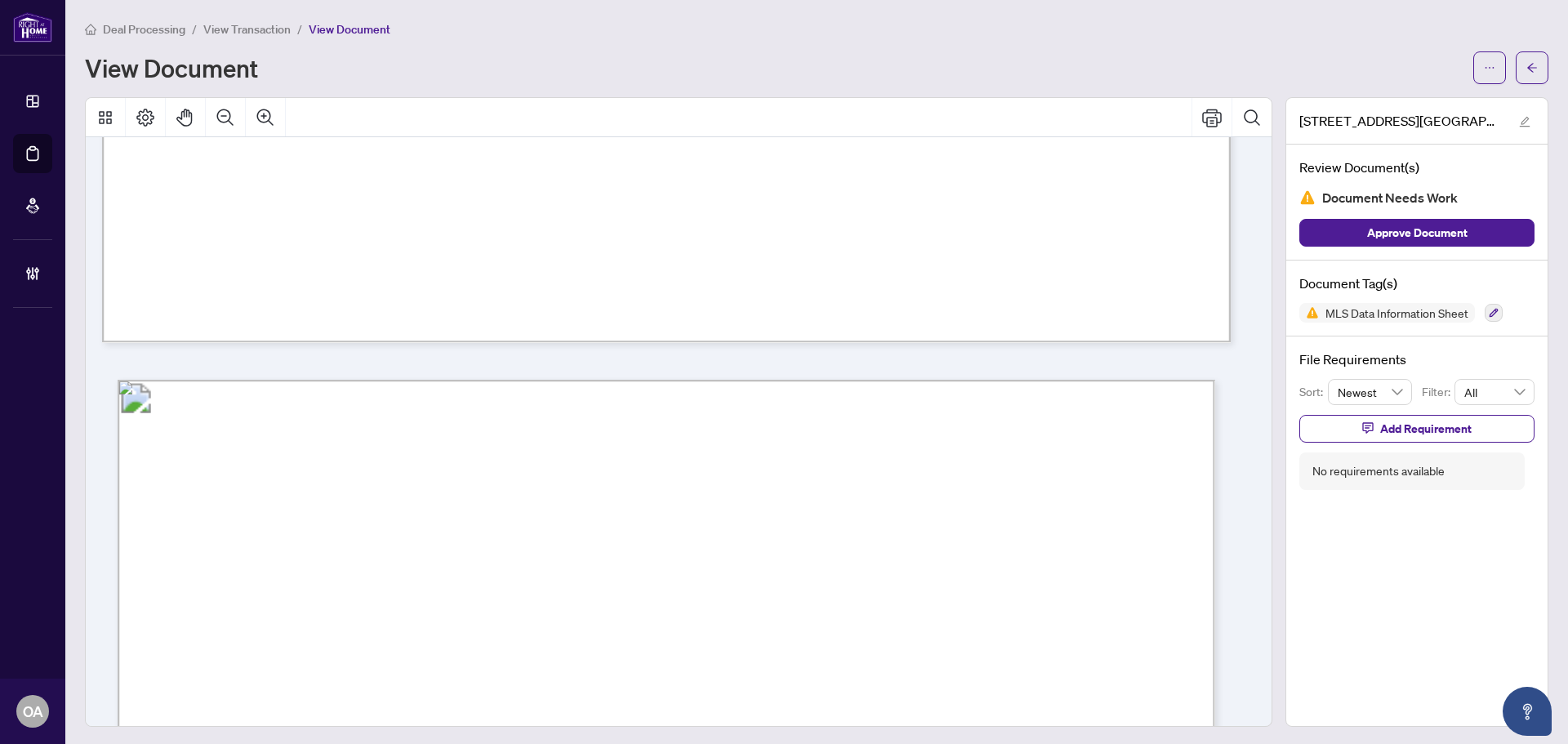
scroll to position [28222, 0]
click at [1457, 430] on span "Add Requirement" at bounding box center [1426, 429] width 92 height 26
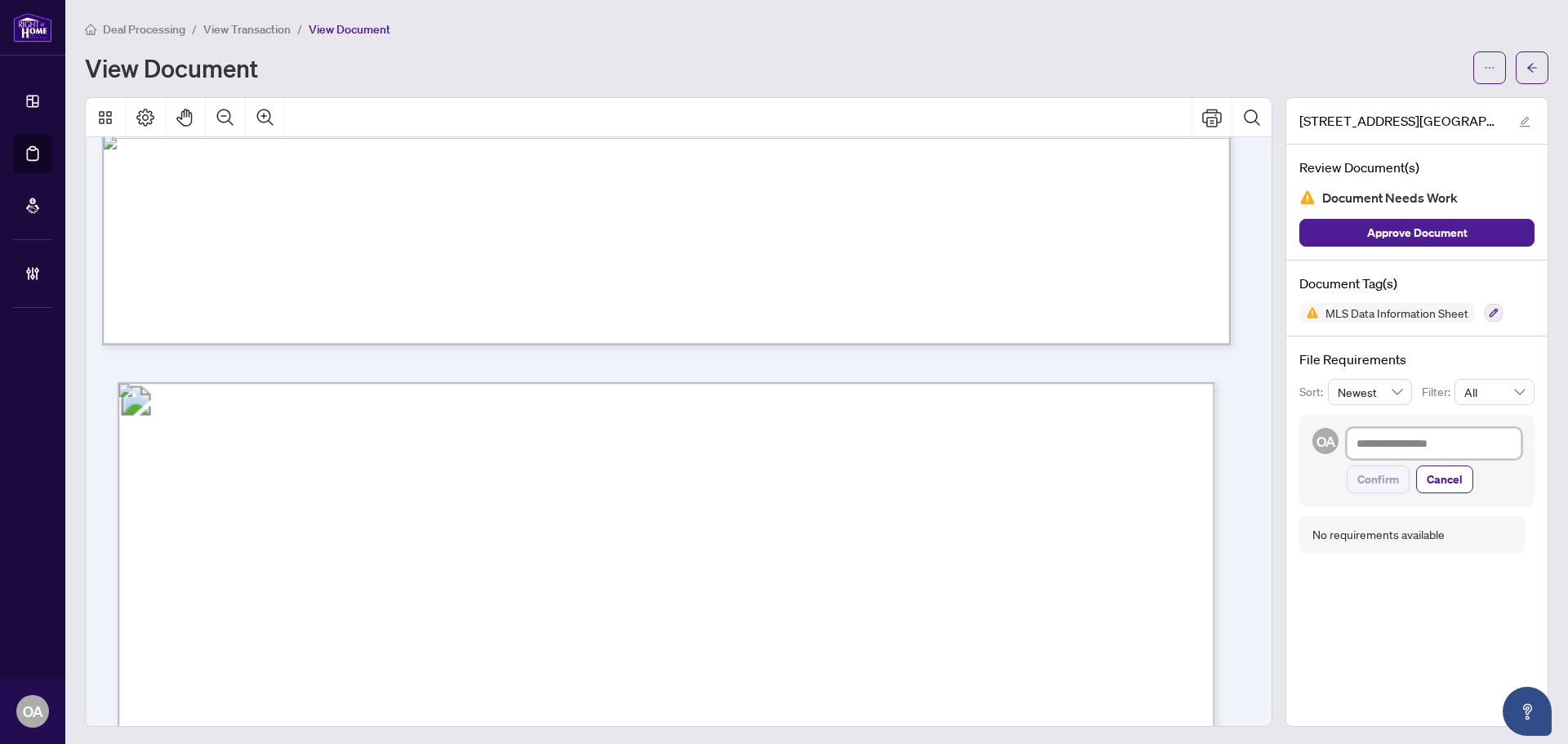
click at [1370, 441] on textarea at bounding box center [1434, 443] width 175 height 31
type textarea "*"
type textarea "**"
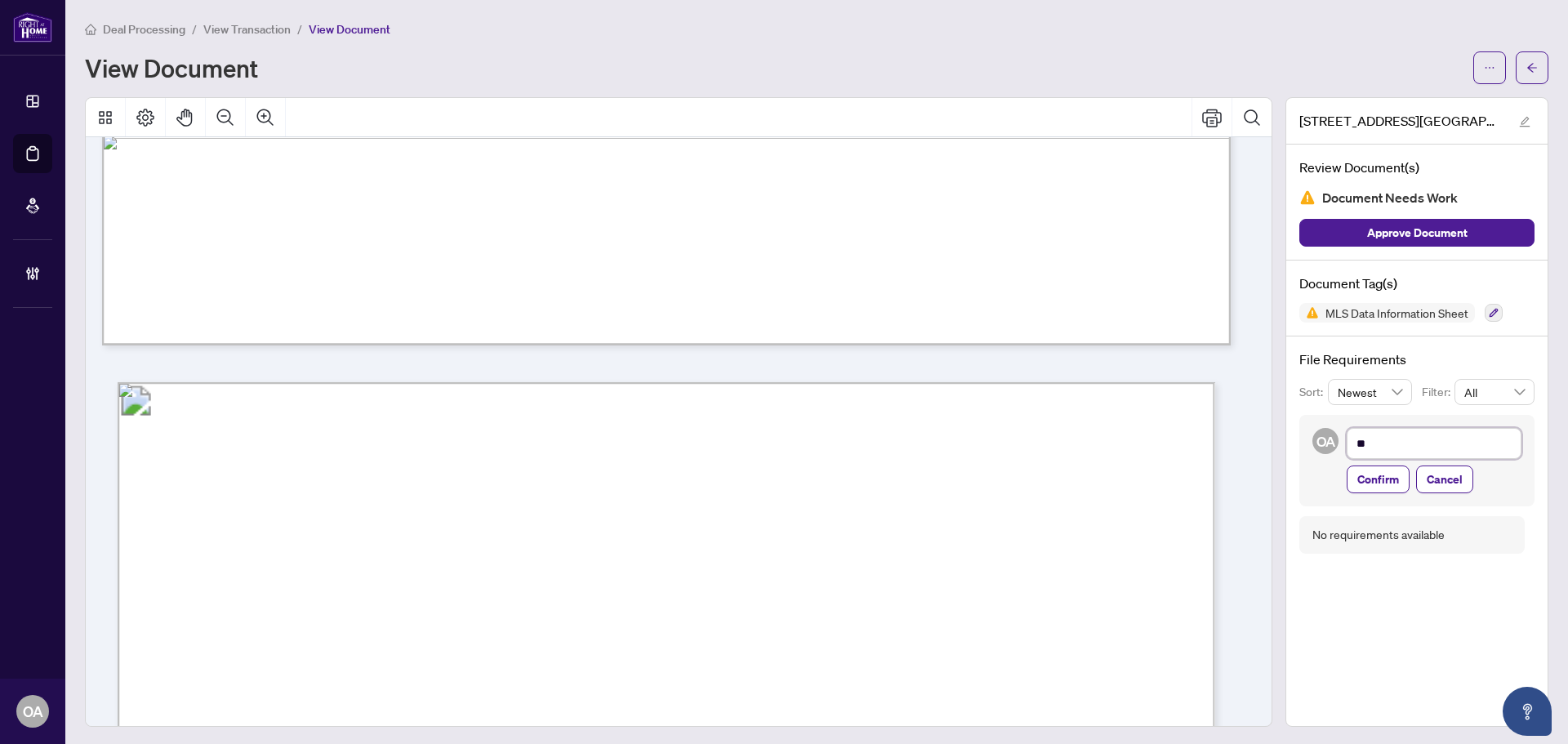
type textarea "***"
type textarea "*****"
type textarea "******"
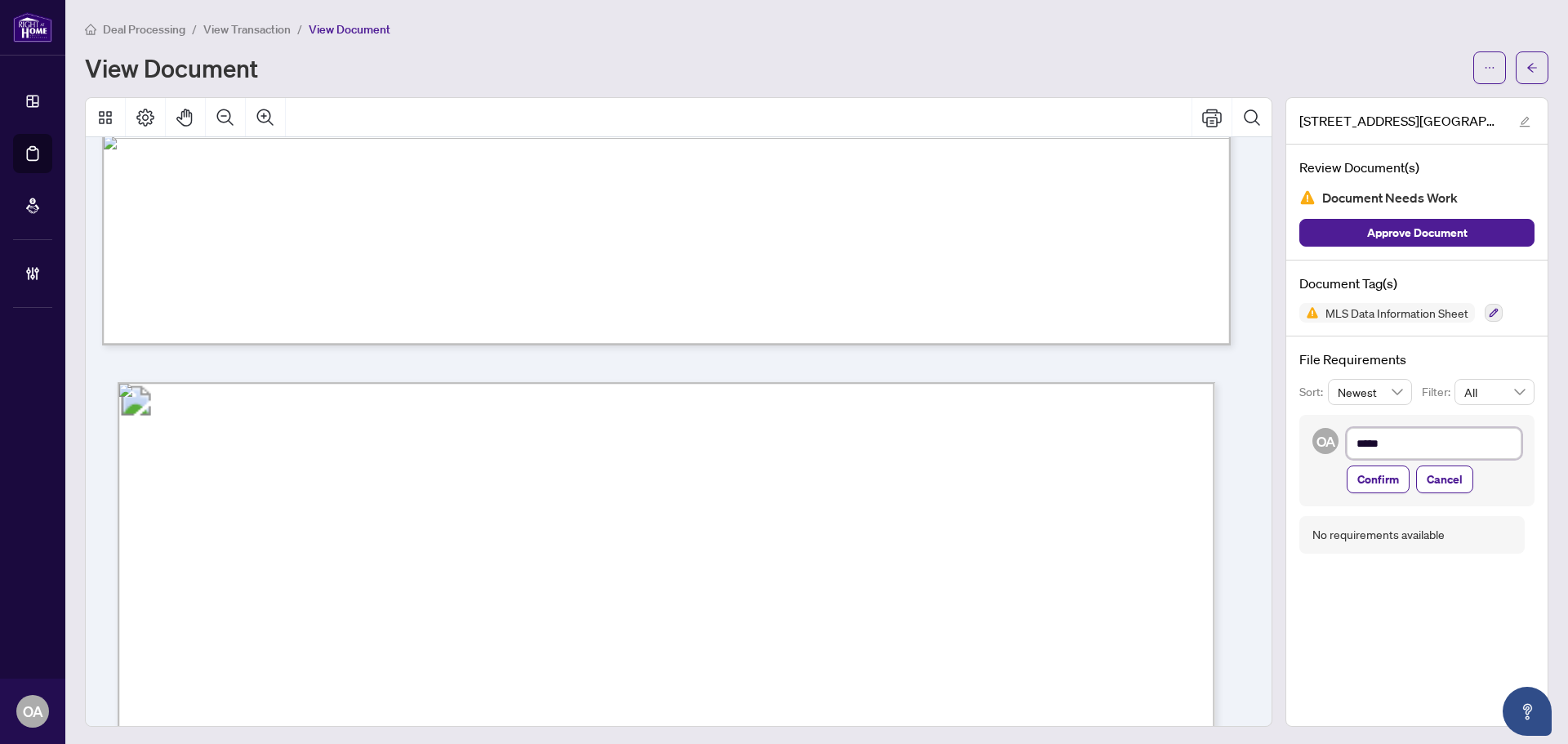
type textarea "******"
type textarea "*******"
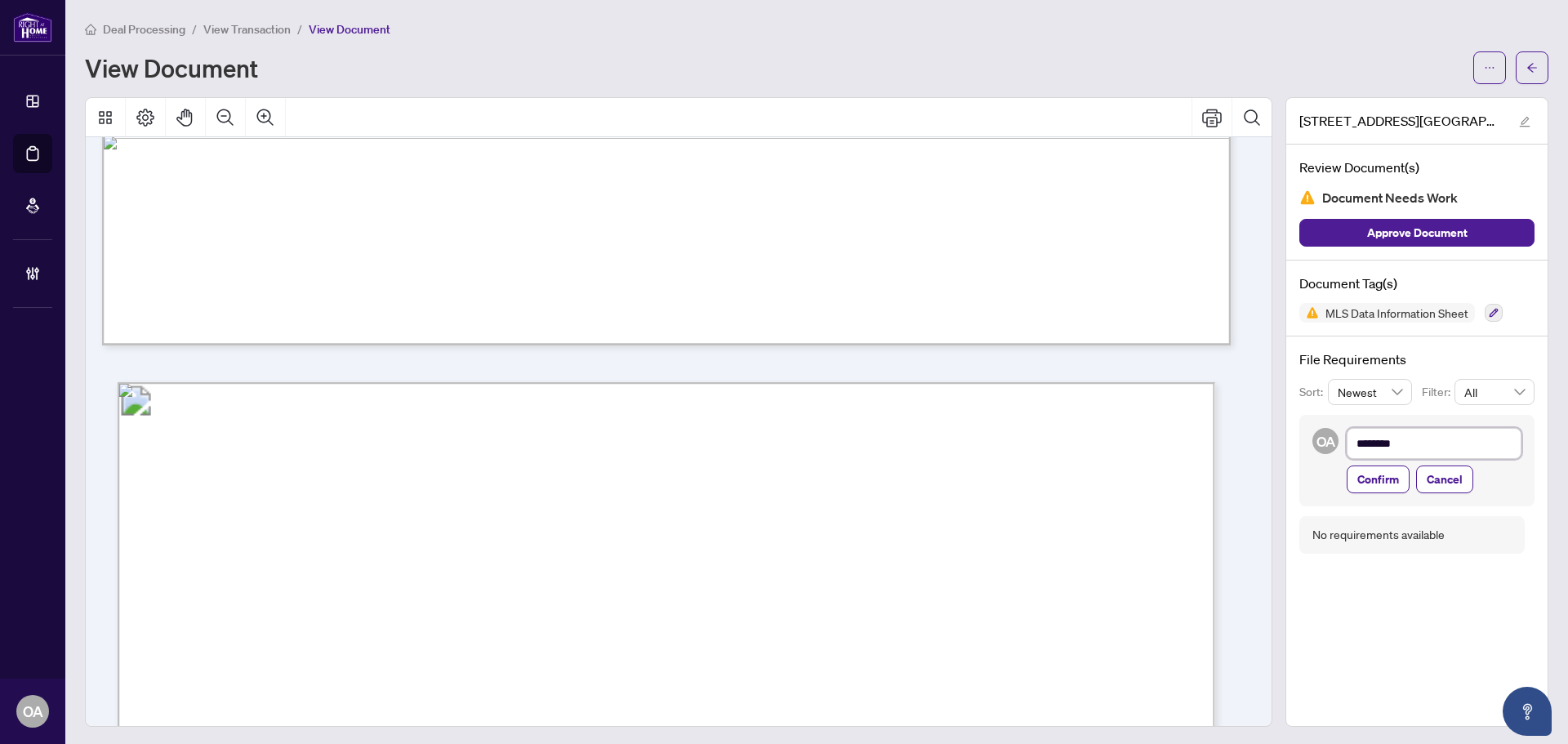
type textarea "*******"
type textarea "******"
type textarea "*******"
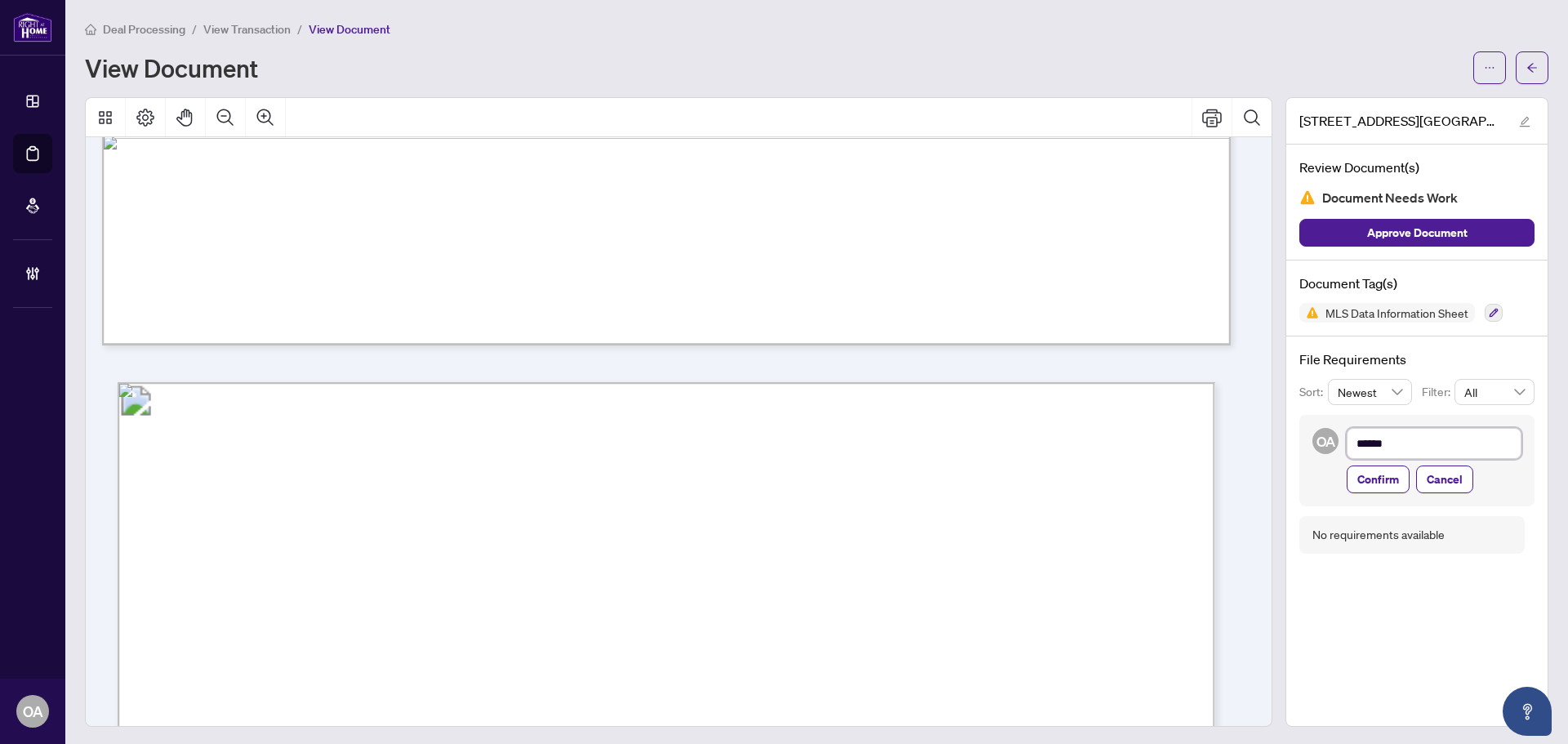
type textarea "*******"
type textarea "********"
type textarea "**********"
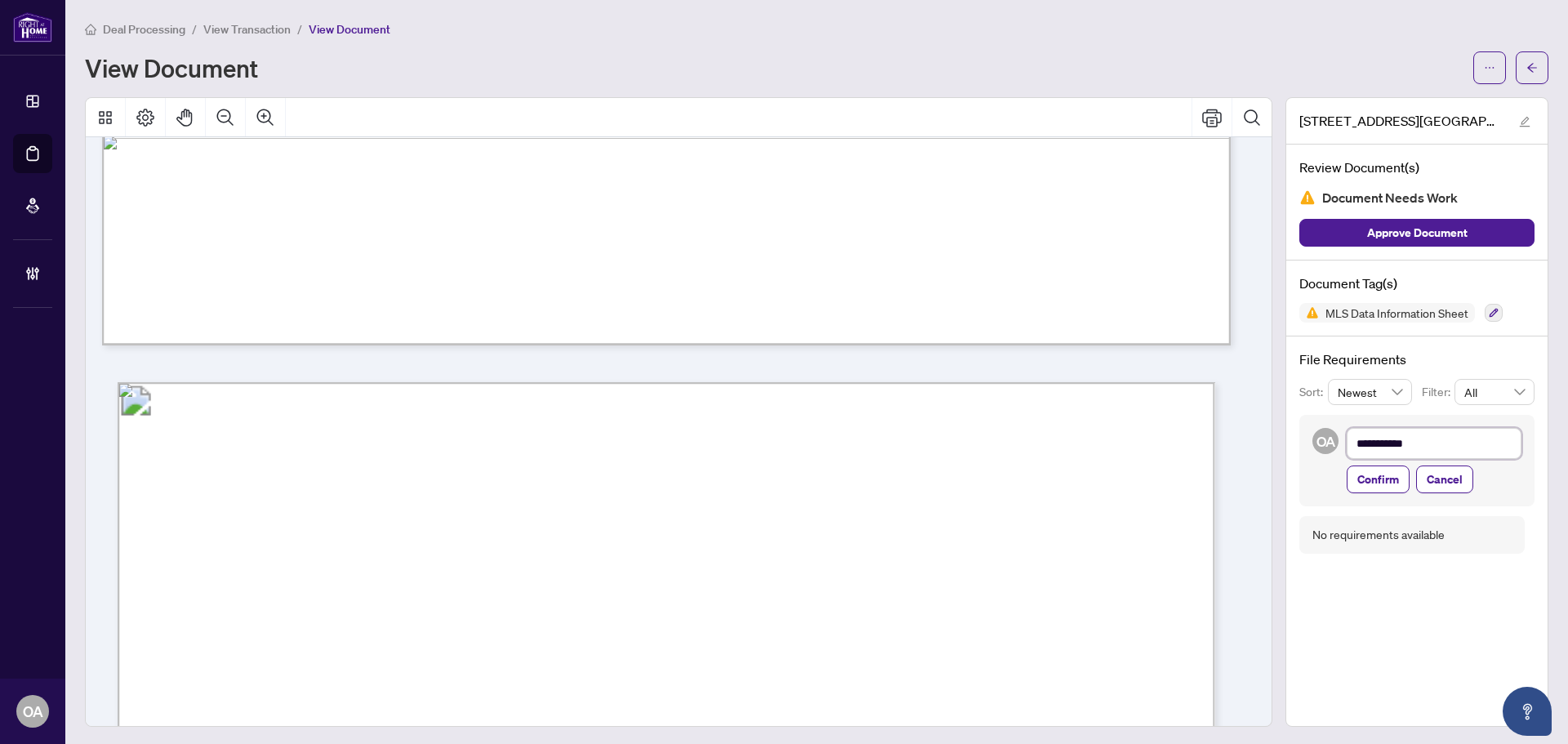
type textarea "**********"
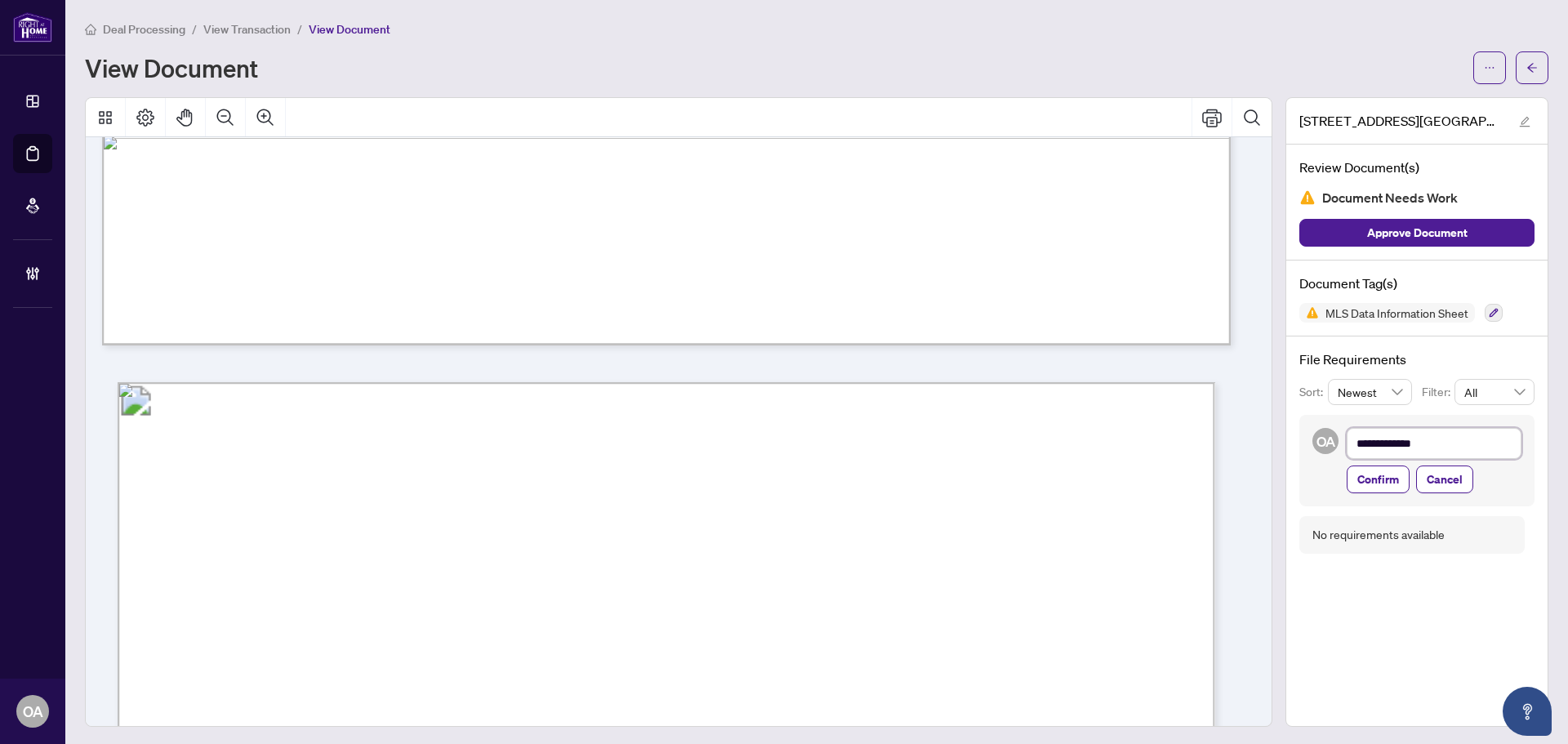
type textarea "**********"
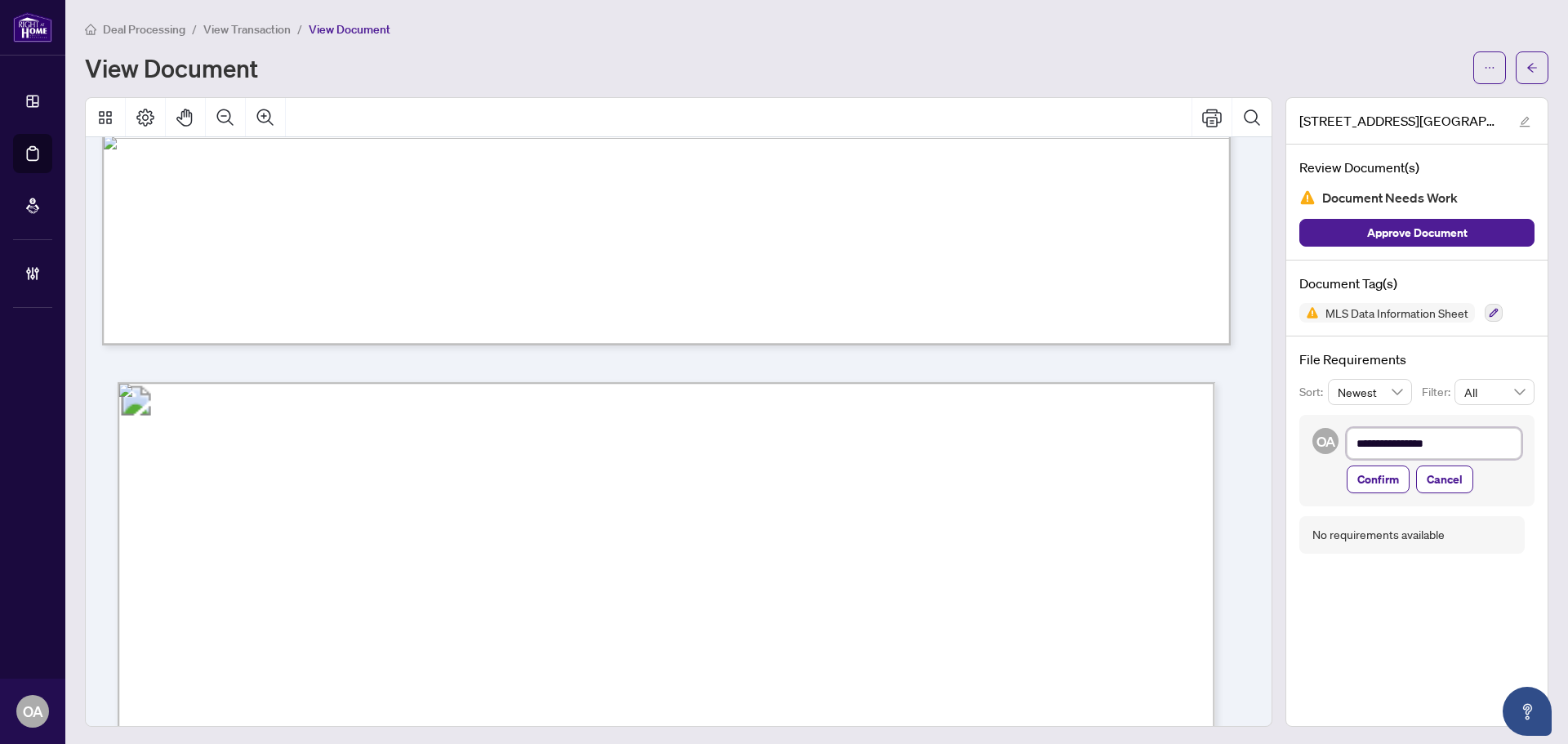
type textarea "**********"
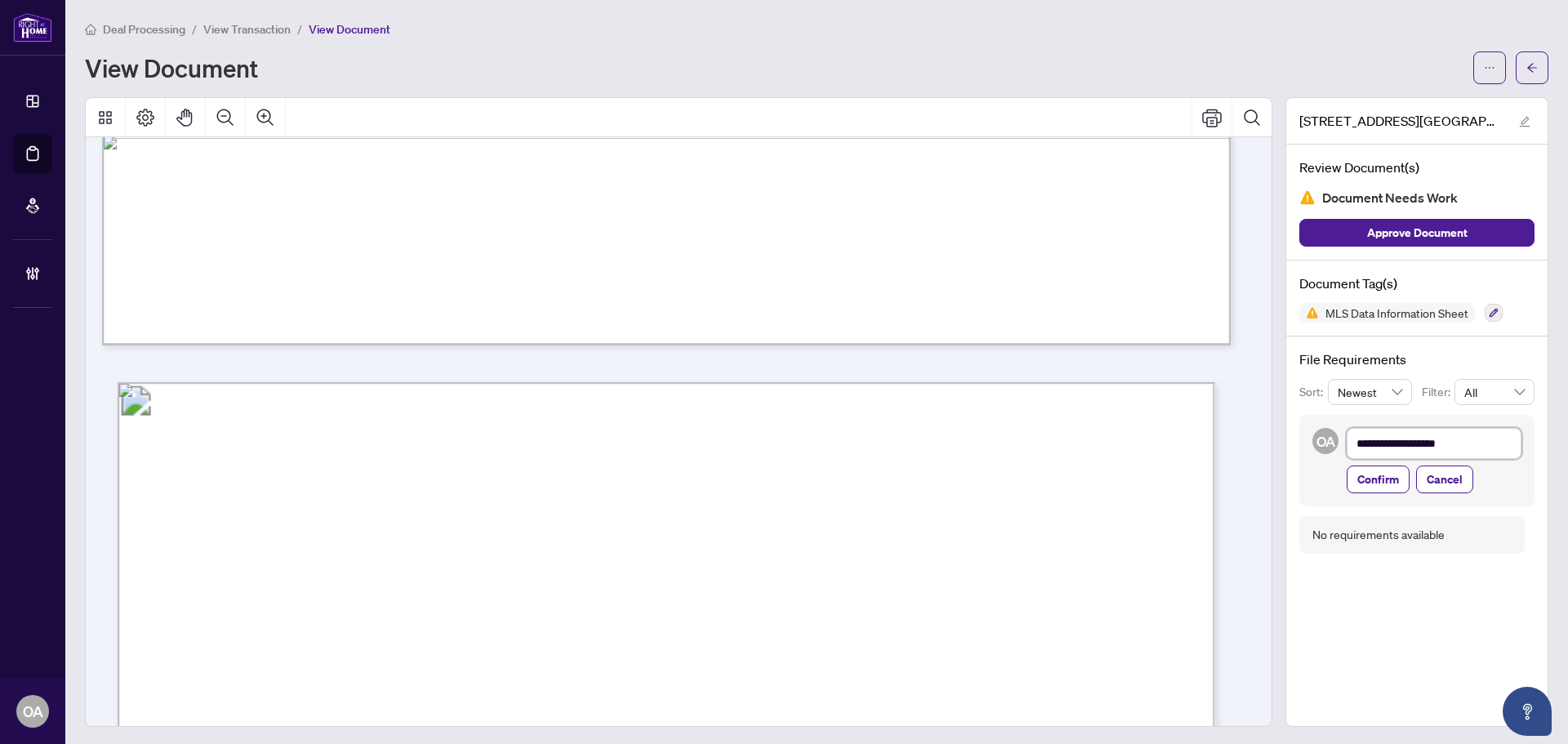
type textarea "**********"
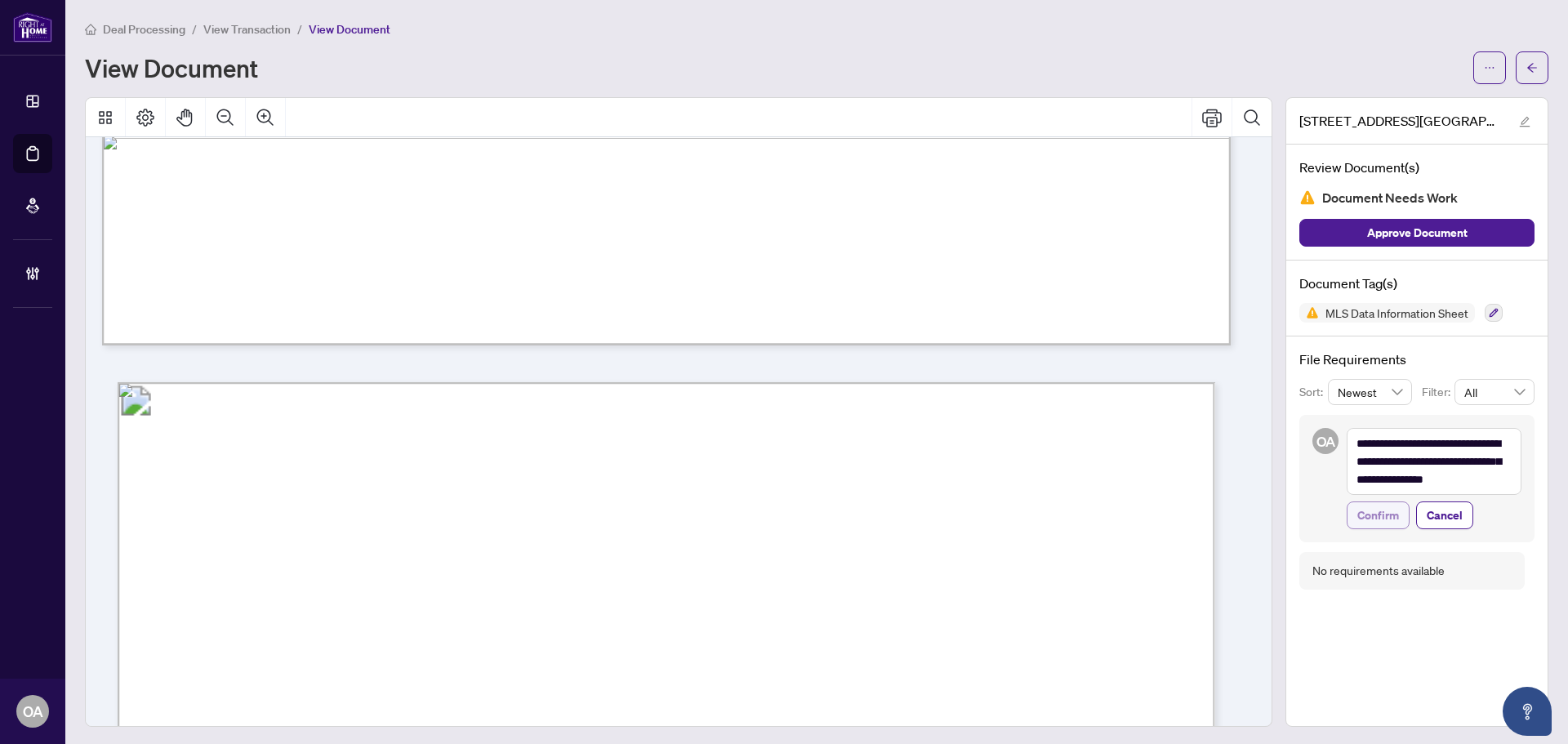
click at [1379, 506] on span "Confirm" at bounding box center [1378, 515] width 41 height 26
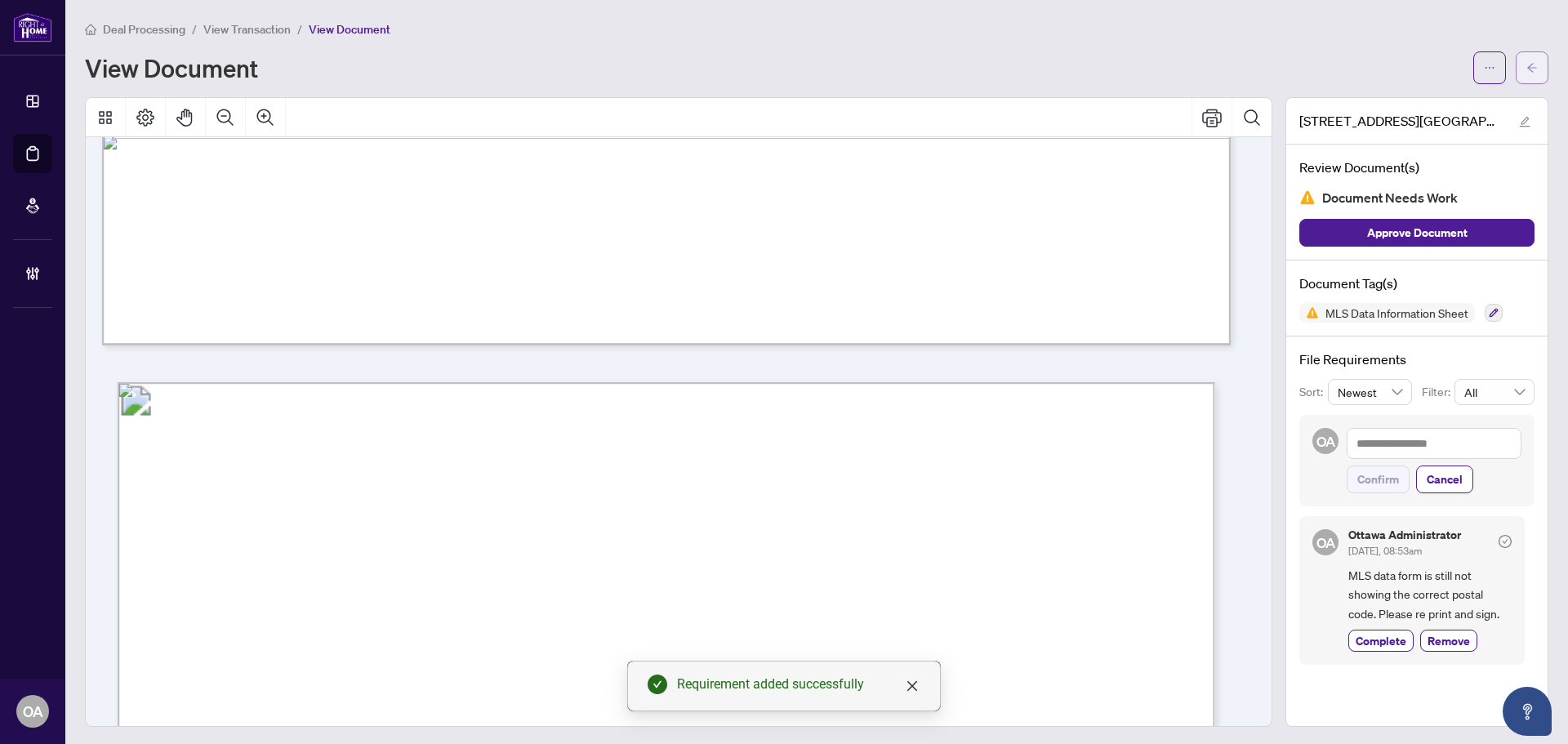
click at [1527, 67] on icon "arrow-left" at bounding box center [1532, 67] width 11 height 11
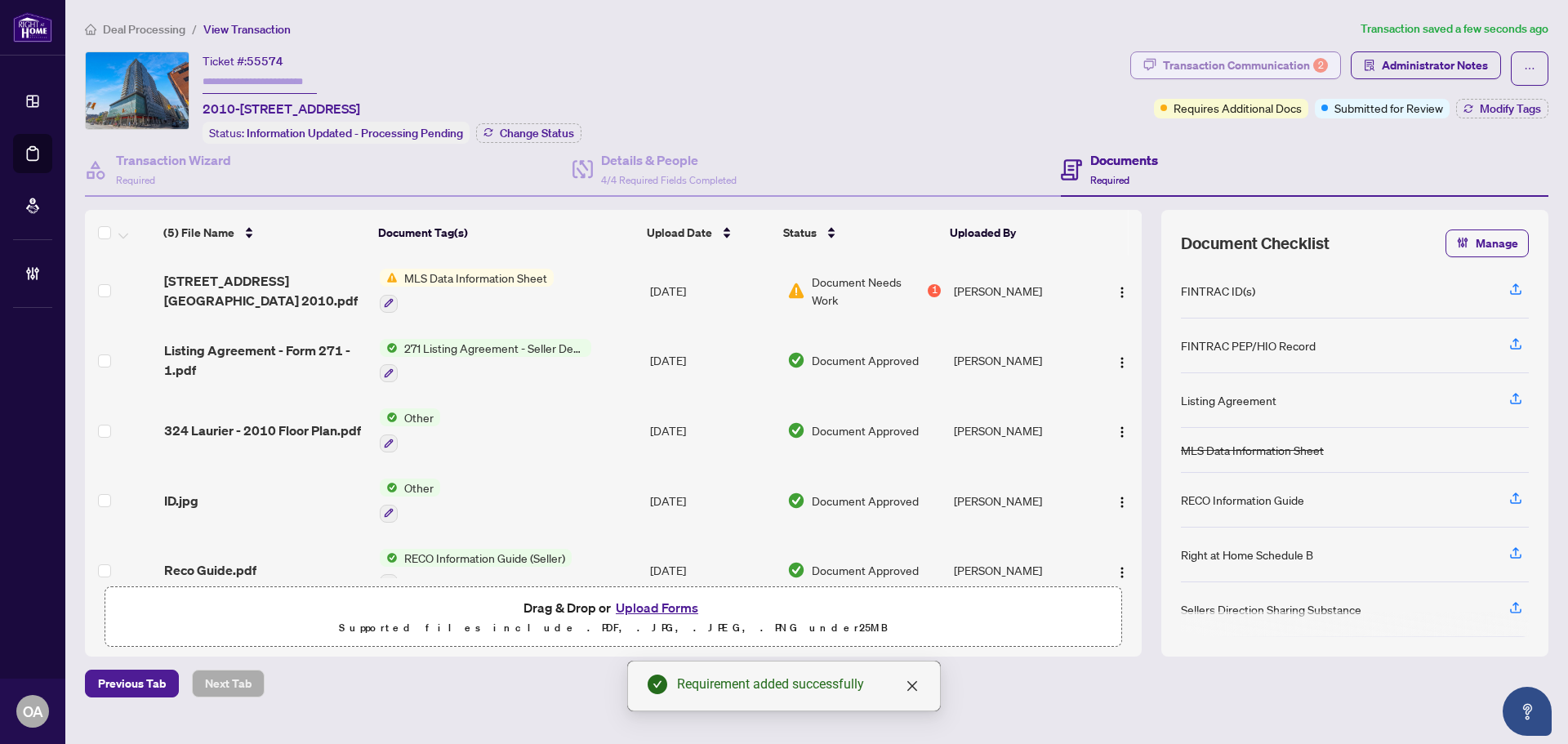
click at [1280, 51] on div "Deal Processing / View Transaction Transaction saved a few seconds ago Ticket #…" at bounding box center [817, 358] width 1477 height 677
click at [1290, 82] on span "Transaction Communication 2" at bounding box center [1235, 68] width 211 height 35
click at [1290, 70] on div "Transaction Communication 2" at bounding box center [1246, 66] width 165 height 26
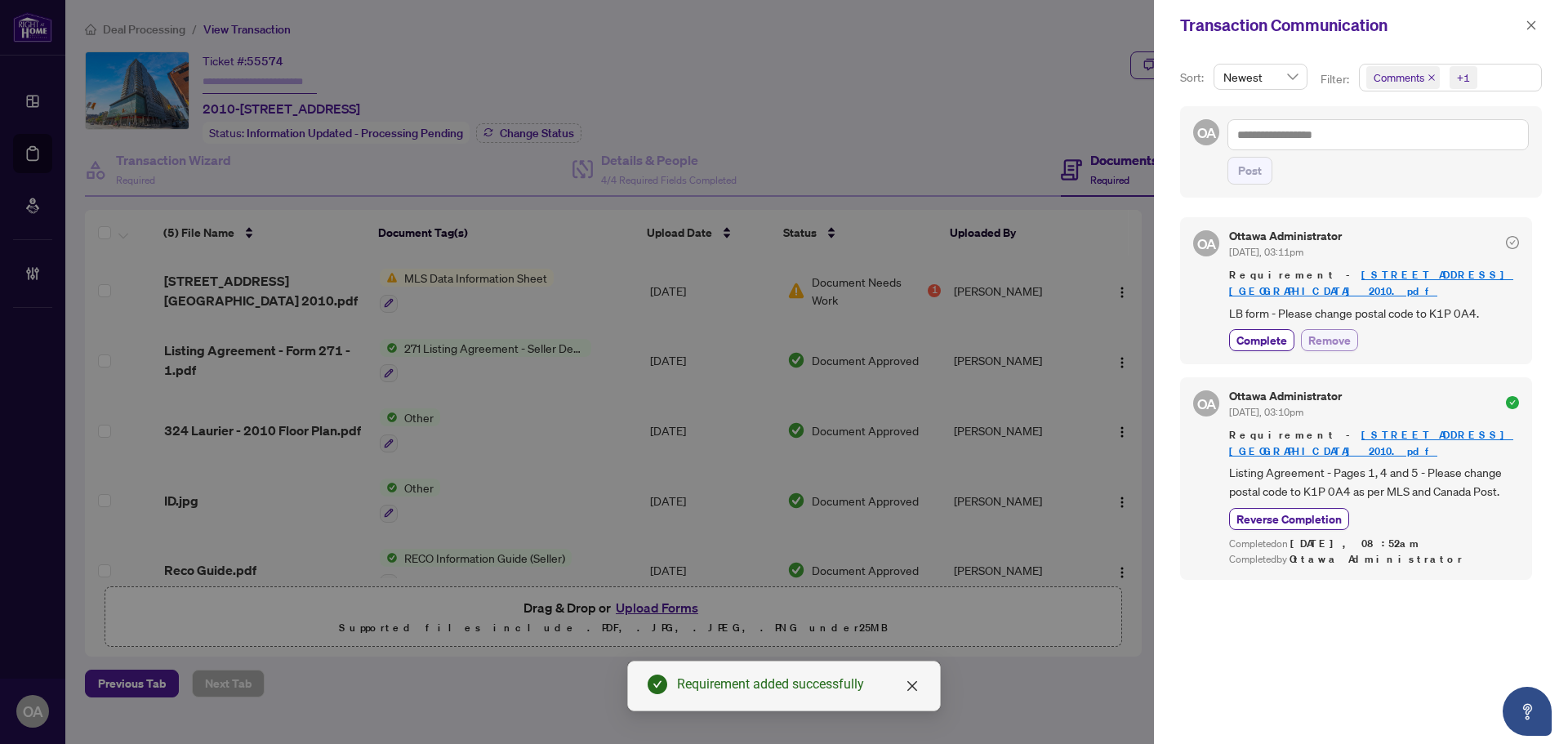
click at [1334, 332] on span "Remove" at bounding box center [1329, 340] width 42 height 17
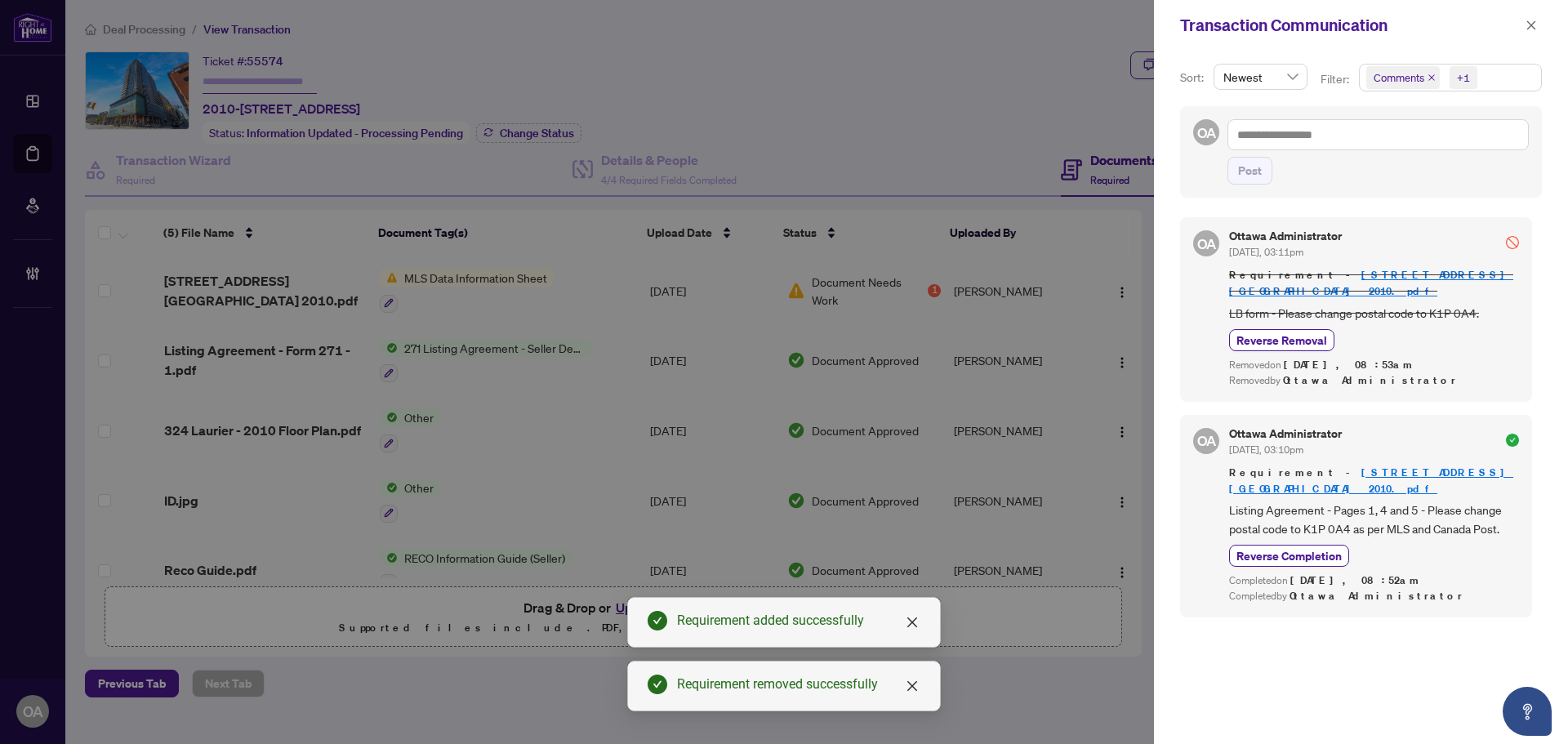
click at [1431, 82] on icon "close" at bounding box center [1431, 77] width 8 height 8
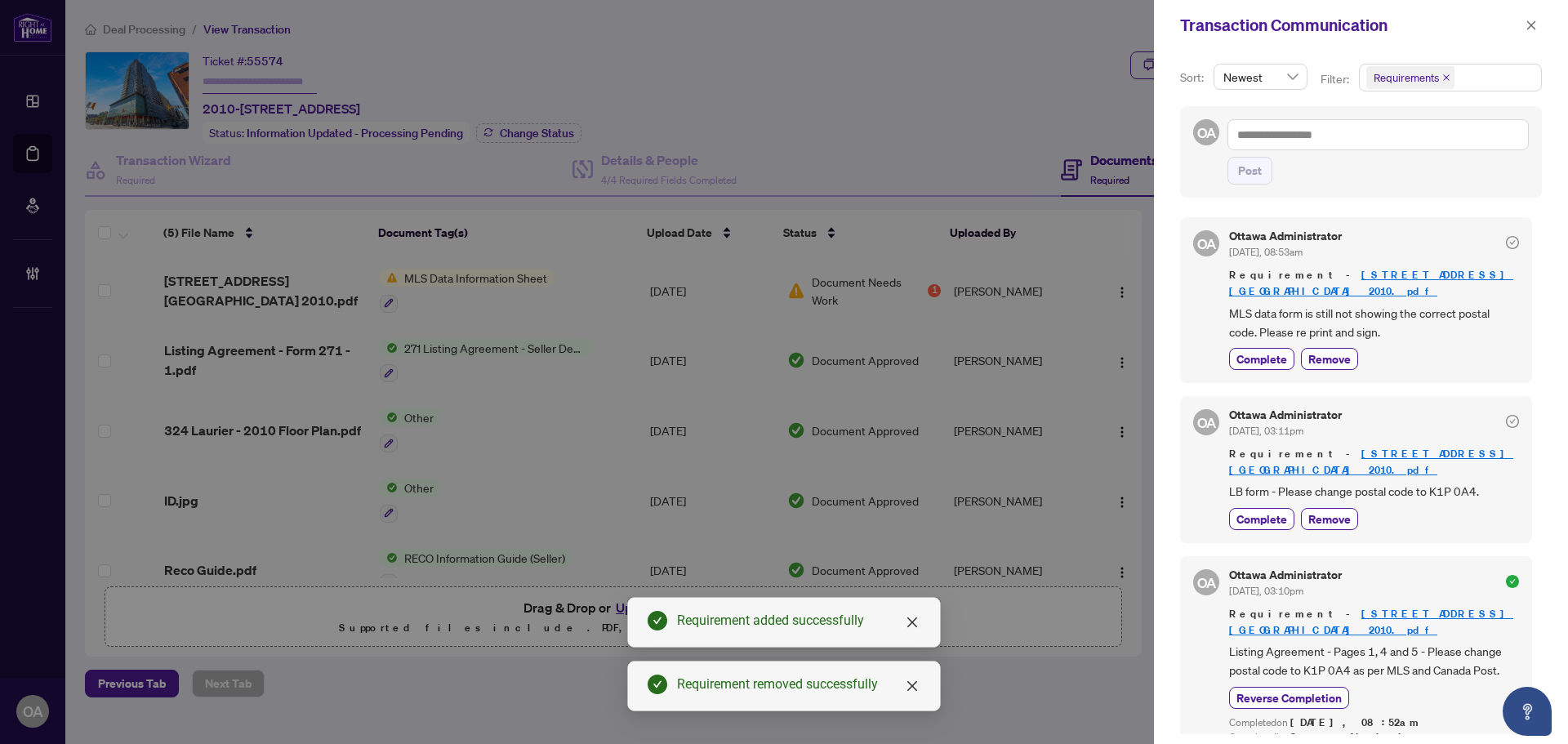
click at [1530, 18] on span "button" at bounding box center [1531, 25] width 11 height 26
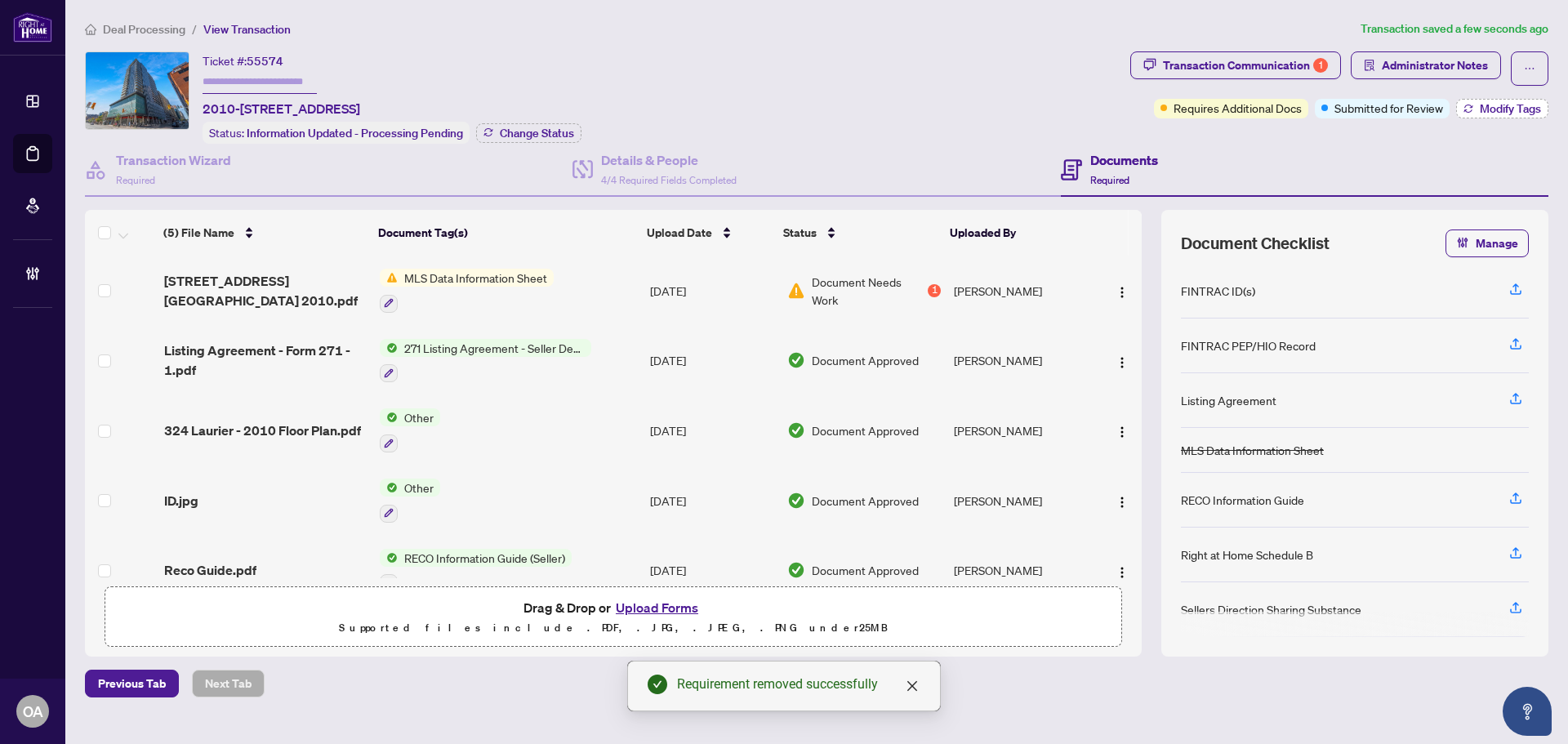
click at [1523, 103] on span "Modify Tags" at bounding box center [1510, 109] width 61 height 11
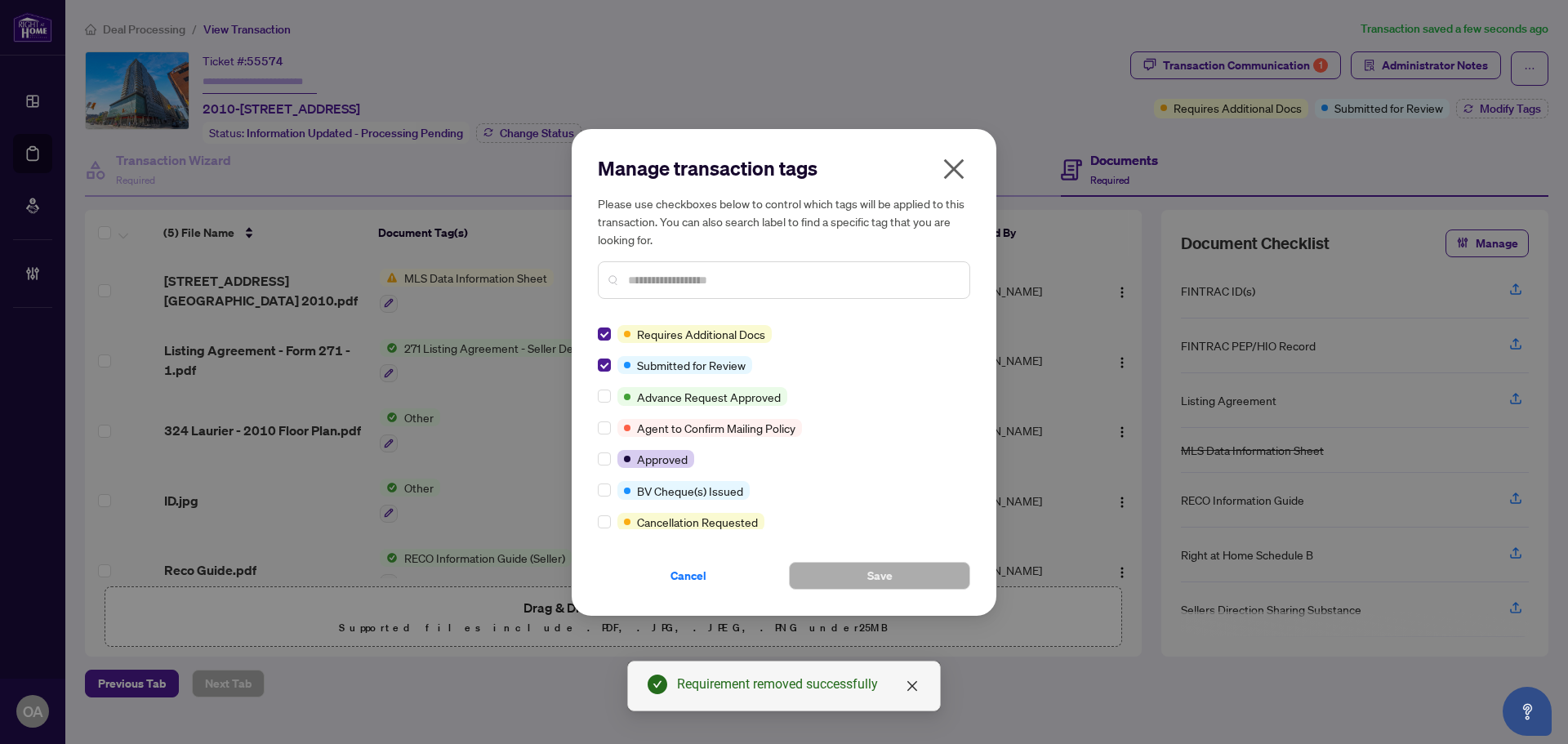
click at [604, 351] on div "Requires Additional Docs Submitted for Review Advance Request Approved Agent to…" at bounding box center [784, 427] width 372 height 204
click at [614, 371] on div at bounding box center [607, 365] width 20 height 18
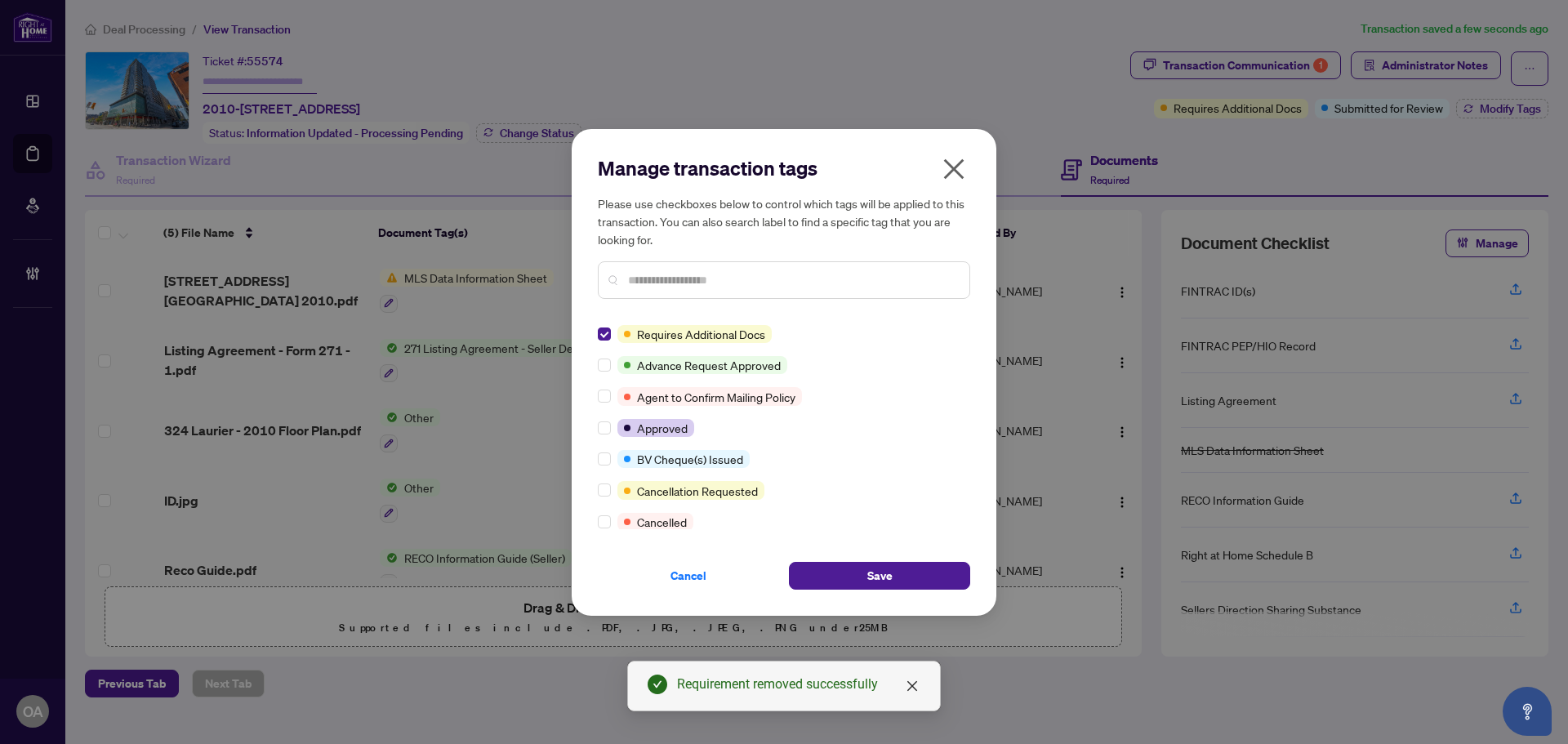
click at [865, 550] on div "Cancel Save" at bounding box center [784, 566] width 372 height 48
click at [900, 573] on button "Save" at bounding box center [879, 576] width 181 height 28
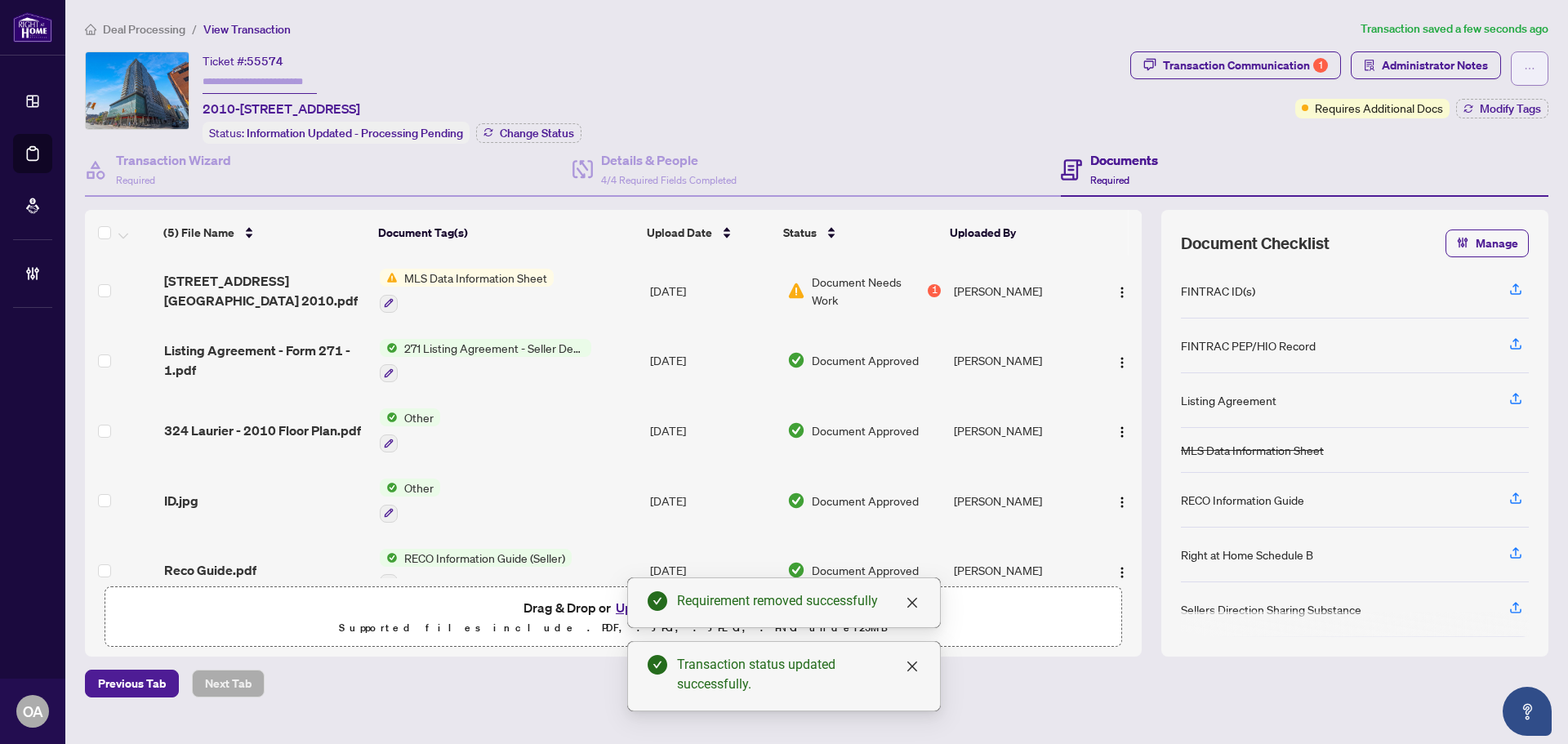
click at [1535, 73] on icon "ellipsis" at bounding box center [1530, 68] width 11 height 11
click at [927, 76] on div "Ticket #: 55574 2010-324 Laurier Ave, Ottawa, Ontario K1P 0A4, Canada Status: I…" at bounding box center [605, 97] width 1039 height 92
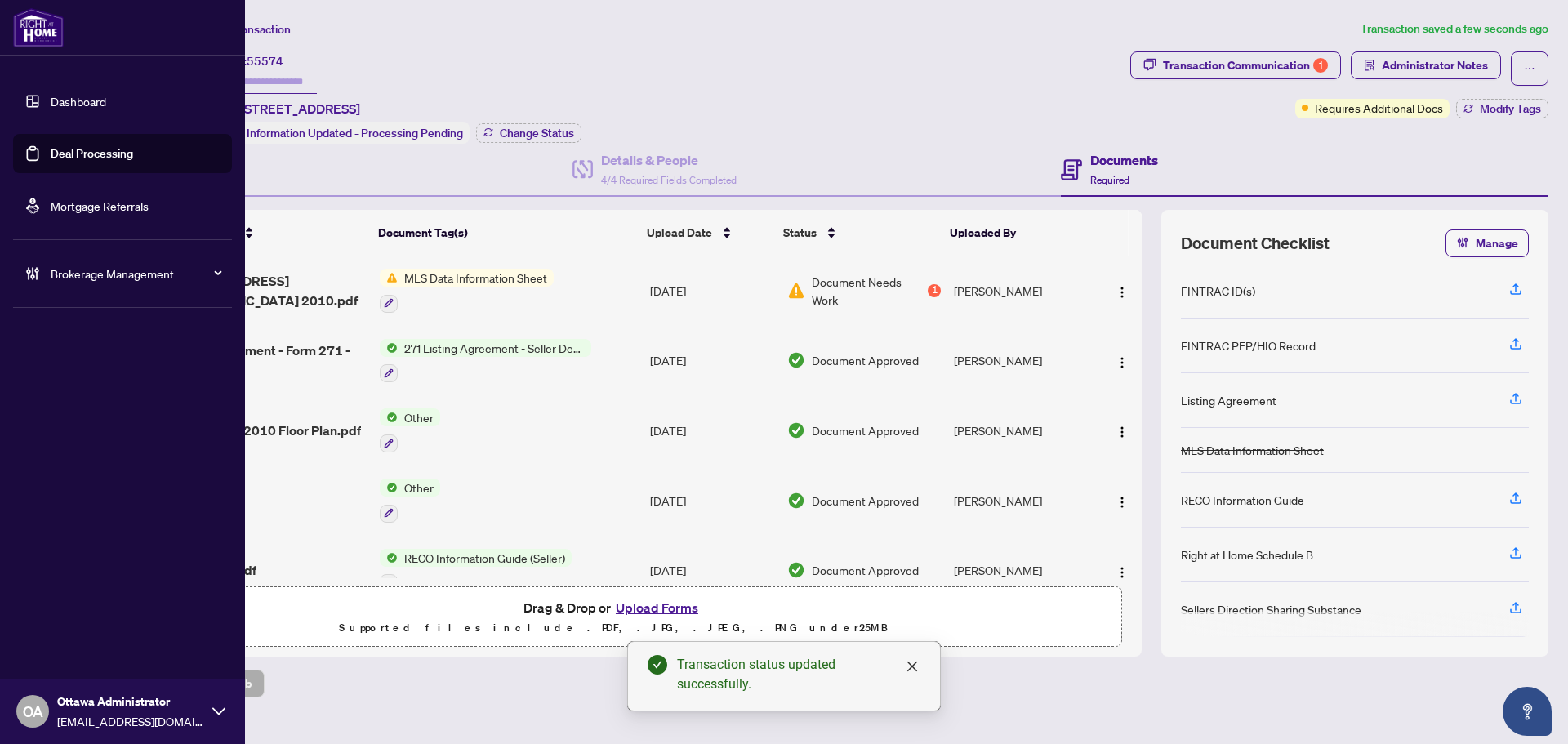
click at [51, 155] on link "Deal Processing" at bounding box center [92, 154] width 82 height 15
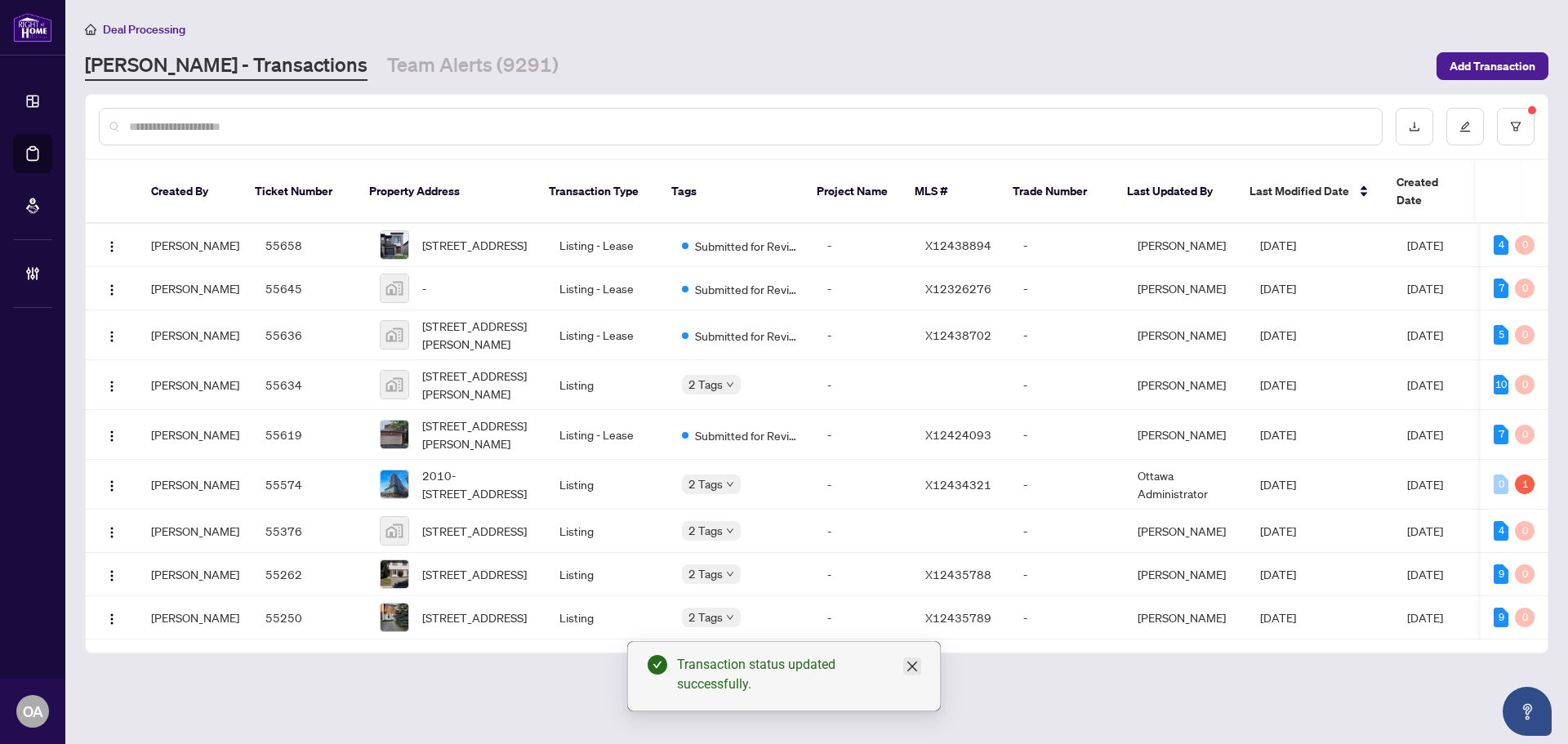
click at [914, 661] on icon "close" at bounding box center [913, 666] width 13 height 13
click at [508, 472] on span "2010-324 Laurier Ave, Ottawa, Ontario K1P 0A4, Canada" at bounding box center [478, 484] width 112 height 36
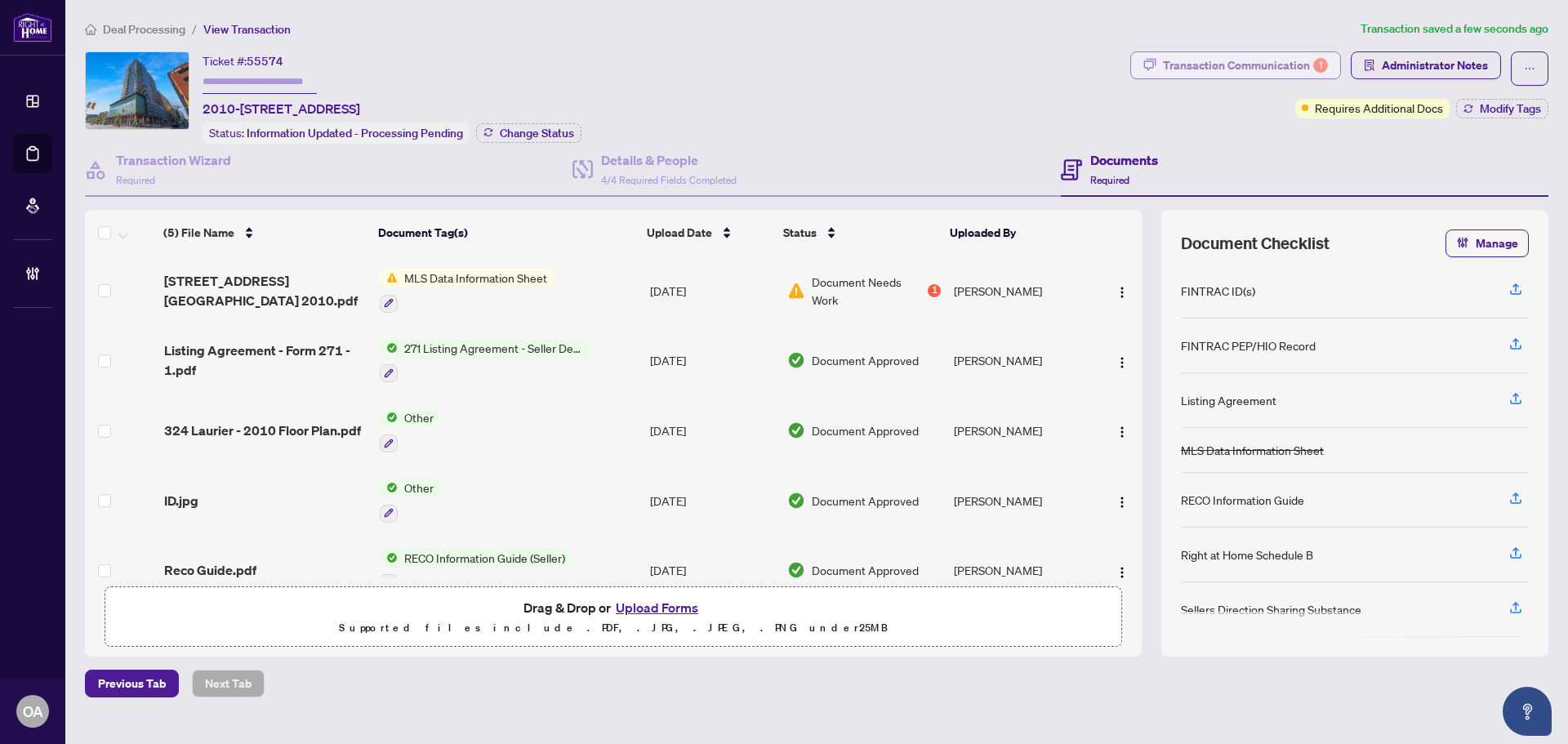
click at [1301, 60] on div "Transaction Communication 1" at bounding box center [1246, 66] width 165 height 26
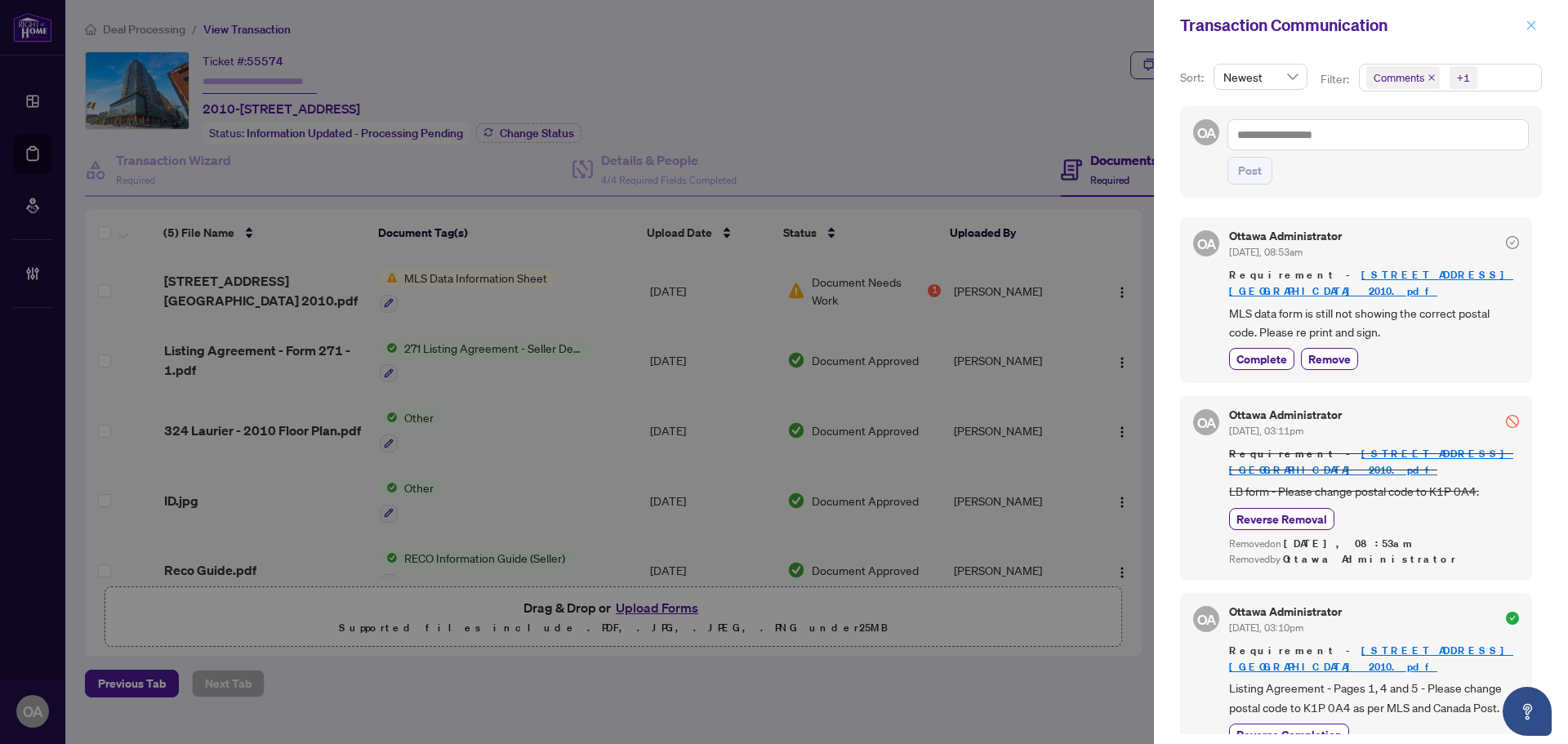
click at [1533, 25] on icon "close" at bounding box center [1531, 25] width 11 height 11
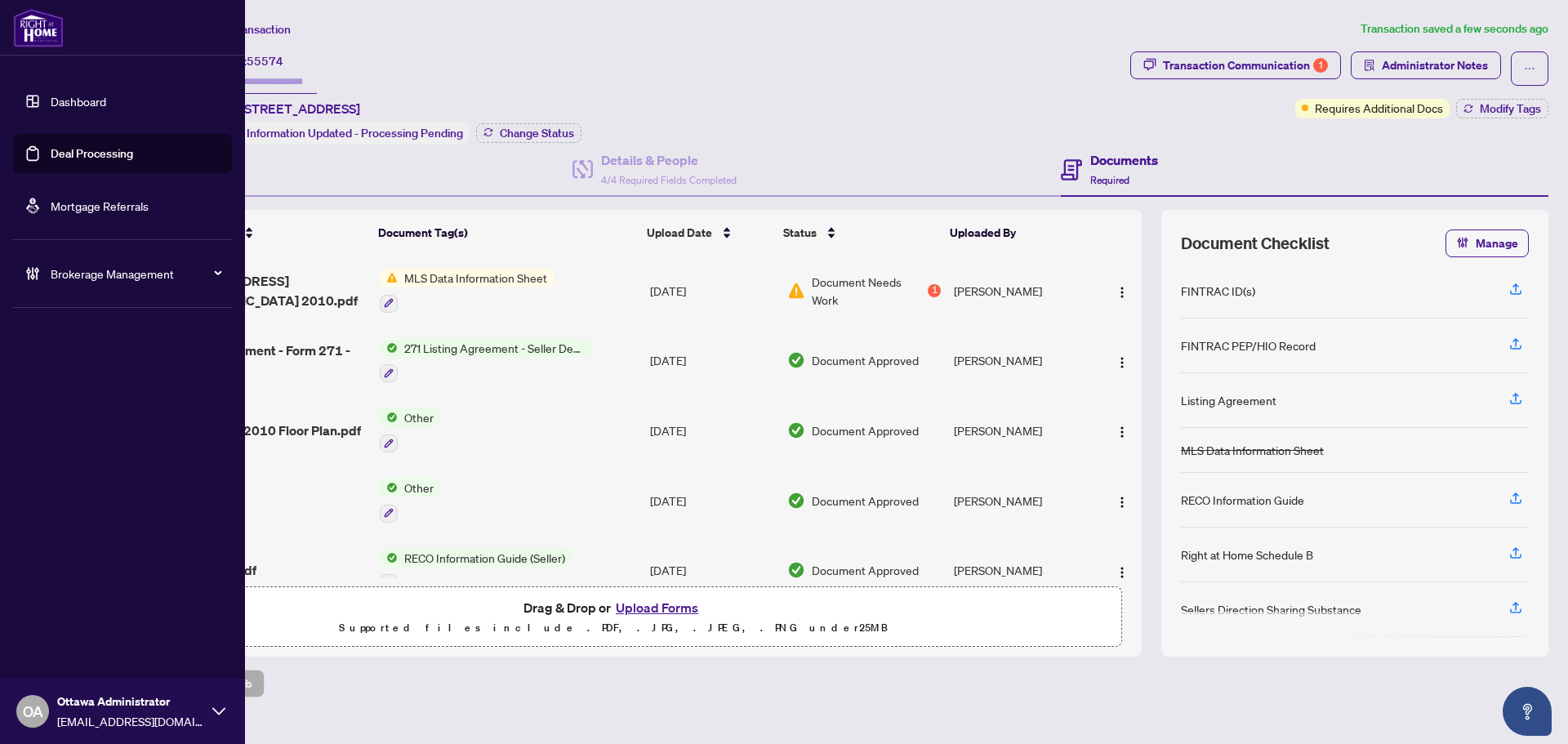
click at [64, 149] on link "Deal Processing" at bounding box center [92, 154] width 82 height 15
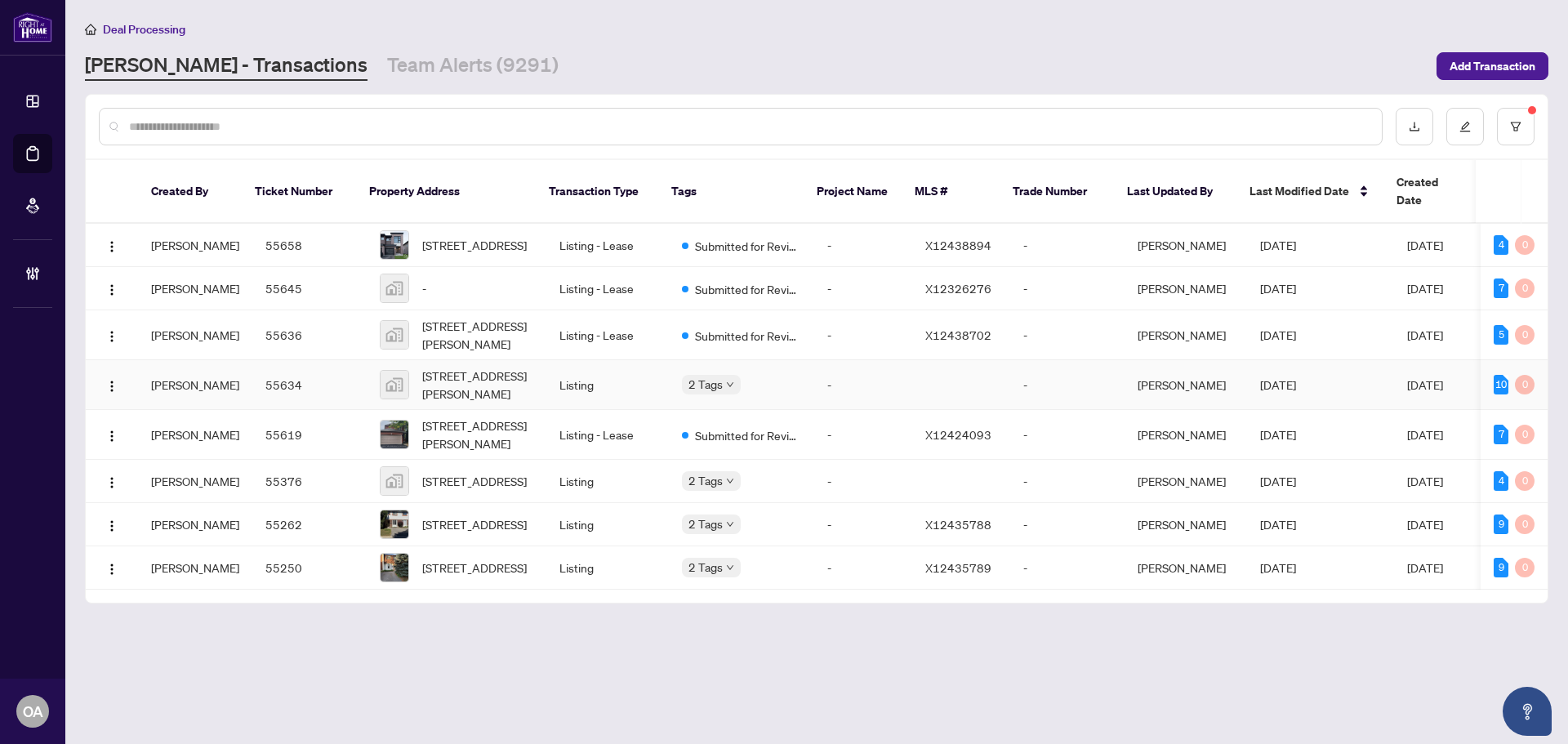
click at [708, 375] on span "2 Tags" at bounding box center [706, 384] width 35 height 19
click at [677, 73] on div "RAHR - Transactions Team Alerts (9291)" at bounding box center [756, 66] width 1342 height 29
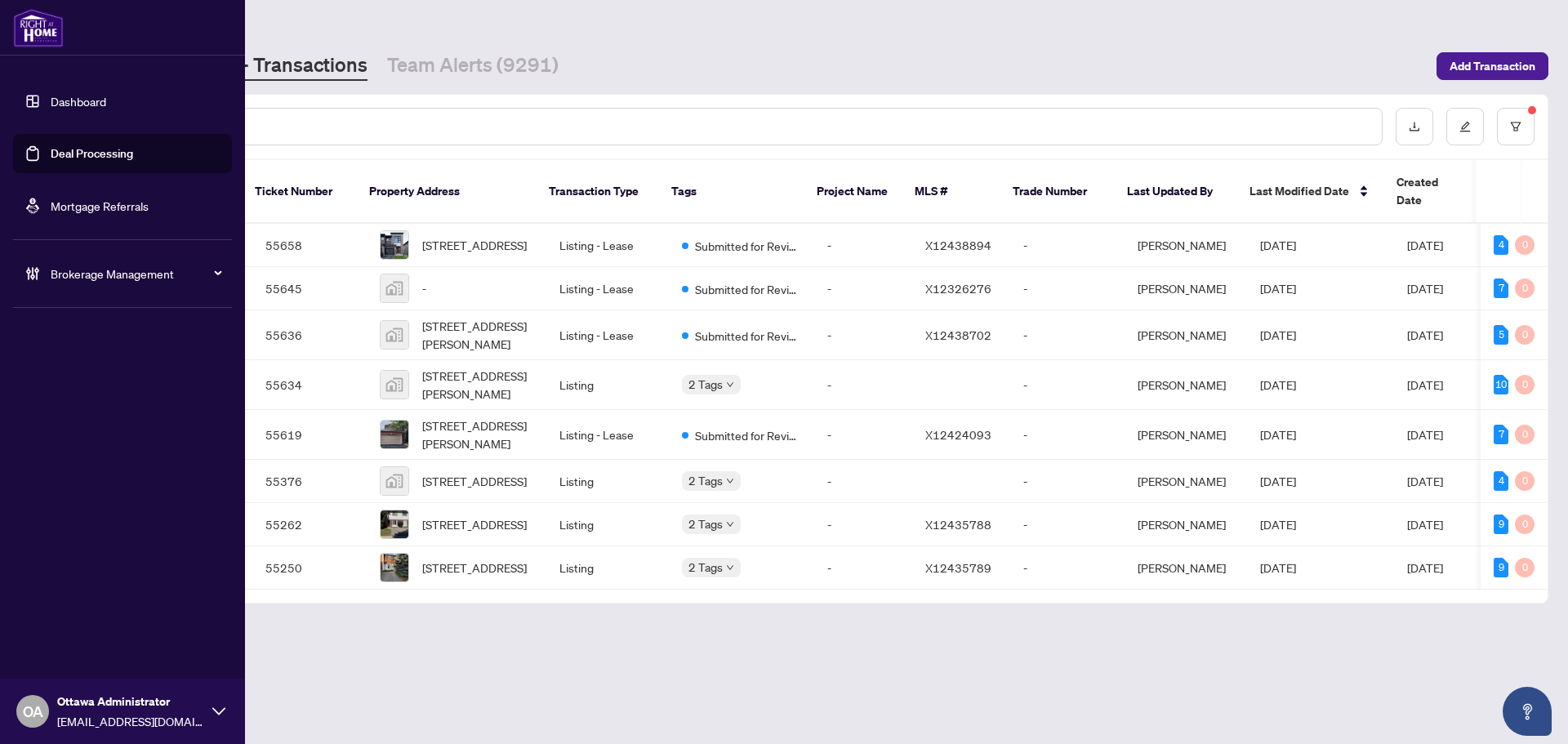
drag, startPoint x: 25, startPoint y: 149, endPoint x: 265, endPoint y: 126, distance: 241.1
click at [51, 149] on link "Deal Processing" at bounding box center [92, 154] width 82 height 15
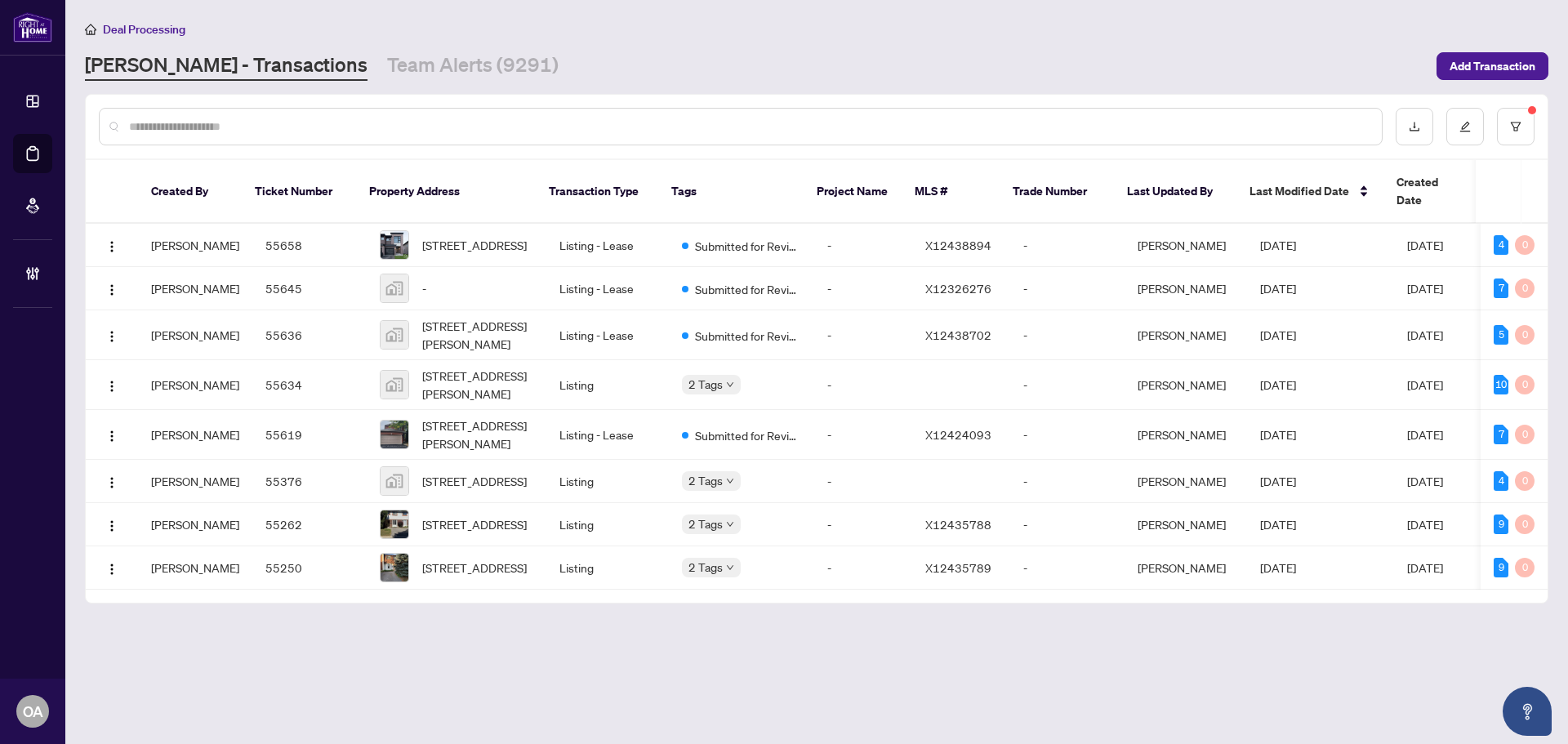
click at [318, 126] on input "text" at bounding box center [749, 126] width 1240 height 18
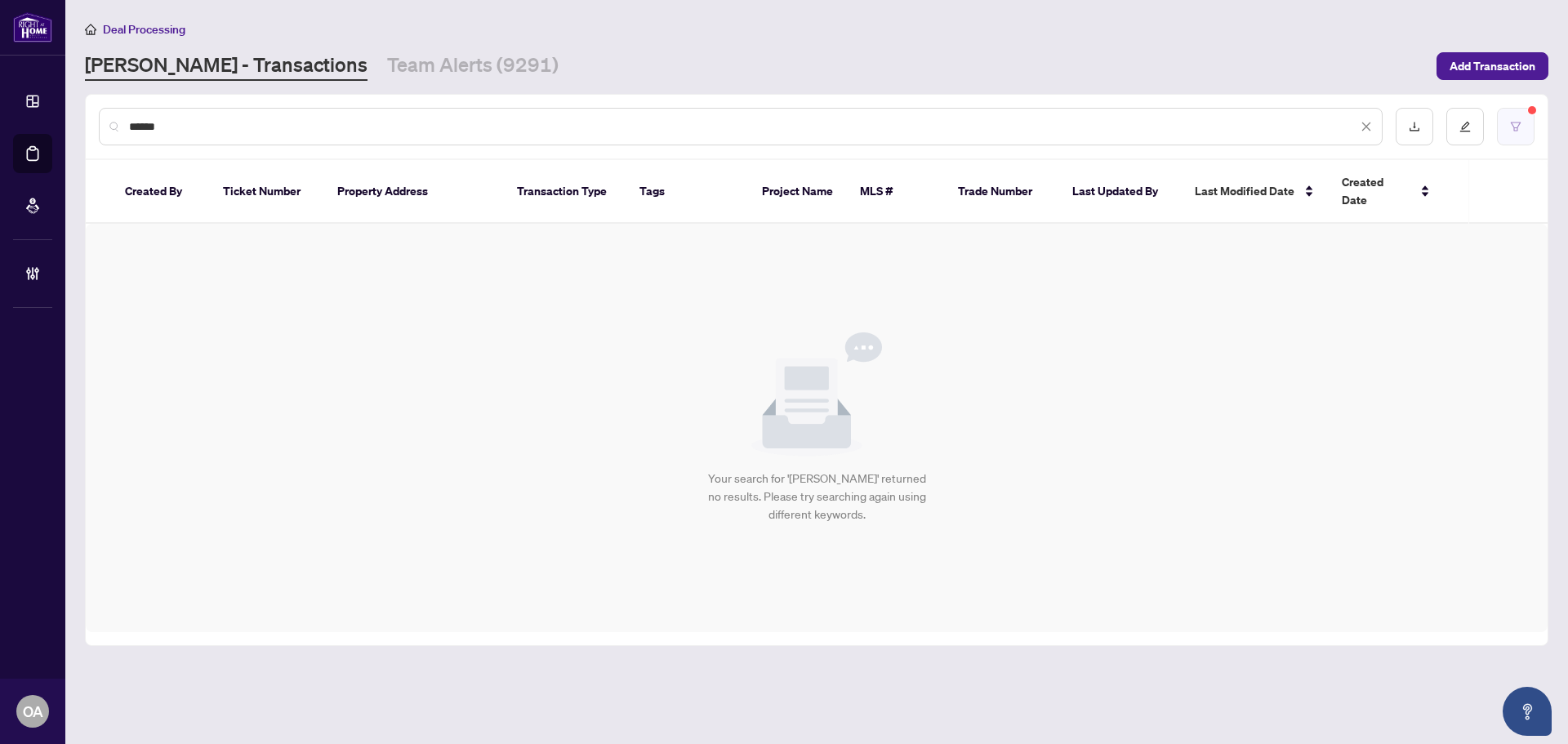
click at [1510, 141] on button "button" at bounding box center [1516, 126] width 37 height 37
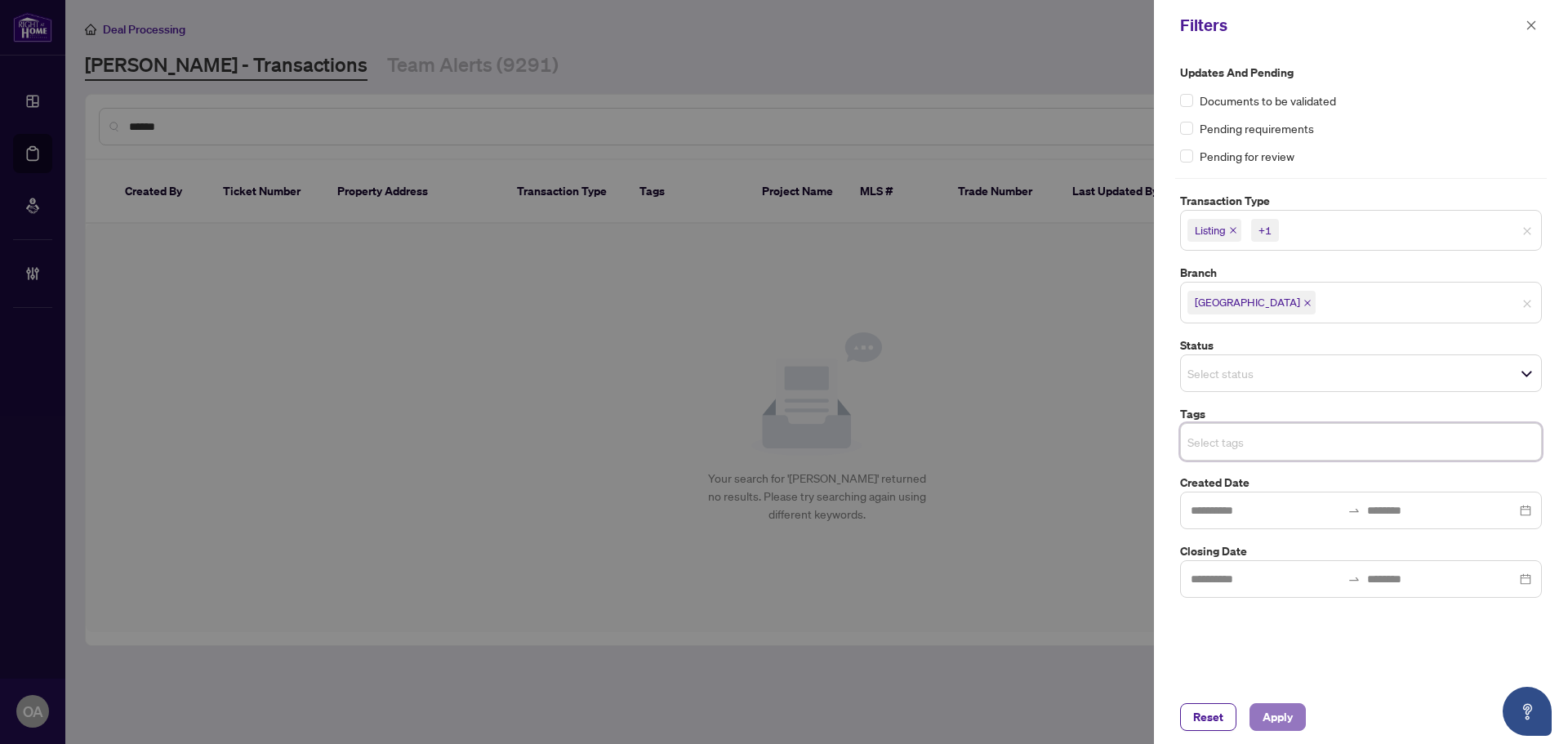
click at [1288, 715] on span "Apply" at bounding box center [1277, 717] width 30 height 26
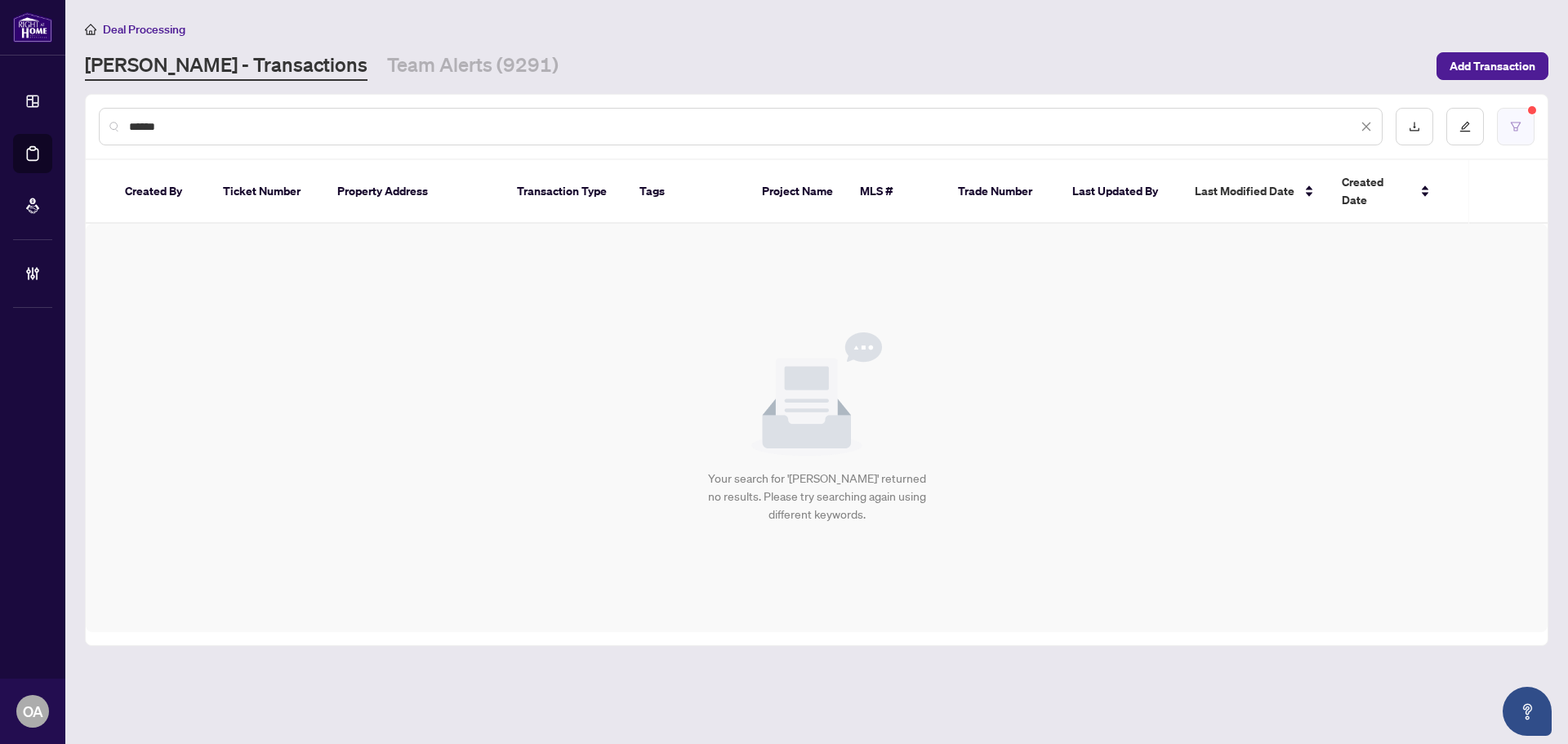
click at [1523, 130] on button "button" at bounding box center [1516, 126] width 37 height 37
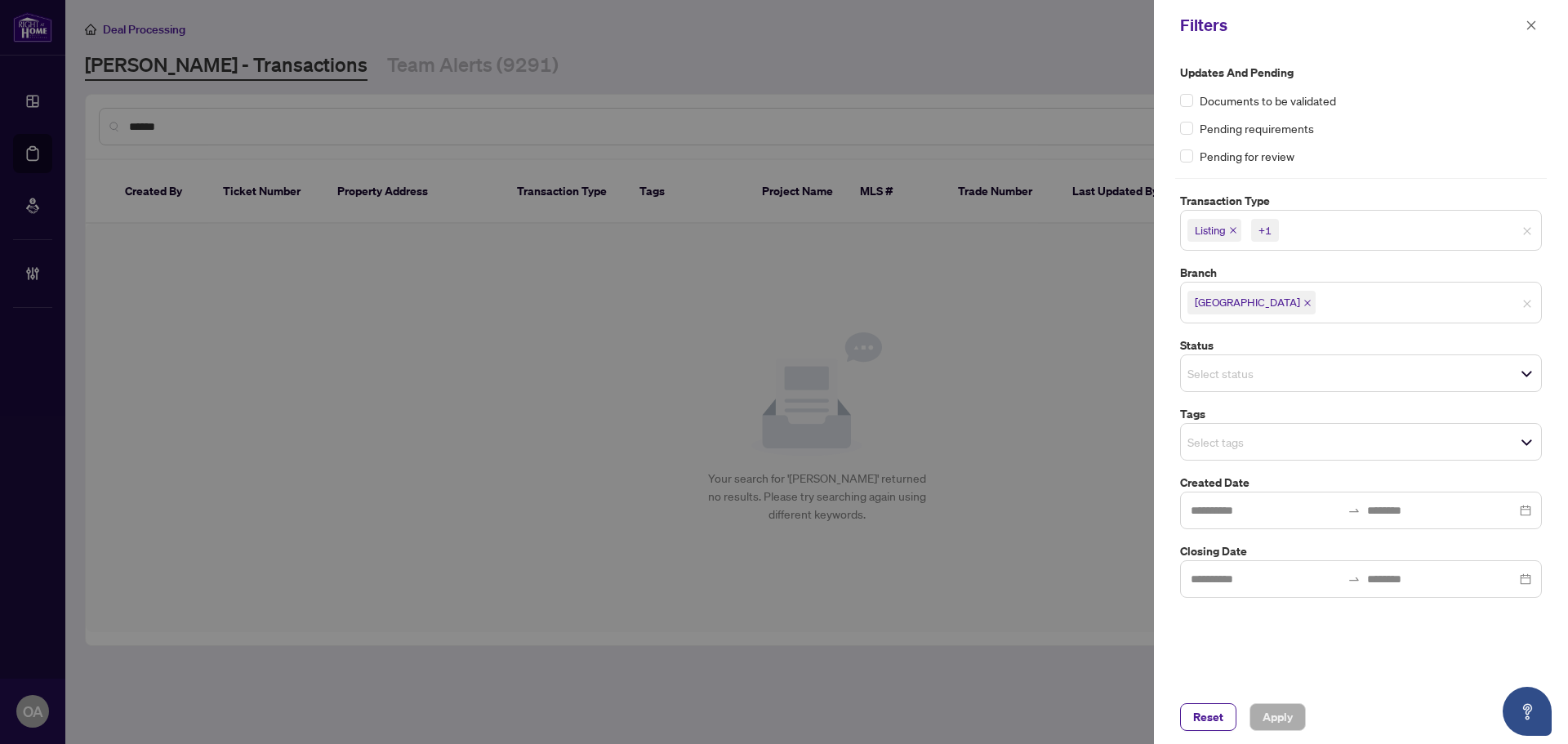
click at [1529, 225] on span "Listing +1" at bounding box center [1361, 231] width 360 height 26
click at [1301, 715] on button "Apply" at bounding box center [1277, 717] width 56 height 28
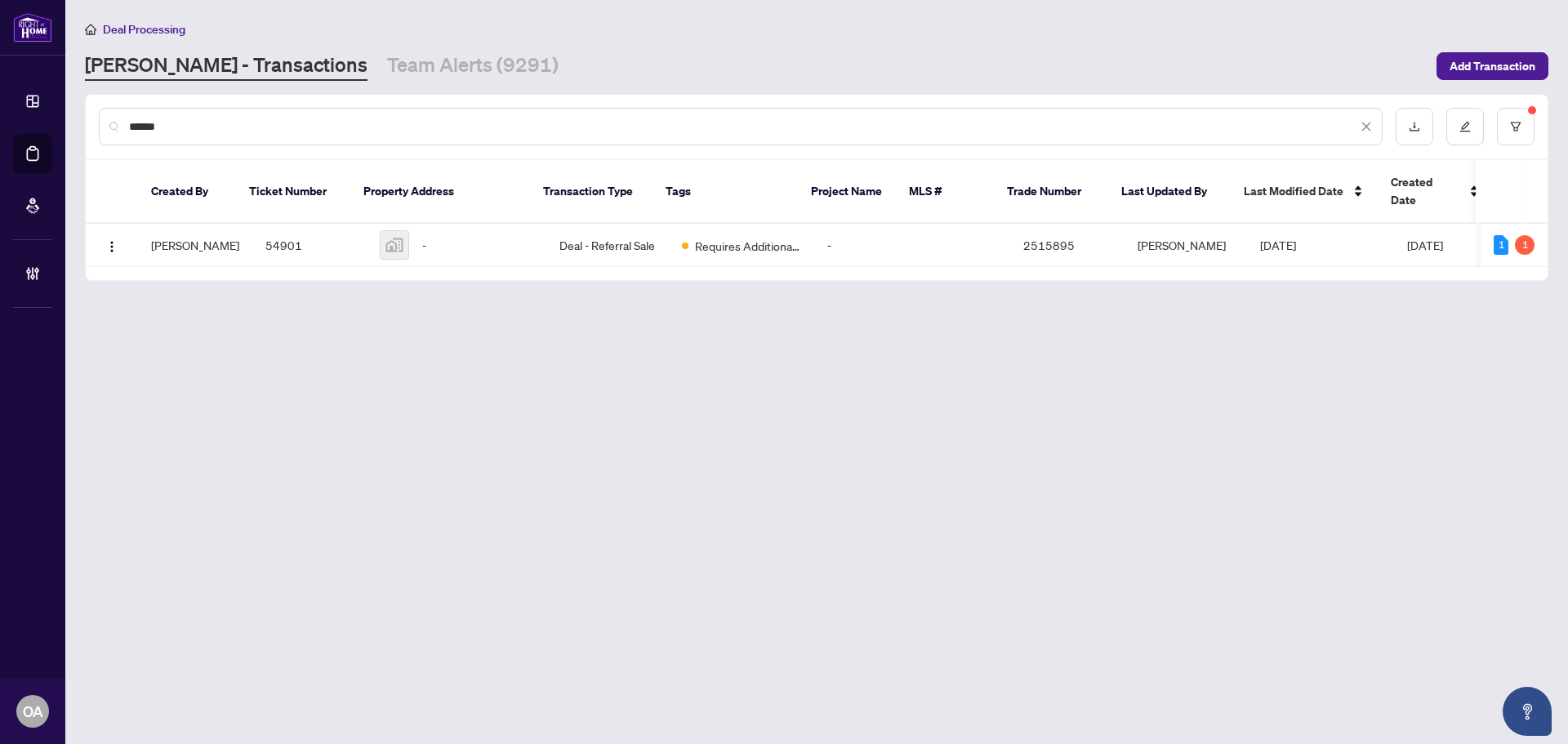
click at [252, 227] on td "54901" at bounding box center [309, 246] width 114 height 43
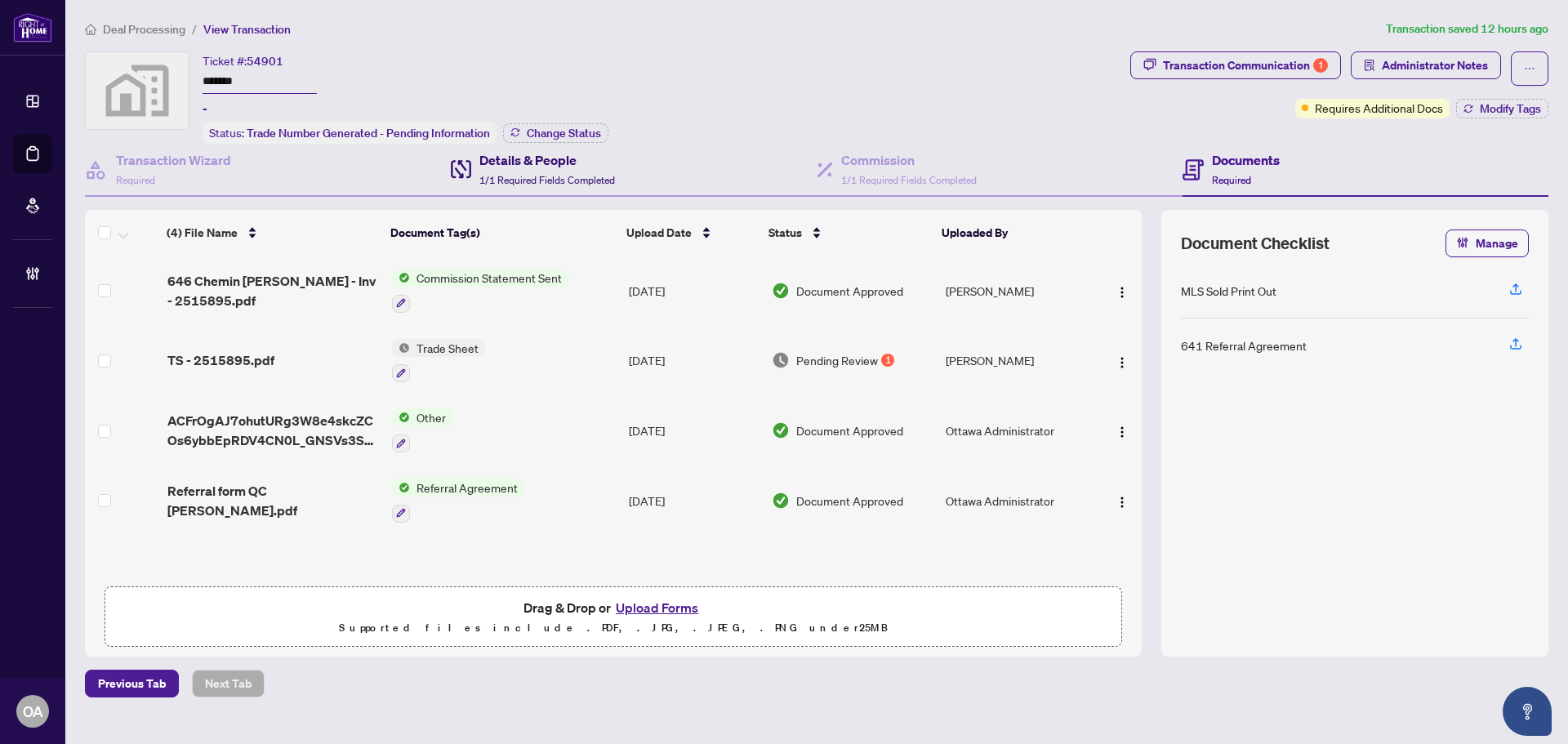
click at [532, 178] on span "1/1 Required Fields Completed" at bounding box center [547, 180] width 136 height 12
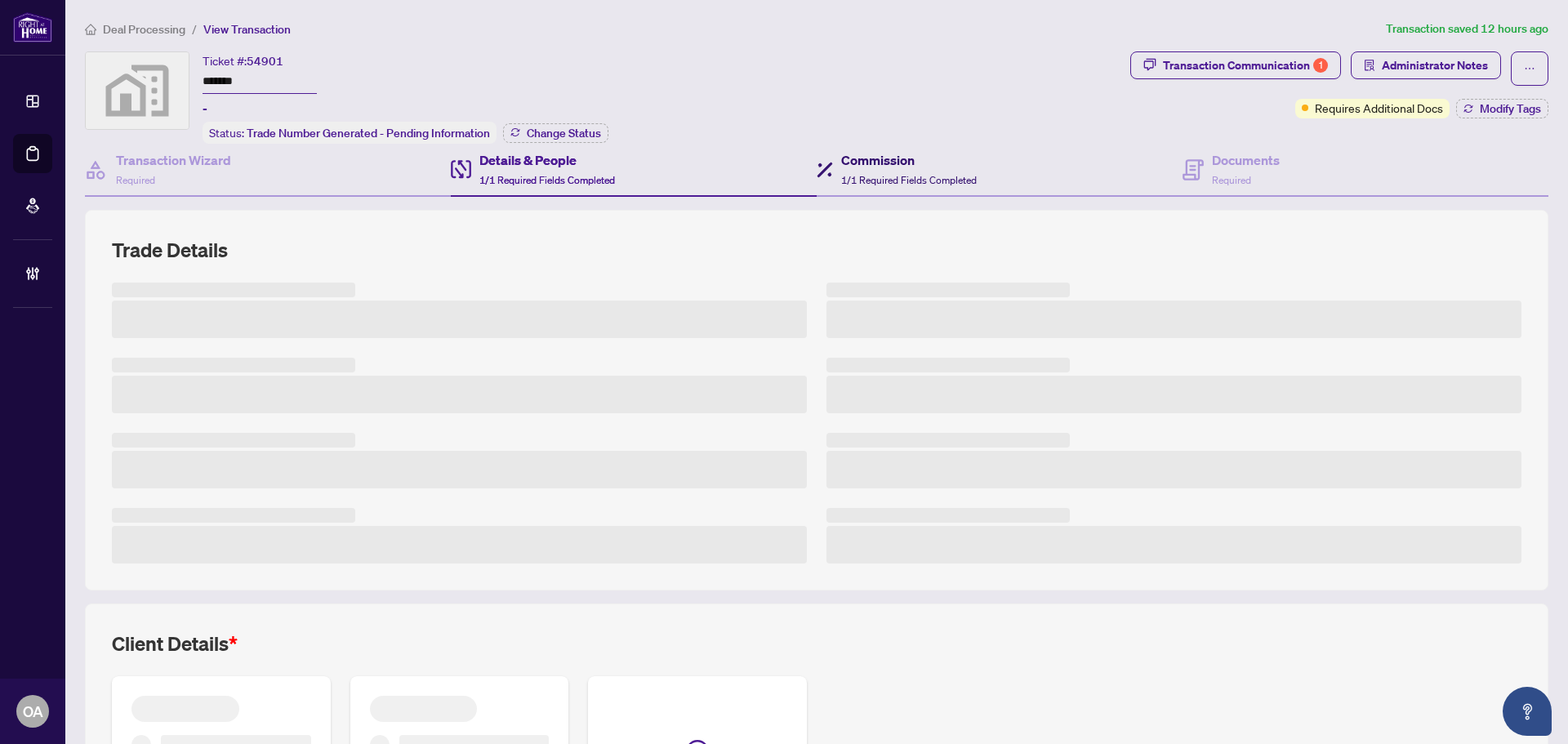
click at [830, 167] on div "Commission 1/1 Required Fields Completed" at bounding box center [897, 169] width 160 height 38
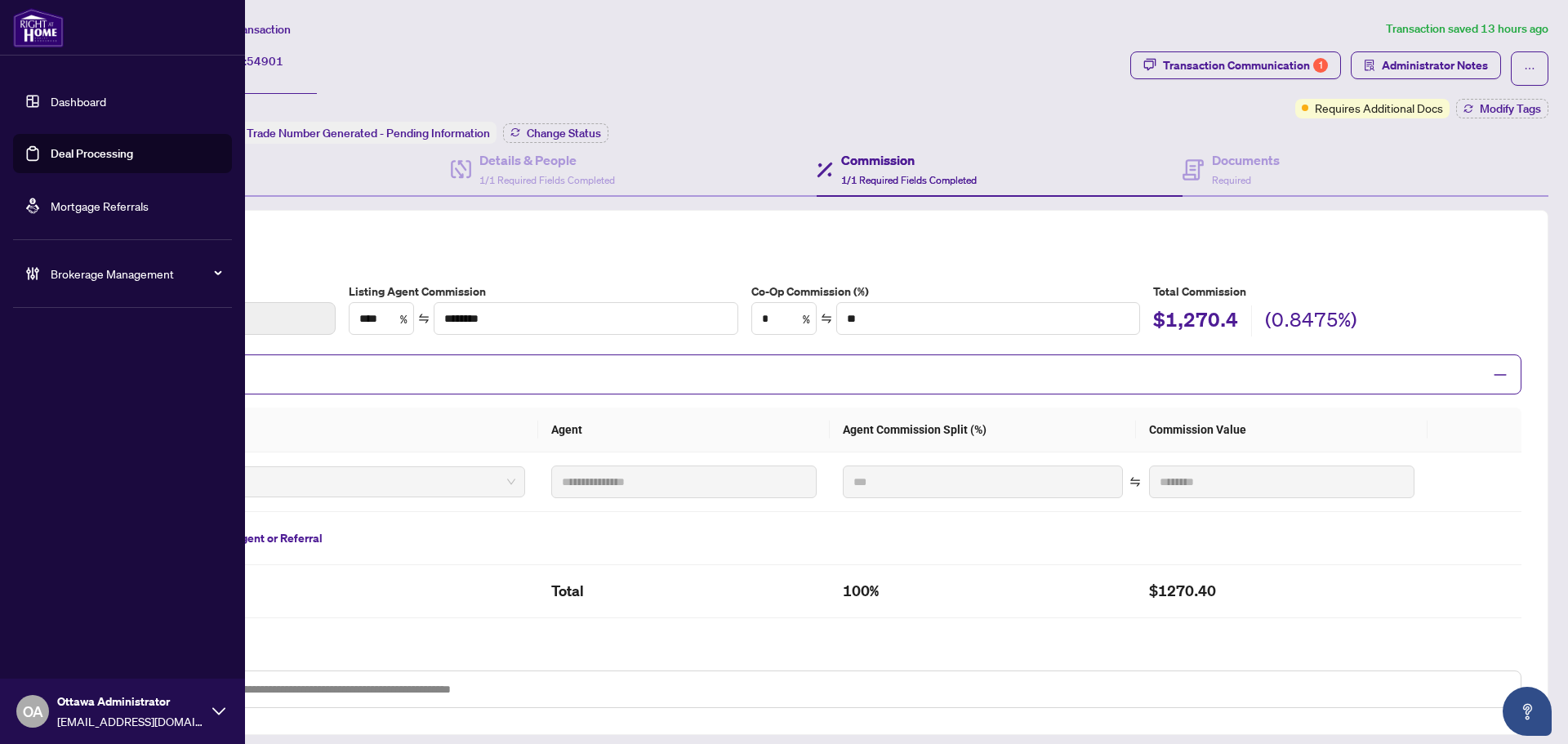
click at [47, 287] on div "Brokerage Management" at bounding box center [123, 274] width 219 height 39
click at [90, 384] on link "Manage Agents" at bounding box center [75, 392] width 81 height 15
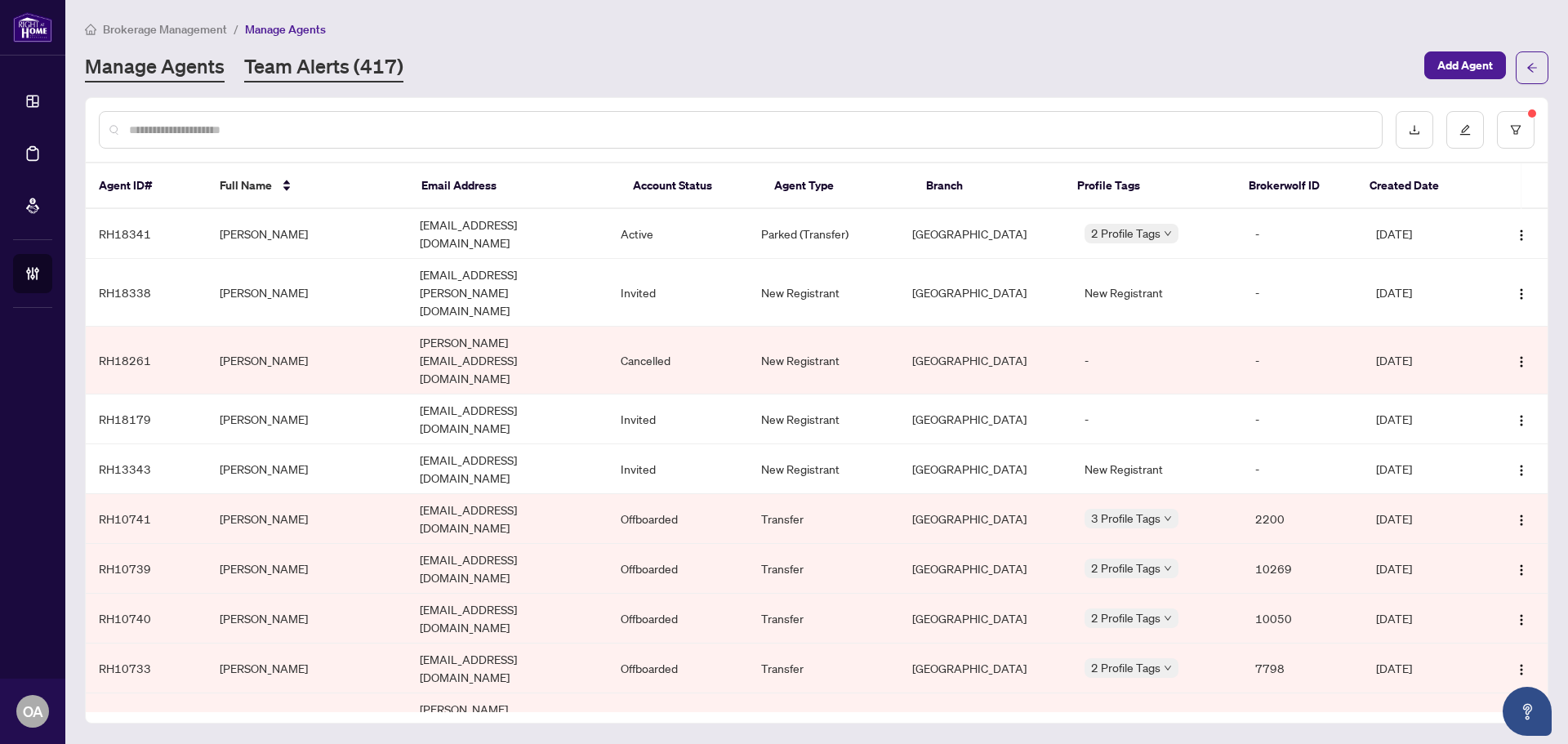
click at [308, 61] on link "Team Alerts (417)" at bounding box center [324, 67] width 159 height 29
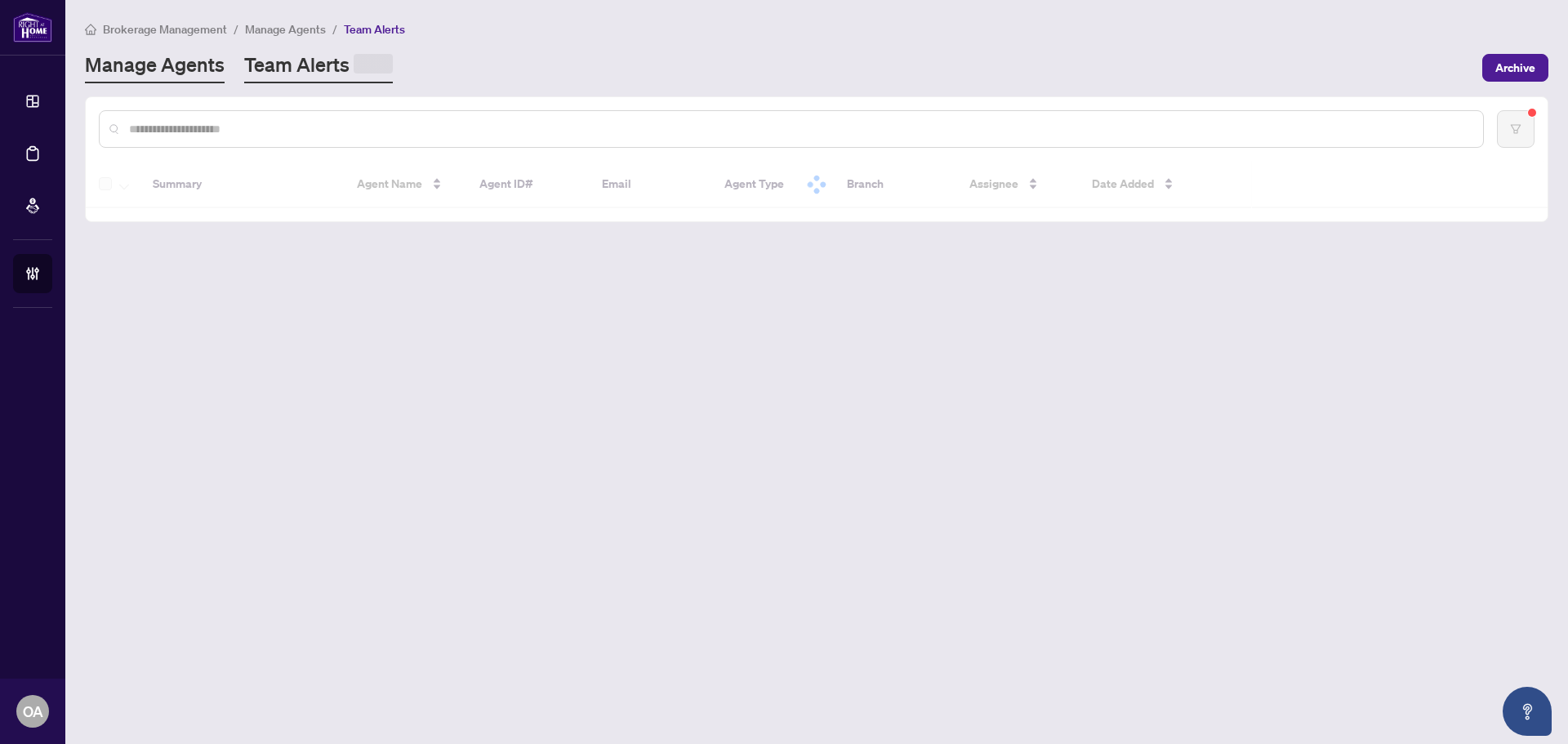
click at [168, 69] on link "Manage Agents" at bounding box center [155, 67] width 140 height 32
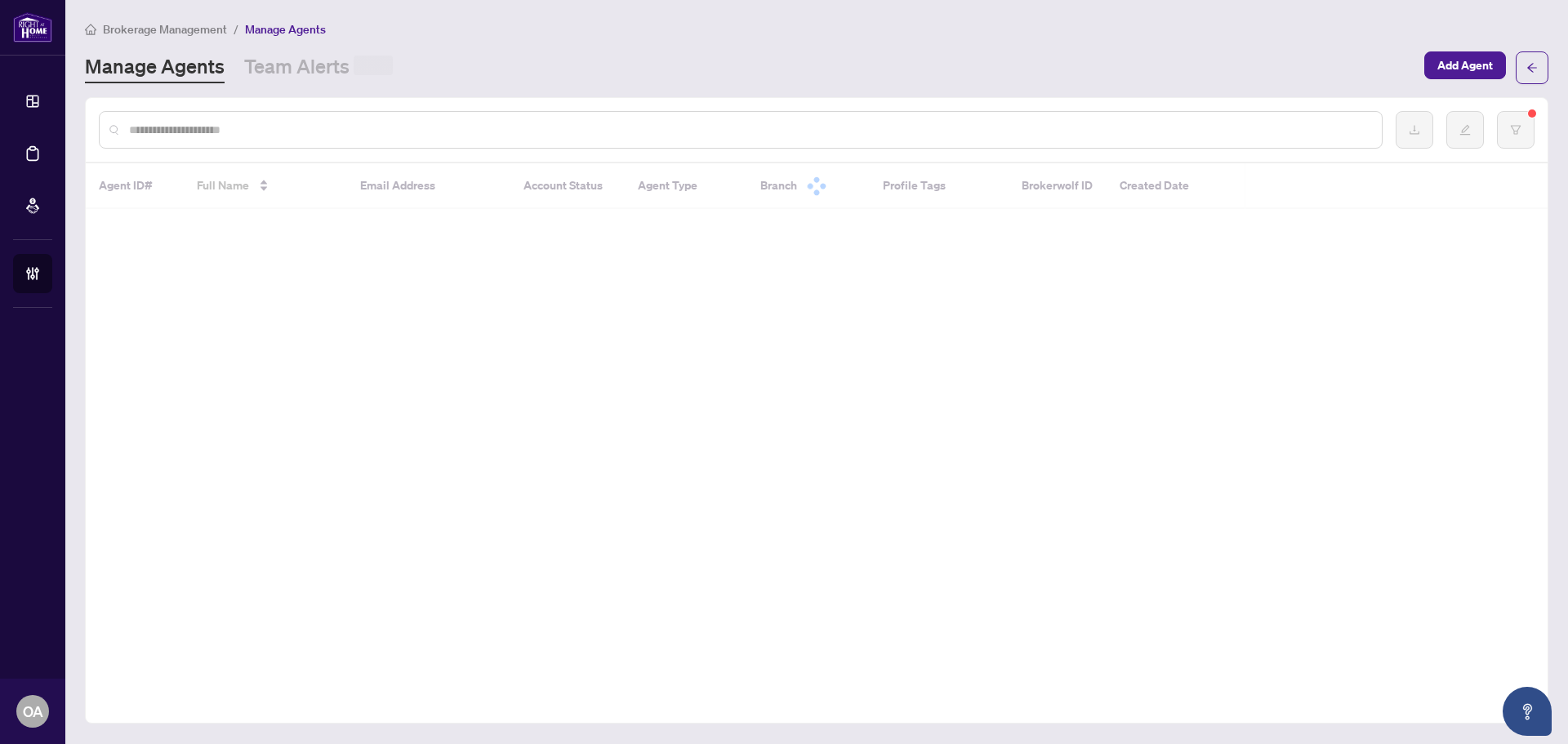
click at [190, 135] on input "text" at bounding box center [749, 129] width 1240 height 18
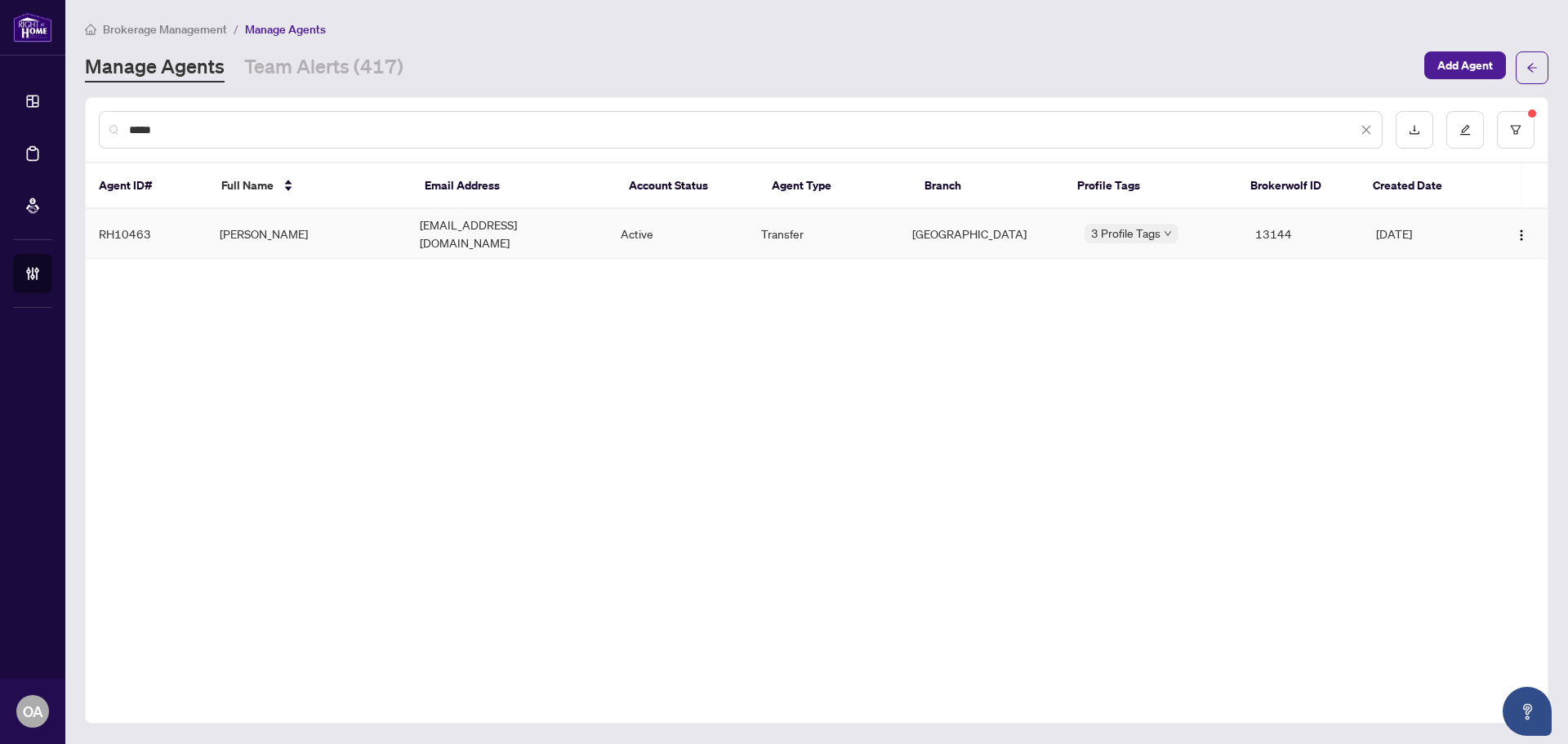
click at [450, 234] on td "info@jeanpapineau.com" at bounding box center [507, 233] width 201 height 50
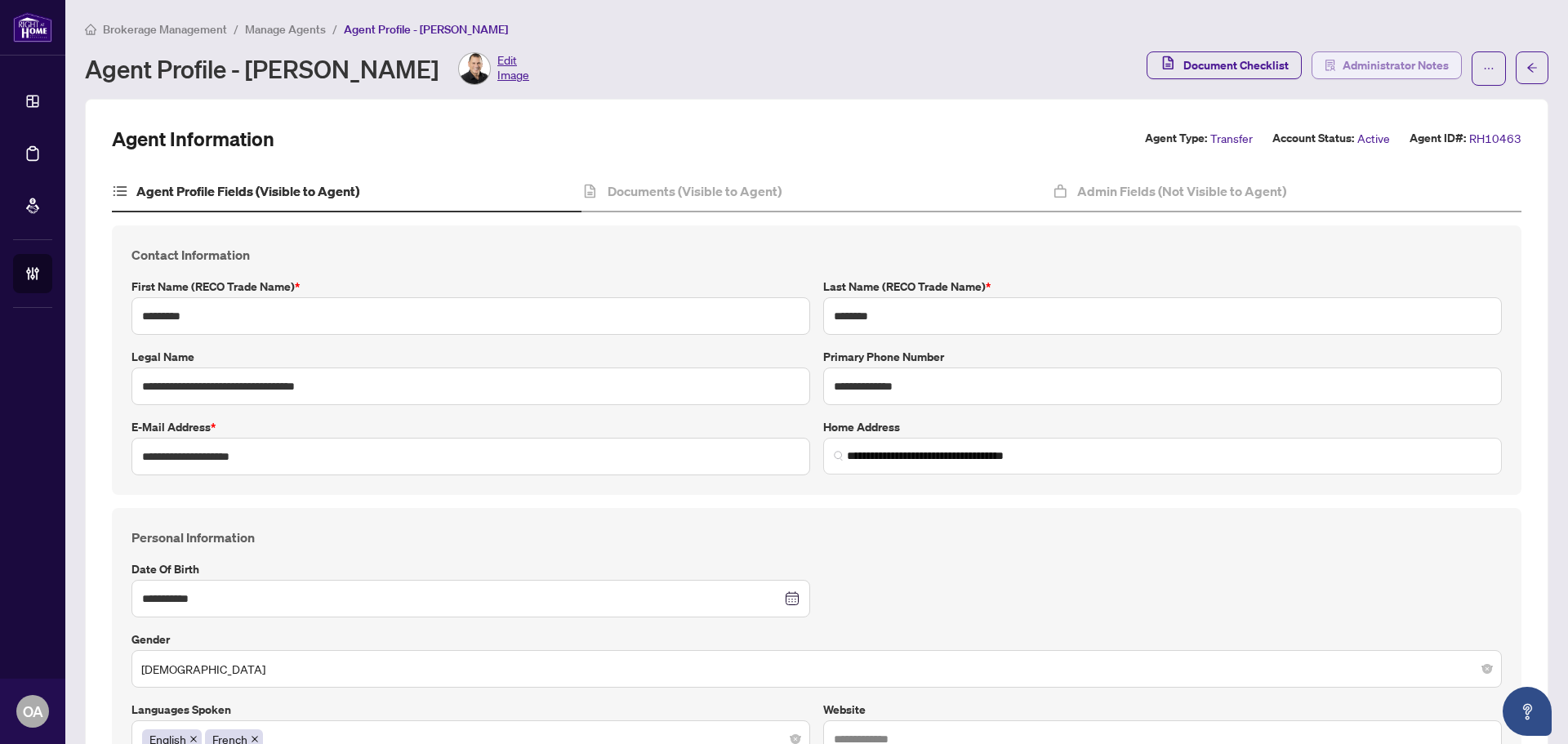
click at [1411, 73] on span "Administrator Notes" at bounding box center [1396, 66] width 106 height 26
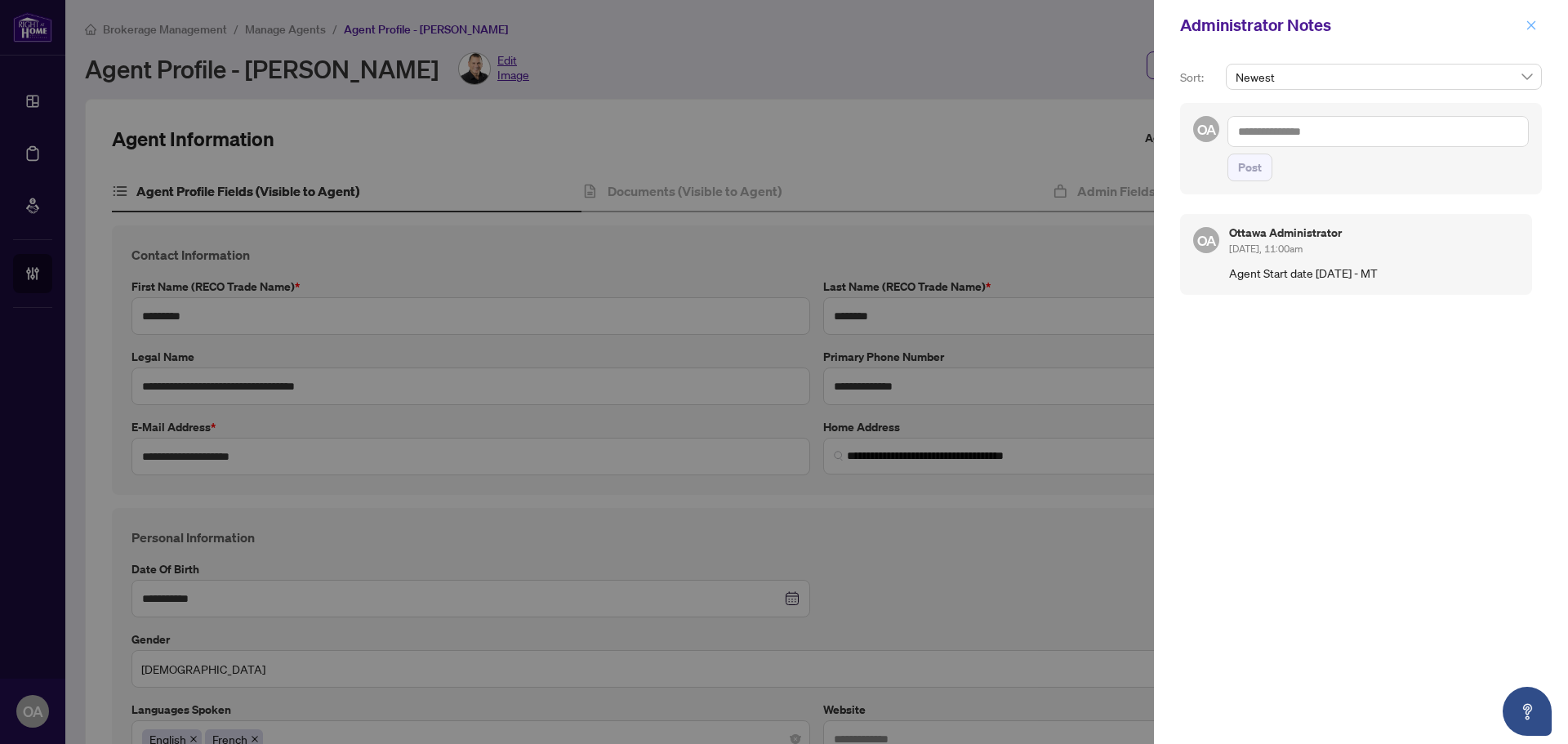
click at [1529, 26] on icon "close" at bounding box center [1531, 25] width 11 height 11
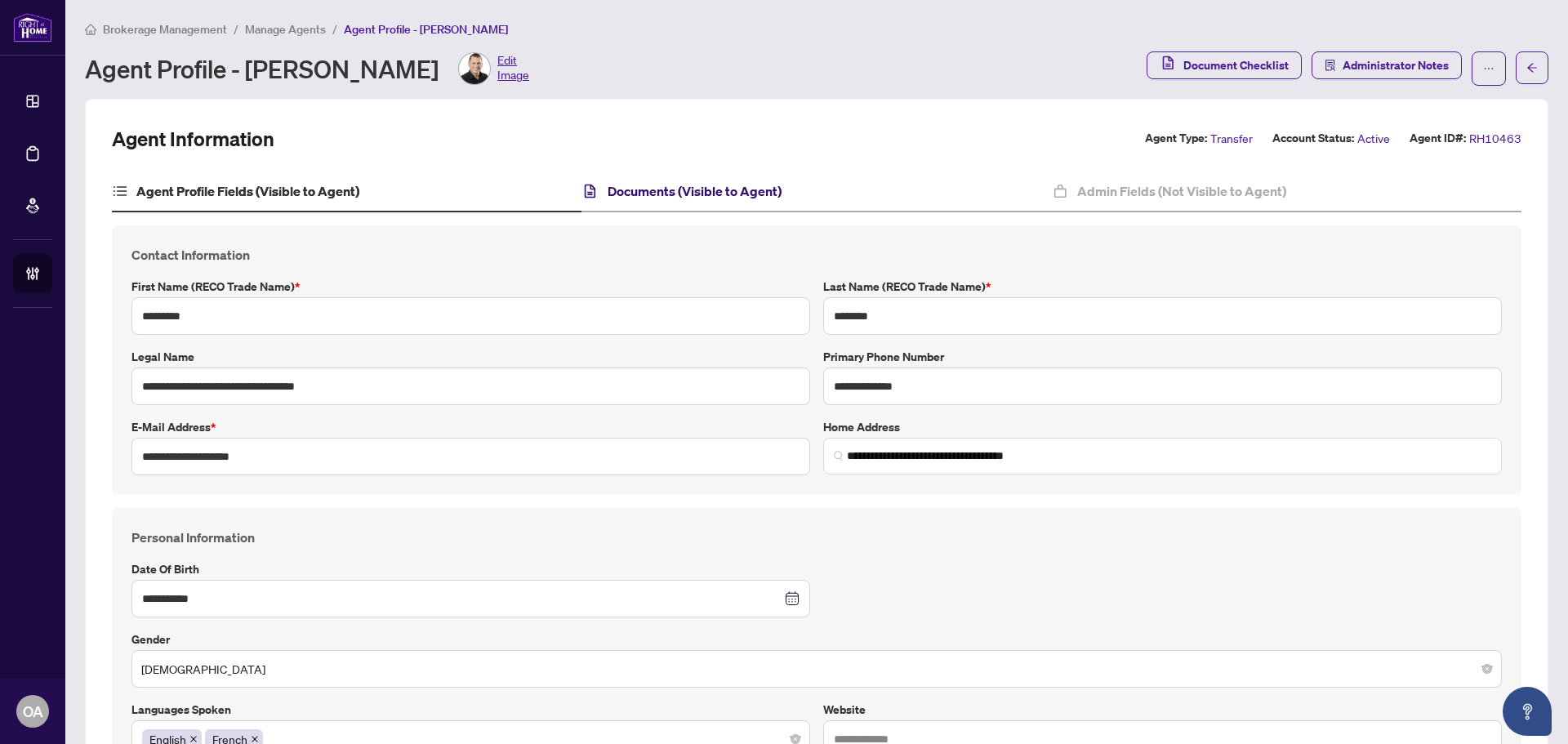
click at [680, 182] on h4 "Documents (Visible to Agent)" at bounding box center [694, 190] width 174 height 20
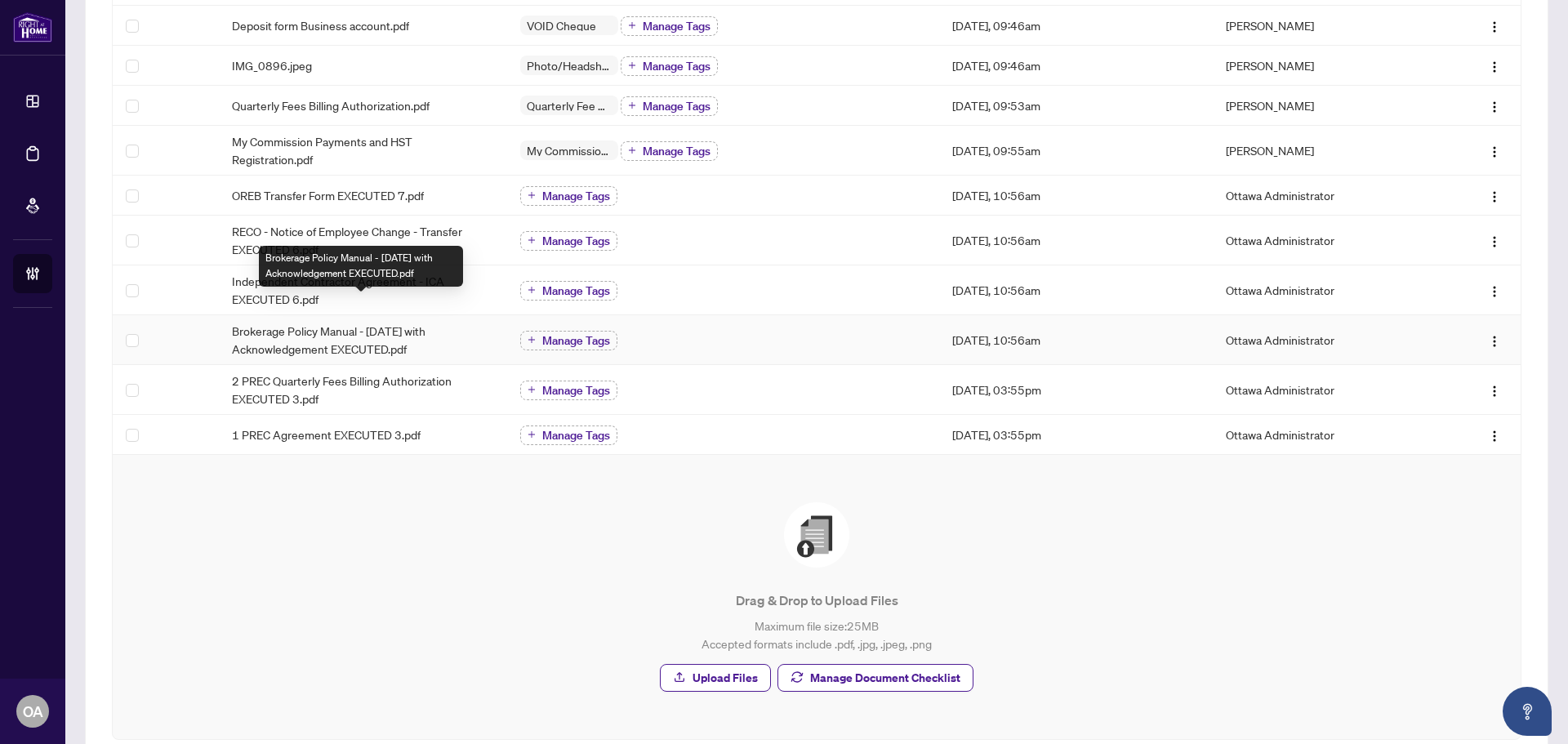
scroll to position [152, 0]
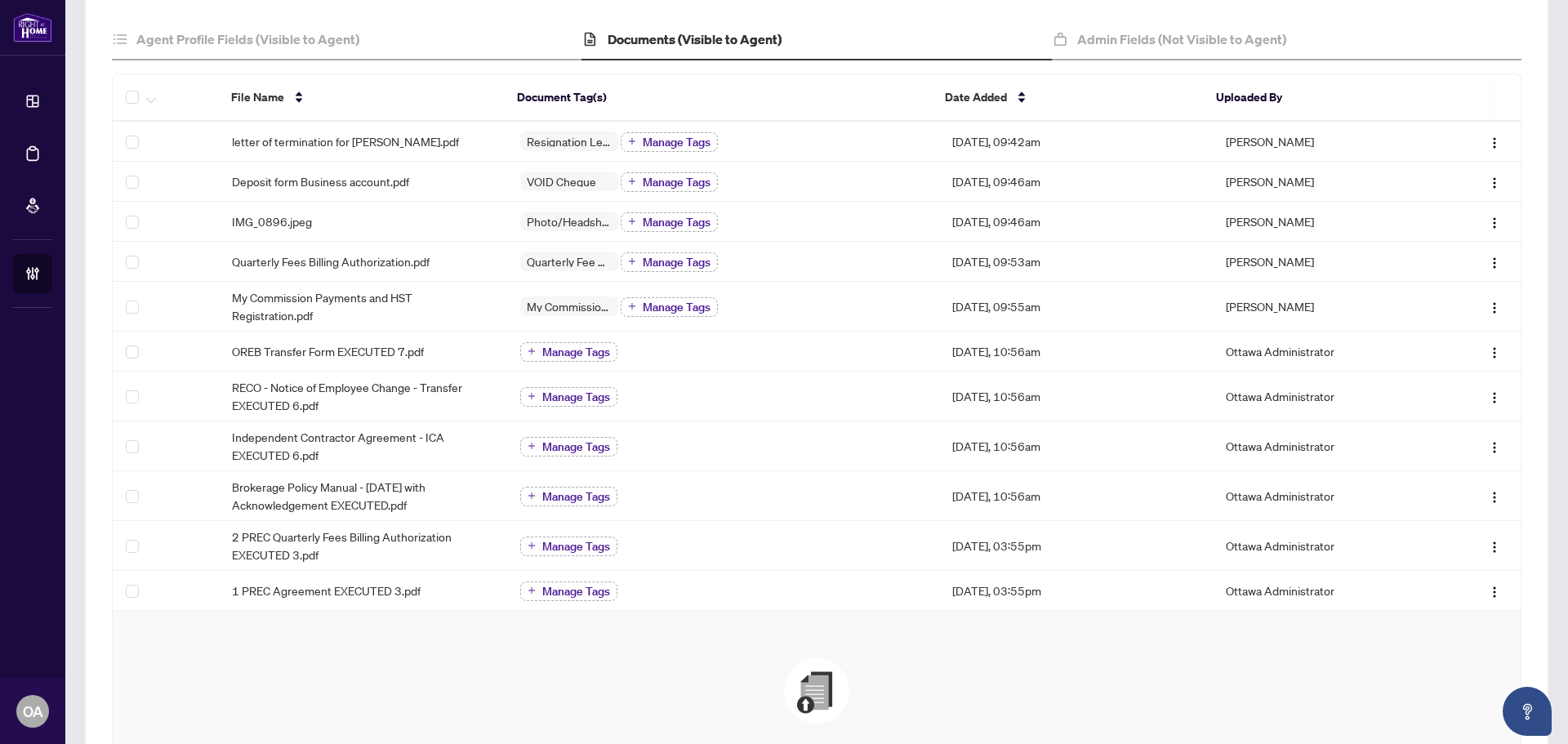
click at [500, 636] on span "Drag & Drop to Upload Files Maximum file size: 25 MB Accepted formats include .…" at bounding box center [816, 752] width 1369 height 245
click at [363, 181] on span "Deposit form Business account.pdf" at bounding box center [321, 181] width 177 height 18
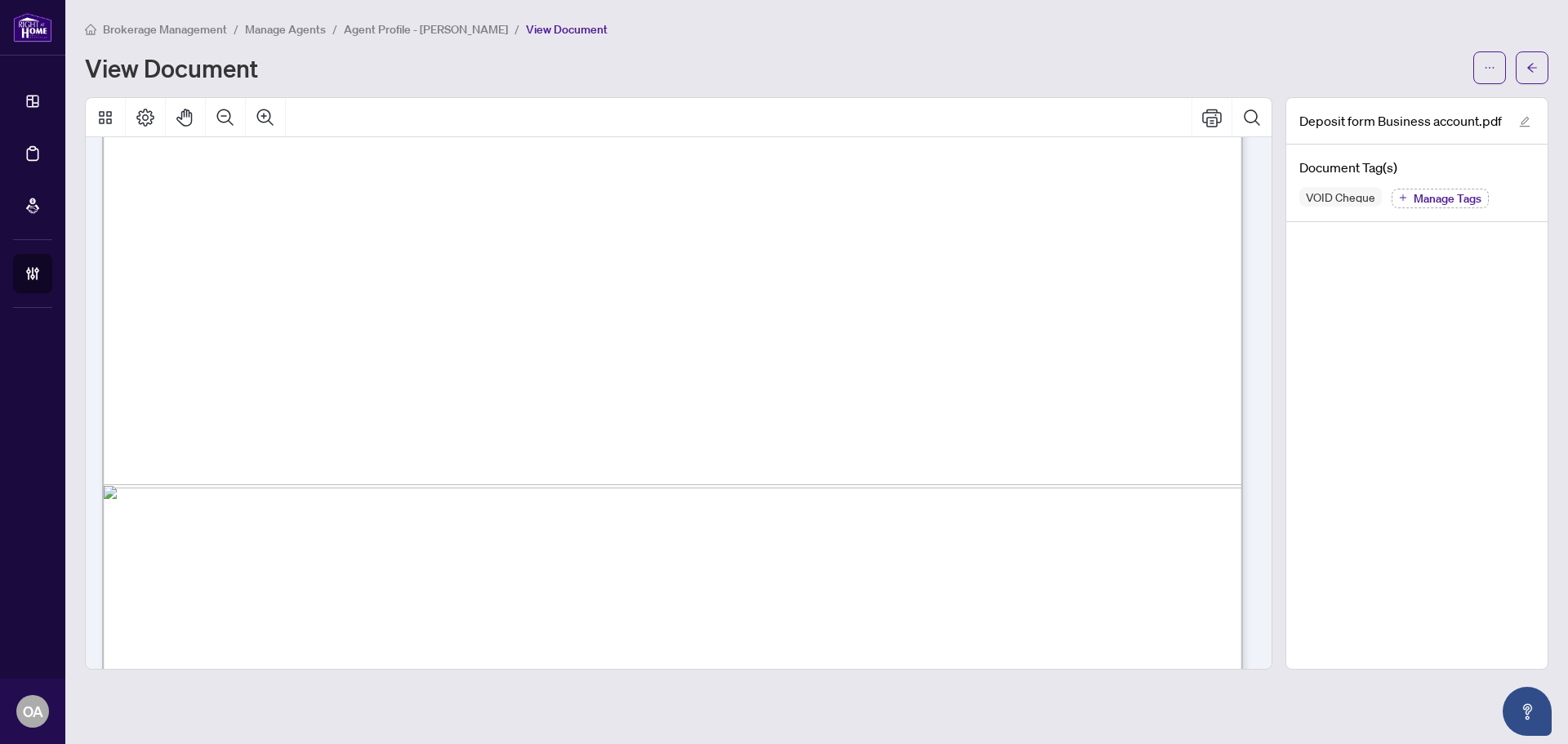
scroll to position [977, 0]
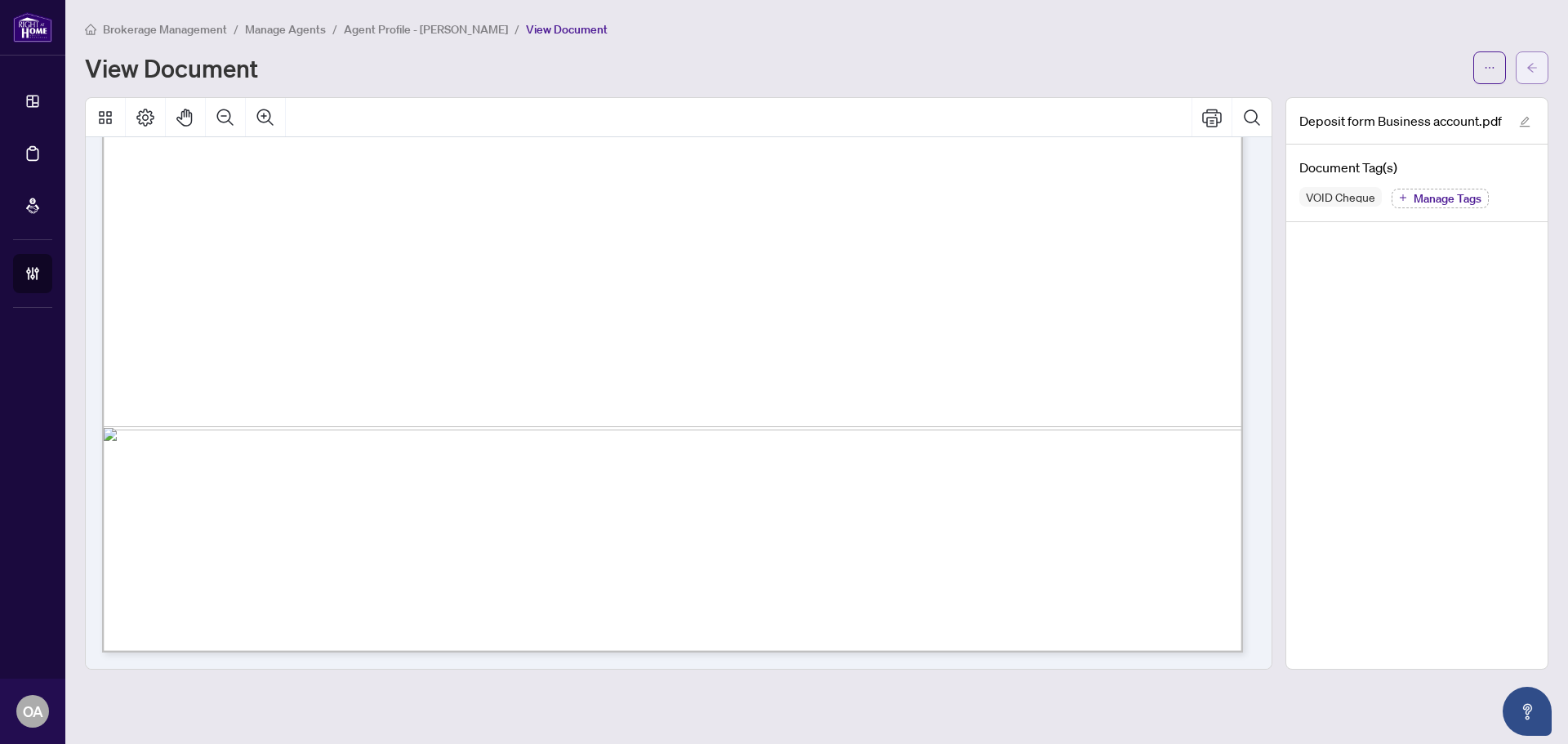
click at [1533, 68] on icon "arrow-left" at bounding box center [1532, 67] width 11 height 11
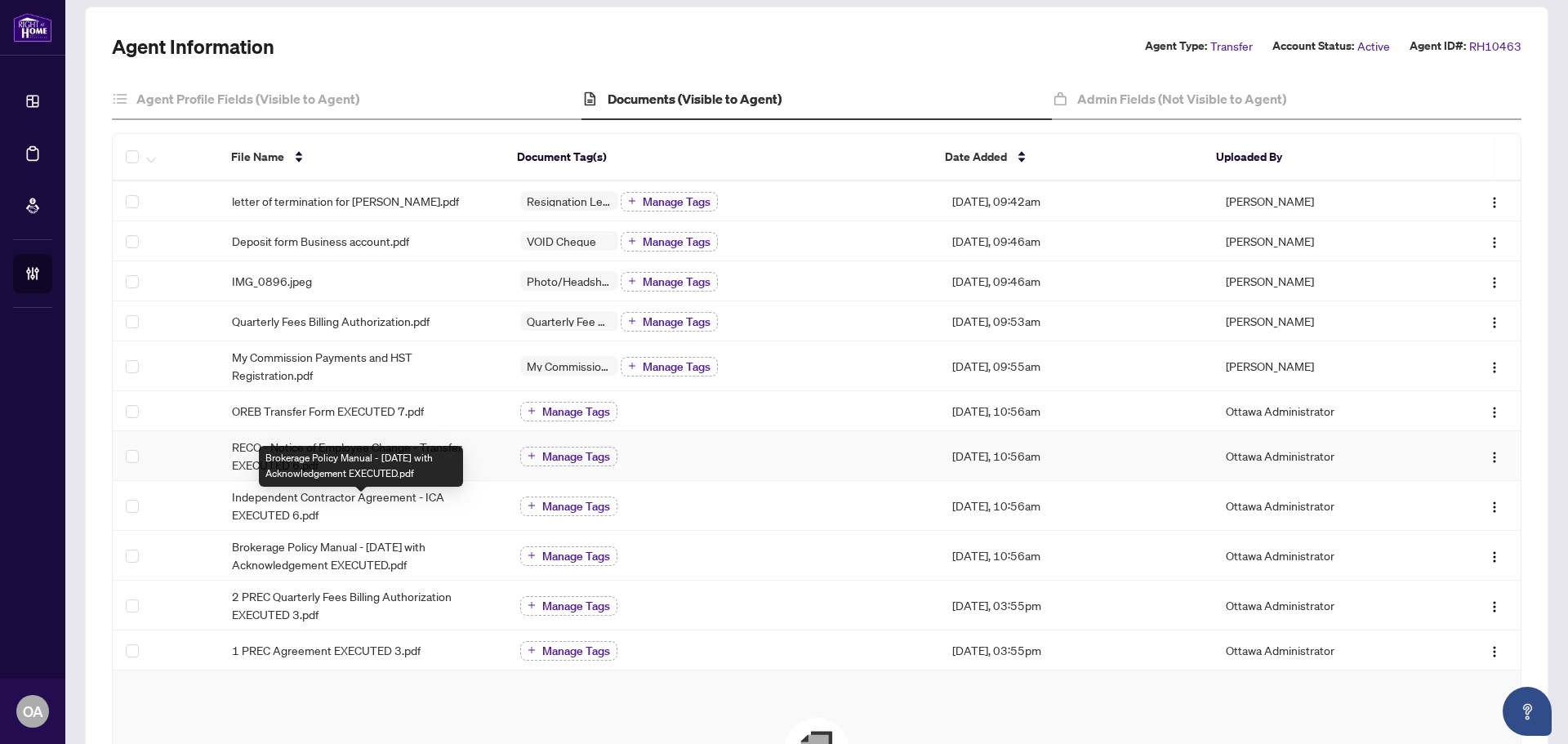
scroll to position [82, 0]
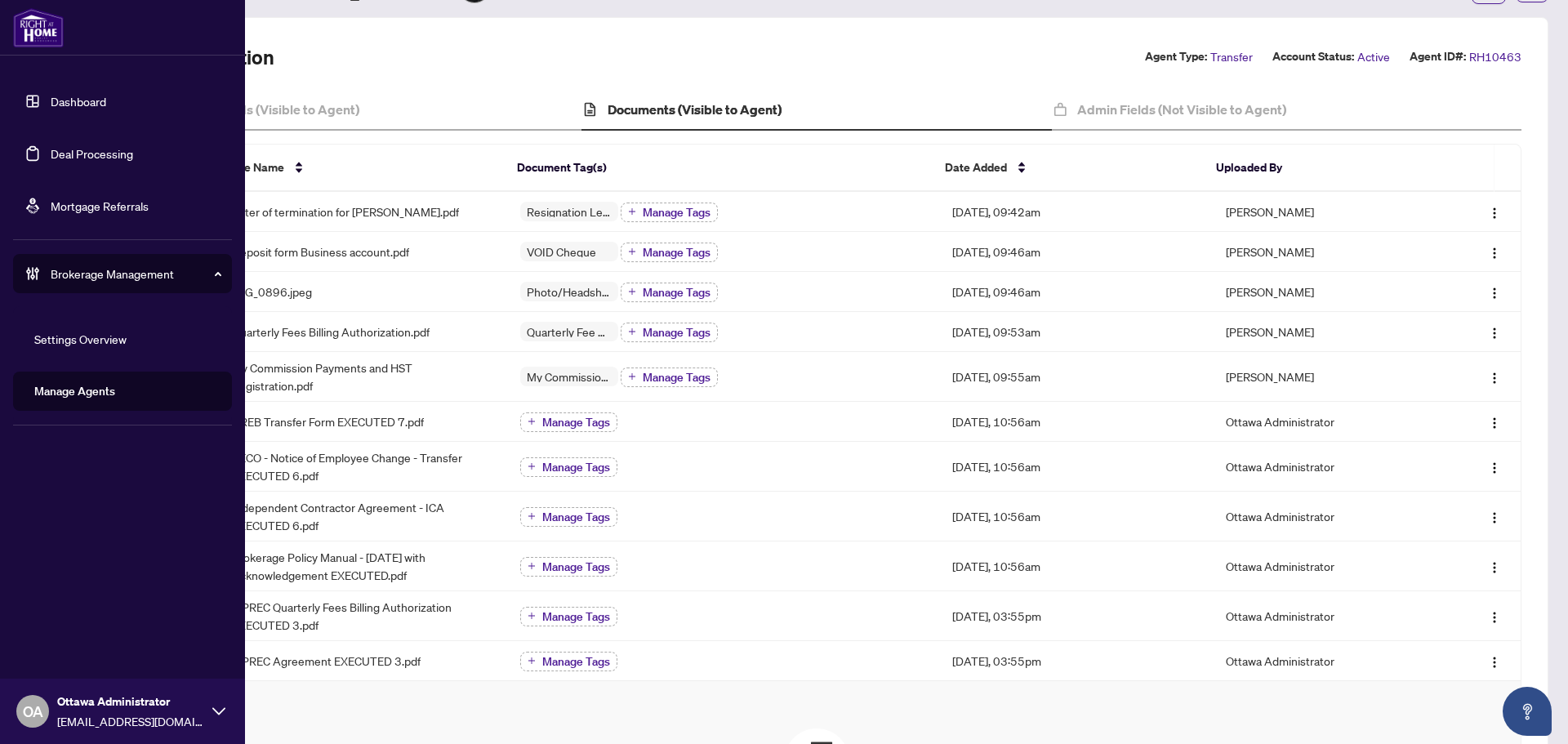
click at [51, 147] on link "Deal Processing" at bounding box center [92, 154] width 82 height 15
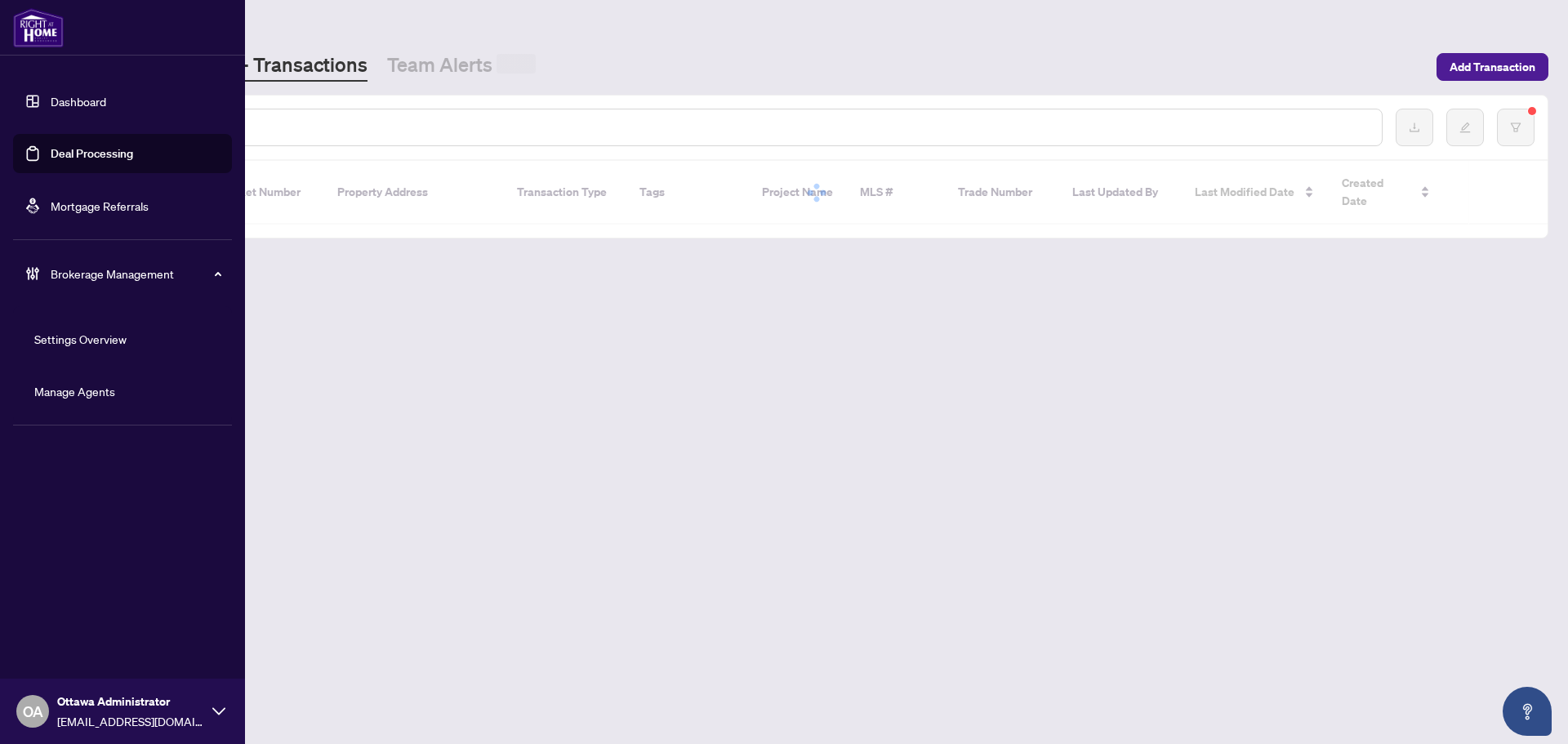
click at [277, 122] on input "text" at bounding box center [749, 126] width 1240 height 18
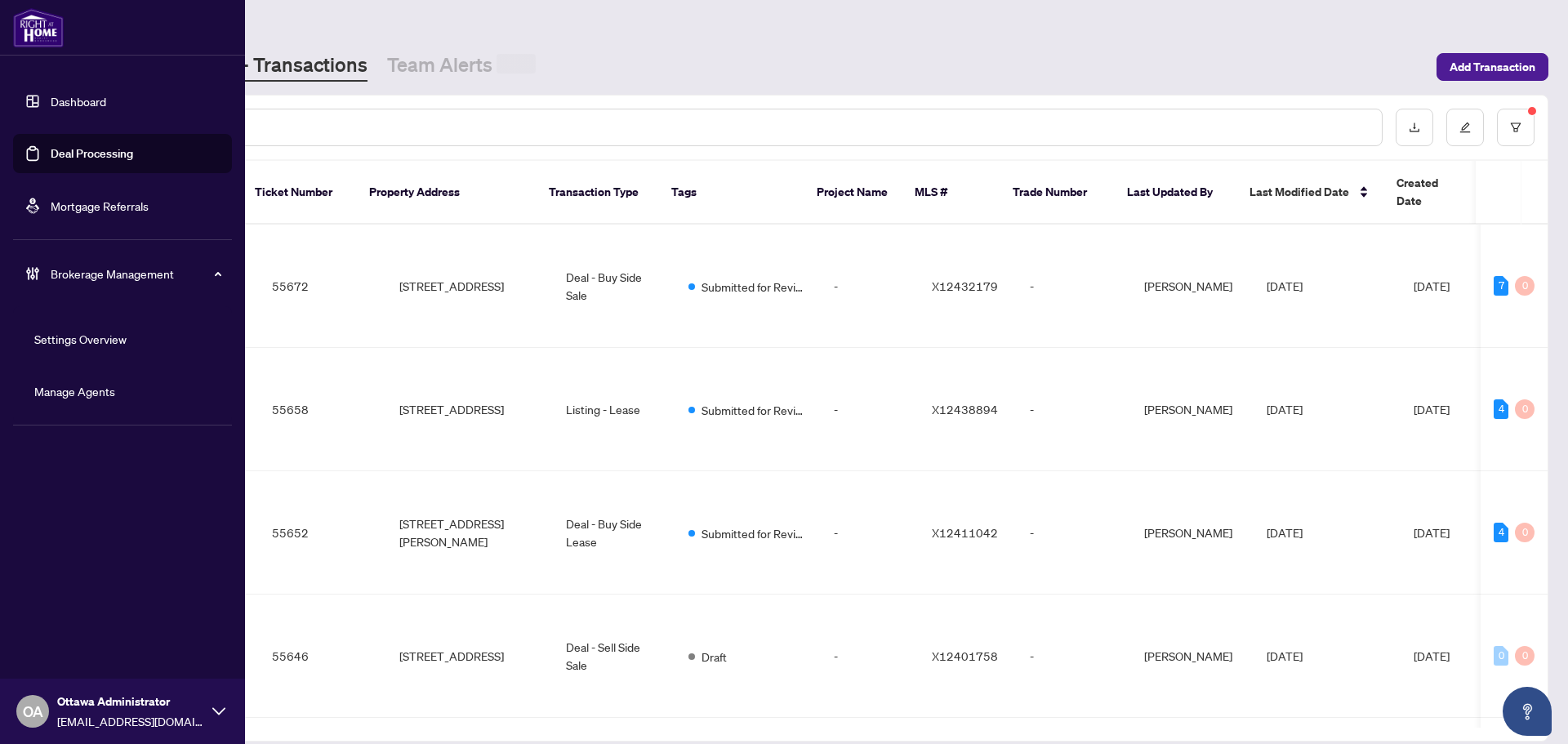
click at [281, 124] on input "text" at bounding box center [749, 126] width 1240 height 18
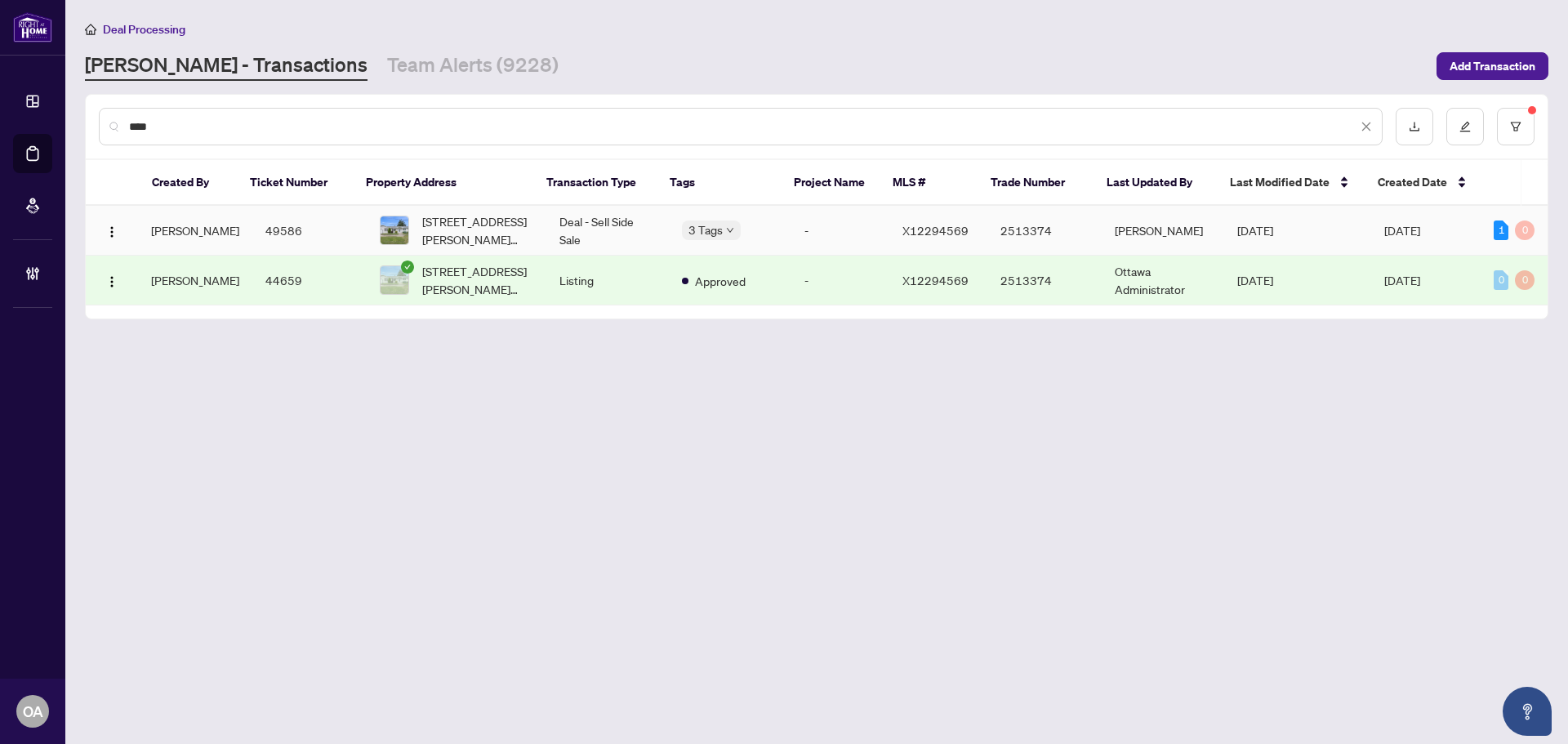
click at [452, 227] on span "2344 Raymond St, Clarence-Rockland, Ontario K4K 1K4, Canada" at bounding box center [478, 231] width 112 height 36
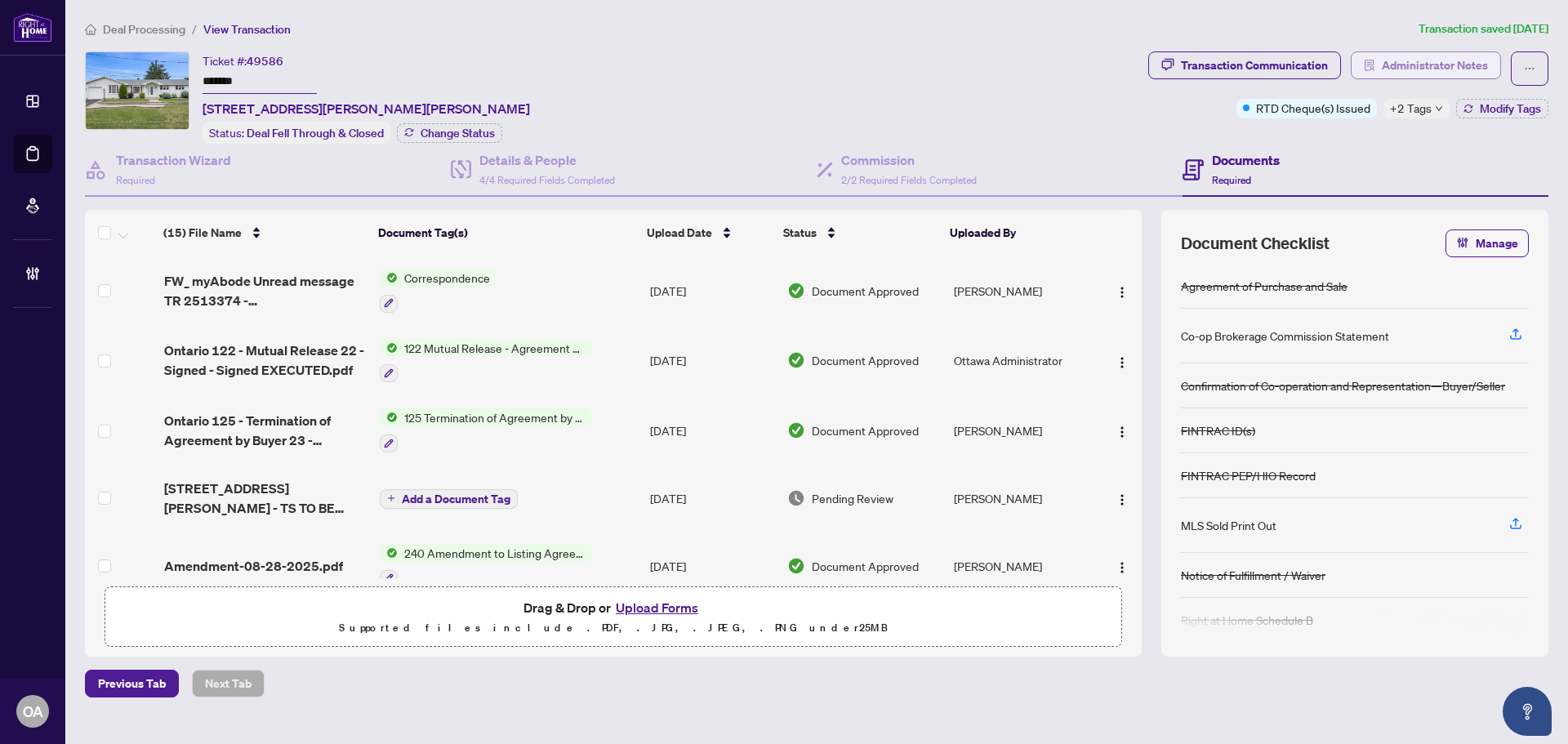
click at [1420, 67] on span "Administrator Notes" at bounding box center [1435, 66] width 106 height 26
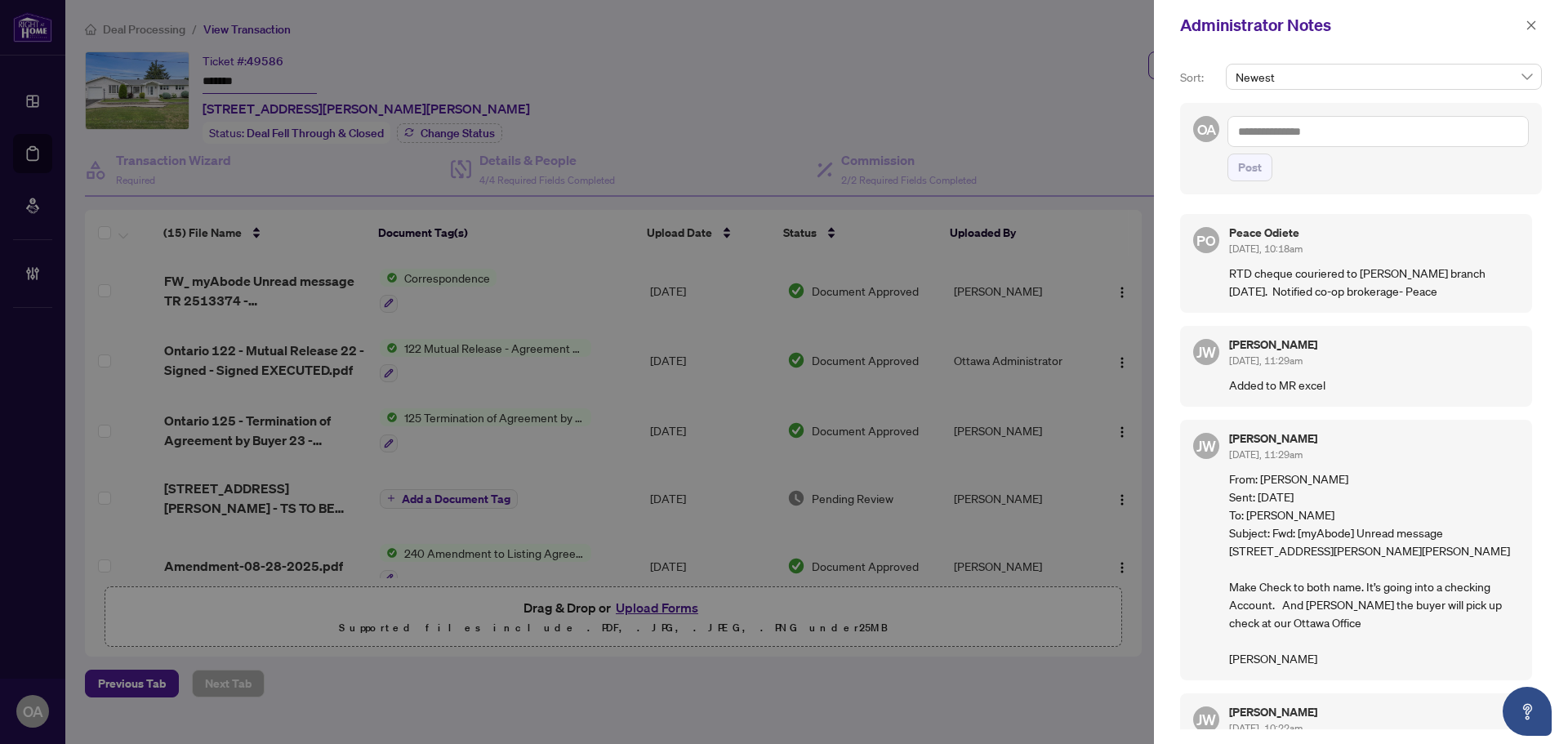
click at [1405, 278] on p "RTD cheque couriered to OTT branch September 25th. Notified co-op brokerage- Pe…" at bounding box center [1374, 282] width 290 height 36
click at [1529, 29] on icon "close" at bounding box center [1532, 25] width 9 height 9
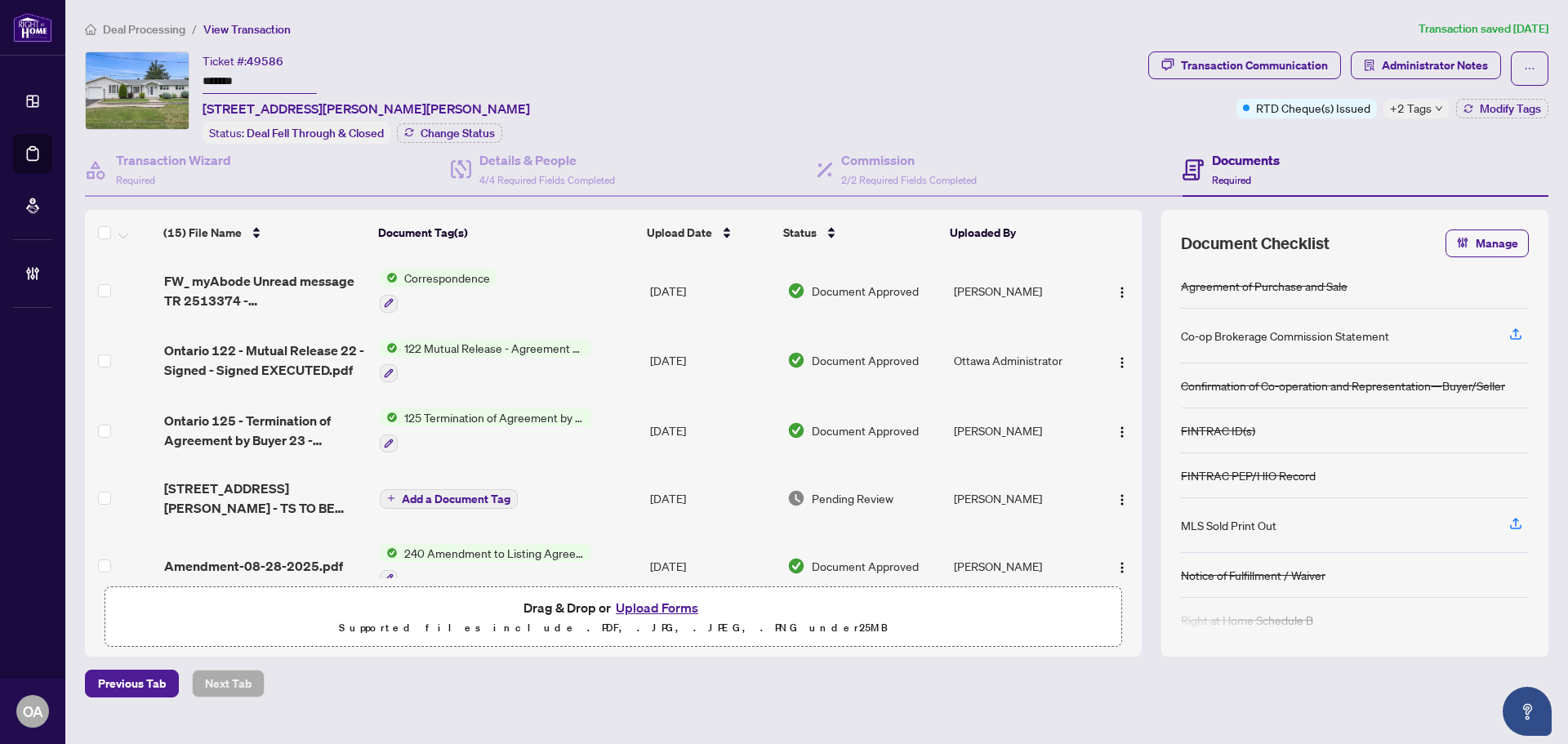
drag, startPoint x: 288, startPoint y: 59, endPoint x: 269, endPoint y: 67, distance: 20.6
click at [278, 61] on div "Ticket #: 49586 ******* 2344 Raymond St, Clarence-Rockland, Ontario K4K 1K4, Ca…" at bounding box center [366, 84] width 327 height 67
drag, startPoint x: 248, startPoint y: 84, endPoint x: 206, endPoint y: 77, distance: 42.6
click at [206, 77] on input "*******" at bounding box center [260, 82] width 114 height 23
click at [206, 76] on input "*******" at bounding box center [260, 82] width 114 height 23
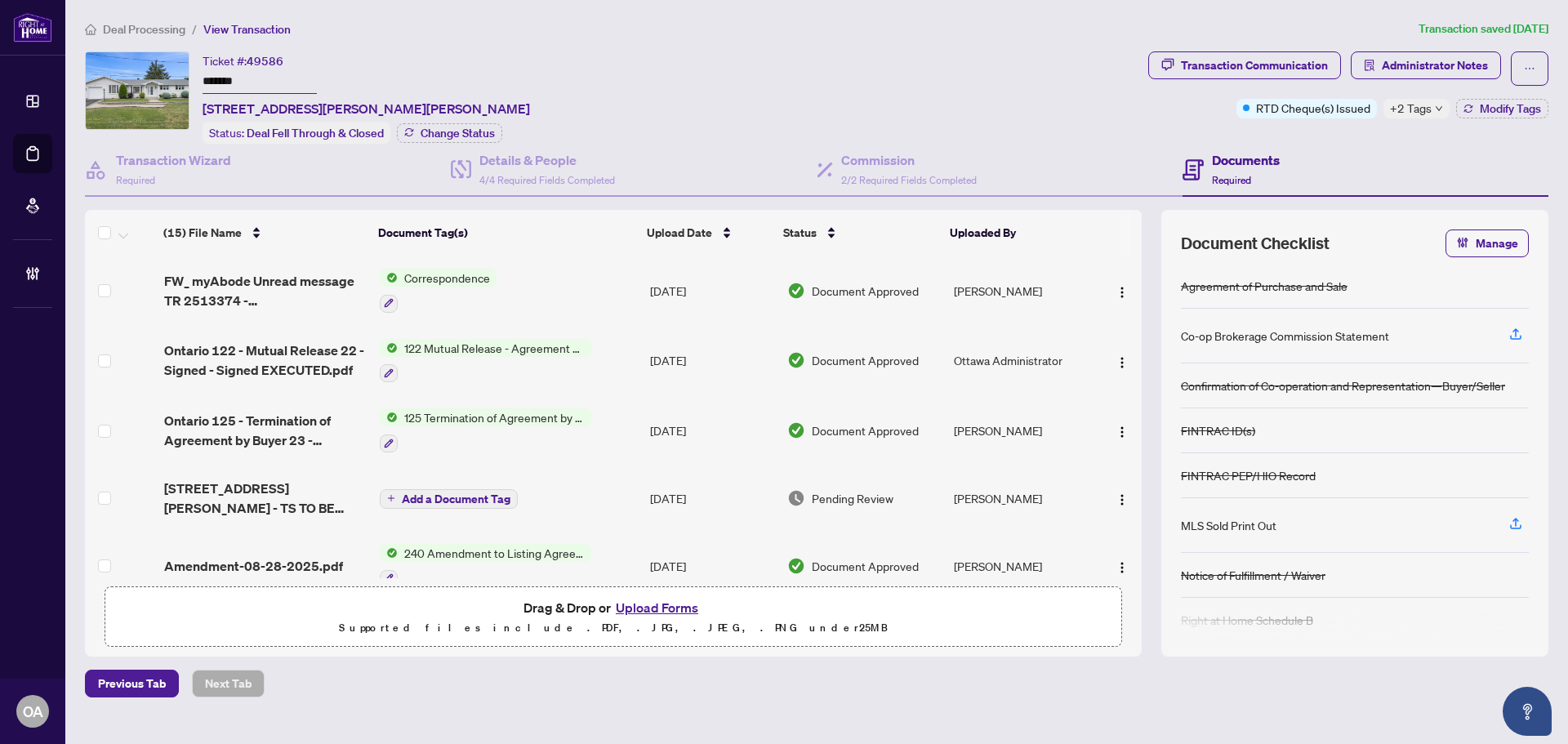
click at [206, 77] on input "*******" at bounding box center [260, 82] width 114 height 23
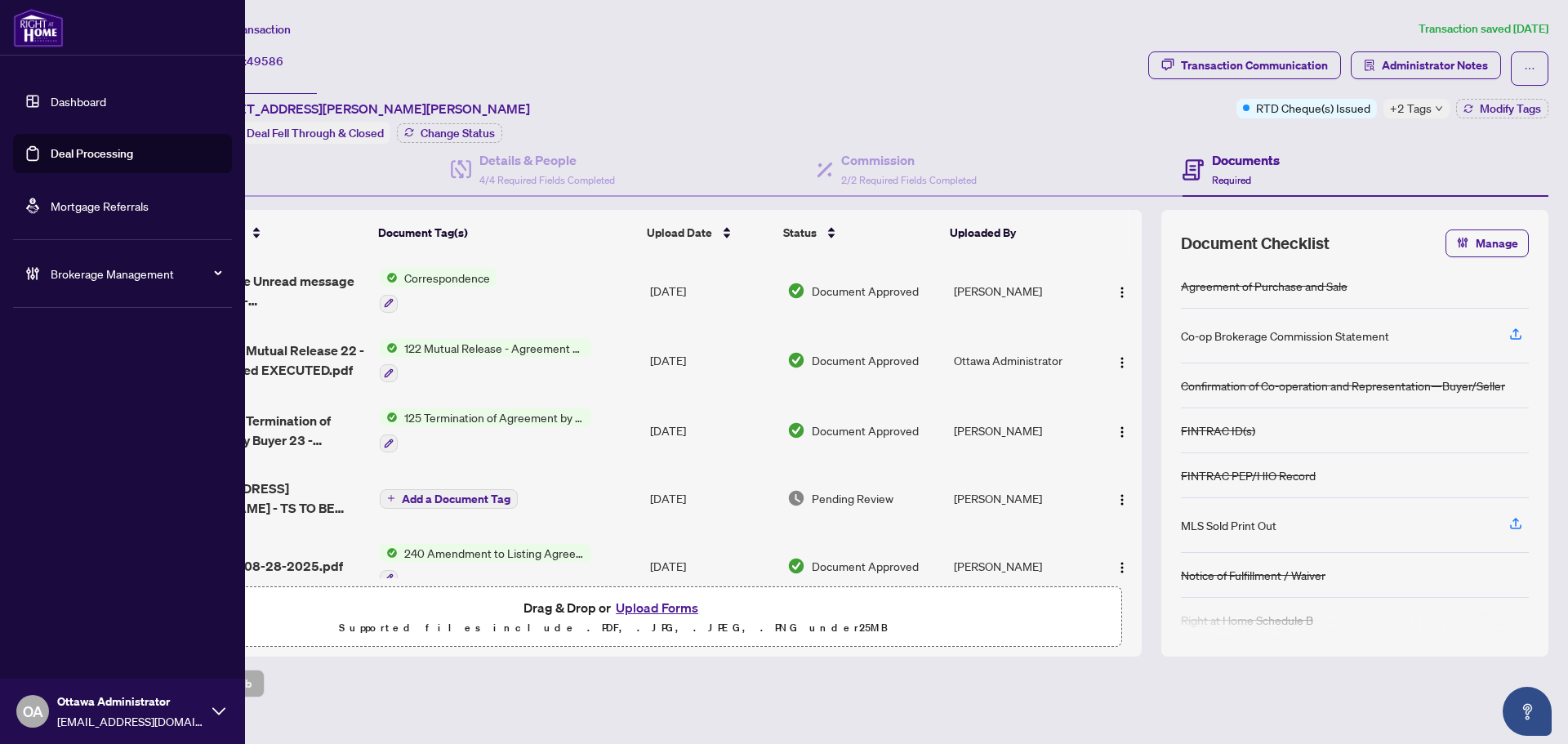
click at [52, 158] on link "Deal Processing" at bounding box center [92, 154] width 82 height 15
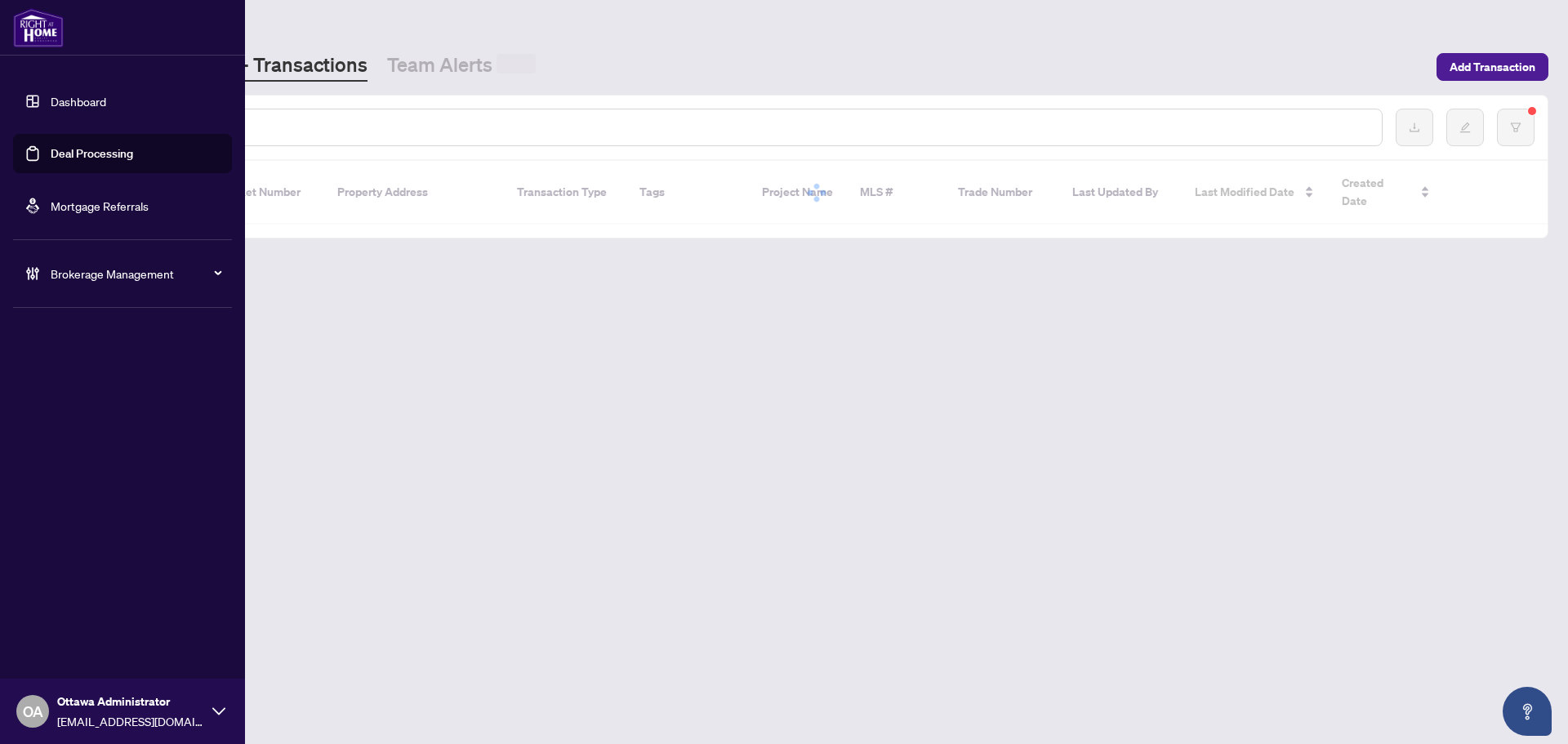
click at [280, 121] on input "text" at bounding box center [749, 126] width 1240 height 18
paste input "*********"
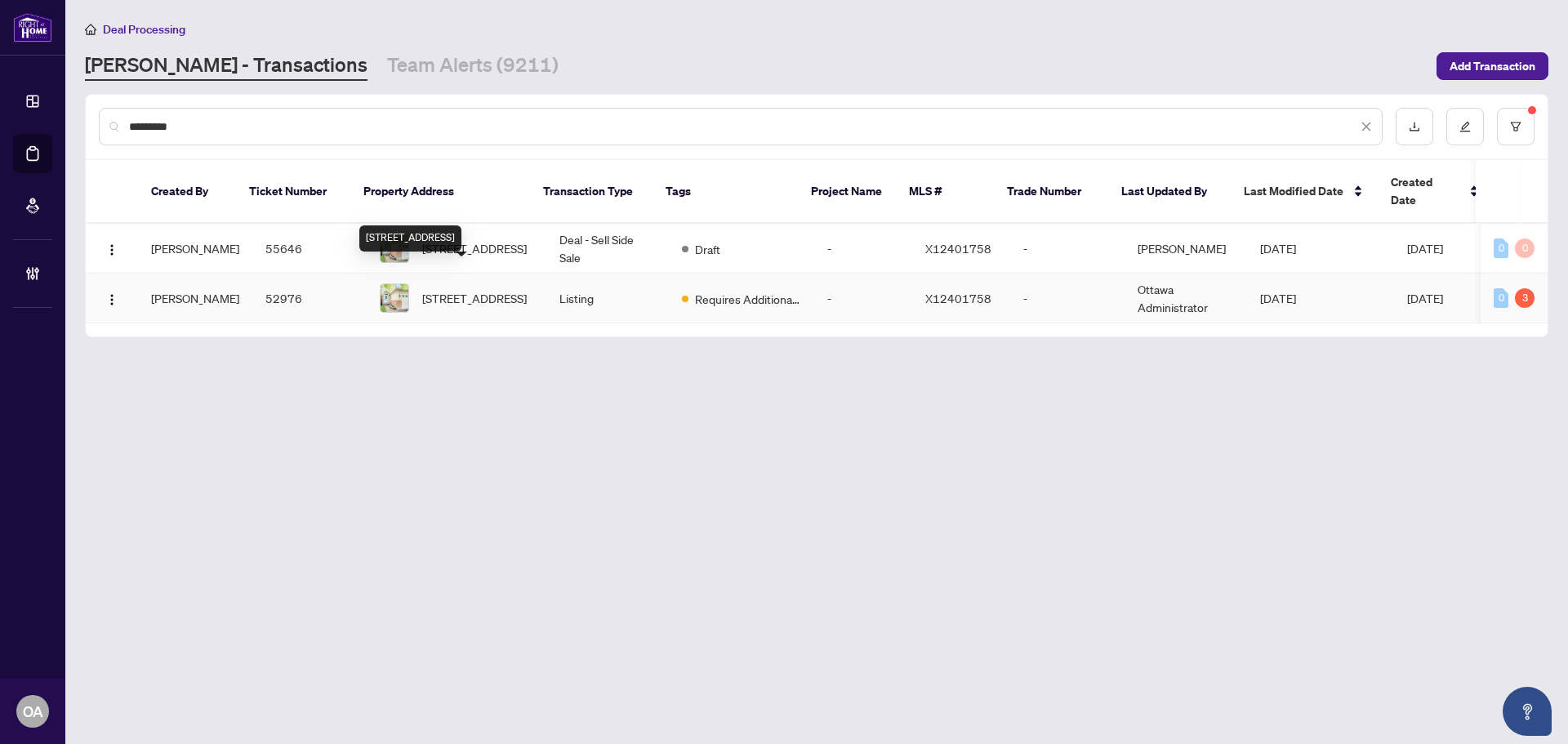
click at [446, 290] on span "542 Aberfoyle Circ, Ottawa, Ontario K2K 3R2, Canada" at bounding box center [475, 298] width 105 height 18
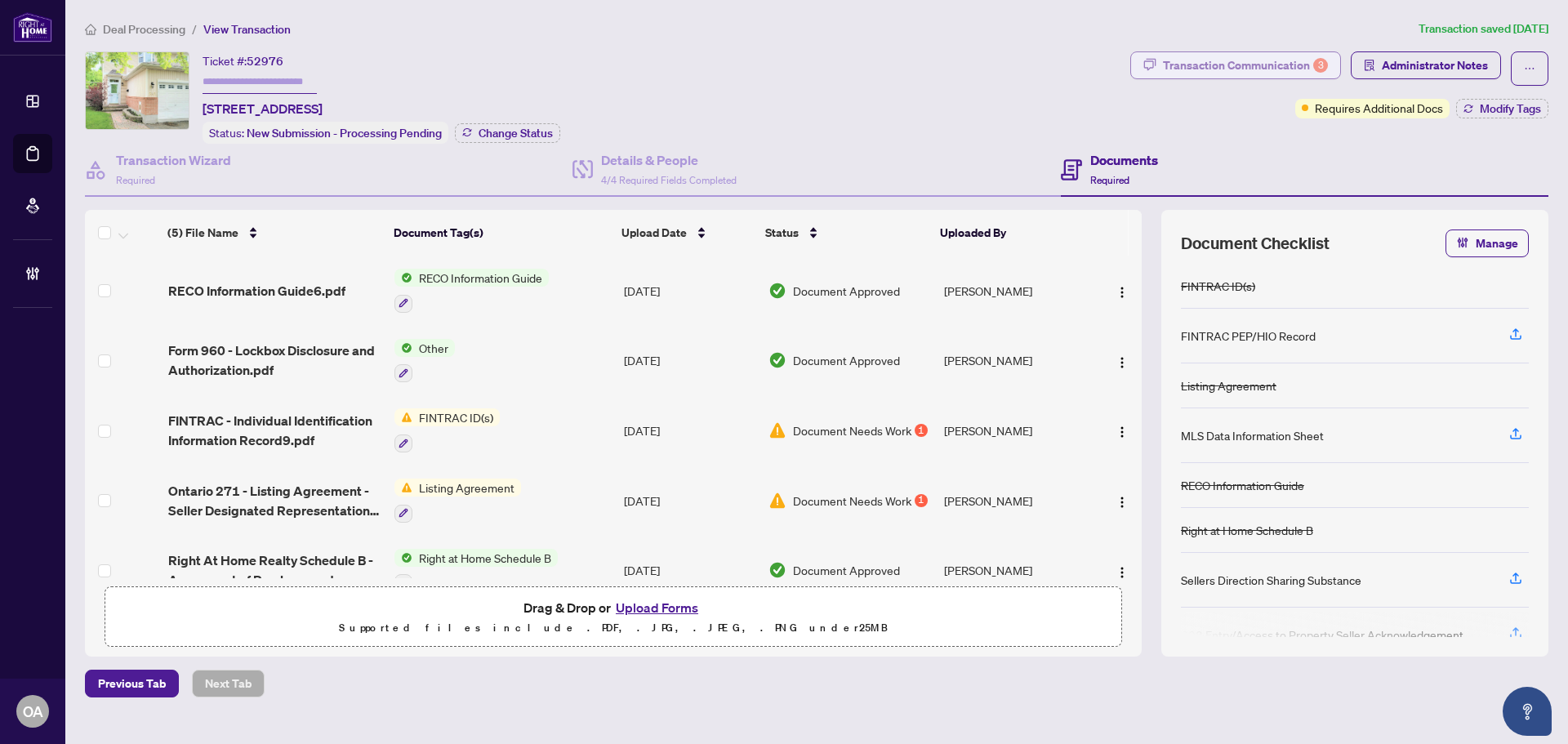
click at [1217, 60] on div "Transaction Communication 3" at bounding box center [1246, 66] width 165 height 26
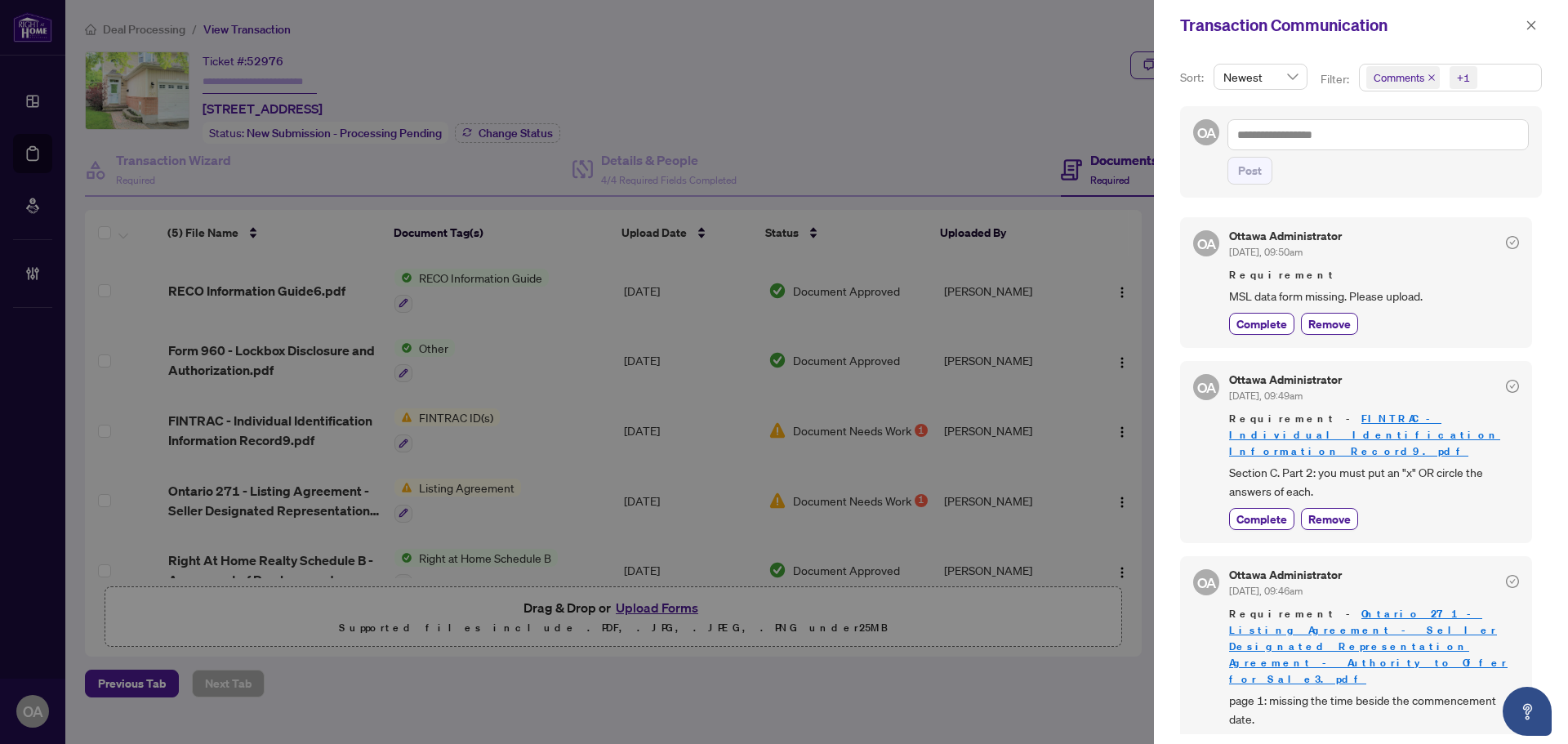
click at [1428, 74] on icon "close" at bounding box center [1431, 77] width 8 height 8
click at [1408, 298] on span "MSL data form missing. Please upload." at bounding box center [1374, 296] width 290 height 19
click at [1412, 303] on span "MSL data form missing. Please upload." at bounding box center [1374, 296] width 290 height 19
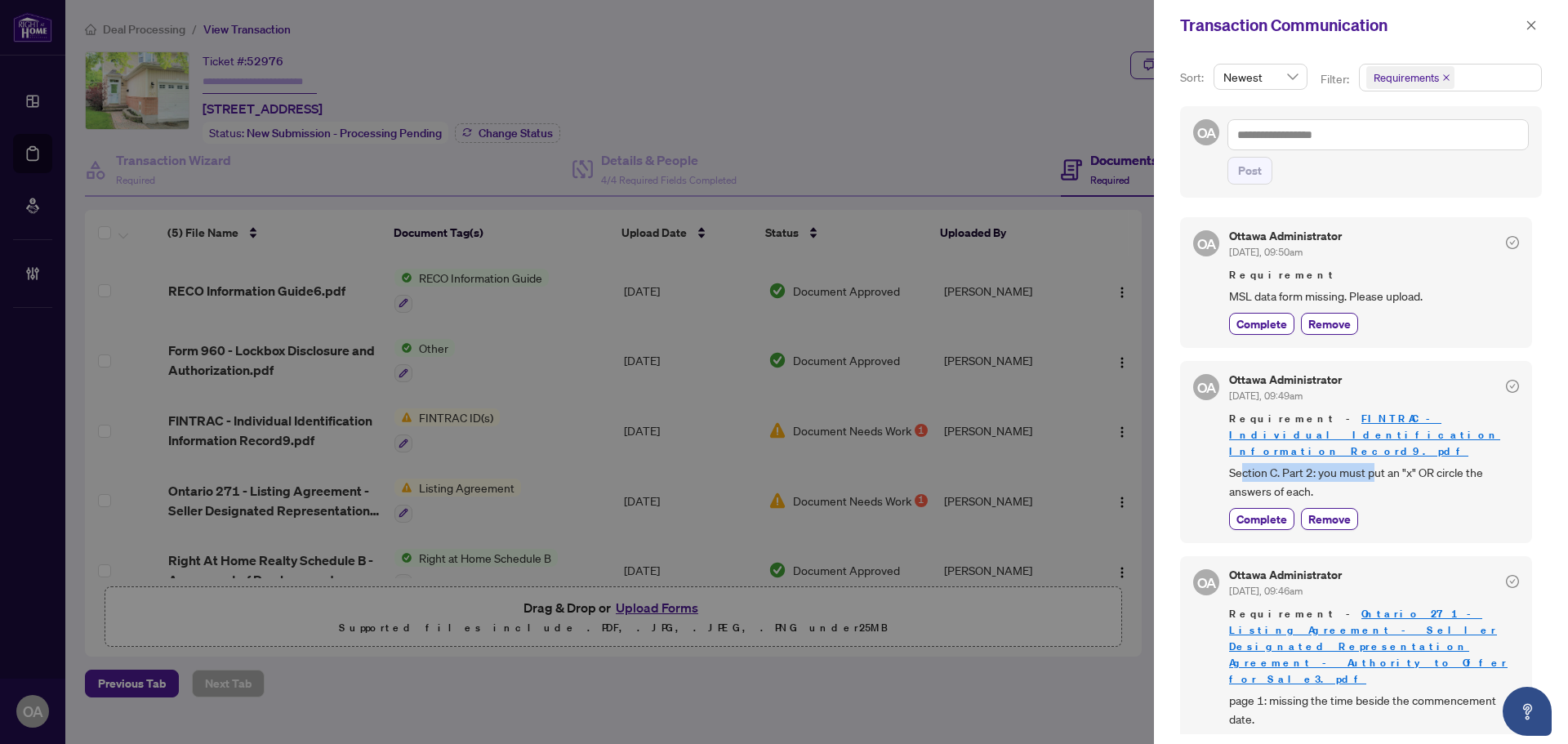
drag, startPoint x: 1338, startPoint y: 456, endPoint x: 1455, endPoint y: 456, distance: 117.0
click at [1449, 463] on span "Section C. Part 2: you must put an "x" OR circle the answers of each." at bounding box center [1374, 482] width 290 height 38
click at [1455, 463] on span "Section C. Part 2: you must put an "x" OR circle the answers of each." at bounding box center [1374, 482] width 290 height 38
drag, startPoint x: 1219, startPoint y: 471, endPoint x: 1371, endPoint y: 472, distance: 152.0
click at [1332, 472] on div "OA Ottawa Administrator Sep/15/2025, 09:49am Requirement - FINTRAC - Individual…" at bounding box center [1356, 452] width 352 height 182
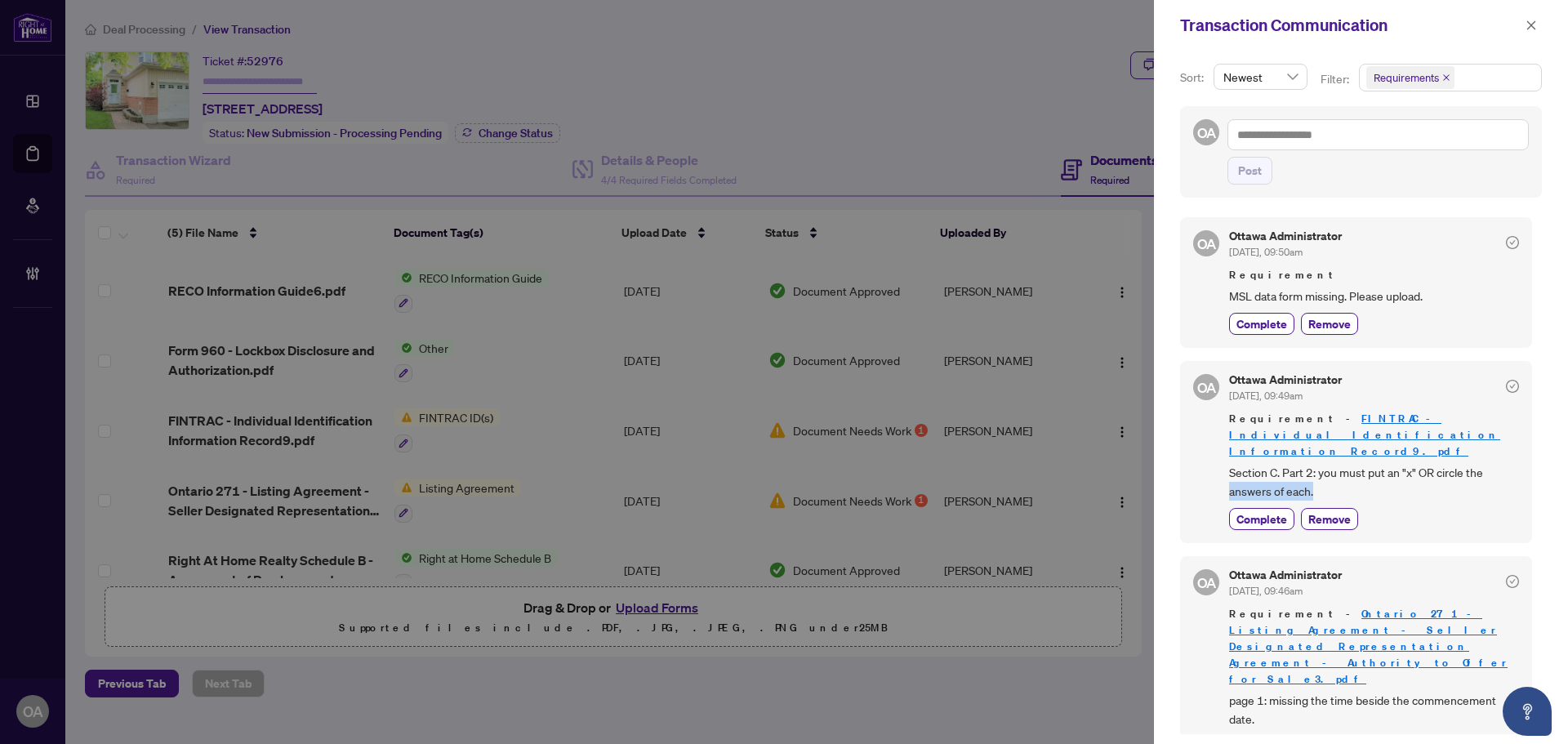
click at [1374, 472] on span "Section C. Part 2: you must put an "x" OR circle the answers of each." at bounding box center [1374, 482] width 290 height 38
drag, startPoint x: 1262, startPoint y: 649, endPoint x: 1453, endPoint y: 649, distance: 191.0
click at [1441, 688] on span "page 1: missing the time beside the commencement date." at bounding box center [1374, 707] width 290 height 38
click at [1482, 688] on span "page 1: missing the time beside the commencement date." at bounding box center [1374, 707] width 290 height 38
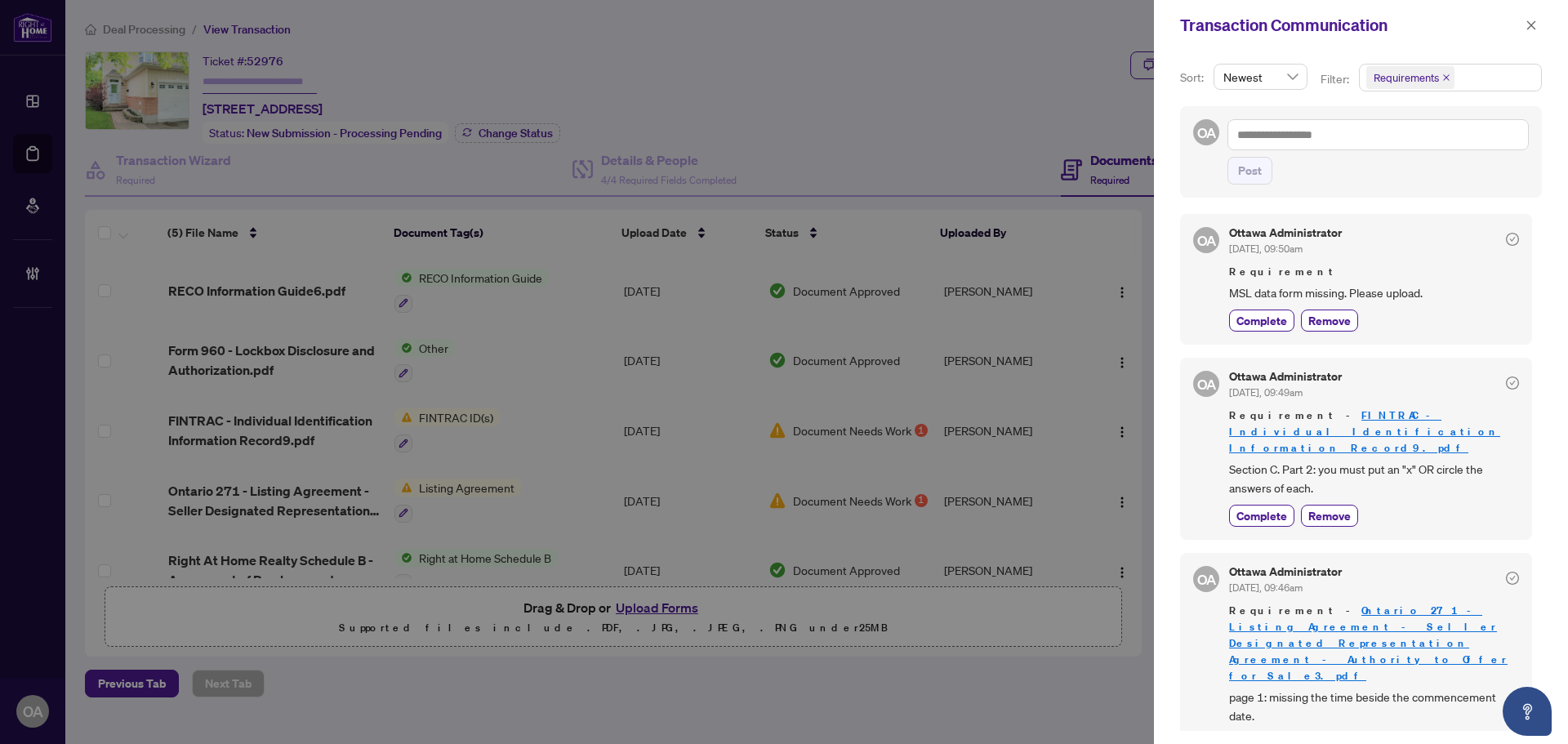
click at [1466, 688] on span "page 1: missing the time beside the commencement date." at bounding box center [1374, 707] width 290 height 38
click at [1525, 17] on button "button" at bounding box center [1531, 25] width 22 height 20
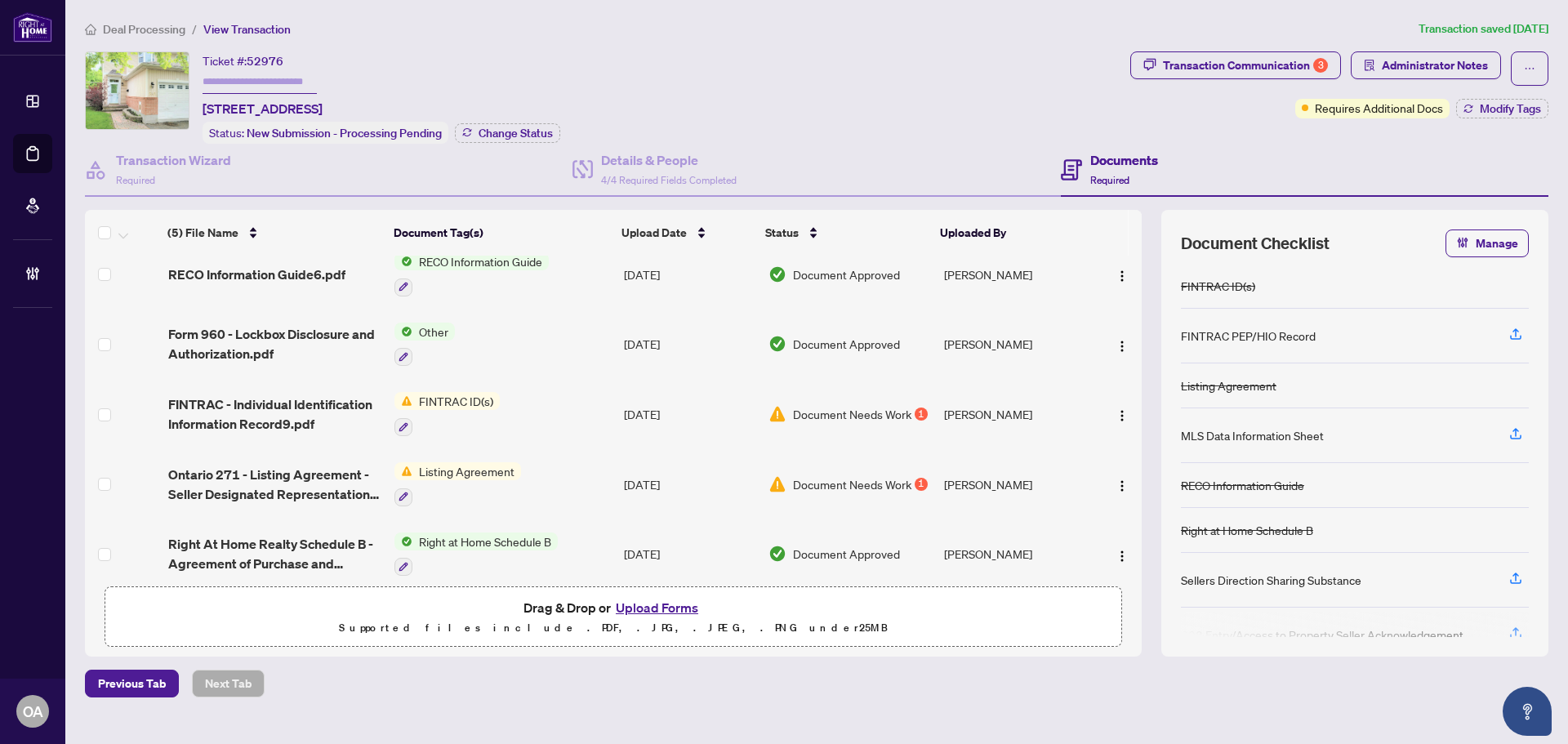
scroll to position [31, 0]
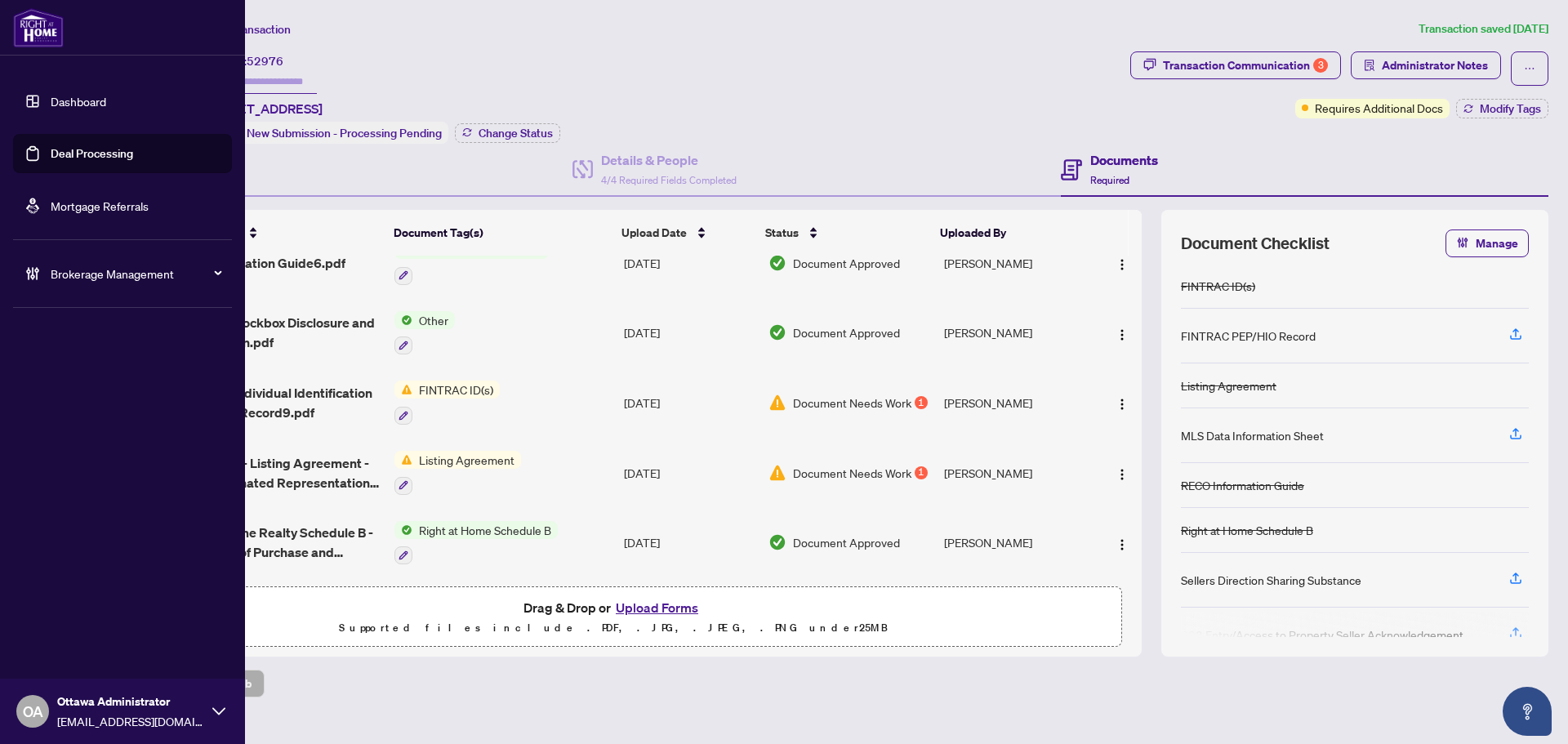
click at [96, 156] on link "Deal Processing" at bounding box center [92, 154] width 82 height 15
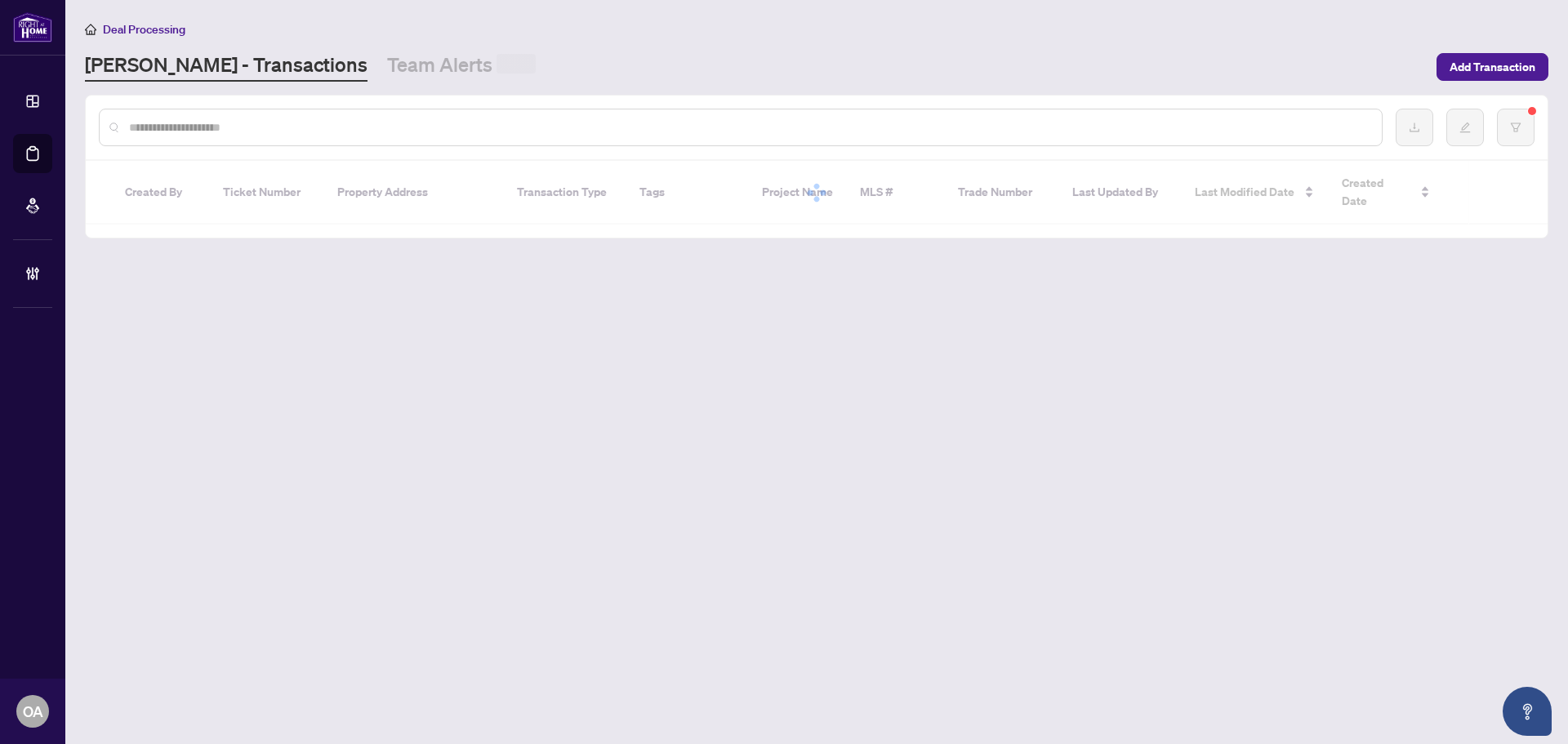
click at [336, 129] on input "text" at bounding box center [749, 126] width 1240 height 18
paste input "*********"
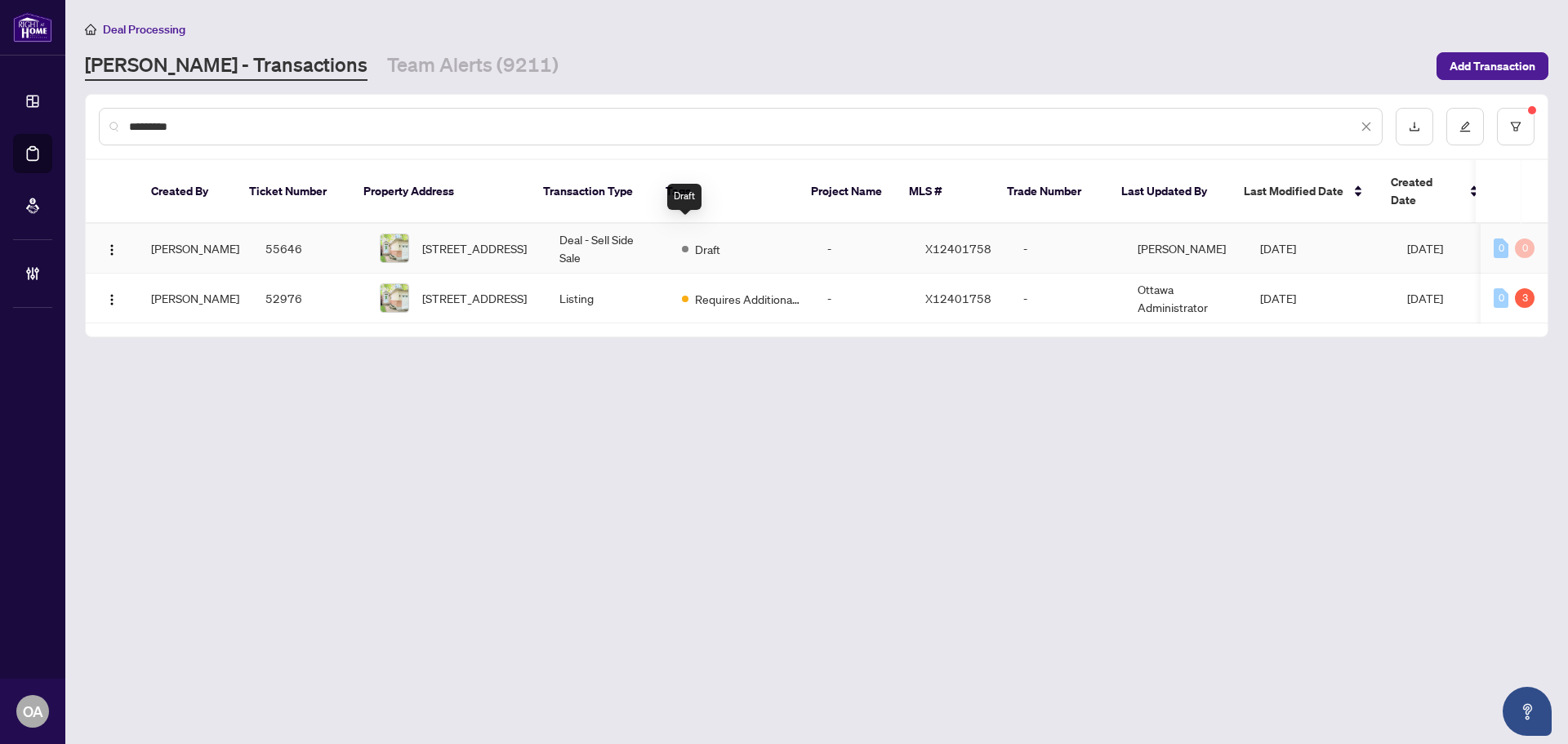
click at [682, 238] on div "Draft" at bounding box center [701, 247] width 38 height 20
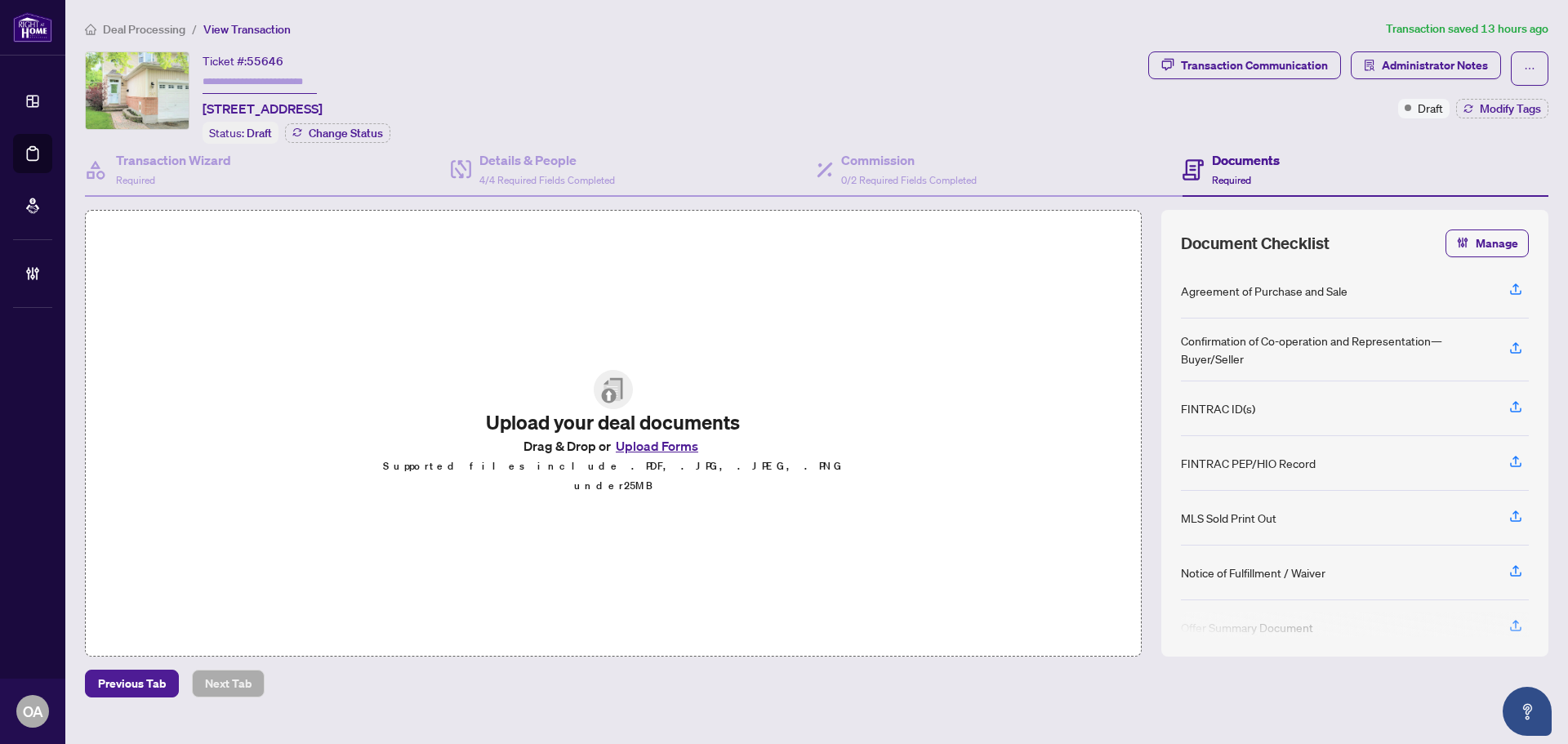
click at [1312, 169] on div "Documents Required" at bounding box center [1366, 170] width 366 height 53
click at [1180, 159] on div "Commission 0/2 Required Fields Completed" at bounding box center [1000, 170] width 366 height 53
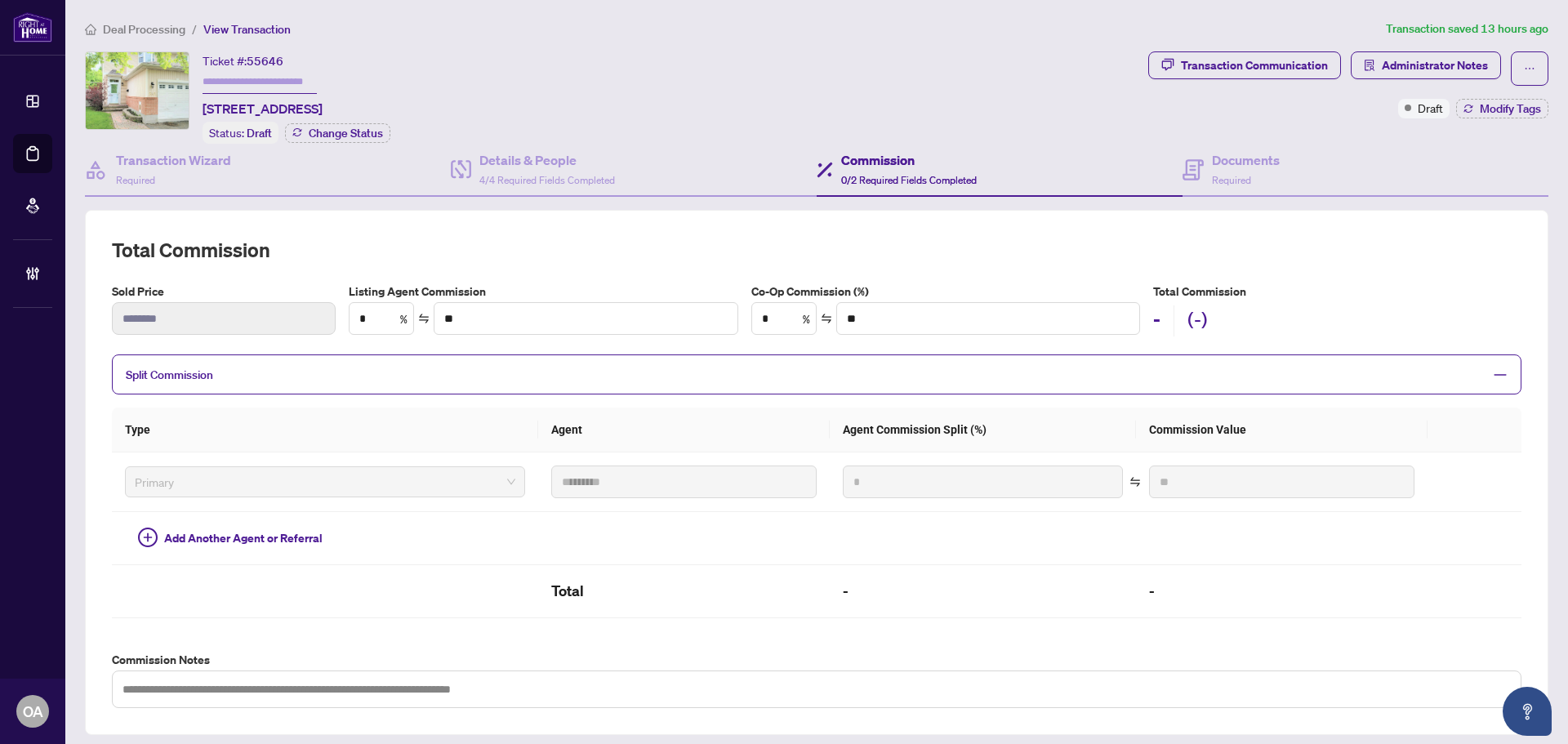
click at [906, 164] on h4 "Commission" at bounding box center [909, 159] width 136 height 20
click at [1192, 162] on icon at bounding box center [1193, 170] width 22 height 22
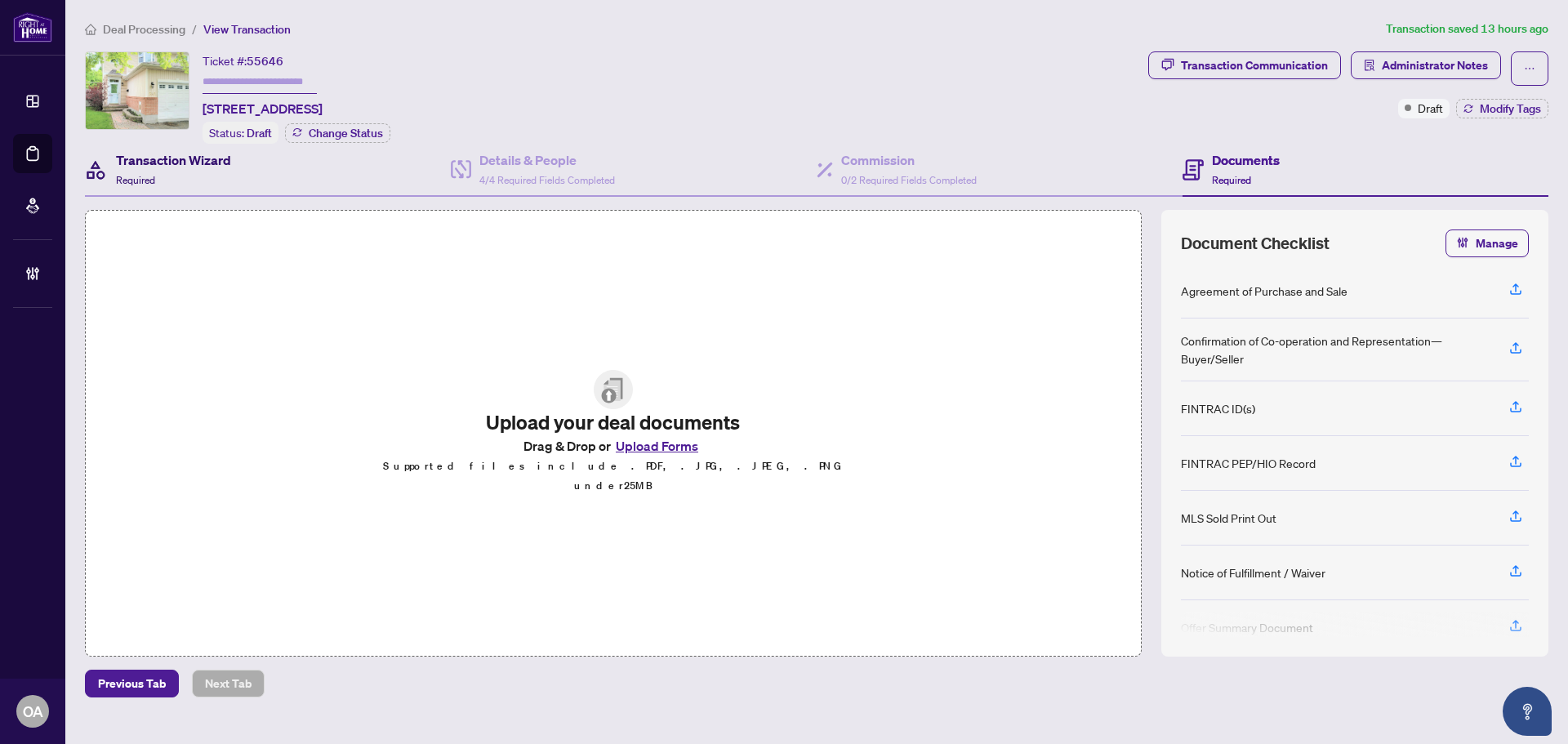
click at [162, 165] on h4 "Transaction Wizard" at bounding box center [173, 159] width 115 height 20
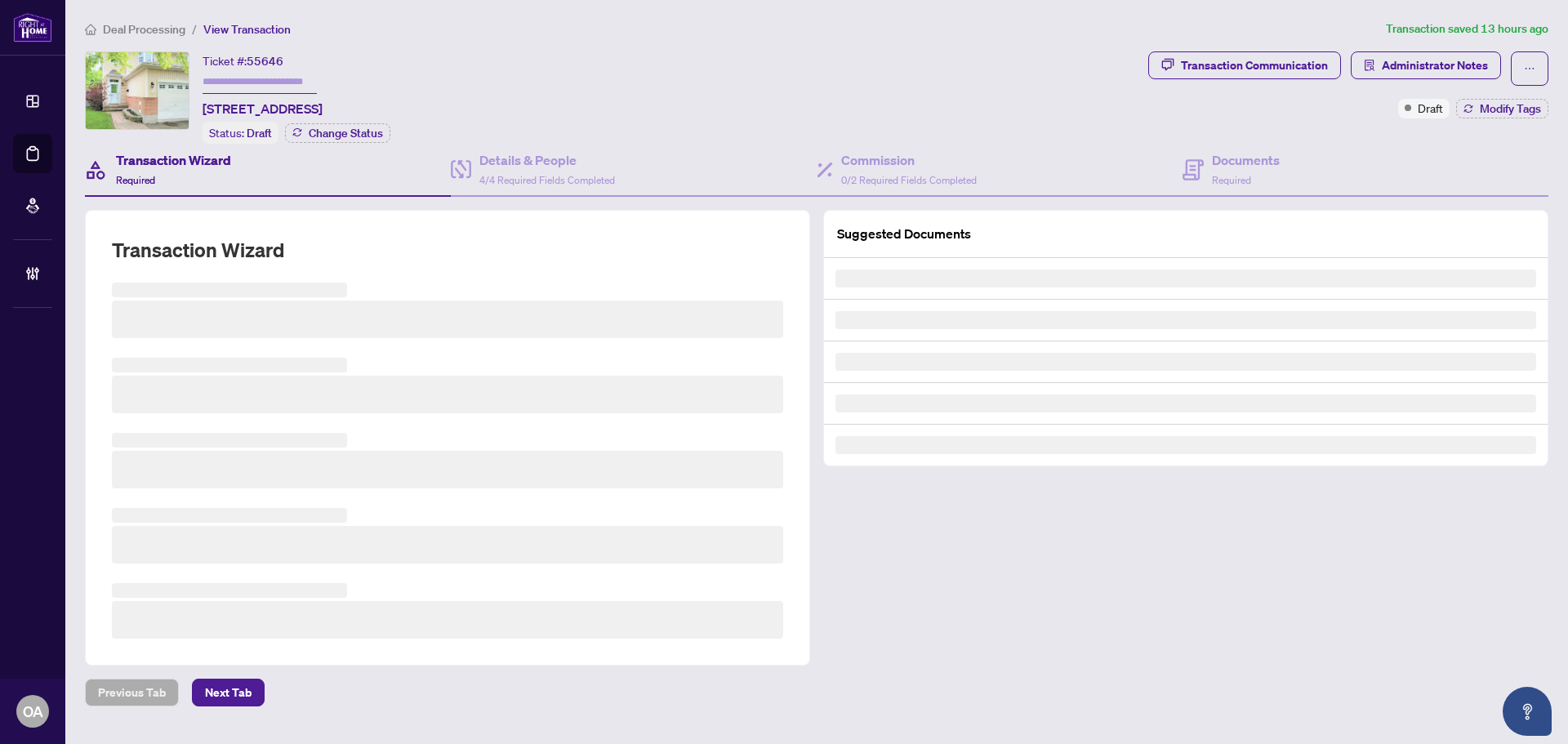
click at [0, 0] on link "Deal Processing" at bounding box center [0, 0] width 0 height 0
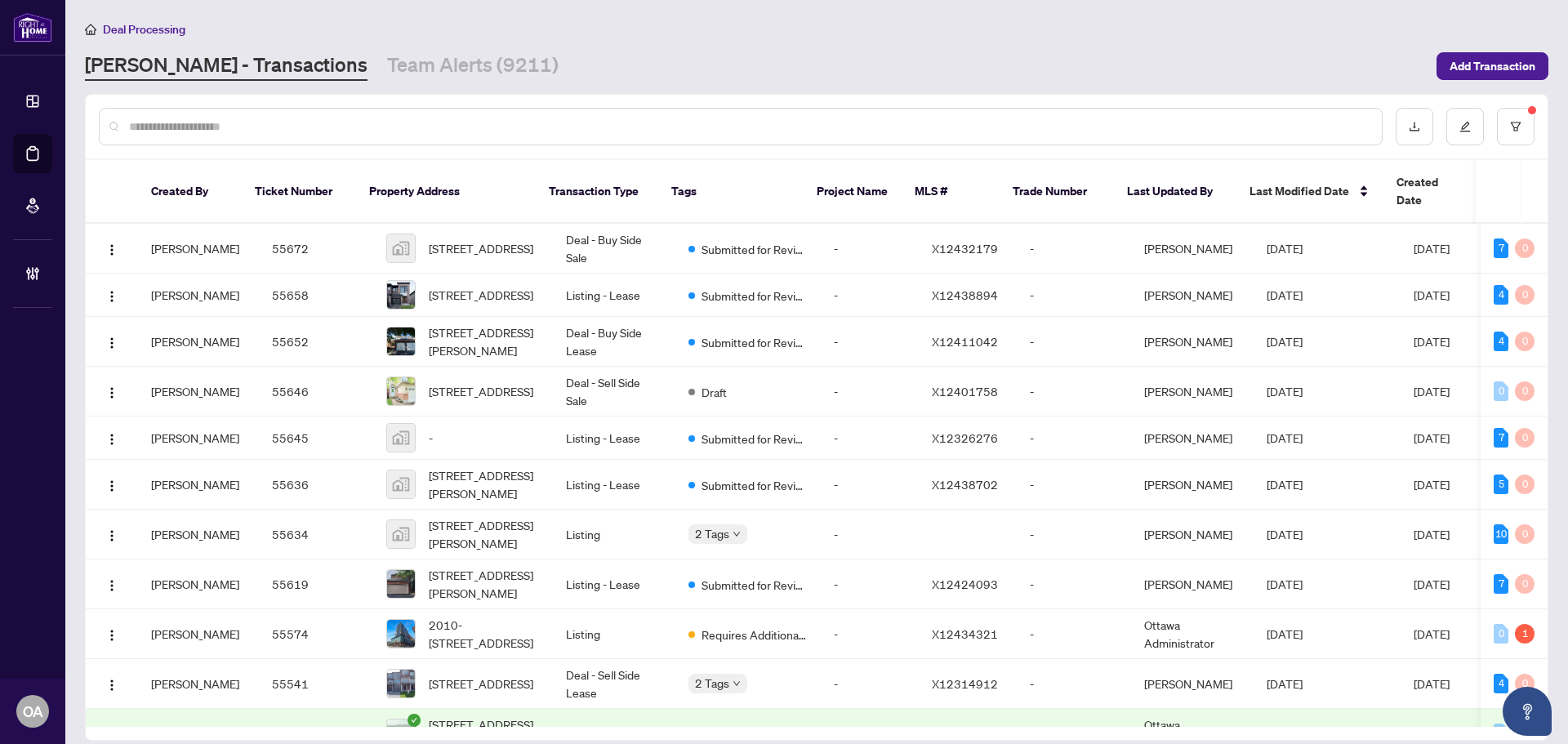
click at [0, 0] on link "Deal Processing" at bounding box center [0, 0] width 0 height 0
click at [300, 124] on input "text" at bounding box center [749, 126] width 1240 height 18
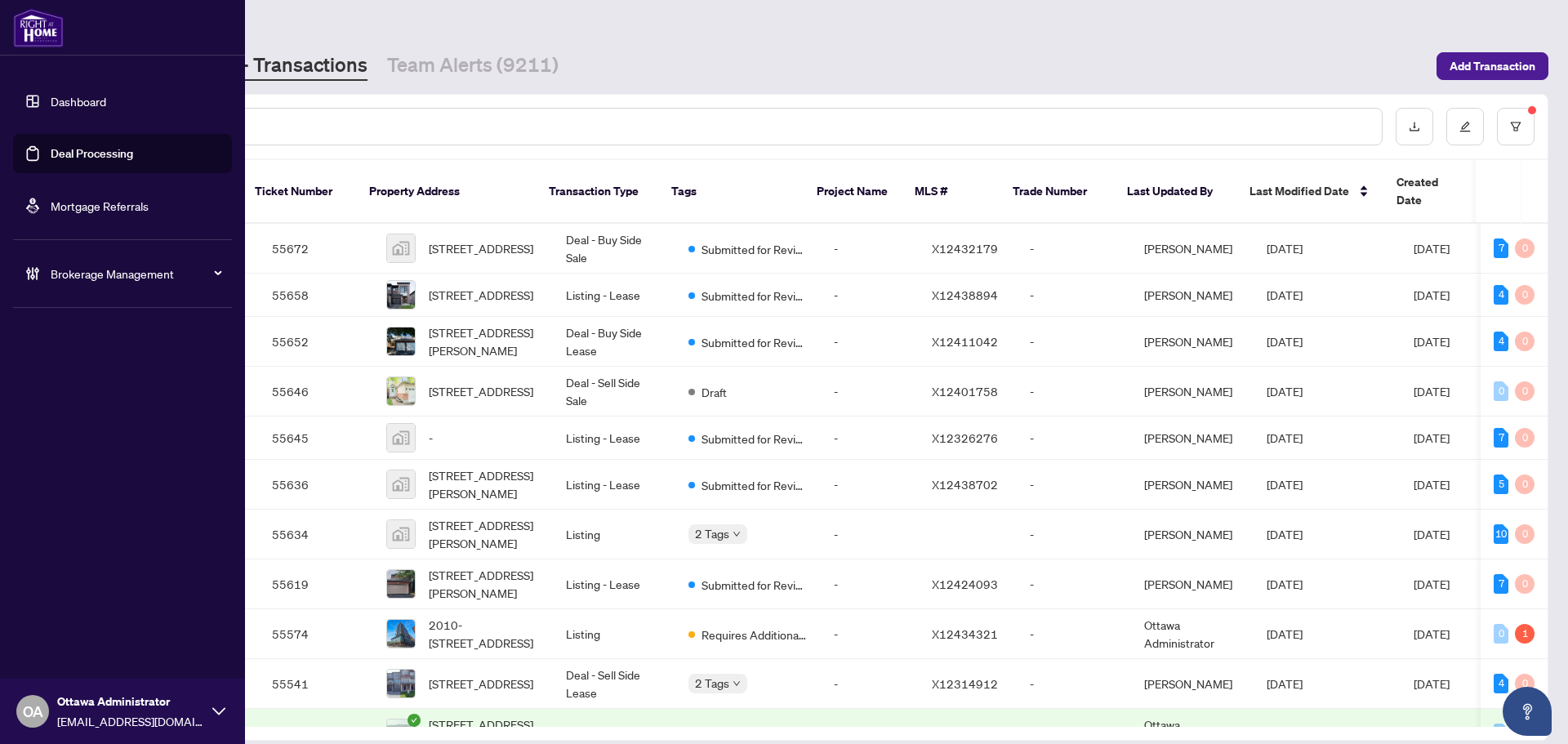
click at [23, 276] on div "Brokerage Management" at bounding box center [123, 274] width 219 height 39
click at [92, 392] on link "Manage Agents" at bounding box center [75, 392] width 81 height 15
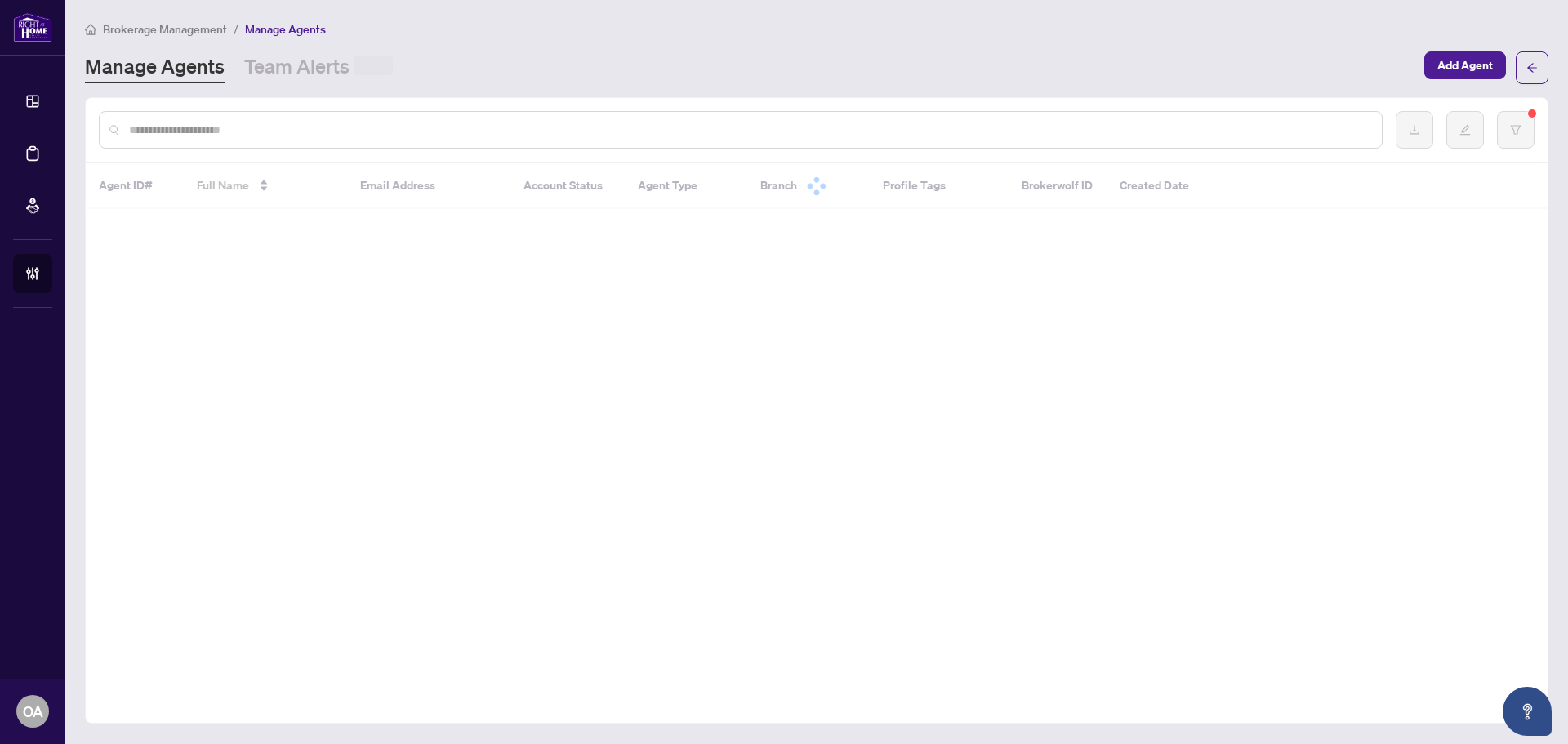
click at [268, 135] on input "text" at bounding box center [749, 129] width 1240 height 18
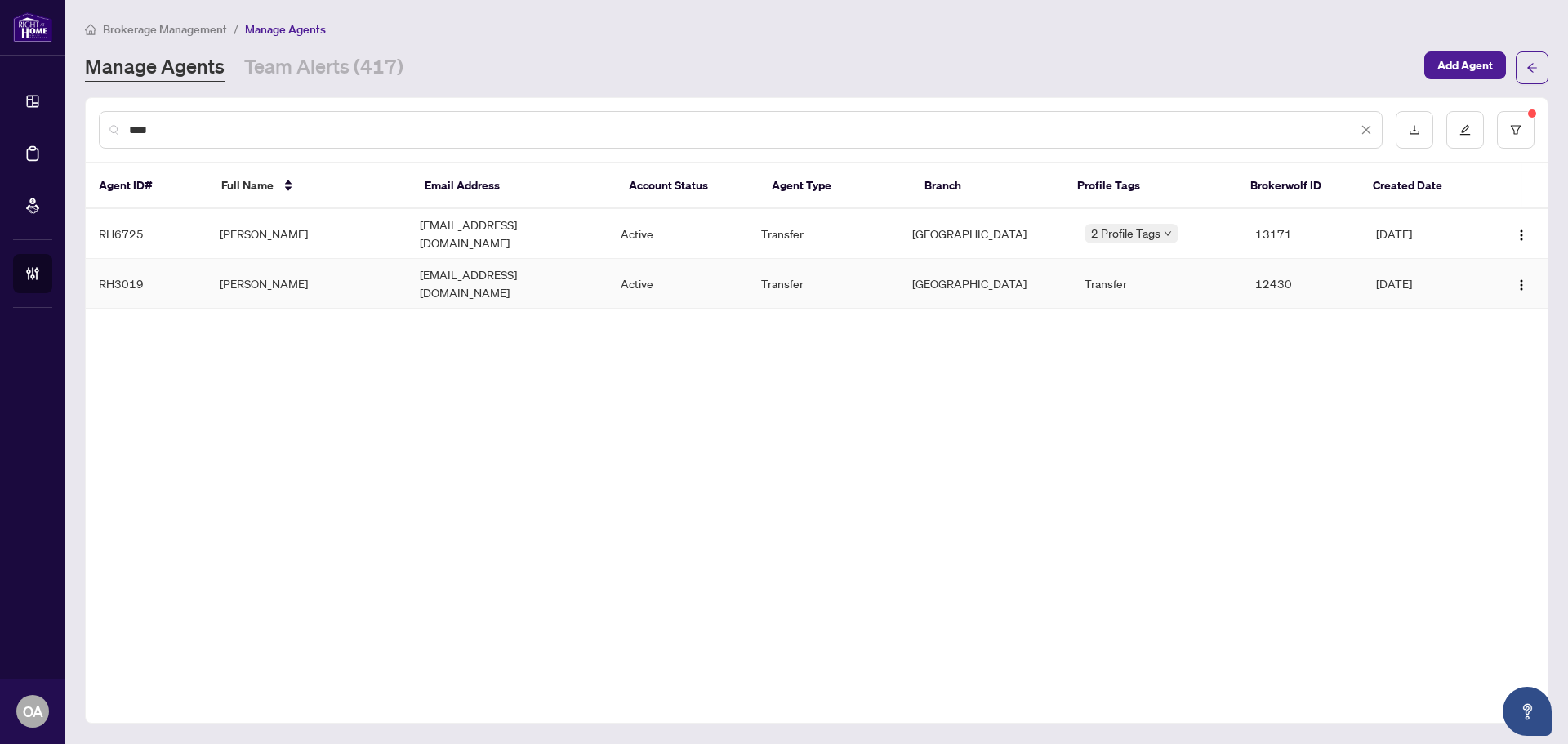
click at [332, 272] on td "Emma Fulco" at bounding box center [306, 283] width 201 height 50
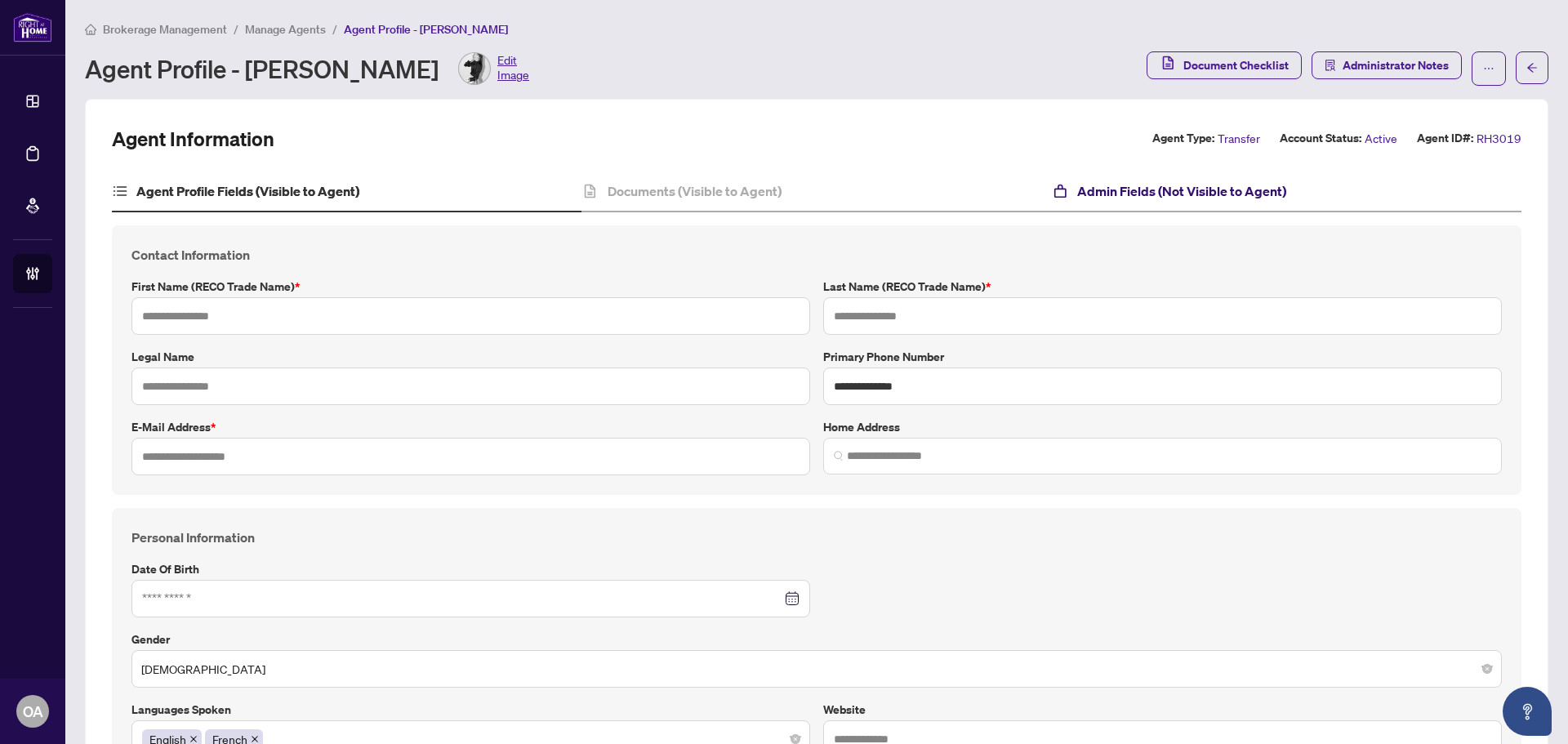
click at [1261, 188] on h4 "Admin Fields (Not Visible to Agent)" at bounding box center [1182, 190] width 209 height 20
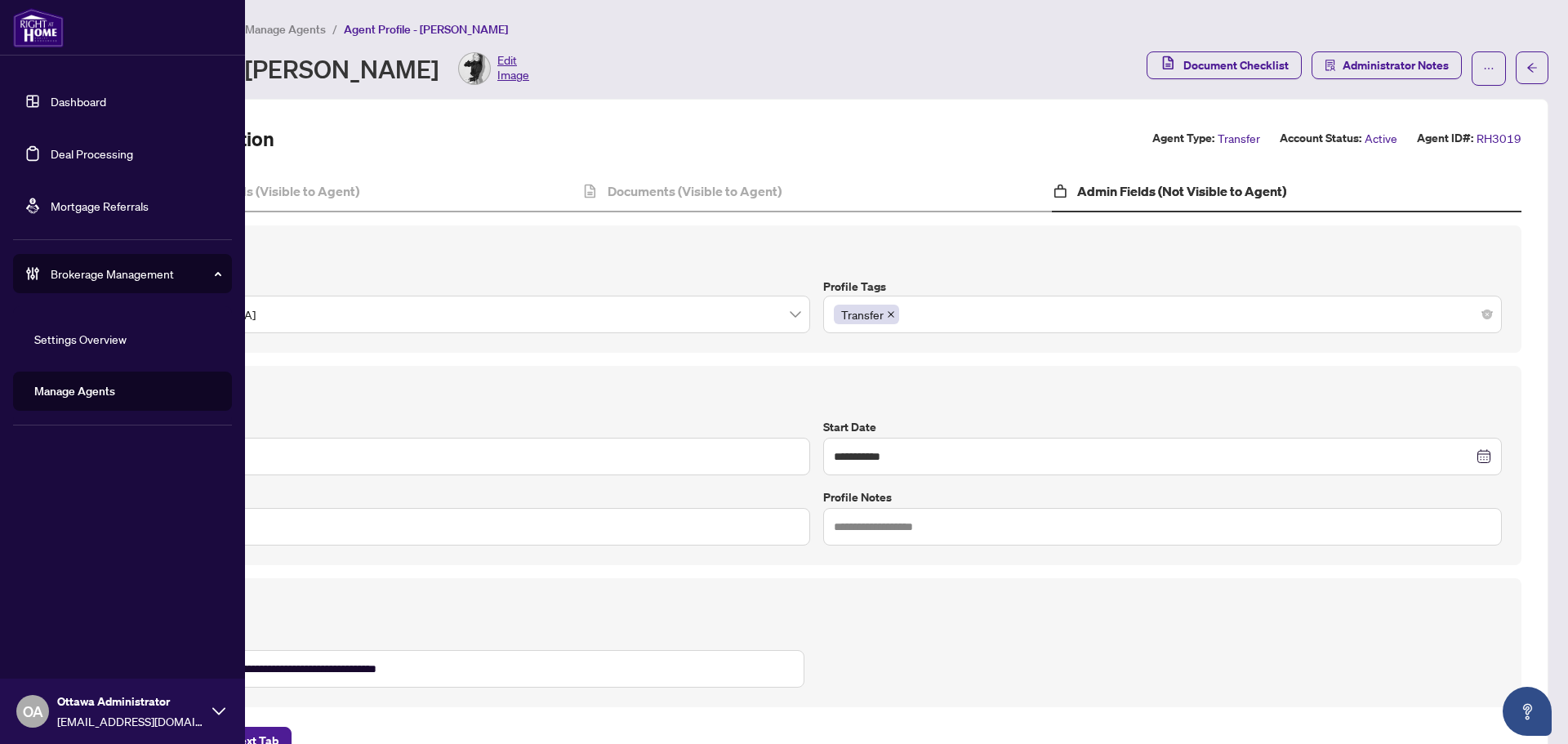
click at [51, 150] on link "Deal Processing" at bounding box center [92, 154] width 82 height 15
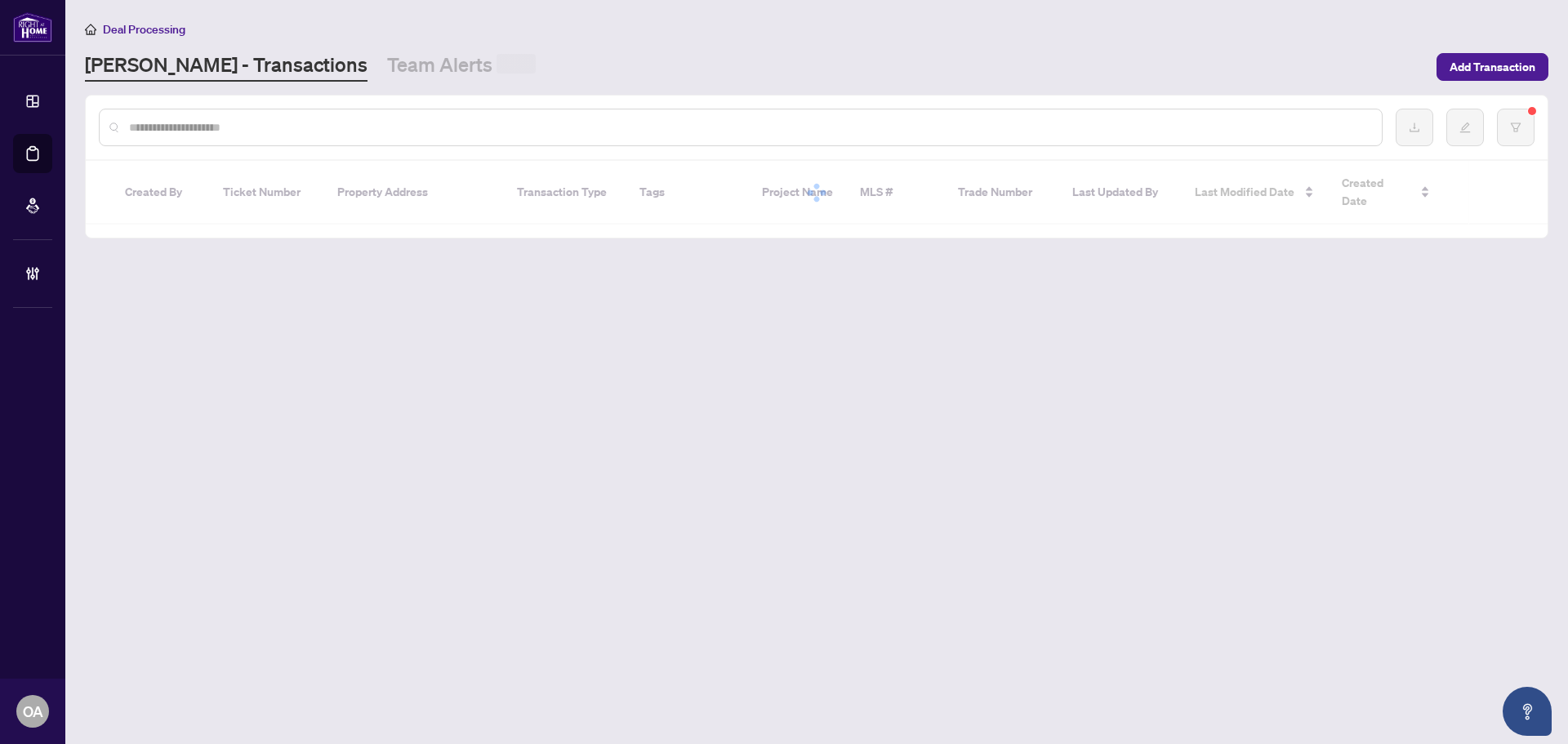
click at [301, 123] on input "text" at bounding box center [749, 126] width 1240 height 18
paste input "**********"
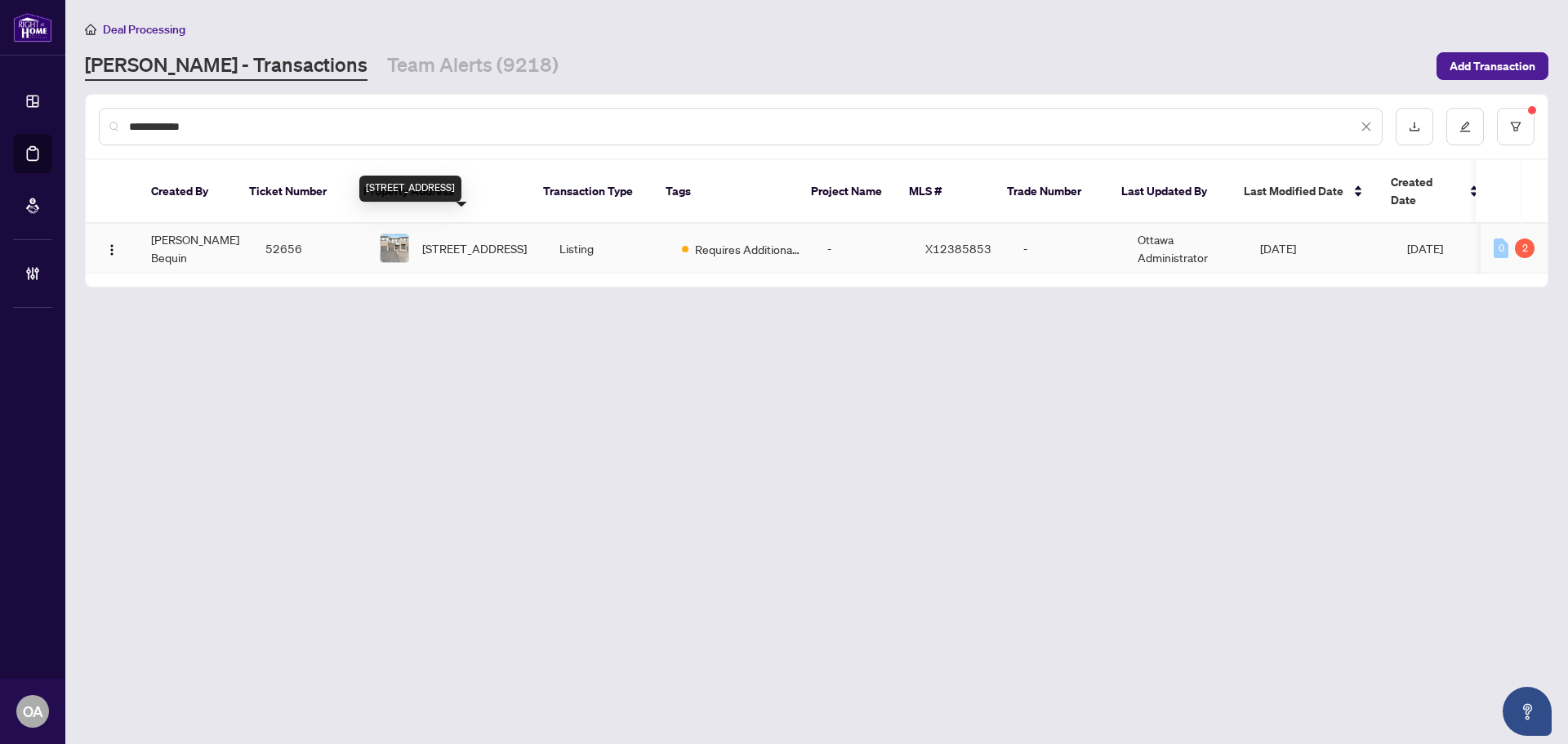
click at [467, 239] on span "974 Acoustic Way, Ottawa, Ontario K4M 0R1, Canada" at bounding box center [475, 247] width 105 height 18
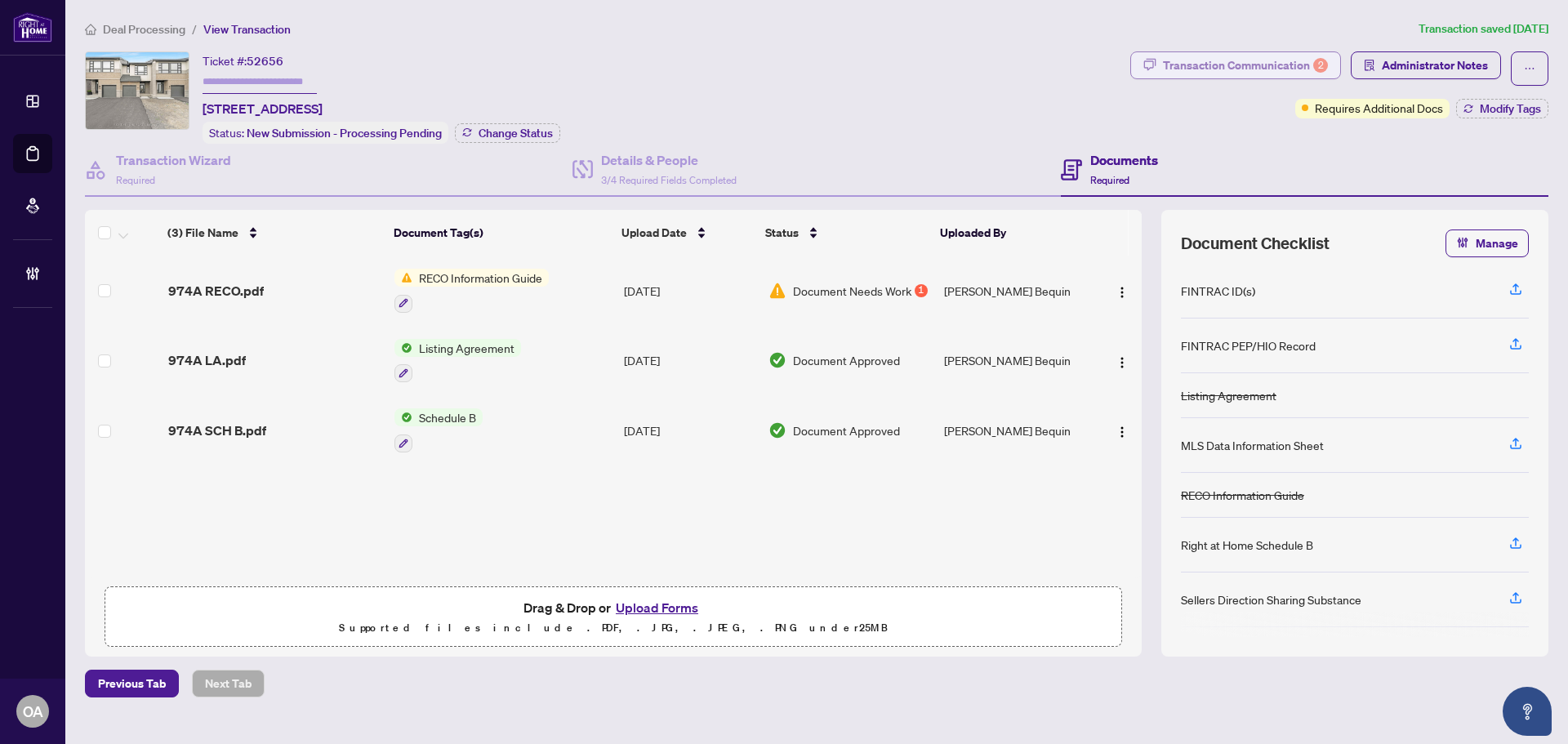
click at [1214, 56] on div "Transaction Communication 2" at bounding box center [1246, 66] width 165 height 26
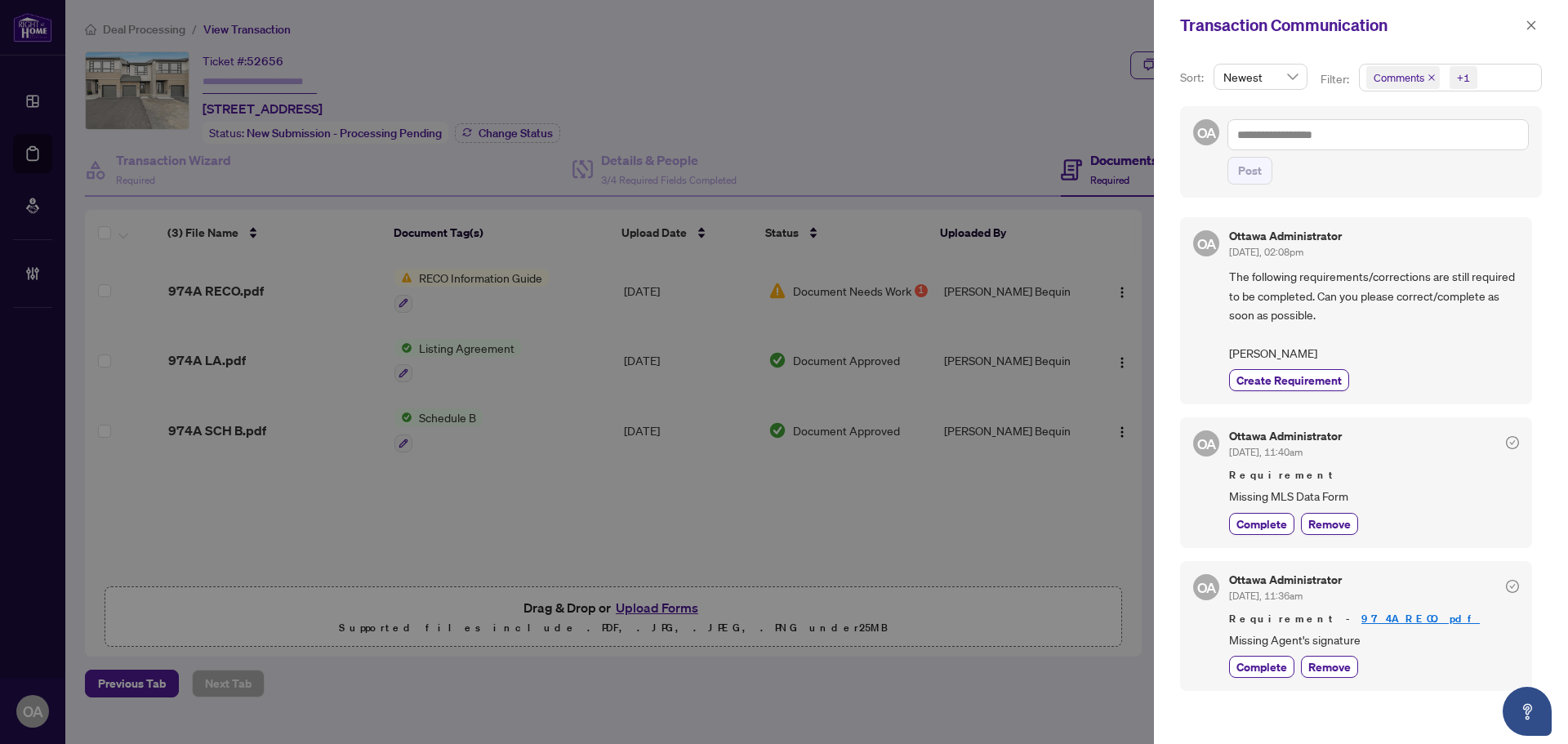
click at [1433, 81] on icon "close" at bounding box center [1431, 77] width 8 height 8
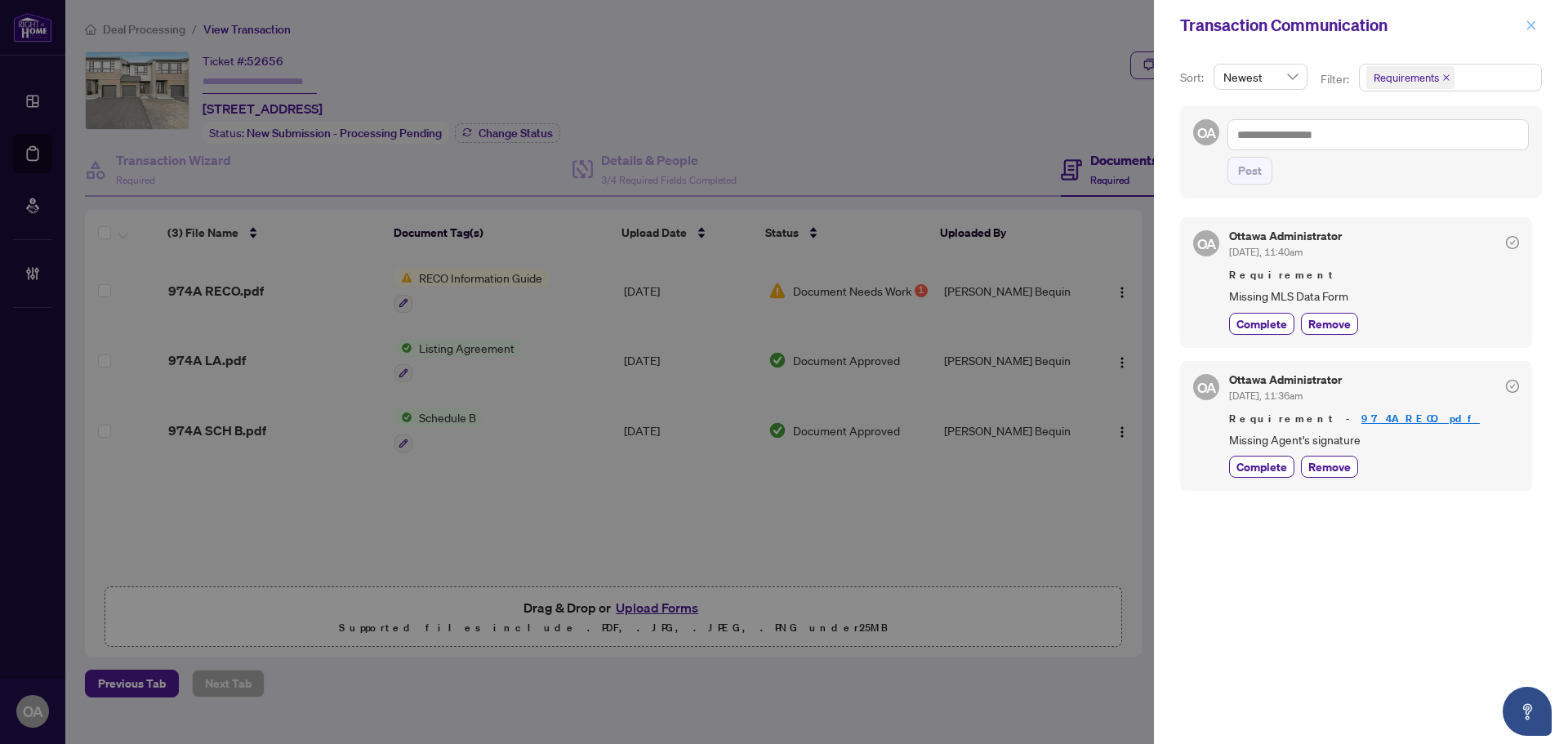
click at [1540, 24] on button "button" at bounding box center [1531, 25] width 22 height 20
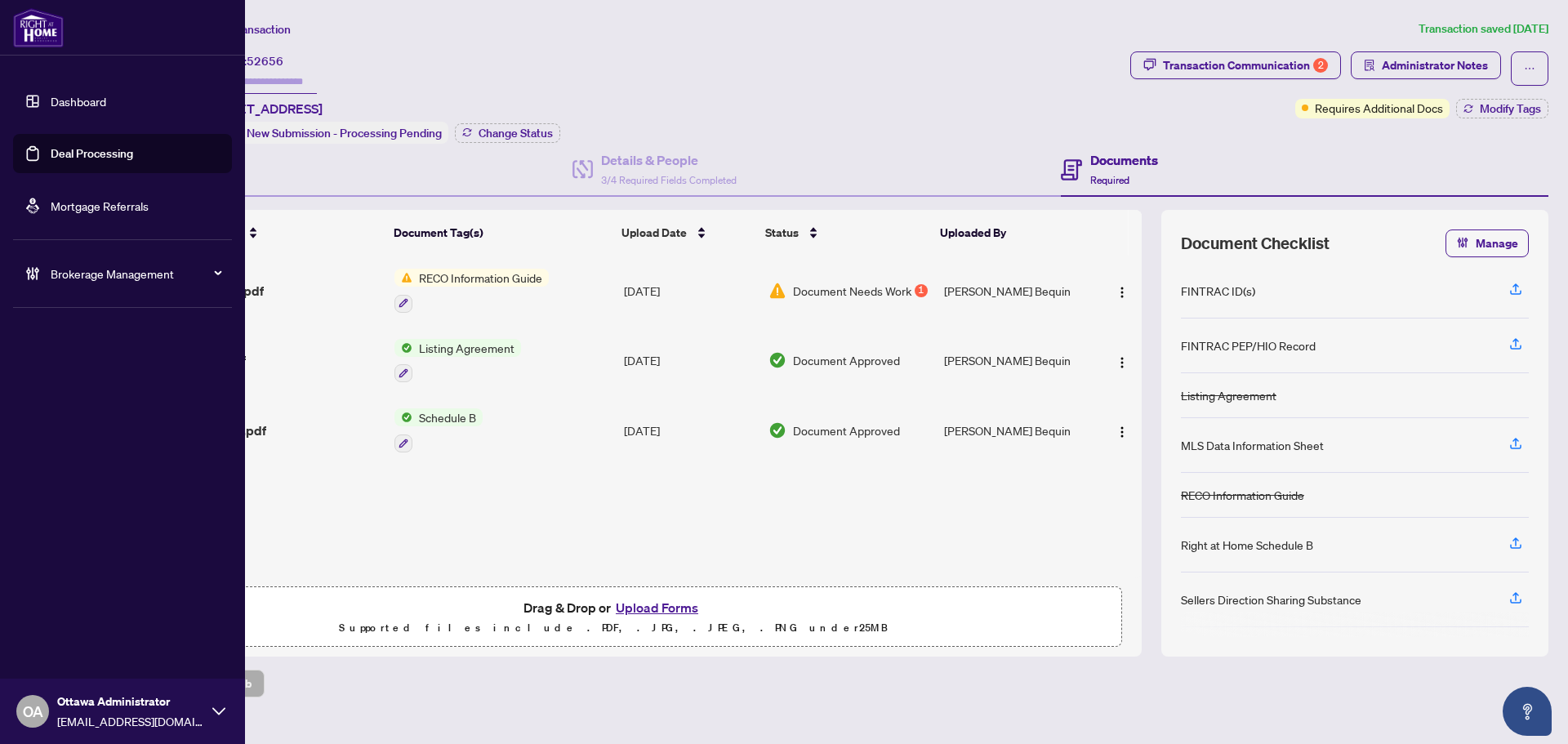
click at [51, 149] on link "Deal Processing" at bounding box center [92, 154] width 82 height 15
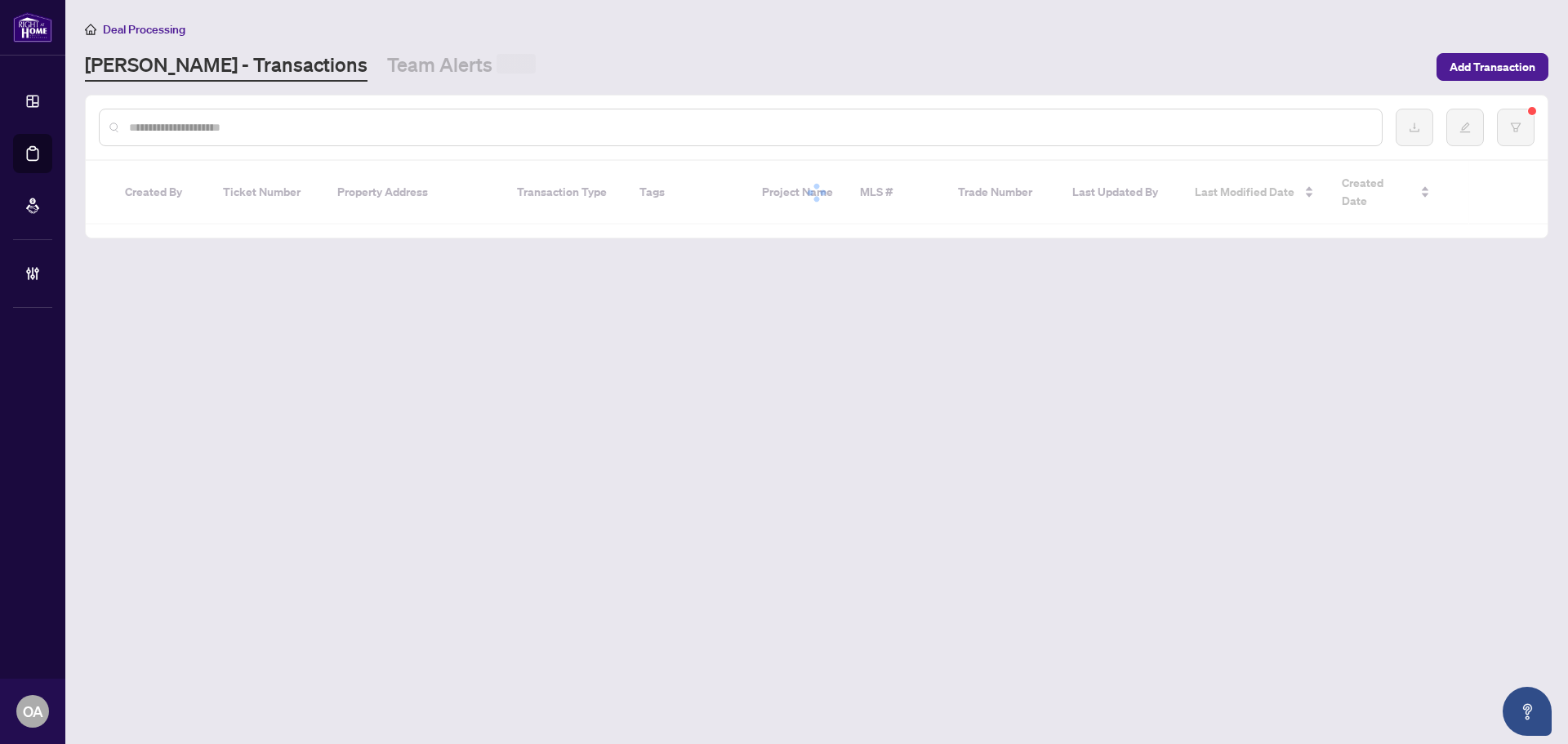
click at [293, 124] on input "text" at bounding box center [749, 126] width 1240 height 18
paste input "**********"
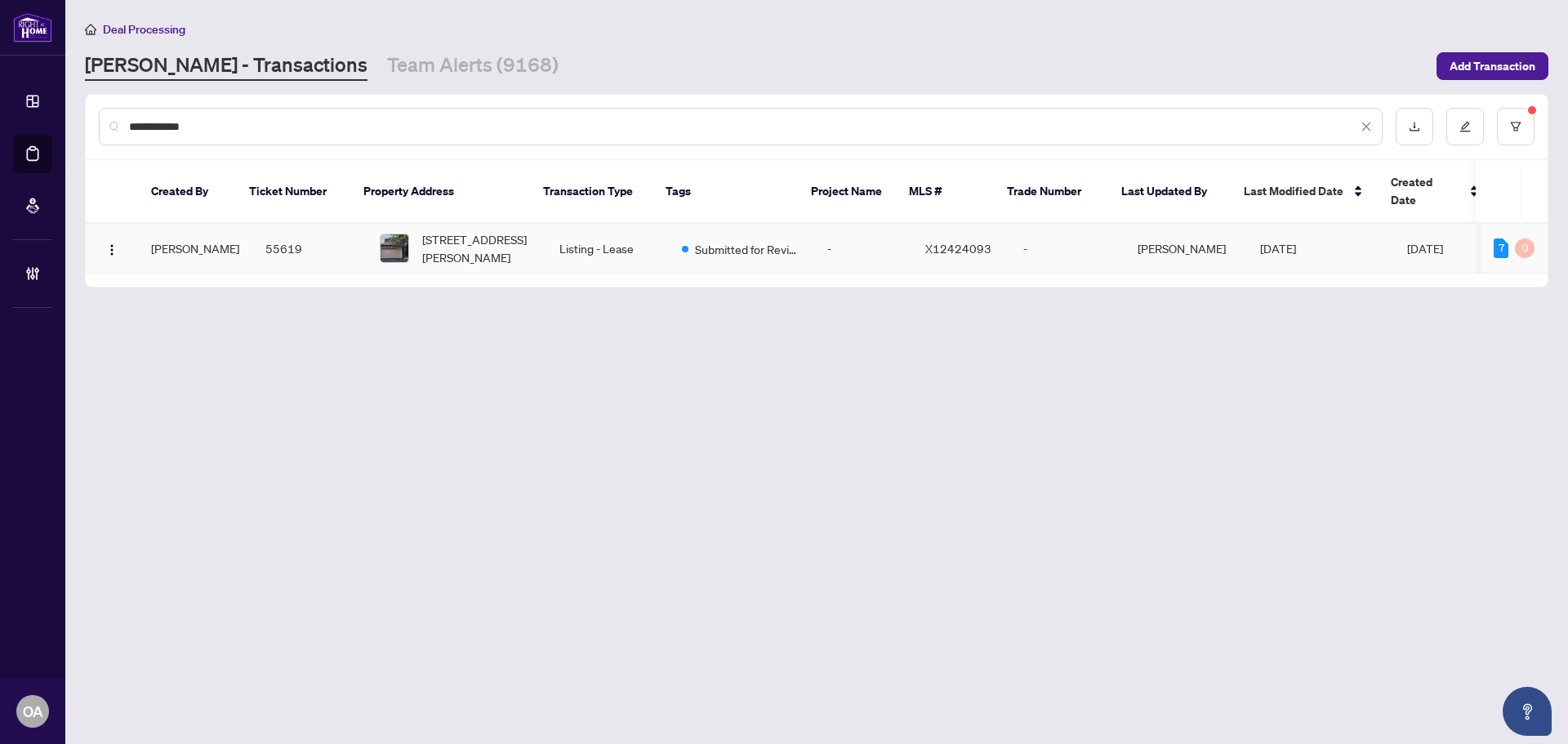
click at [423, 232] on span "50 Trump Ave, Ottawa, Ontario K2C 4A4, Canada" at bounding box center [478, 248] width 112 height 36
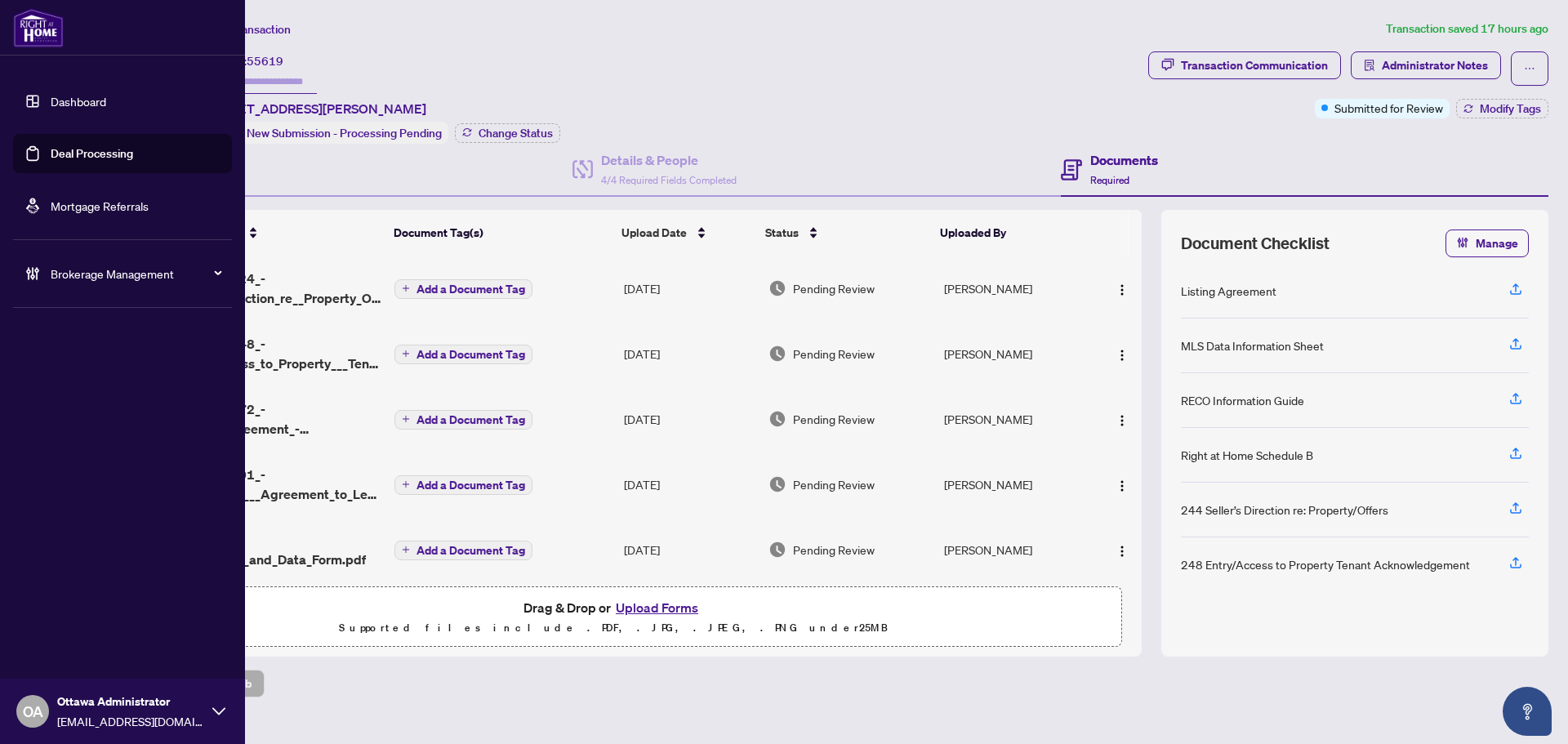
drag, startPoint x: 36, startPoint y: 157, endPoint x: 150, endPoint y: 143, distance: 114.9
click at [51, 159] on link "Deal Processing" at bounding box center [92, 154] width 82 height 15
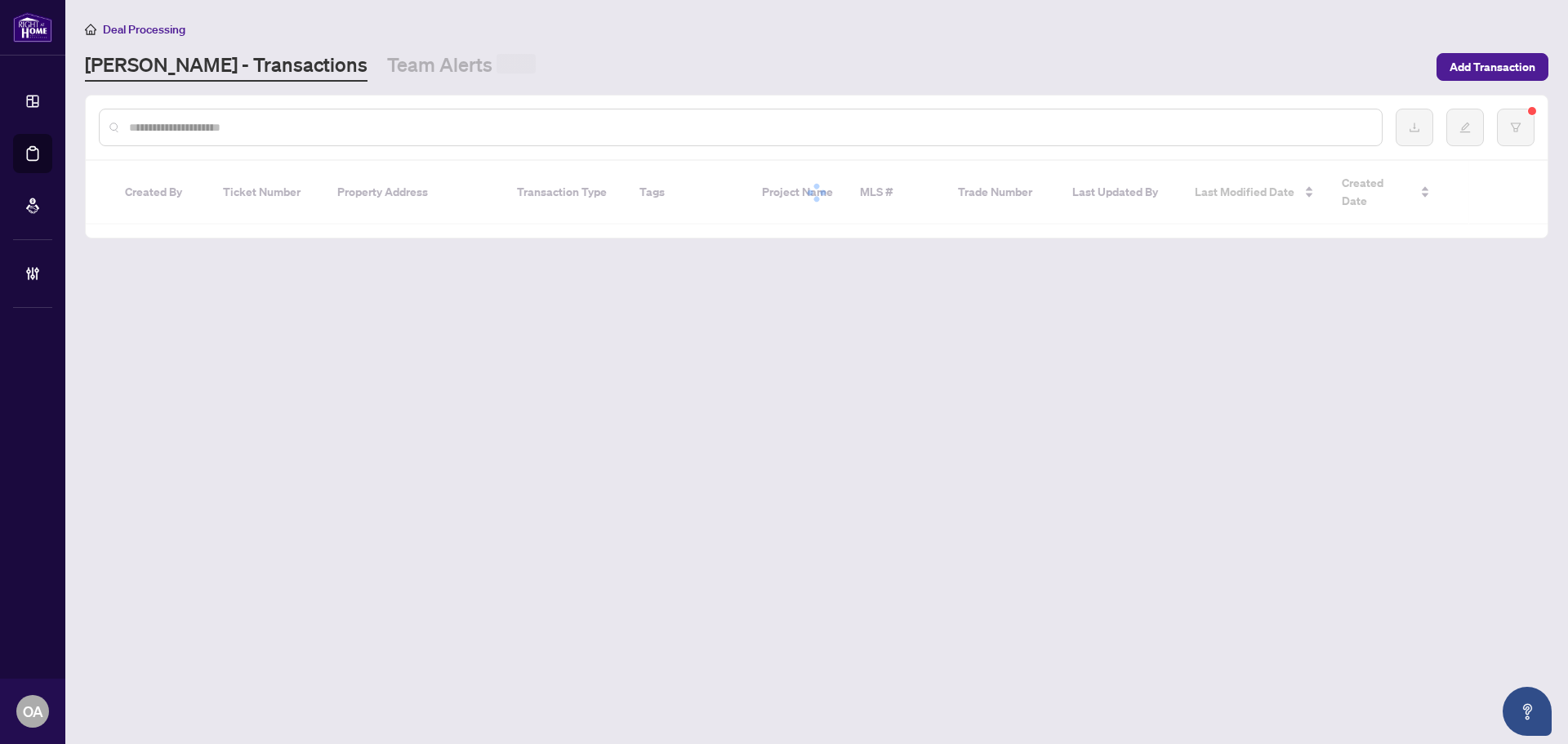
click at [321, 126] on input "text" at bounding box center [749, 126] width 1240 height 18
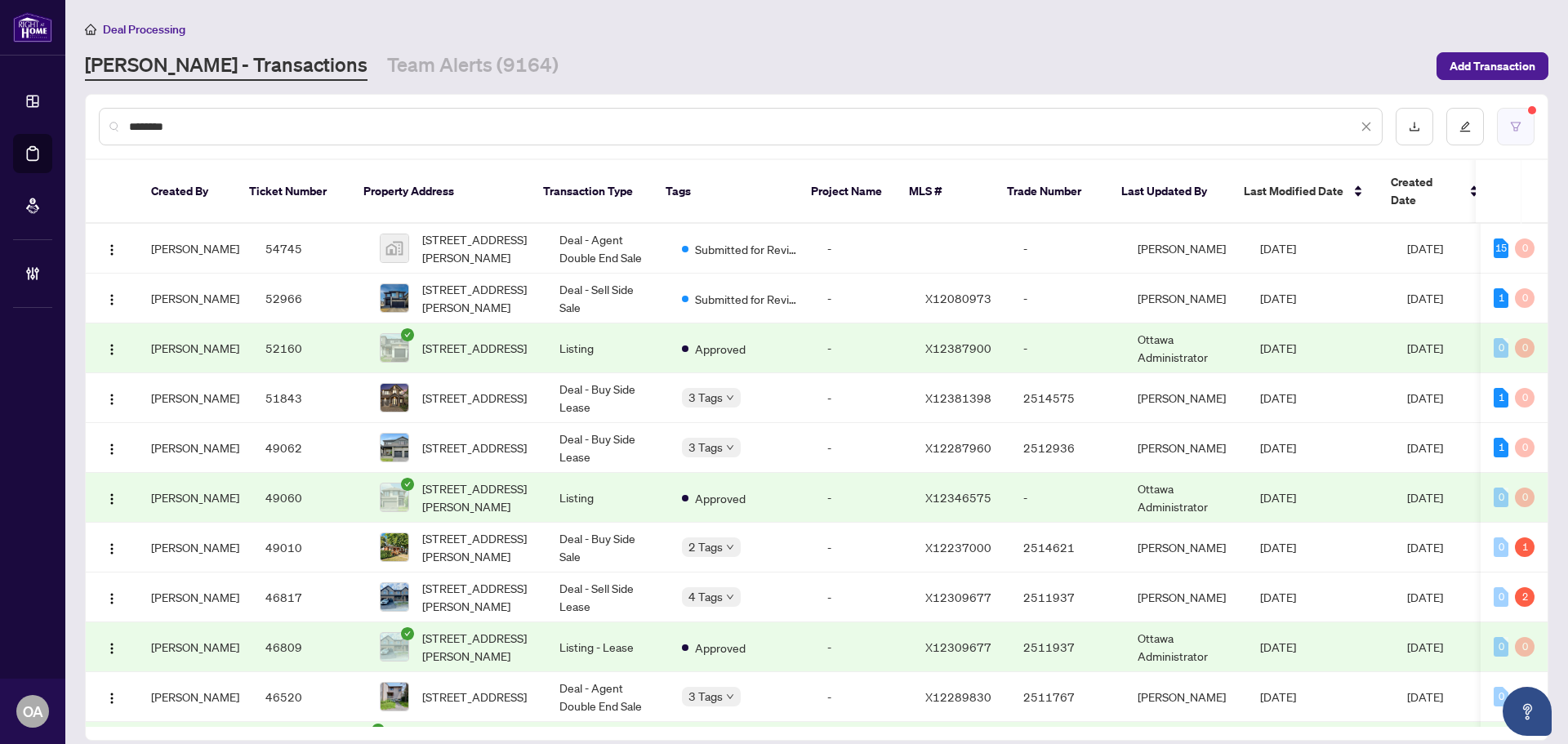
click at [1512, 124] on icon "filter" at bounding box center [1516, 126] width 9 height 9
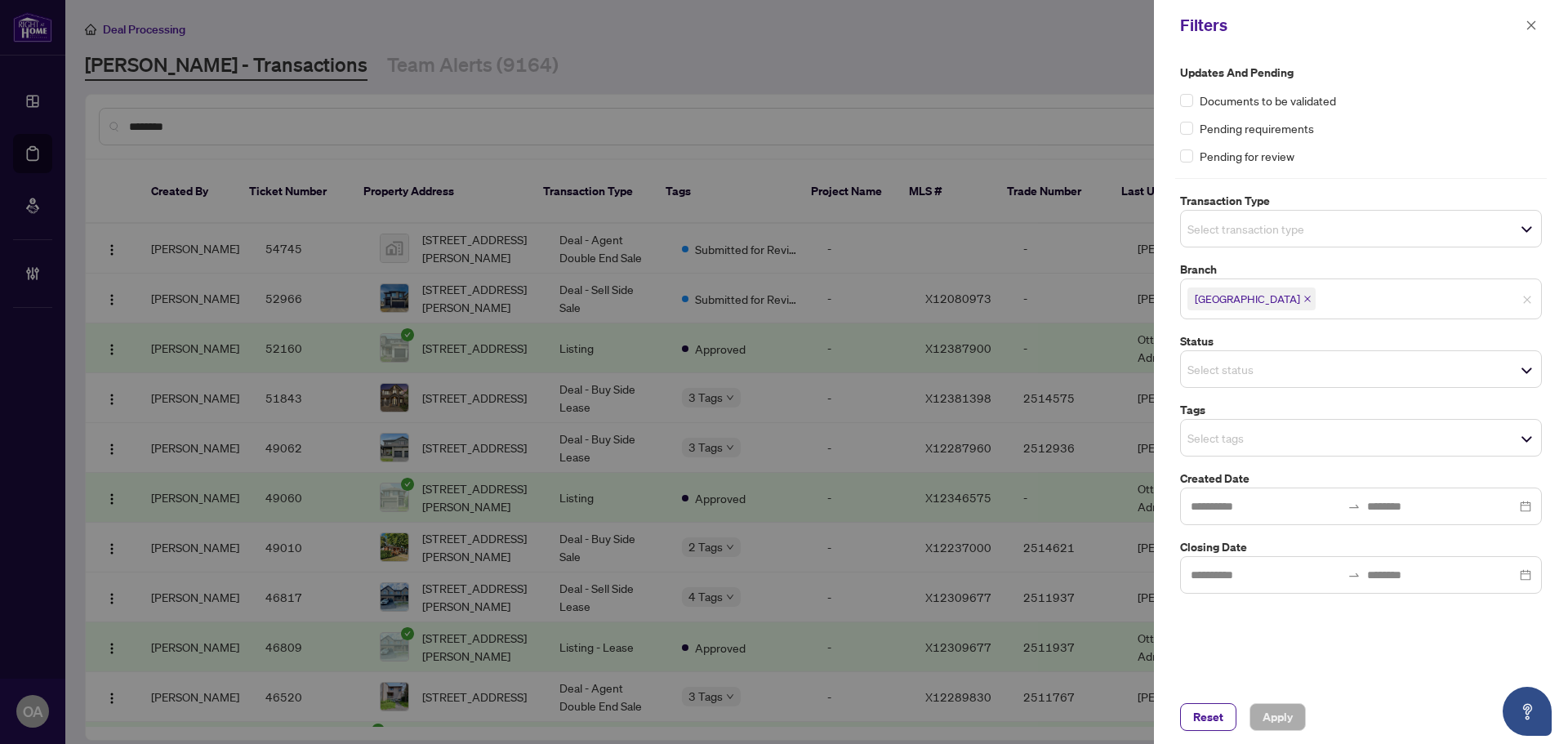
click at [1529, 293] on span "Ottawa" at bounding box center [1361, 299] width 360 height 26
click at [1277, 713] on span "Apply" at bounding box center [1277, 717] width 30 height 26
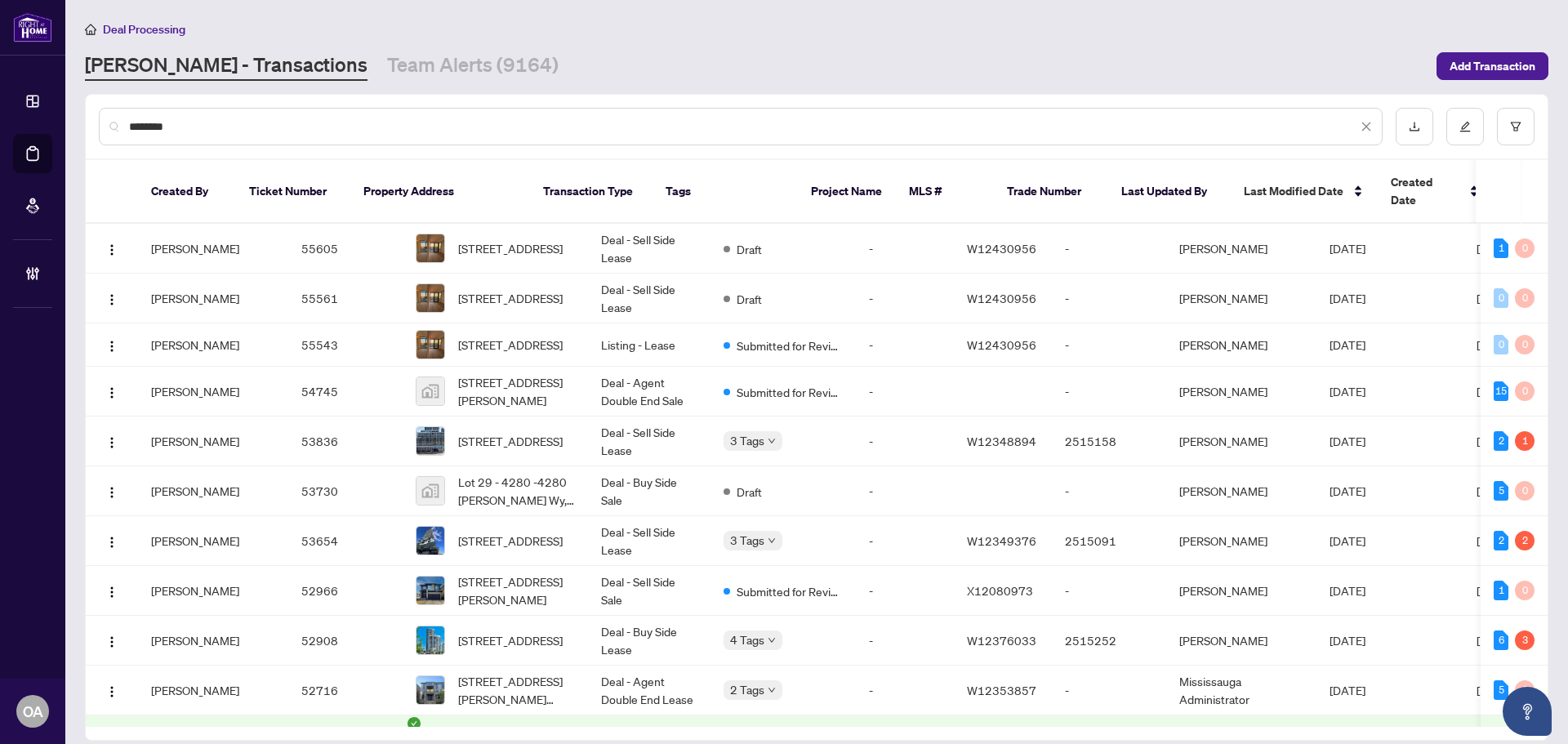
click at [304, 121] on input "*******" at bounding box center [743, 126] width 1229 height 18
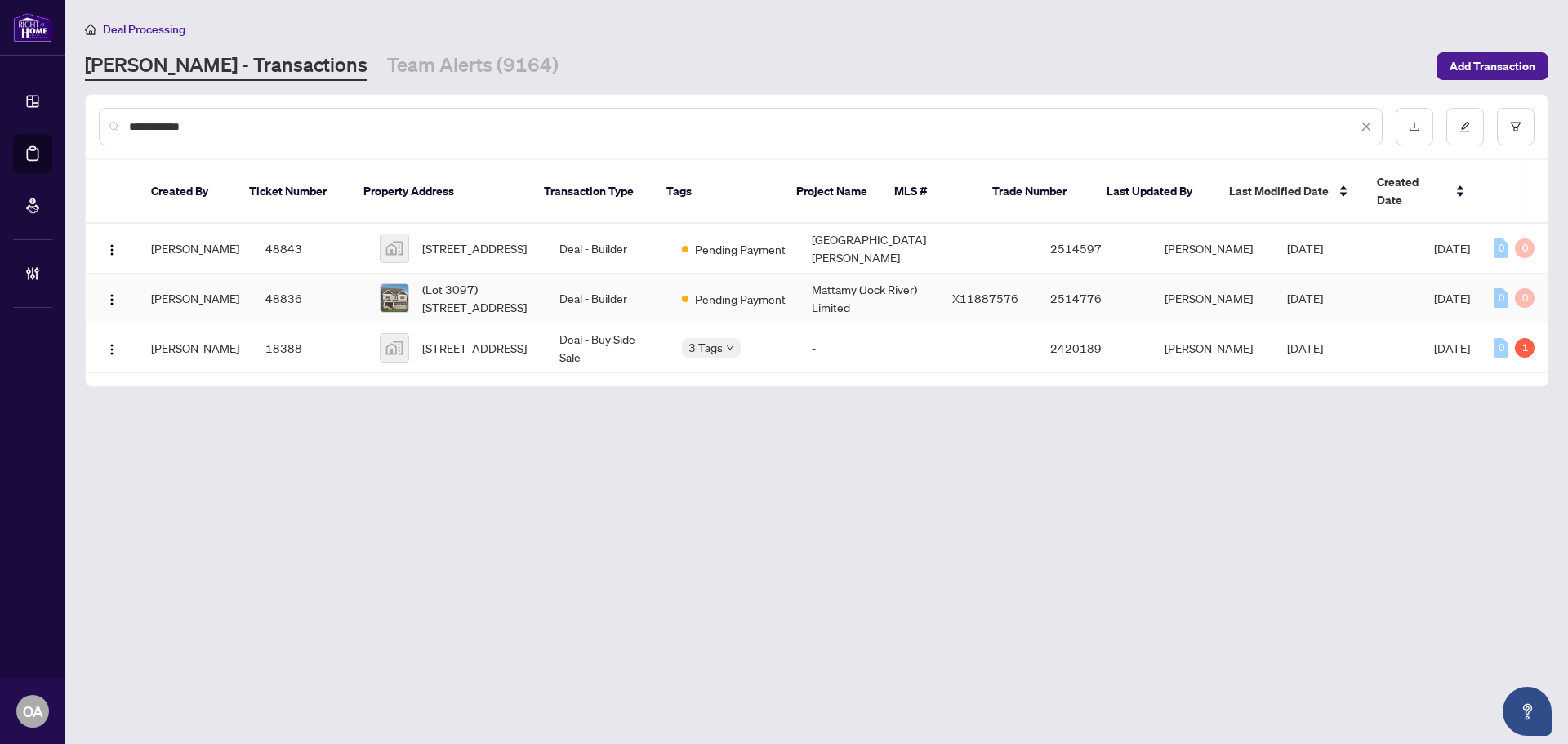
click at [574, 277] on td "Deal - Builder" at bounding box center [607, 298] width 123 height 50
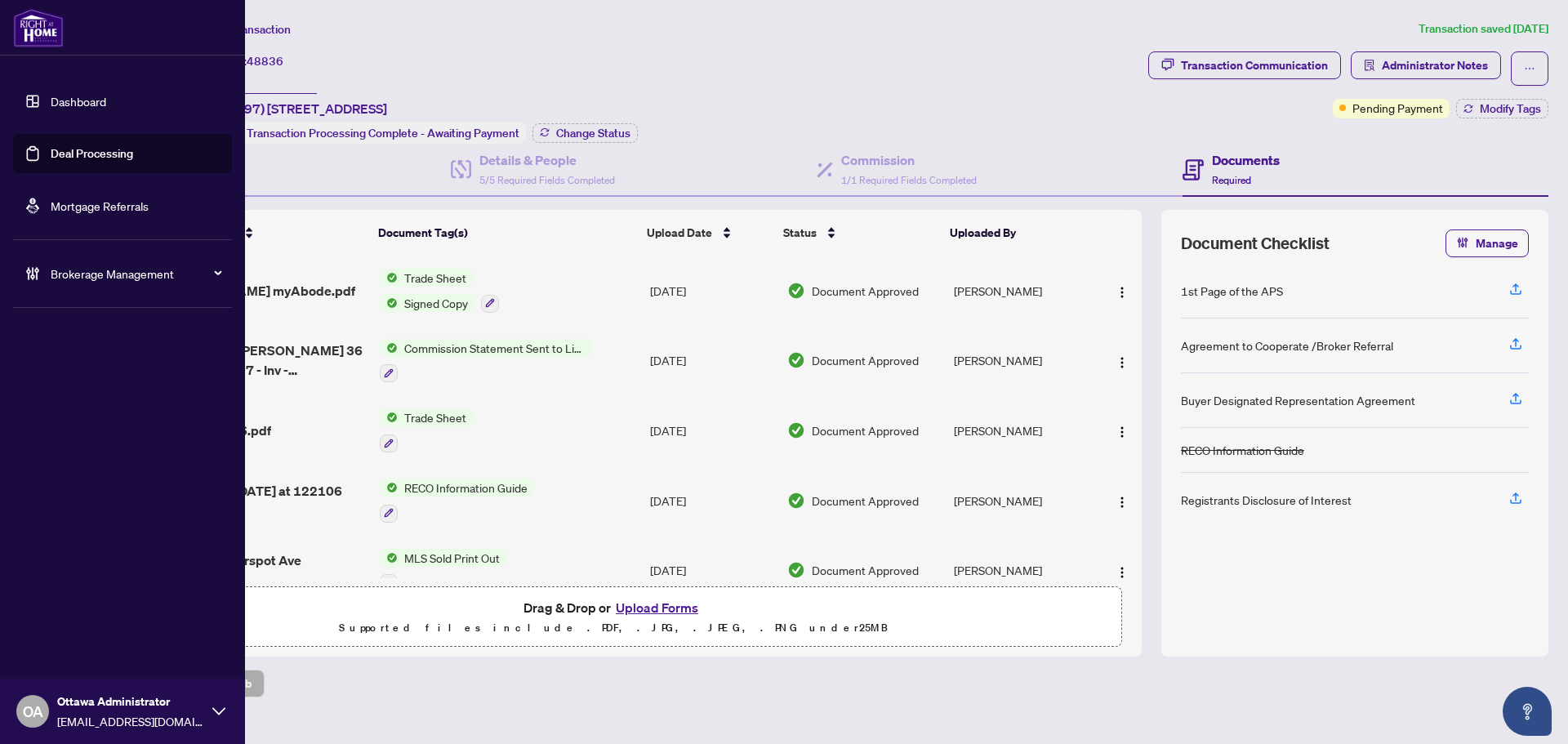
drag, startPoint x: 37, startPoint y: 153, endPoint x: 169, endPoint y: 156, distance: 132.0
click at [51, 153] on link "Deal Processing" at bounding box center [92, 154] width 82 height 15
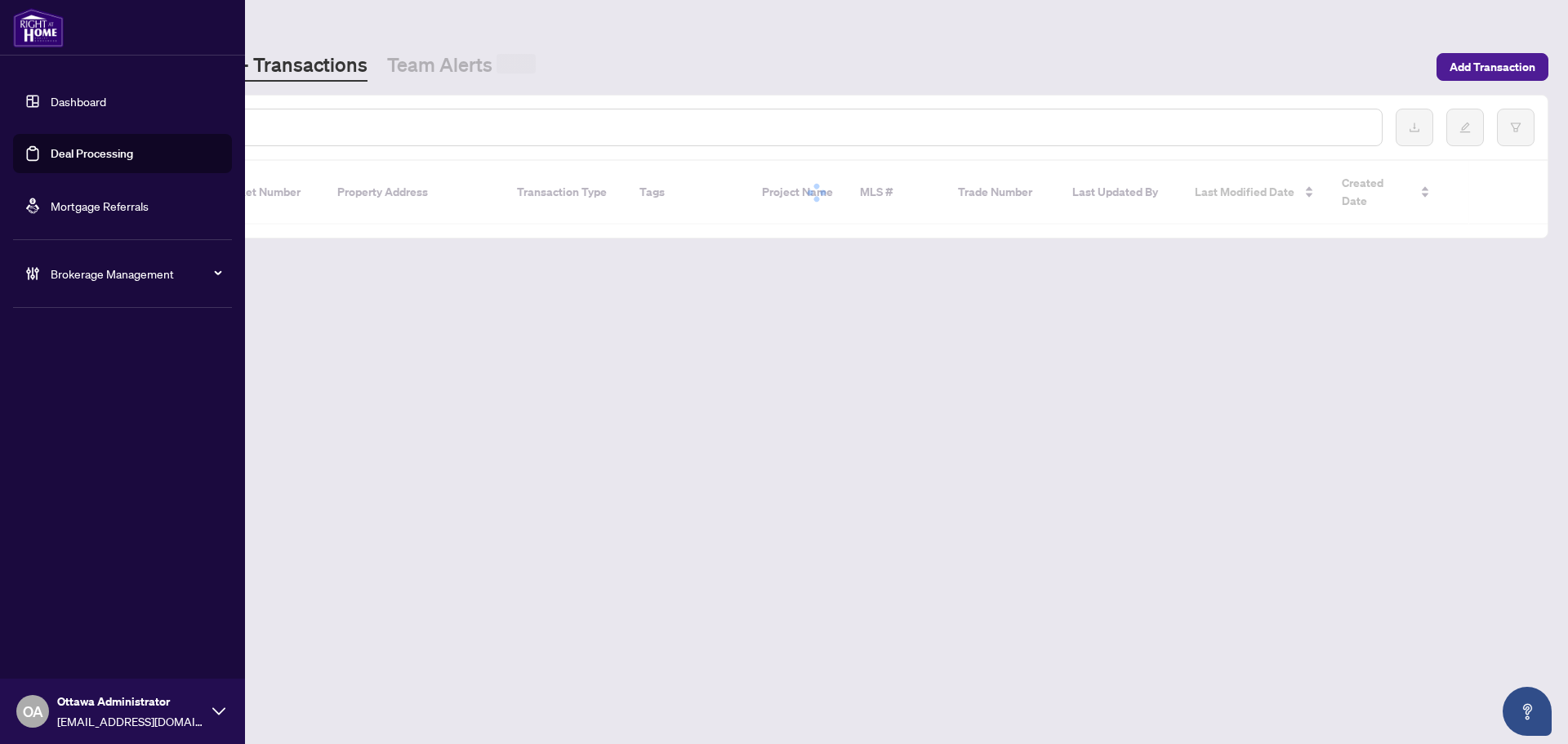
click at [270, 122] on input "text" at bounding box center [749, 126] width 1240 height 18
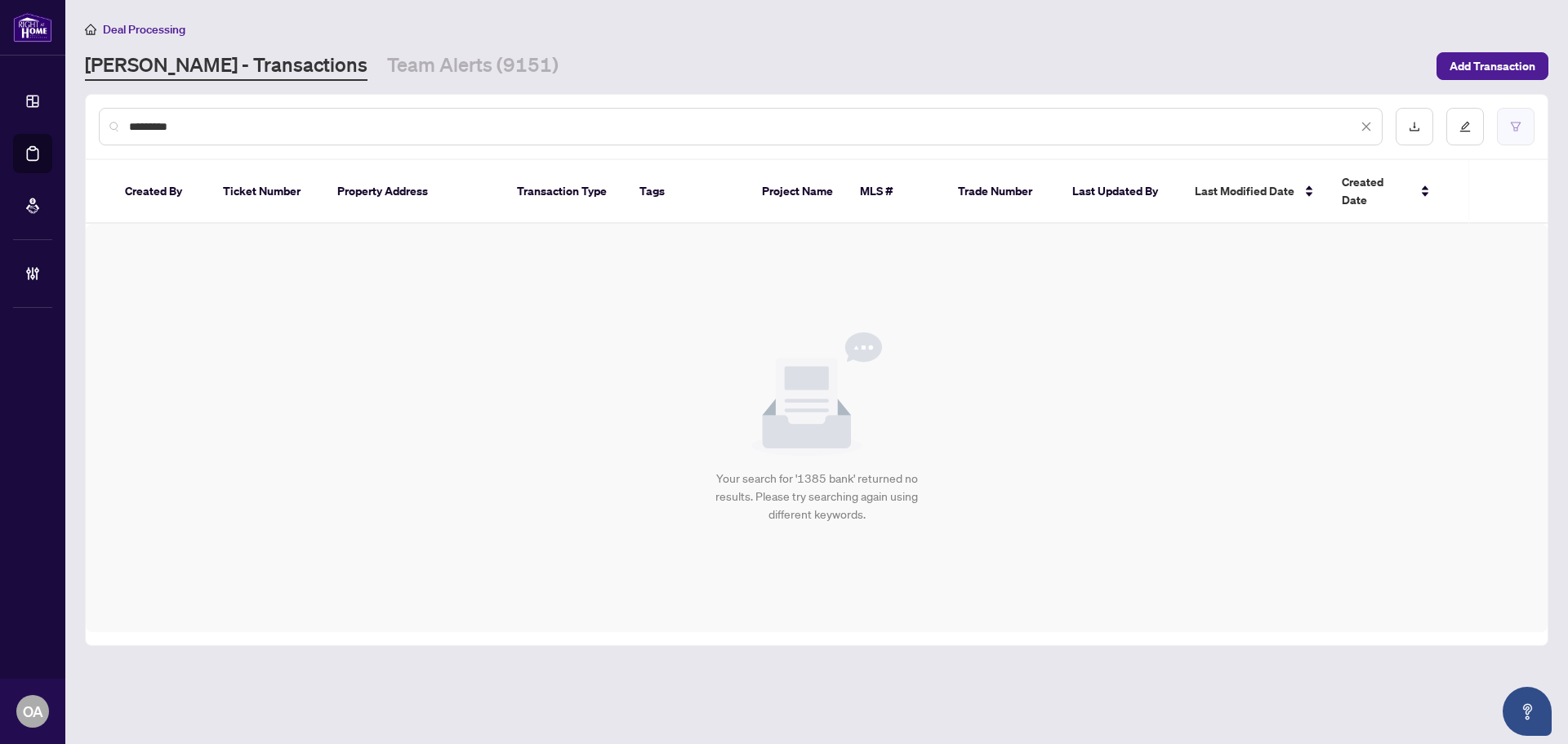
click at [1521, 128] on button "button" at bounding box center [1516, 126] width 37 height 37
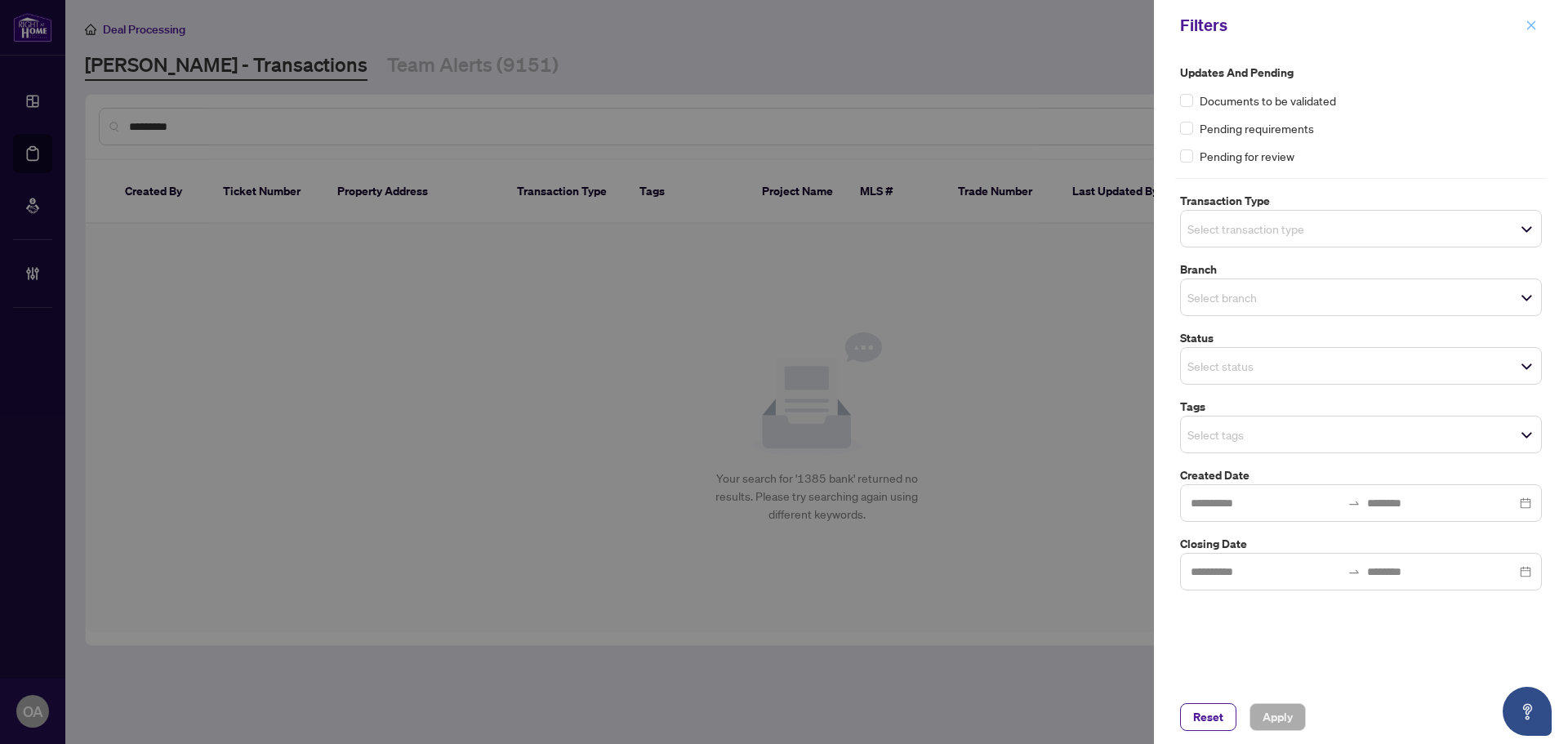
click at [1525, 28] on button "button" at bounding box center [1531, 25] width 22 height 20
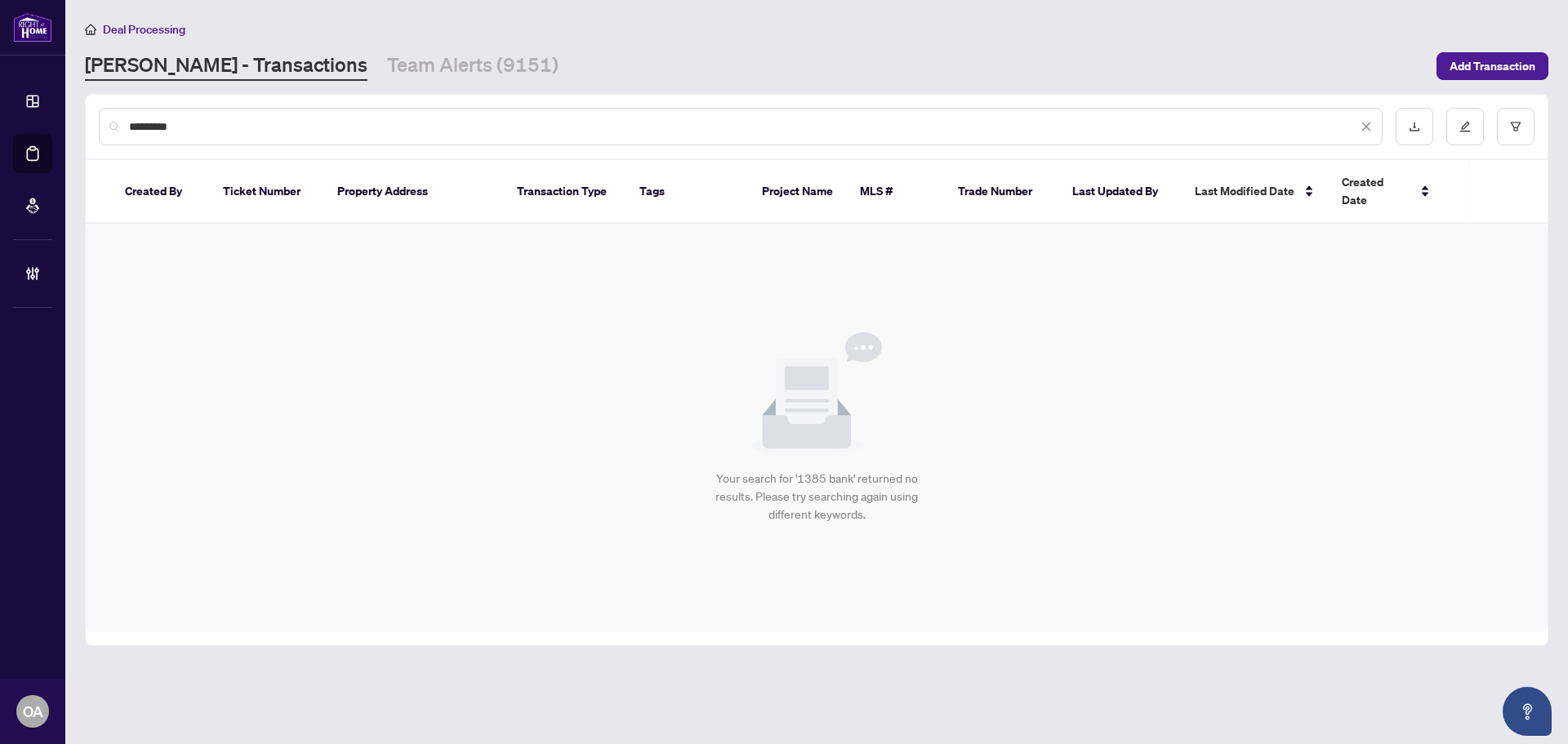
drag, startPoint x: 155, startPoint y: 132, endPoint x: 2, endPoint y: 124, distance: 153.2
click at [12, 124] on div "Dashboard Deal Processing Mortgage Referrals Brokerage Management OA Ottawa Adm…" at bounding box center [784, 372] width 1568 height 744
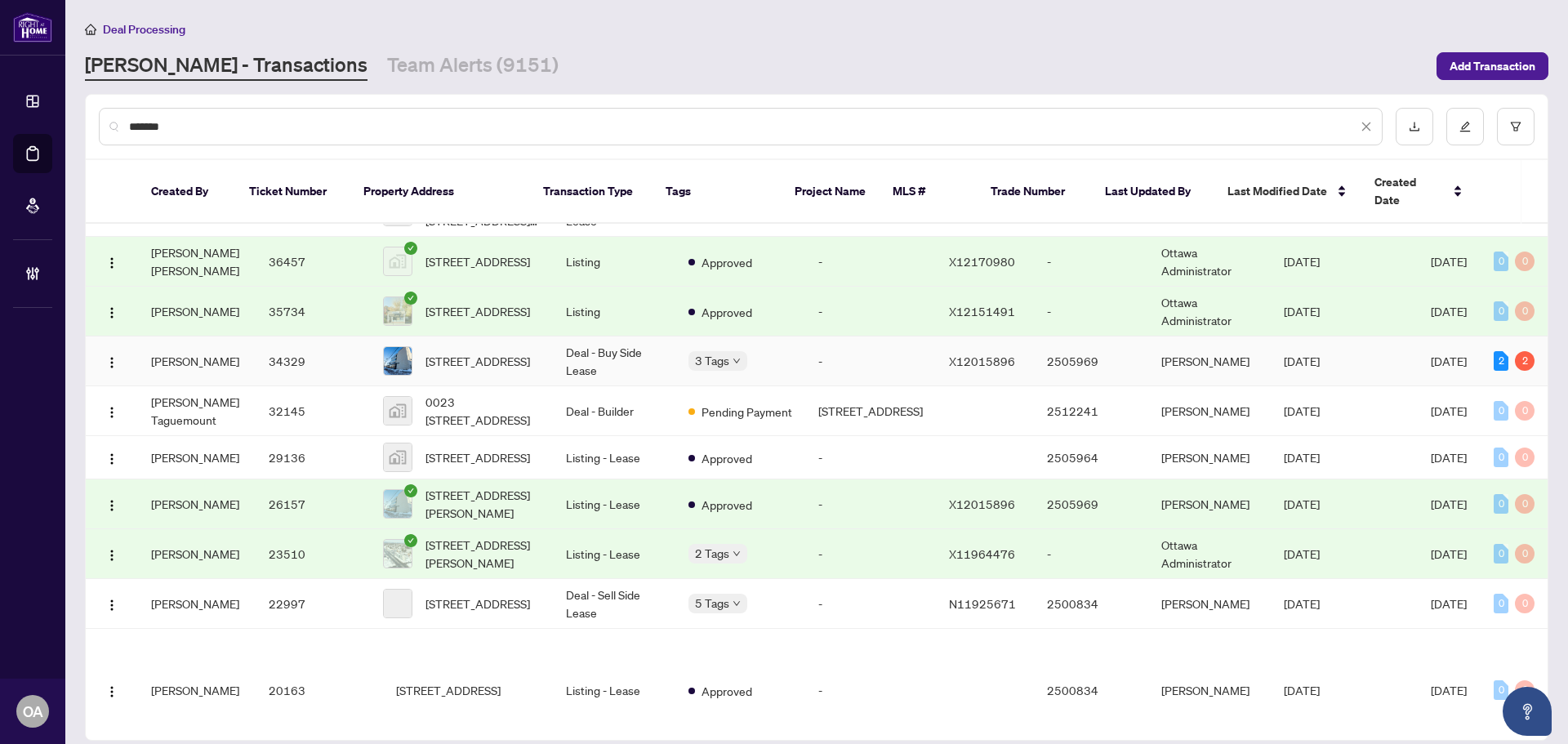
scroll to position [234, 0]
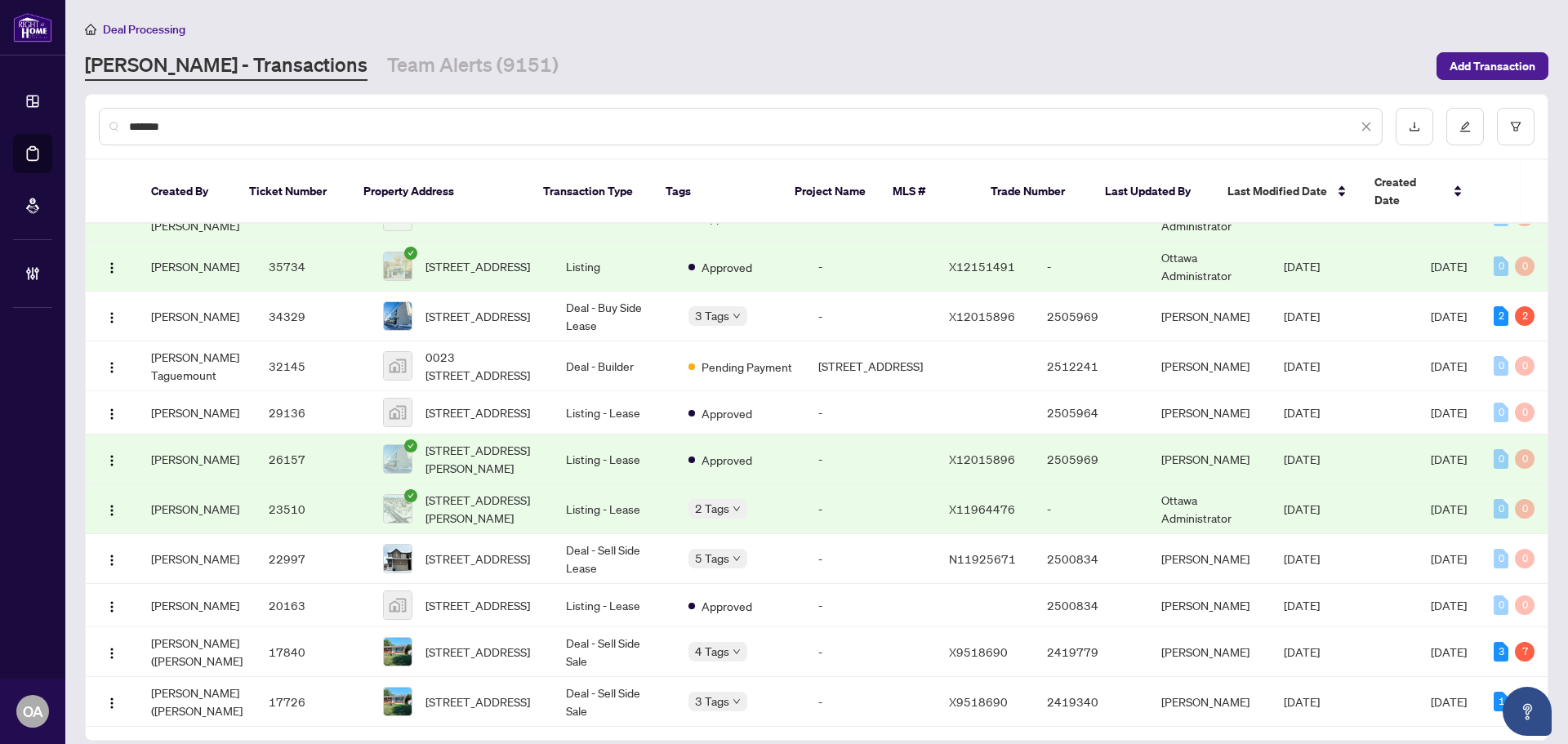
drag, startPoint x: 248, startPoint y: 124, endPoint x: 4, endPoint y: 124, distance: 244.0
click at [61, 124] on div "Dashboard Deal Processing Mortgage Referrals Brokerage Management OA Ottawa Adm…" at bounding box center [784, 372] width 1568 height 744
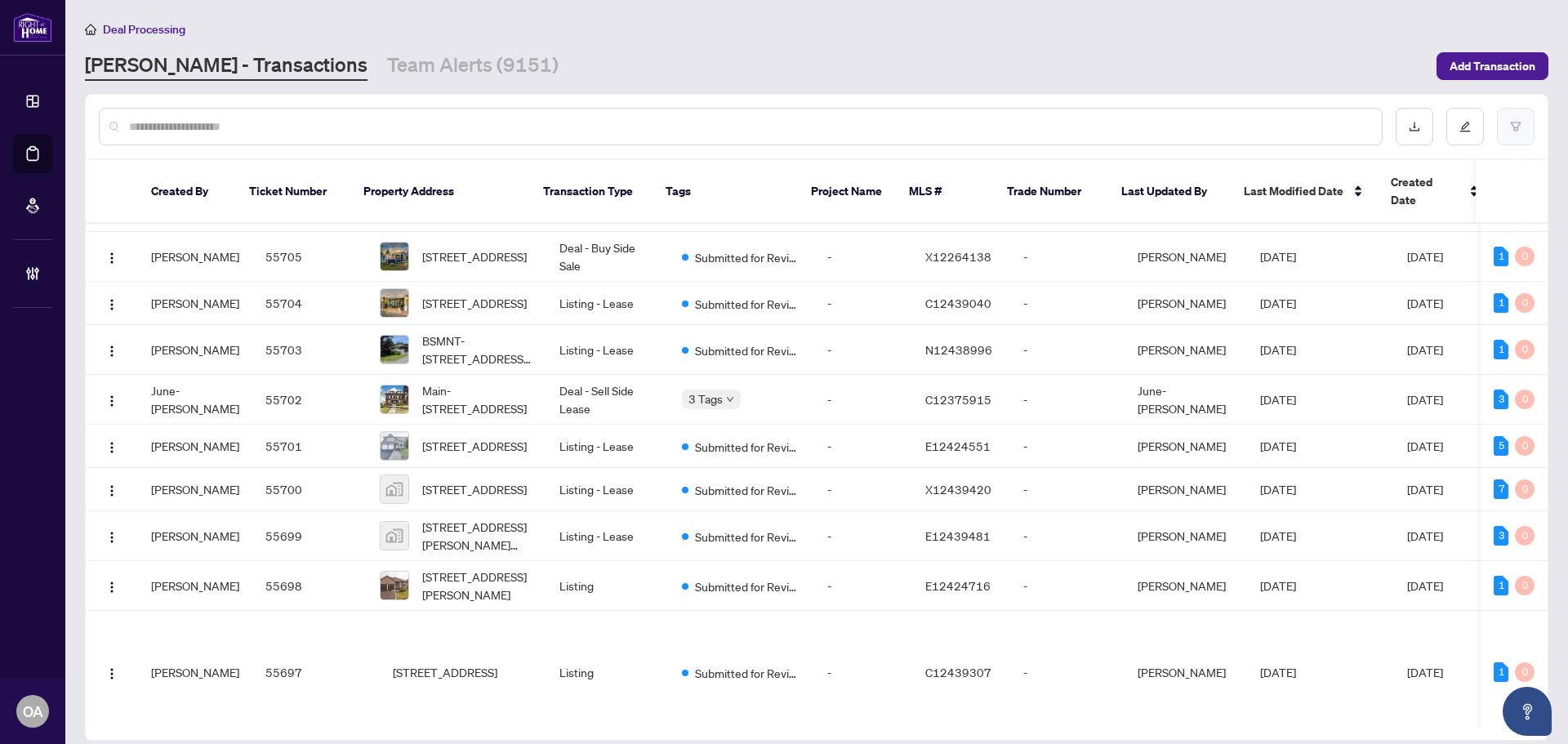
click at [1523, 125] on button "button" at bounding box center [1516, 126] width 37 height 37
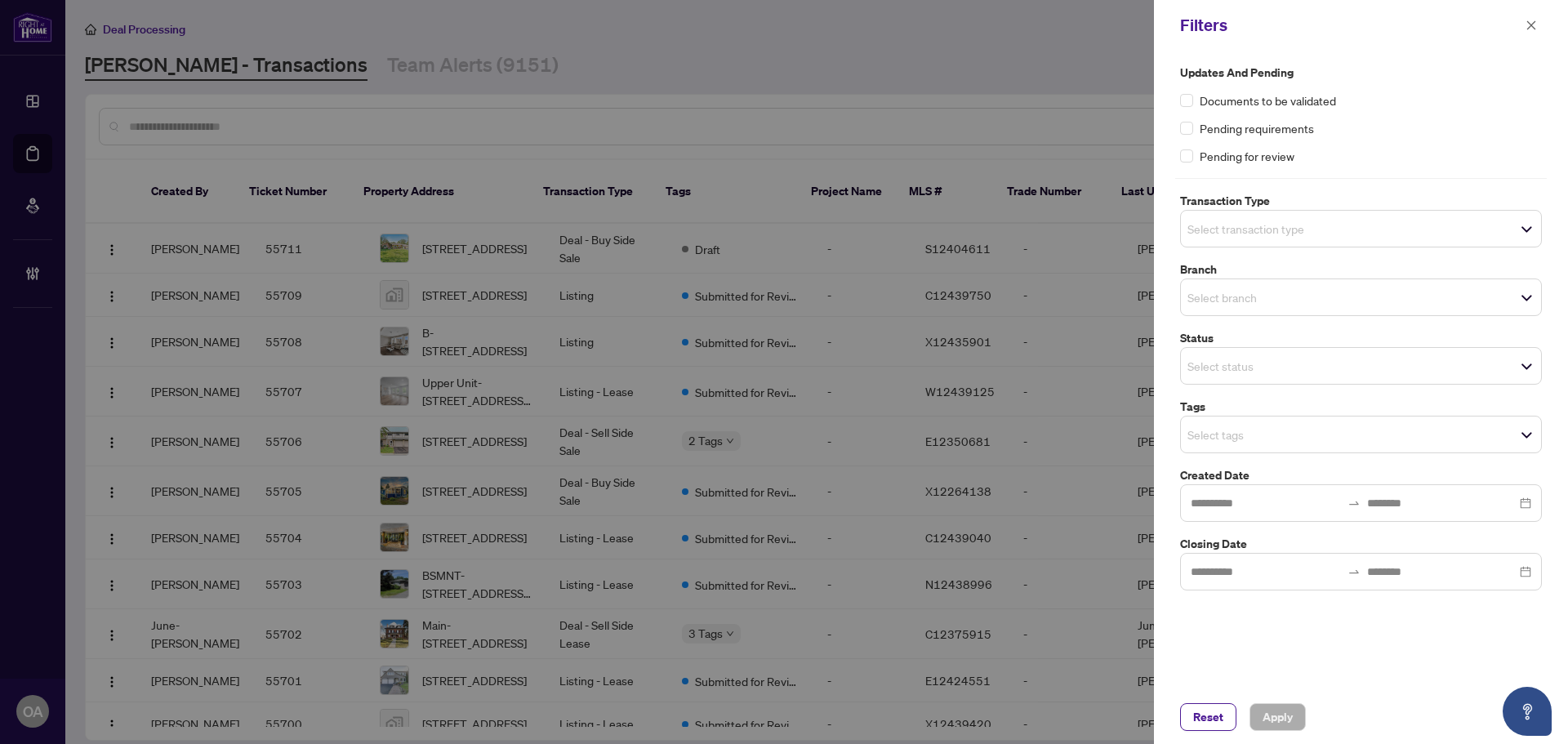
click at [1277, 299] on input "search" at bounding box center [1245, 297] width 114 height 20
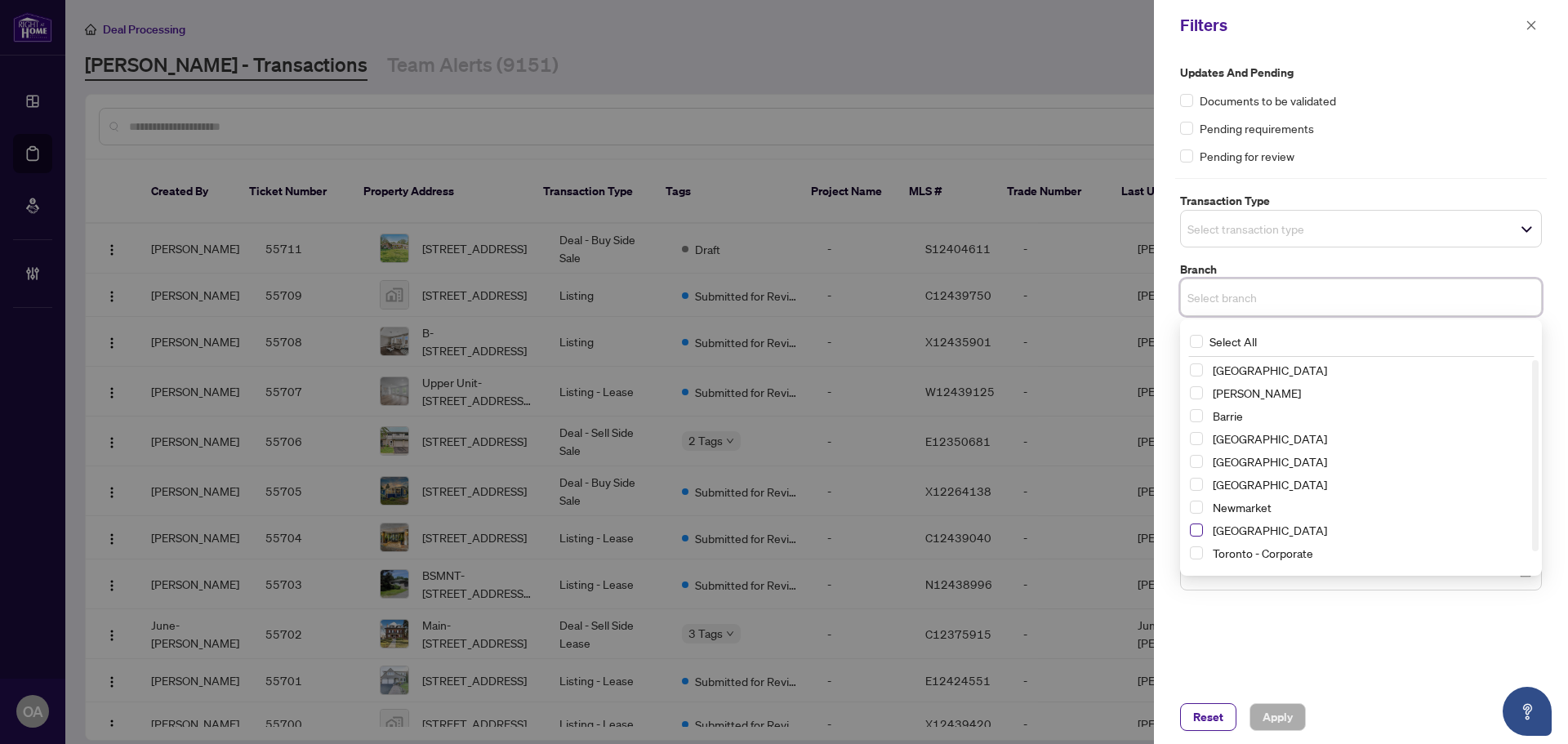
click at [1201, 530] on span "Select Ottawa" at bounding box center [1197, 530] width 13 height 13
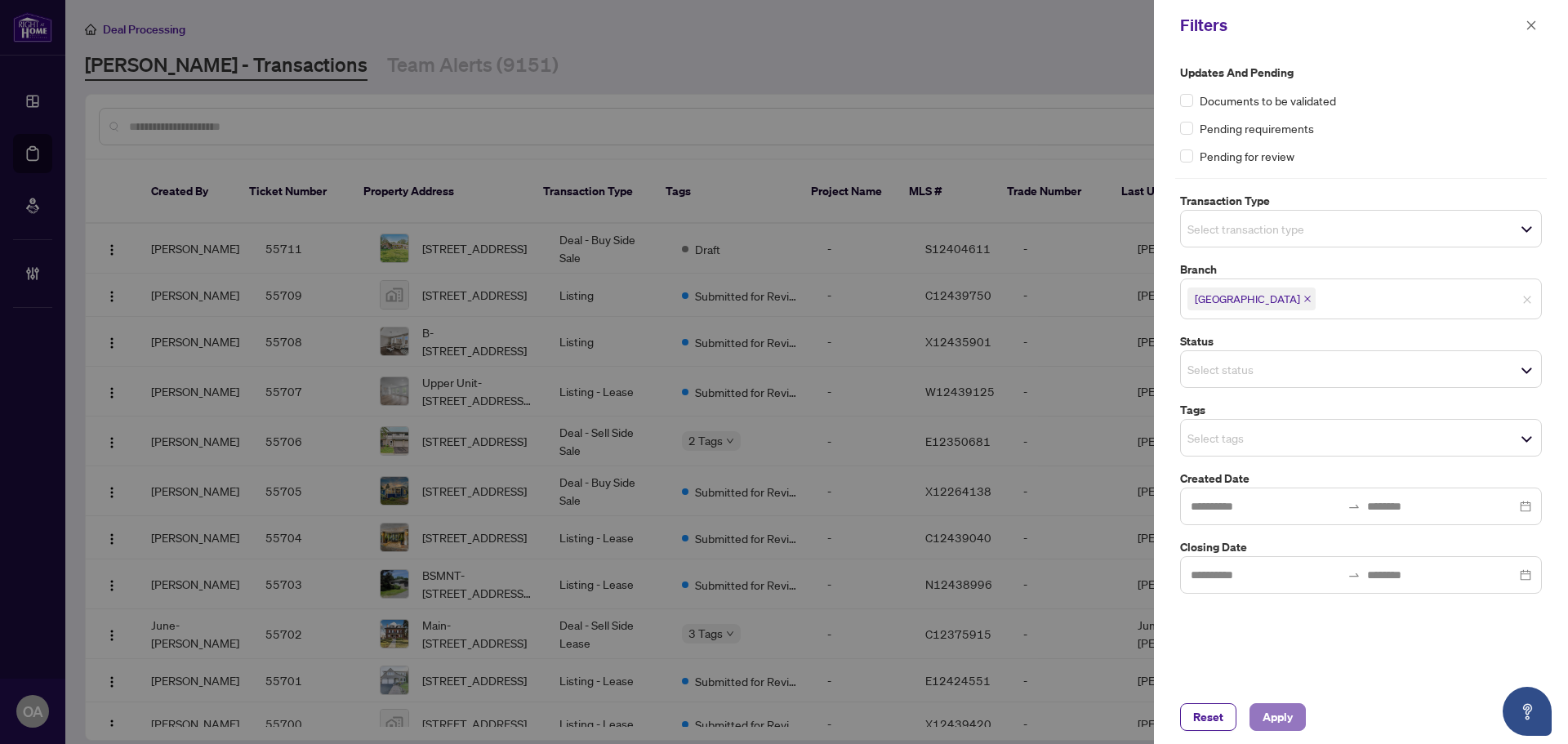
click at [1282, 719] on span "Apply" at bounding box center [1277, 717] width 30 height 26
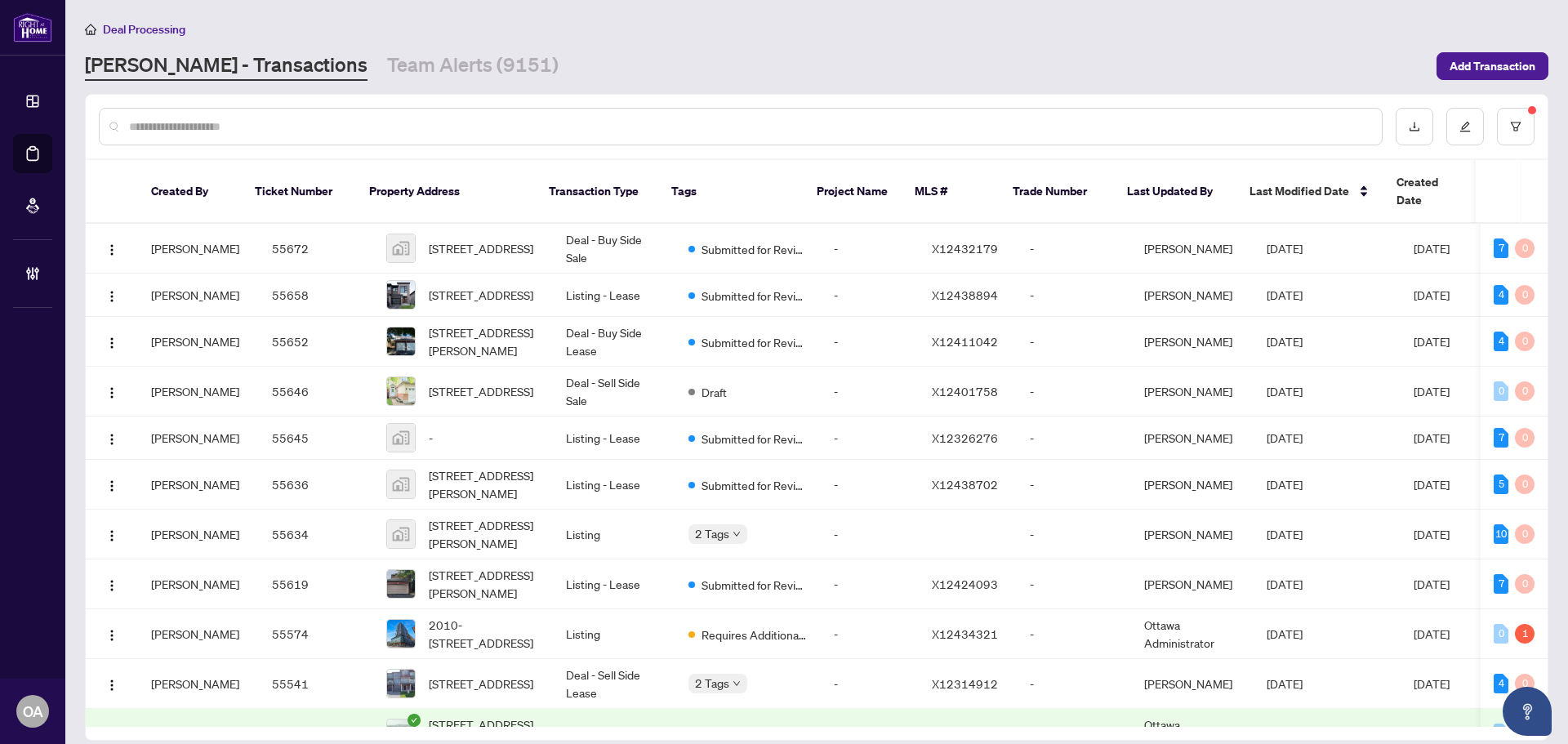
click at [918, 65] on div "RAHR - Transactions Team Alerts (9151)" at bounding box center [756, 66] width 1342 height 29
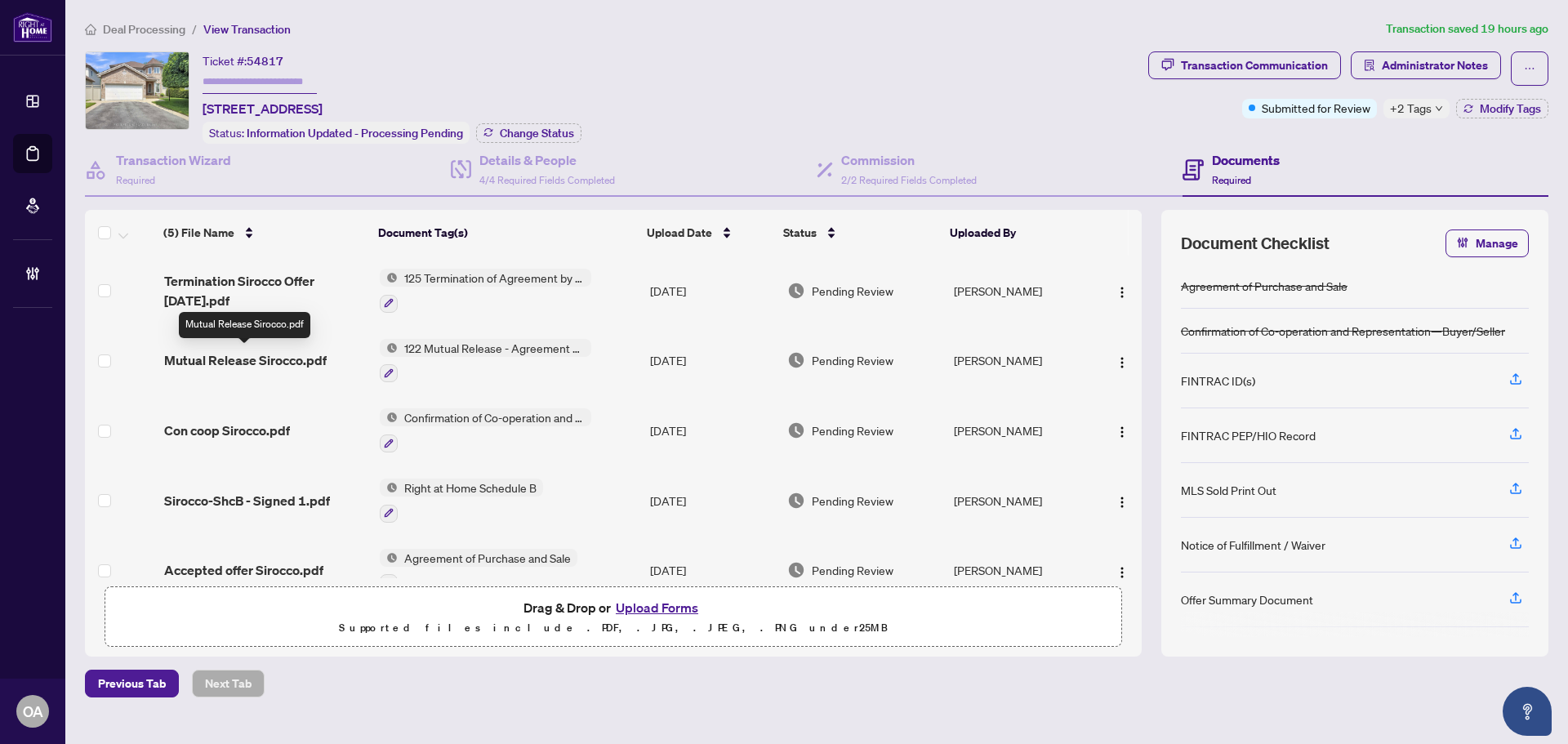
click at [305, 356] on span "Mutual Release Sirocco.pdf" at bounding box center [245, 360] width 162 height 20
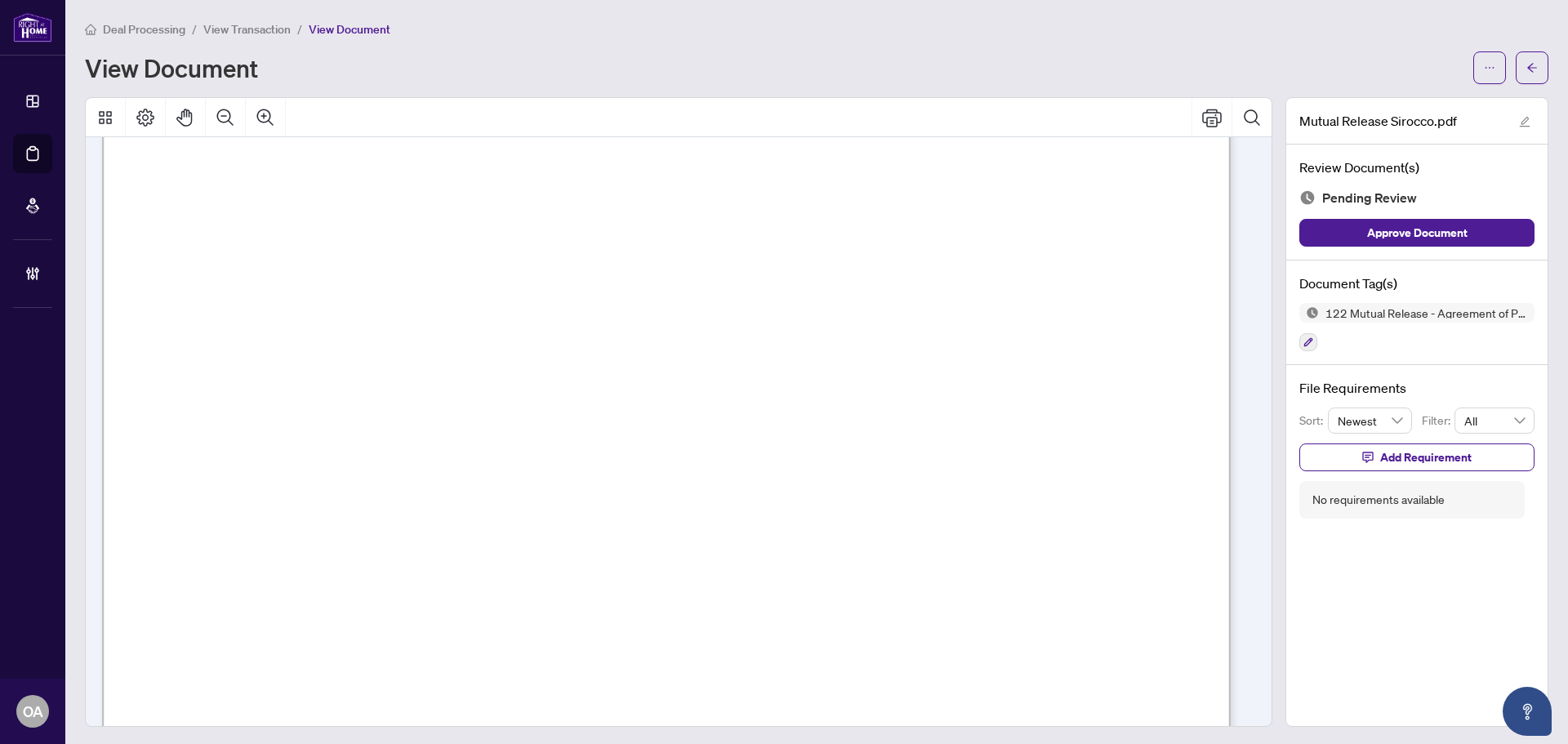
scroll to position [904, 0]
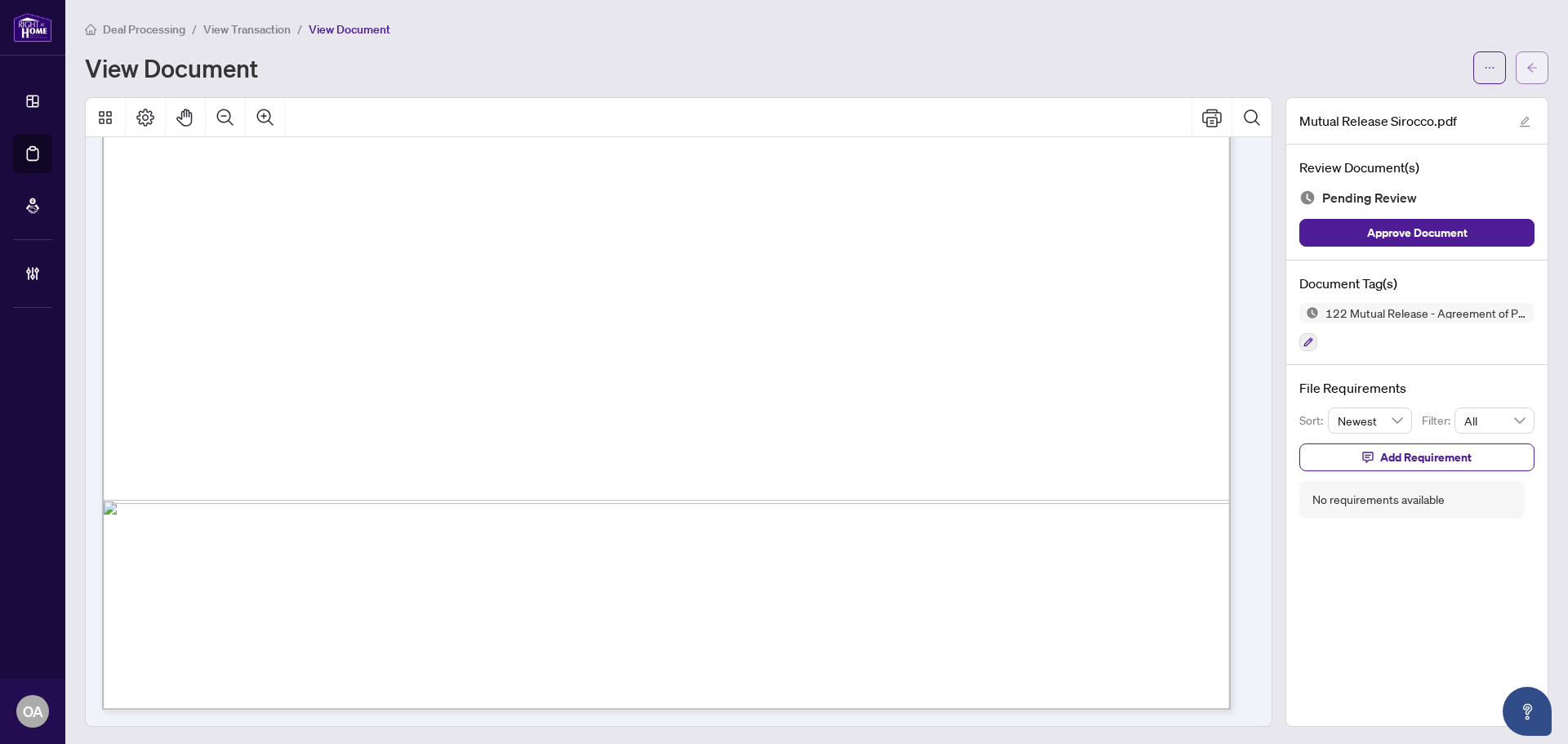
click at [1528, 67] on icon "arrow-left" at bounding box center [1532, 67] width 9 height 9
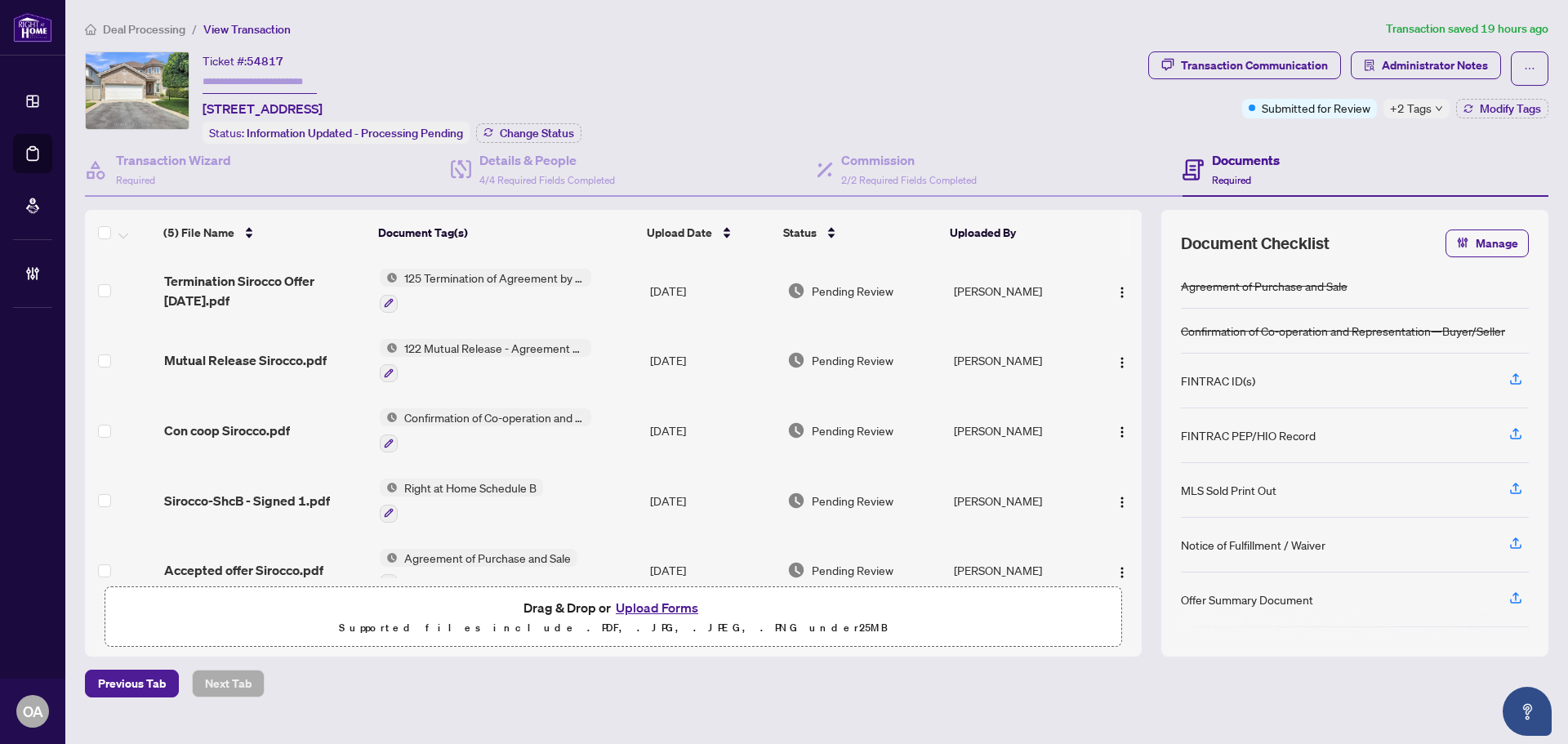
click at [1417, 112] on span "+2 Tags" at bounding box center [1411, 108] width 41 height 19
click at [762, 99] on div "Ticket #: 54817 [STREET_ADDRESS] Status: Information Updated - Processing Pendi…" at bounding box center [614, 97] width 1057 height 92
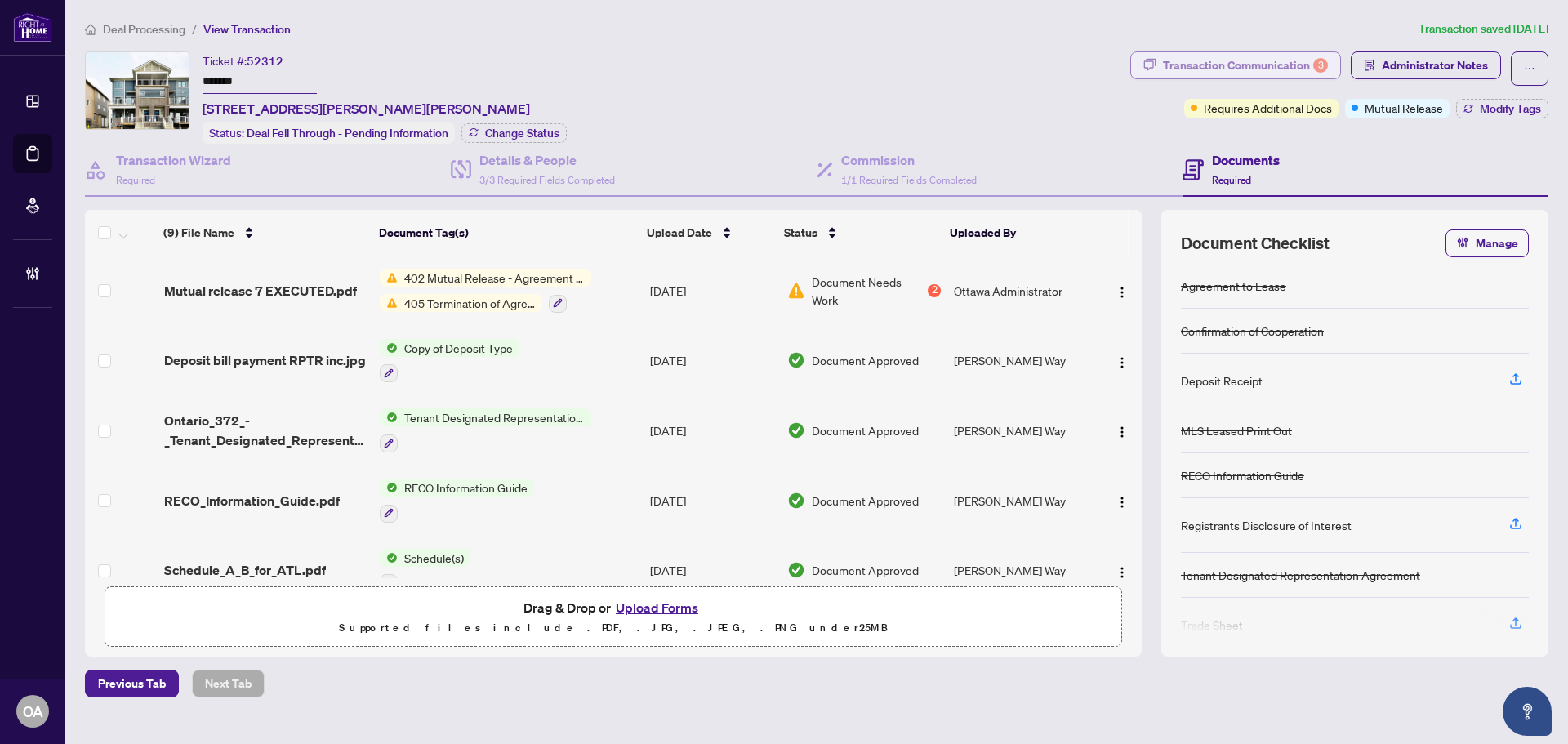
click at [1172, 65] on div "Transaction Communication 3" at bounding box center [1246, 66] width 165 height 26
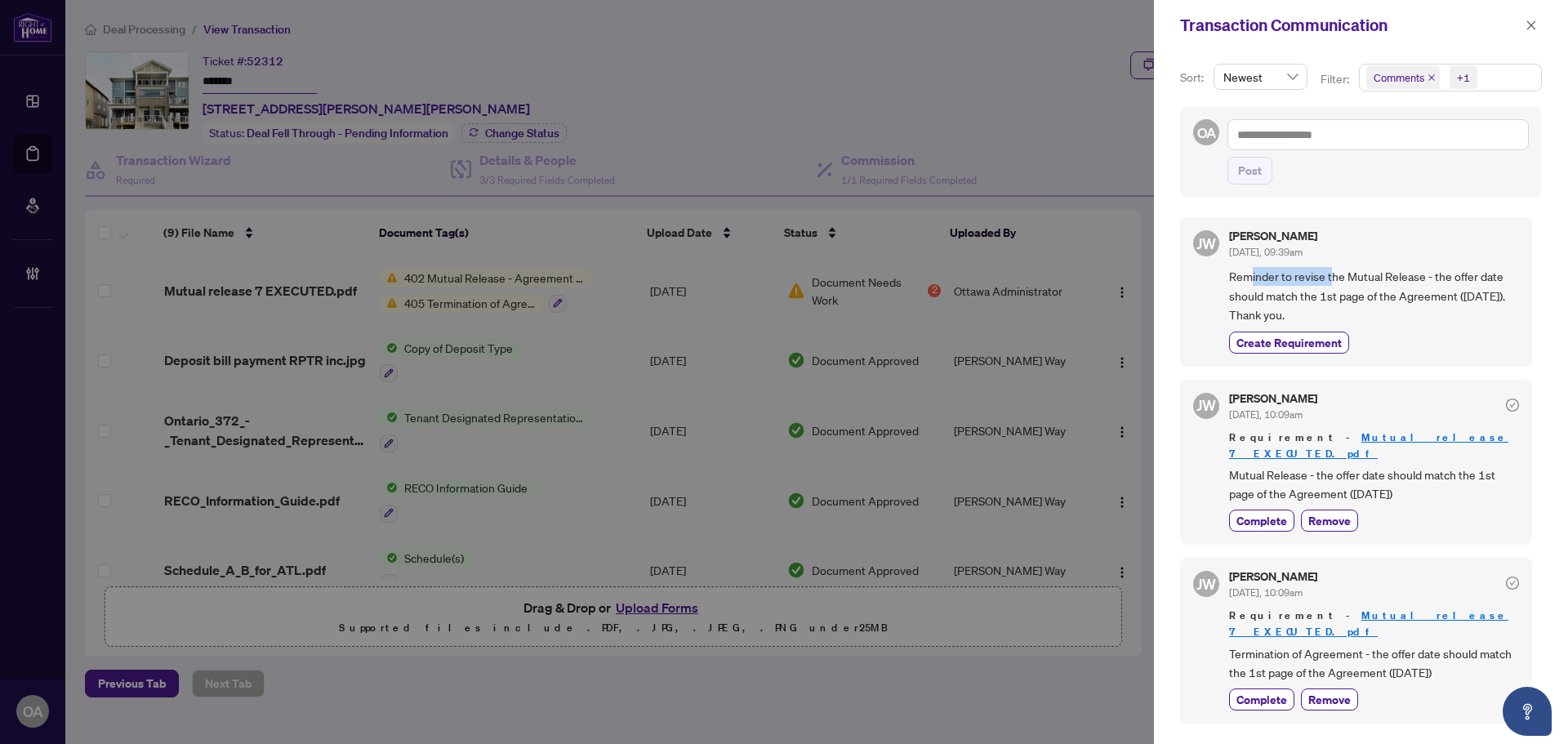
drag, startPoint x: 1254, startPoint y: 282, endPoint x: 1400, endPoint y: 276, distance: 146.1
click at [1397, 276] on span "Reminder to revise the Mutual Release - the offer date should match the 1st pag…" at bounding box center [1374, 295] width 290 height 57
click at [1400, 276] on span "Reminder to revise the Mutual Release - the offer date should match the 1st pag…" at bounding box center [1374, 295] width 290 height 57
click at [1535, 29] on icon "close" at bounding box center [1532, 25] width 9 height 9
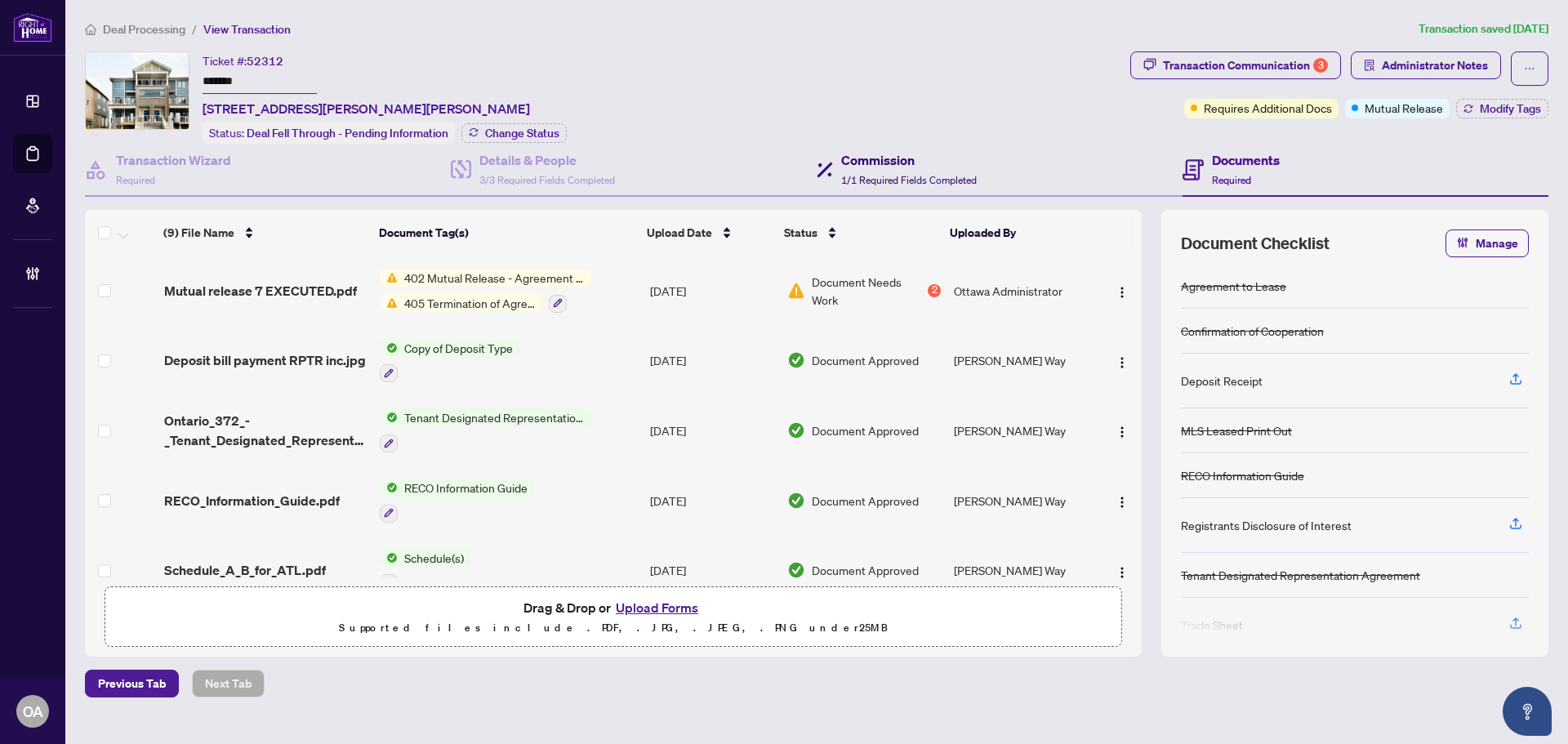
click at [873, 156] on h4 "Commission" at bounding box center [909, 159] width 136 height 20
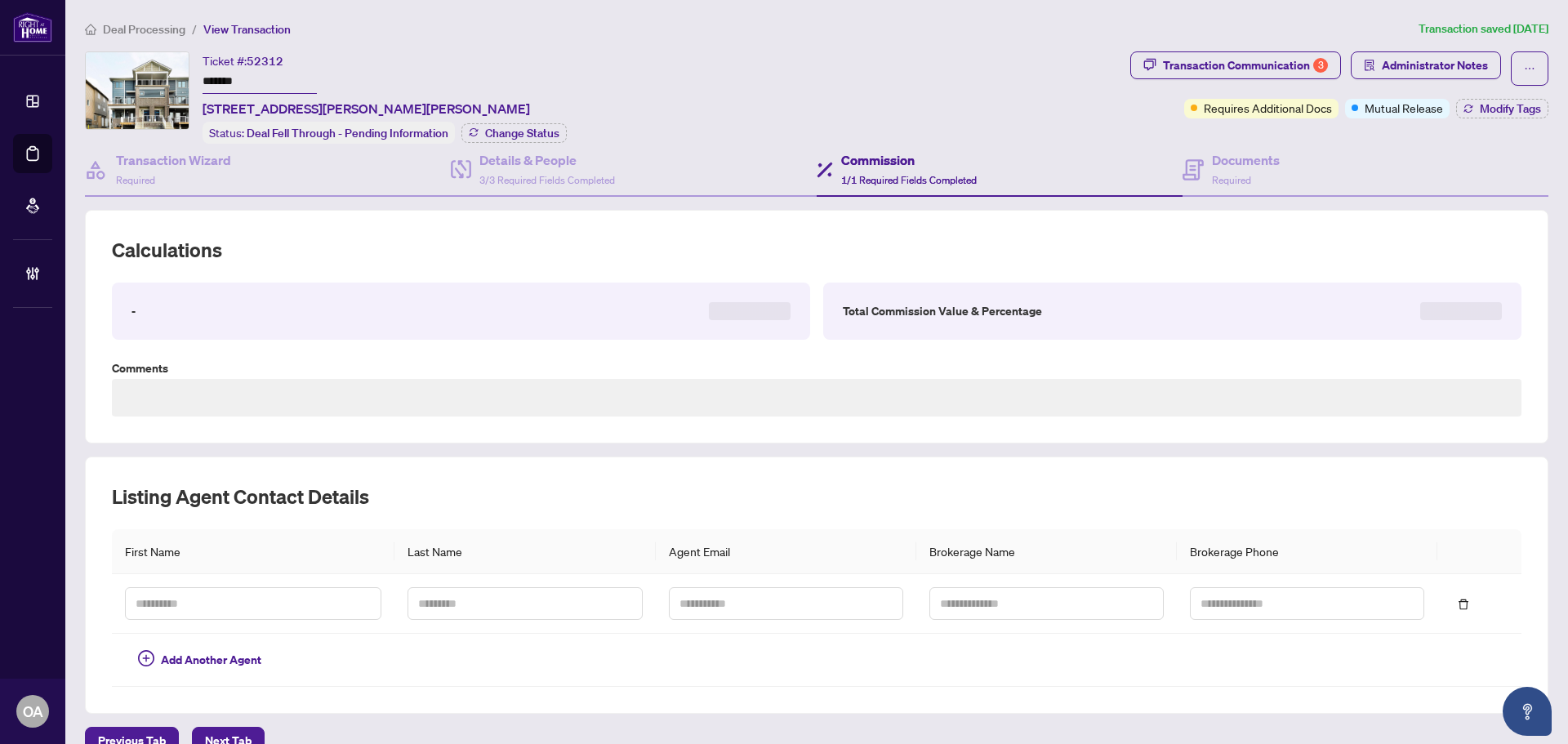
type textarea "**********"
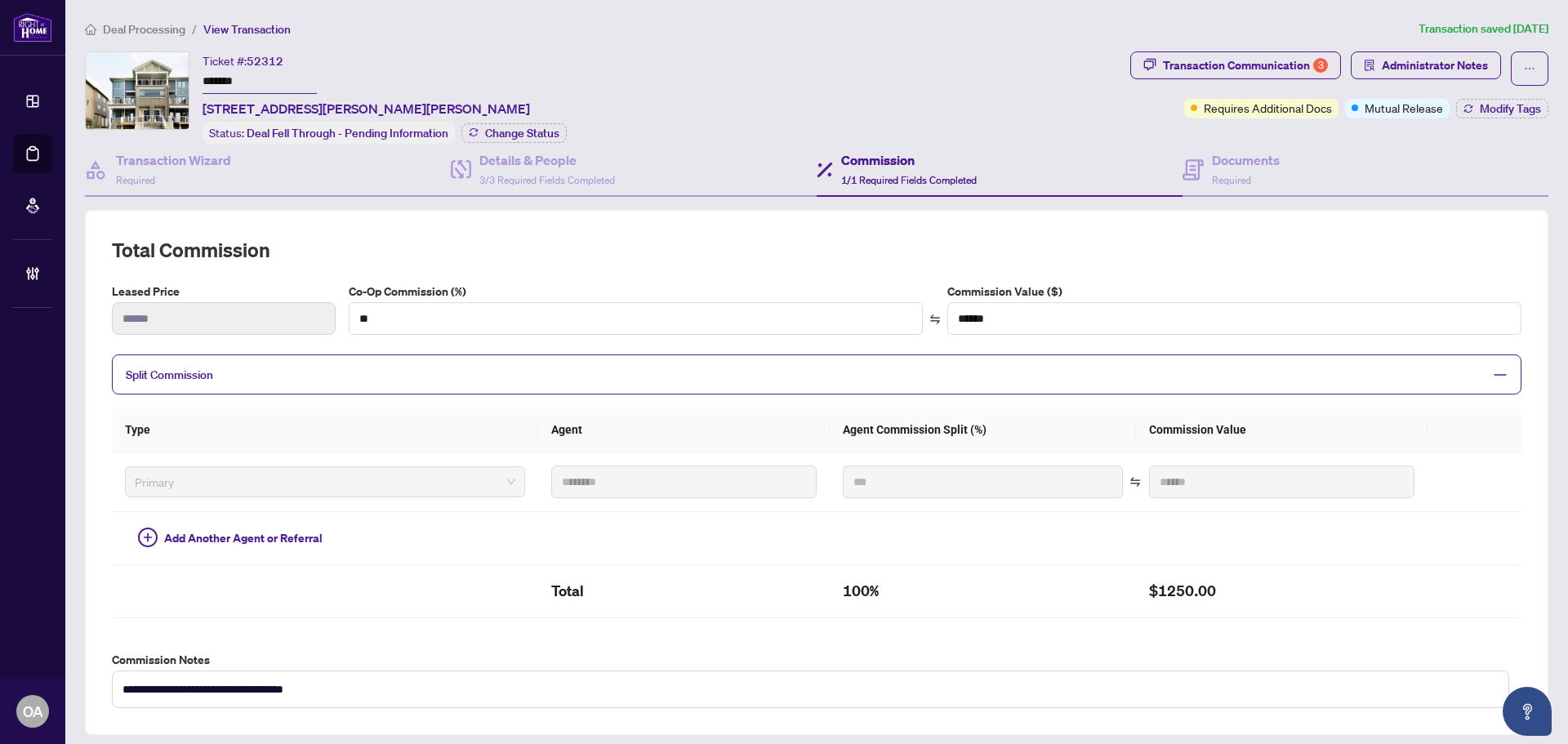
click at [202, 359] on div "Split Commission" at bounding box center [816, 374] width 1410 height 40
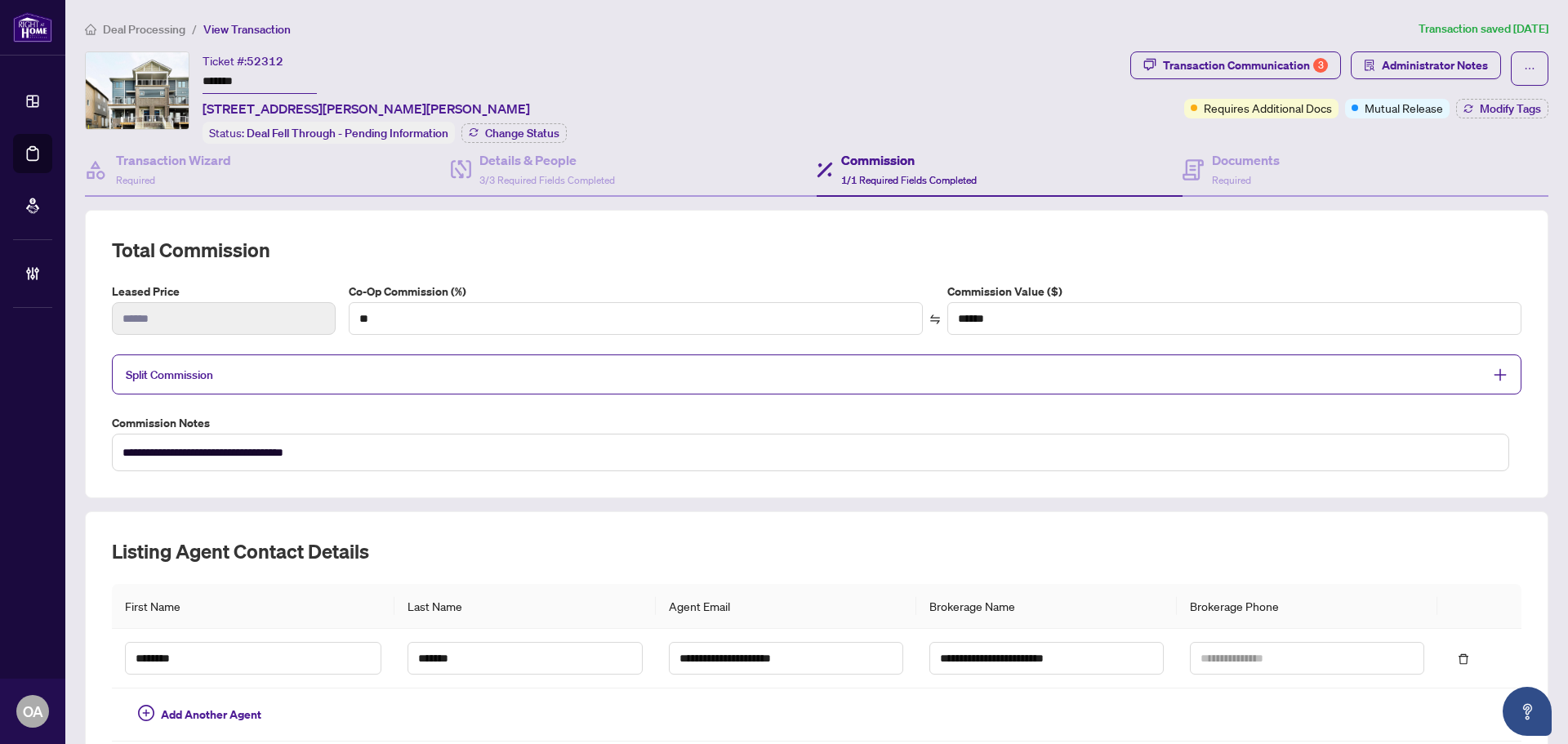
click at [202, 359] on div "Split Commission" at bounding box center [816, 374] width 1410 height 40
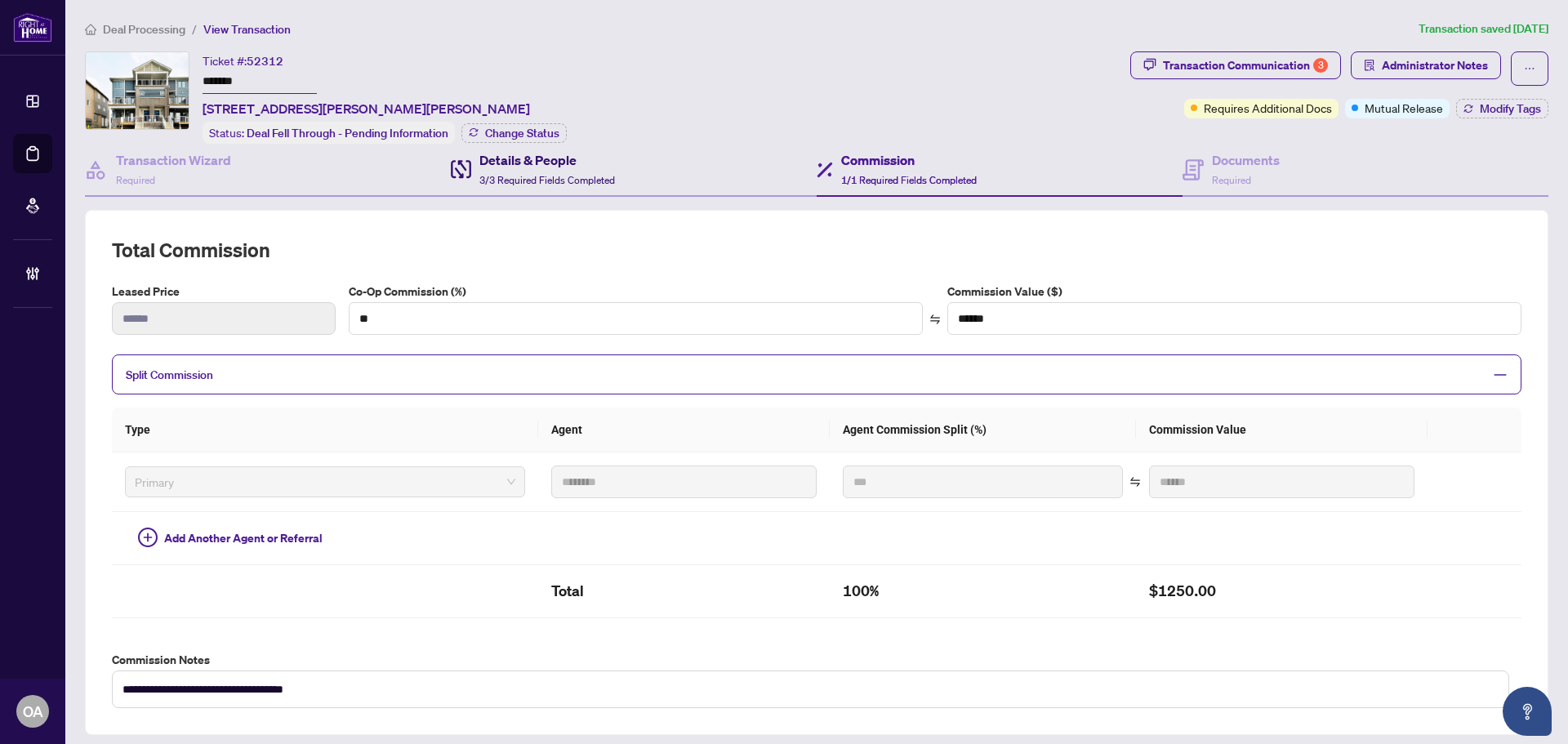
click at [489, 174] on span "3/3 Required Fields Completed" at bounding box center [547, 180] width 136 height 12
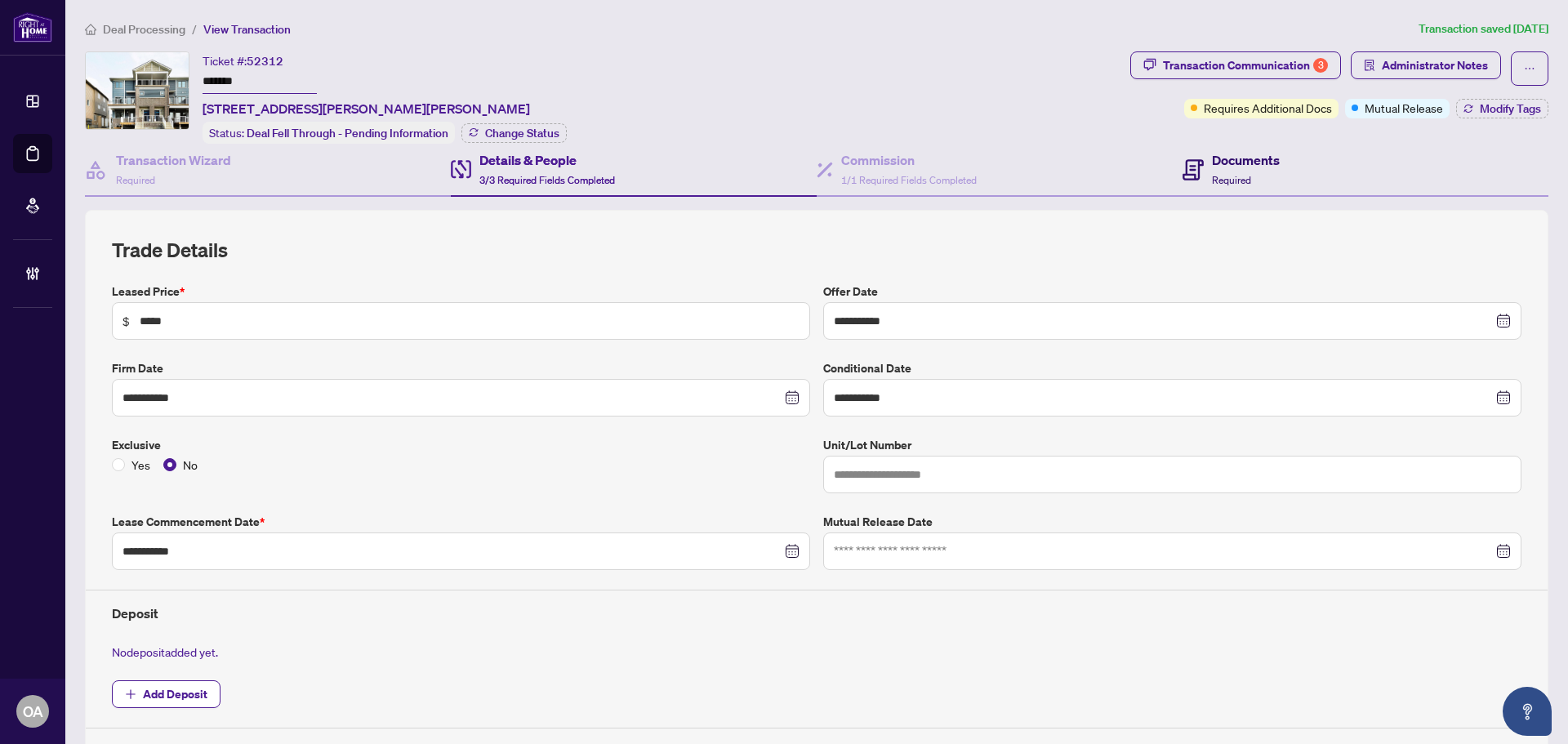
click at [1259, 165] on h4 "Documents" at bounding box center [1246, 159] width 67 height 20
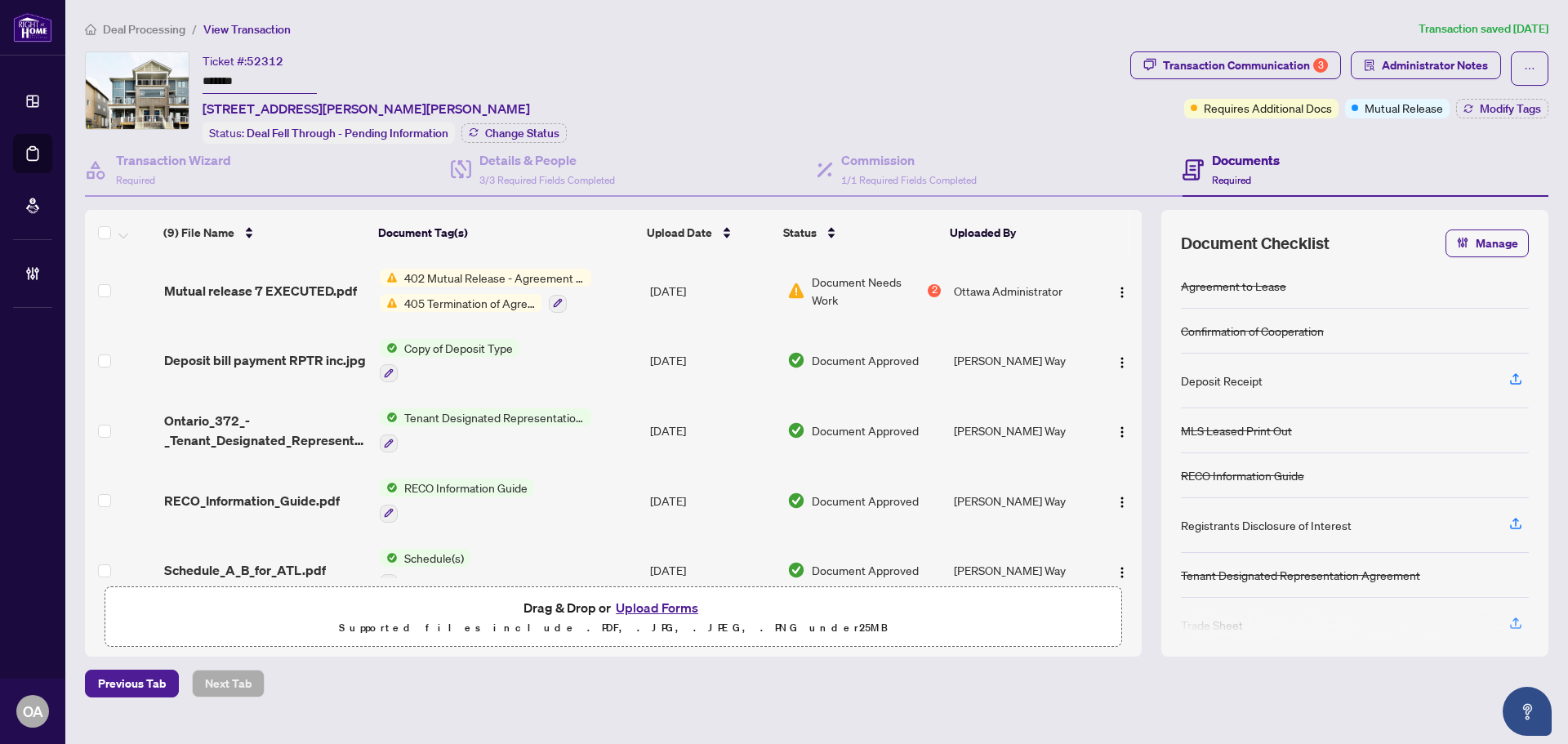
click at [270, 296] on span "Mutual release 7 EXECUTED.pdf" at bounding box center [261, 290] width 193 height 20
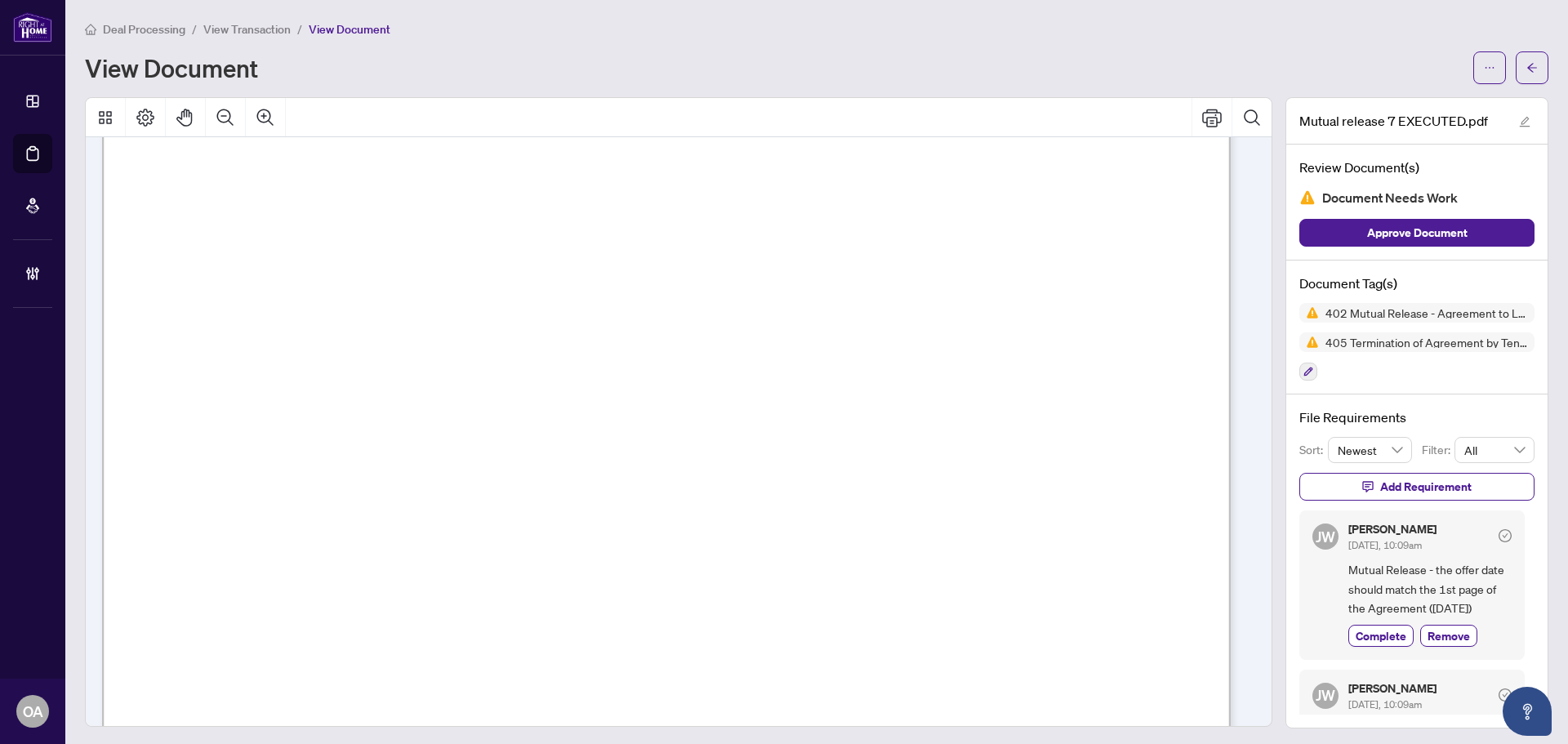
scroll to position [245, 0]
drag, startPoint x: 1370, startPoint y: 588, endPoint x: 1471, endPoint y: 588, distance: 101.0
click at [1471, 588] on span "Mutual Release - the offer date should match the 1st page of the Agreement (Sep…" at bounding box center [1430, 588] width 163 height 57
click at [1471, 588] on span "Mutual Release - the offer date should match the 1st page of the Agreement (Sep…" at bounding box center [1430, 588] width 163 height 57
drag, startPoint x: 1489, startPoint y: 591, endPoint x: 1368, endPoint y: 593, distance: 121.0
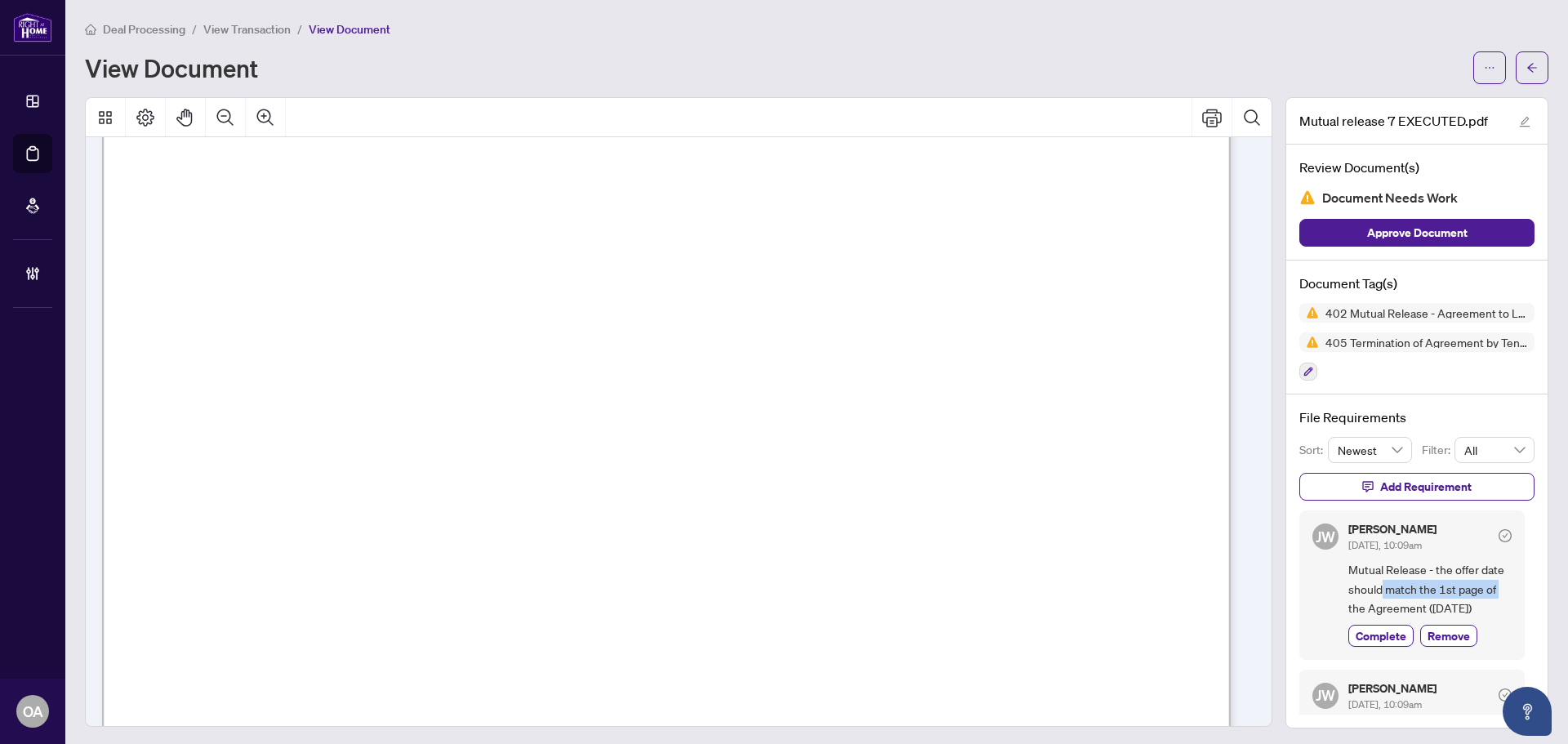
click at [1368, 593] on span "Mutual Release - the offer date should match the 1st page of the Agreement (Sep…" at bounding box center [1430, 588] width 163 height 57
drag, startPoint x: 1355, startPoint y: 615, endPoint x: 1433, endPoint y: 607, distance: 78.4
click at [1426, 607] on span "Mutual Release - the offer date should match the 1st page of the Agreement (Sep…" at bounding box center [1430, 588] width 163 height 57
click at [1433, 607] on span "Mutual Release - the offer date should match the 1st page of the Agreement (Sep…" at bounding box center [1430, 588] width 163 height 57
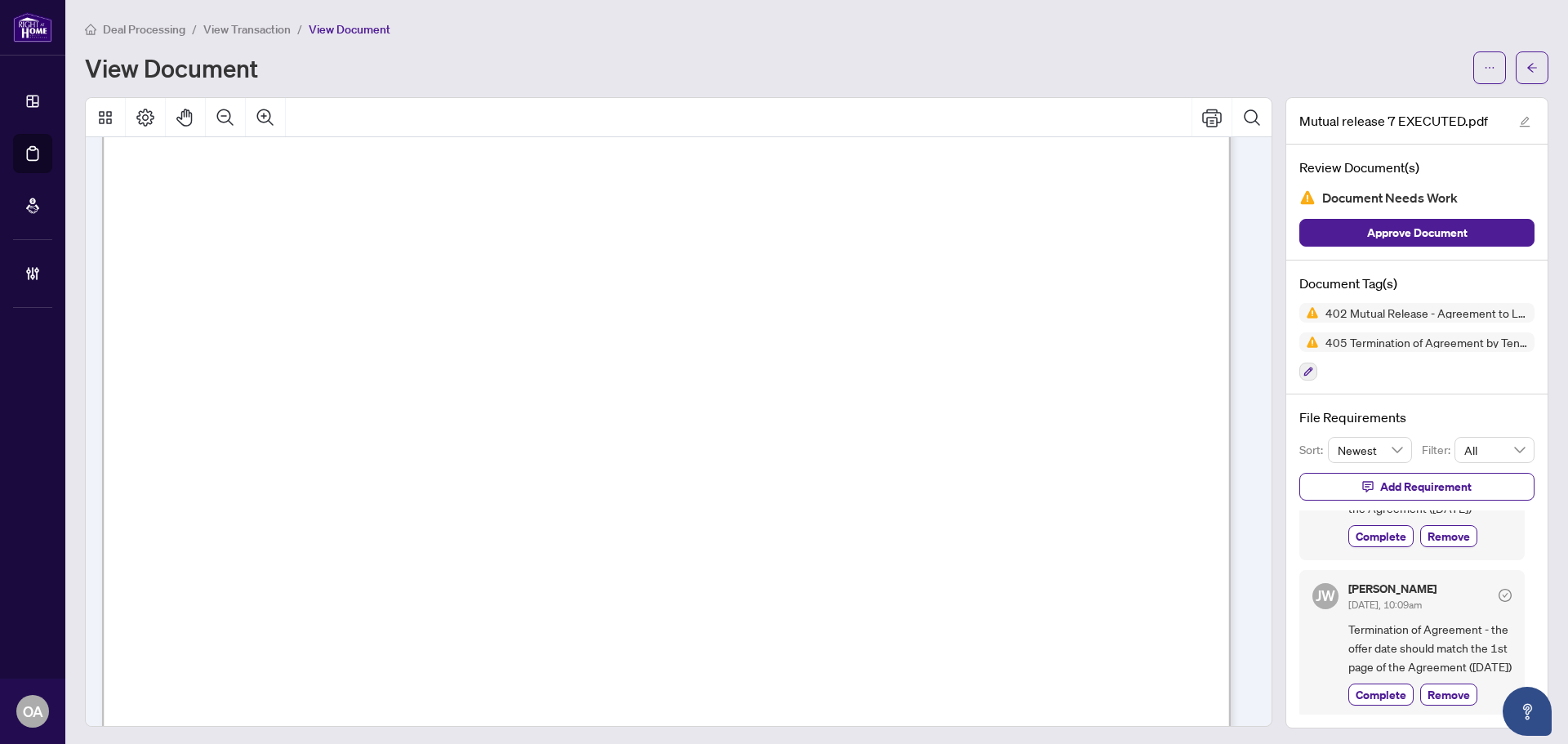
scroll to position [123, 0]
drag, startPoint x: 1389, startPoint y: 608, endPoint x: 1454, endPoint y: 608, distance: 65.0
click at [1437, 617] on span "Termination of Agreement - the offer date should match the 1st page of the Agre…" at bounding box center [1430, 645] width 163 height 57
click at [1454, 617] on span "Termination of Agreement - the offer date should match the 1st page of the Agre…" at bounding box center [1430, 645] width 163 height 57
drag, startPoint x: 1347, startPoint y: 627, endPoint x: 1450, endPoint y: 627, distance: 103.0
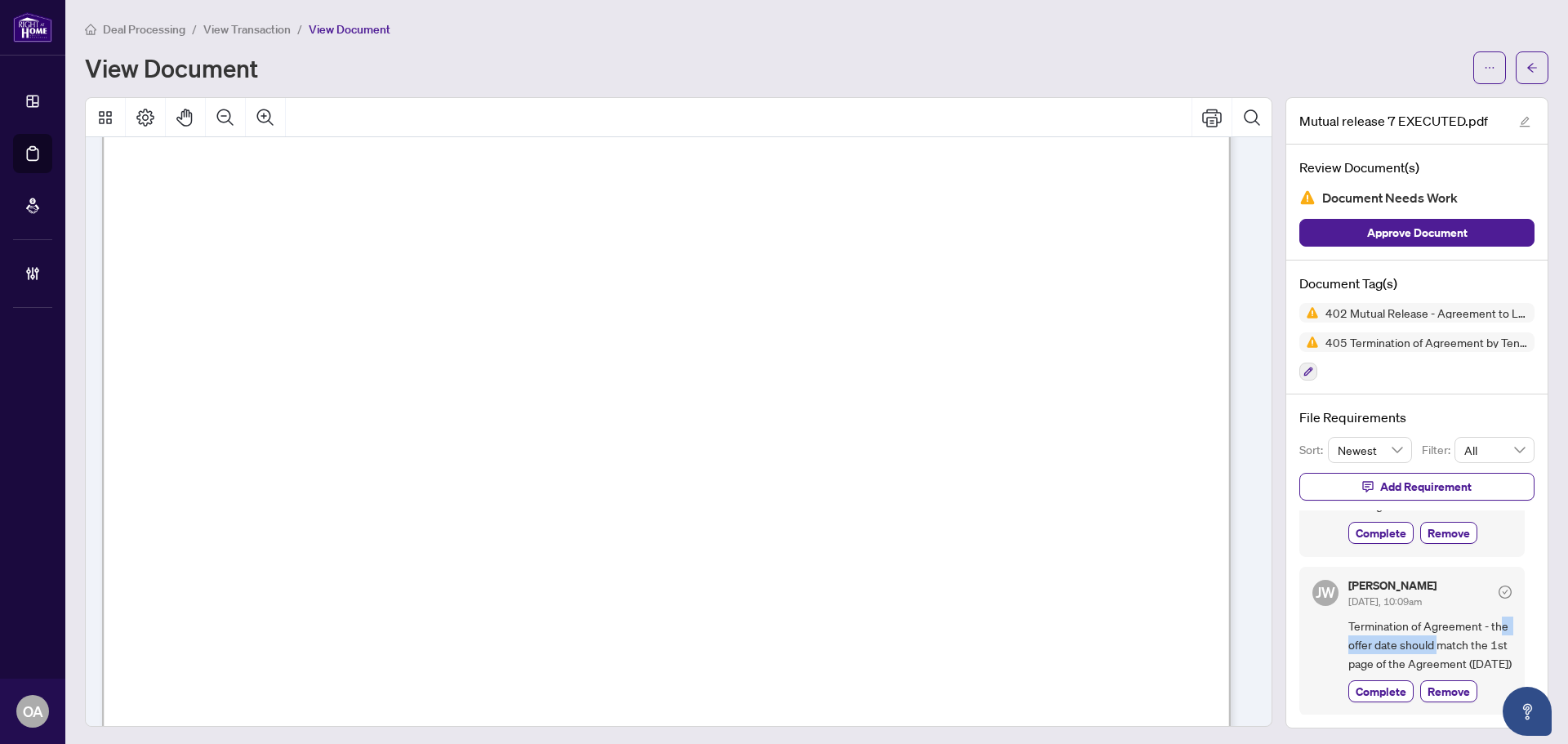
click at [1449, 627] on span "Termination of Agreement - the offer date should match the 1st page of the Agre…" at bounding box center [1430, 645] width 163 height 57
click at [1452, 627] on span "Termination of Agreement - the offer date should match the 1st page of the Agre…" at bounding box center [1430, 645] width 163 height 57
drag, startPoint x: 1350, startPoint y: 652, endPoint x: 1493, endPoint y: 652, distance: 143.0
click at [1486, 652] on span "Termination of Agreement - the offer date should match the 1st page of the Agre…" at bounding box center [1430, 645] width 163 height 57
click at [1494, 652] on span "Termination of Agreement - the offer date should match the 1st page of the Agre…" at bounding box center [1430, 645] width 163 height 57
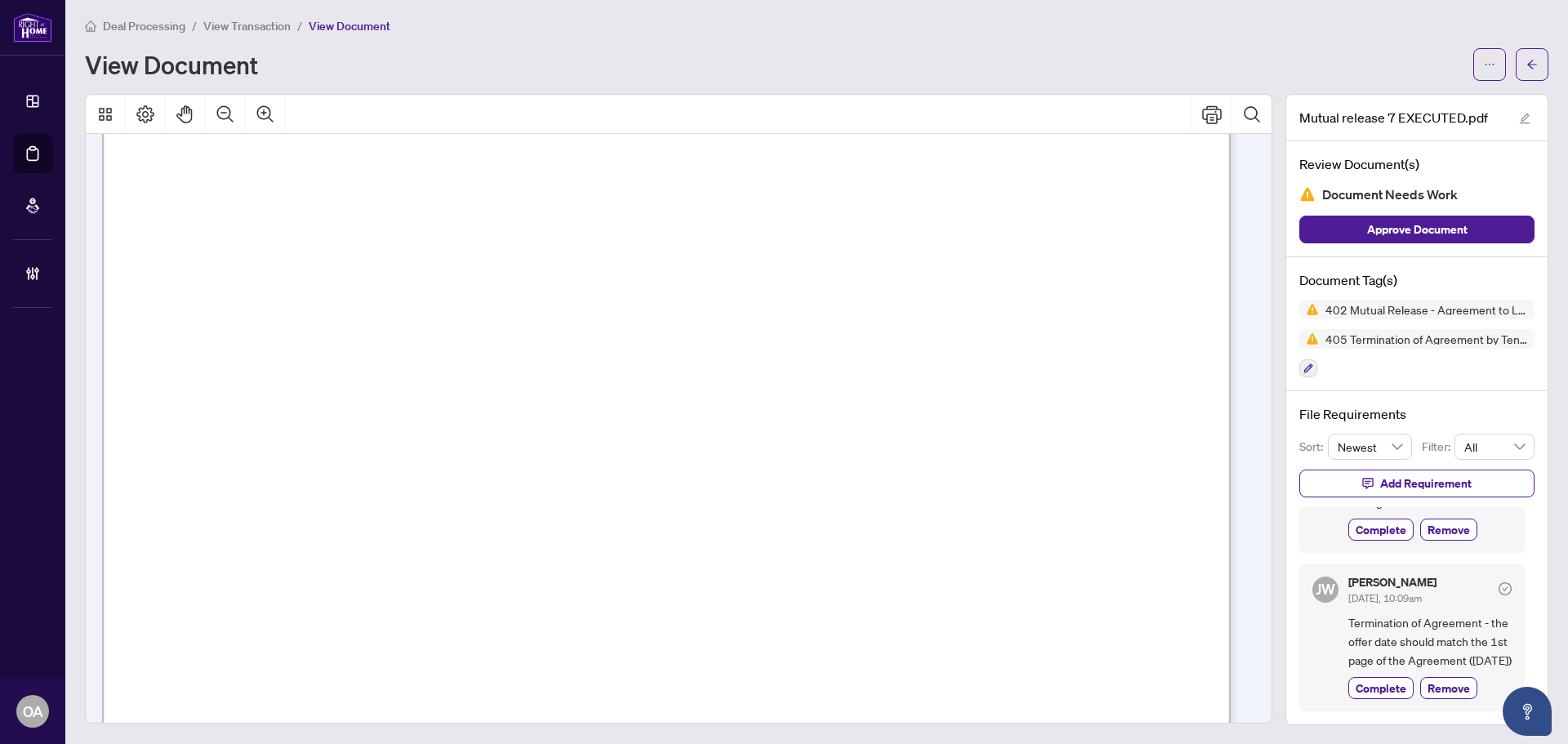
scroll to position [163, 0]
click at [1490, 60] on button "button" at bounding box center [1489, 64] width 33 height 33
click at [1411, 98] on span "Download" at bounding box center [1419, 99] width 124 height 18
click at [1523, 82] on div "Deal Processing / View Transaction / View Document View Document Mutual release…" at bounding box center [817, 370] width 1464 height 708
click at [1527, 73] on span "button" at bounding box center [1532, 65] width 11 height 26
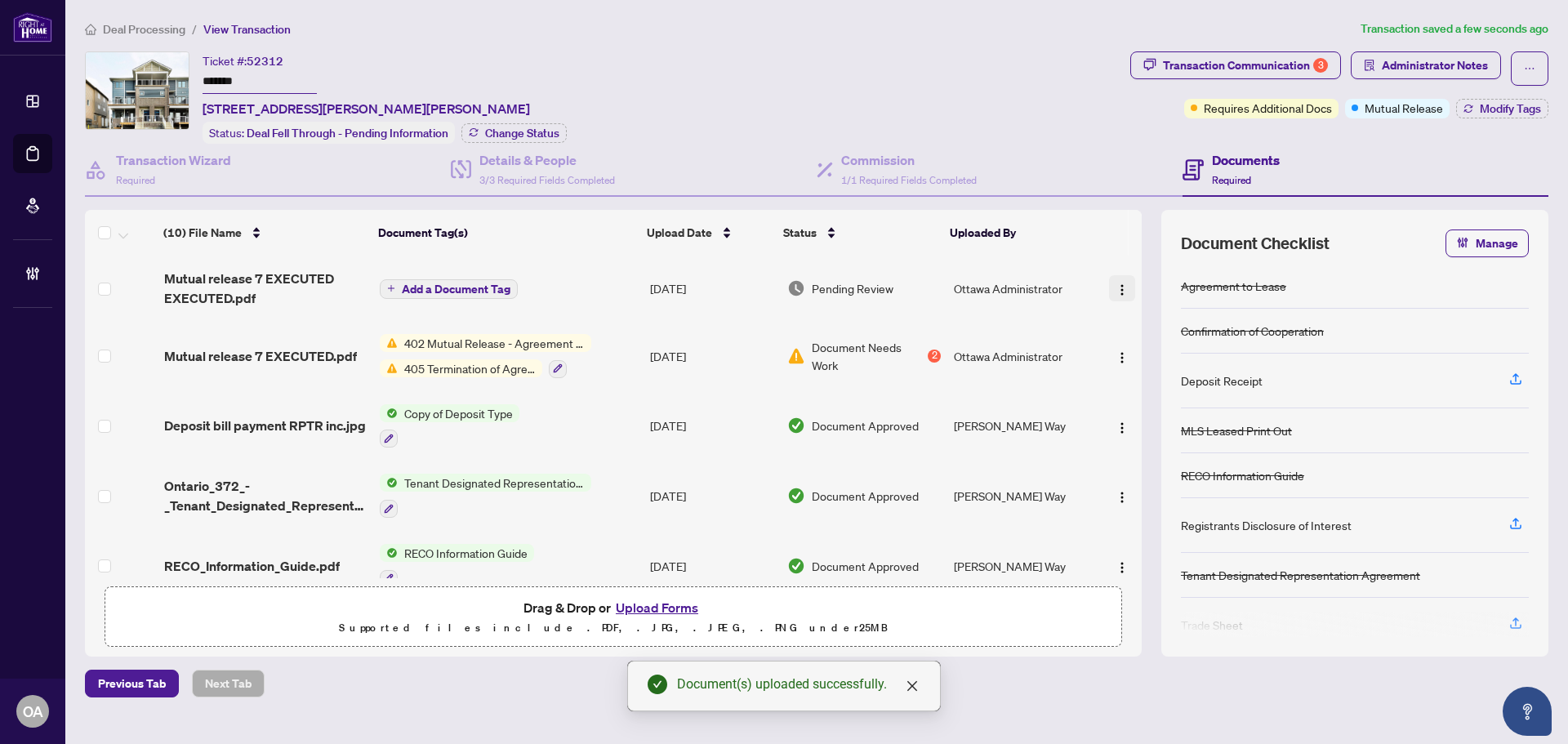
click at [1119, 279] on span "button" at bounding box center [1122, 288] width 13 height 18
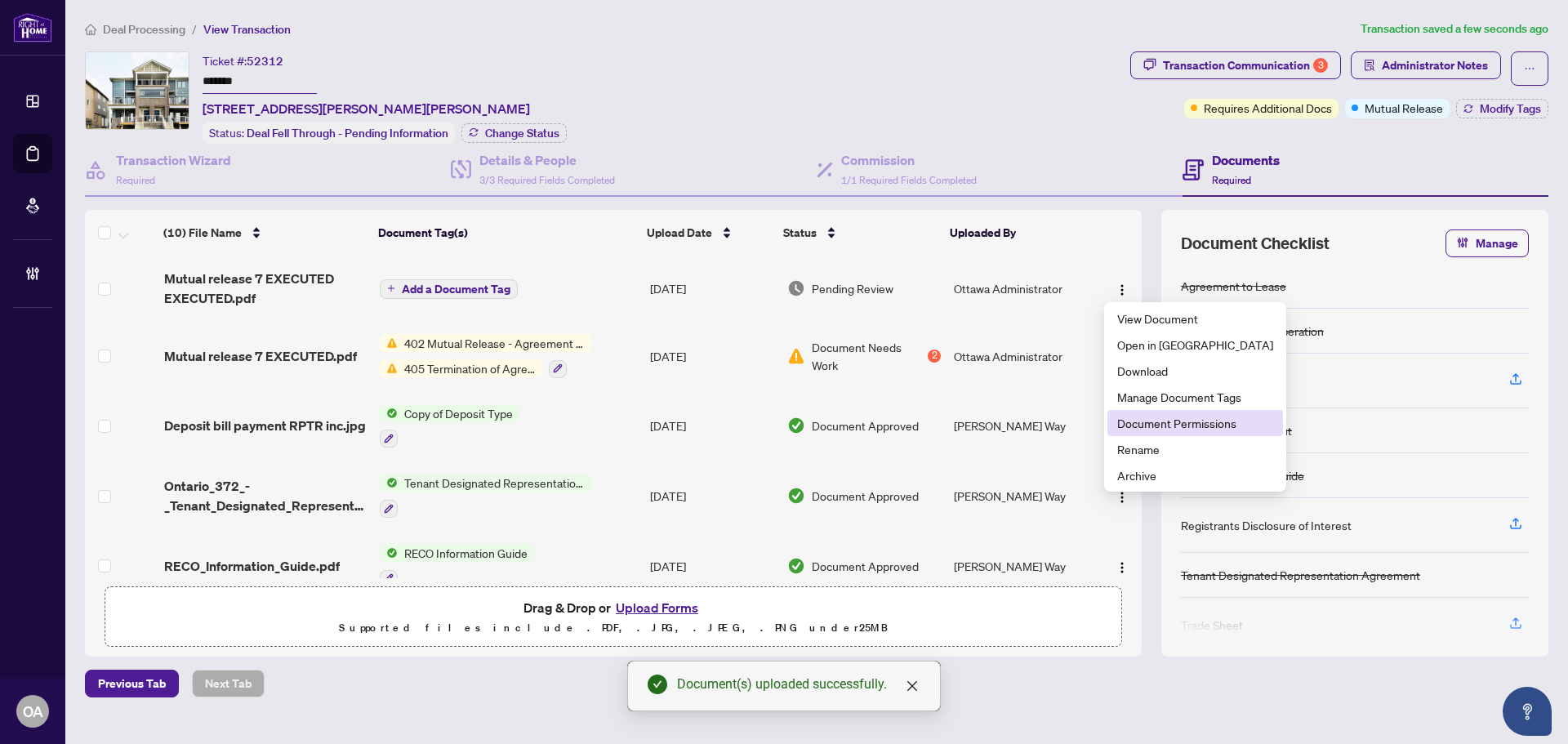
click at [1145, 424] on span "Document Permissions" at bounding box center [1195, 423] width 156 height 18
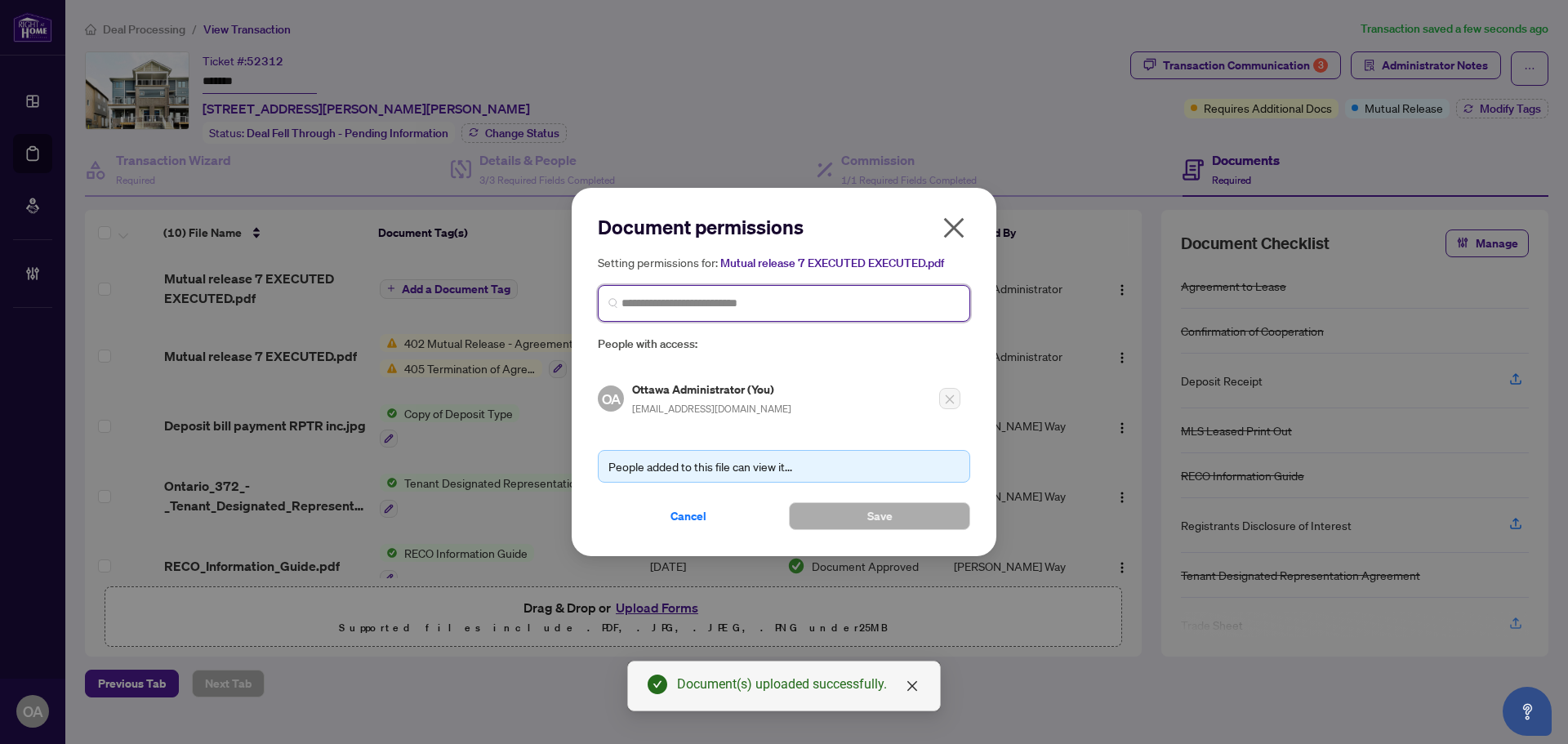
click at [675, 298] on input "search" at bounding box center [790, 304] width 338 height 17
type input "********"
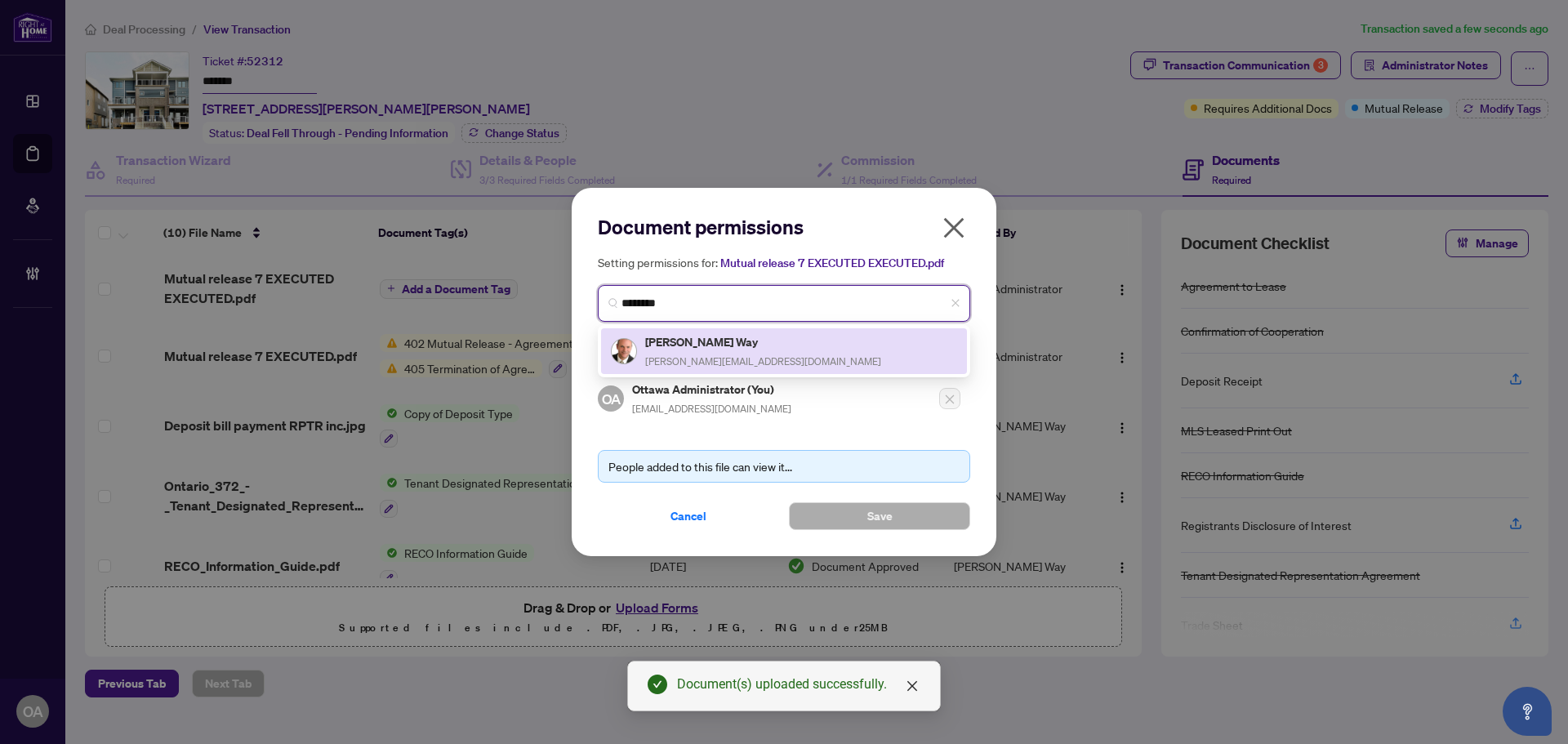
click at [679, 329] on div "Dale Way dale@askDaleFirst.com" at bounding box center [784, 350] width 366 height 46
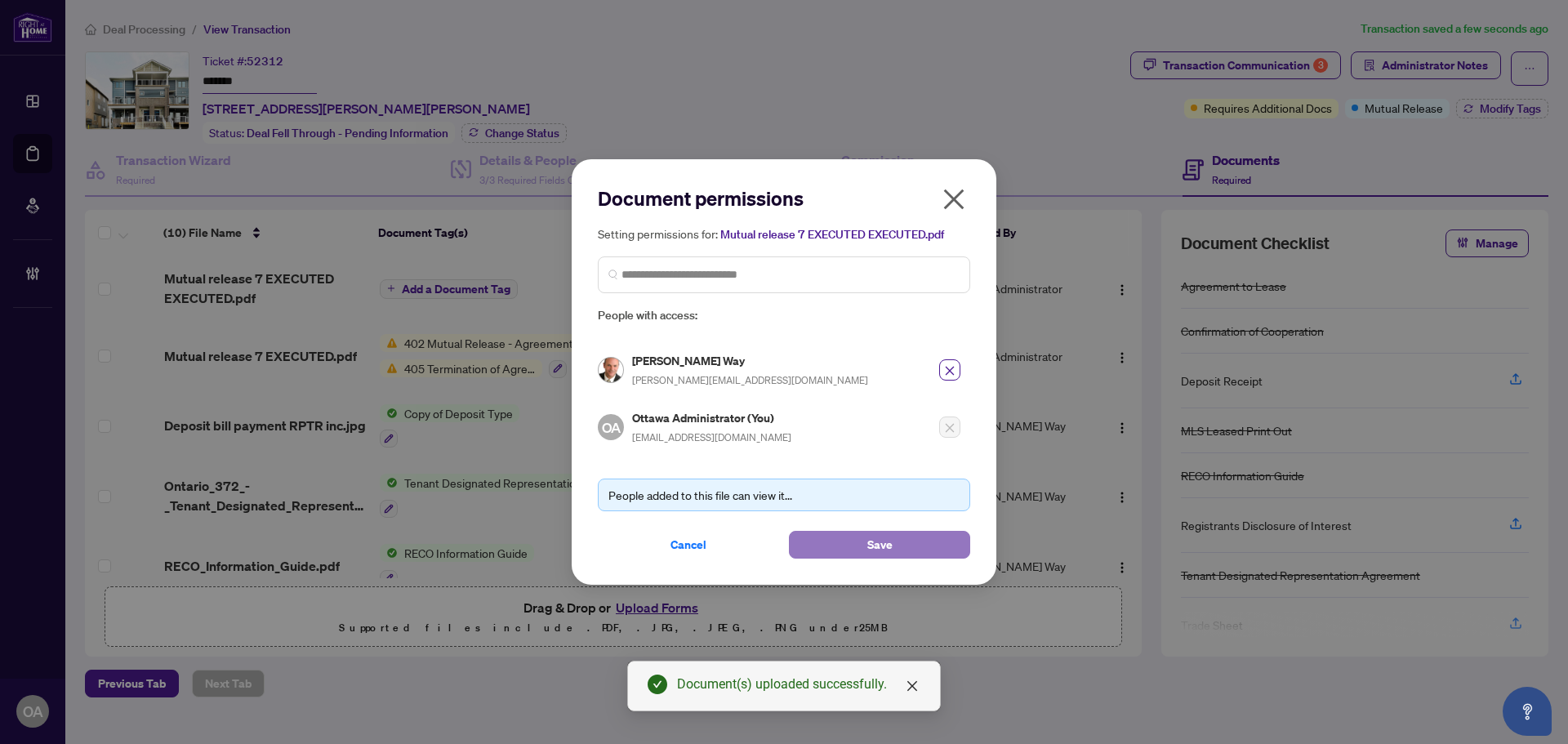
click at [889, 552] on span "Save" at bounding box center [880, 544] width 25 height 26
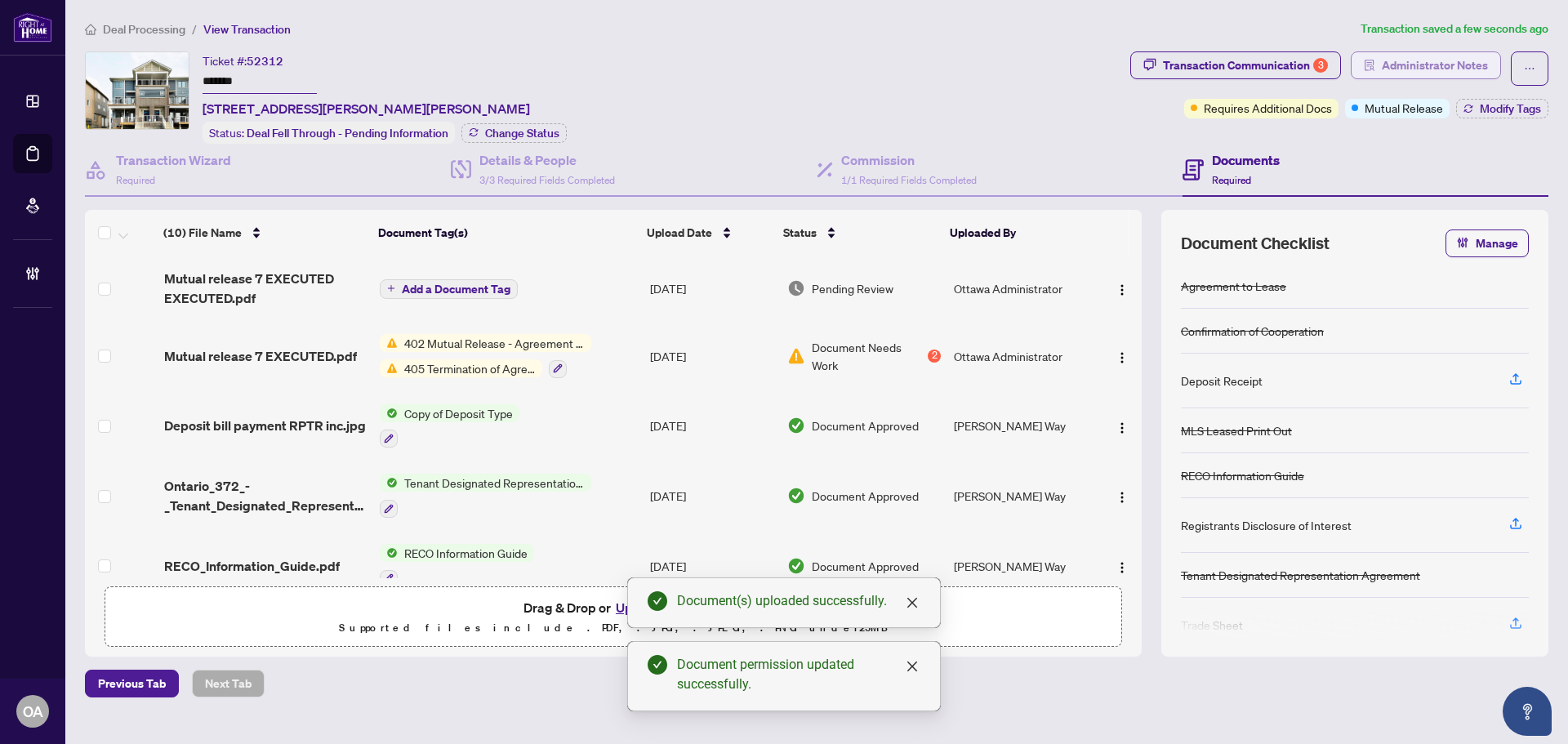
click at [1464, 65] on span "Administrator Notes" at bounding box center [1435, 66] width 106 height 26
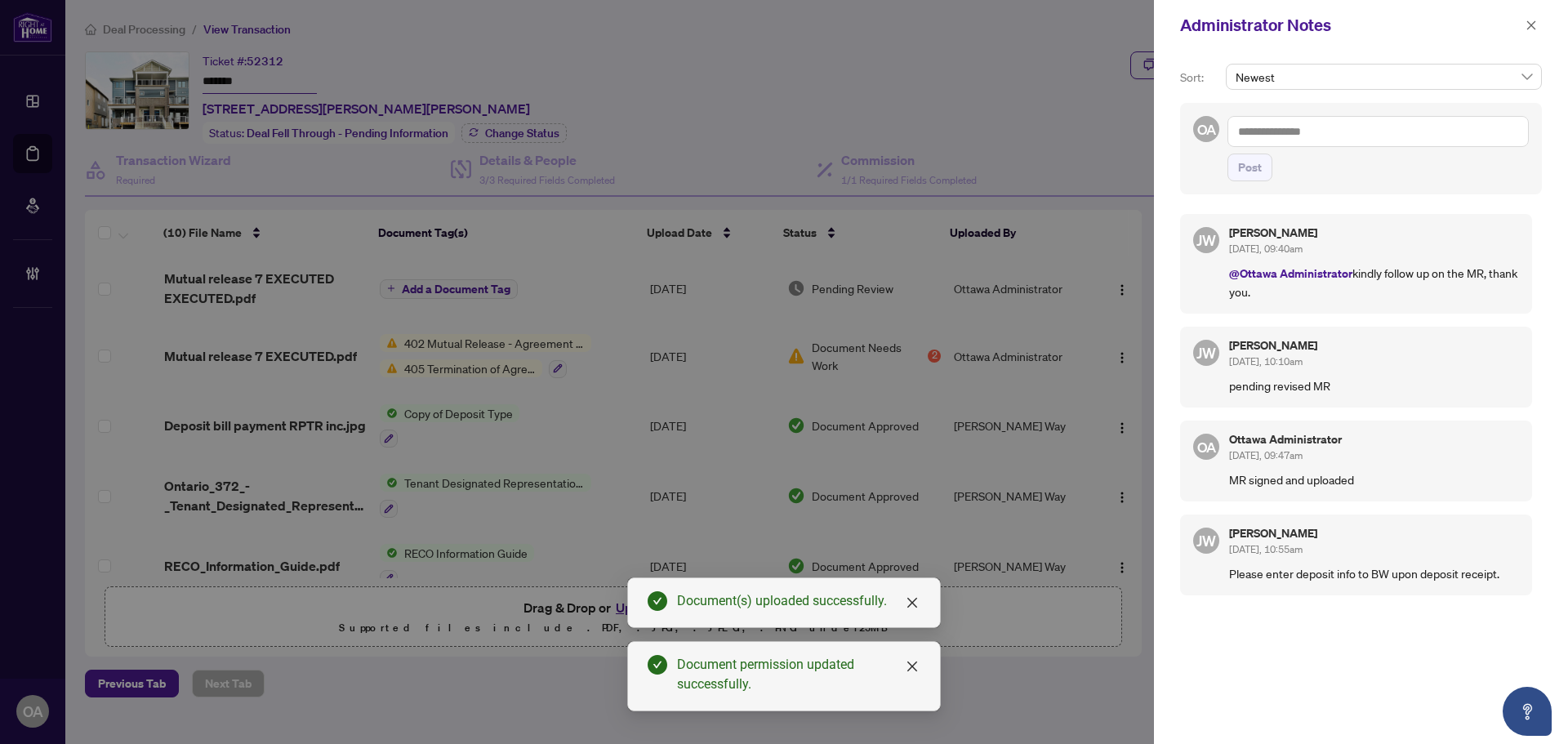
click at [1332, 136] on textarea at bounding box center [1379, 131] width 302 height 31
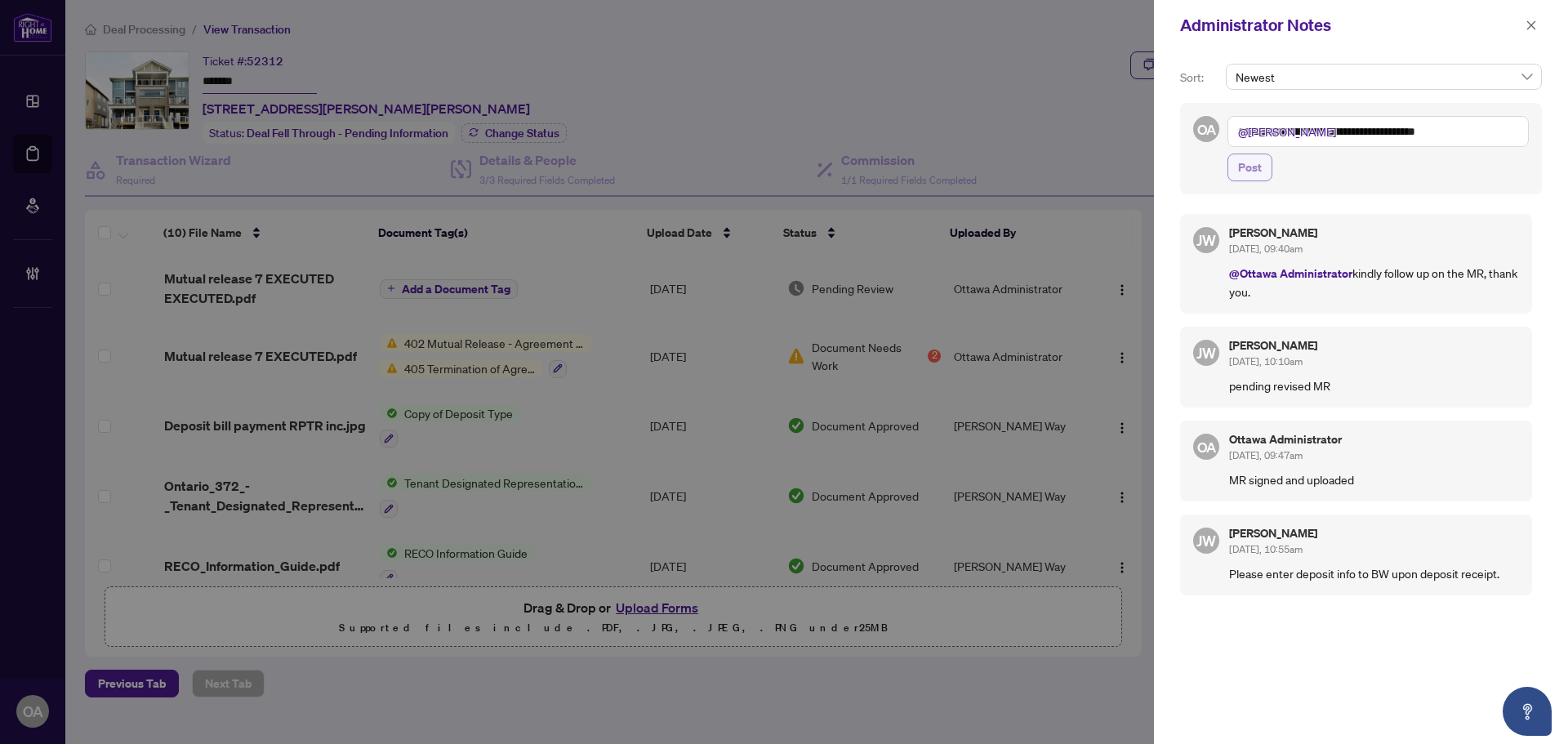
type textarea "**********"
click at [1252, 169] on span "Post" at bounding box center [1249, 168] width 23 height 26
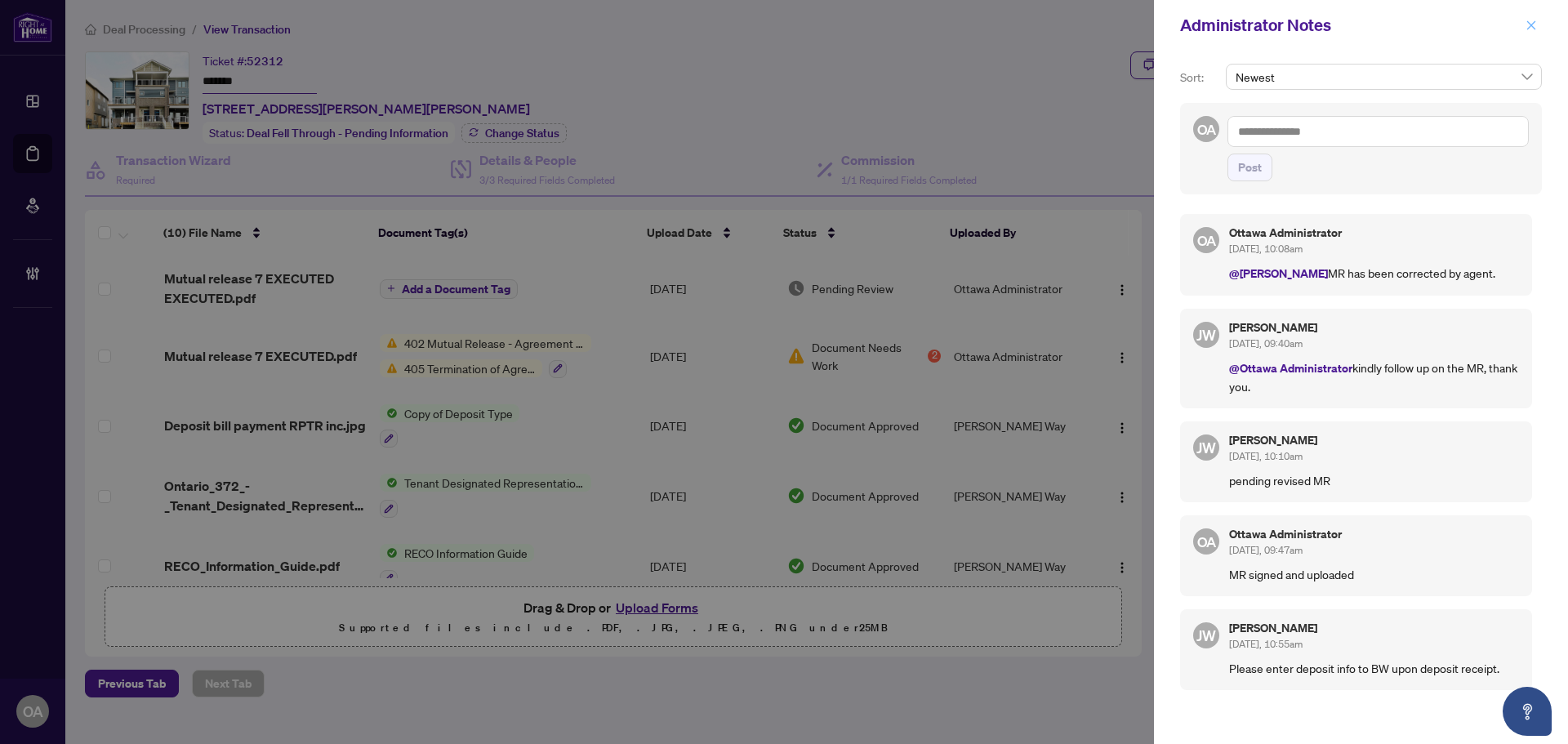
click at [1530, 29] on icon "close" at bounding box center [1531, 25] width 11 height 11
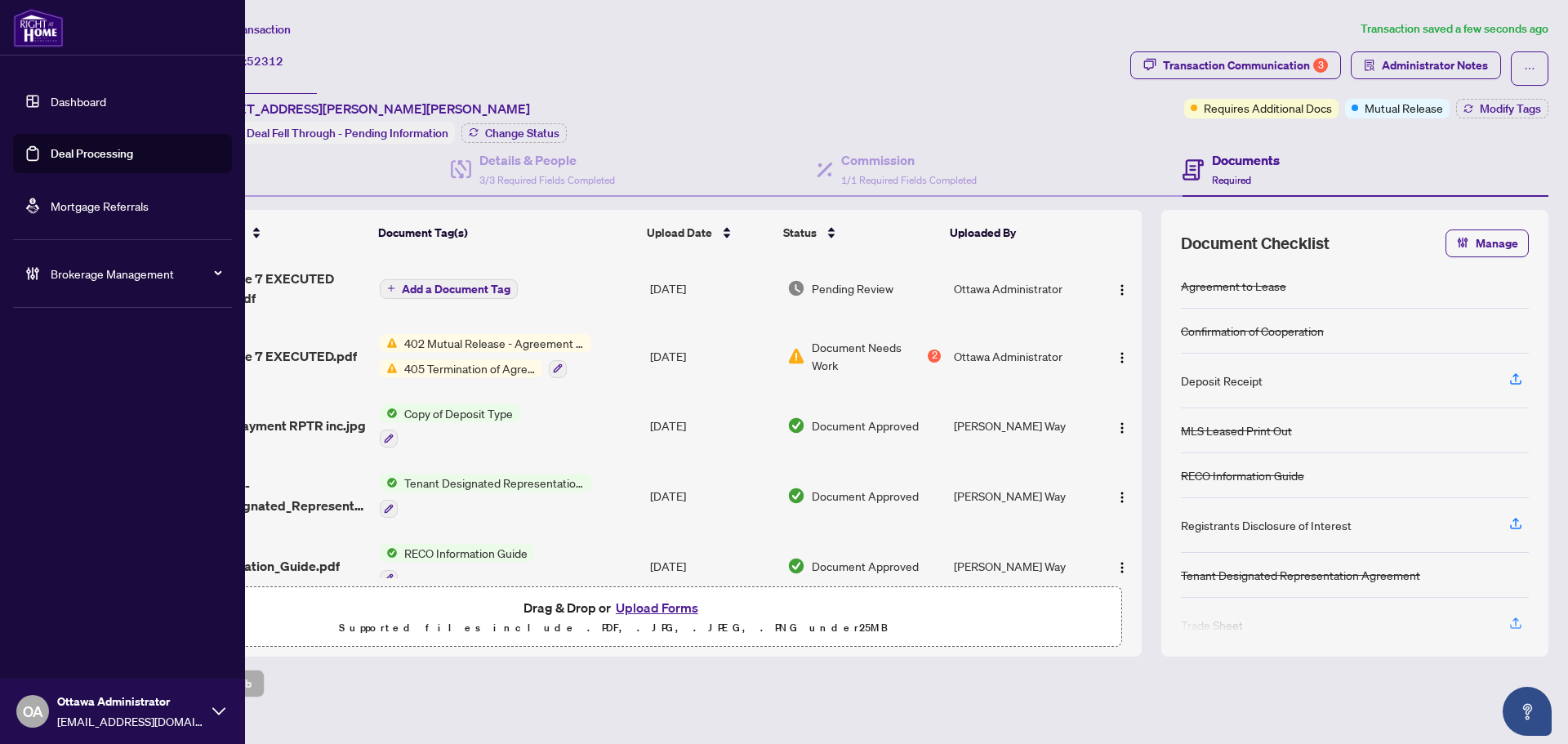
click at [51, 146] on link "Deal Processing" at bounding box center [92, 154] width 82 height 15
